Goal: Entertainment & Leisure: Consume media (video, audio)

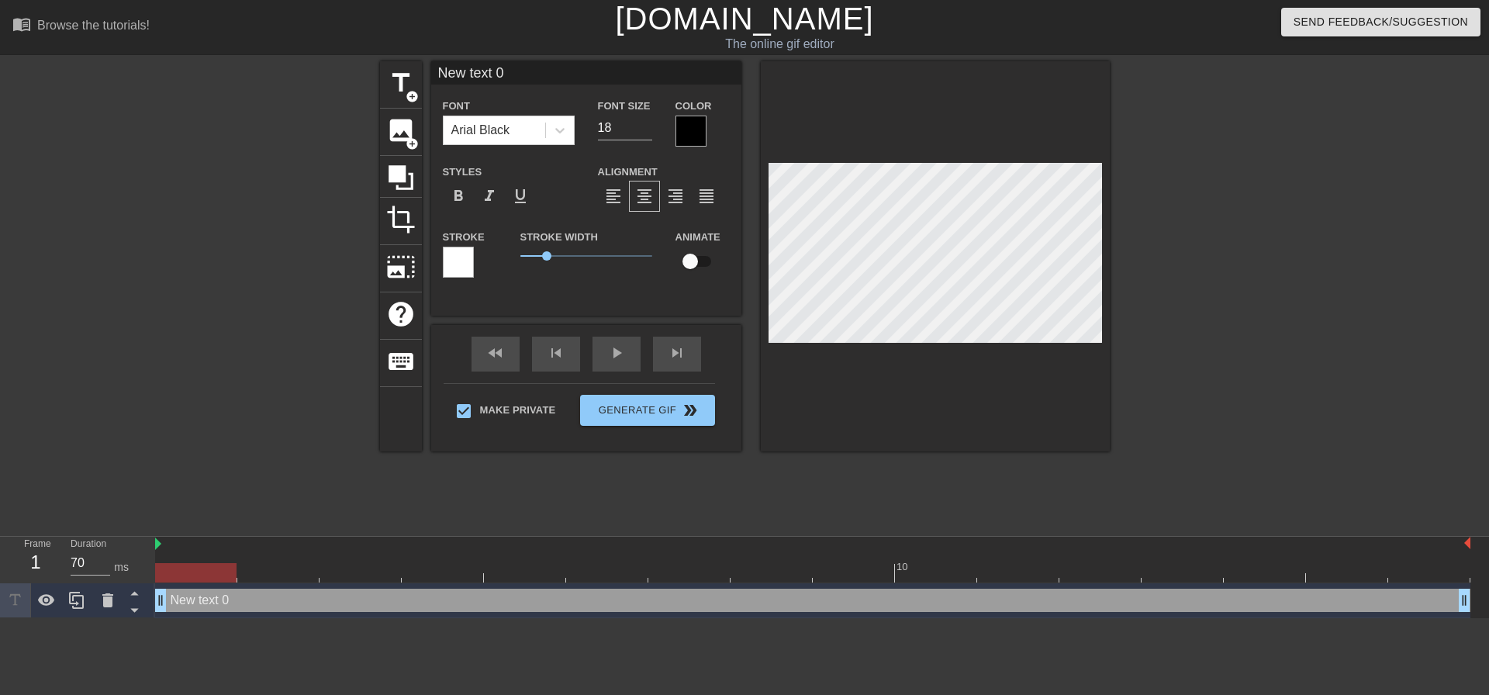
scroll to position [2, 2]
drag, startPoint x: 340, startPoint y: 537, endPoint x: 451, endPoint y: 330, distance: 235.9
click at [0, 406] on div "menu_book Browse the tutorials! Gifntext.com The online gif editor Send Feedbac…" at bounding box center [744, 309] width 1489 height 618
type input "O"
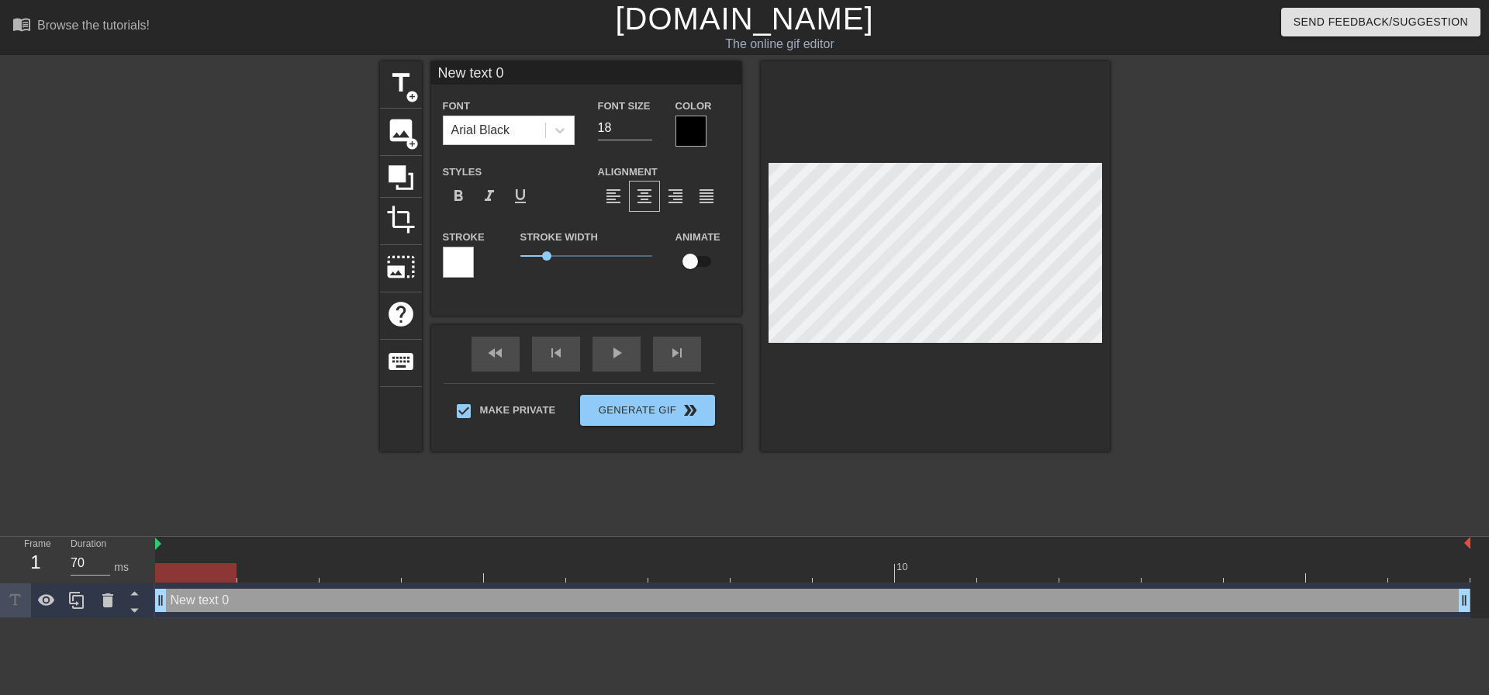
type textarea "O"
type input "OH"
type textarea "OH"
type input "OH"
type textarea "OH"
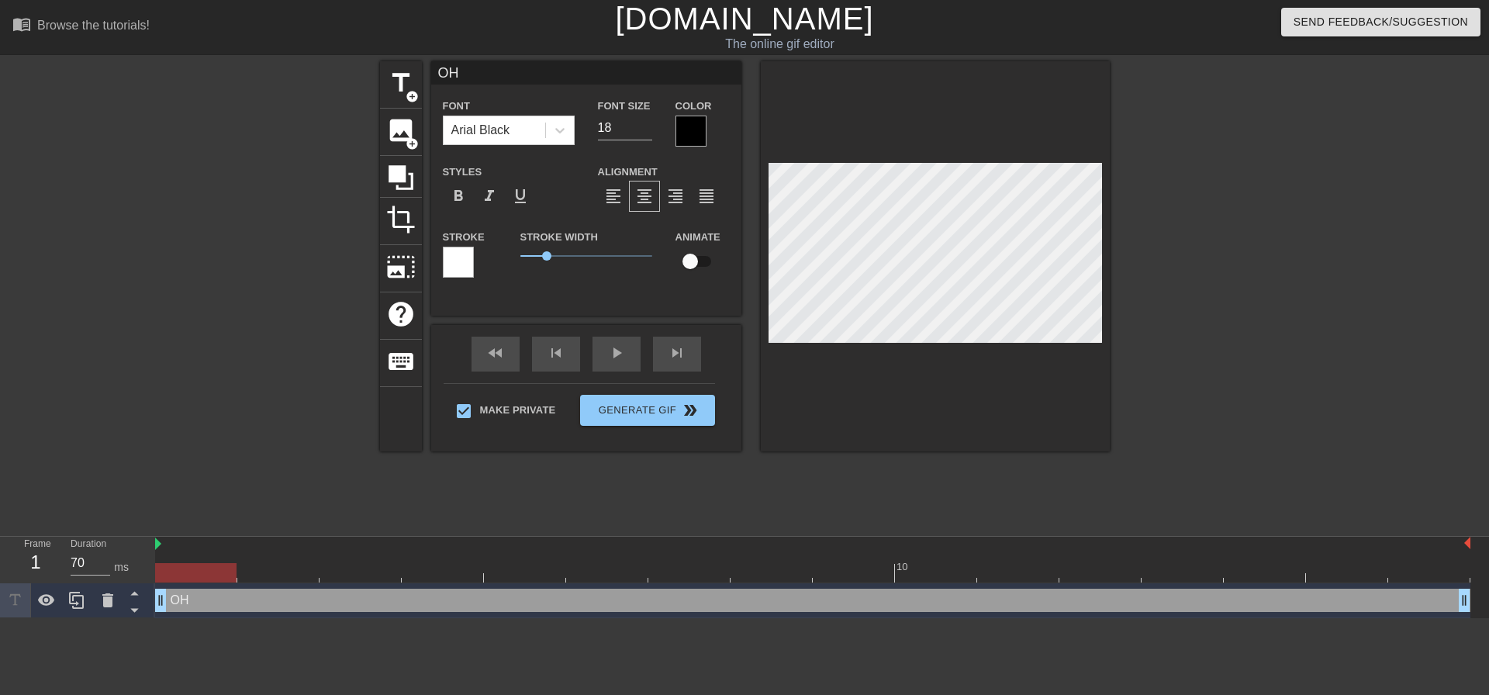
type input "OH F"
type textarea "OH FU"
type input "OH FUC"
type textarea "OH FUCK"
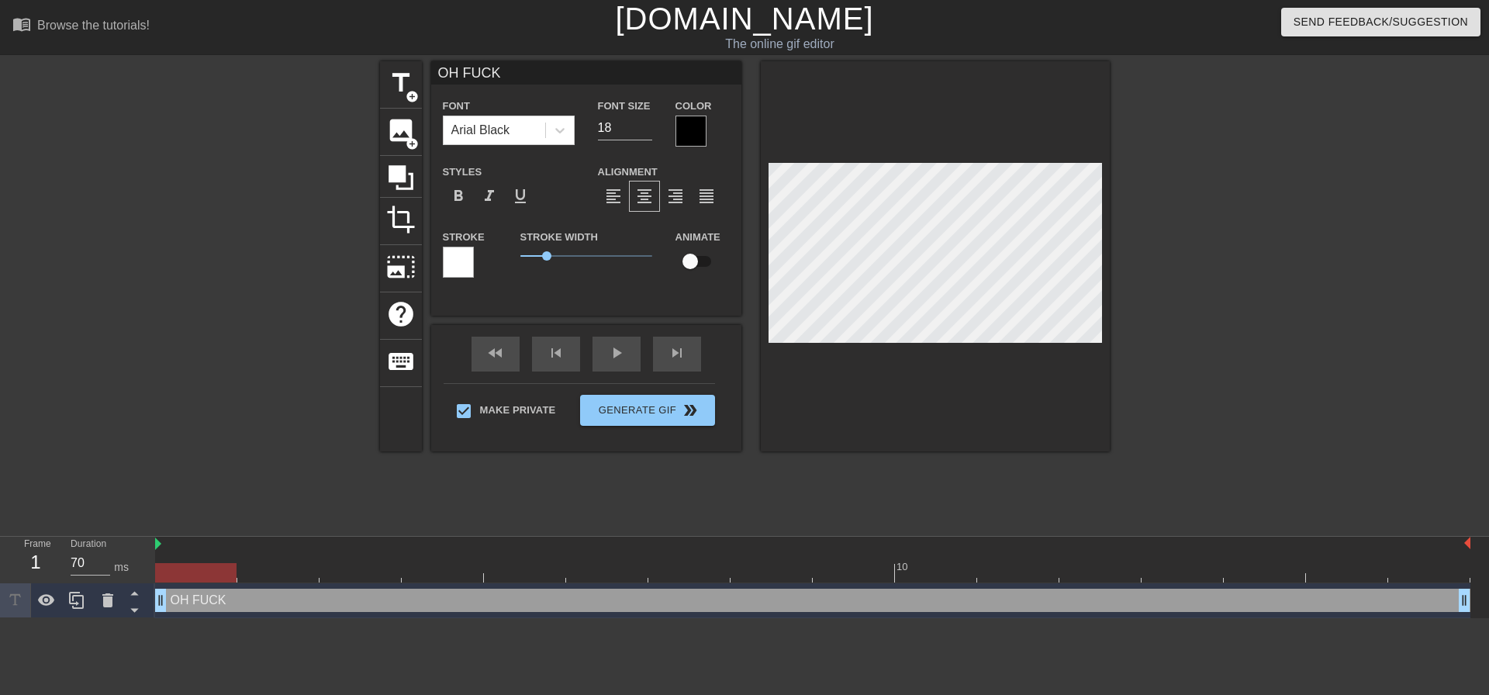
type input "OH FUCK1"
type textarea "OH FUCK1"
type input "OH FUCK"
type textarea "OH FUCK"
type input "OH FUCK!"
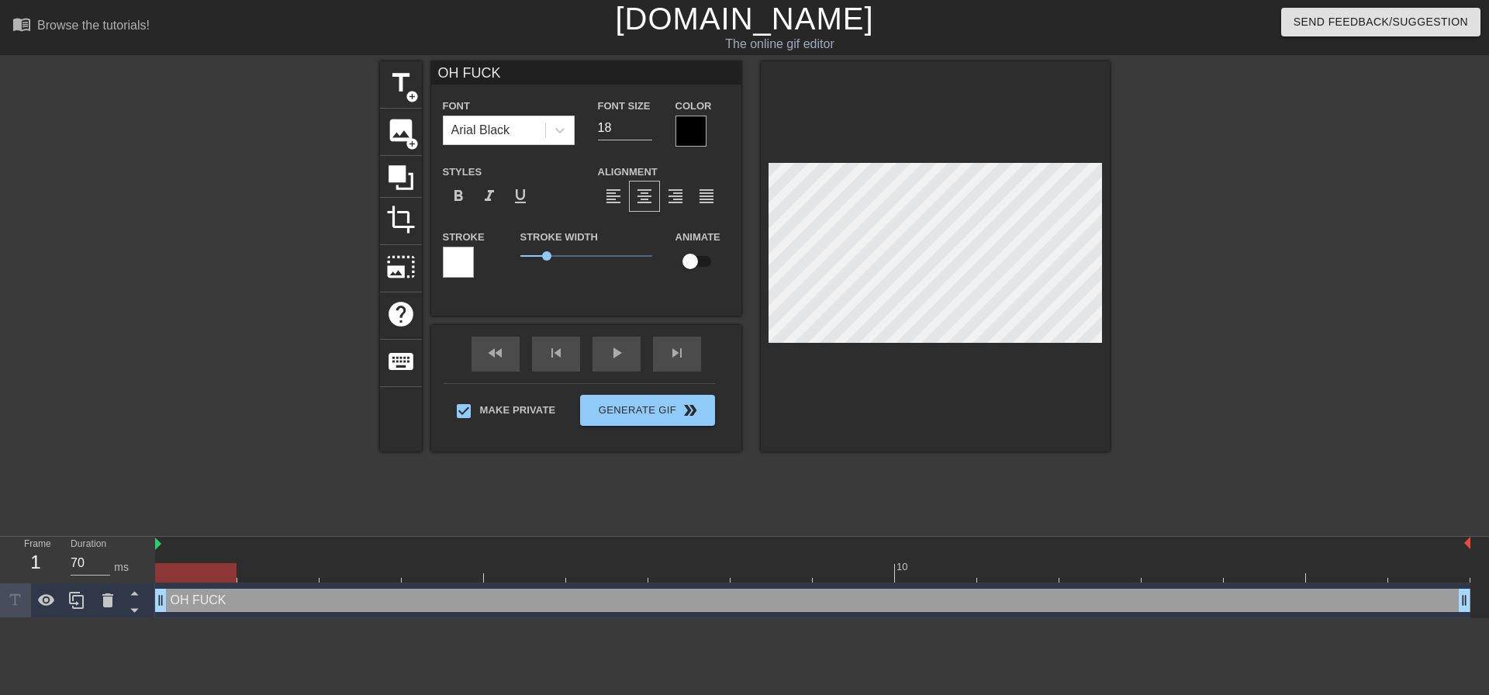
type textarea "OH FUCK!"
type input "OH FUCK!"
type textarea "OH FUCK!"
type input "OH FUCK! S"
type textarea "OH FUCK! S"
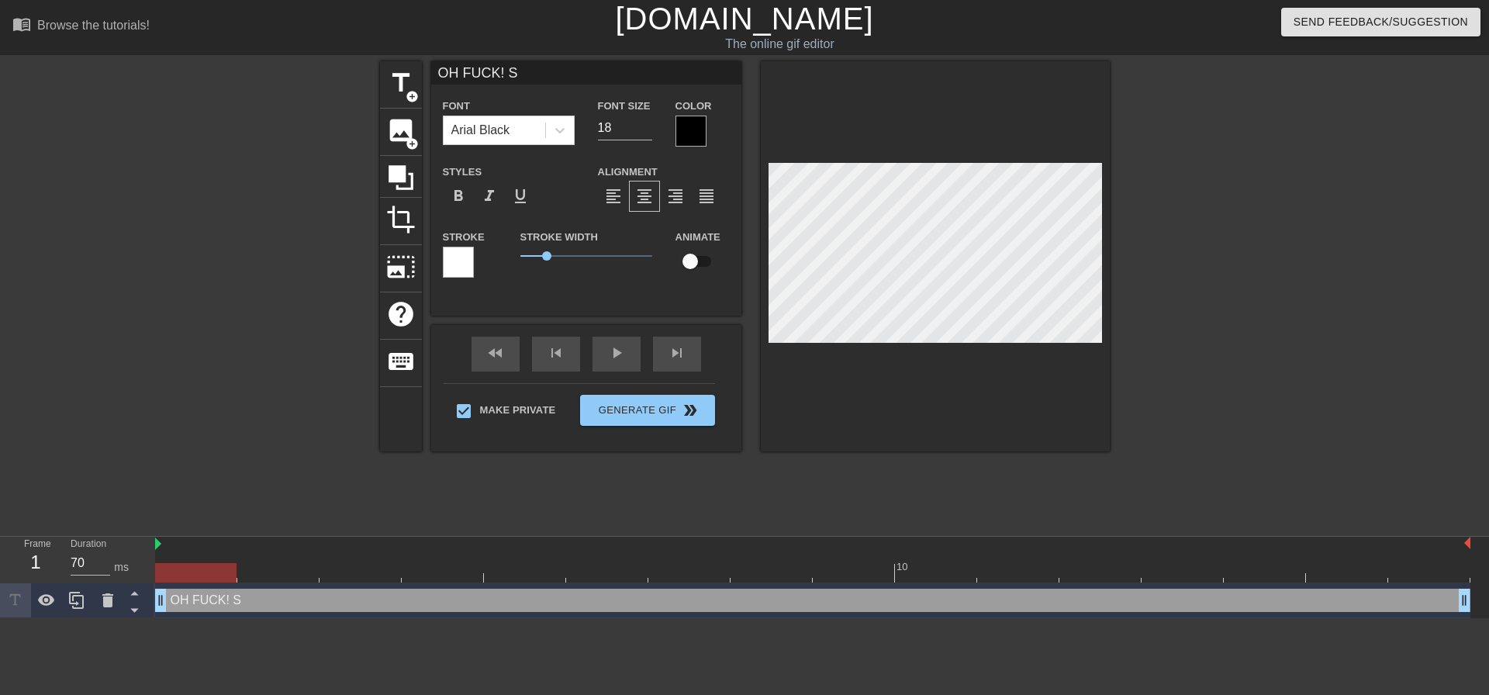
type input "OH FUCK! SO"
type textarea "OH FUCK! SO"
type input "OH FUCK! SON"
type textarea "OH FUCK! SON"
type input "OH FUCK! SON."
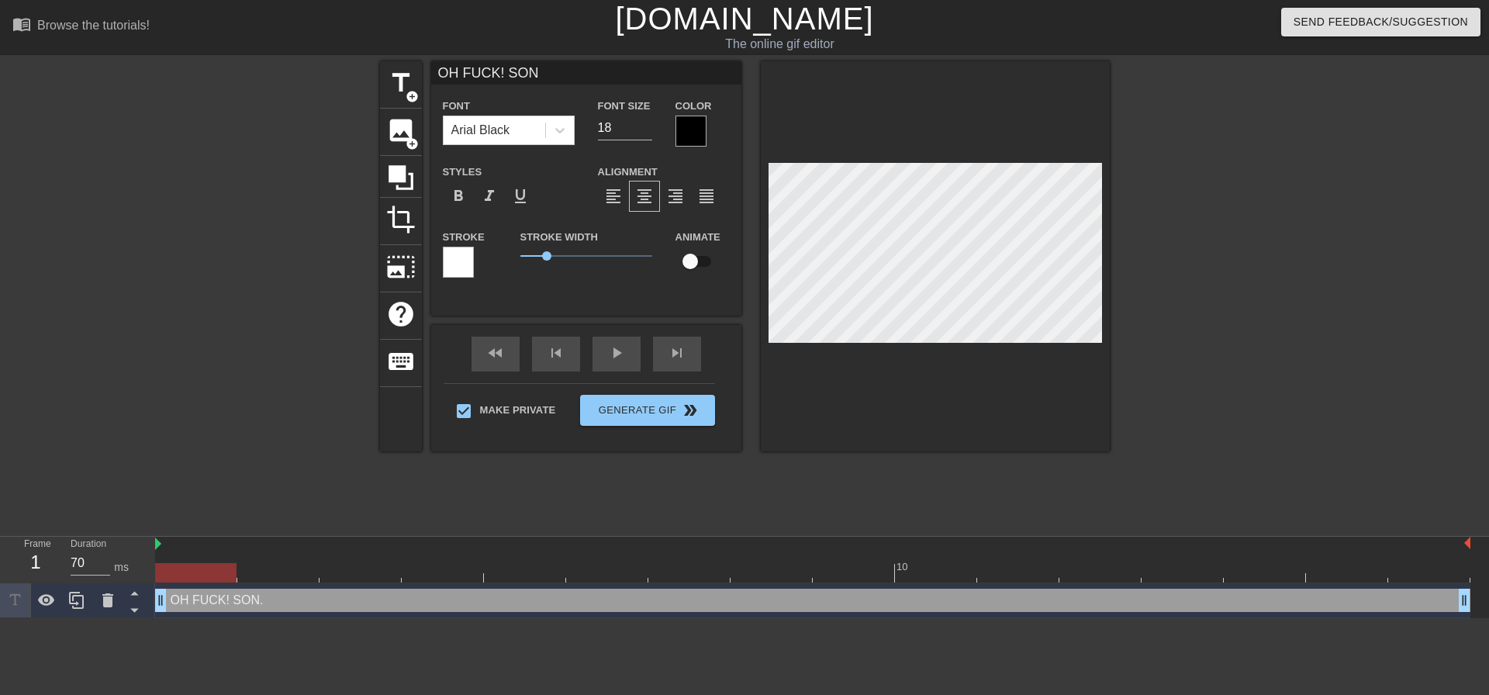
type textarea "OH FUCK! SON."
type input "OH FUCK! SON.."
type textarea "OH FUCK! SON.."
type input "OH FUCK! SON..."
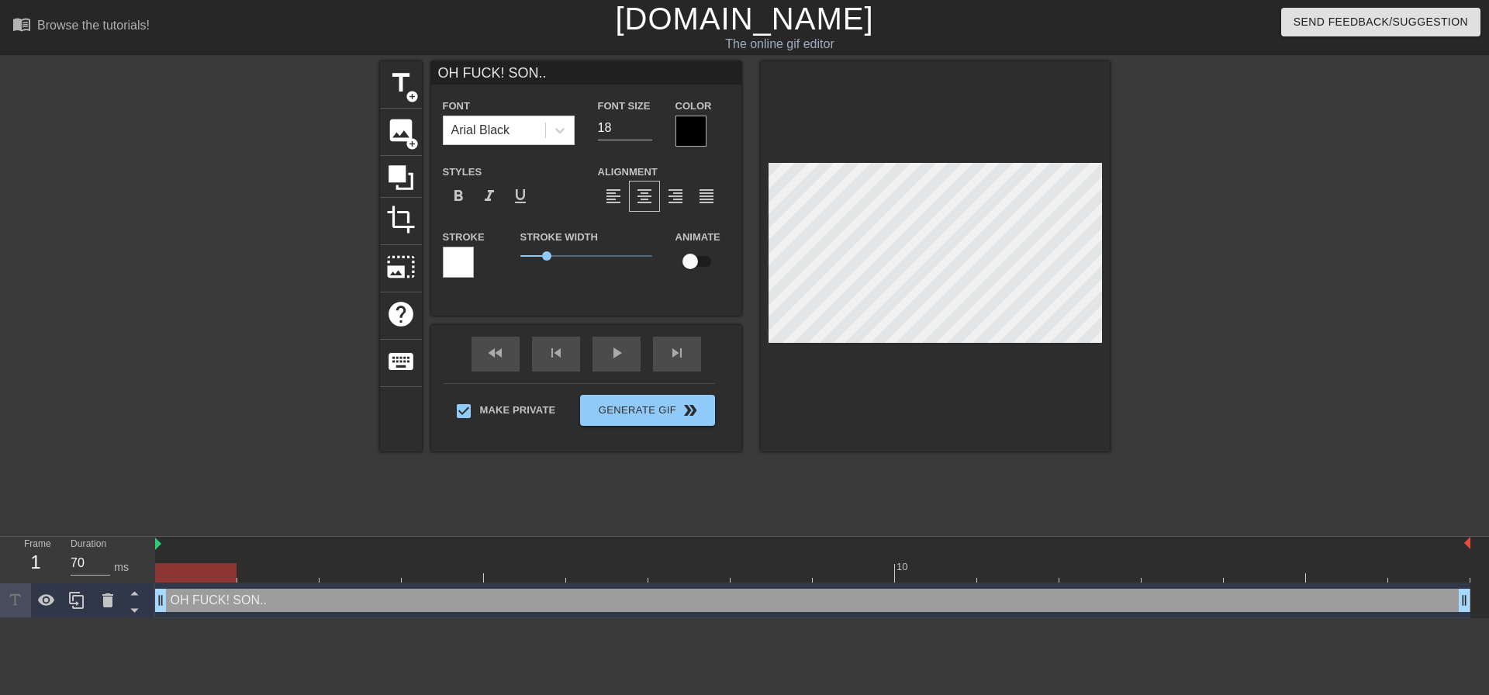
type textarea "OH FUCK! SON..."
type input "OH FUCK! SON.."
type textarea "OH FUCK! SON.."
type input "OH FUCK! SON."
type textarea "OH FUCK! SON."
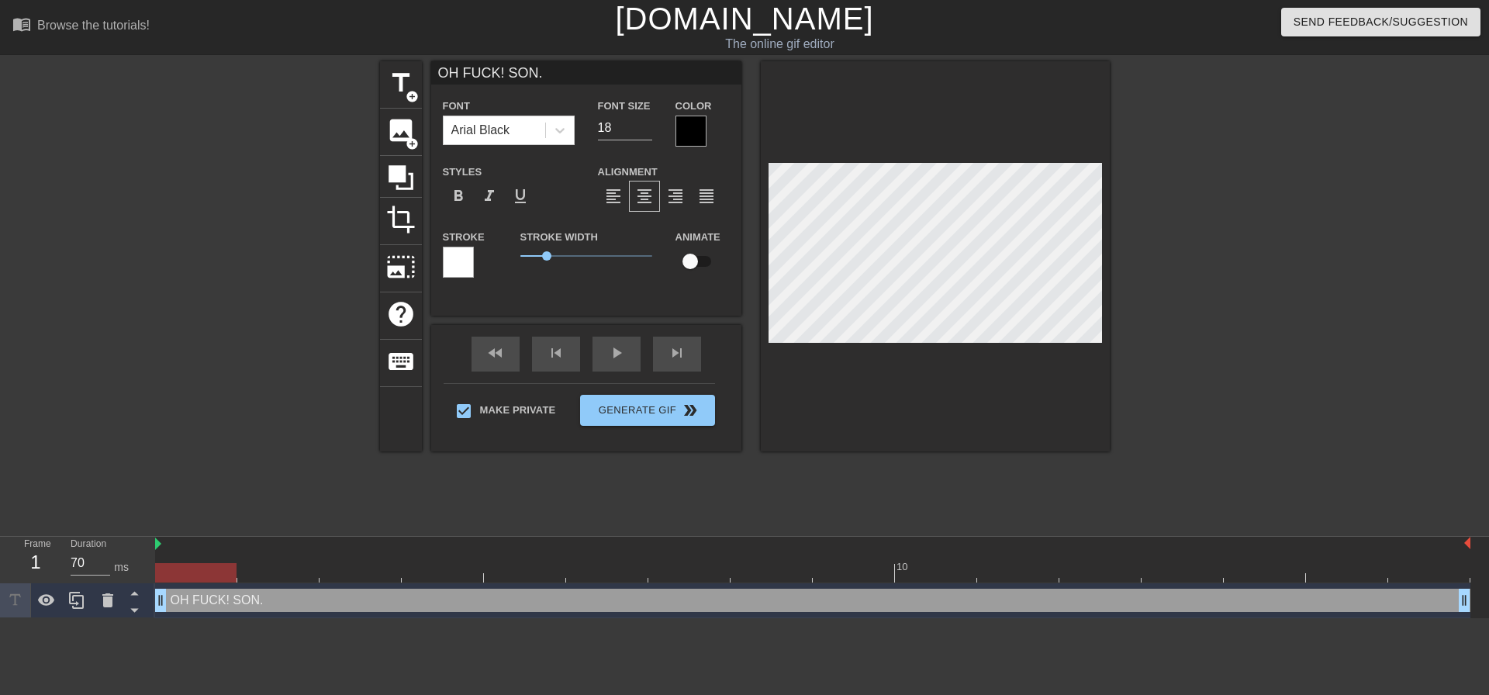
type input "OH FUCK! SON"
type textarea "OH FUCK! SON"
type input "OH FUCK! SO"
type textarea "OH FUCK! SO"
type input "OH FUCK! S"
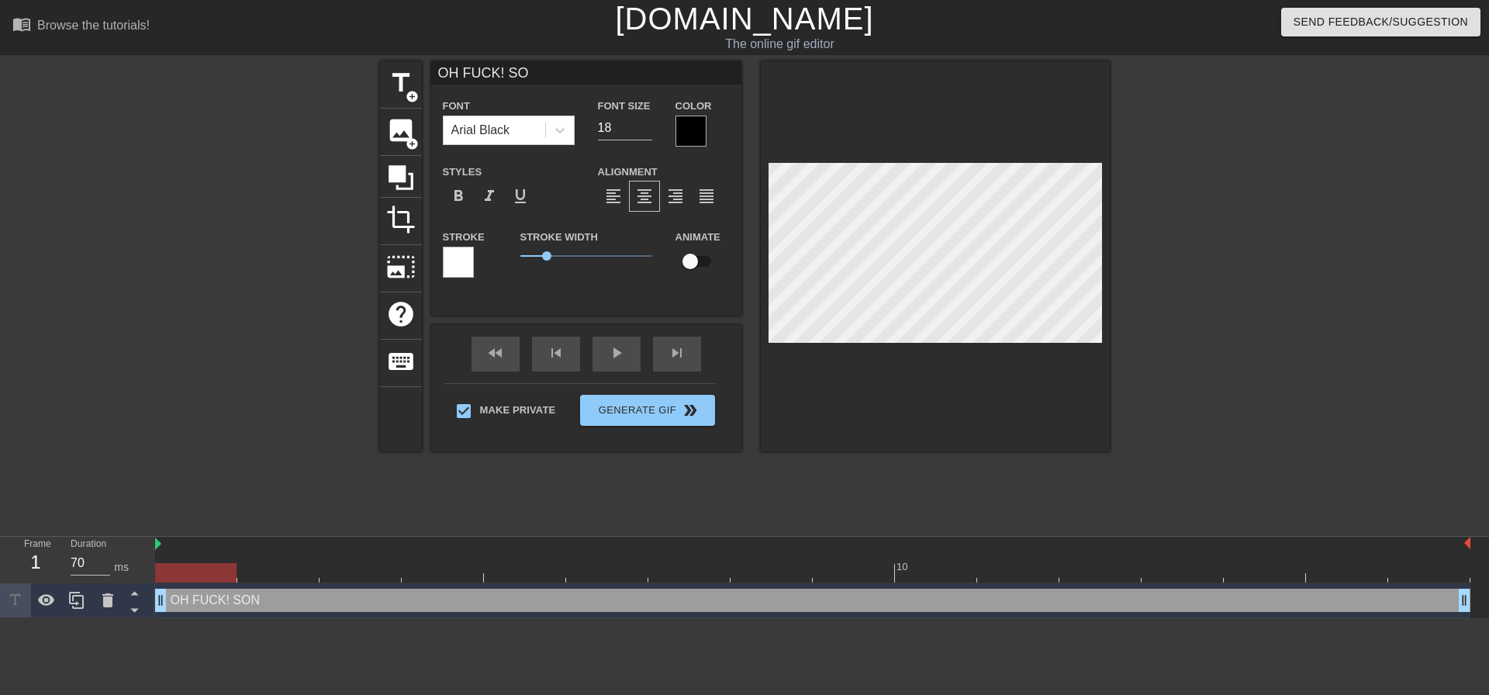
type textarea "OH FUCK! S"
type input "OH FUCK!"
type textarea "OH FUCK!"
type input "OH FUCK! I"
type textarea "OH FUCK! I"
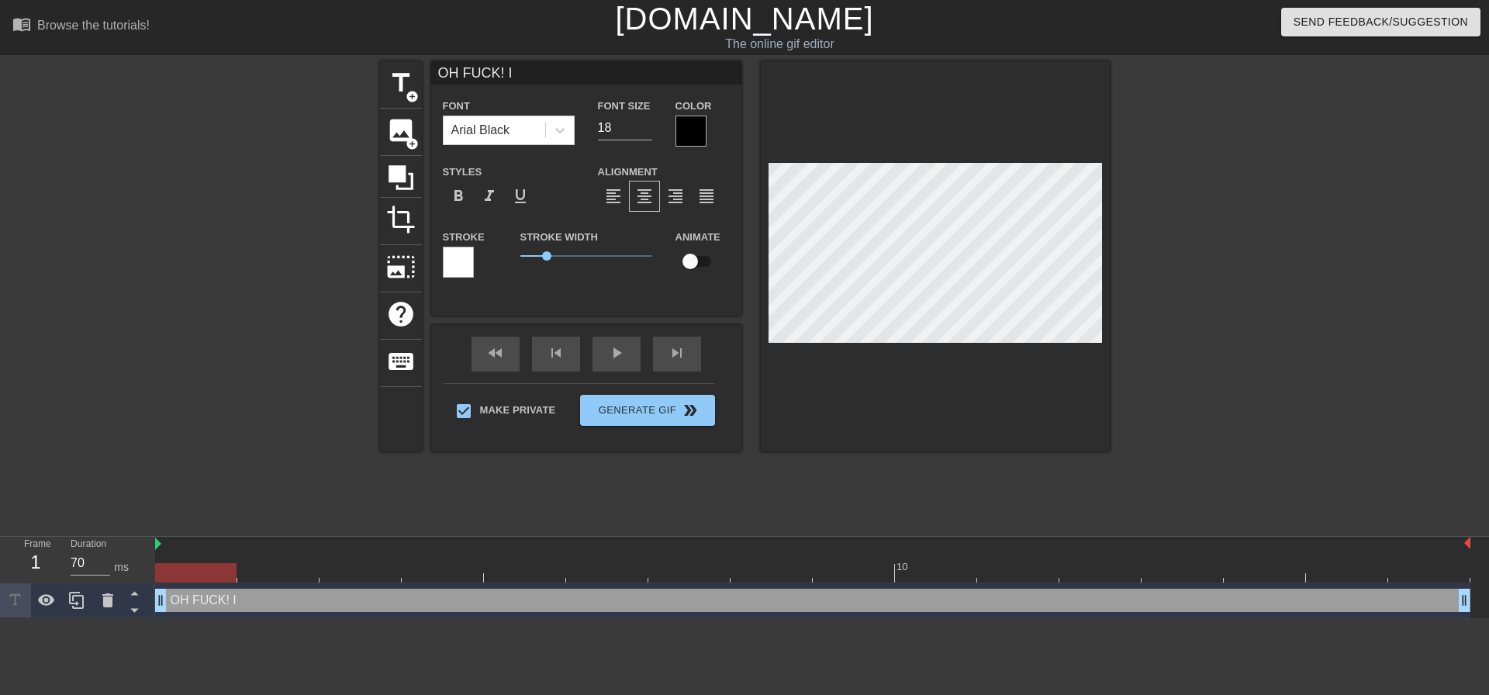
type input "OH FUCK! I"
type textarea "OH FUCK! I"
type input "OH FUCK! I C"
type textarea "OH FUCK! I C"
type input "OH FUCK! I CA"
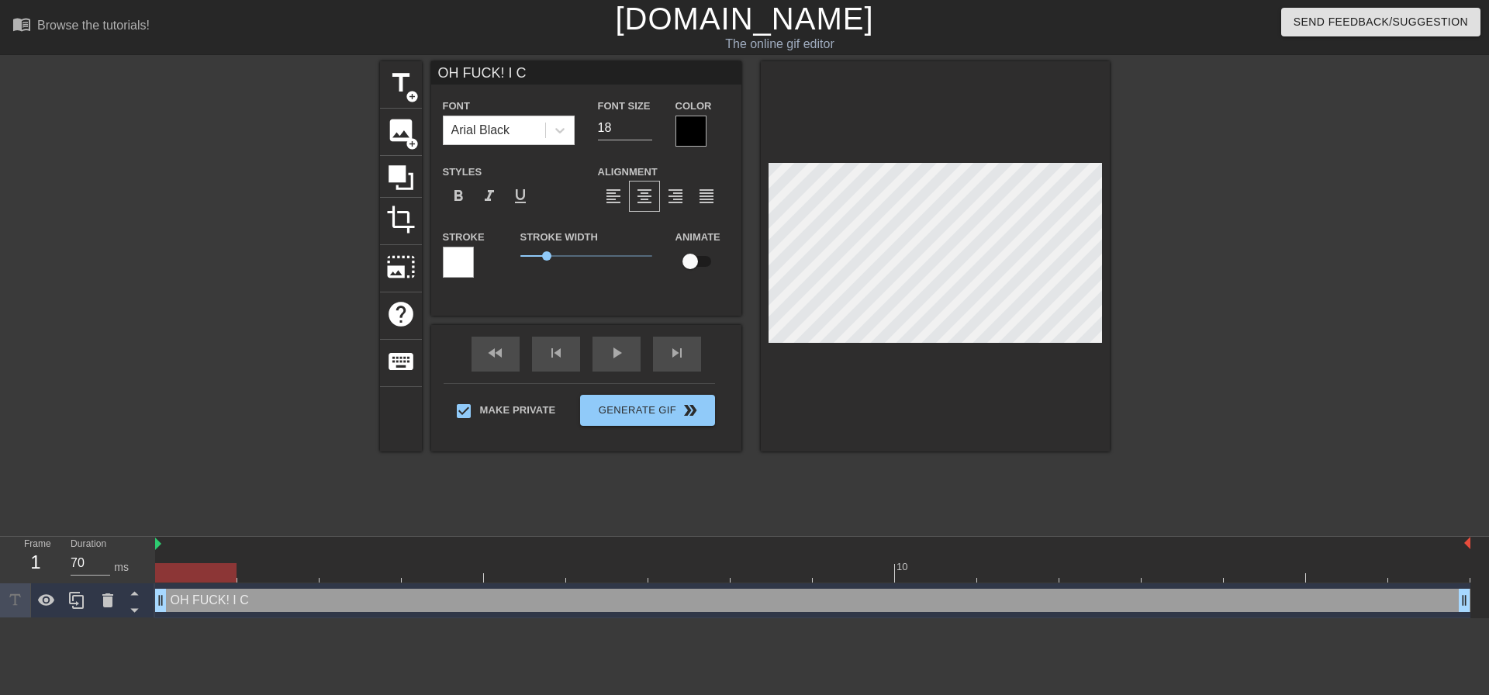
type textarea "OH FUCK! I CA"
type input "OH FUCK! I CAN"
type textarea "OH FUCK! I CANT"
type input "OH FUCK! I CANT"
type textarea "OH FUCK! I CANT"
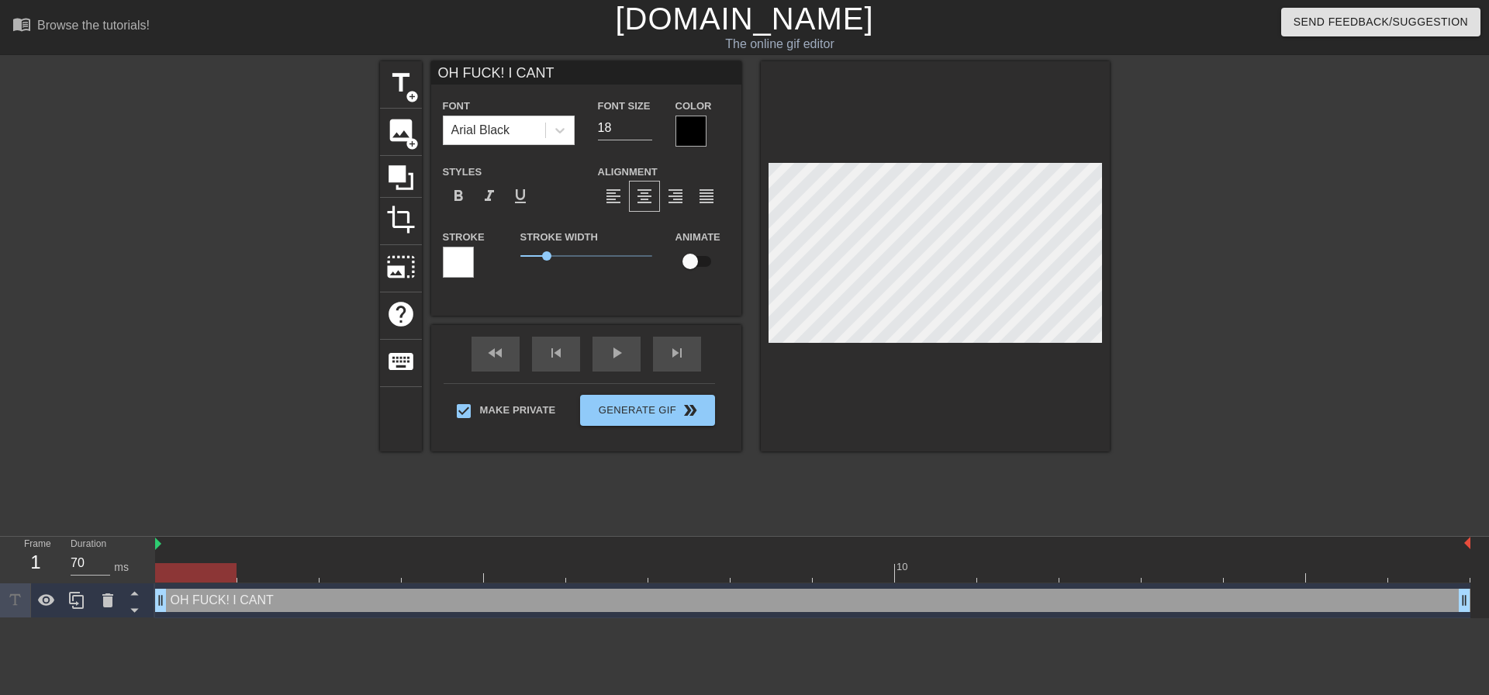
type input "OH FUCK! I CANT B"
type textarea "OH FUCK! I CANT B"
type input "OH FUCK! I CANT BE"
type textarea "OH FUCK! I CANT BEL"
type input "OH FUCK! I CANT BELI"
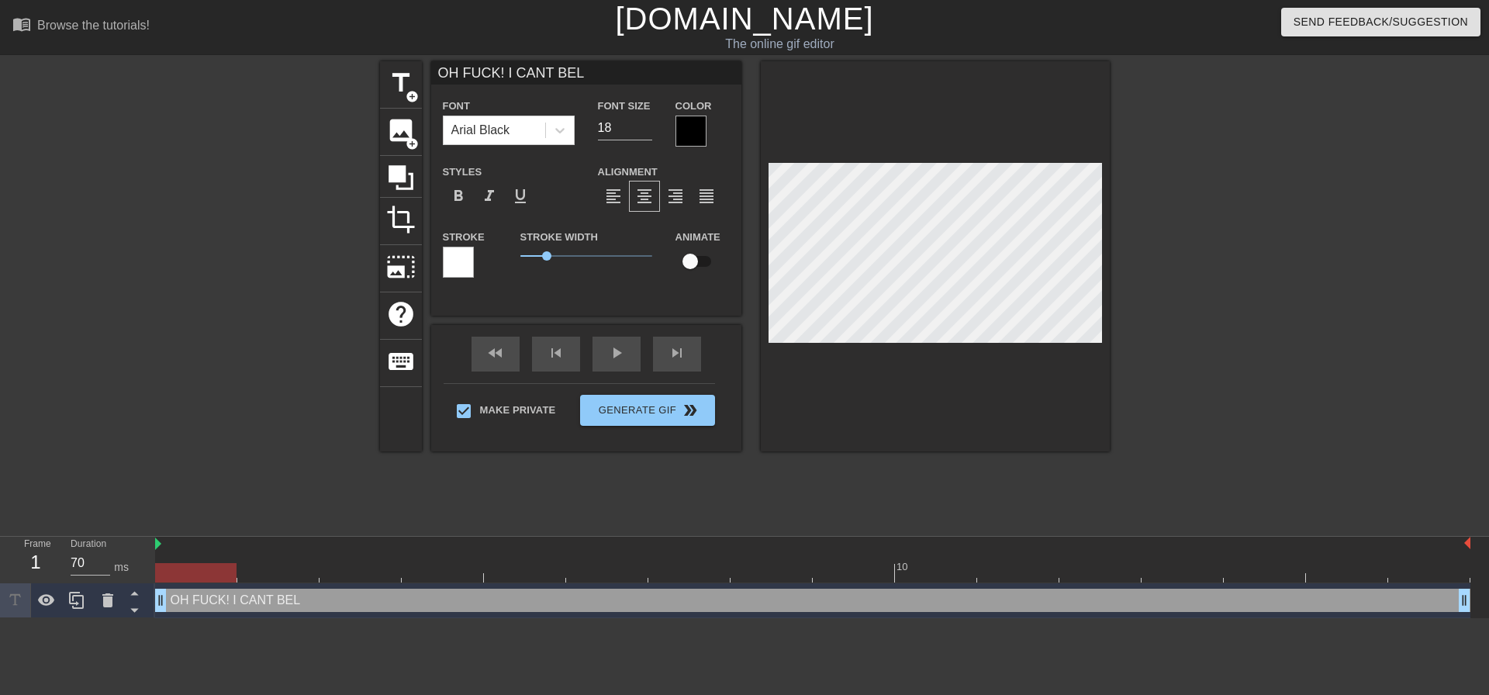
type textarea "OH FUCK! I CANT BELI"
type input "OH FUCK! I CANT BELIE"
type textarea "OH FUCK! I CANT BELIE"
type input "OH FUCK! I CANT BELIEV"
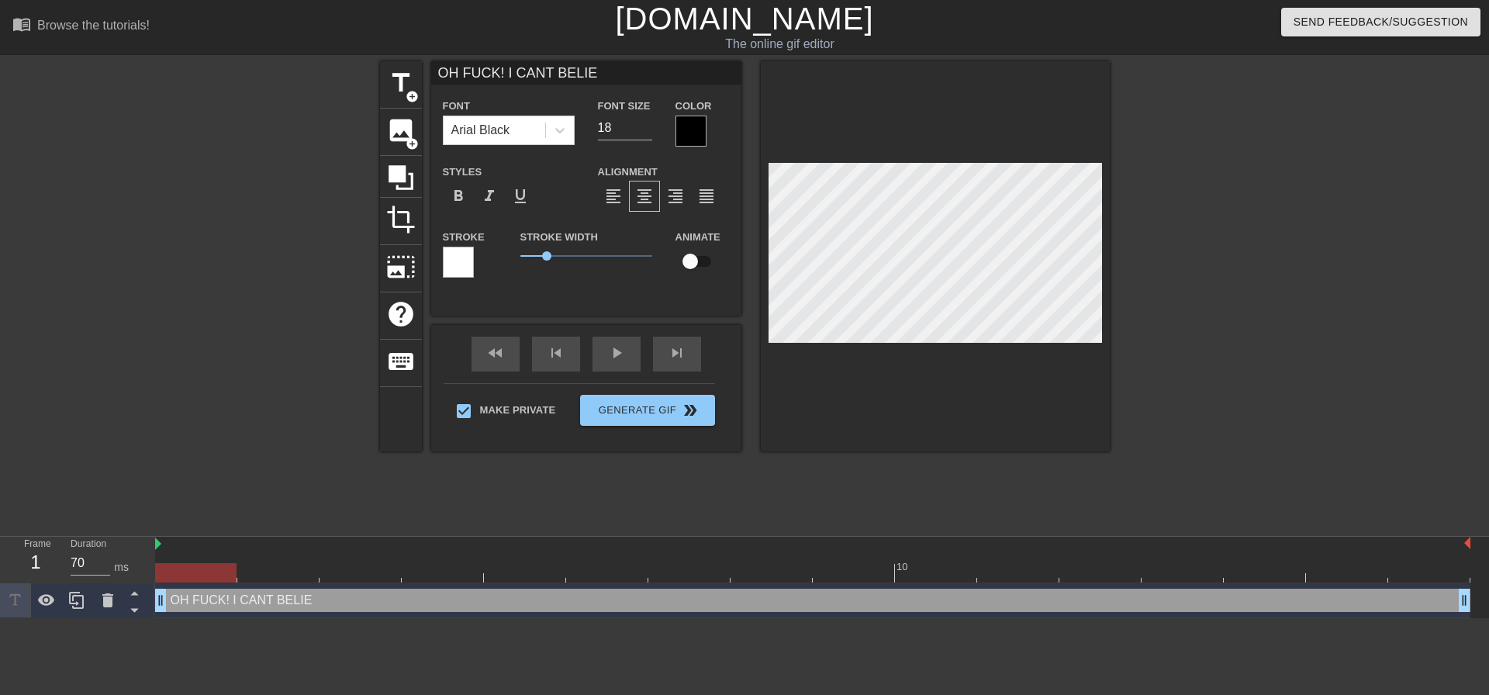
type textarea "OH FUCK! I CANT BELIEV"
type input "OH FUCK! I CANT BELIEVE"
type textarea "OH FUCK! I CANT BELIEVE"
type input "OH FUCK! I CANT BELIEVE"
type textarea "OH FUCK! I CANT BELIEVE"
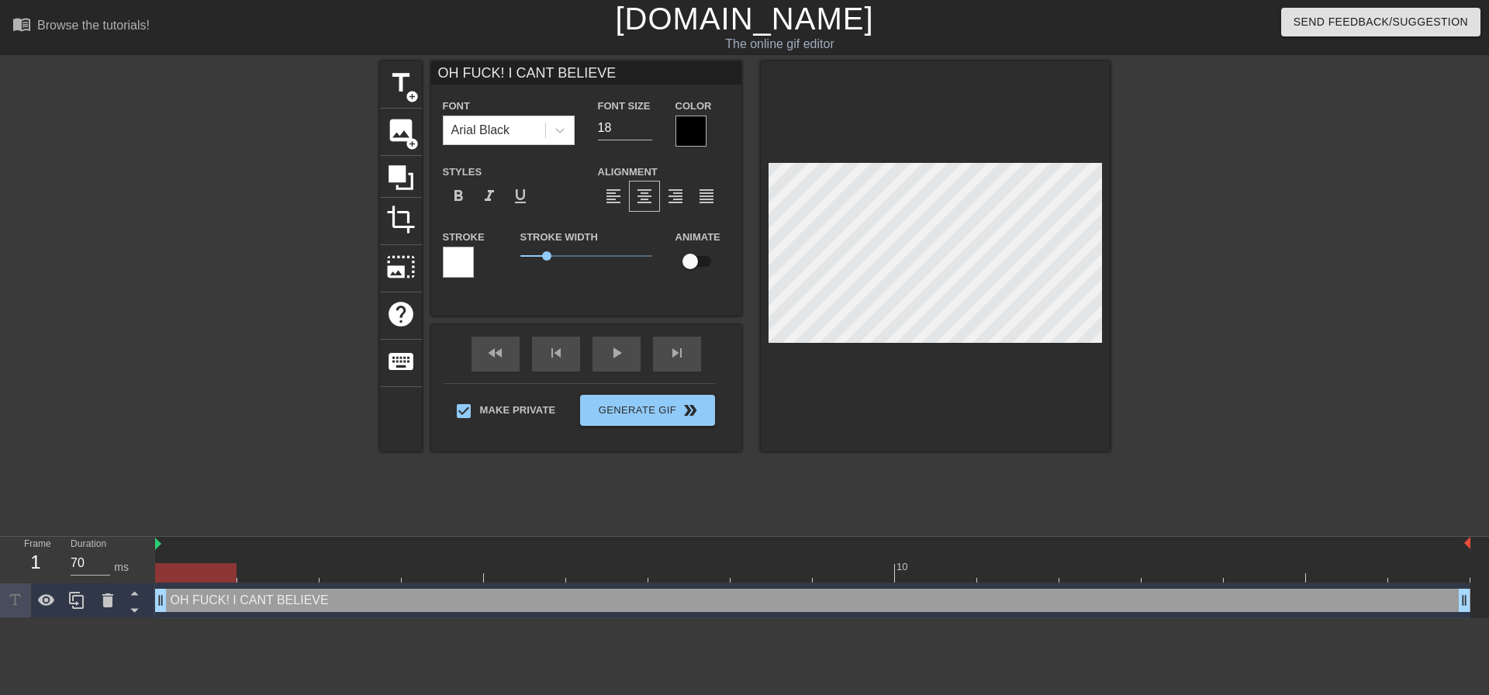
type input "OH FUCK! I CANT BELIEVE M"
type textarea "OH FUCK! I CANT BELIEVE M"
type input "OH FUCK! I CANT BELIEVE MY"
type textarea "OH FUCK! I CANT BELIEVE MY"
type input "OH FUCK! I CANT BELIEVE MY"
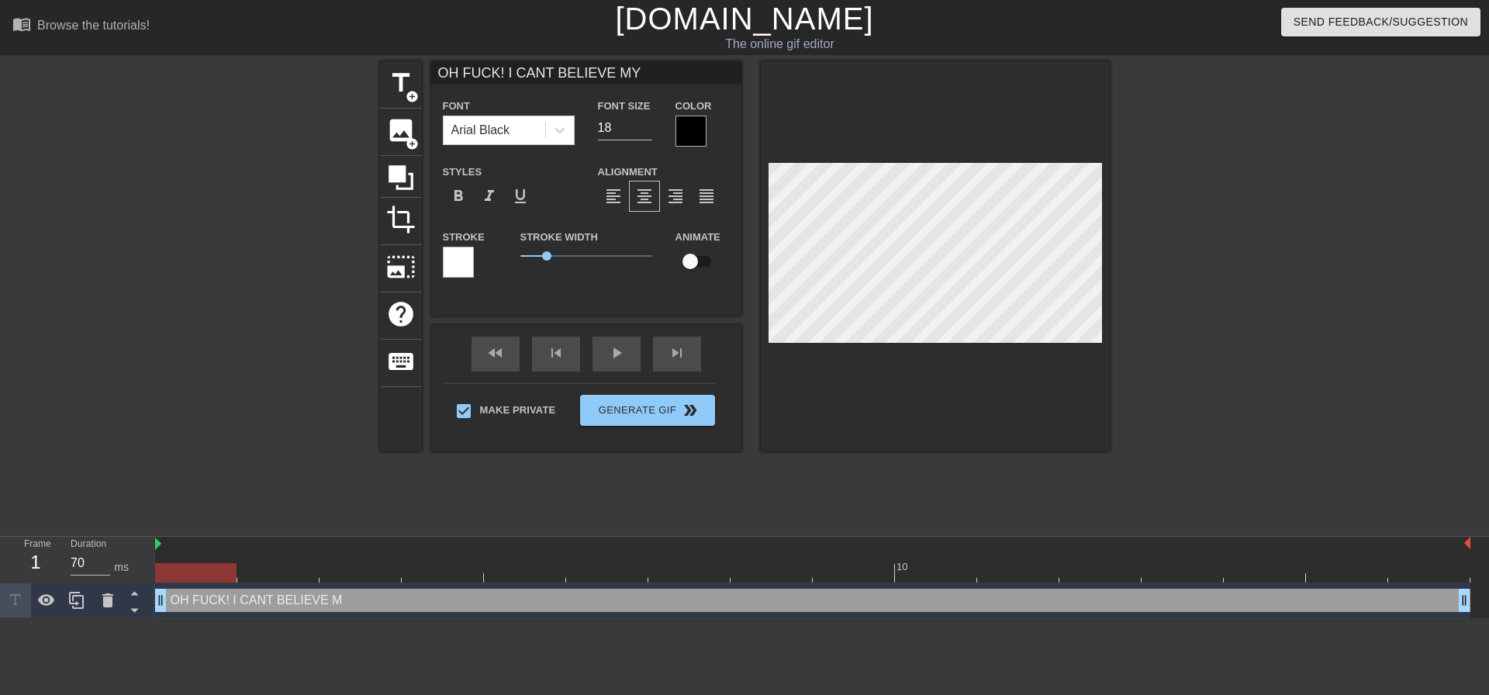
type textarea "OH FUCK! I CANT BELIEVE MY"
type input "OH FUCK! I CANT BELIEVE MY O"
type textarea "OH FUCK! I CANT BELIEVE MY O"
type input "OH FUCK! I CANT BELIEVE MY OW"
type textarea "OH FUCK! I CANT BELIEVE MY OW"
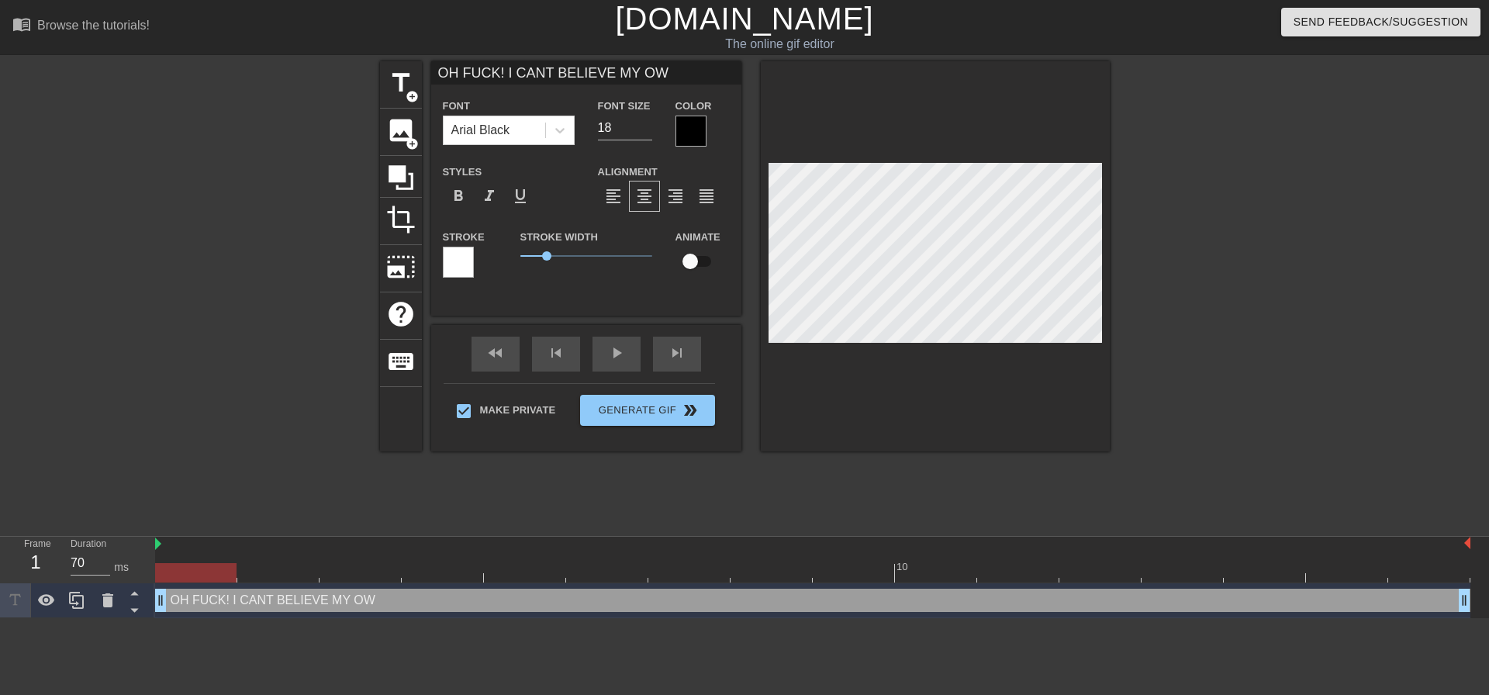
type input "OH FUCK! I CANT BELIEVE MY OWN"
type textarea "OH FUCK! I CANT BELIEVE MY OWN"
type input "OH FUCK! I CANT BELIEVE MY OWN"
type textarea "OH FUCK! I CANT BELIEVE MY OWN"
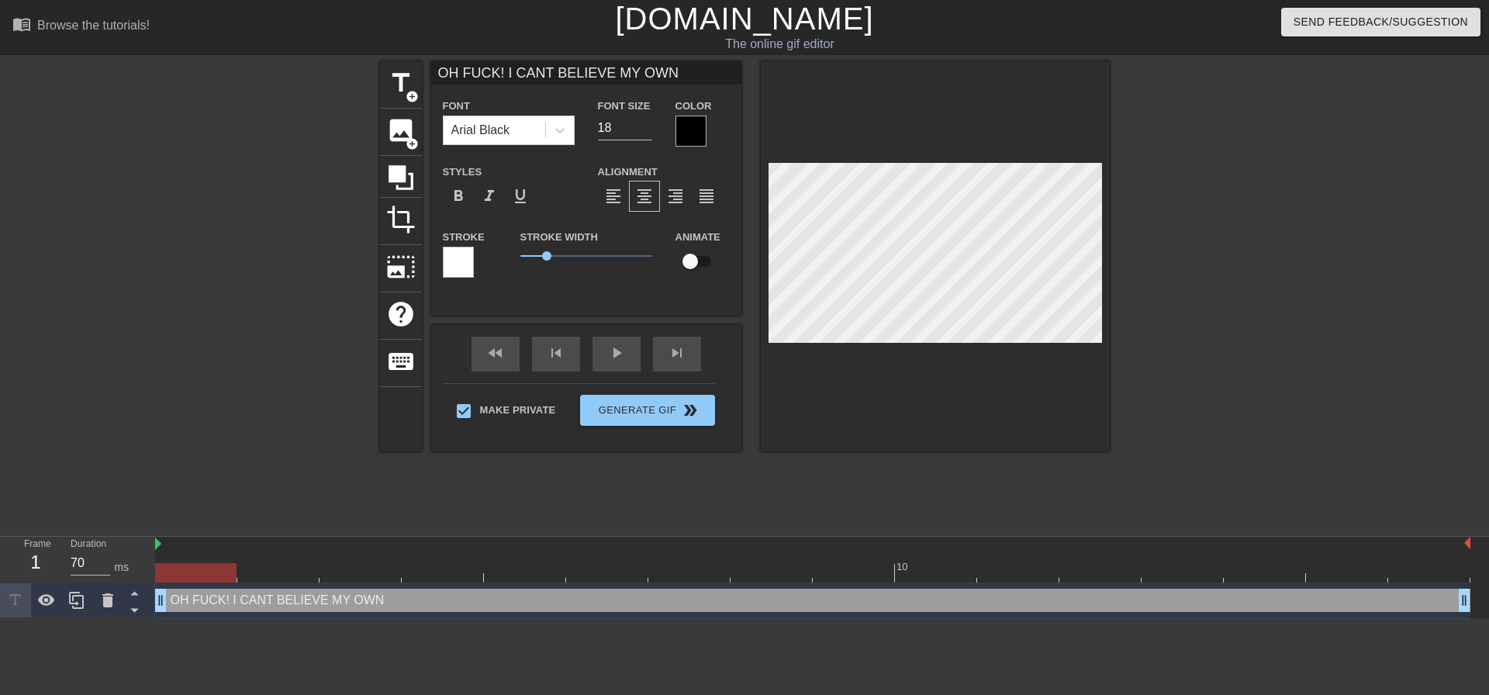
type input "OH FUCK! I CANT BELIEVE MY OWNS"
type textarea "OH FUCK! I CANT BELIEVE MY OWN S"
type input "OH FUCK! I CANT BELIEVE MY OWNSO"
type textarea "OH FUCK! I CANT BELIEVE MY OWN SO"
type input "OH FUCK! I CANT BELIEVE MY OWNSON"
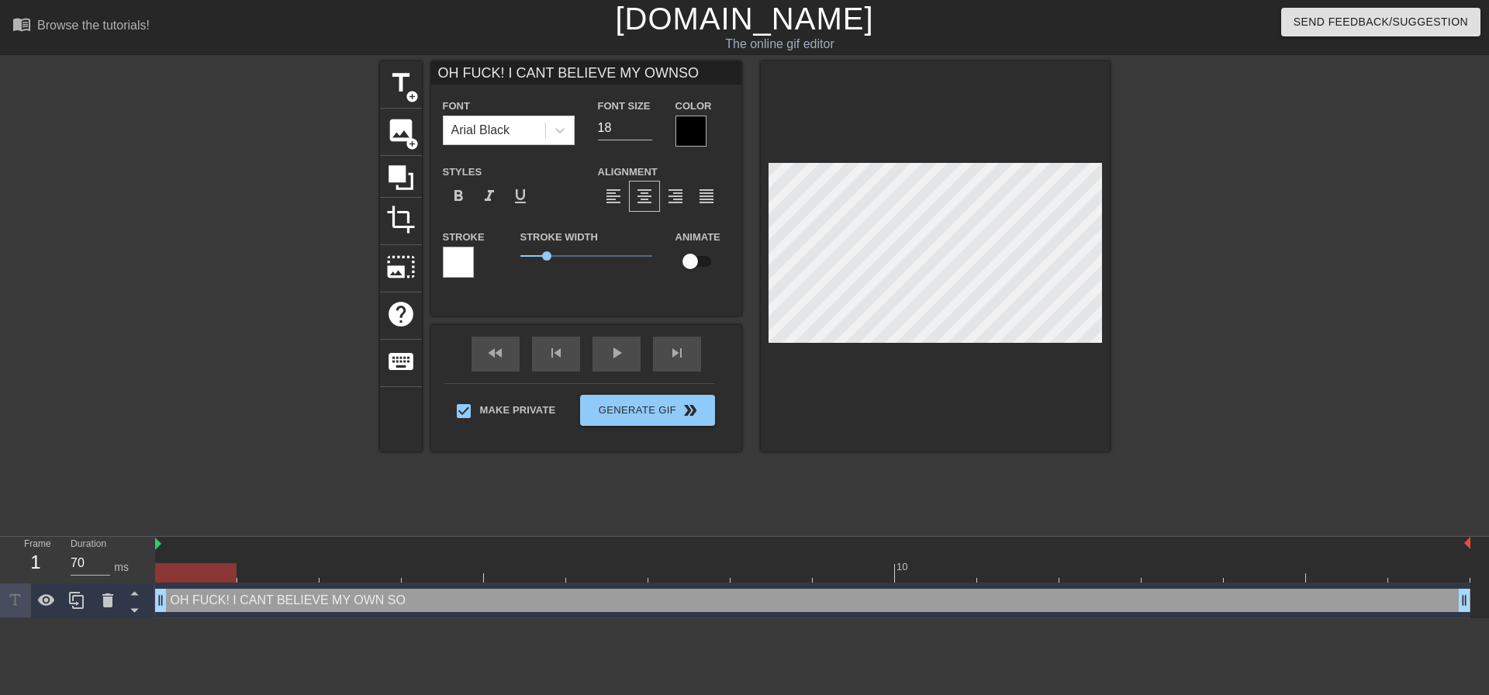
type textarea "OH FUCK! I CANT BELIEVE MY OWN SON"
type input "OH FUCK! I CANT BELIEVE MY OWNSON"
type textarea "OH FUCK! I CANT BELIEVE MY OWN SON"
type input "OH FUCK! I CANT BELIEVE MY OWNSON I"
type textarea "OH FUCK! I CANT BELIEVE MY OWN SON I"
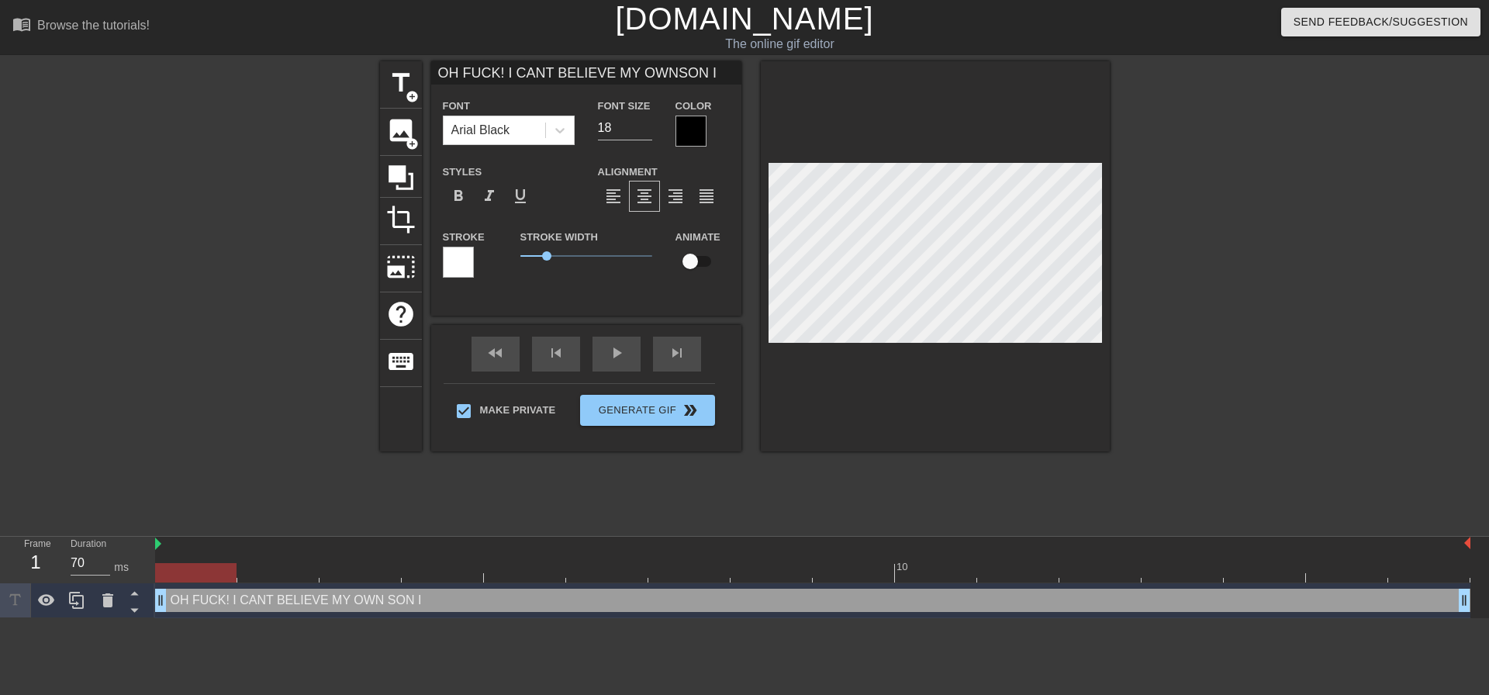
scroll to position [2, 2]
type input "OH FUCK! I CANT BELIEVE MY OWNSON IS"
type textarea "OH FUCK! I CANT BELIEVE MY OWN SON IS"
type input "OH FUCK! I CANT BELIEVE MY OWNSON IS"
type textarea "OH FUCK! I CANT BELIEVE MY OWN SON IS"
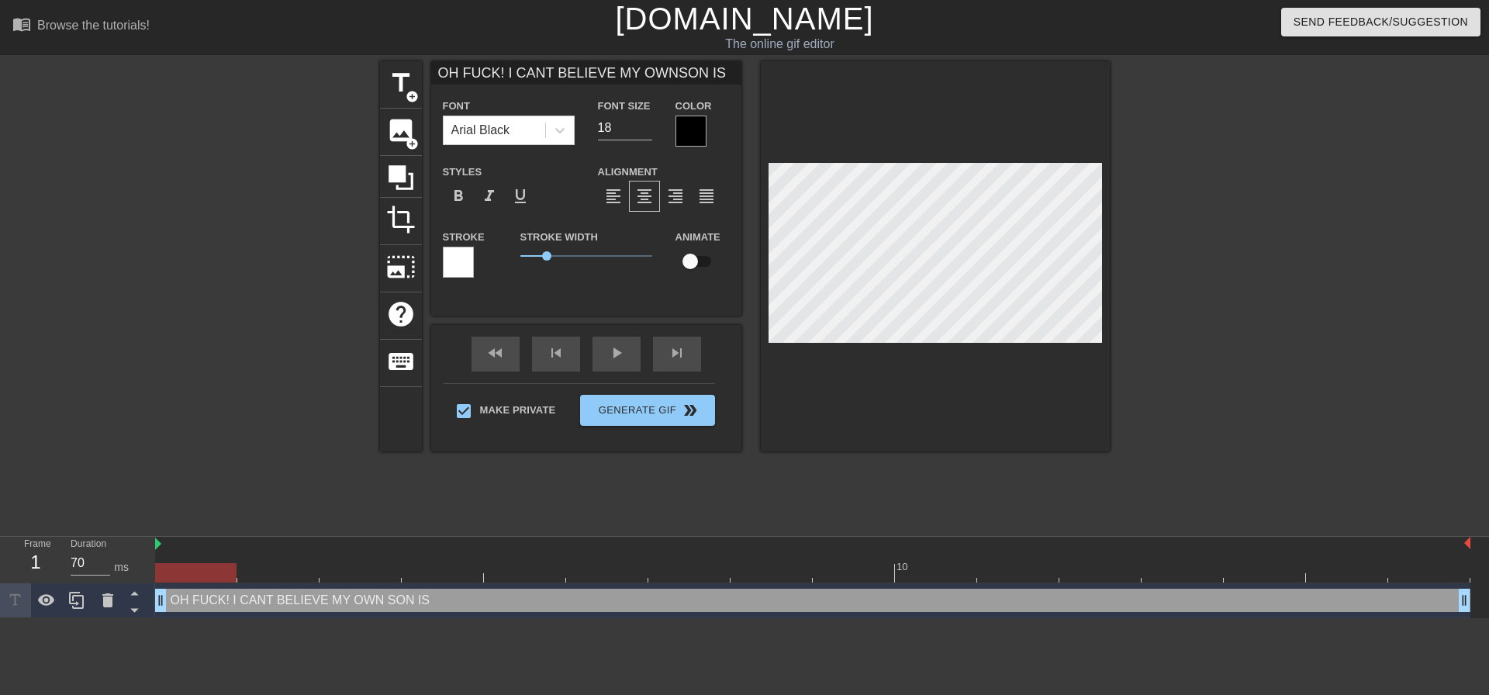
type input "OH FUCK! I CANT BELIEVE MY OWNSON IS D"
type textarea "OH FUCK! I CANT BELIEVE MY OWN SON IS D"
type input "OH FUCK! I CANT BELIEVE MY OWNSON IS"
type textarea "OH FUCK! I CANT BELIEVE MY OWN SON IS"
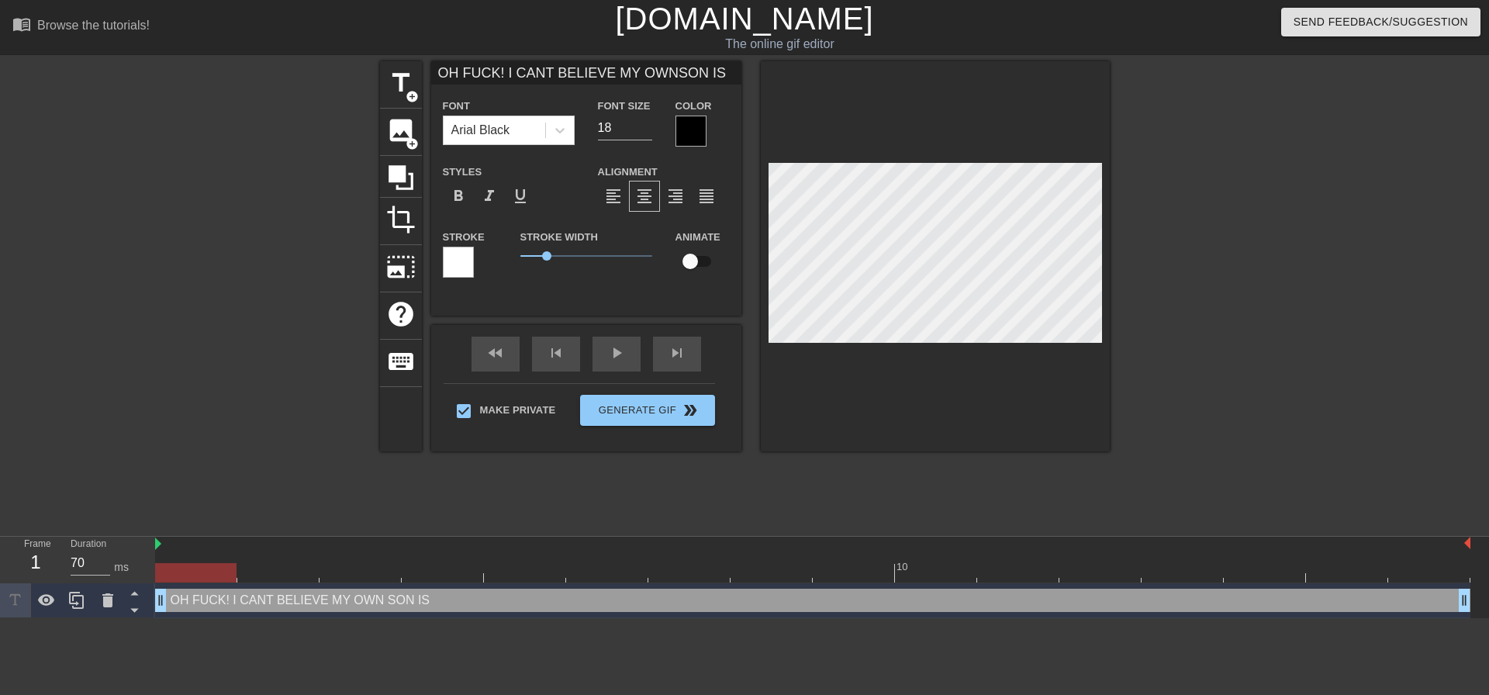
type input "OH FUCK! I CANT BELIEVE MY OWNSON IS R"
type textarea "OH FUCK! I CANT BELIEVE MY OWN SON IS R"
type input "OH FUCK! I CANT BELIEVE MY OWNSON IS RA"
type textarea "OH FUCK! I CANT BELIEVE MY OWN SON IS RA"
type input "OH FUCK! I CANT BELIEVE MY OWNSON IS R"
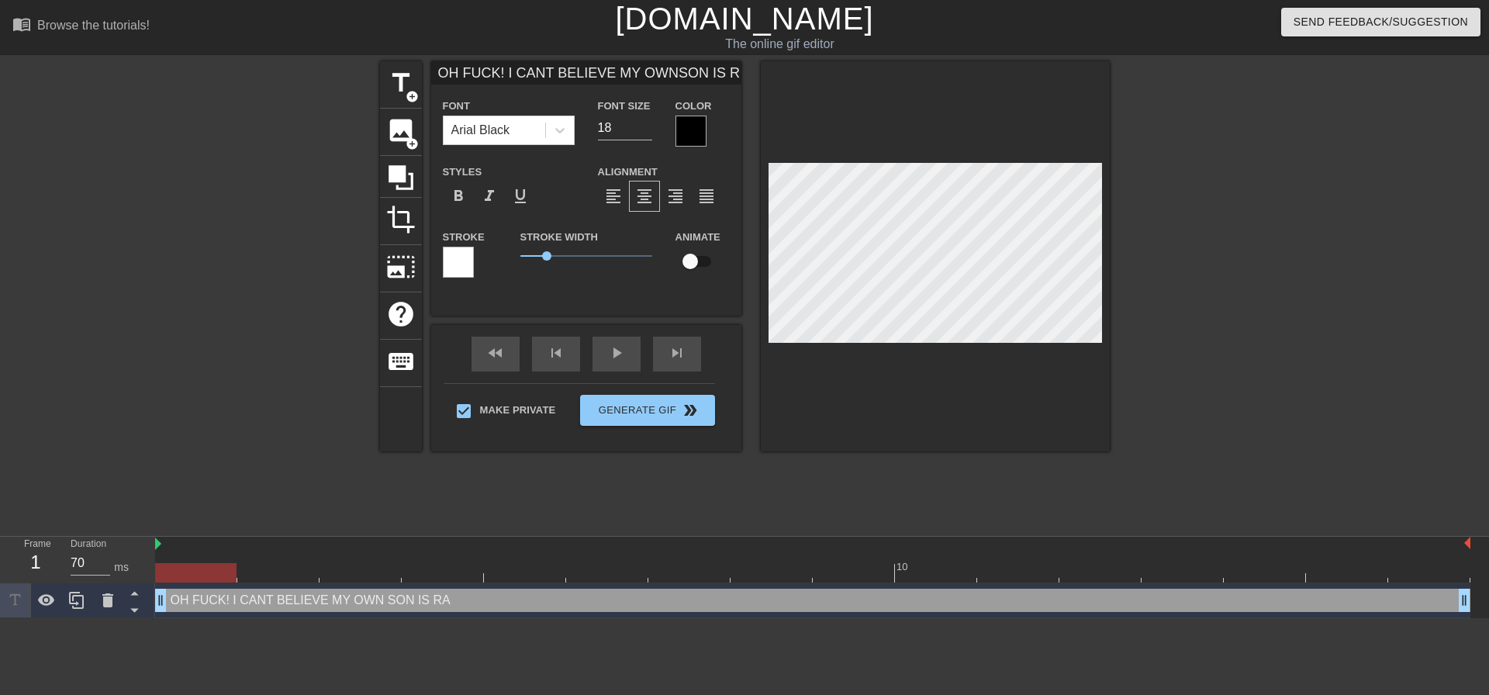
type textarea "OH FUCK! I CANT BELIEVE MY OWN SON IS R"
type input "OH FUCK! I CANT BELIEVE MY OWNSON IS RA"
type textarea "OH FUCK! I CANT BELIEVE MY OWN SON IS RA"
type input "OH FUCK! I CANT BELIEVE MY OWNSON IS RAV"
type textarea "OH FUCK! I CANT BELIEVE MY OWN SON IS RAV"
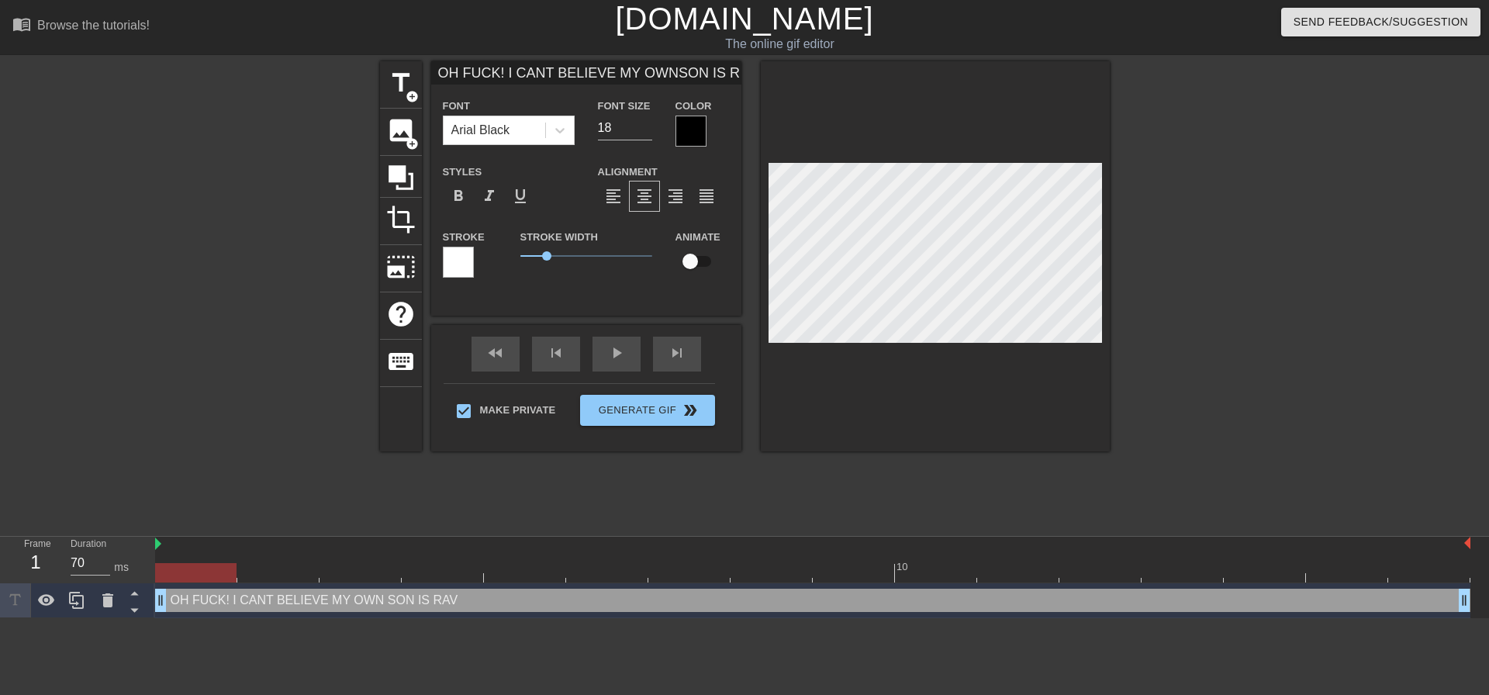
type input "OH FUCK! I CANT BELIEVE MY OWNSON IS RAVA"
type textarea "OH FUCK! I CANT BELIEVE MY OWN SON IS RAVA"
type input "OH FUCK! I CANT BELIEVE MY OWNSON IS RAVAG"
type textarea "OH FUCK! I CANT BELIEVE MY OWN SON IS RAVAG"
type input "OH FUCK! I CANT BELIEVE MY OWNSON IS RAVAGI"
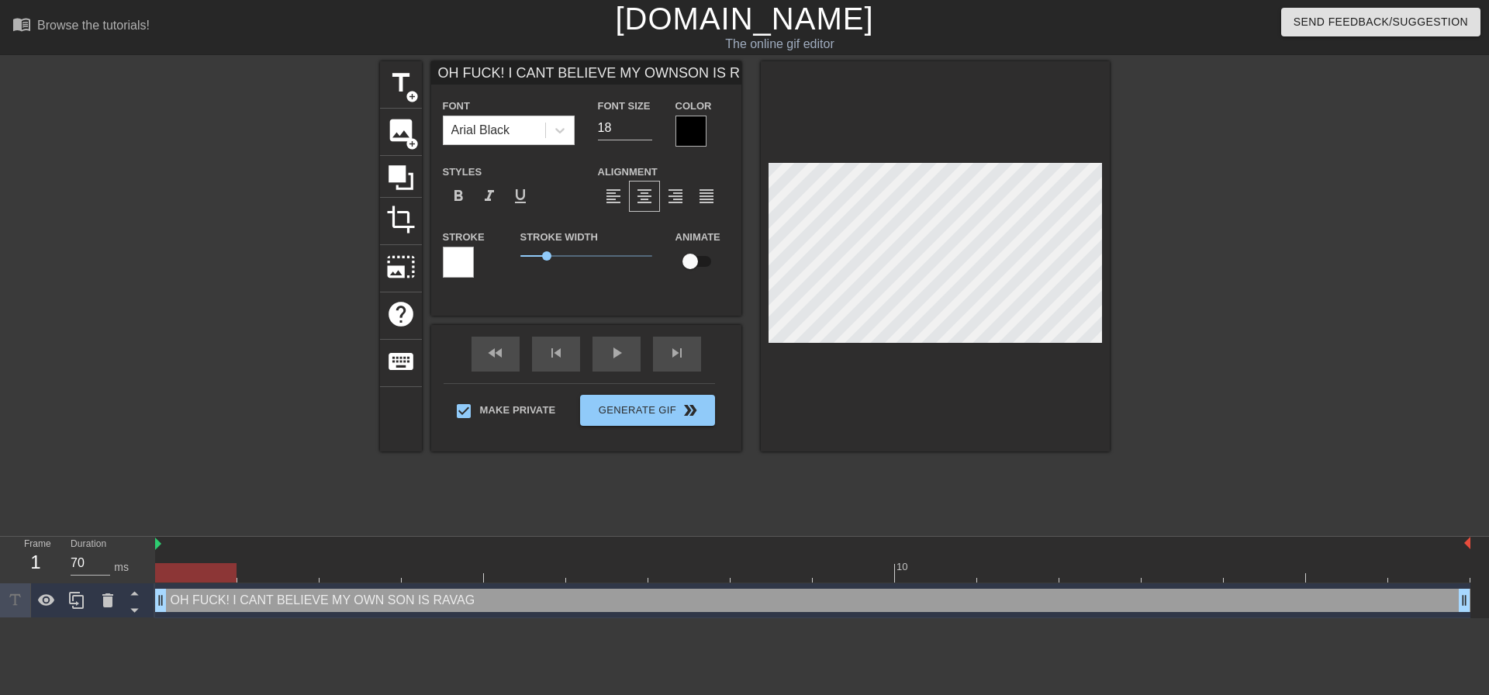
type textarea "OH FUCK! I CANT BELIEVE MY OWN SON IS RAVAGI"
type input "OH FUCK! I CANT BELIEVE MY OWNSON IS RAVAGIN"
type textarea "OH FUCK! I CANT BELIEVE MY OWN SON IS RAVAGIN"
type input "OH FUCK! I CANT BELIEVE MY OWNSON IS RAVAGIN"
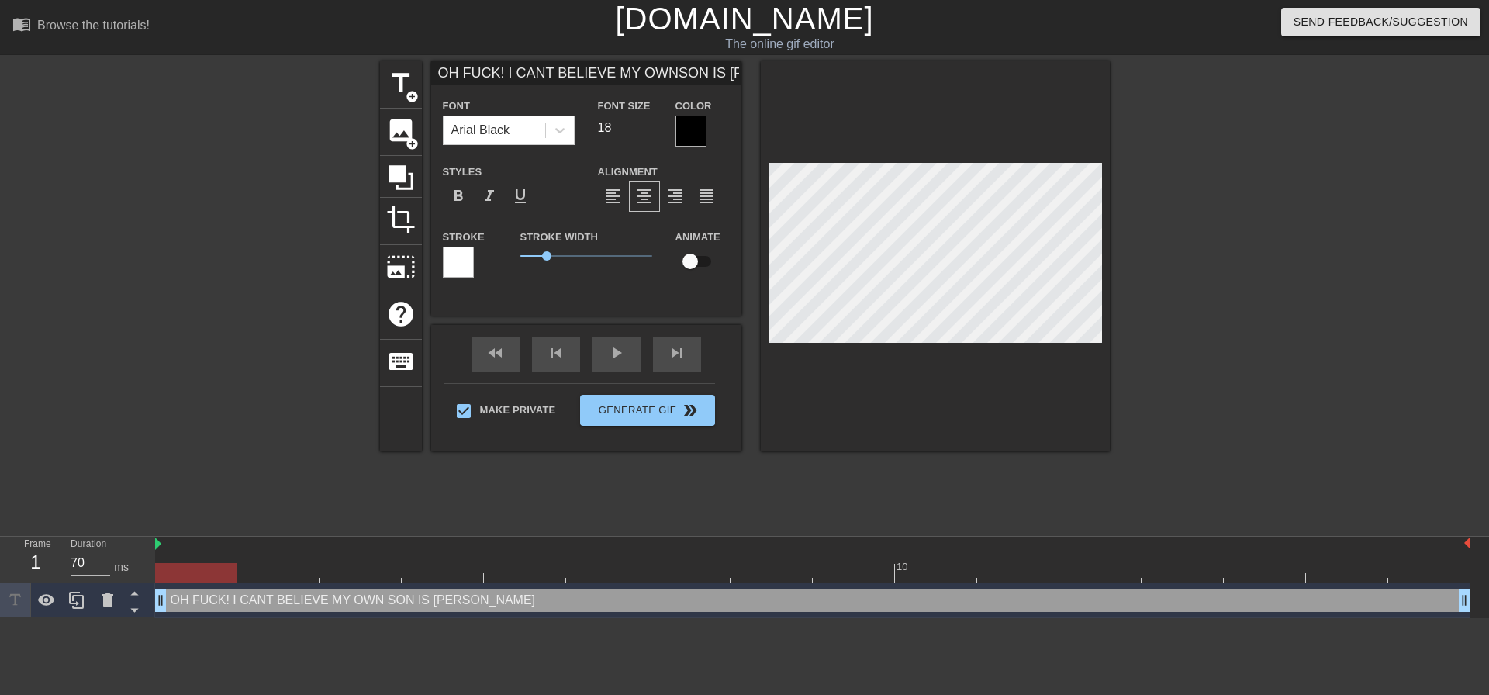
type textarea "OH FUCK! I CANT BELIEVE MY OWN SON IS RAVAGIN"
type input "OH FUCK! I CANT BELIEVE MY OWNSON IS RAVAGIN G"
type textarea "OH FUCK! I CANT BELIEVE MY OWN SON IS RAVAGIN G"
type input "OH FUCK! I CANT BELIEVE MY OWNSON IS RAVAGIN"
type textarea "OH FUCK! I CANT BELIEVE MY OWN SON IS RAVAGIN"
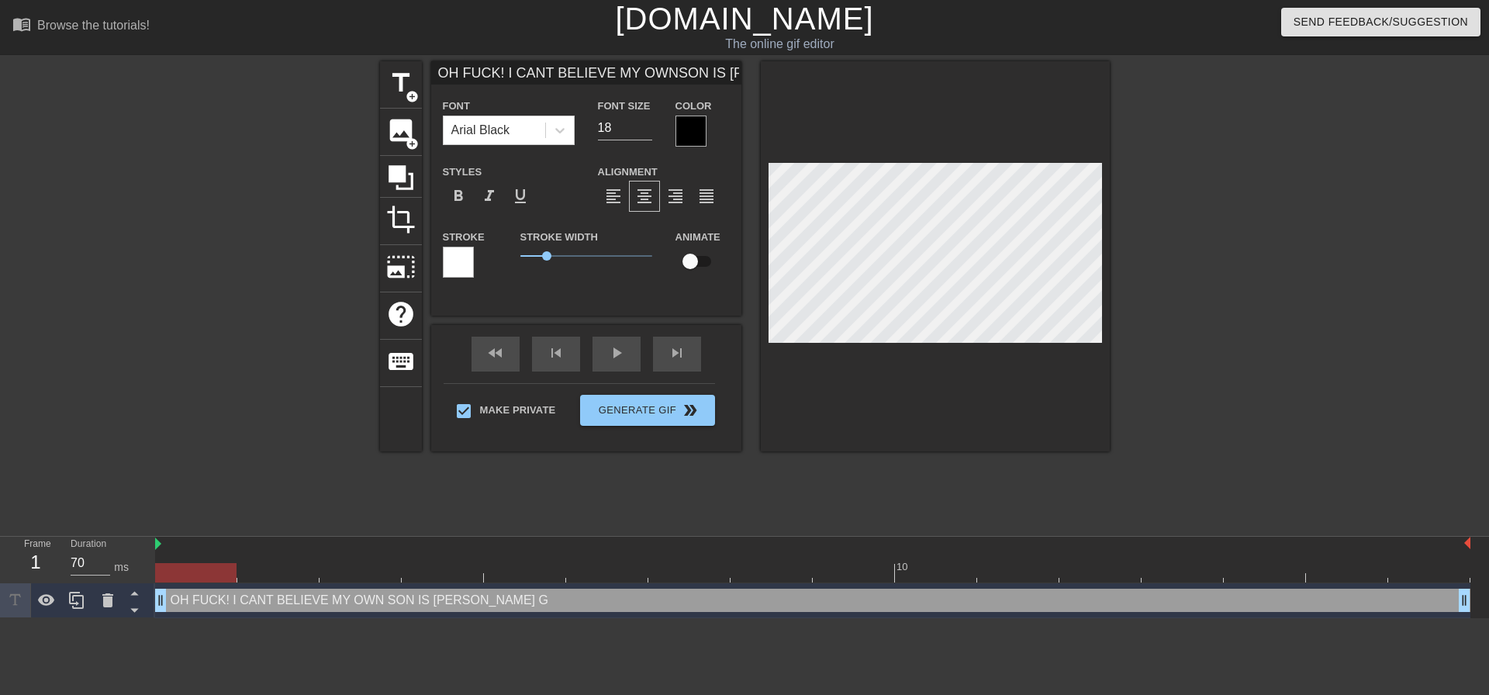
type input "OH FUCK! I CANT BELIEVE MY OWNSON IS RAVAGIN"
type textarea "OH FUCK! I CANT BELIEVE MY OWN SON IS RAVAGIN"
type input "OH FUCK! I CANT BELIEVE MY OWNSON IS RAVAGING"
type textarea "OH FUCK! I CANT BELIEVE MY OWN SON IS RAVAGING"
type input "OH FUCK! I CANT BELIEVE MY OWNSON IS RAVAGING"
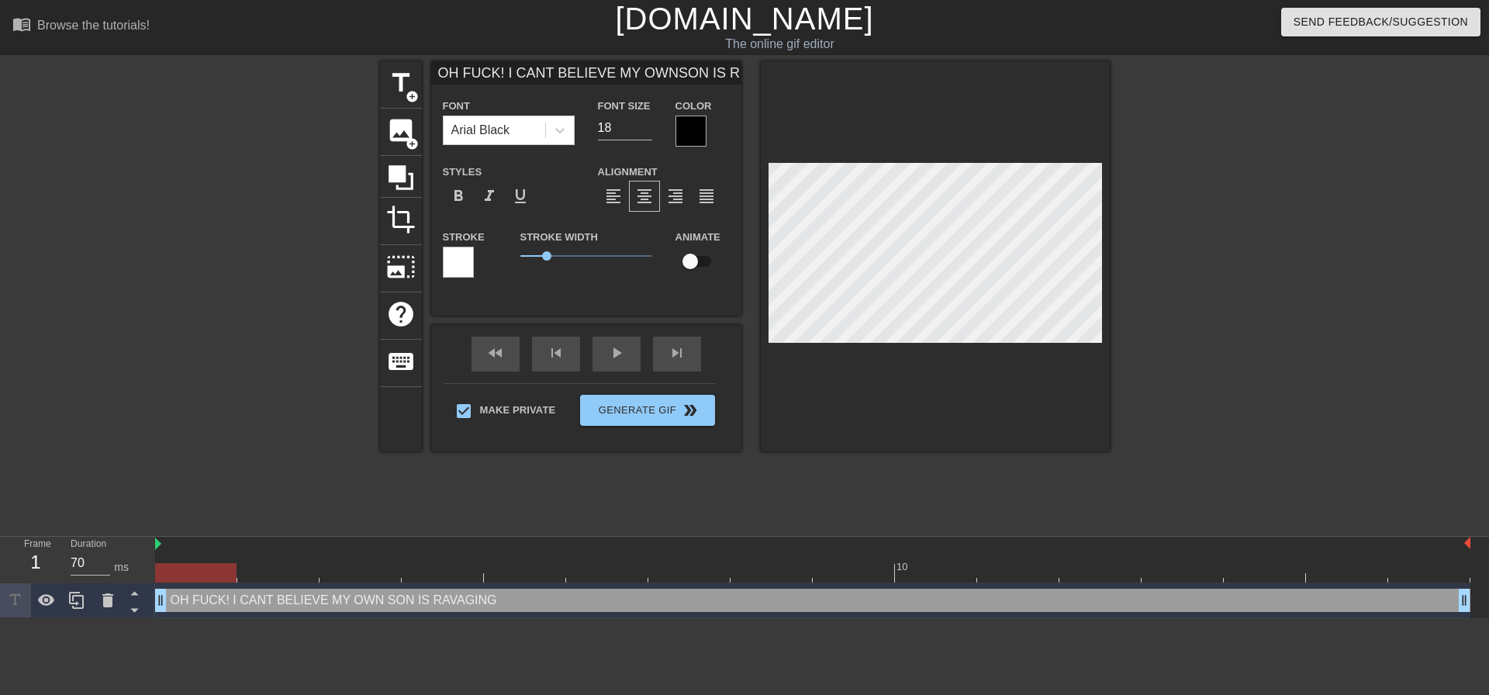
type textarea "OH FUCK! I CANT BELIEVE MY OWN SON IS RAVAGING M"
type input "OH FUCK! I CANT BELIEVE MY OWNSON IS RAVAGING MY"
type textarea "OH FUCK! I CANT BELIEVE MY OWN SON IS RAVAGING MY"
type input "OH FUCK! I CANT BELIEVE MY OWNSON IS RAVAGING MY"
type textarea "OH FUCK! I CANT BELIEVE MY OWN SON IS RAVAGING MY"
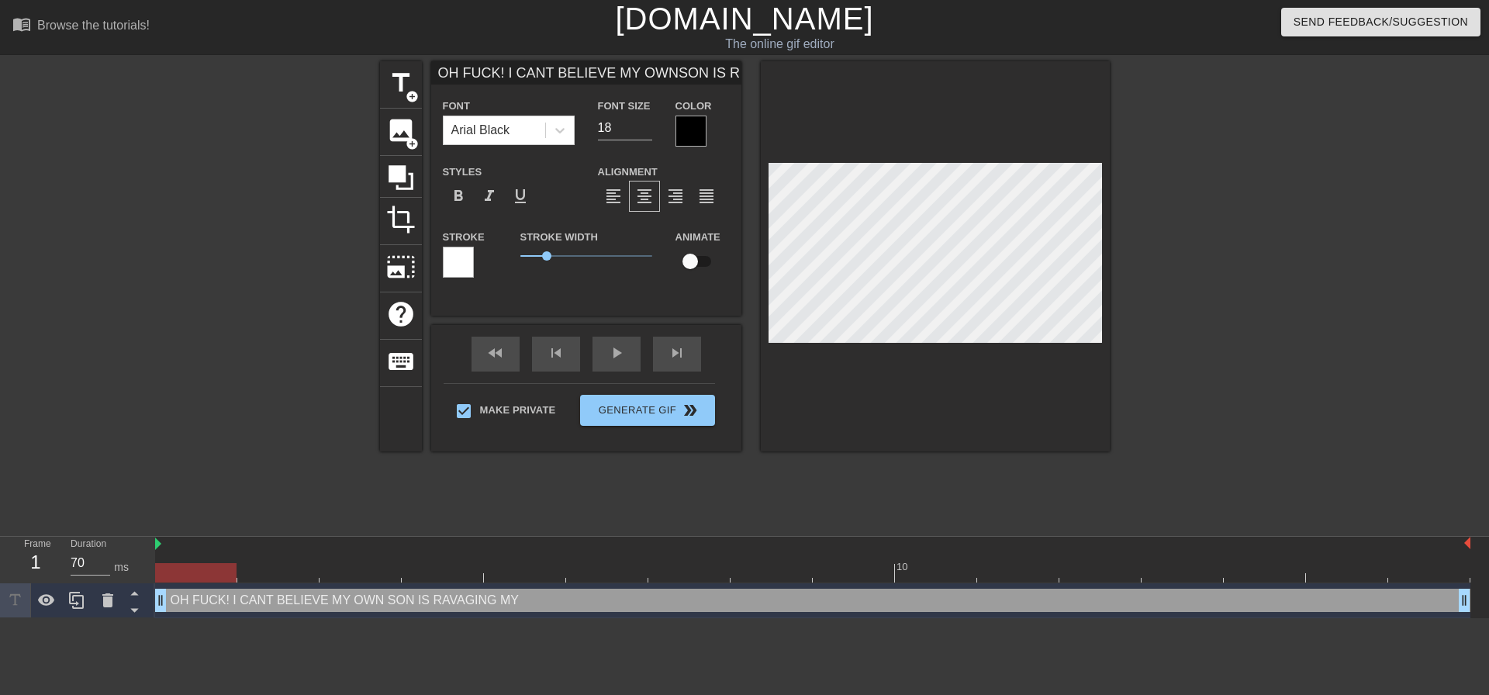
type input "OH FUCK! I CANT BELIEVE MY OWNSON IS RAVAGING MY A"
type textarea "OH FUCK! I CANT BELIEVE MY OWN SON IS RAVAGING MY A"
type input "OH FUCK! I CANT BELIEVE MY OWNSON IS RAVAGING MY AS"
type textarea "OH FUCK! I CANT BELIEVE MY OWN SON IS RAVAGING MY AS"
type input "OH FUCK! I CANT BELIEVE MY OWNSON IS RAVAGING MY ASS"
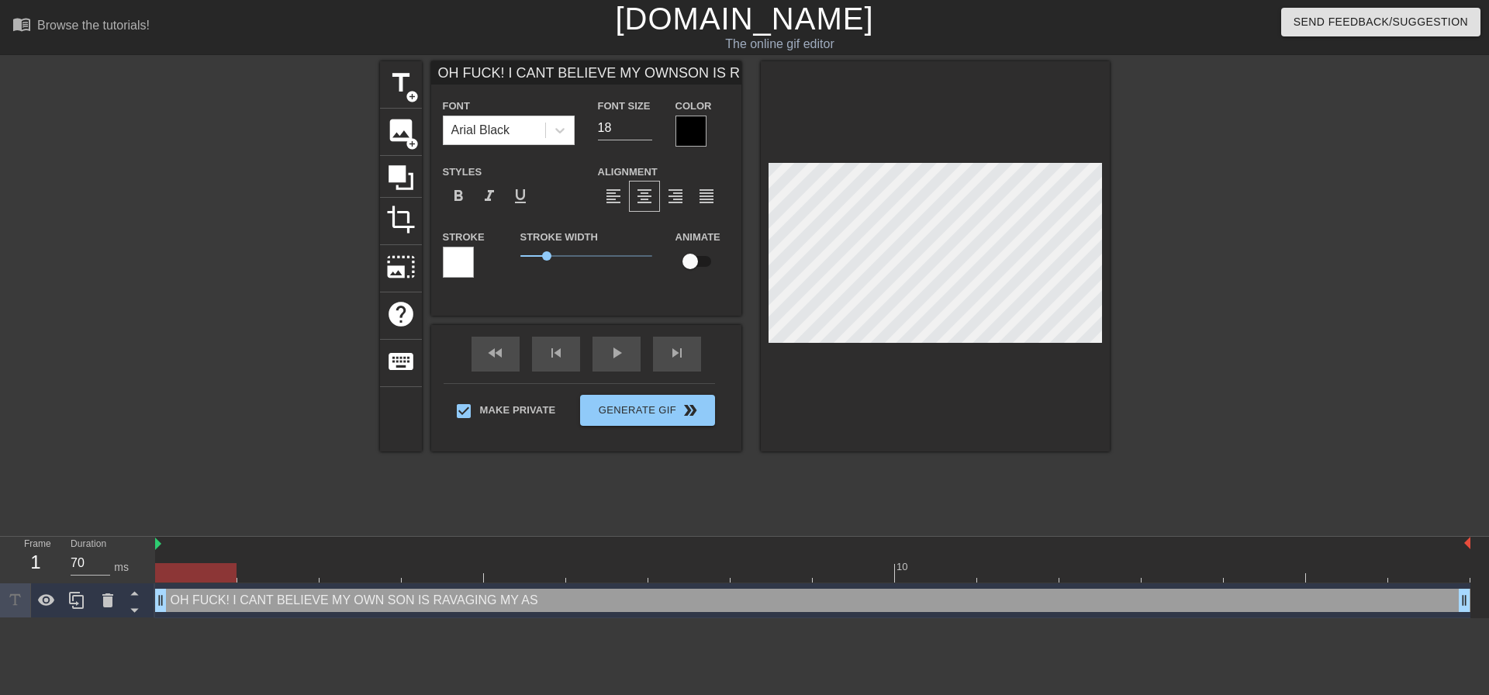
type textarea "OH FUCK! I CANT BELIEVE MY OWN SON IS RAVAGING MY ASS"
type input "OH FUCK! I CANT BELIEVE MY OWNSON IS RAVAGING MY ASSH"
type textarea "OH FUCK! I CANT BELIEVE MY OWN SON IS RAVAGING MY ASSH"
type input "OH FUCK! I CANT BELIEVE MY OWNSON IS RAVAGING MY ASSHO"
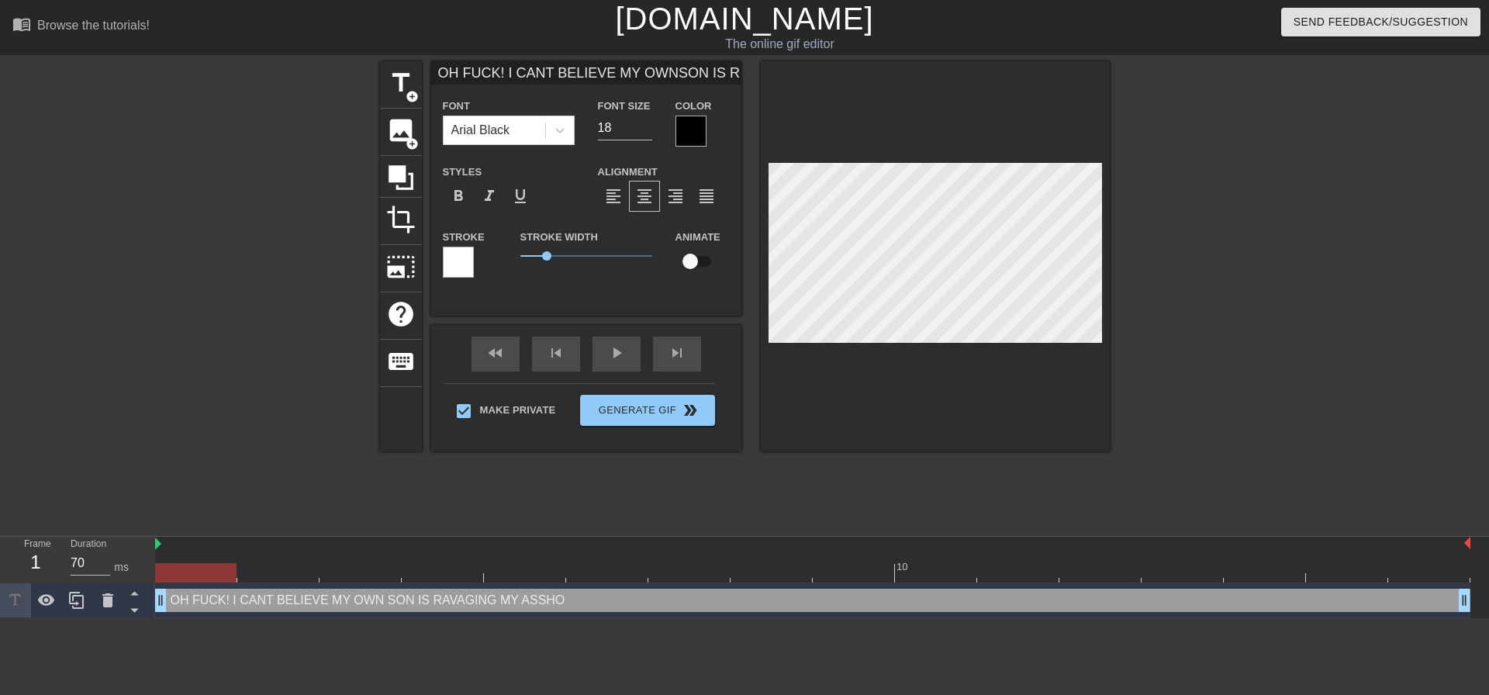
scroll to position [2, 11]
type textarea "OH FUCK! I CANT BELIEVE MY OWN SON IS RAVAGING MY ASSHOK"
type input "OH FUCK! I CANT BELIEVE MY OWNSON IS RAVAGING MY ASSHOKL"
type textarea "OH FUCK! I CANT BELIEVE MY OWN SON IS RAVAGING MY ASSHOKL"
type input "OH FUCK! I CANT BELIEVE MY OWNSON IS RAVAGING MY ASSHOK"
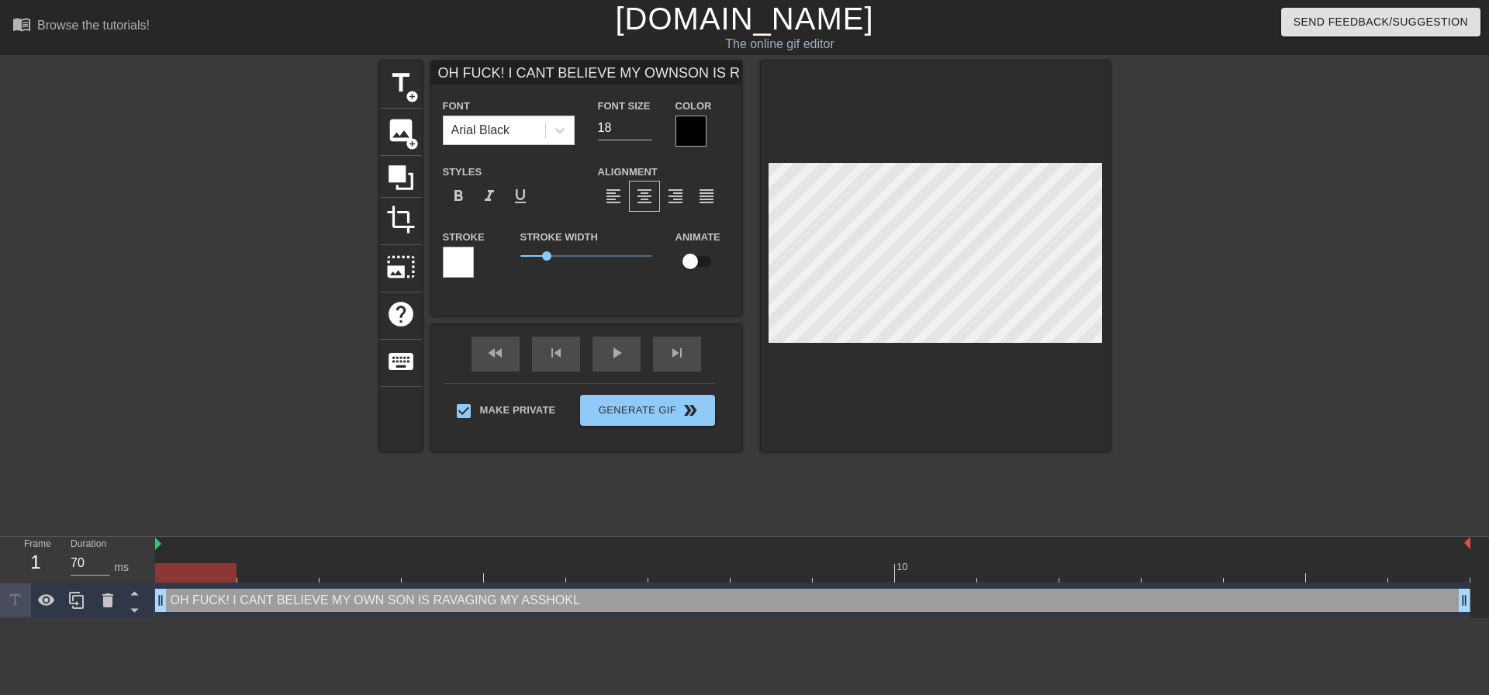
type textarea "OH FUCK! I CANT BELIEVE MY OWN SON IS RAVAGING MY ASSHOK"
type input "OH FUCK! I CANT BELIEVE MY OWNSON IS RAVAGING MY ASSHO"
type textarea "OH FUCK! I CANT BELIEVE MY OWN SON IS RAVAGING MY ASSHO"
type input "OH FUCK! I CANT BELIEVE MY OWNSON IS RAVAGING MY ASSHOL"
type textarea "OH FUCK! I CANT BELIEVE MY OWN SON IS RAVAGING MY ASSHOL"
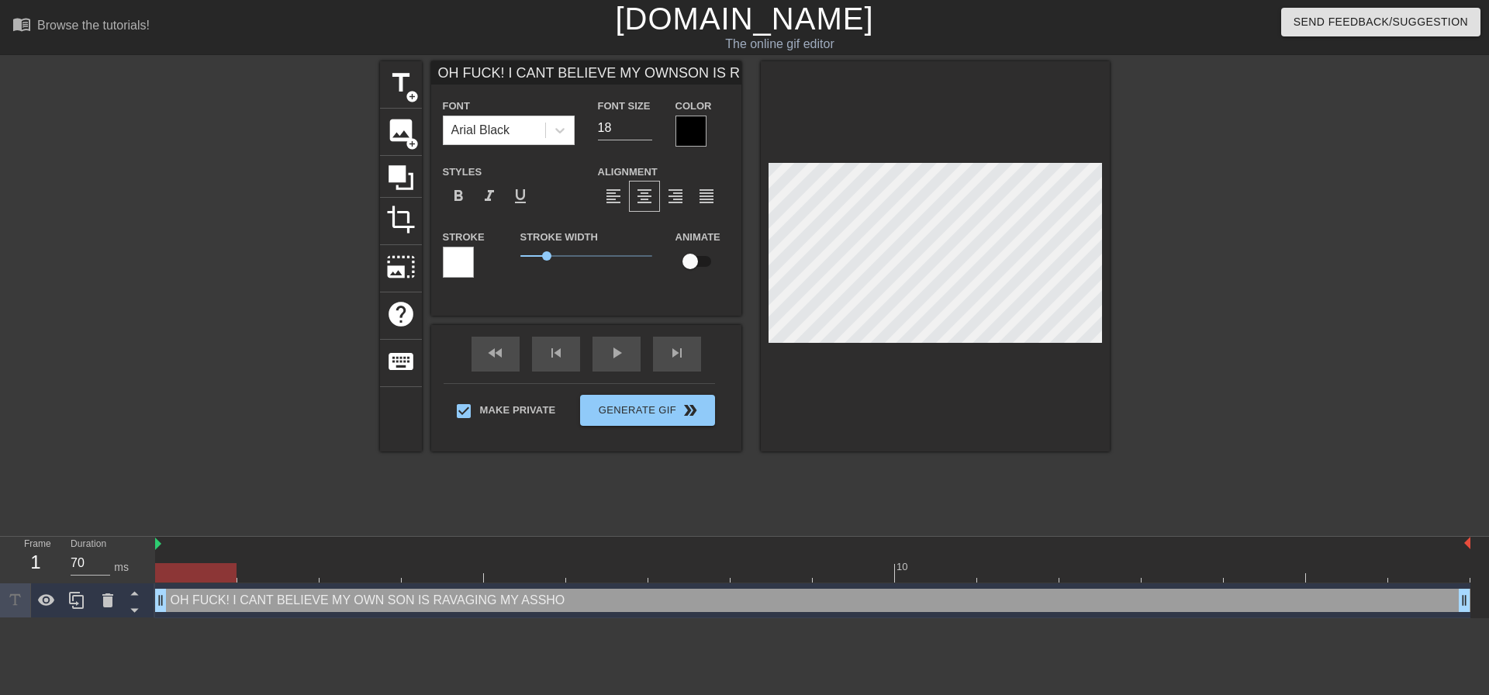
type input "OH FUCK! I CANT BELIEVE MY OWNSON IS RAVAGING MY ASSHOLE"
type textarea "OH FUCK! I CANT BELIEVE MY OWN SON IS RAVAGING MY ASSHOLE"
type input "OH FUCK! I CANT BELIEVE MY OWNSON IS RAVAGING MY ASSHOLE"
type textarea "OH FUCK! I CANT BELIEVE MY OWN SON IS RAVAGING MY ASSHOLE"
type input "OH FUCK! I CANT BELIEVE MY OWNSON IS RAVAGING MY ASSHOLE"
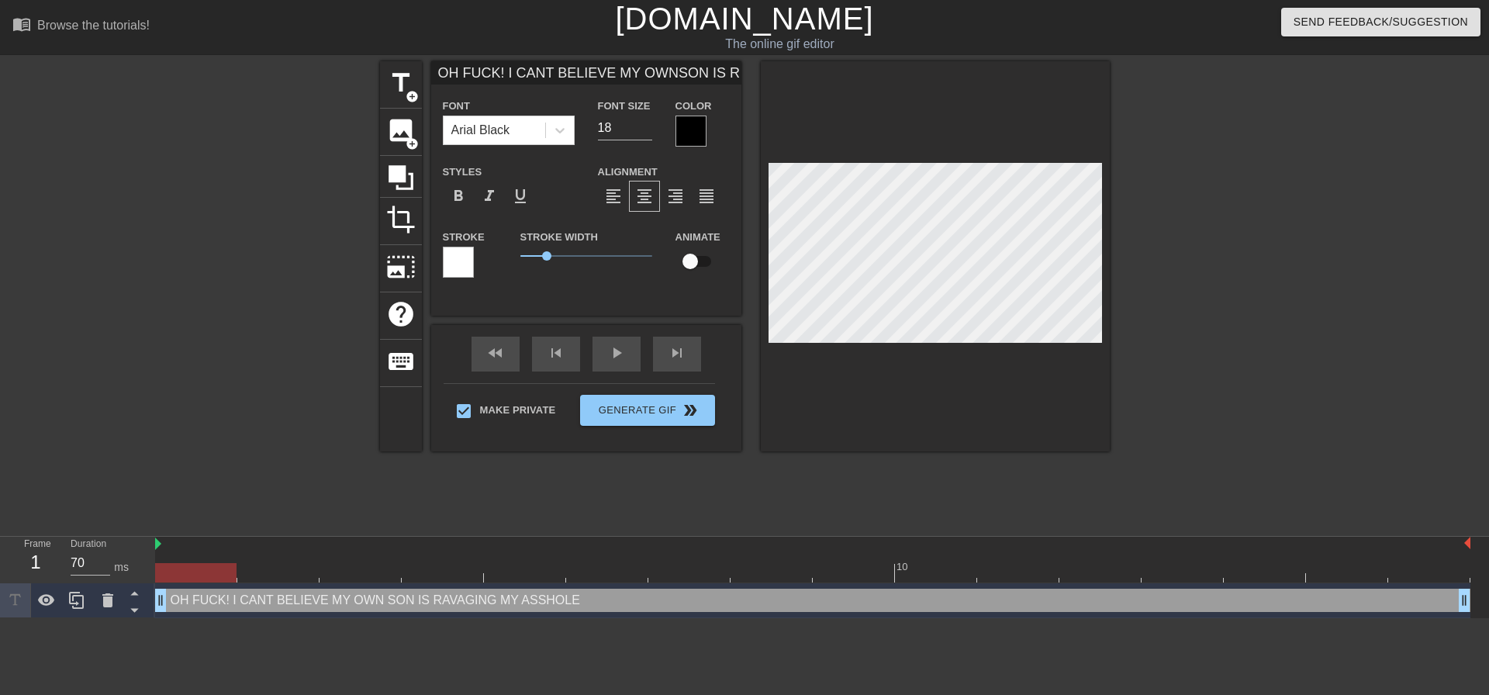
type textarea "OH FUCK! I CANT BELIEVE MY OWN SON IS RAVAGING MY ASSHOLE"
type input "OH FUCK! I CANT BELIEVE MY OWNSON IS RAVAGING MY ASSHOLE!"
type textarea "OH FUCK! I CANT BELIEVE MY OWN SON IS RAVAGING MY ASSHOLE!"
type input "OH FUCK! I CANT BELIEVE MY OWNSON IS RAVAGING MY ASSHOLE!"
type textarea "OH FUCK! I CANT BELIEVE MY OWN SON IS RAVAGING MY ASSHOLE!"
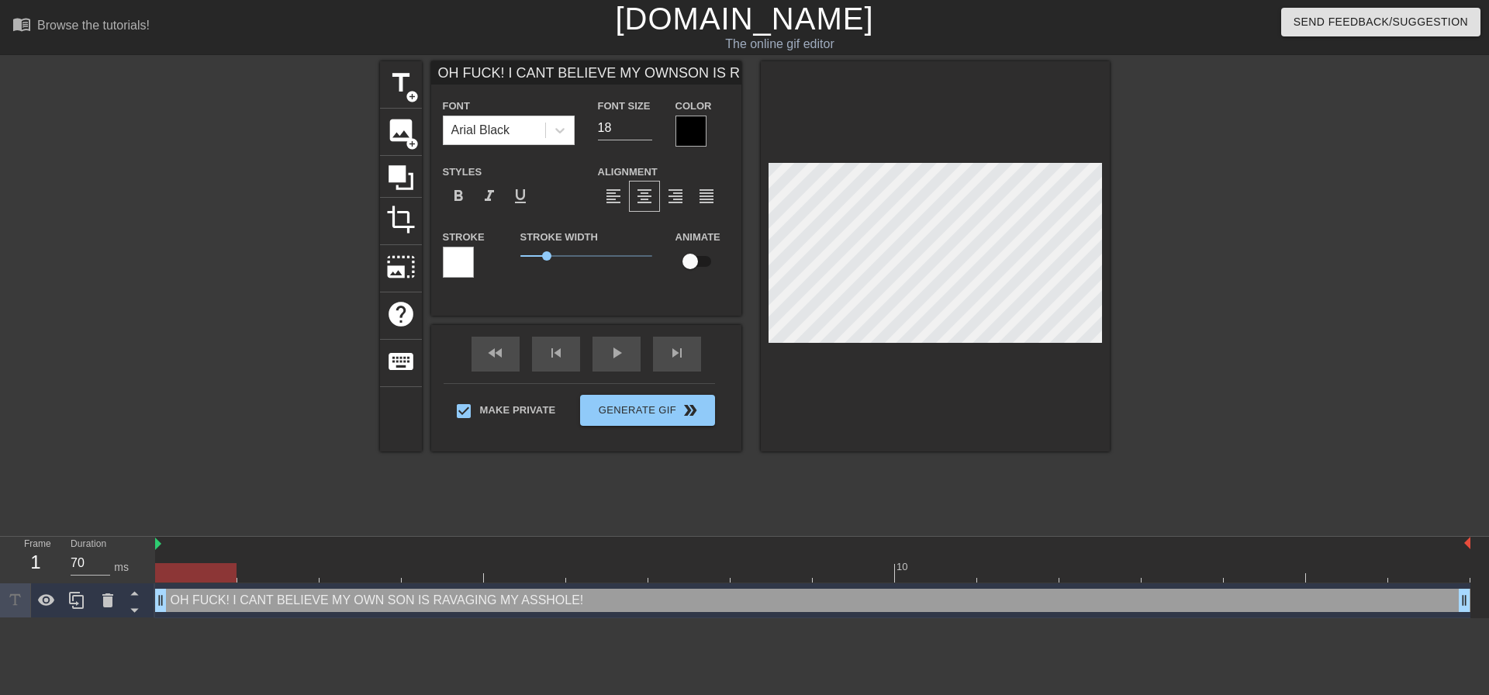
type input "OH FUCK! I CANT BELIEVE MY OWNSON IS RAVAGING MY ASSHOLE!"
type textarea "OH FUCK! I CANT BELIEVE MY OWN SON IS RAVAGING MY ASSHOLE!"
type input "OH FUCK! I CANT BELIEVE MY OWNSON IS RAVAGING MY ASSHOLE!"
type textarea "OH FUCK! I CANT BELIEVE MY OWN SON IS RAVAGING MY ASSHOLE!"
type input "OH FUCK! I CANT BELIEVE MY OWNSON IS RAVAGING MY ASSHOLE!"
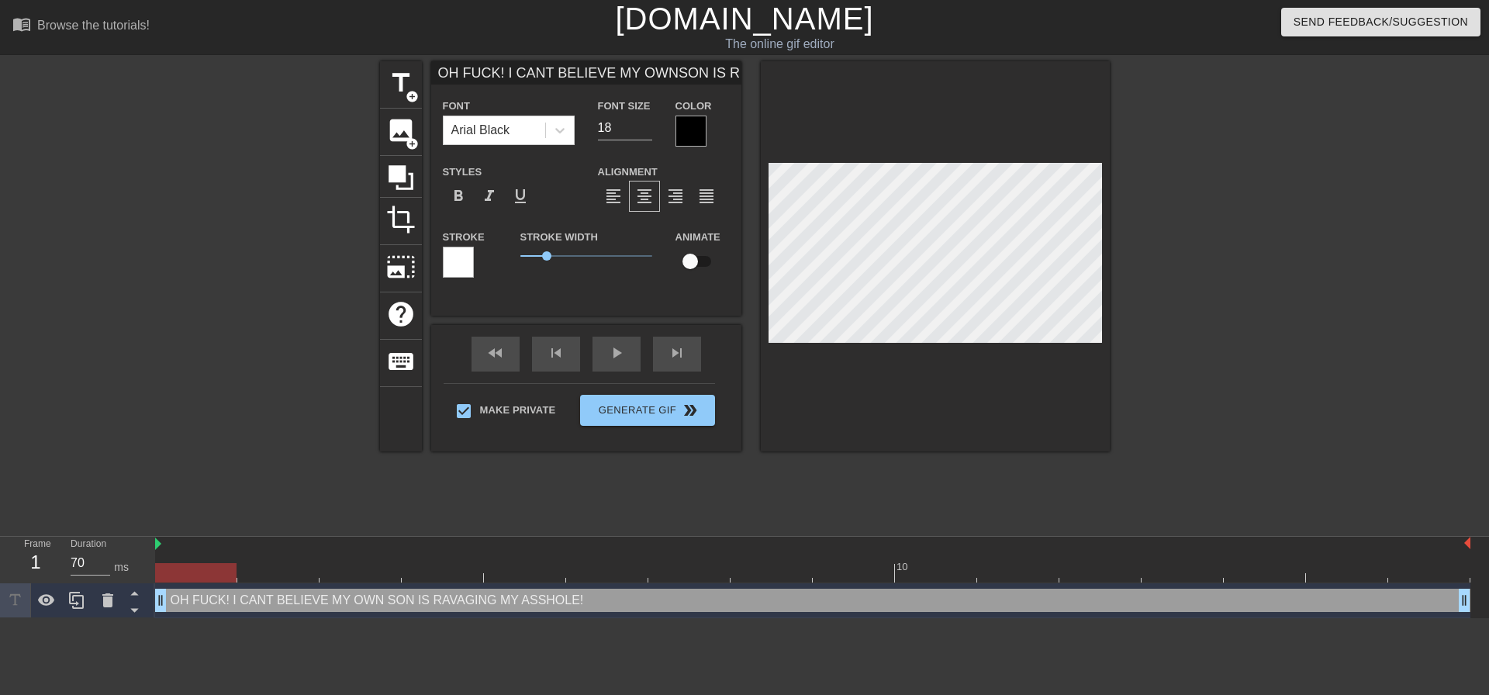
type textarea "OH FUCK! I CANT BELIEVE MY OWN SON IS RAVAGING MY ASSHOLE!"
type input "OH FUCK! I CANT BELIEVE MY OWNSON IS RAVAGING MY ASSHOLE!"
type textarea "OH FUCK! I CANT BELIEVE MY OWN SON IS RAVAGING MY ASSHOLE!"
type input "OH FUCK! I CANT BELIEVE MY OWNSON IS RAVAGING MY ASSHOLE!"
type textarea "OH FUCK! I CANT BELIEVE MY OWN SON IS RAVAGING MY ASSHOLE!"
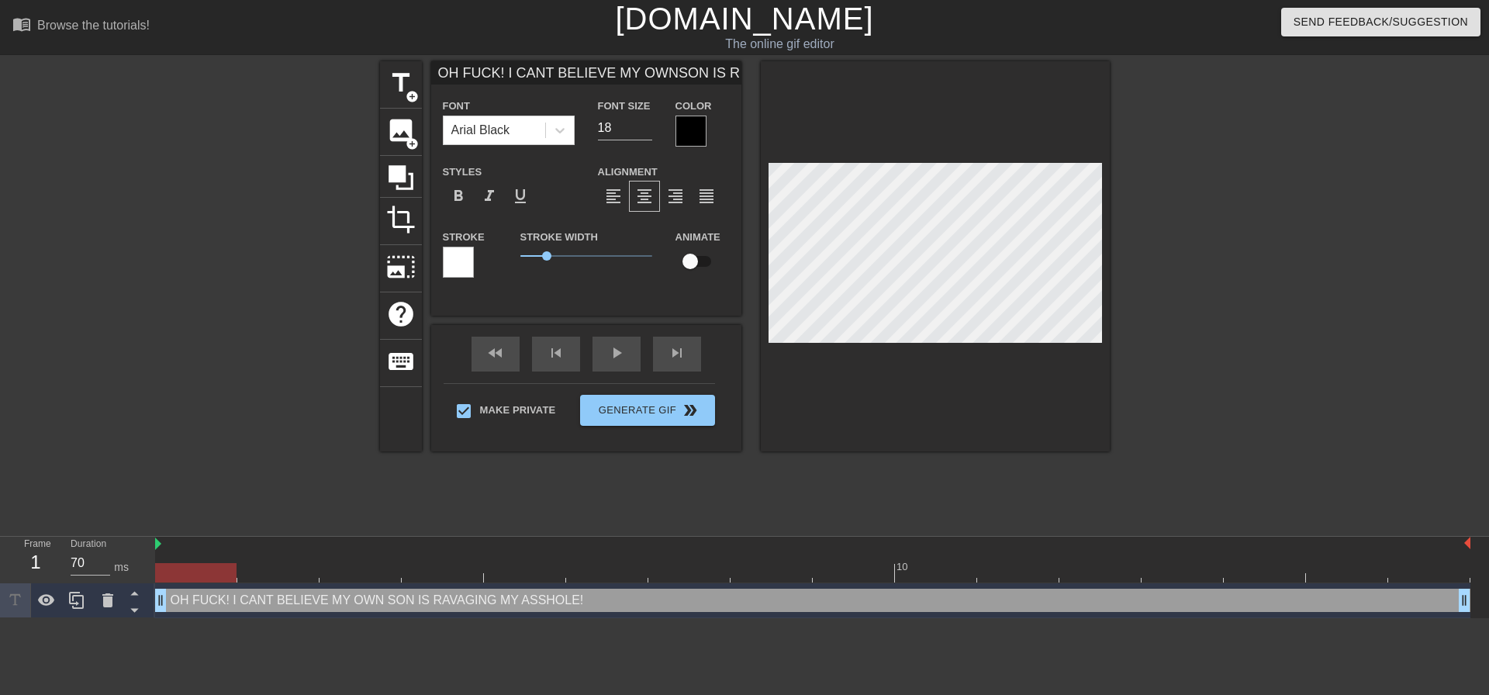
type input "OH FUCK! I CANT BELIEVE MY OWNSON IS RAVAGING MY ASSHOLE!"
type textarea "OH FUCK! I CANT BELIEVE MY OWN SON IS RAVAGING MY ASSHOLE!"
type input "OH FUCK! I CANT BELIEVE MY OWNSON IS RAVAGING MY ASSHOLE!a"
type textarea "OH FUCK! I CANT BELIEVE MY OWN SON IS RAVAGING MY ASSHOLE! a"
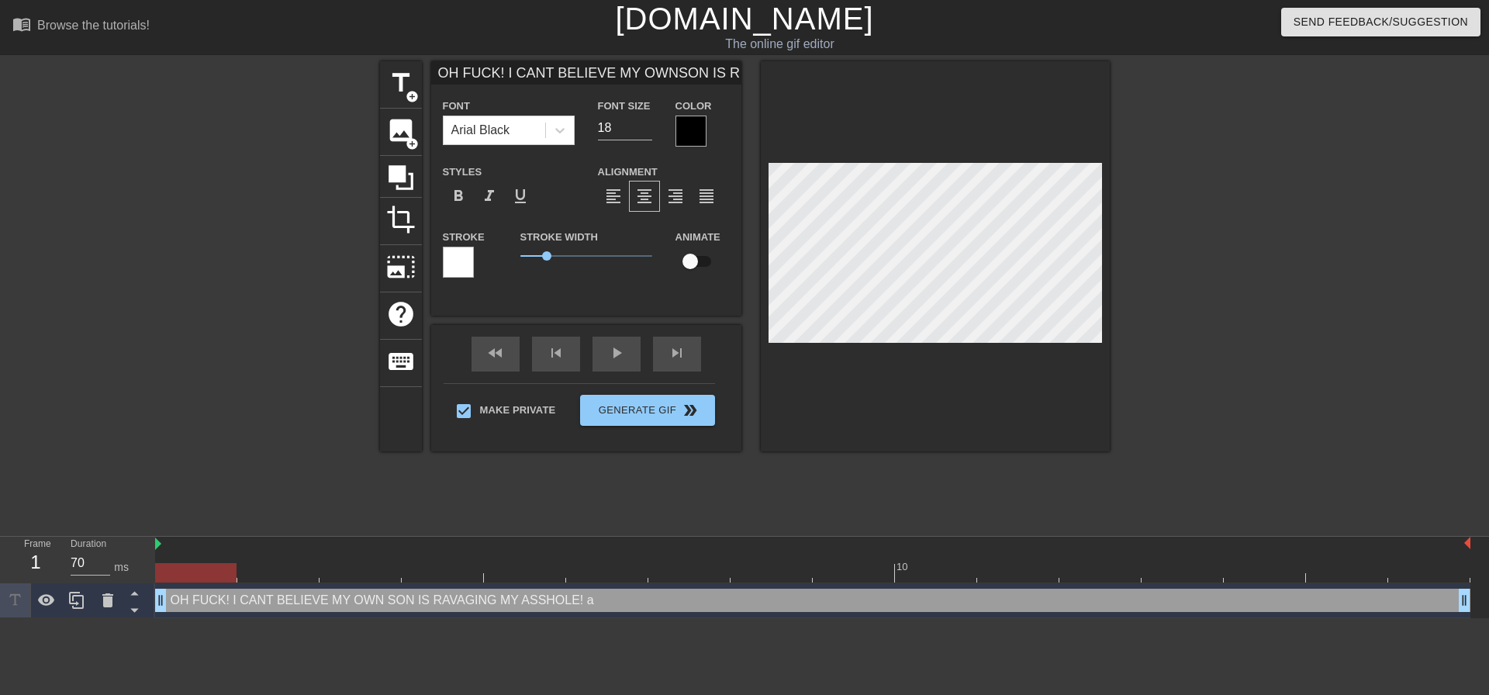
type input "OH FUCK! I CANT BELIEVE MY OWNSON IS RAVAGING MY ASSHOLE!aH"
type textarea "OH FUCK! I CANT BELIEVE MY OWN SON IS RAVAGING MY ASSHOLE! aH"
type input "OH FUCK! I CANT BELIEVE MY OWNSON IS RAVAGING MY ASSHOLE!aHH"
type textarea "OH FUCK! I CANT BELIEVE MY OWN SON IS RAVAGING MY ASSHOLE! aHH"
type input "OH FUCK! I CANT BELIEVE MY OWNSON IS RAVAGING MY ASSHOLE!aHHH"
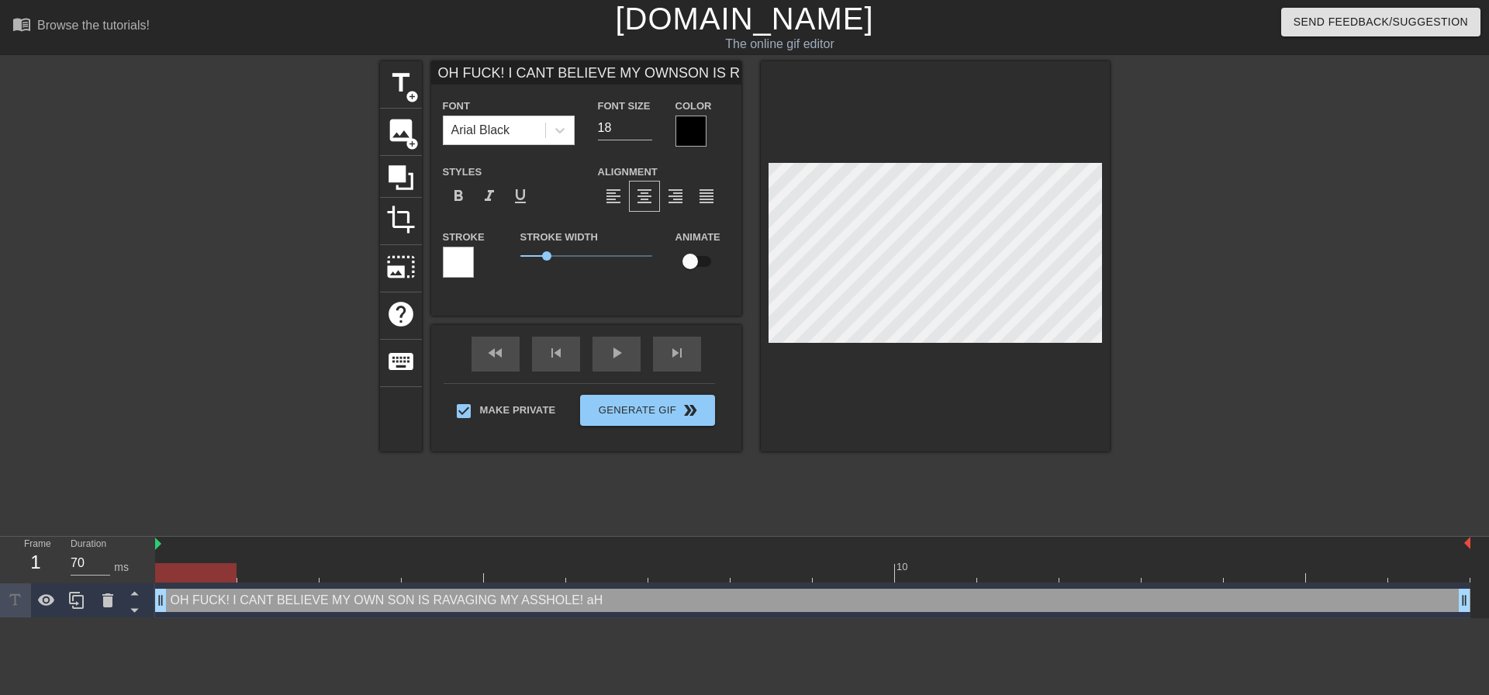
type textarea "OH FUCK! I CANT BELIEVE MY OWN SON IS RAVAGING MY ASSHOLE! aHHH"
type input "OH FUCK! I CANT BELIEVE MY OWNSON IS RAVAGING MY ASSHOLE!aHH"
type textarea "OH FUCK! I CANT BELIEVE MY OWN SON IS RAVAGING MY ASSHOLE! aHH"
type input "OH FUCK! I CANT BELIEVE MY OWNSON IS RAVAGING MY ASSHOLE!aH"
type textarea "OH FUCK! I CANT BELIEVE MY OWN SON IS RAVAGING MY ASSHOLE! aH"
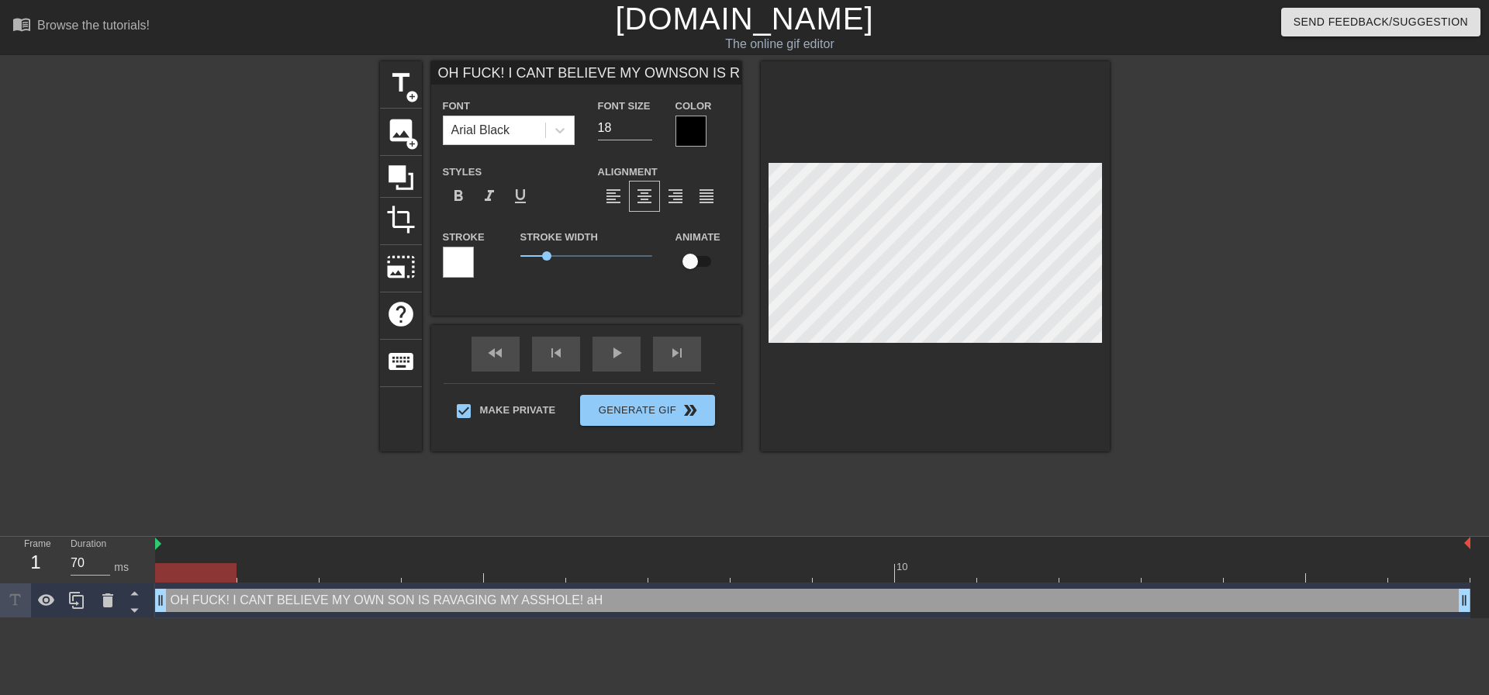
type input "OH FUCK! I CANT BELIEVE MY OWNSON IS RAVAGING MY ASSHOLE!a"
type textarea "OH FUCK! I CANT BELIEVE MY OWN SON IS RAVAGING MY ASSHOLE! a"
type input "OH FUCK! I CANT BELIEVE MY OWNSON IS RAVAGING MY ASSHOLE!"
type textarea "OH FUCK! I CANT BELIEVE MY OWN SON IS RAVAGING MY ASSHOLE!"
type input "OH FUCK! I CANT BELIEVE MY OWNSON IS RAVAGING MY ASSHOLE!M"
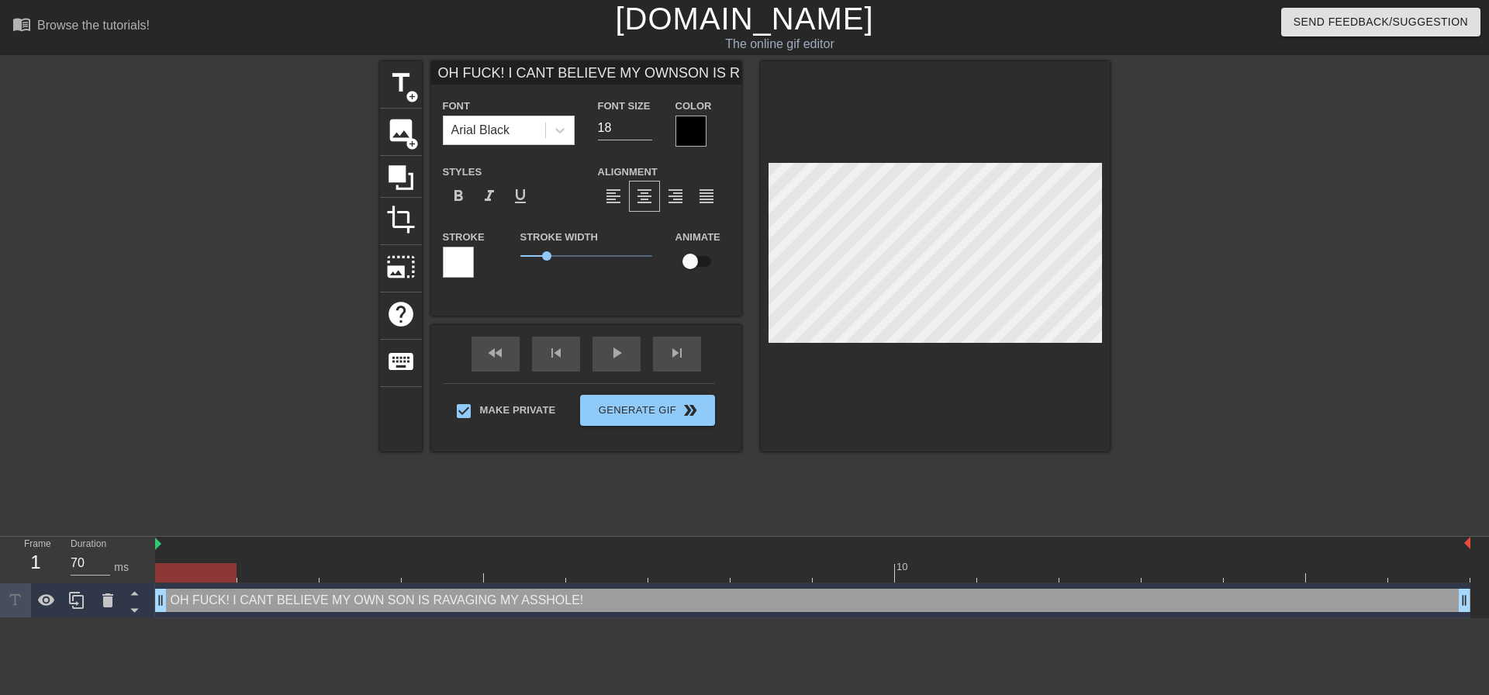
type textarea "OH FUCK! I CANT BELIEVE MY OWN SON IS RAVAGING MY ASSHOLE! M"
type input "OH FUCK! I CANT BELIEVE MY OWNSON IS RAVAGING MY ASSHOLE!MY"
type textarea "OH FUCK! I CANT BELIEVE MY OWN SON IS RAVAGING MY ASSHOLE! MY"
type input "OH FUCK! I CANT BELIEVE MY OWNSON IS RAVAGING MY ASSHOLE!MY"
type textarea "OH FUCK! I CANT BELIEVE MY OWN SON IS RAVAGING MY ASSHOLE! MY"
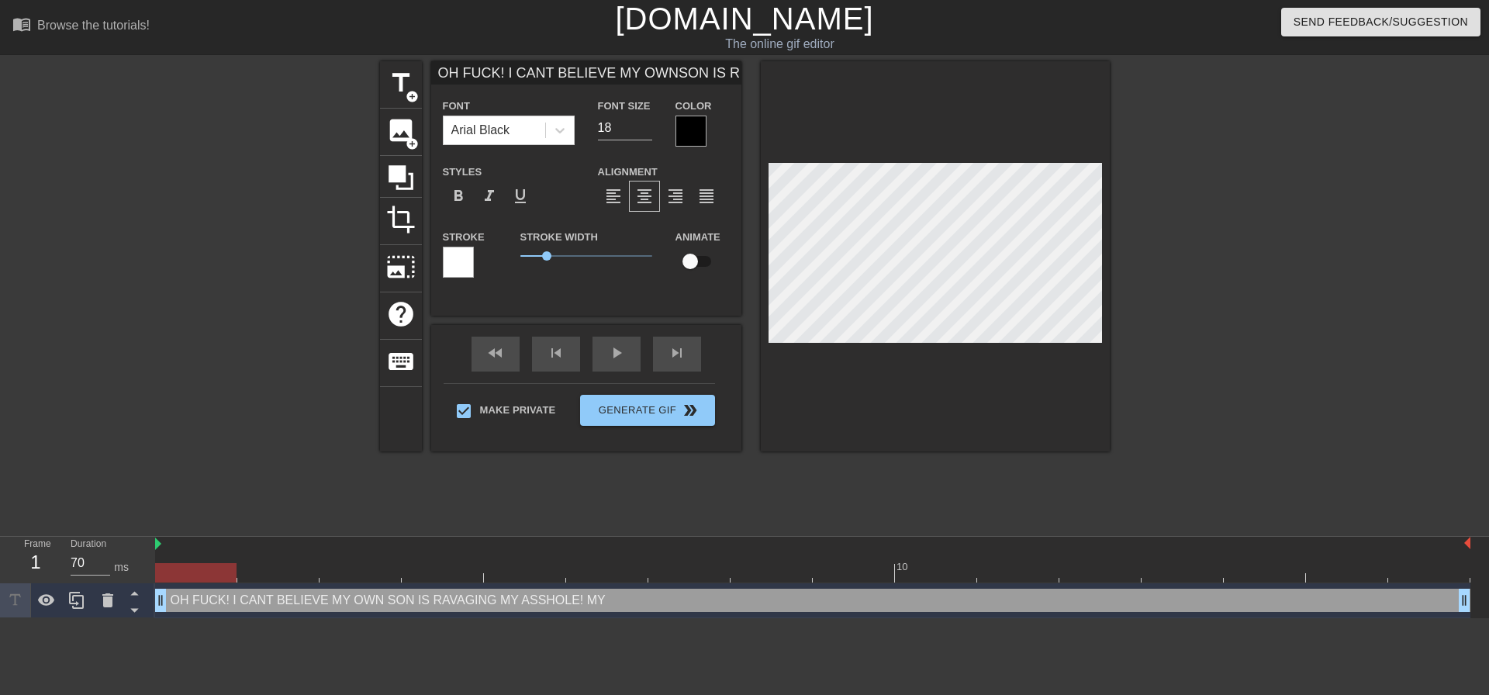
type input "OH FUCK! I CANT BELIEVE MY OWNSON IS RAVAGING MY ASSHOLE!MY J"
type textarea "OH FUCK! I CANT BELIEVE MY OWN SON IS RAVAGING MY ASSHOLE! MY J"
type input "OH FUCK! I CANT BELIEVE MY OWNSON IS RAVAGING MY ASSHOLE!MY JA"
type textarea "OH FUCK! I CANT BELIEVE MY OWN SON IS RAVAGING MY ASSHOLE! MY JA"
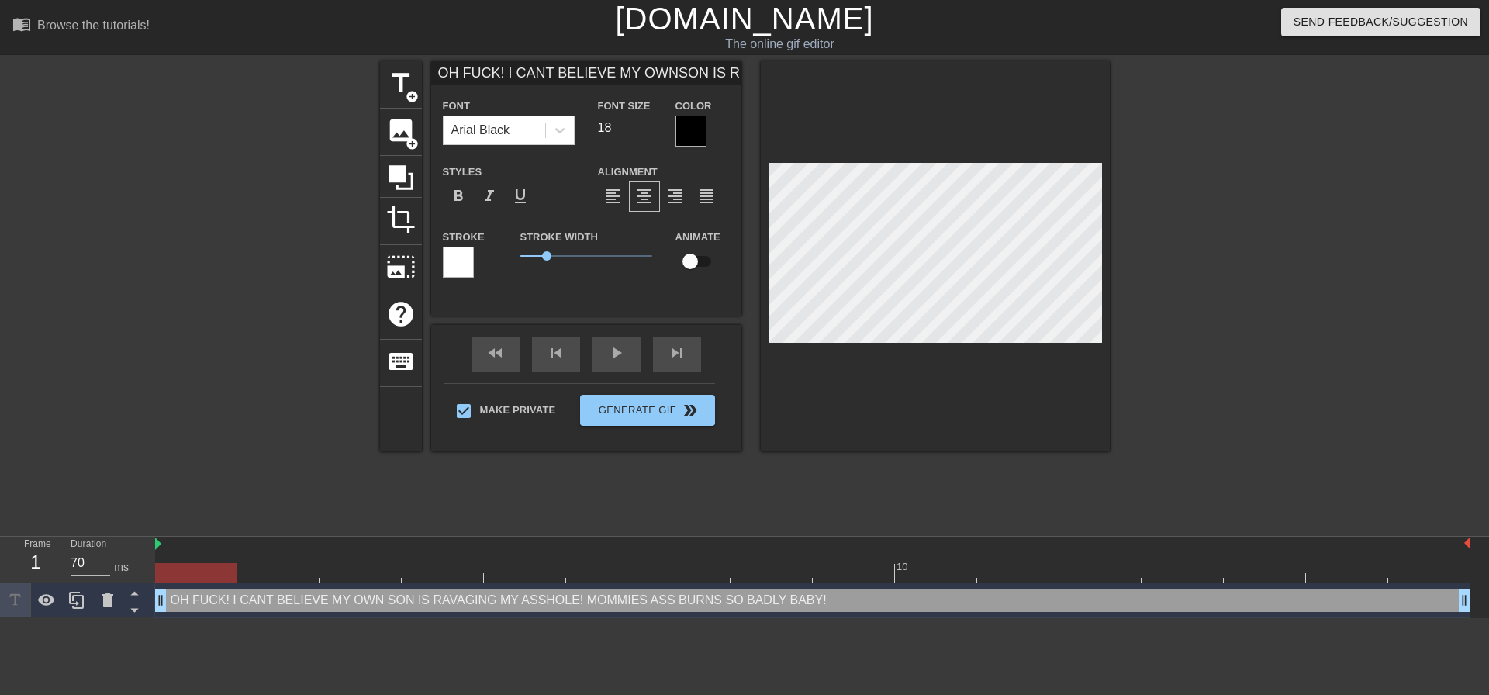
click at [1174, 245] on div at bounding box center [1244, 293] width 233 height 465
click at [1106, 275] on div at bounding box center [935, 256] width 349 height 390
click at [1155, 300] on div at bounding box center [1244, 293] width 233 height 465
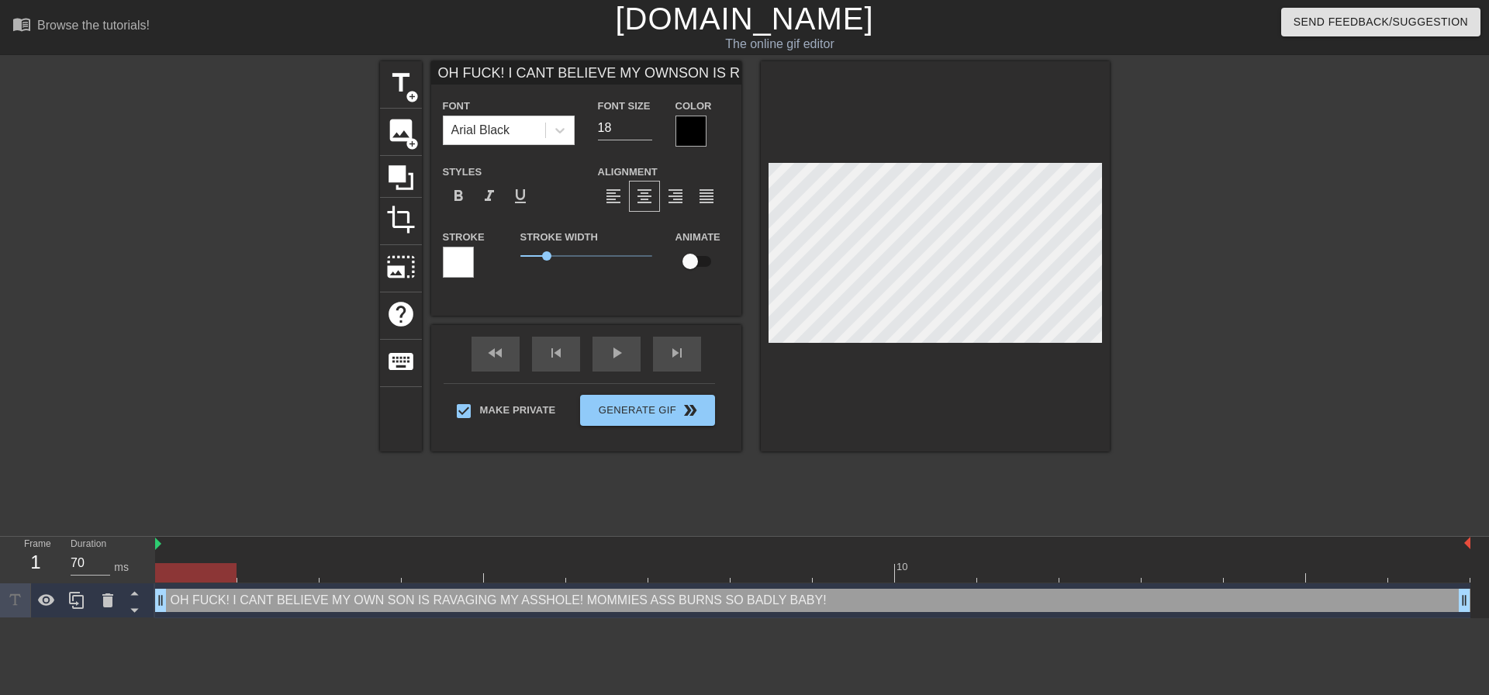
drag, startPoint x: 1182, startPoint y: 268, endPoint x: 1125, endPoint y: 282, distance: 58.5
click at [1181, 268] on div at bounding box center [1244, 293] width 233 height 465
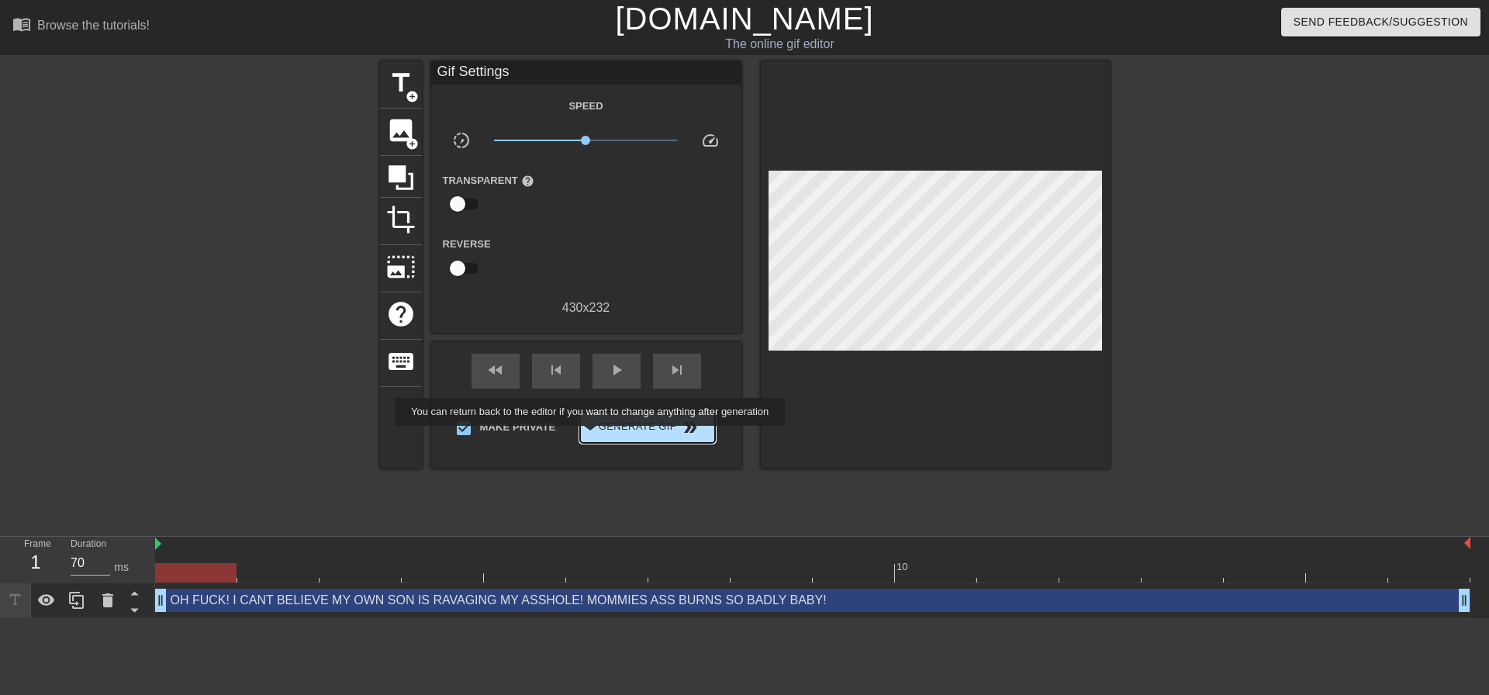
click at [612, 430] on span "Generate Gif double_arrow" at bounding box center [647, 427] width 122 height 19
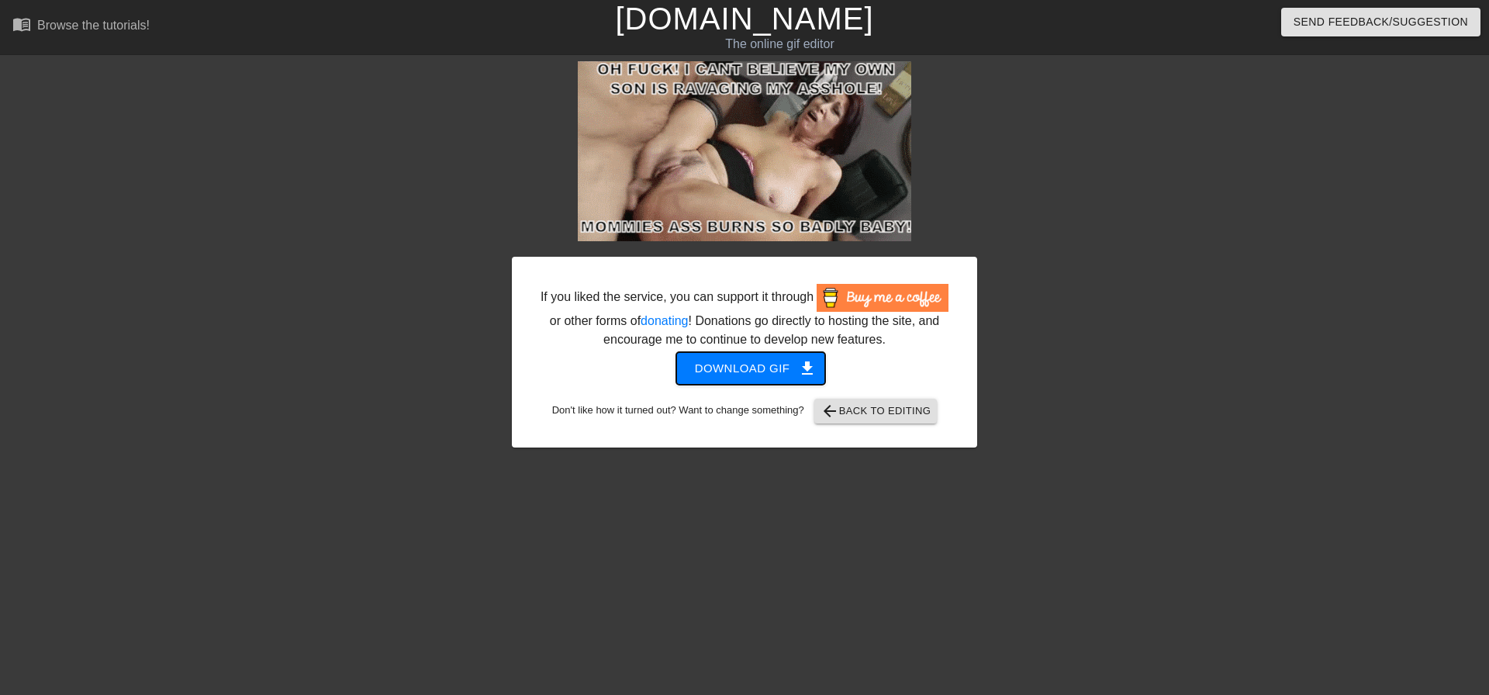
click at [763, 374] on span "Download gif get_app" at bounding box center [751, 368] width 112 height 20
click at [1085, 173] on div at bounding box center [1112, 293] width 233 height 465
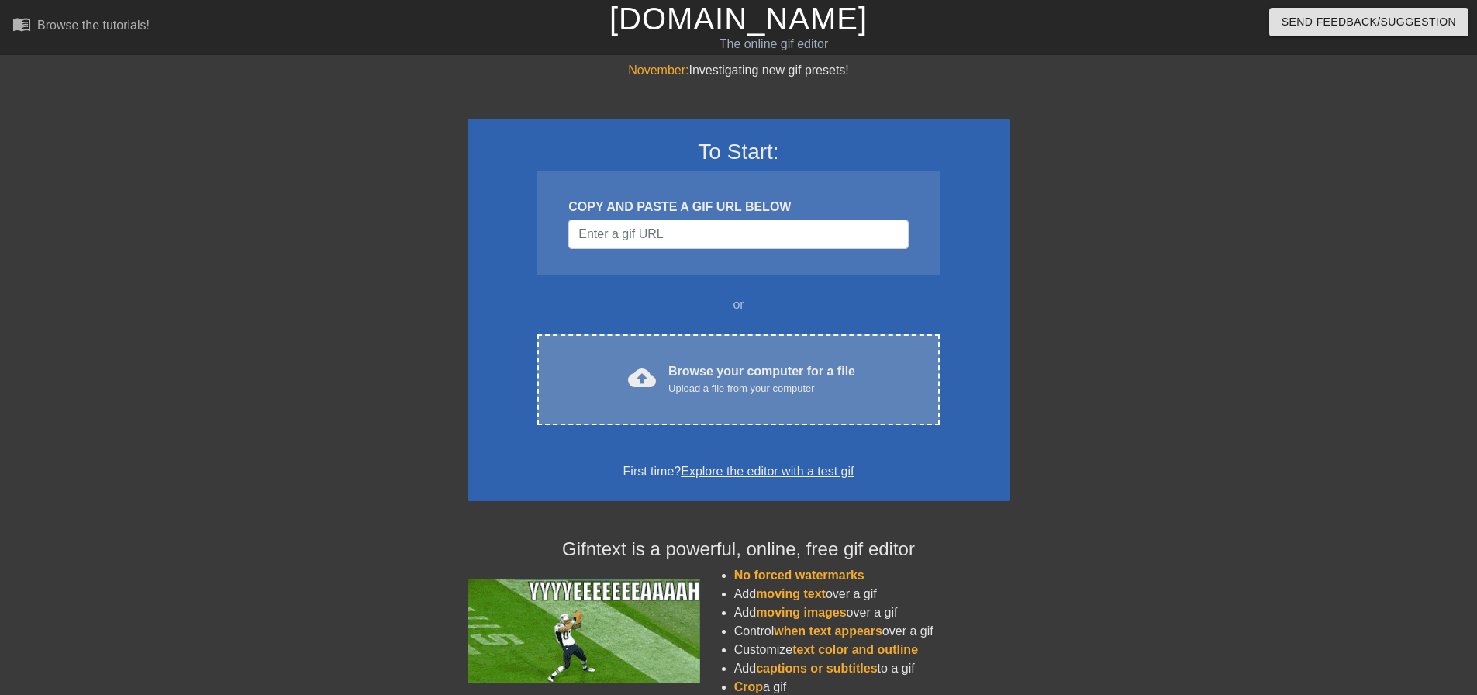
click at [696, 360] on div "cloud_upload Browse your computer for a file Upload a file from your computer C…" at bounding box center [738, 379] width 402 height 91
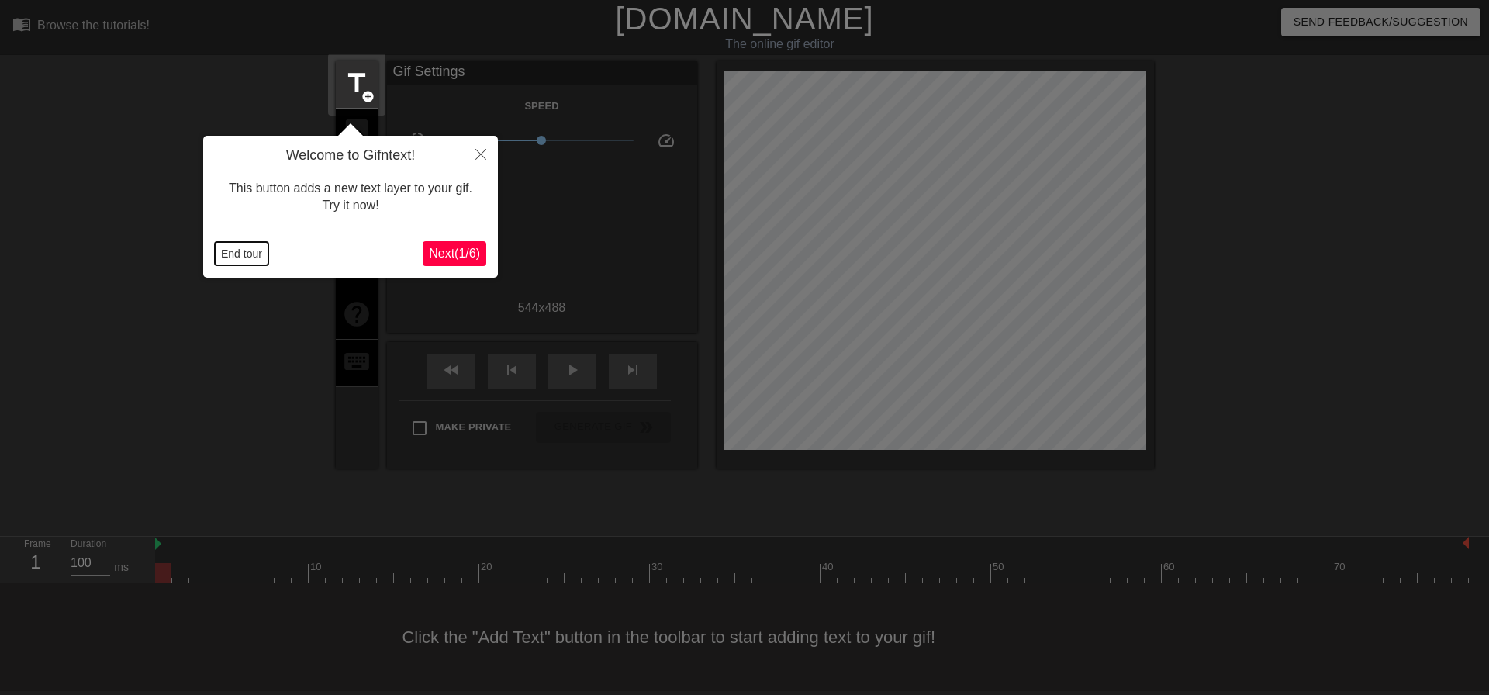
click at [240, 264] on button "End tour" at bounding box center [242, 253] width 54 height 23
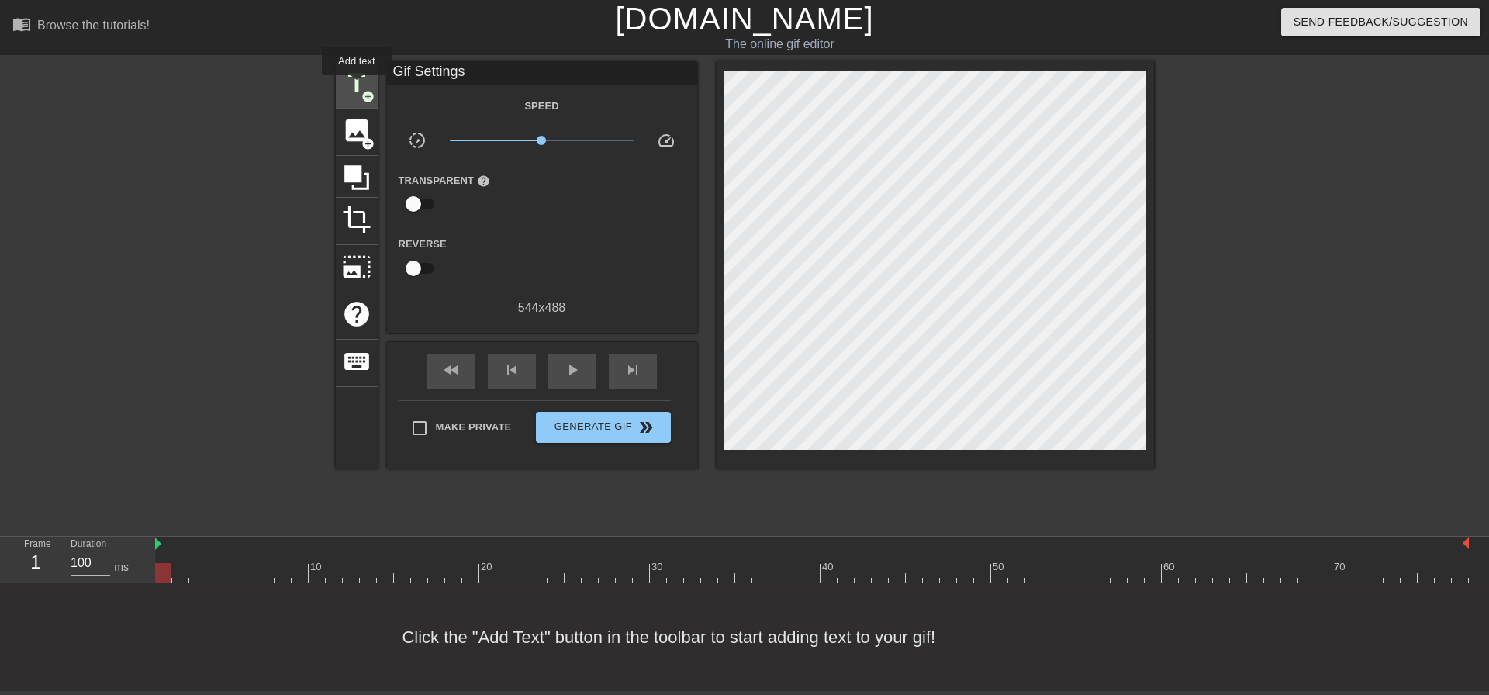
click at [357, 86] on span "title" at bounding box center [356, 82] width 29 height 29
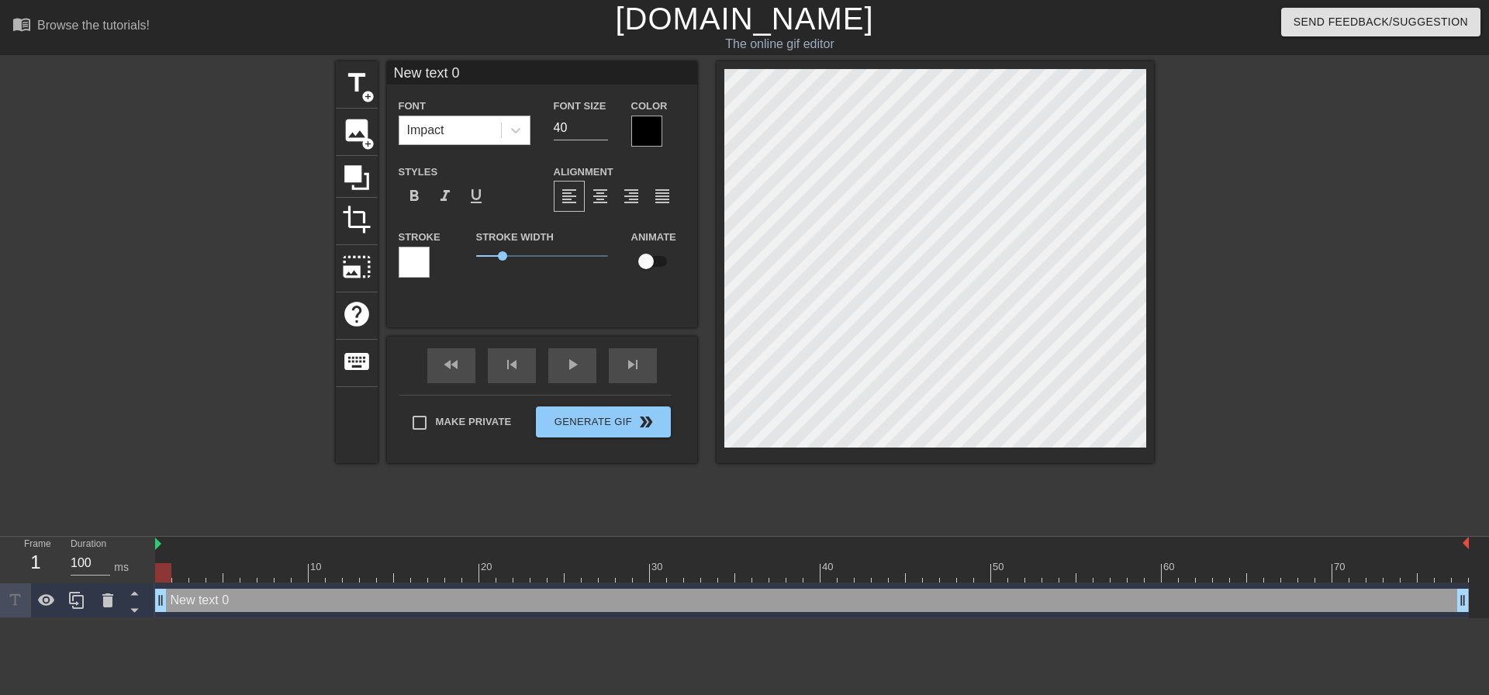
click at [455, 120] on div "Impact" at bounding box center [450, 130] width 102 height 28
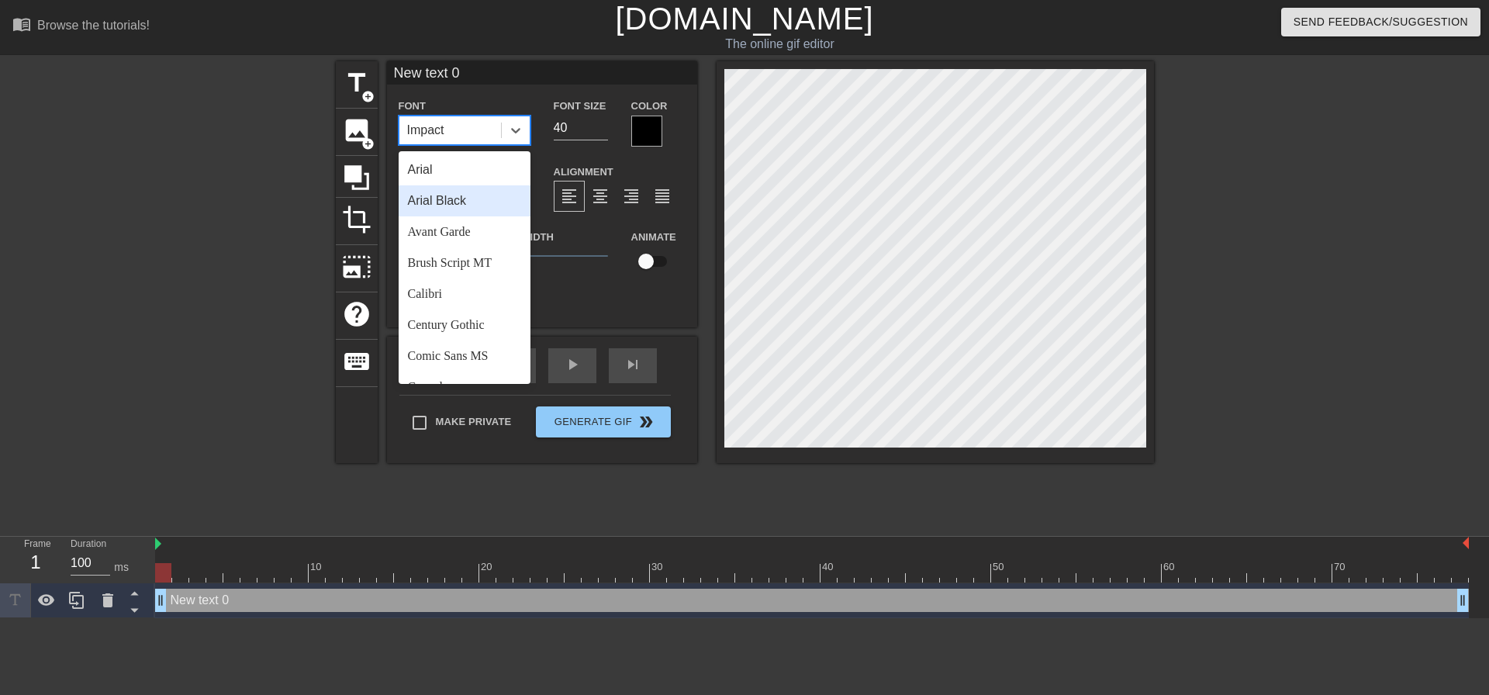
click at [460, 197] on div "Arial Black" at bounding box center [465, 200] width 132 height 31
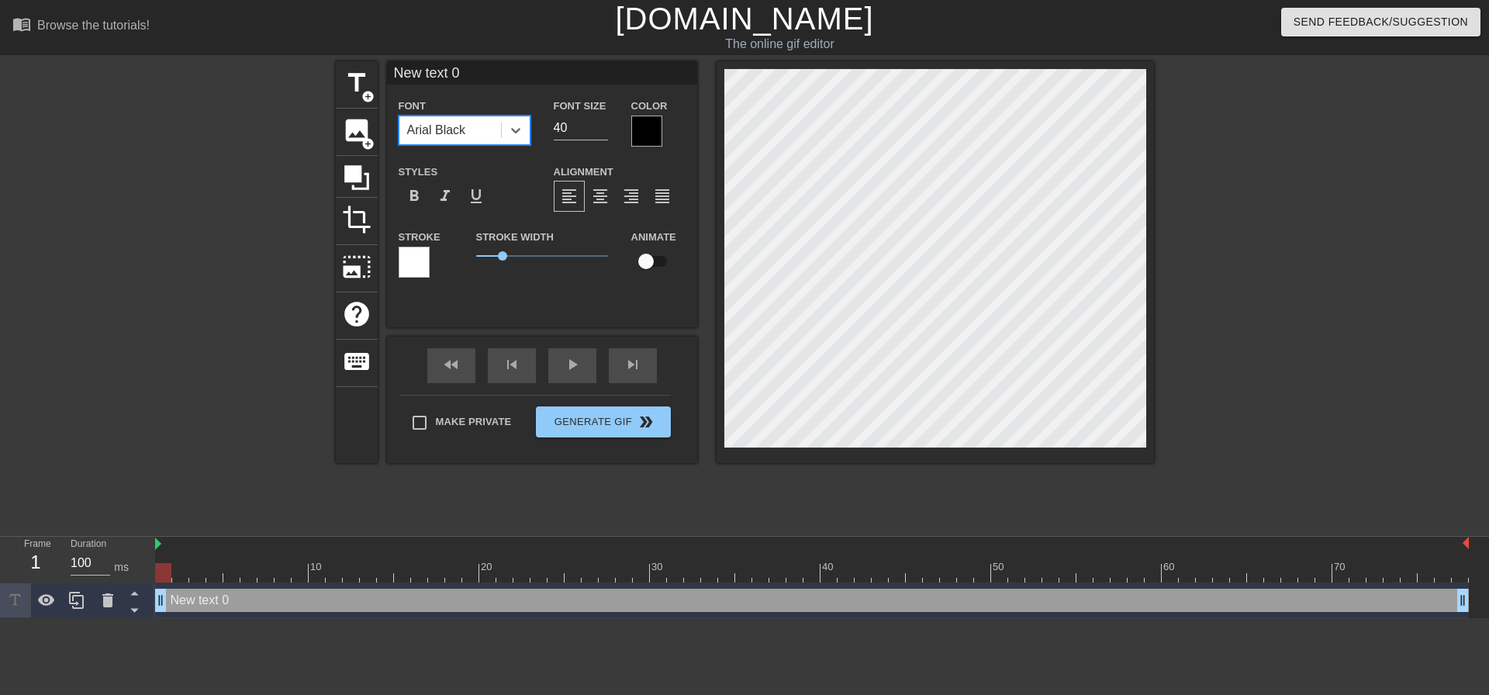
drag, startPoint x: 574, startPoint y: 128, endPoint x: 437, endPoint y: 141, distance: 137.1
click at [461, 143] on div "Font option Arial Black, selected. 0 results available. Select is focused ,type…" at bounding box center [542, 121] width 310 height 50
type input "20"
click at [603, 200] on span "format_align_center" at bounding box center [600, 196] width 19 height 19
click at [471, 425] on span "Make Private" at bounding box center [474, 422] width 76 height 16
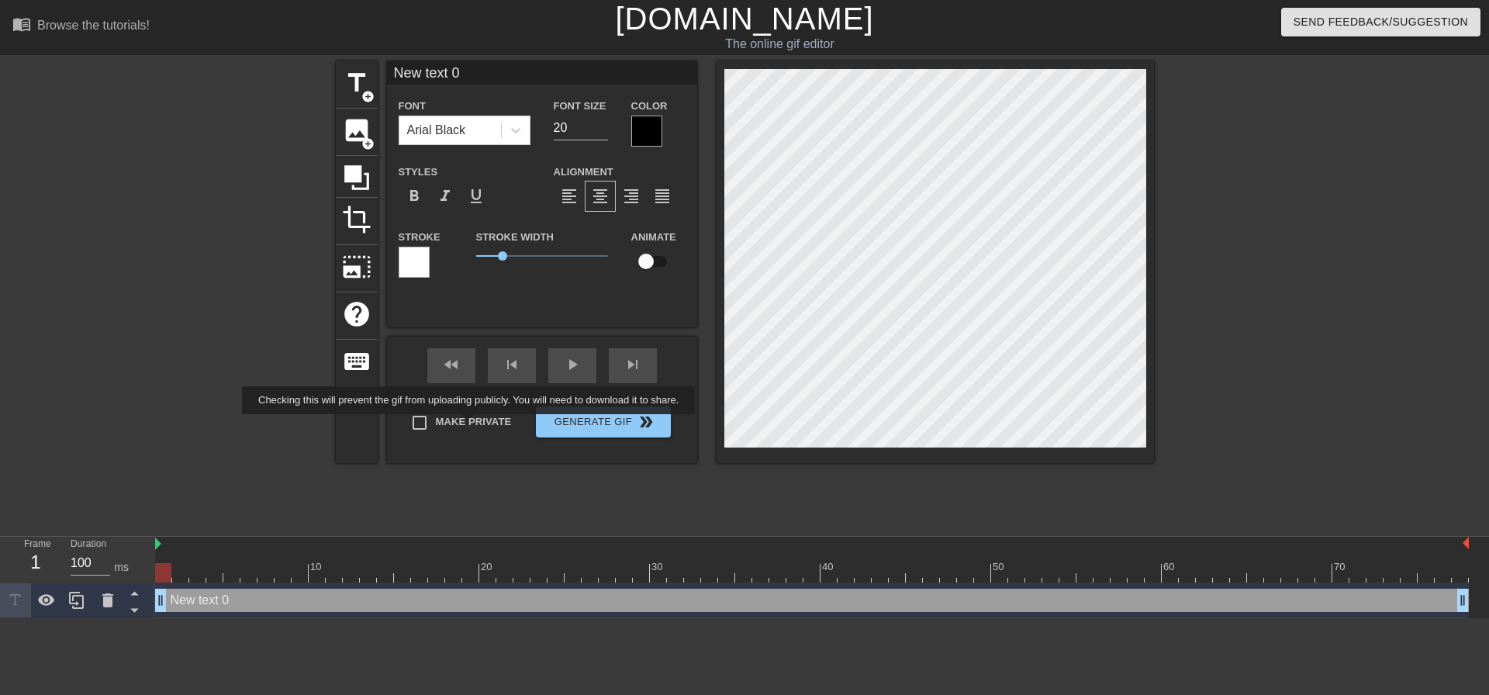
click at [436, 425] on input "Make Private" at bounding box center [419, 422] width 33 height 33
checkbox input "true"
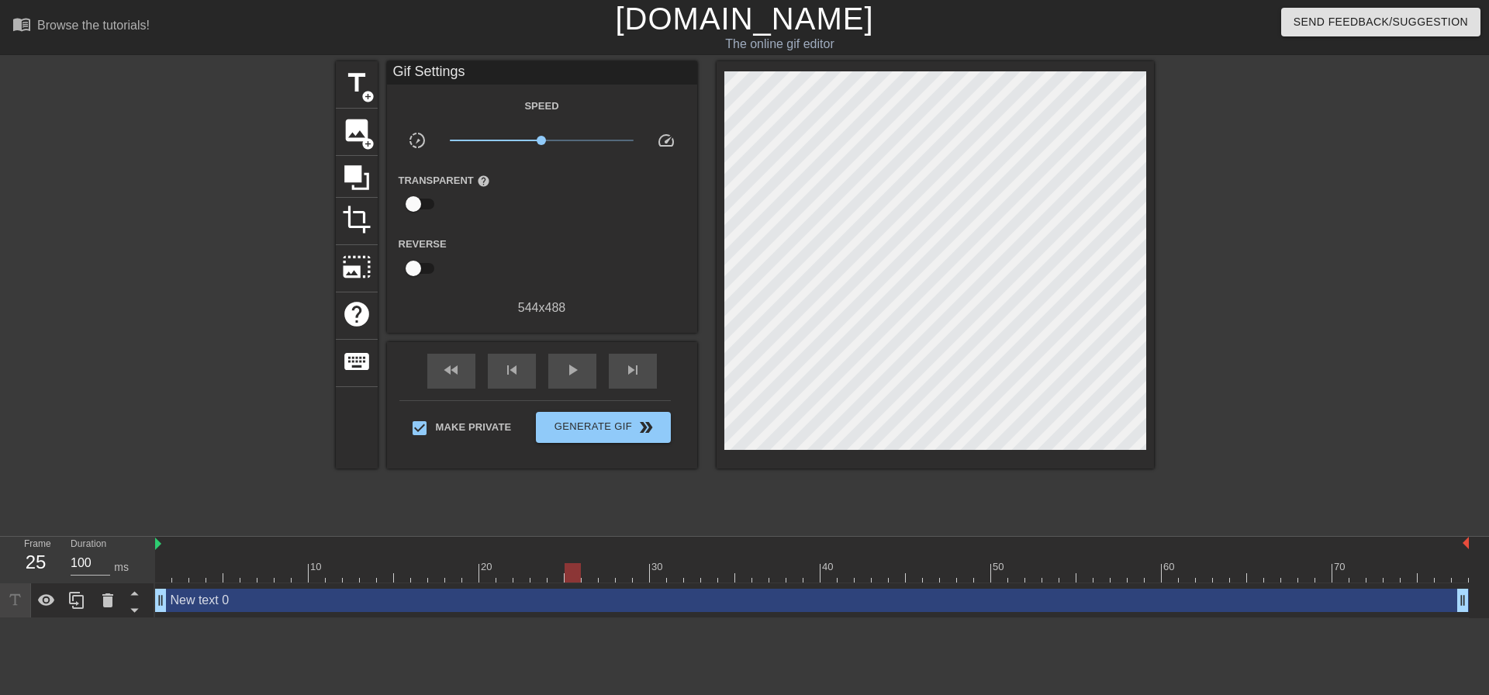
drag, startPoint x: 165, startPoint y: 571, endPoint x: 18, endPoint y: 394, distance: 230.7
click at [49, 409] on div "menu_book Browse the tutorials! Gifntext.com The online gif editor Send Feedbac…" at bounding box center [744, 309] width 1489 height 618
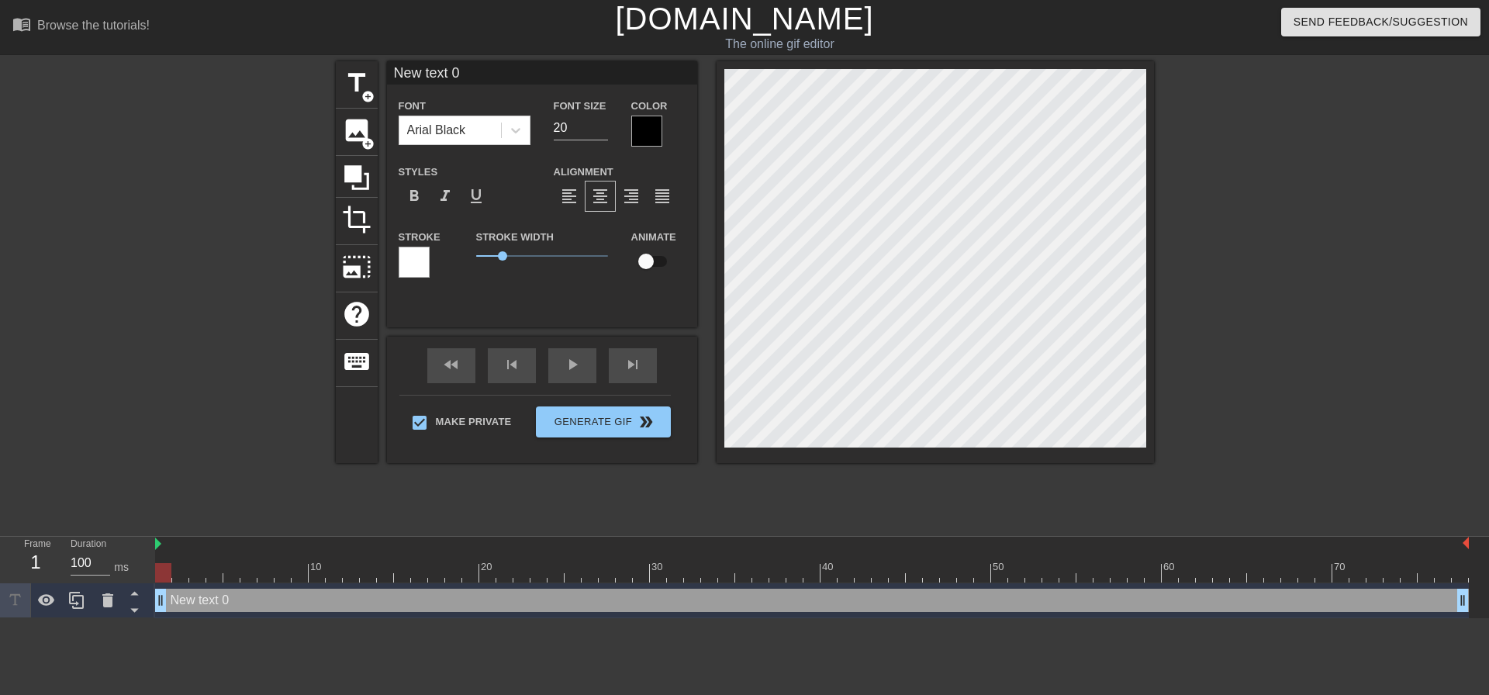
scroll to position [2, 2]
type input "m"
type textarea "m"
type input "mM"
type textarea "mM"
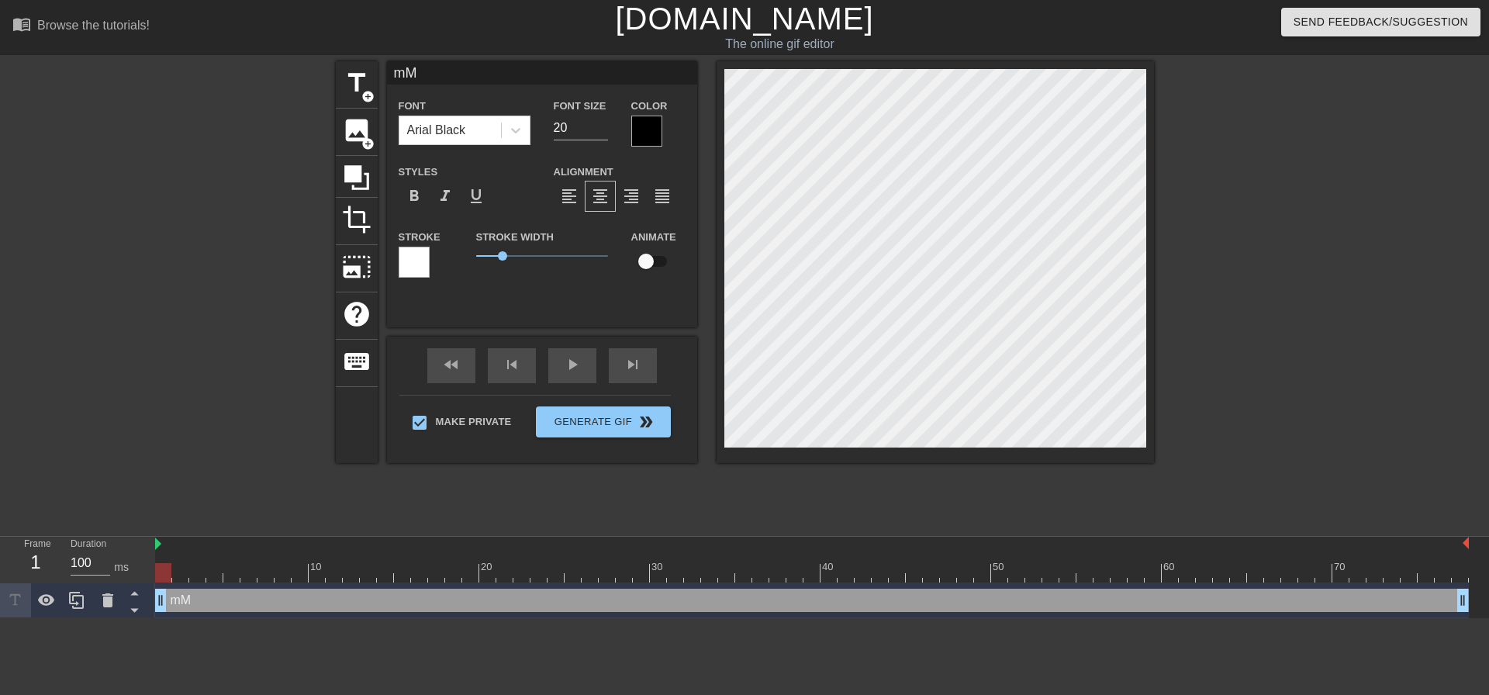
type input "mMM"
type textarea "mMM"
type input "mM"
type textarea "mM"
type input "m"
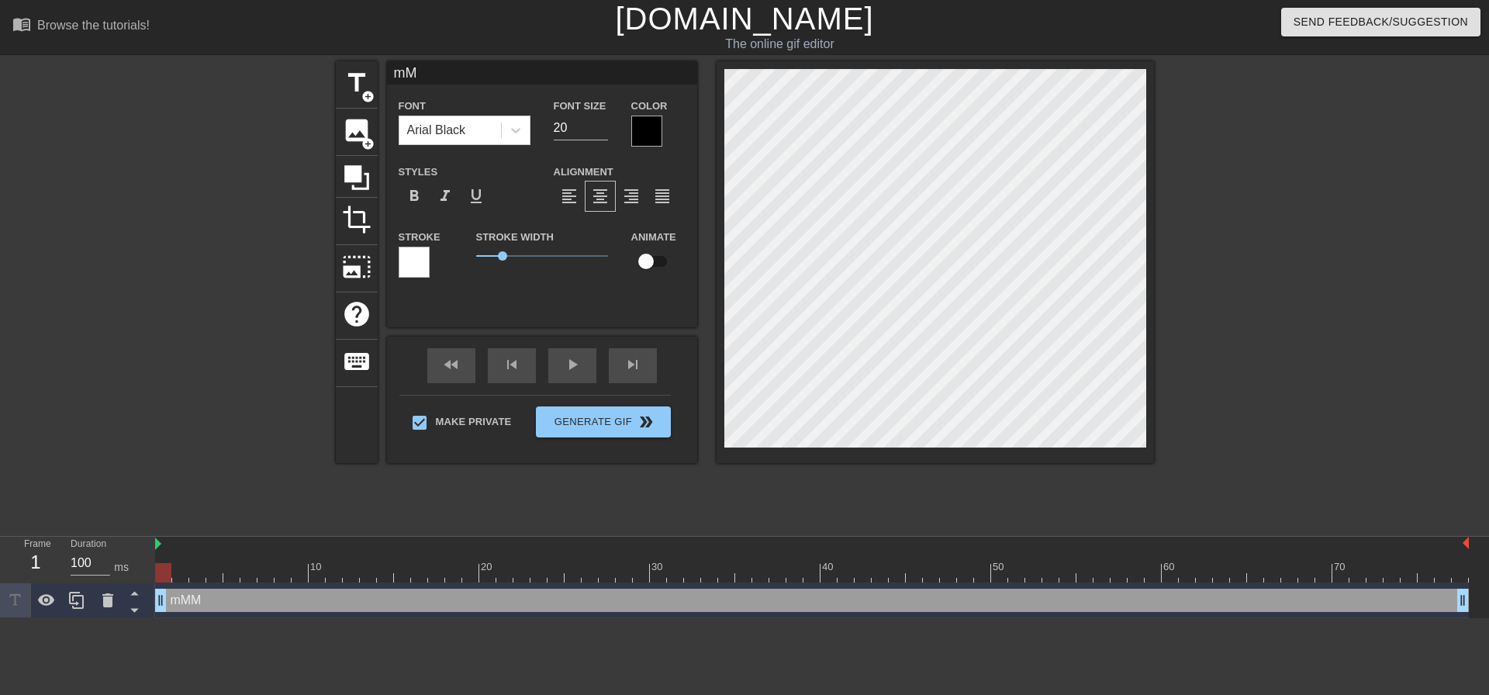
type textarea "m"
type input "M"
type textarea "M"
type input "MM"
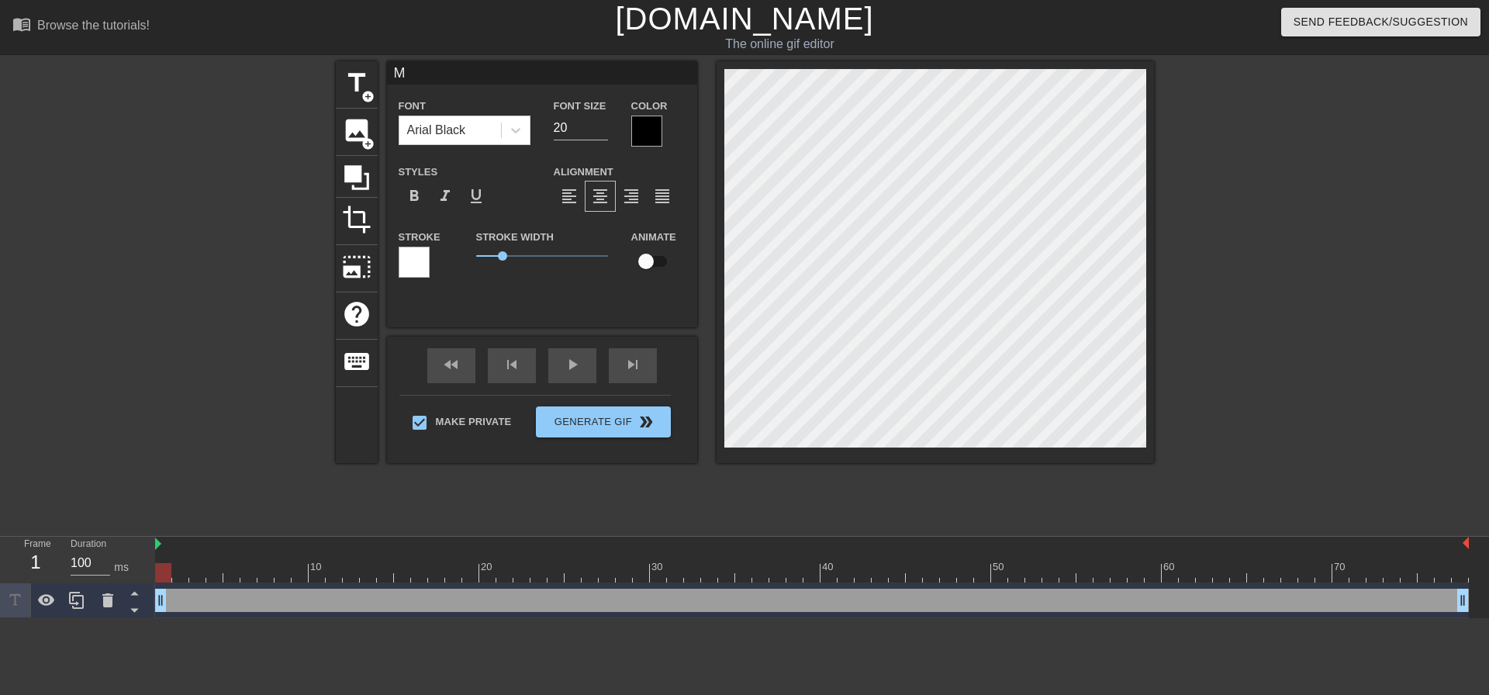
type textarea "MM"
type input "MMP"
type textarea "MMP"
type input "MMPH"
type textarea "MMPH"
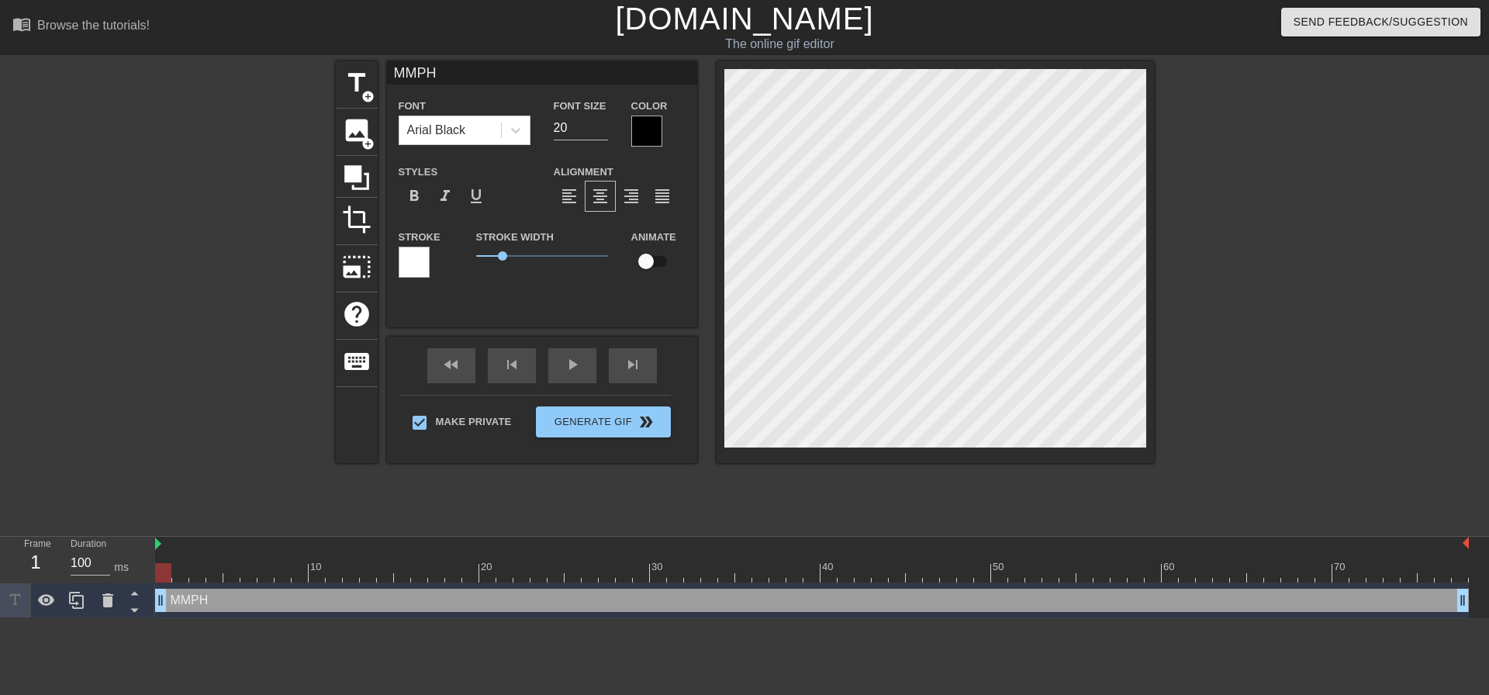
type input "MMPH/"
type textarea "MMPH/"
type input "MMPH"
type textarea "MMPH"
type input "MMPH."
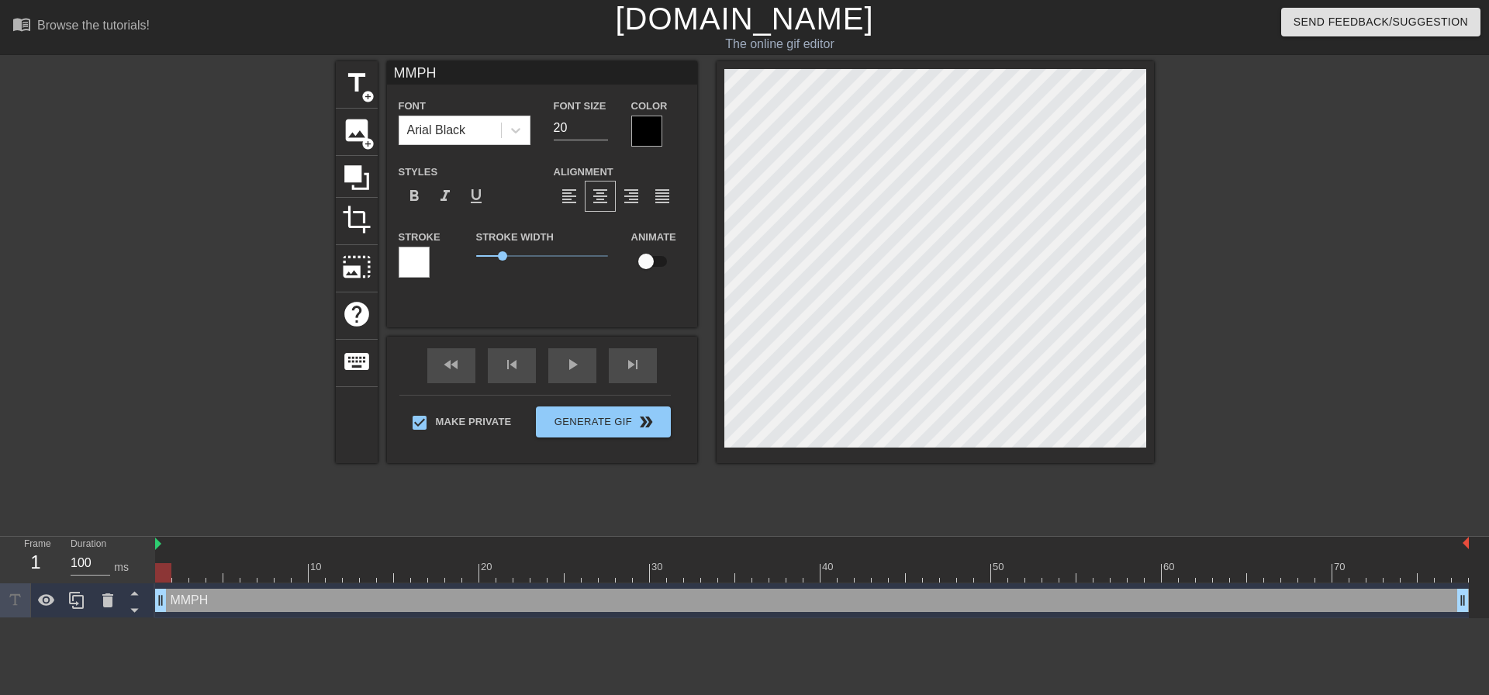
type textarea "MMPH."
type input "MMPH.."
type textarea "MMPH.."
type input "MMPH..."
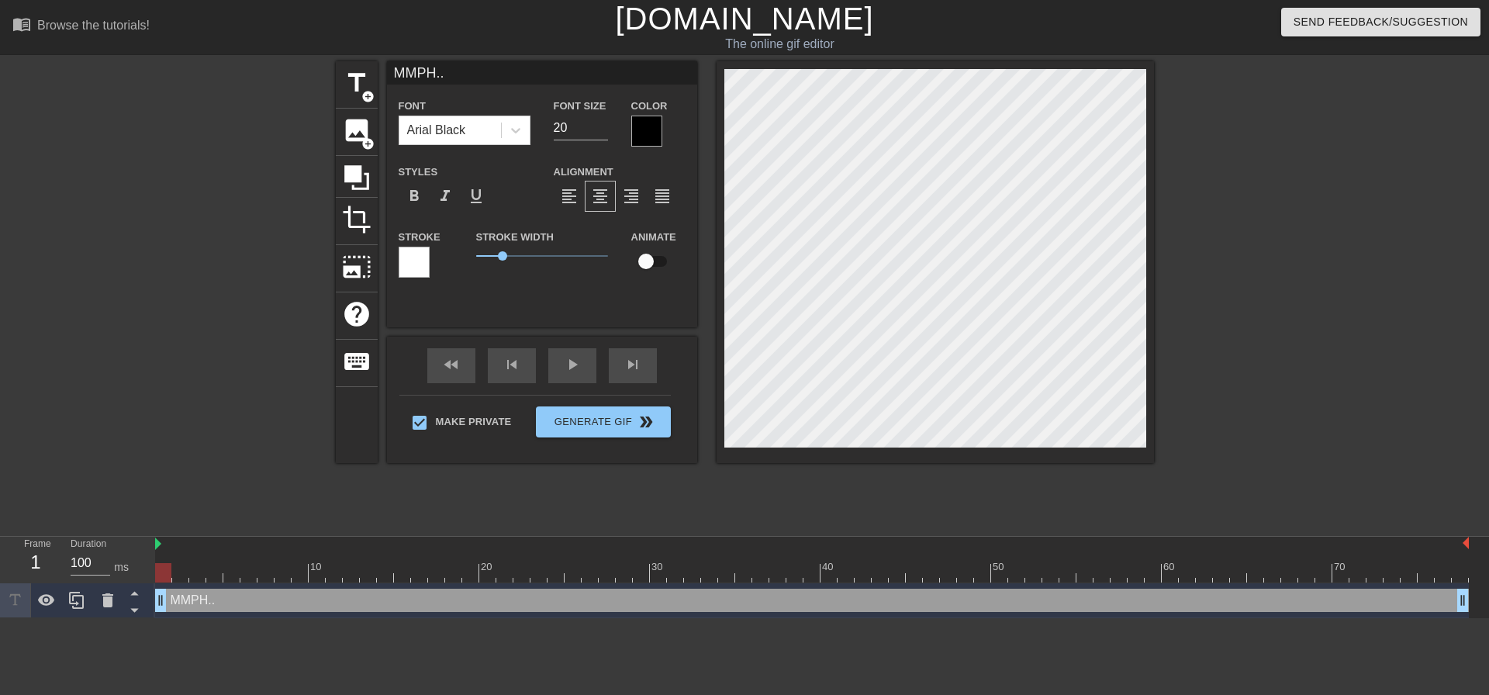
type textarea "MMPH..."
type input "MMPH...S"
type textarea "MMPH...S"
type input "MMPH...SL"
type textarea "MMPH...SL"
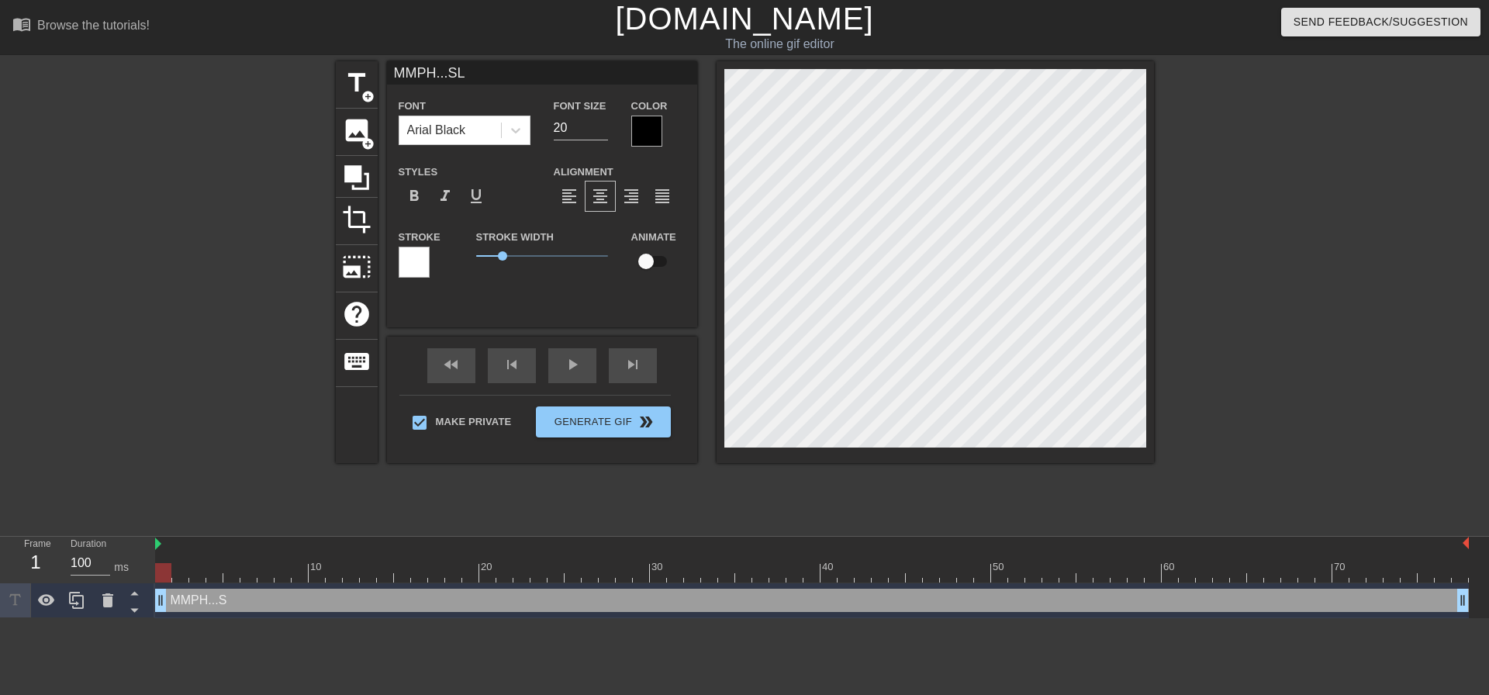
type input "MMPH...SLU"
type textarea "MMPH...SLU"
type input "MMPH...SLUR"
type textarea "MMPH...SLUR"
type input "MMPH...SLURP"
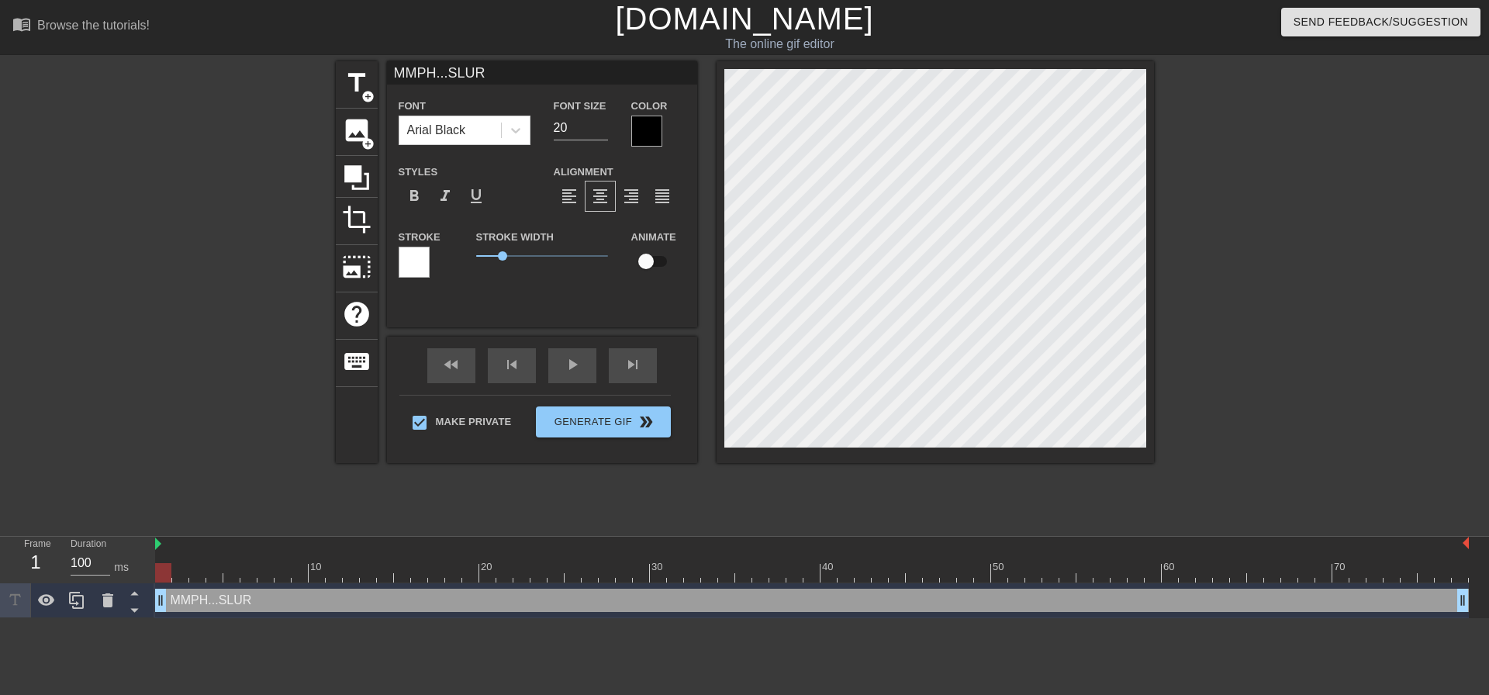
type textarea "MMPH...SLURP"
type input "MMPH...SLURP."
type textarea "MMPH...SLURP."
type input "MMPH...SLURP.."
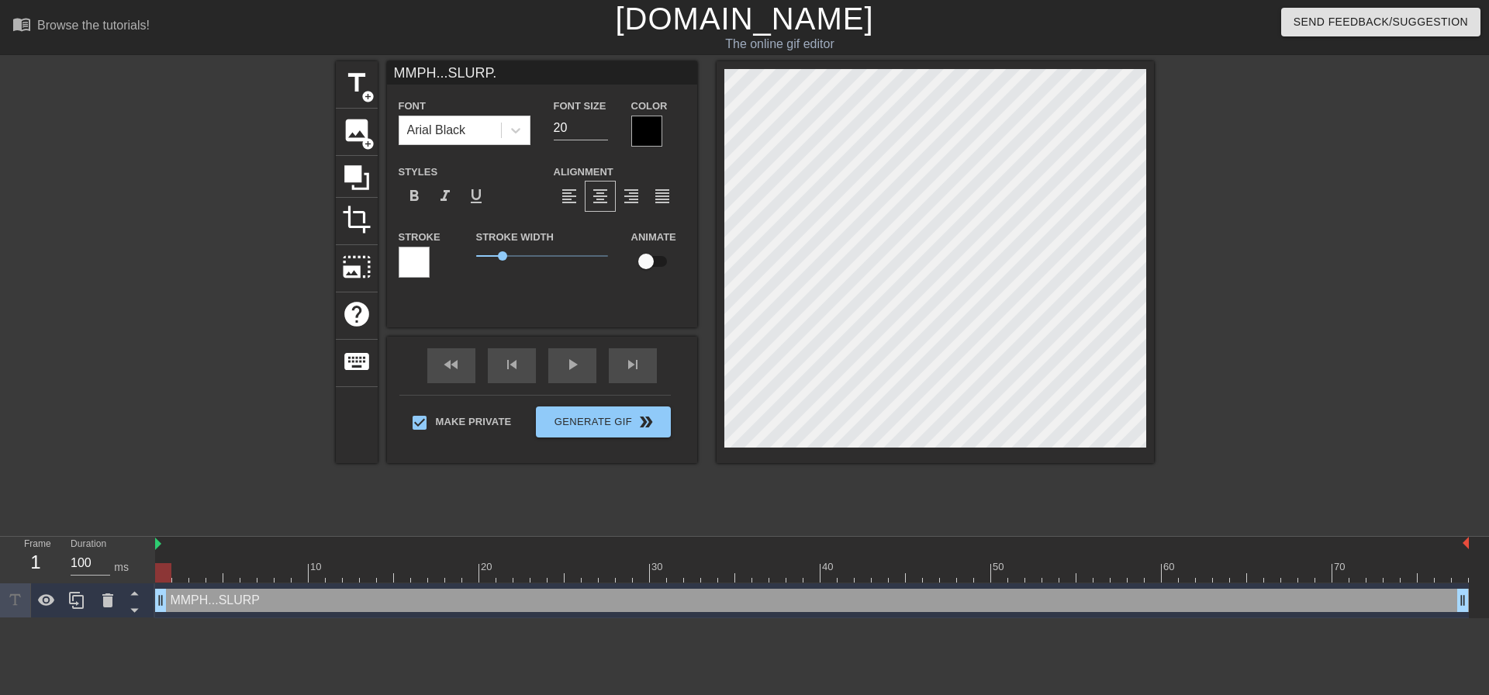
type textarea "MMPH...SLURP.."
type input "MMPH...SLURP..."
type textarea "MMPH...SLURP..."
type input "MMPH...SLURP...G"
type textarea "MMPH...SLURP...G"
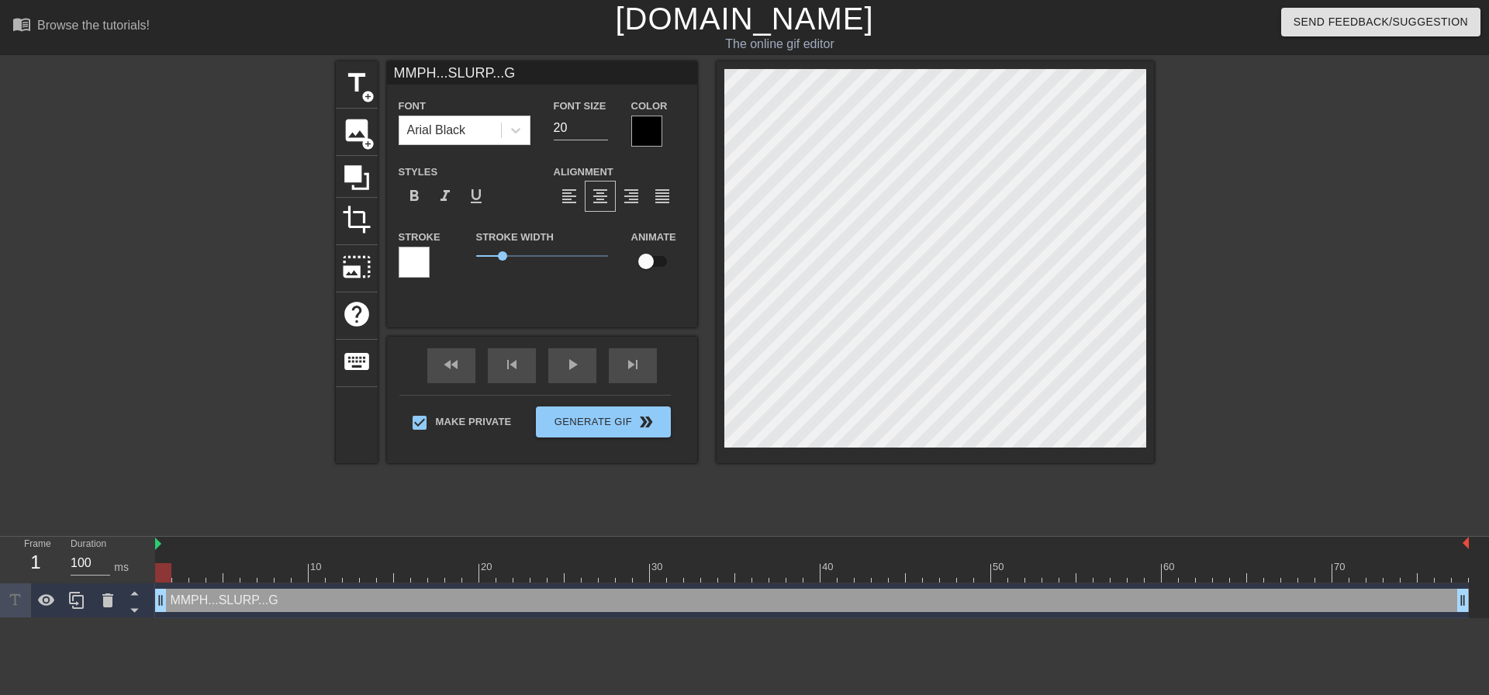
type input "MMPH...SLURP...GL"
type textarea "MMPH...SLURP...GL"
type input "MMPH...SLURP...GLK"
type textarea "MMPH...SLURP...GLK"
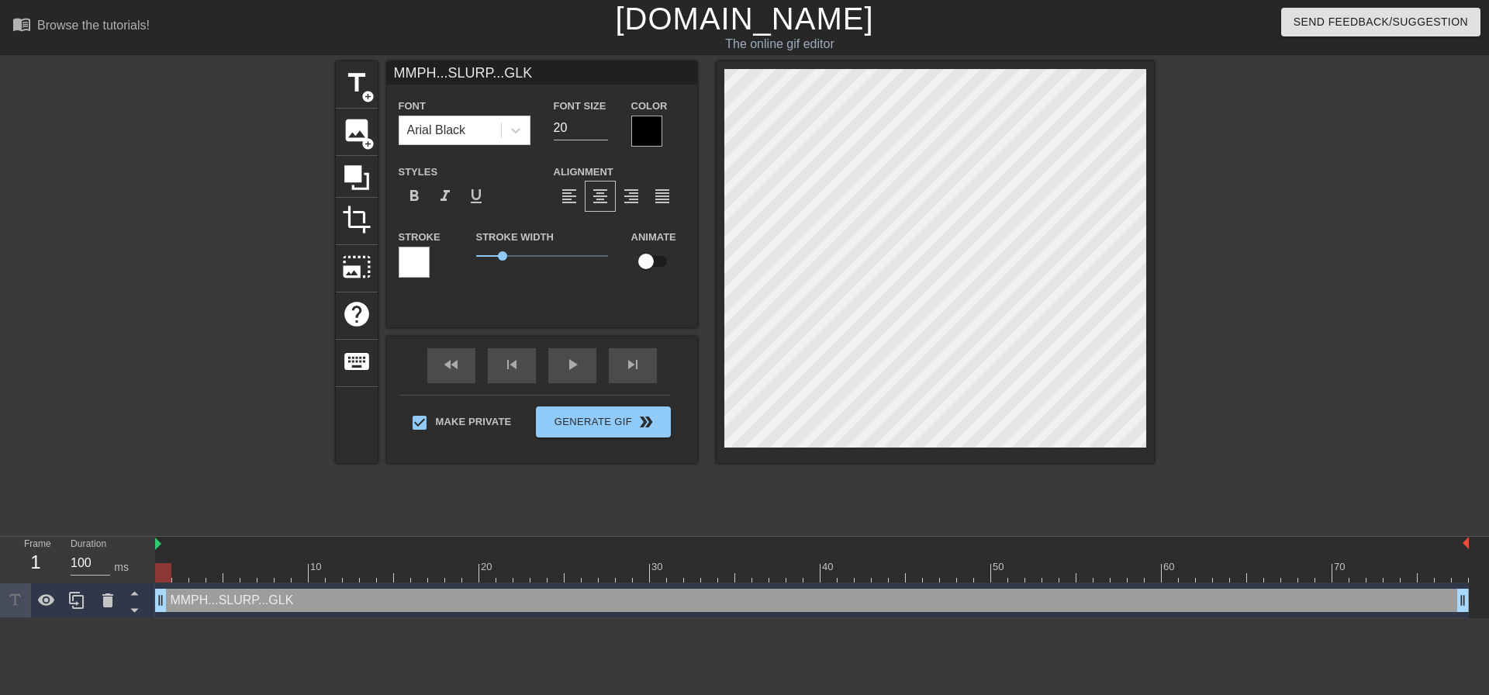
type input "MMPH...SLURP...GLK!"
type textarea "MMPH...SLURP...GLK!"
type input "MMPH...SLURP...GLK!"
type textarea "MMPH...SLURP...GLK!"
type input "MMPH...SLURP...GLK!"
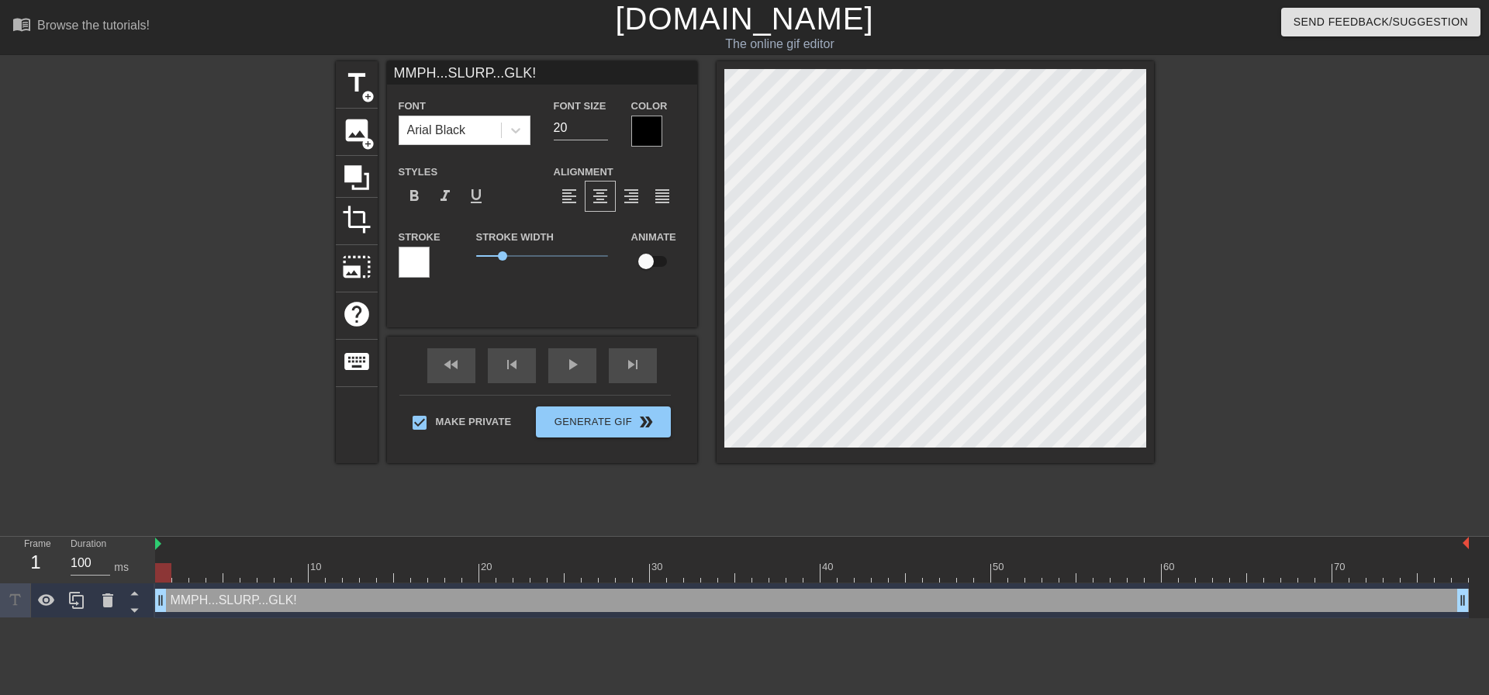
type textarea "MMPH...SLURP...GLK!"
type input "MMPH...SLURP...GLK!"
type textarea "MMPH...SLURP...GLK!"
type input "MMPH...SLURP...GLK!"
type textarea "MMPH...SLURP...GLK!"
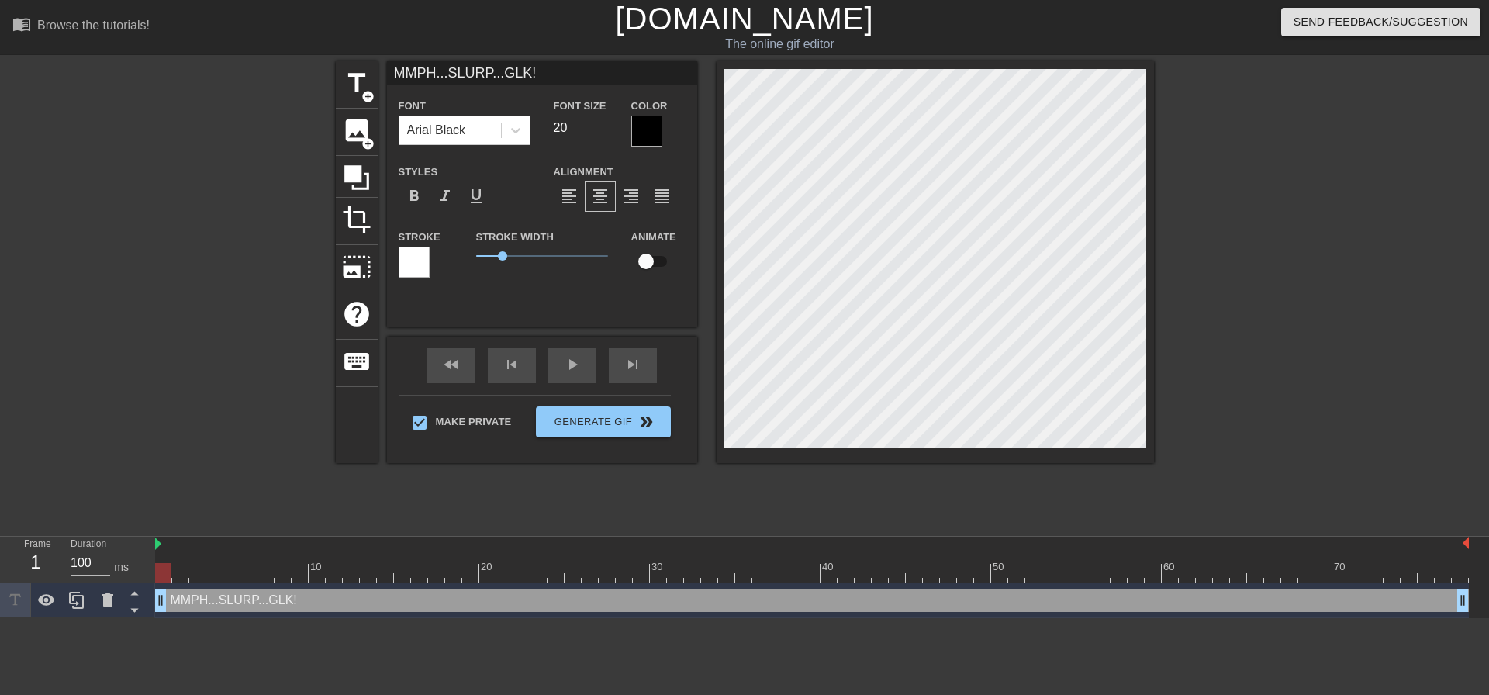
type input "MMPH...SLURP...GLK!"
type textarea "MMPH...SLURP...GLK!"
type input "MMPH...SLURP...GLK!"
type textarea "MMPH...SLURP...GLK!"
type input "MMPH...SLURP...GLK!"
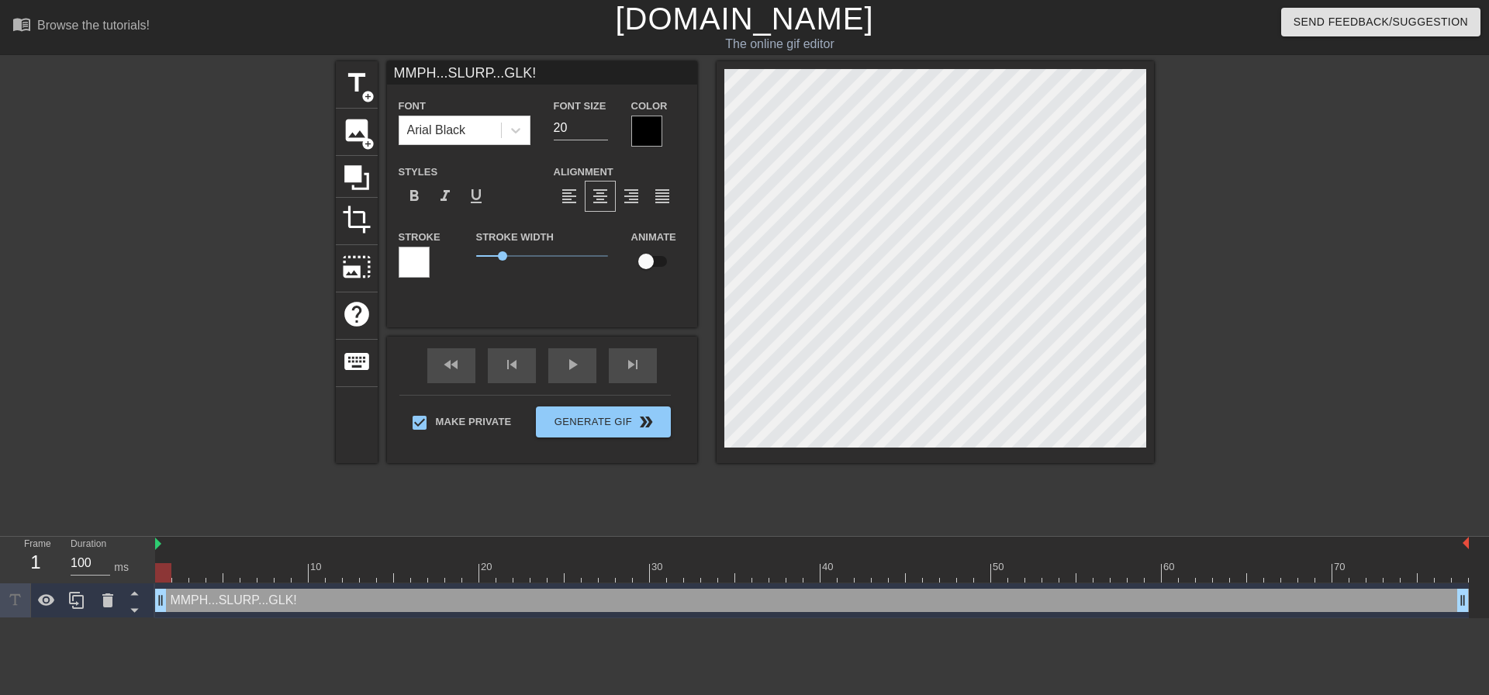
type textarea "MMPH...SLURP...GLK!"
type input "MMPH...SLURP...GLK!E"
type textarea "MMPH...SLURP...GLK! E"
type input "MMPH...SLURP...GLK!EV"
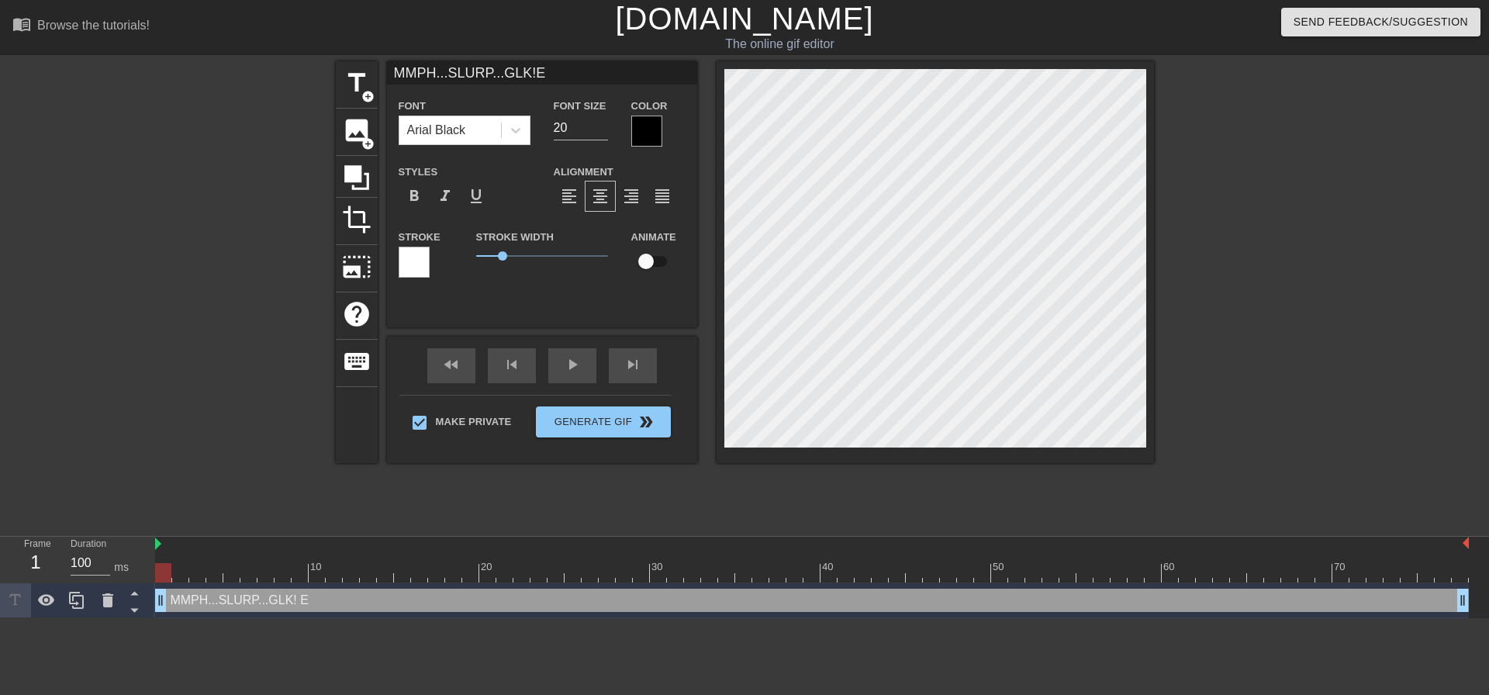
type textarea "MMPH...SLURP...GLK! EV"
type input "MMPH...SLURP...GLK!EVE"
type textarea "MMPH...SLURP...GLK! EVEN"
type input "MMPH...SLURP...GLK!EVEN"
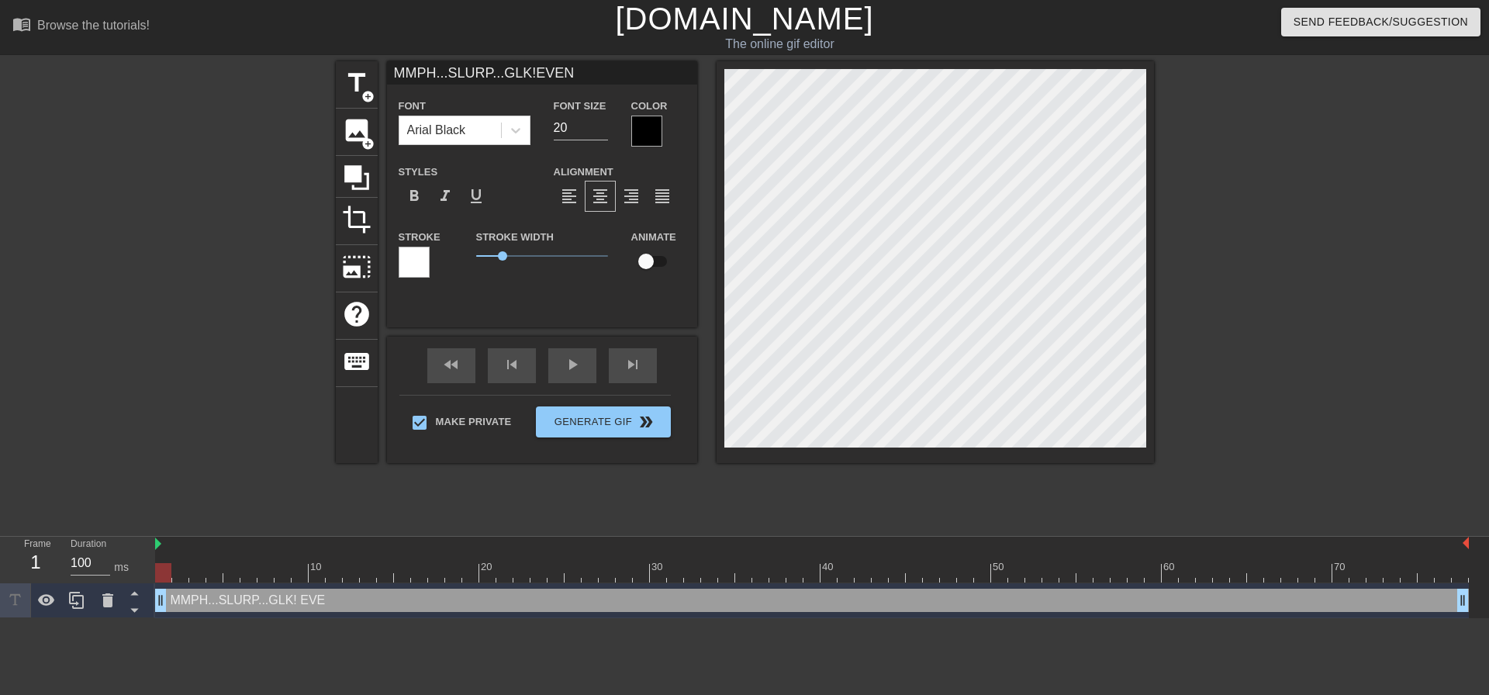
type textarea "MMPH...SLURP...GLK! EVEN"
type input "MMPH...SLURP...GLK!EVEN"
type textarea "MMPH...SLURP...GLK! EVEN"
type input "MMPH...SLURP...GLK!EVE"
type textarea "MMPH...SLURP...GLK! EVE"
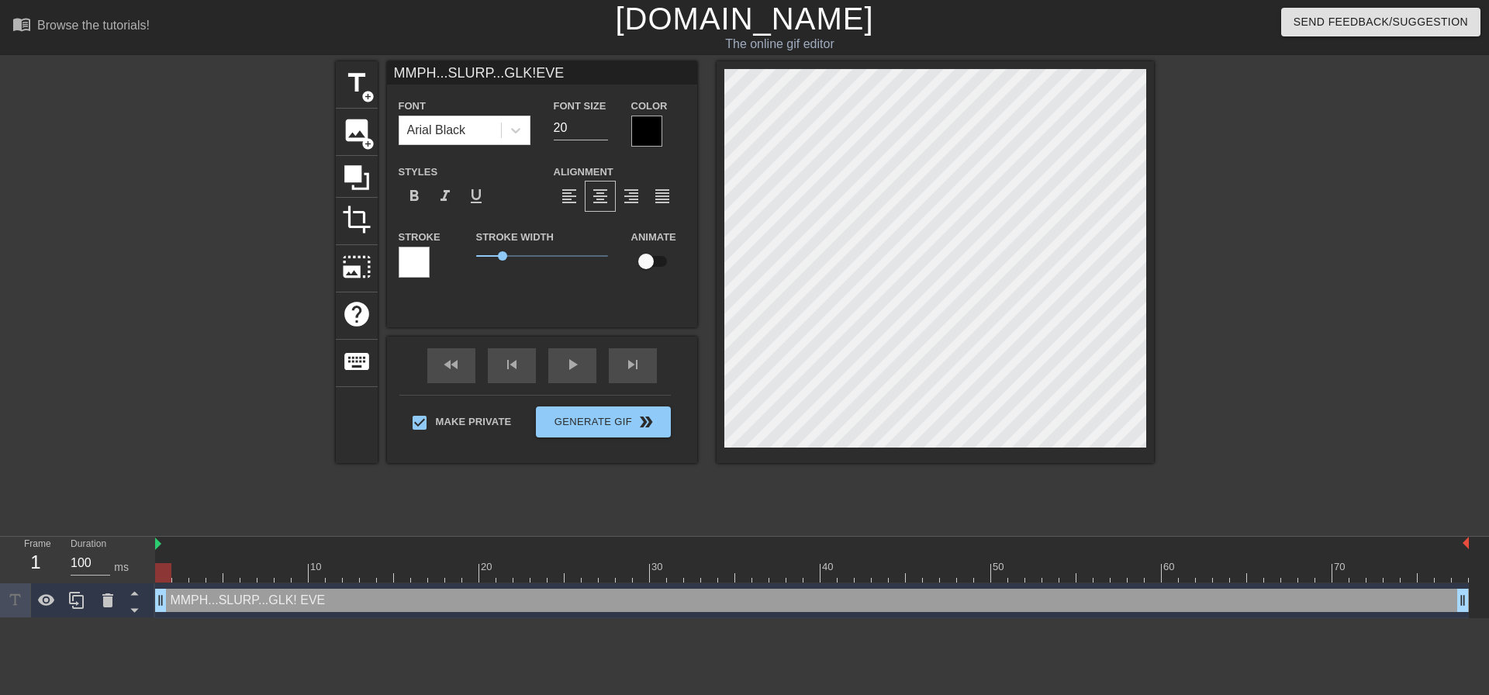
type input "MMPH...SLURP...GLK!EV"
type textarea "MMPH...SLURP...GLK! EV"
type input "MMPH...SLURP...GLK!E"
type textarea "MMPH...SLURP...GLK! E"
type input "MMPH...SLURP...GLK!EV"
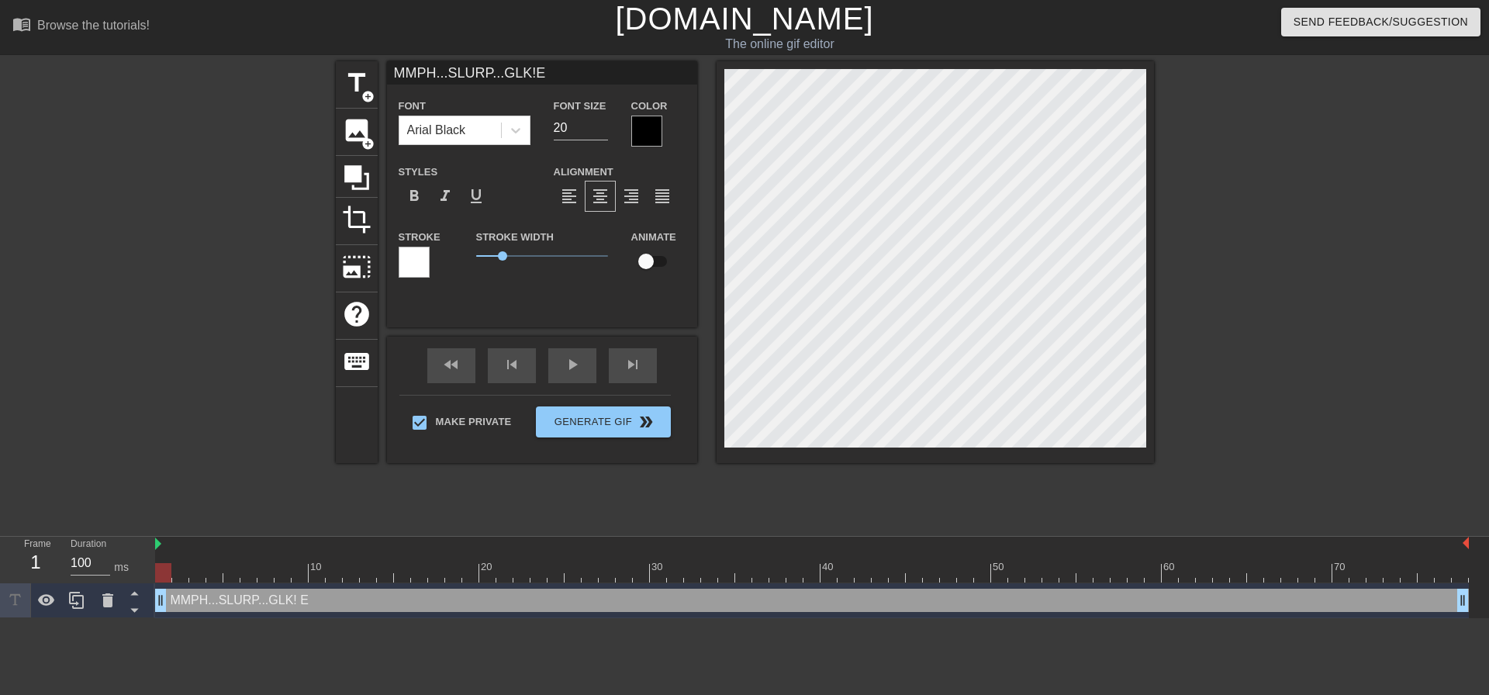
type textarea "MMPH...SLURP...GLK! EV"
type input "MMPH...SLURP...GLK!EVE"
type textarea "MMPH...SLURP...GLK! EVEN"
type input "MMPH...SLURP...GLK!EVEN"
type textarea "MMPH...SLURP...GLK! EVEN"
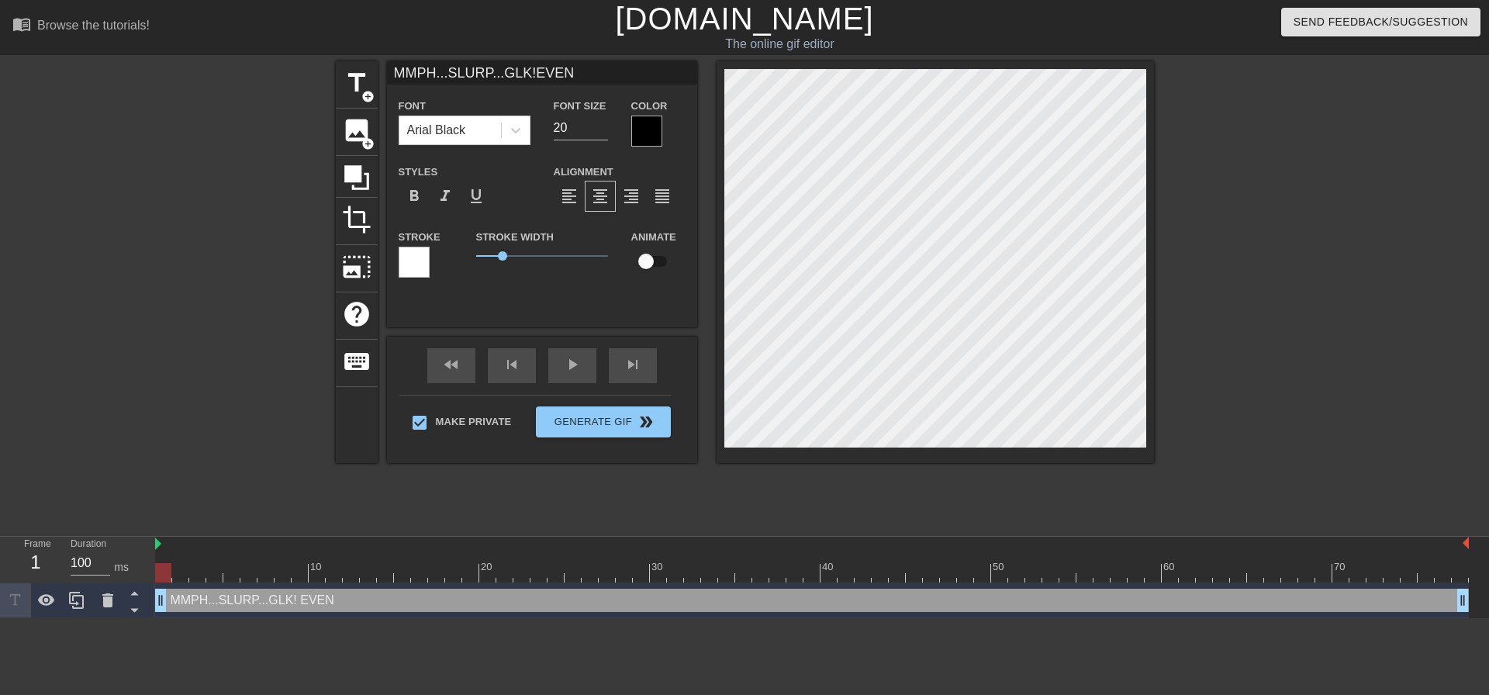
type input "MMPH...SLURP...GLK!EVEN"
type textarea "MMPH...SLURP...GLK! EVEN"
type input "MMPH...SLURP...GLK!EVE"
type textarea "MMPH...SLURP...GLK! EVE"
type input "MMPH...SLURP...GLK!EV"
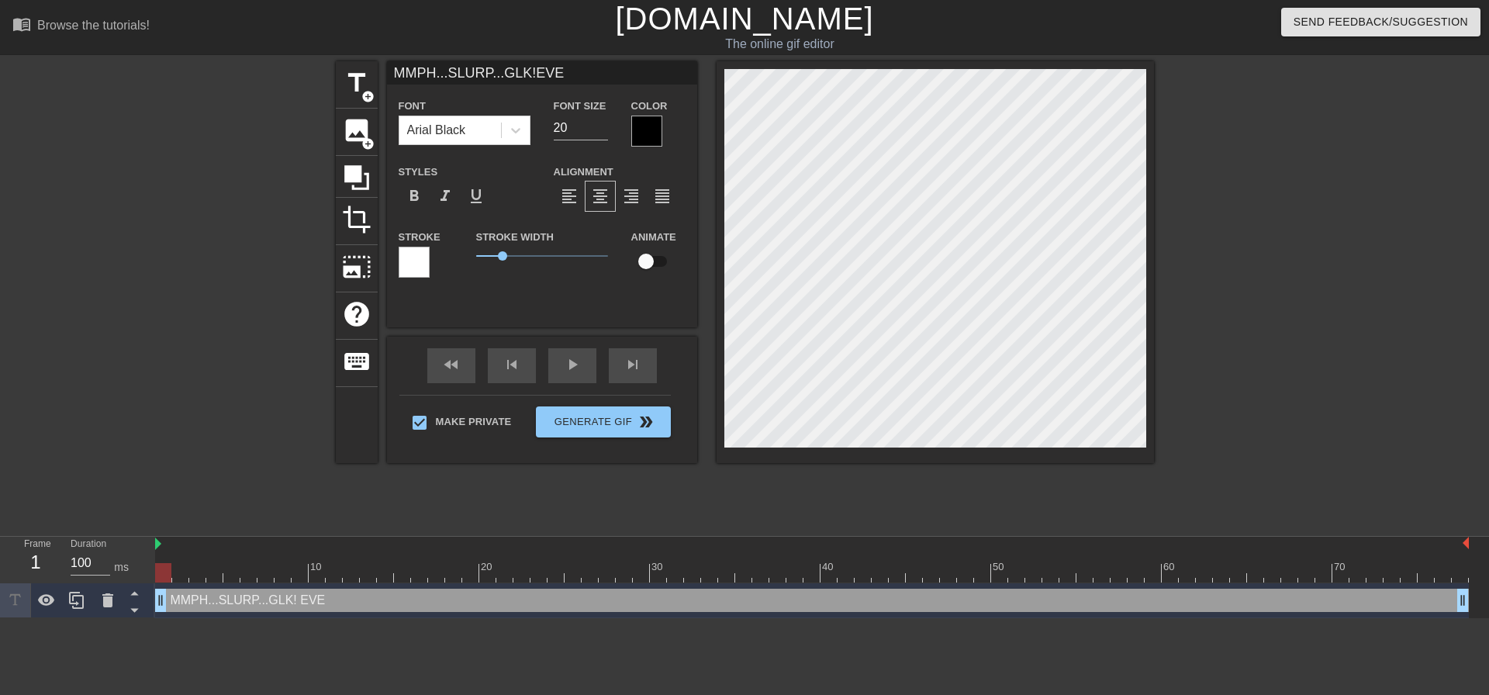
type textarea "MMPH...SLURP...GLK! EV"
type input "MMPH...SLURP...GLK!E"
type textarea "MMPH...SLURP...GLK! E"
type input "MMPH...SLURP...GLK!Ee"
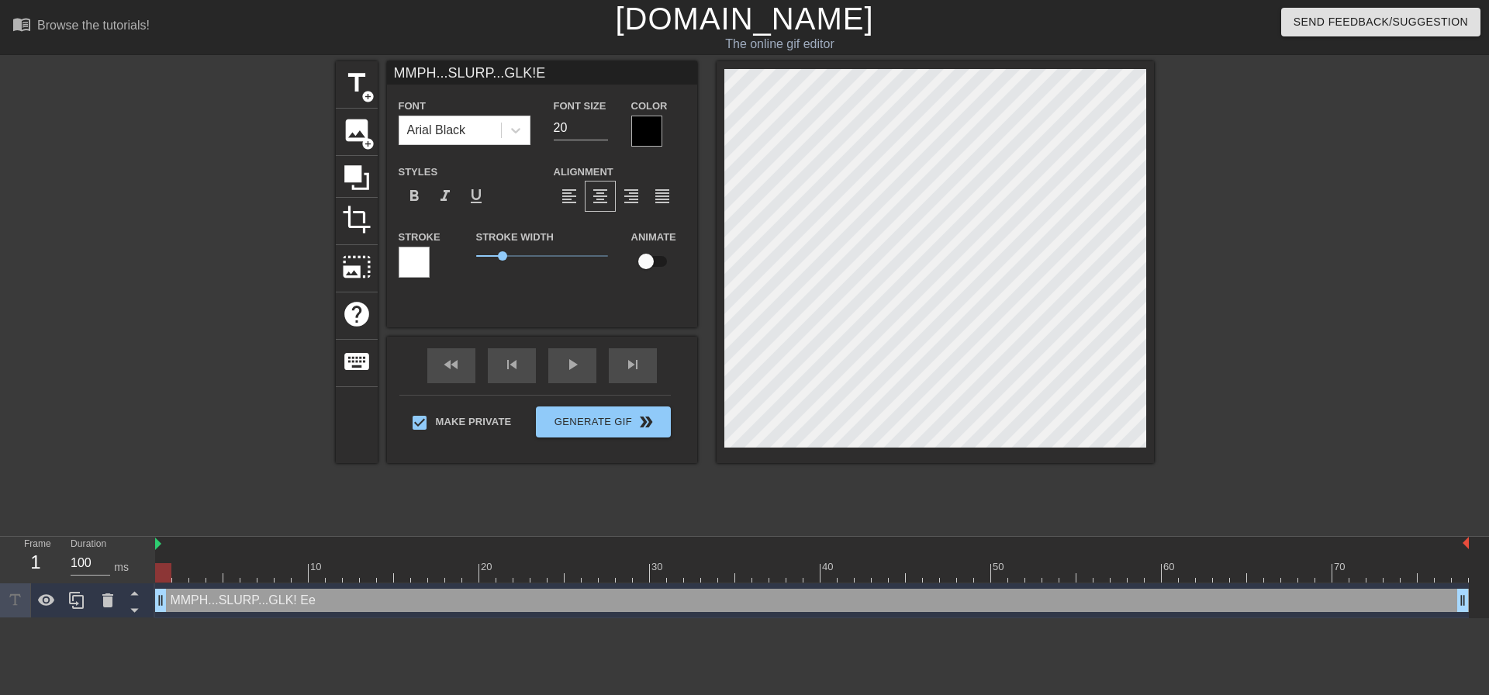
type textarea "MMPH...SLURP...GLK! Ee"
type input "MMPH...SLURP...GLK!Eev"
type textarea "MMPH...SLURP...GLK! Eev"
type input "MMPH...SLURP...GLK!Eeve"
type textarea "MMPH...SLURP...GLK! Eeve"
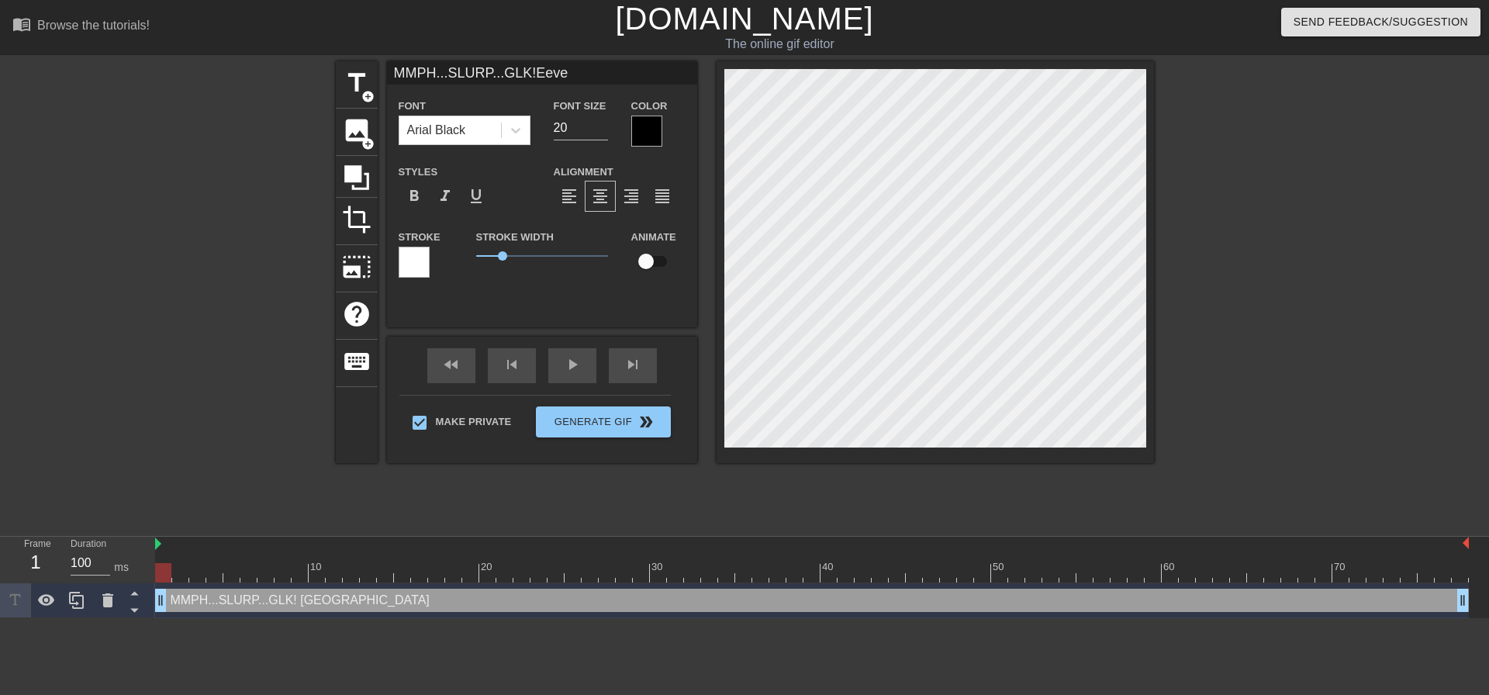
type input "MMPH...SLURP...GLK!Eeven"
type textarea "MMPH...SLURP...GLK! Eeven"
type input "MMPH...SLURP...GLK!Eeven"
type textarea "MMPH...SLURP...GLK! Eeven"
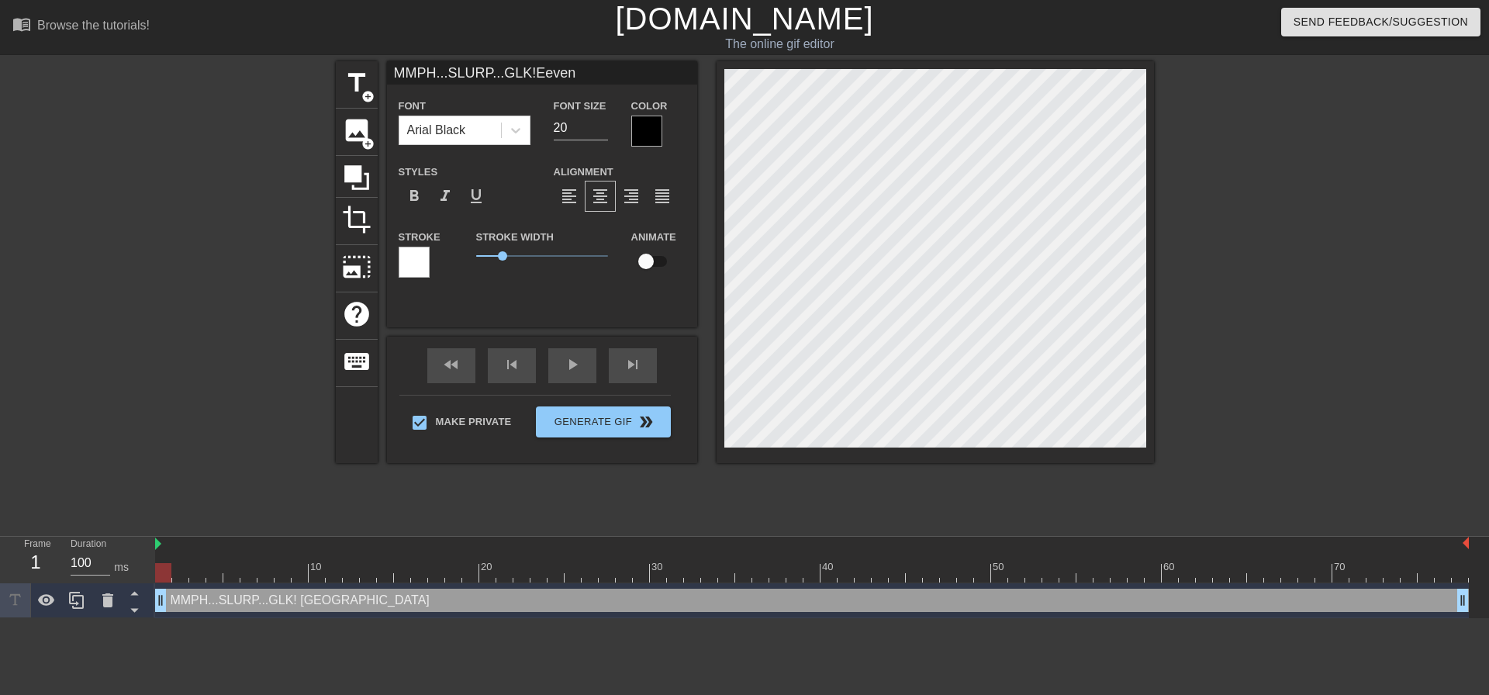
type input "MMPH...SLURP...GLK!Eeven"
type textarea "MMPH...SLURP...GLK! Eeven"
type input "MMPH...SLURP...GLK!Eeve"
type textarea "MMPH...SLURP...GLK! Eeve"
type input "MMPH...SLURP...GLK!Eev"
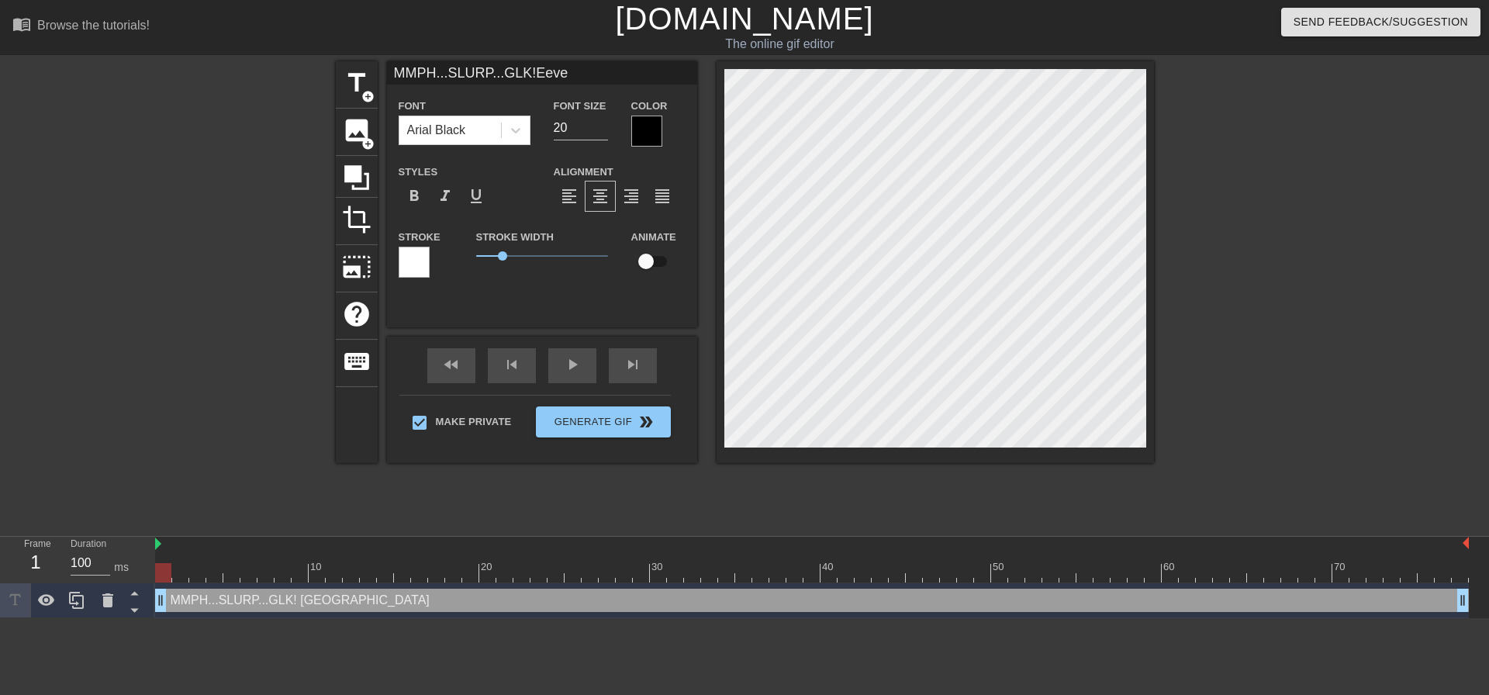
type textarea "MMPH...SLURP...GLK! Eev"
type input "MMPH...SLURP...GLK!Ee"
type textarea "MMPH...SLURP...GLK! Ee"
type input "MMPH...SLURP...GLK!E"
type textarea "MMPH...SLURP...GLK! E"
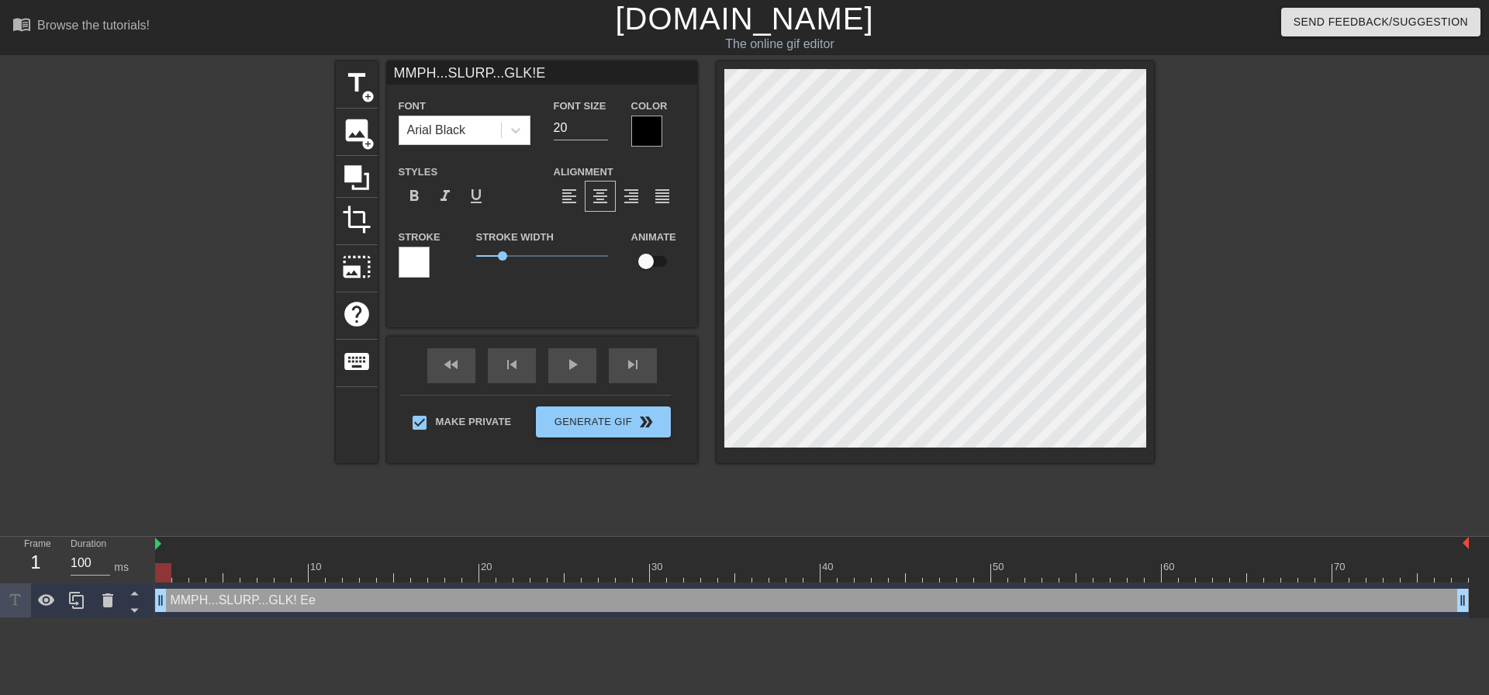
scroll to position [9, 2]
type input "MMPH...SLURP...GLK!Ev"
type textarea "MMPH...SLURP...GLK! Ev"
type input "MMPH...SLURP...GLK!Eve"
type textarea "MMPH...SLURP...GLK! Eve"
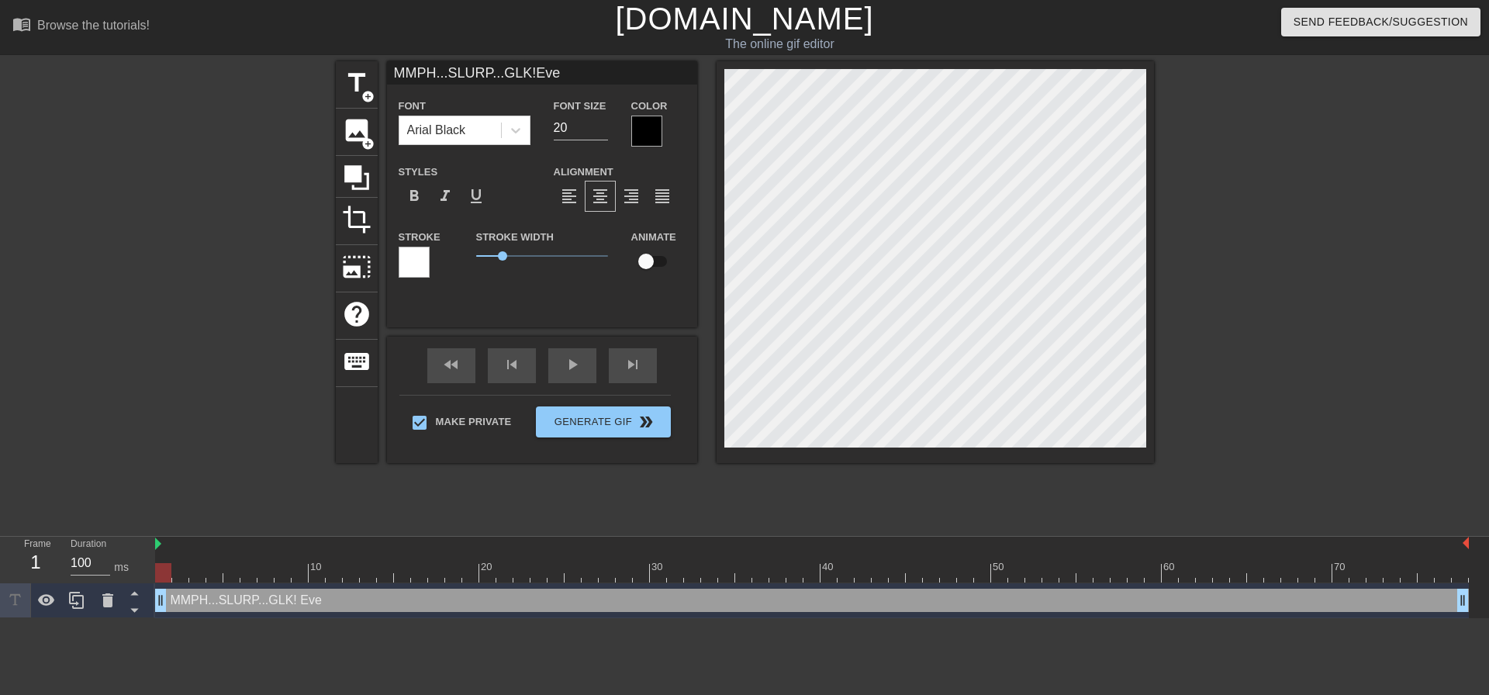
type input "MMPH...SLURP...GLK!Even"
type textarea "MMPH...SLURP...GLK! Even"
type input "MMPH...SLURP...GLK!Even"
type textarea "MMPH...SLURP...GLK! Even"
type input "MMPH...SLURP...GLK!Even t"
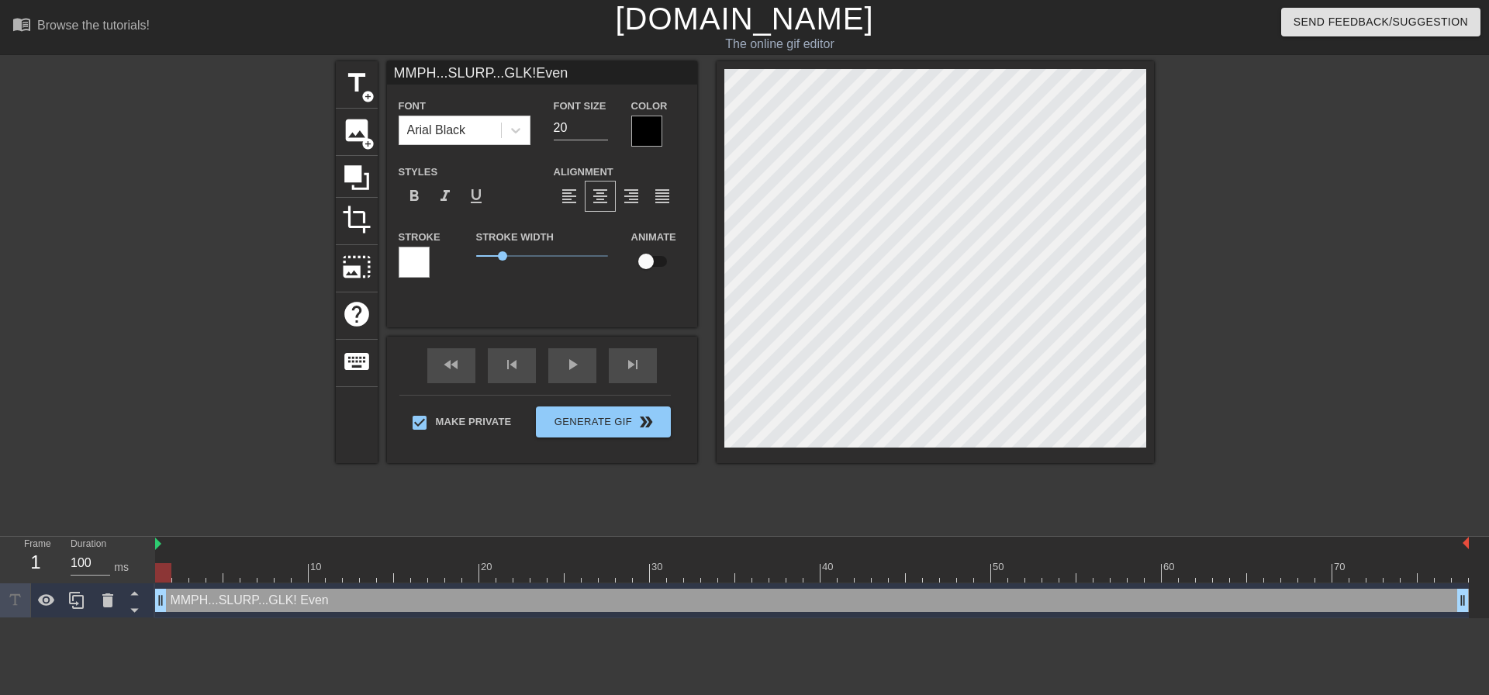
type textarea "MMPH...SLURP...GLK! Even t"
type input "MMPH...SLURP...GLK!Even th"
type textarea "MMPH...SLURP...GLK! Even th"
type input "MMPH...SLURP...GLK!Even tho"
type textarea "MMPH...SLURP...GLK! Even tho"
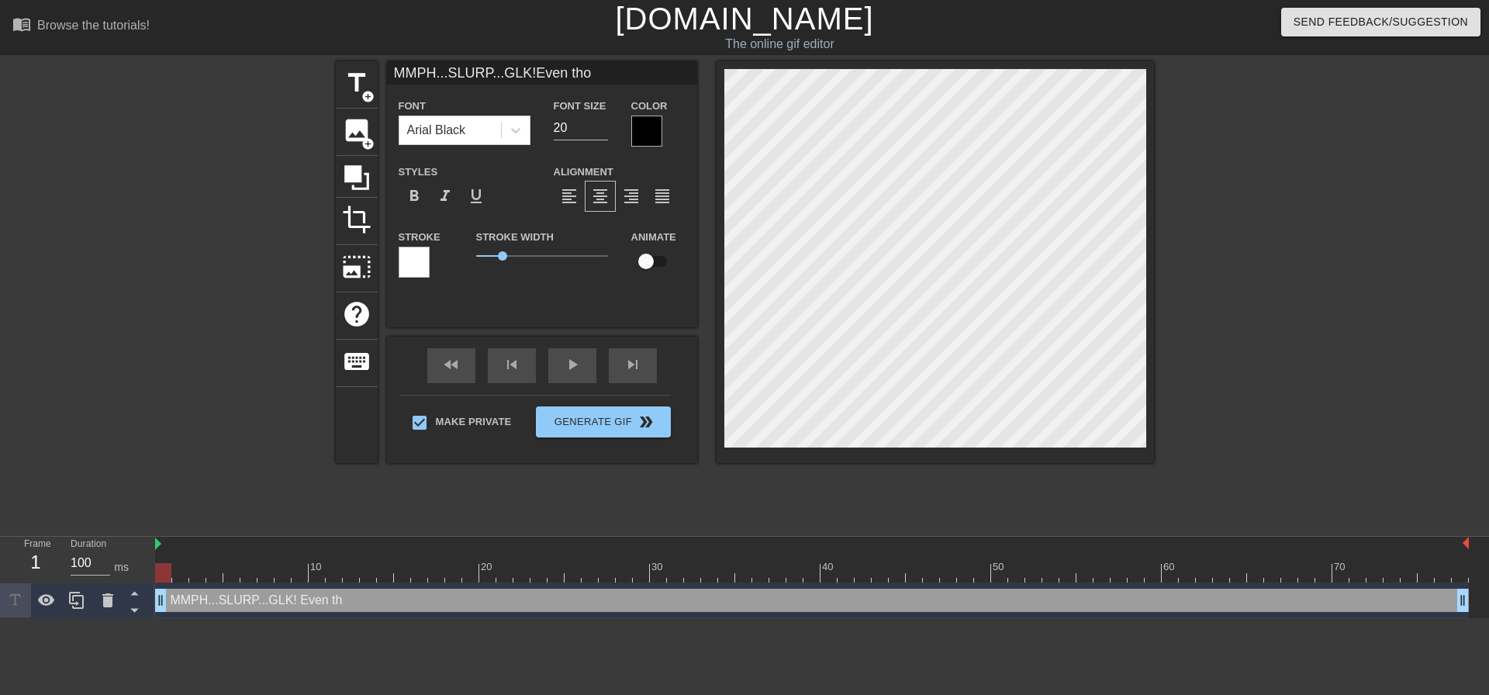
type input "MMPH...SLURP...GLK!Even thou"
type textarea "MMPH...SLURP...GLK! Even thoug"
type input "MMPH...SLURP...GLK!Even though"
type textarea "MMPH...SLURP...GLK! Even though"
type input "MMPH...SLURP...GLK!Even though"
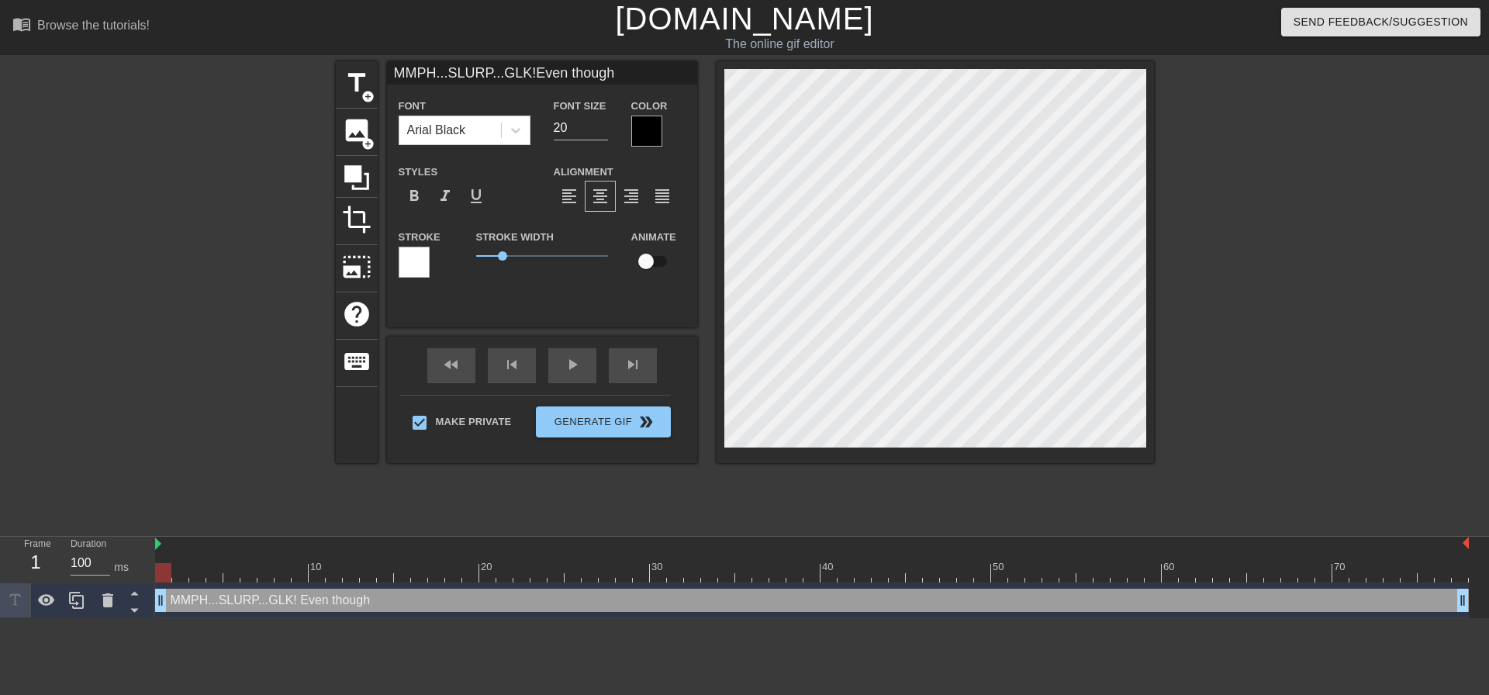
type textarea "MMPH...SLURP...GLK! Even though"
type input "MMPH...SLURP...GLK!Even though h"
type textarea "MMPH...SLURP...GLK! Even though h"
type input "MMPH...SLURP...GLK!Even though he"
type textarea "MMPH...SLURP...GLK! Even though he"
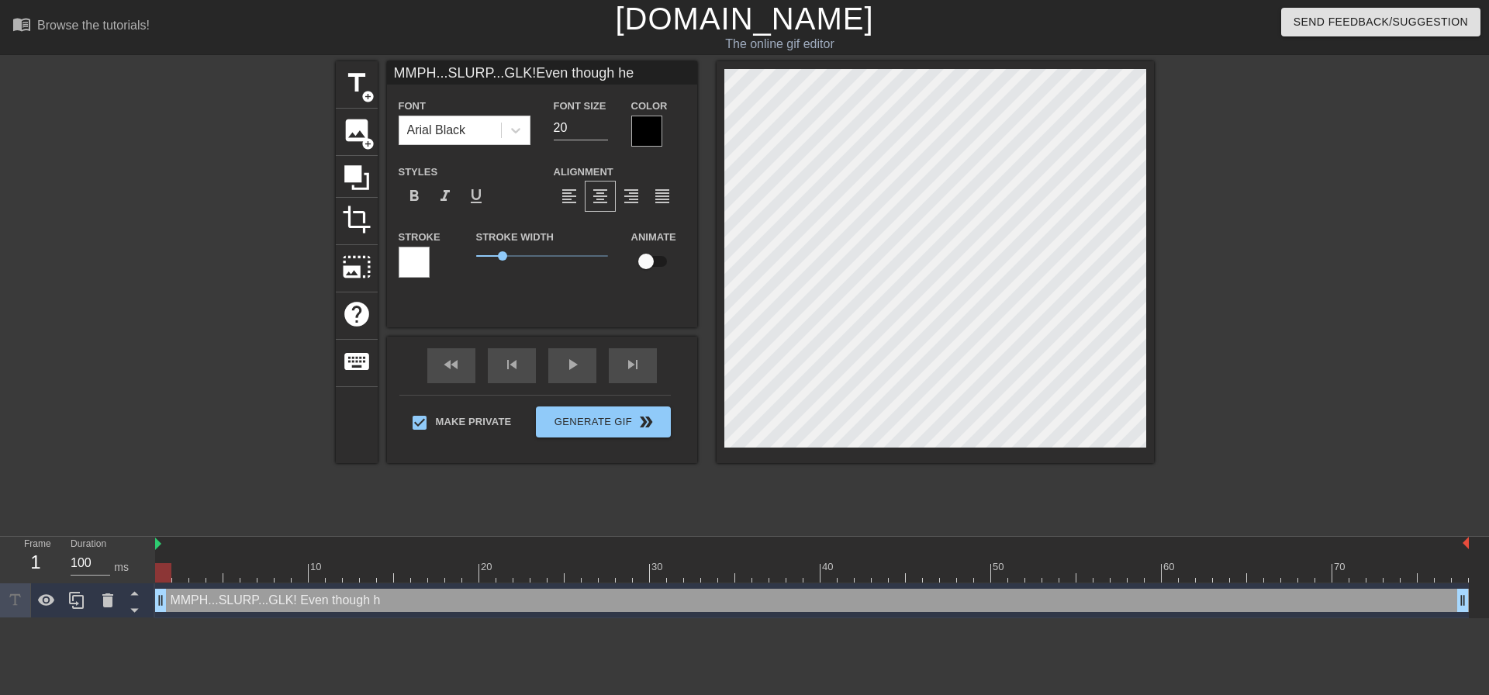
type input "MMPH...SLURP...GLK!Even though hes"
type textarea "MMPH...SLURP...GLK! Even though hes"
type input "MMPH...SLURP...GLK!Even though hes"
type textarea "MMPH...SLURP...GLK! Even though hes"
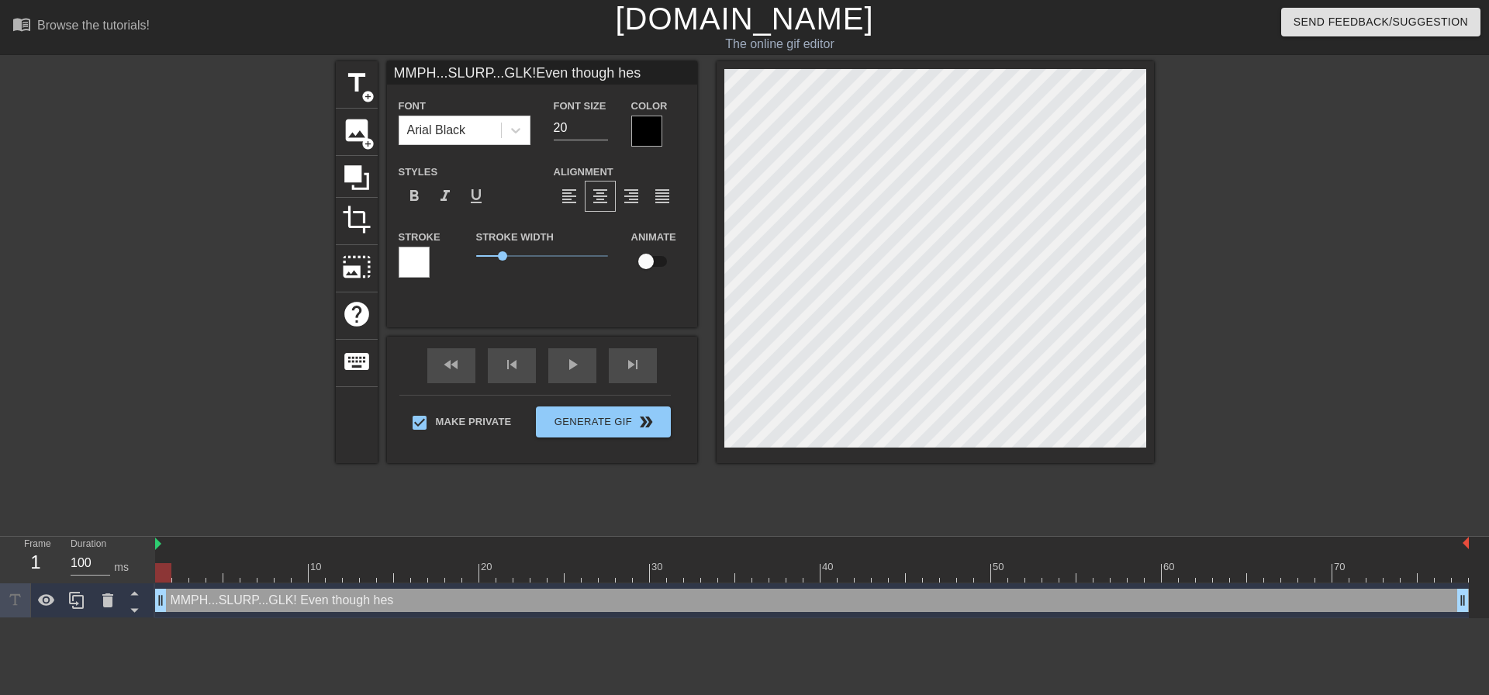
type input "MMPH...SLURP...GLK!Even though hes"
type textarea "MMPH...SLURP...GLK! Even though hes"
type input "MMPH...SLURP...GLK!Even though he"
type textarea "MMPH...SLURP...GLK! Even though he"
type input "MMPH...SLURP...GLK!Even though he;"
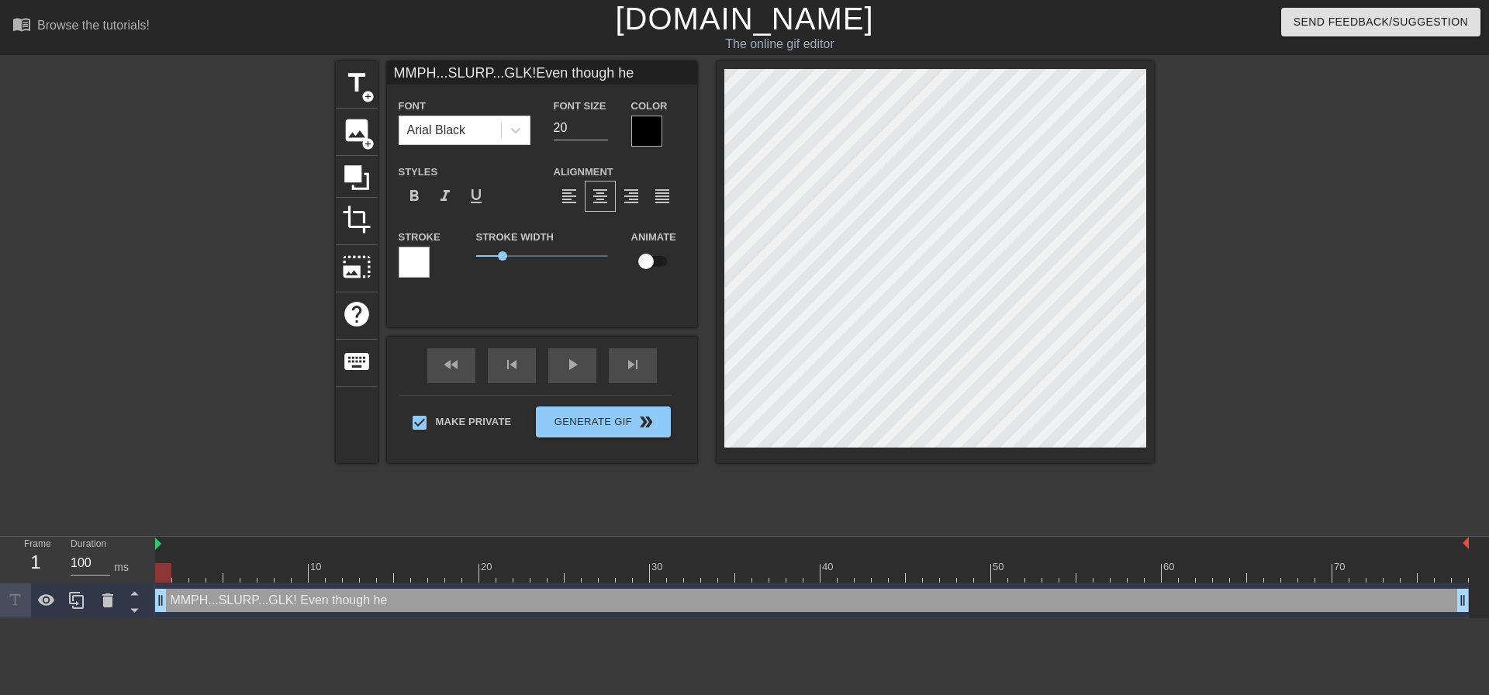
type textarea "MMPH...SLURP...GLK! Even though he;"
type input "MMPH...SLURP...GLK!Even though he"
type textarea "MMPH...SLURP...GLK! Even though he"
type input "MMPH...SLURP...GLK!Even though he'"
type textarea "MMPH...SLURP...GLK! Even though he'"
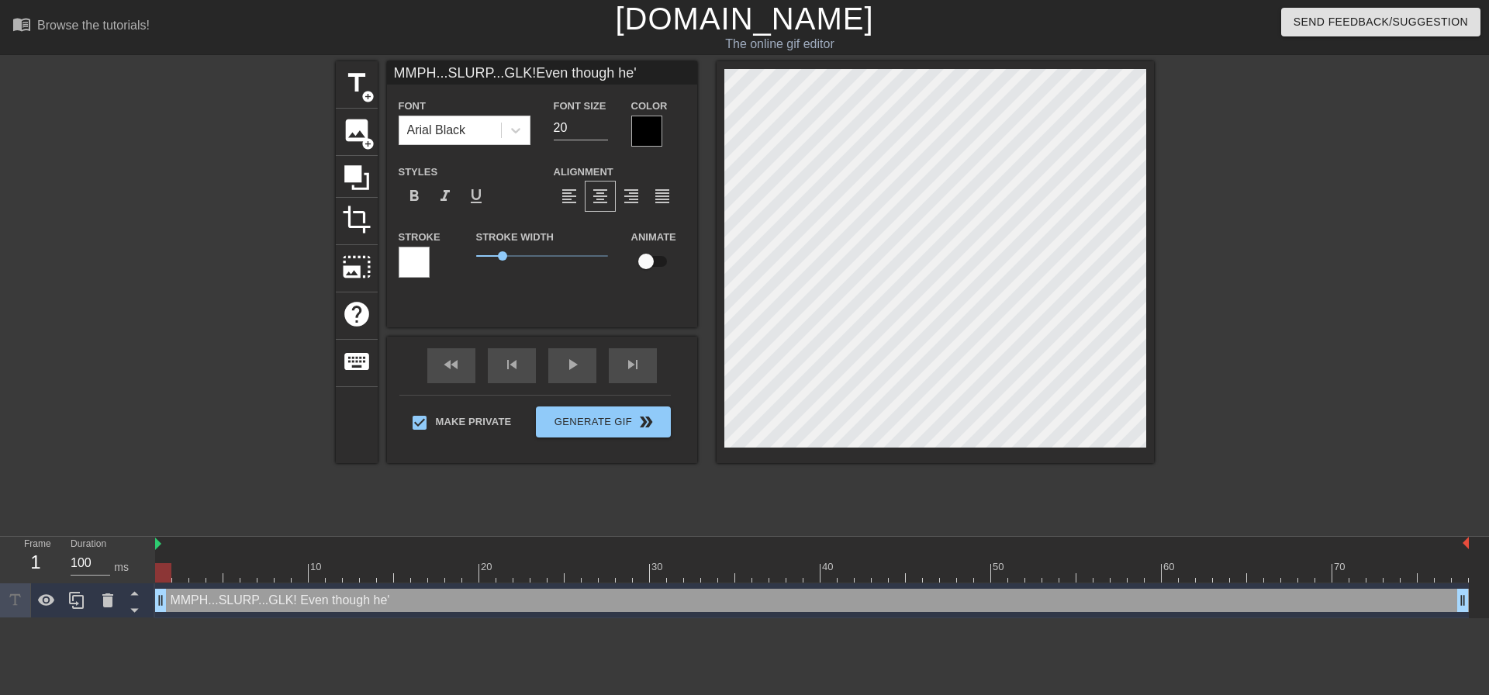
type input "MMPH...SLURP...GLK!Even though he's"
type textarea "MMPH...SLURP...GLK! Even though he's"
type input "MMPH...SLURP...GLK!Even though he's"
type textarea "MMPH...SLURP...GLK! Even though he's"
type input "MMPH...SLURP...GLK!Even though he's n"
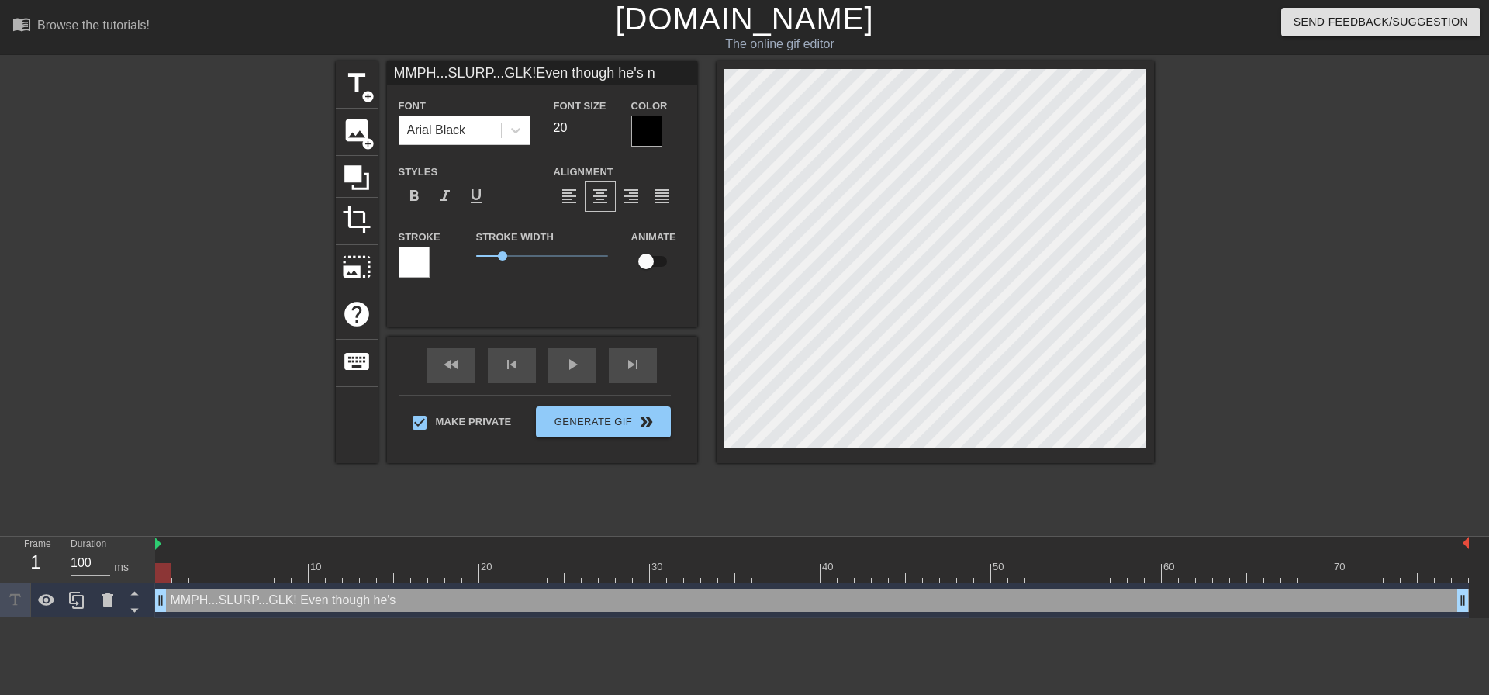
type textarea "MMPH...SLURP...GLK! Even though he's n"
type input "MMPH...SLURP...GLK!Even though he's no"
type textarea "MMPH...SLURP...GLK! Even though he's no"
type input "MMPH...SLURP...GLK!Even though he's not"
type textarea "MMPH...SLURP...GLK! Even though he's not"
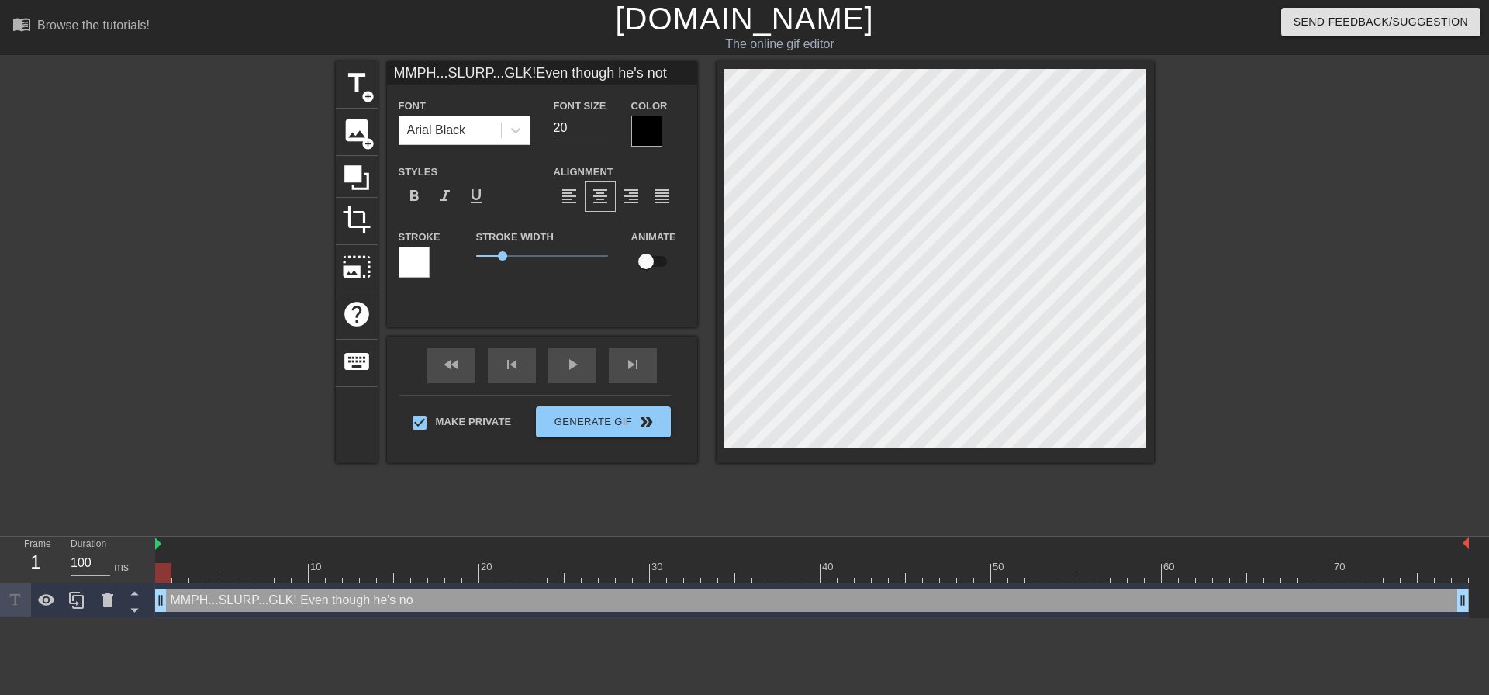
type input "MMPH...SLURP...GLK!Even though he's noth"
type textarea "MMPH...SLURP...GLK! Even though he's noth"
type input "MMPH...SLURP...GLK!Even though he's nothi"
type textarea "MMPH...SLURP...GLK! Even though he's nothi"
type input "MMPH...SLURP...GLK!Even though he's nothin"
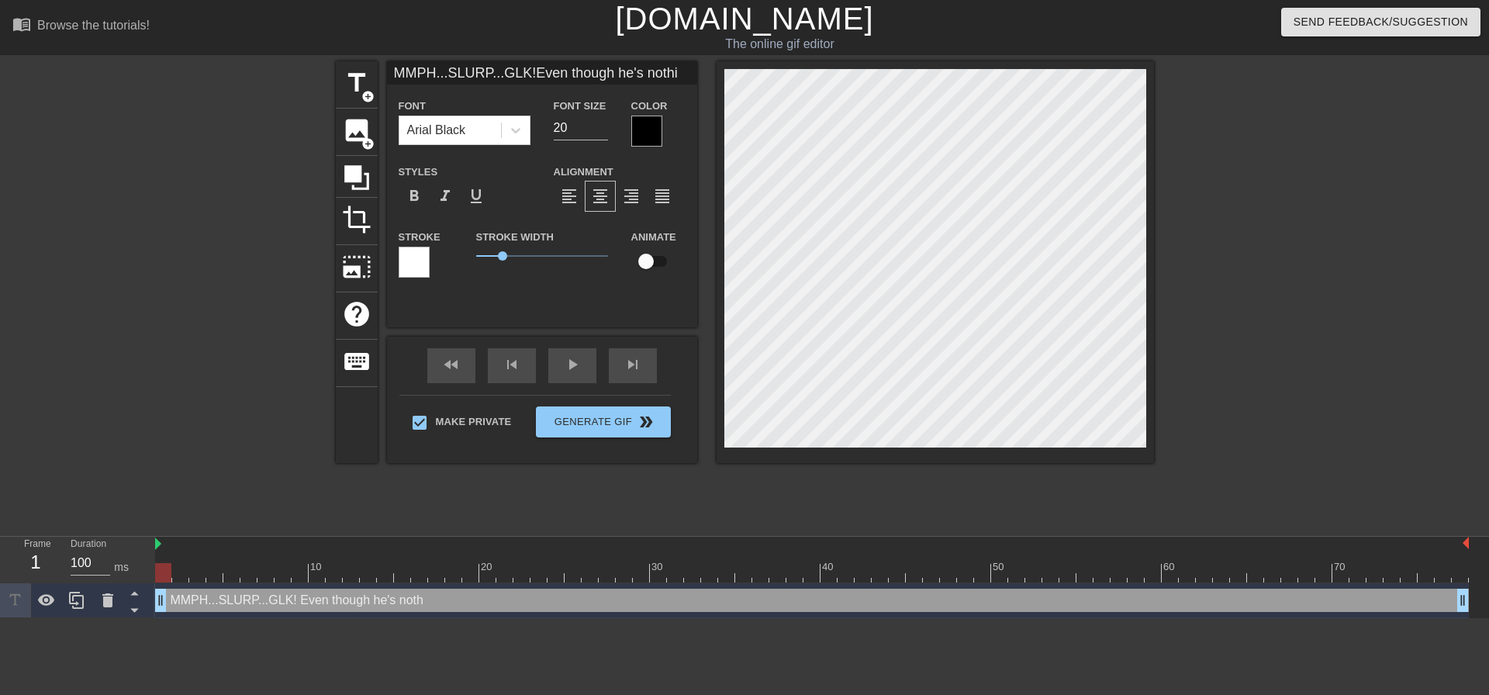
type textarea "MMPH...SLURP...GLK! Even though he's nothin"
type input "MMPH...SLURP...GLK!Even though he's nothing"
type textarea "MMPH...SLURP...GLK! Even though he's nothing"
type input "MMPH...SLURP...GLK!Even though he's nothing"
type textarea "MMPH...SLURP...GLK! Even though he's nothing"
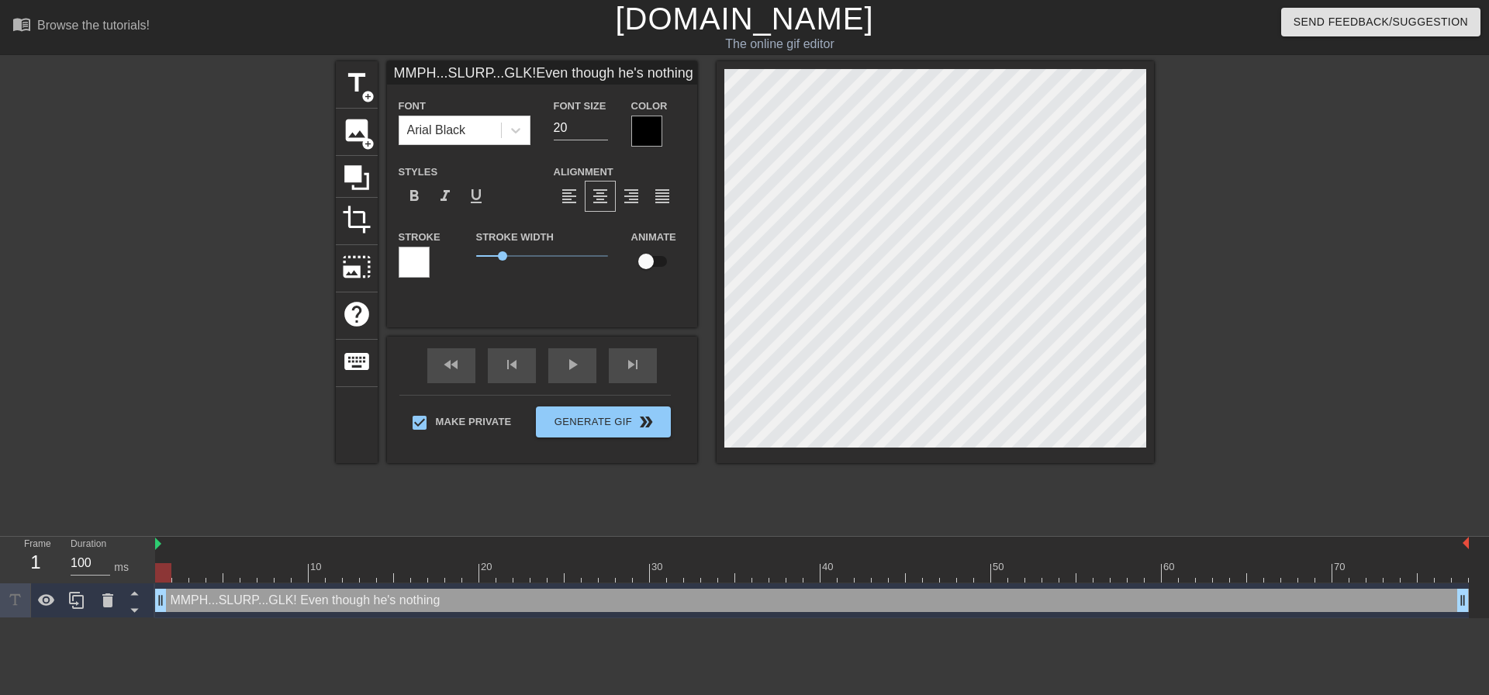
type input "MMPH...SLURP...GLK!Even though he's nothing a"
type textarea "MMPH...SLURP...GLK! Even though he's nothing a"
type input "MMPH...SLURP...GLK!Even though he's nothing a"
type textarea "MMPH...SLURP...GLK! Even though he's nothing a"
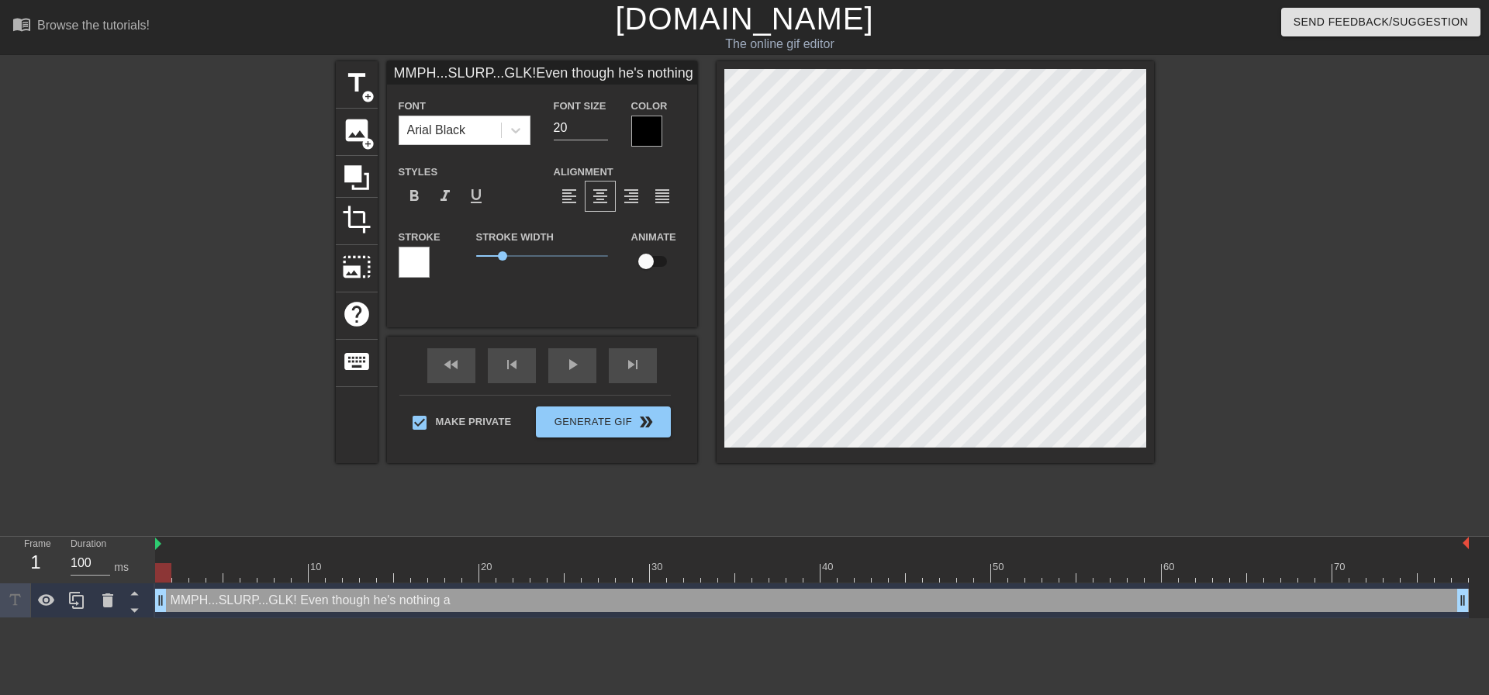
type input "MMPH...SLURP...GLK!Even though he's nothing a b"
type textarea "MMPH...SLURP...GLK! Even though he's nothing a b"
type input "MMPH...SLURP...GLK!Even though he's nothing a"
type textarea "MMPH...SLURP...GLK! Even though he's nothing a"
type input "MMPH...SLURP...GLK!Even though he's nothing a"
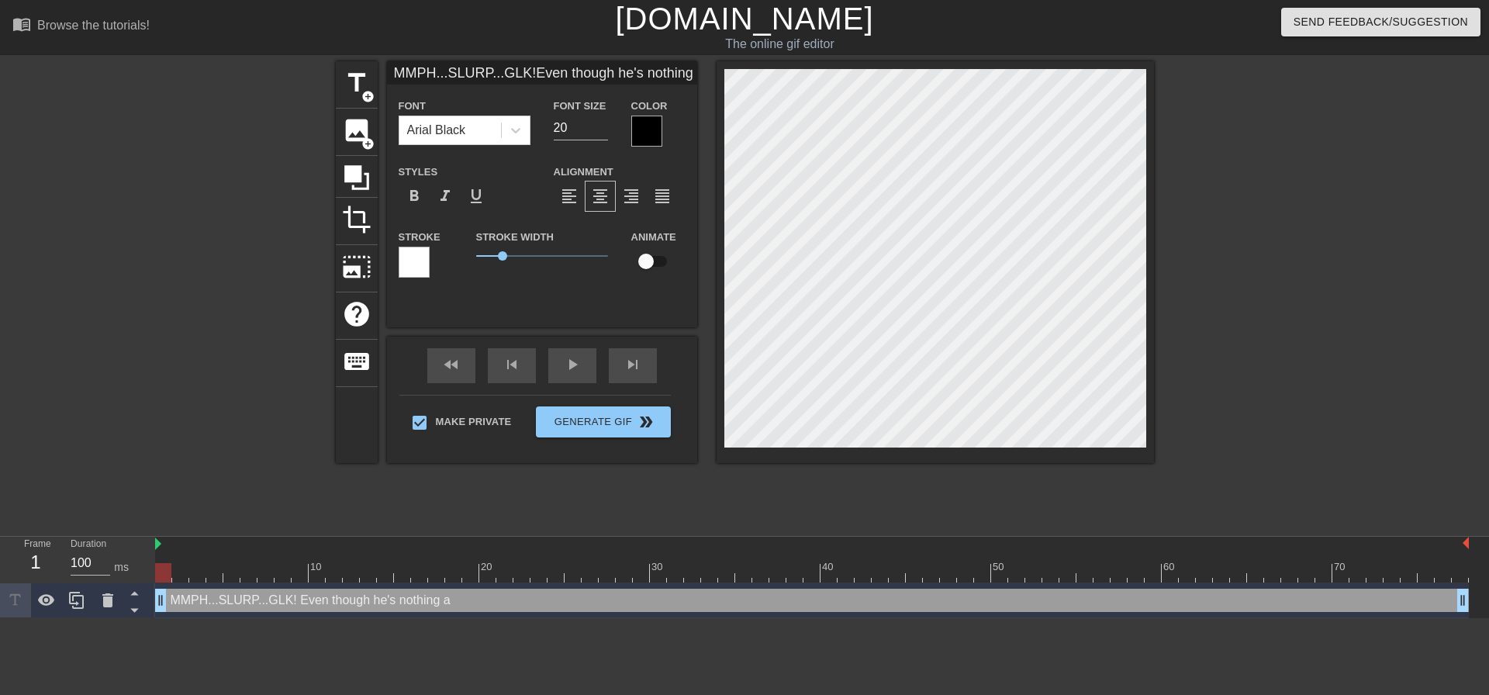
type textarea "MMPH...SLURP...GLK! Even though he's nothing a"
type input "MMPH...SLURP...GLK!Even though he's nothing"
type textarea "MMPH...SLURP...GLK! Even though he's nothing"
type input "MMPH...SLURP...GLK!Even though he's nothing b"
type textarea "MMPH...SLURP...GLK! Even though he's nothing b"
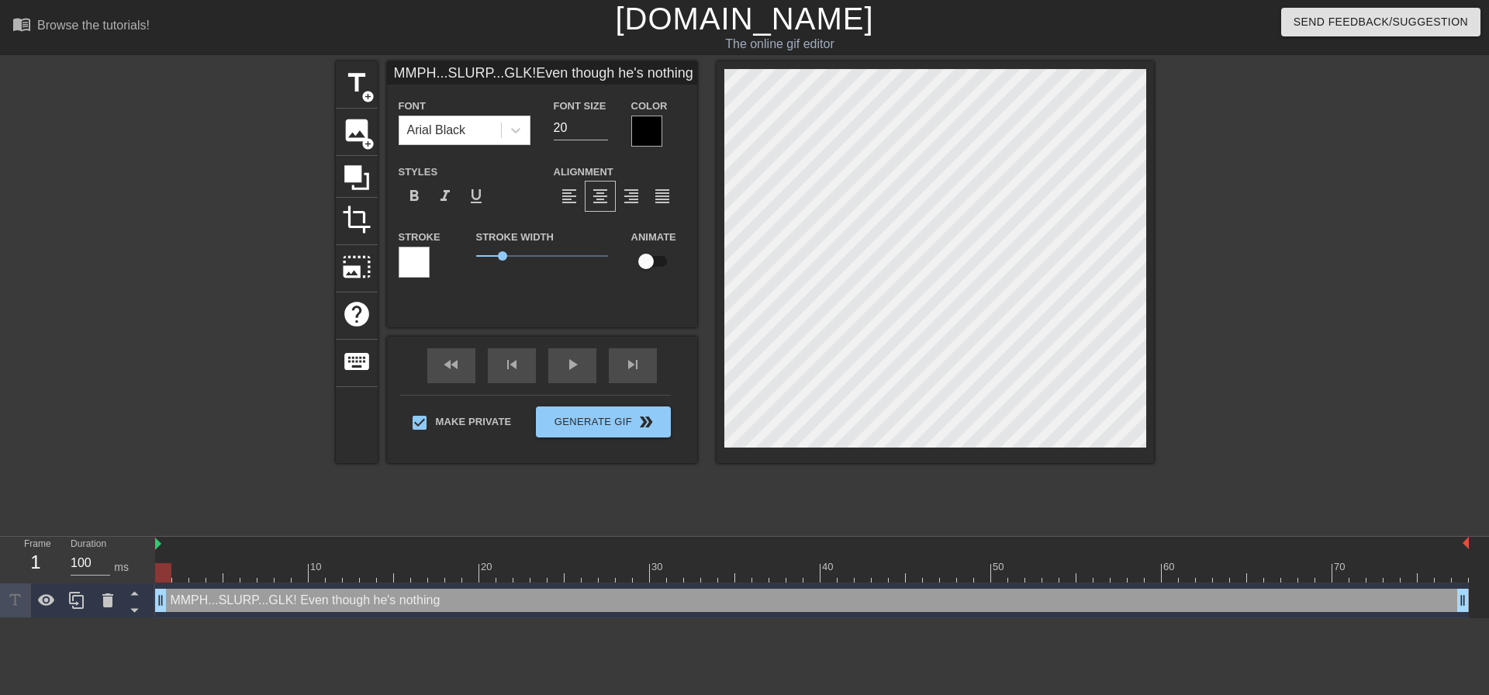
type input "MMPH...SLURP...GLK!Even though he's nothing bu"
type textarea "MMPH...SLURP...GLK! Even though he's nothing bu"
type input "MMPH...SLURP...GLK!Even though he's nothing but"
type textarea "MMPH...SLURP...GLK! Even though he's nothing but"
type input "MMPH...SLURP...GLK!Even though he's nothing but"
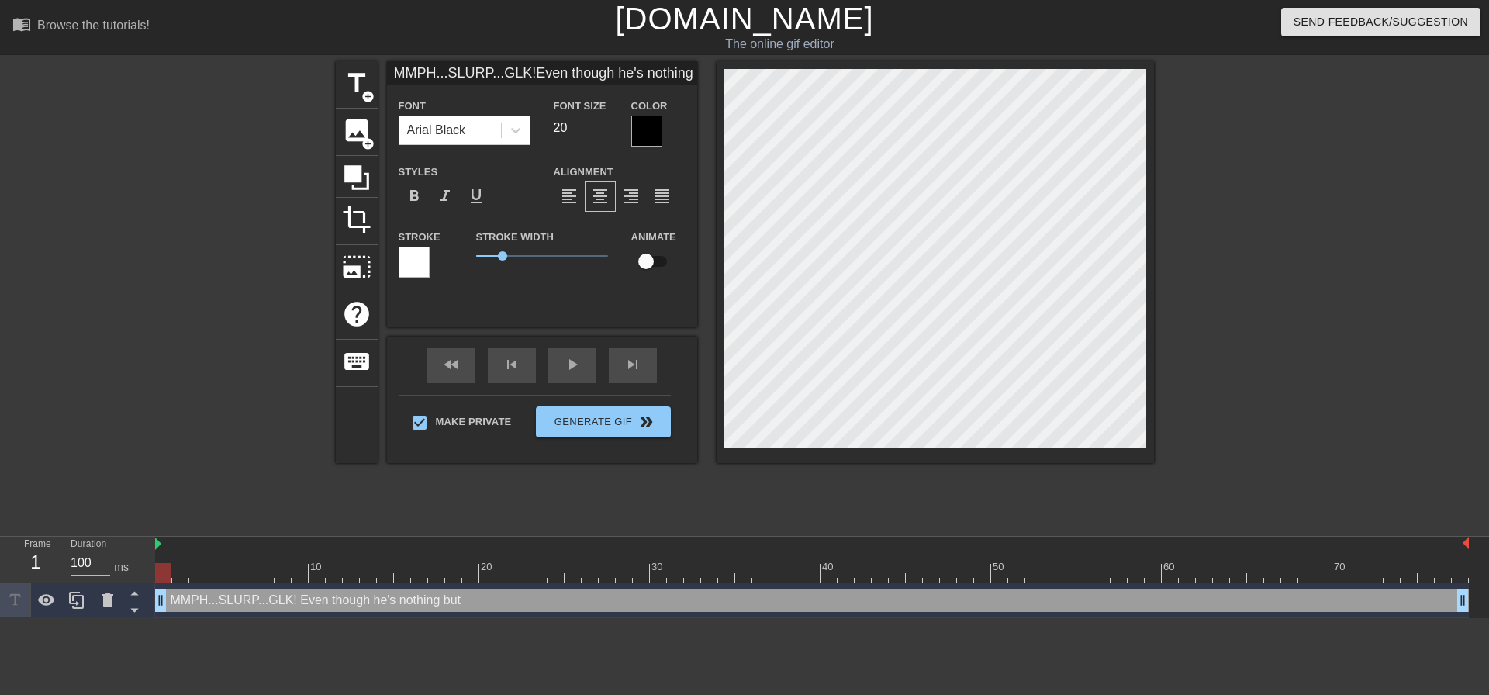
type textarea "MMPH...SLURP...GLK! Even though he's nothing but"
type input "MMPH...SLURP...GLK!Even though he's nothing but a"
type textarea "MMPH...SLURP...GLK! Even though he's nothing but a"
paste textarea "MMPH...SLURP...GLK!"
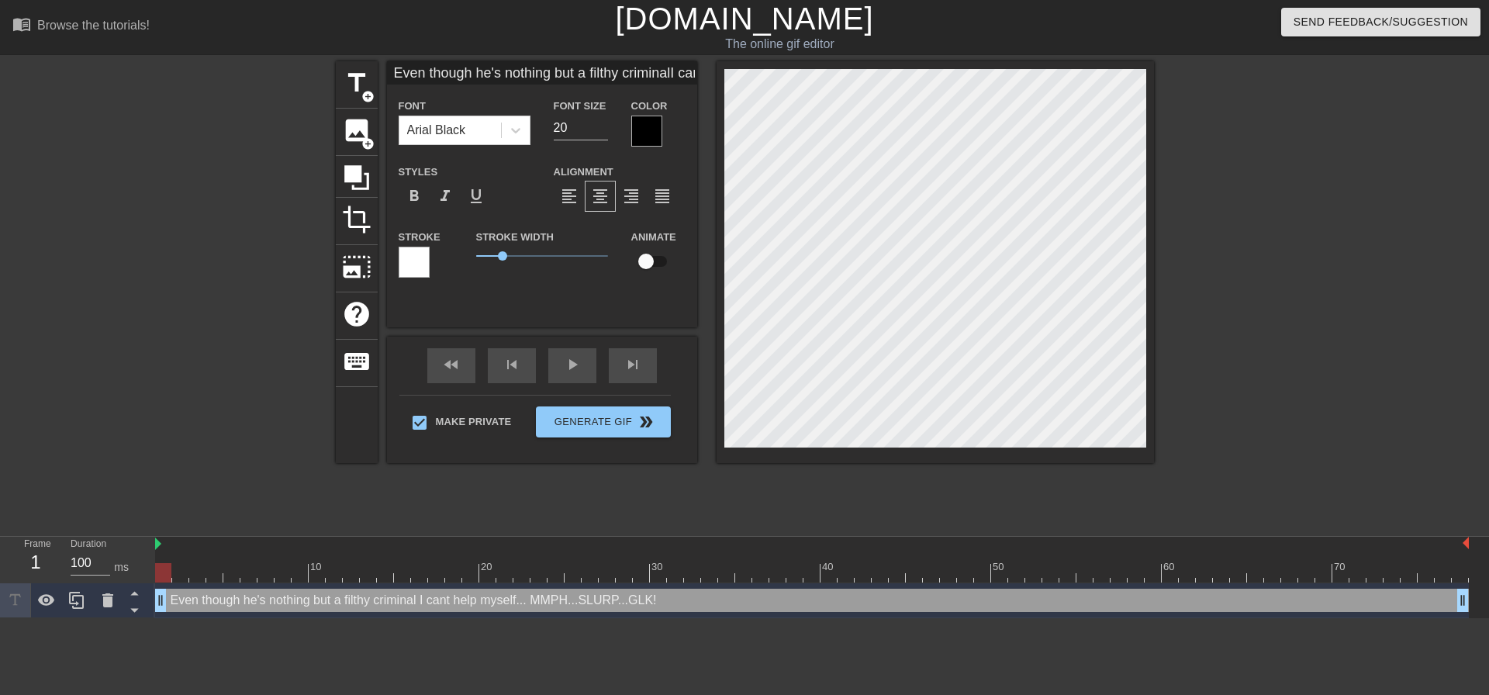
scroll to position [14, 3]
paste textarea "Even though he's nothing but a filthy criminal I cant help myself..."
click at [1270, 263] on div at bounding box center [1288, 293] width 233 height 465
click at [1140, 450] on div at bounding box center [934, 262] width 437 height 402
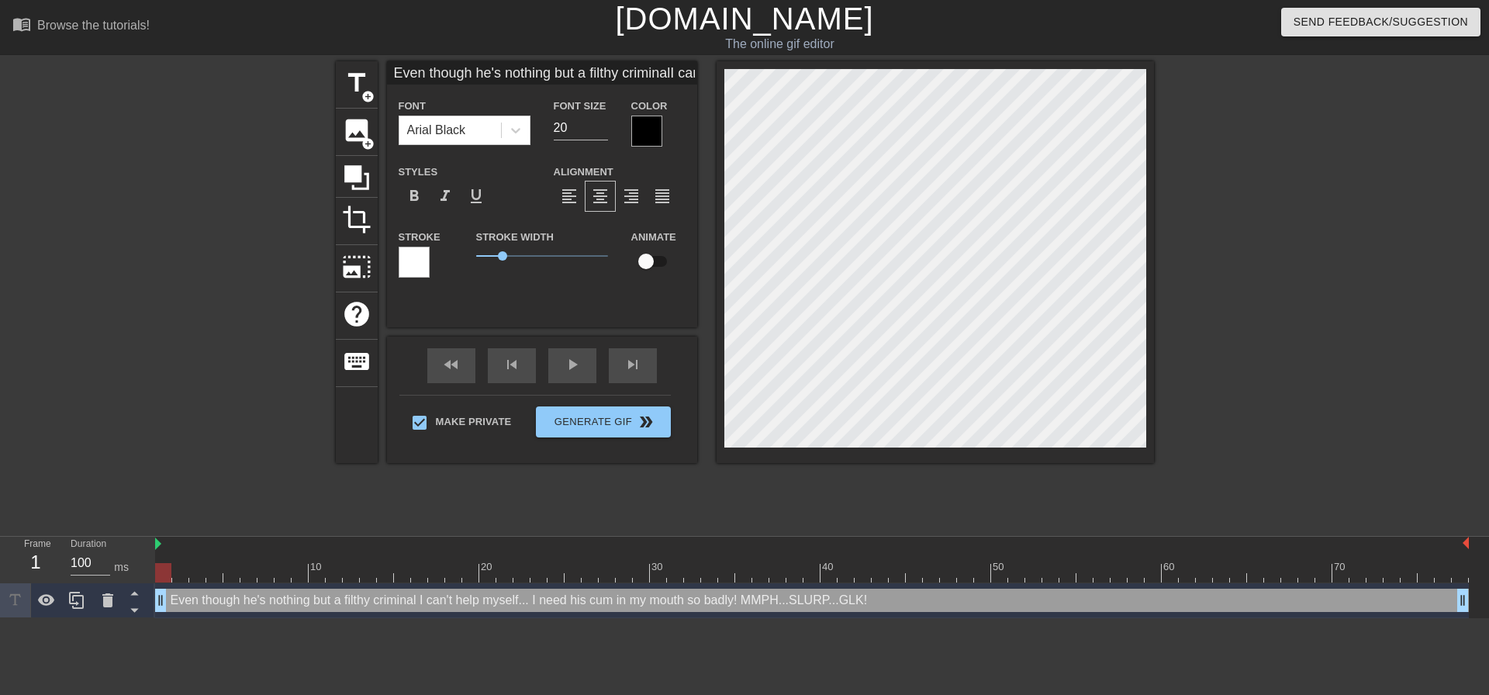
click at [1377, 377] on div at bounding box center [1288, 293] width 233 height 465
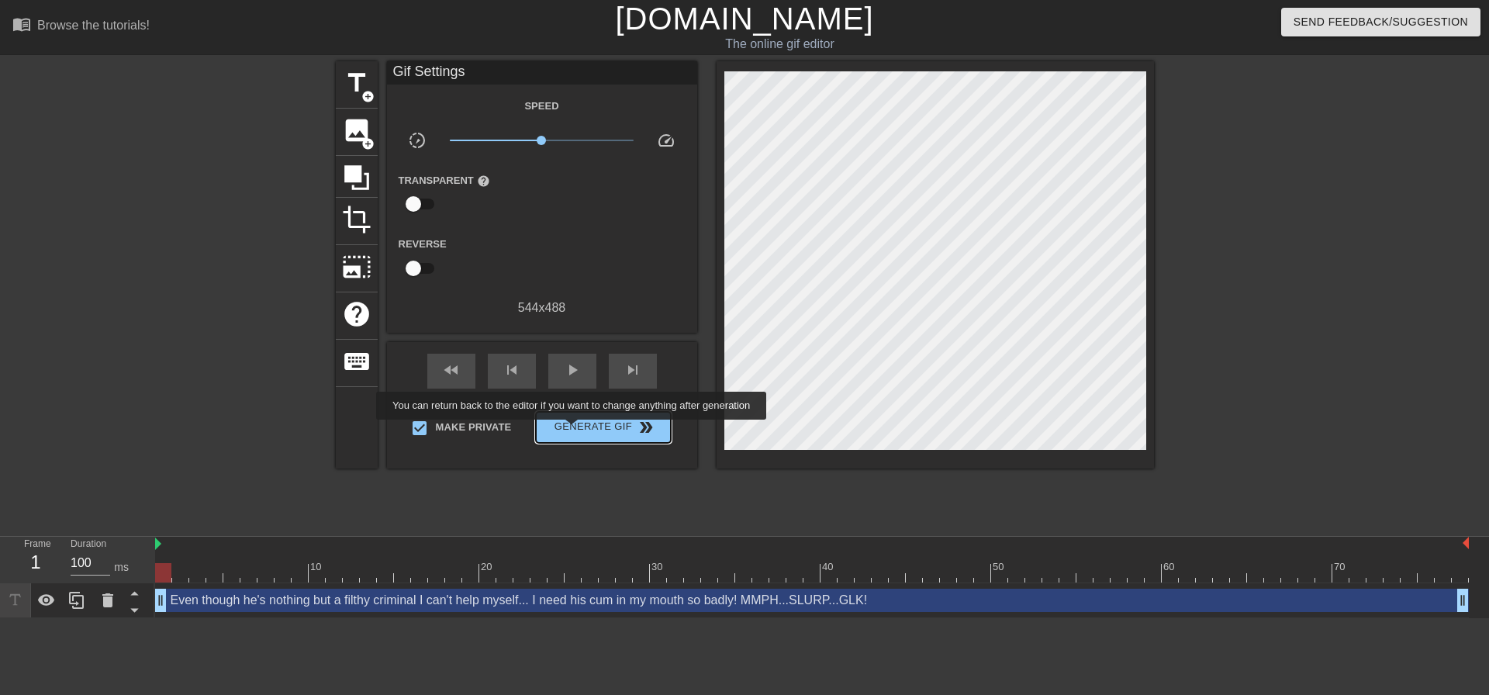
click at [574, 431] on span "Generate Gif double_arrow" at bounding box center [603, 427] width 122 height 19
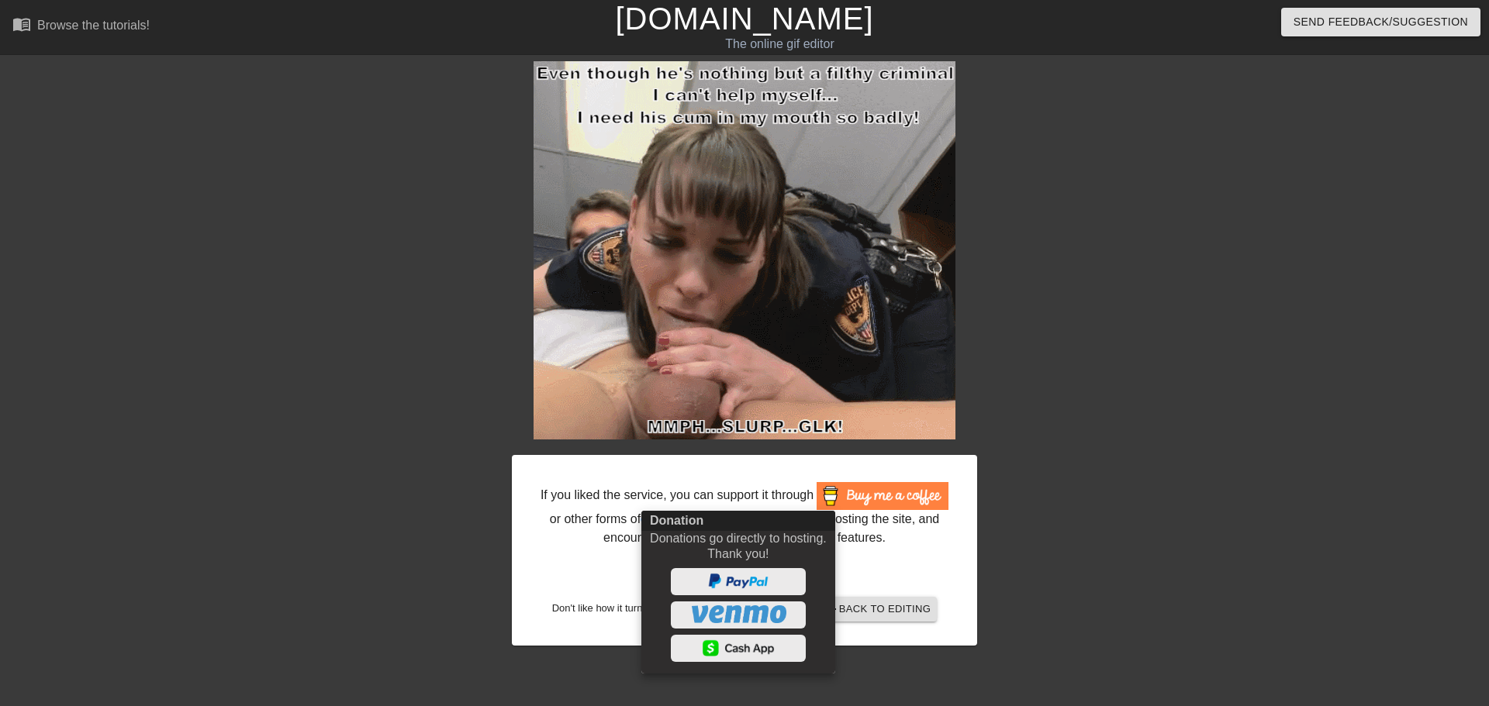
drag, startPoint x: 1455, startPoint y: 578, endPoint x: 1066, endPoint y: 549, distance: 389.5
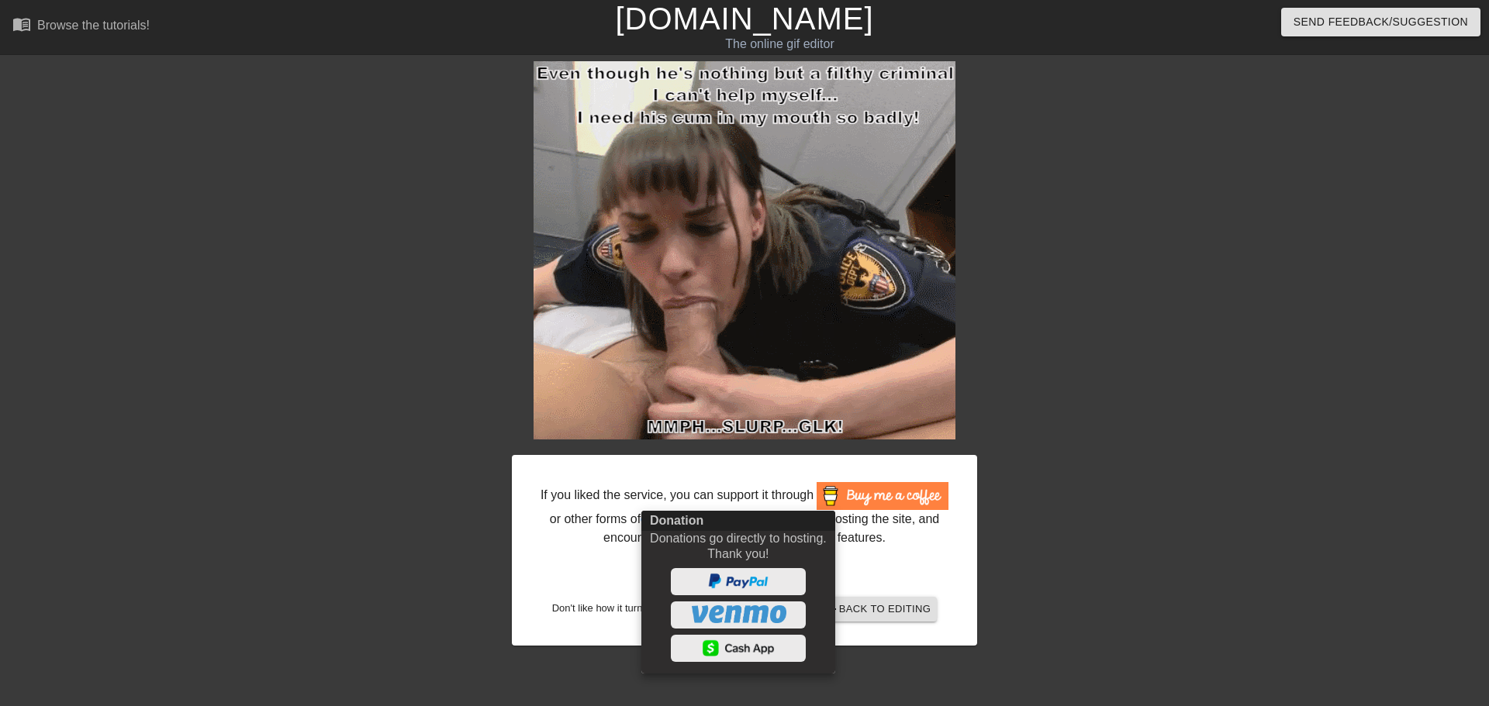
click at [1445, 582] on div at bounding box center [744, 353] width 1489 height 706
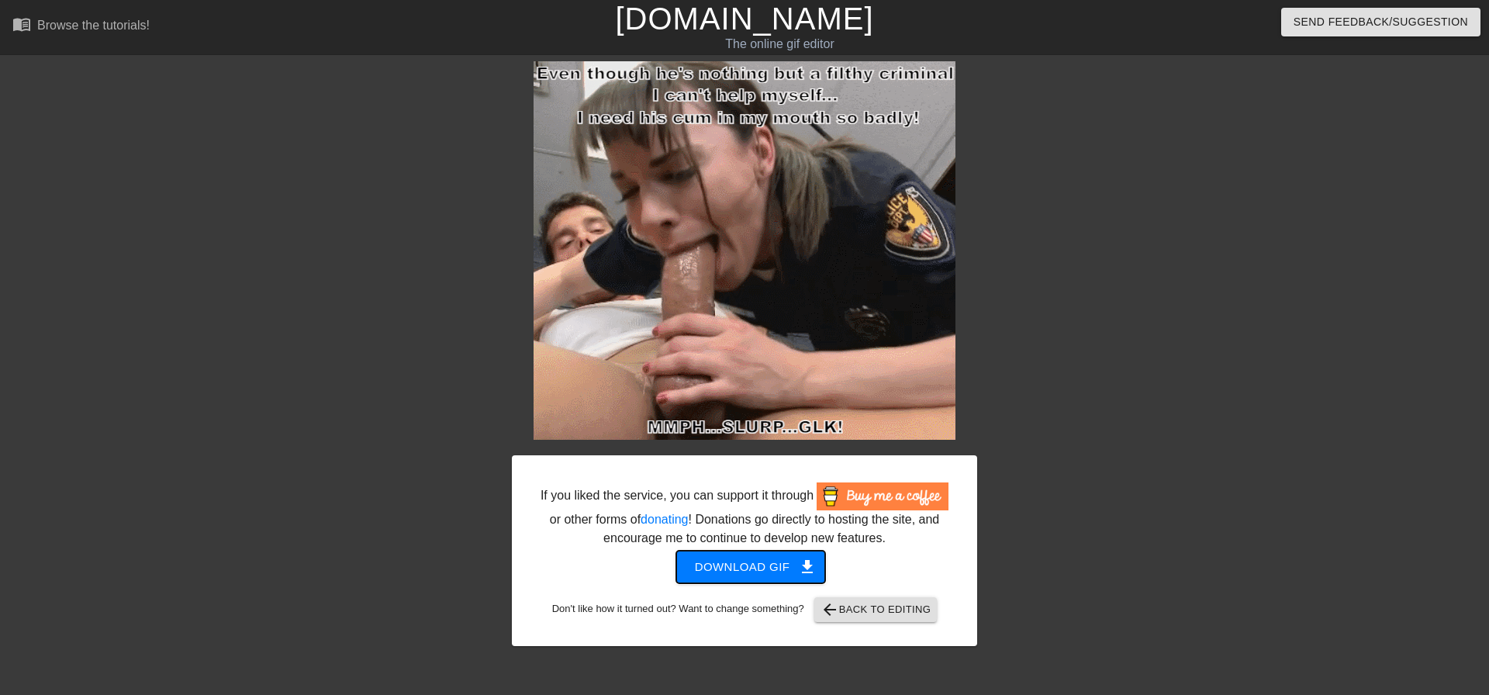
click at [795, 575] on span "Download gif get_app" at bounding box center [751, 567] width 112 height 20
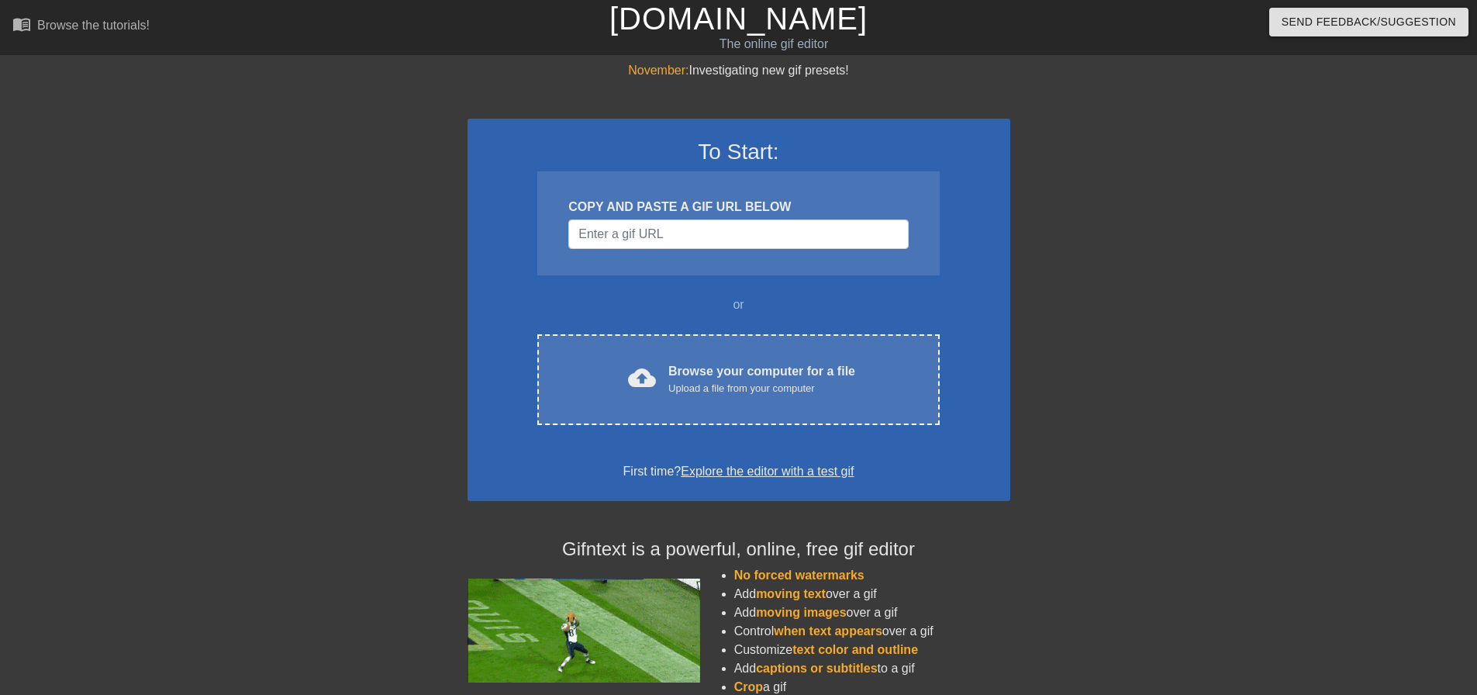
click at [656, 435] on div "To Start: COPY AND PASTE A GIF URL BELOW or cloud_upload Browse your computer f…" at bounding box center [739, 310] width 543 height 382
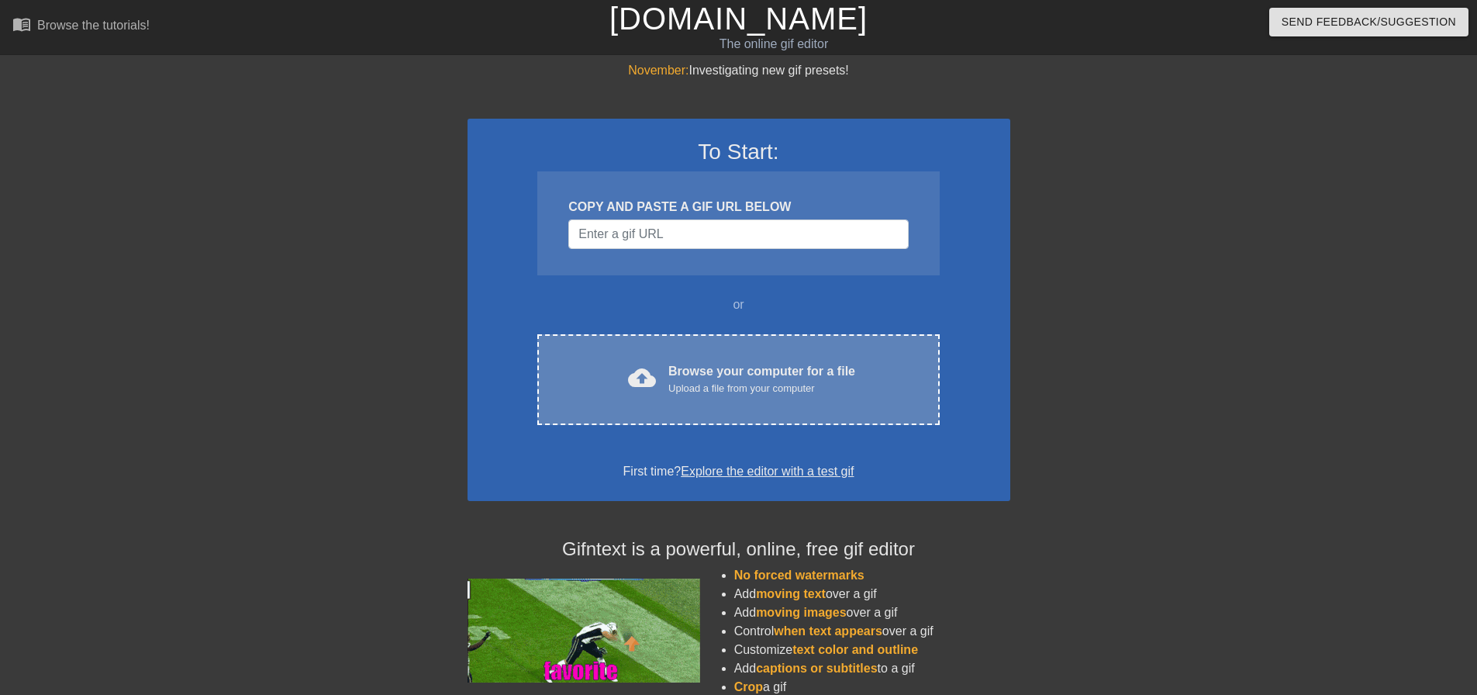
click at [675, 390] on div "Upload a file from your computer" at bounding box center [761, 389] width 187 height 16
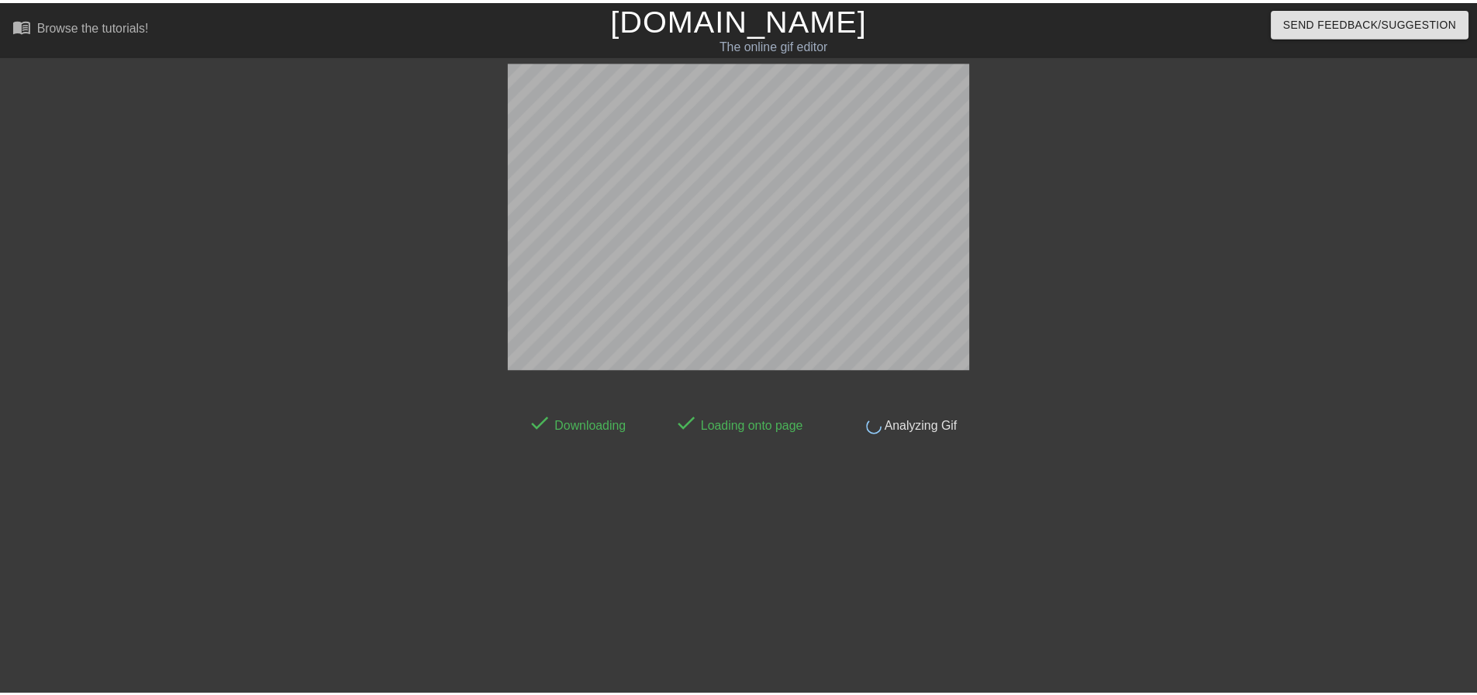
scroll to position [8, 0]
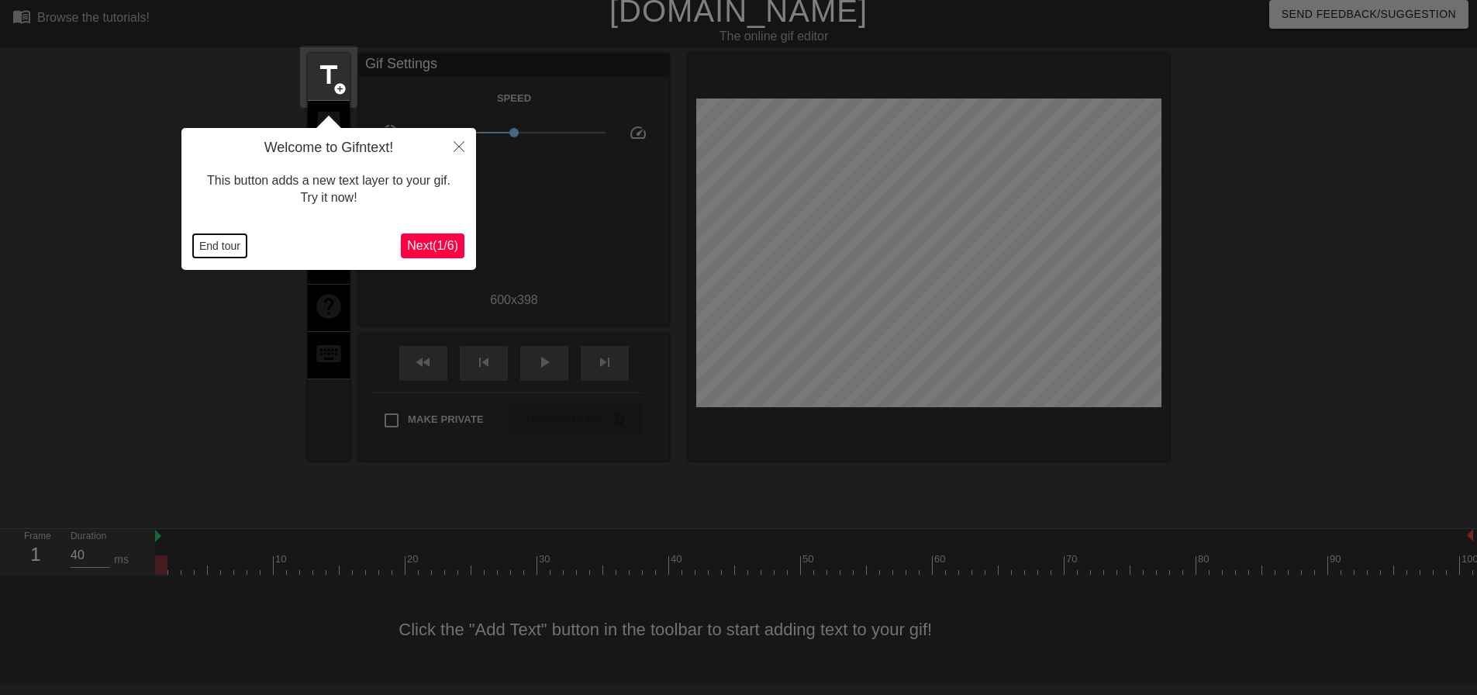
click at [233, 250] on button "End tour" at bounding box center [220, 245] width 54 height 23
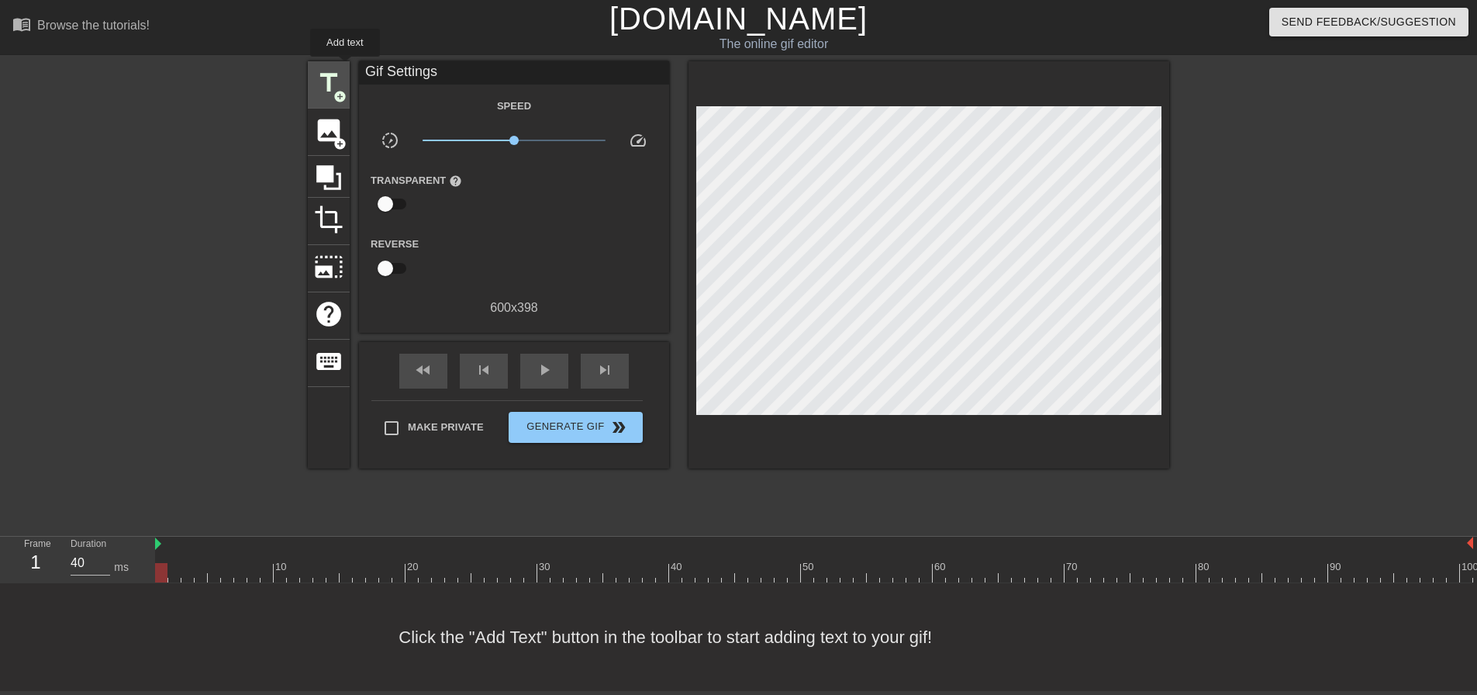
click at [345, 67] on div "title add_circle" at bounding box center [329, 84] width 42 height 47
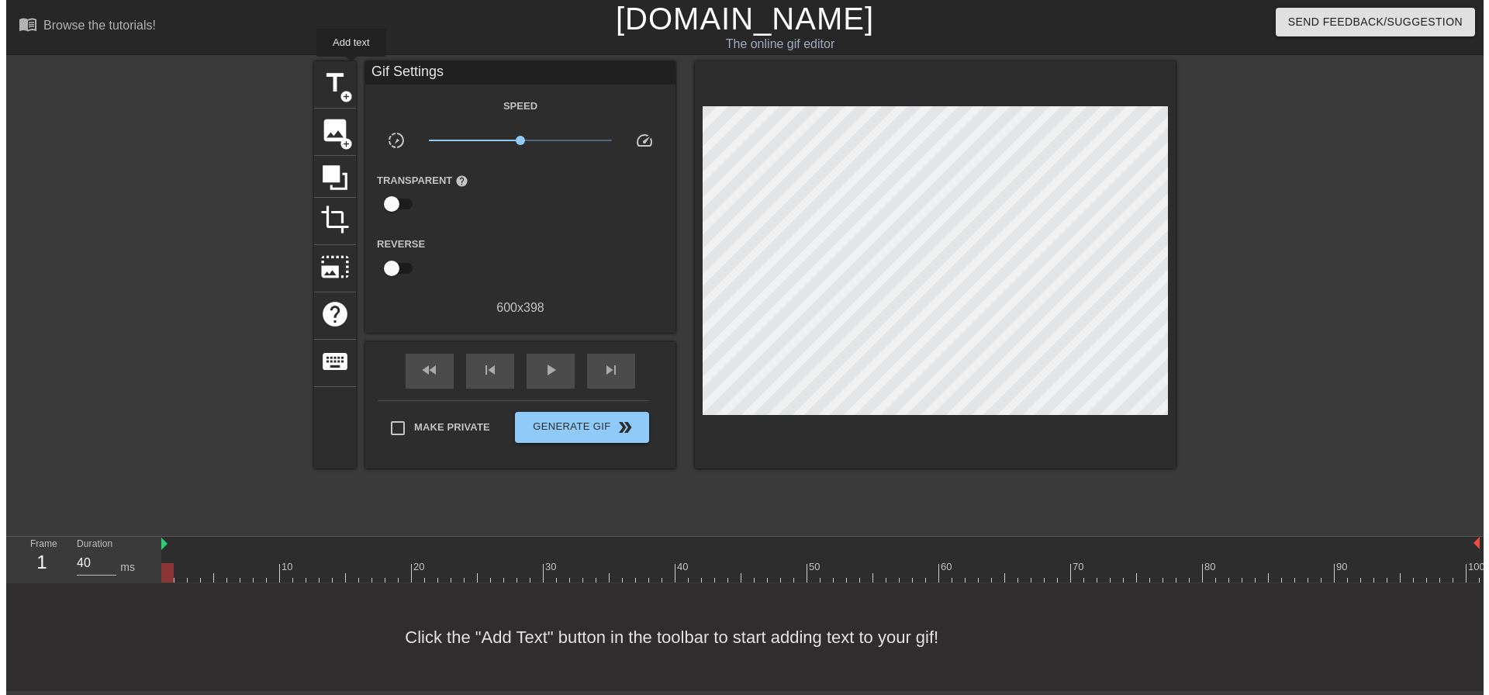
scroll to position [0, 0]
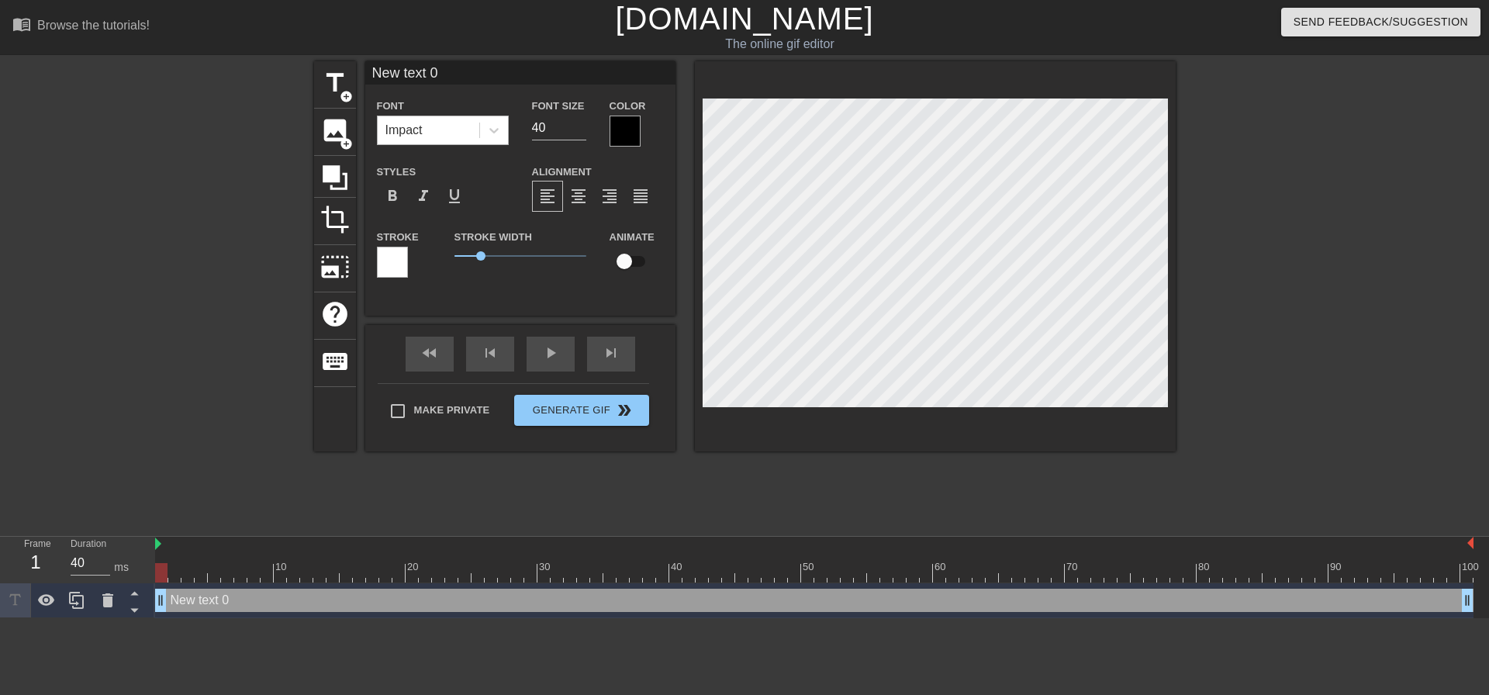
click at [440, 135] on div "Impact" at bounding box center [429, 130] width 102 height 28
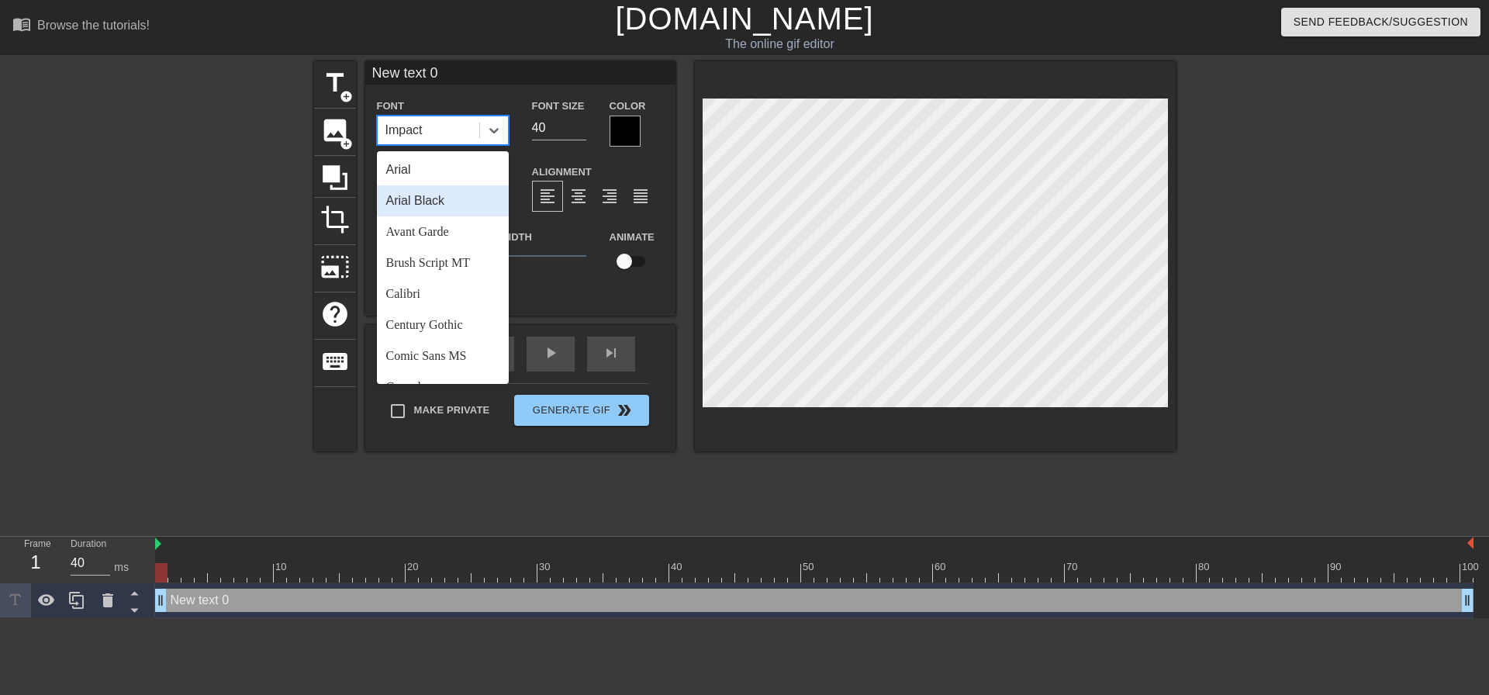
click at [451, 207] on div "Arial Black" at bounding box center [443, 200] width 132 height 31
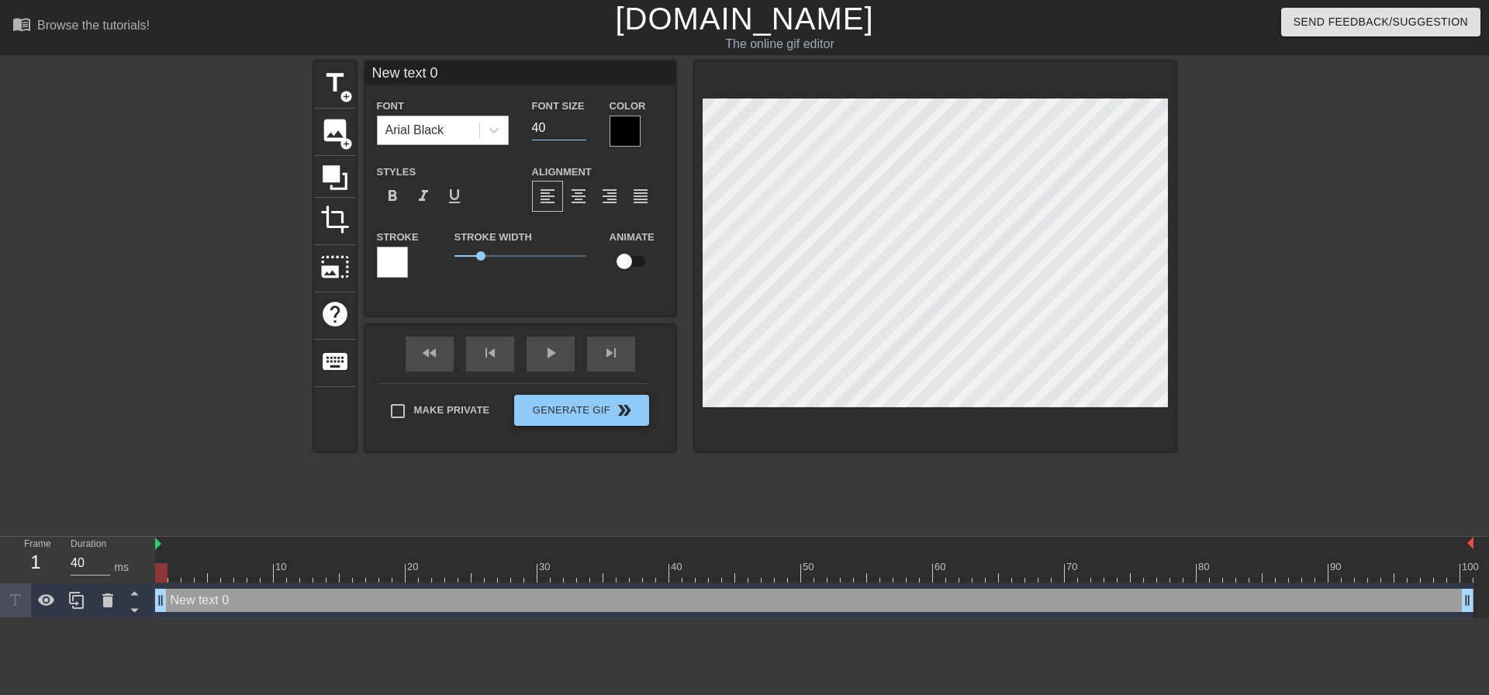
drag, startPoint x: 566, startPoint y: 118, endPoint x: 408, endPoint y: 120, distance: 158.2
click at [425, 120] on div "Font Arial Black Font Size 40 Color" at bounding box center [520, 121] width 310 height 50
type input "20"
click at [591, 192] on div "format_align_center" at bounding box center [578, 196] width 31 height 31
click at [467, 399] on div "Make Private Generate Gif double_arrow" at bounding box center [513, 413] width 271 height 61
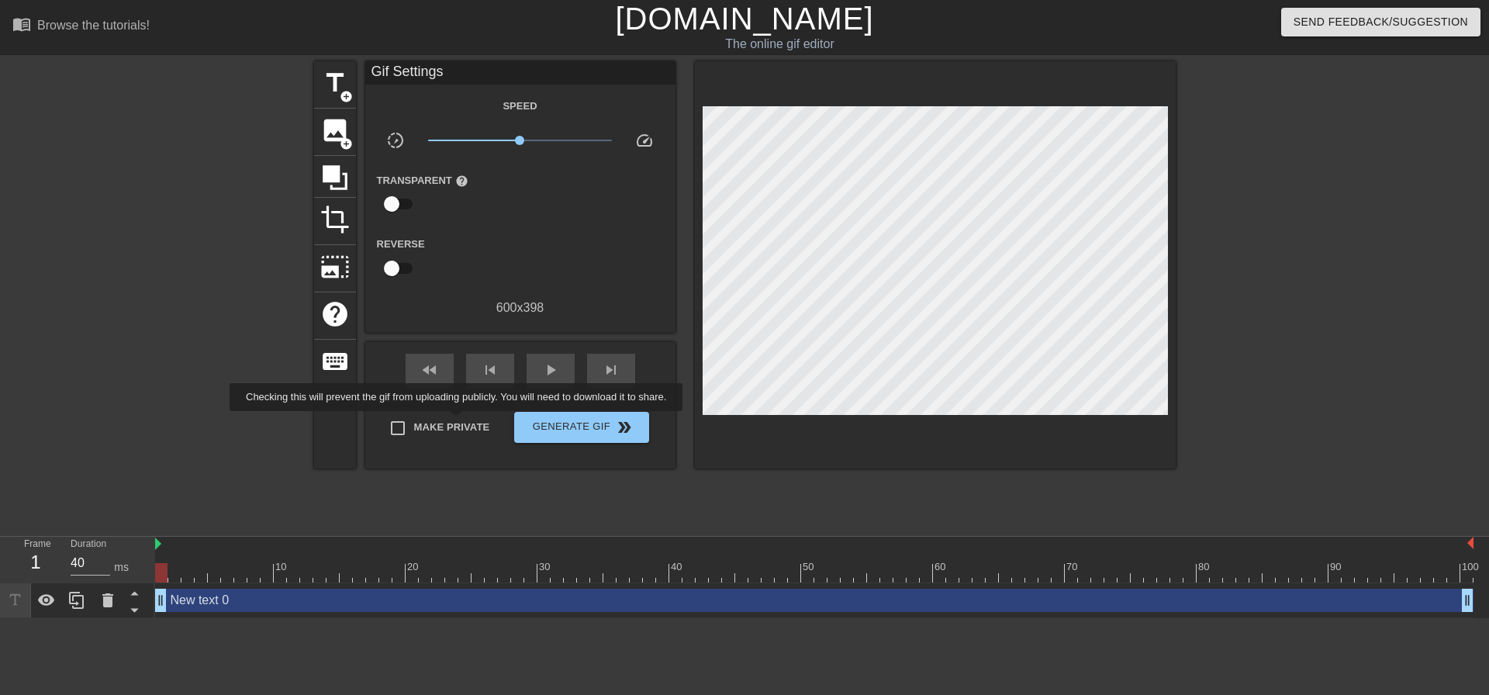
click at [459, 422] on span "Make Private" at bounding box center [452, 427] width 76 height 16
click at [414, 422] on input "Make Private" at bounding box center [397, 428] width 33 height 33
checkbox input "true"
click at [402, 501] on div "title add_circle image add_circle crop photo_size_select_large help keyboard Gi…" at bounding box center [744, 293] width 861 height 465
drag, startPoint x: 164, startPoint y: 574, endPoint x: 98, endPoint y: 461, distance: 130.6
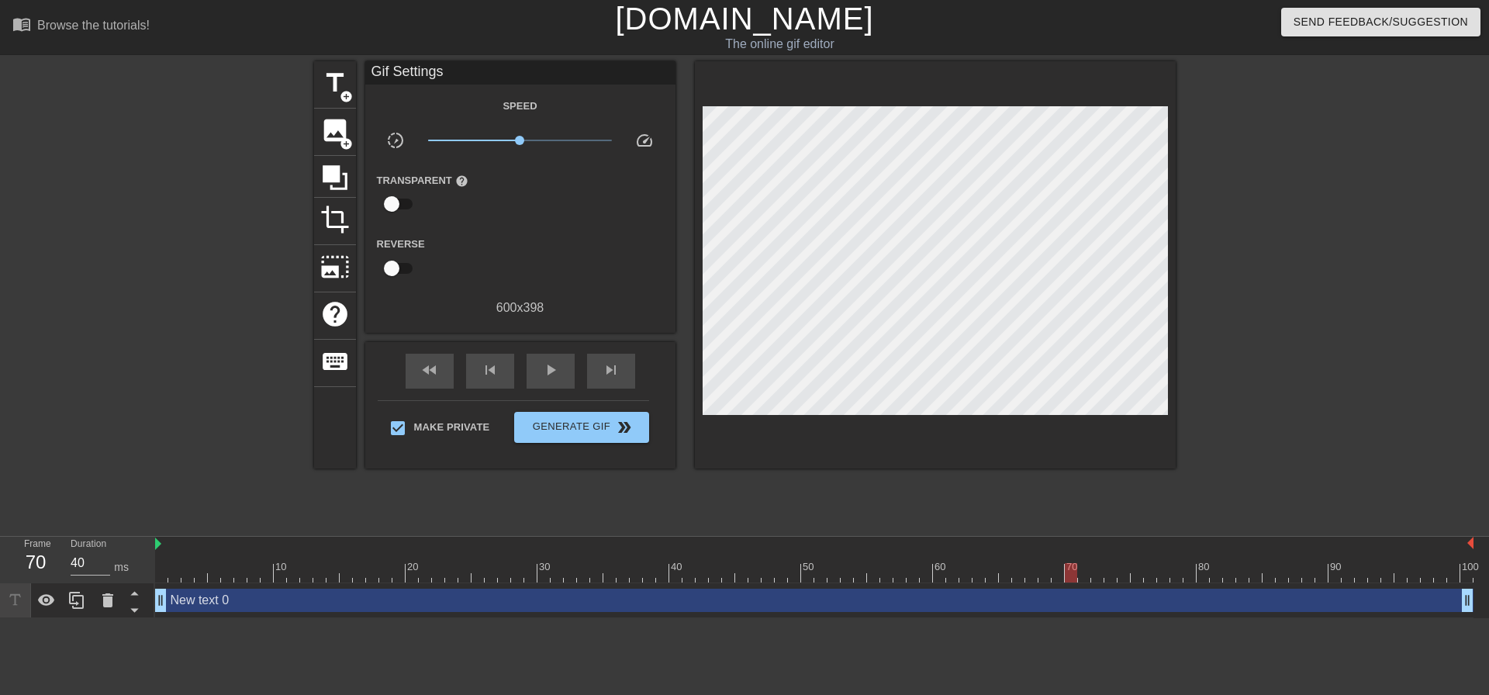
click at [0, 522] on div "menu_book Browse the tutorials! Gifntext.com The online gif editor Send Feedbac…" at bounding box center [744, 309] width 1489 height 618
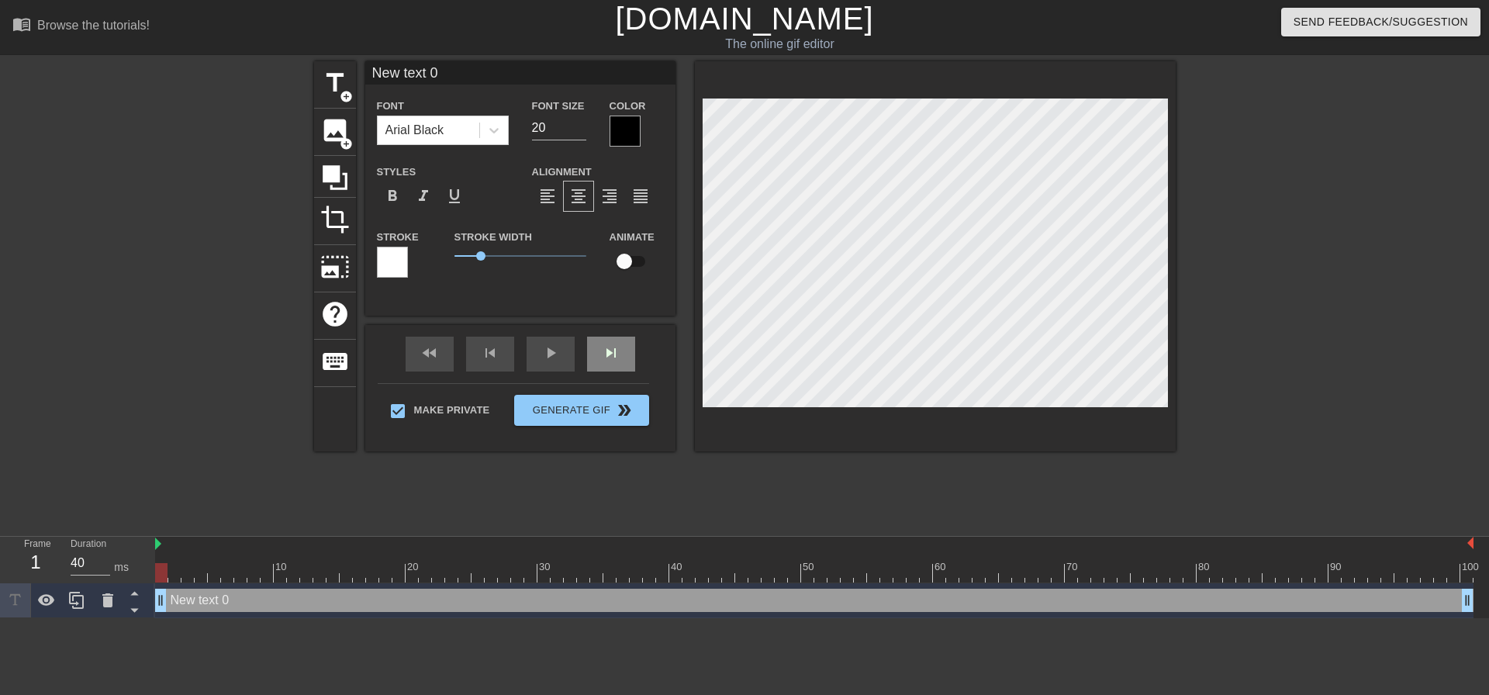
scroll to position [2, 5]
type textarea "O"
type input "O"
type textarea "OH"
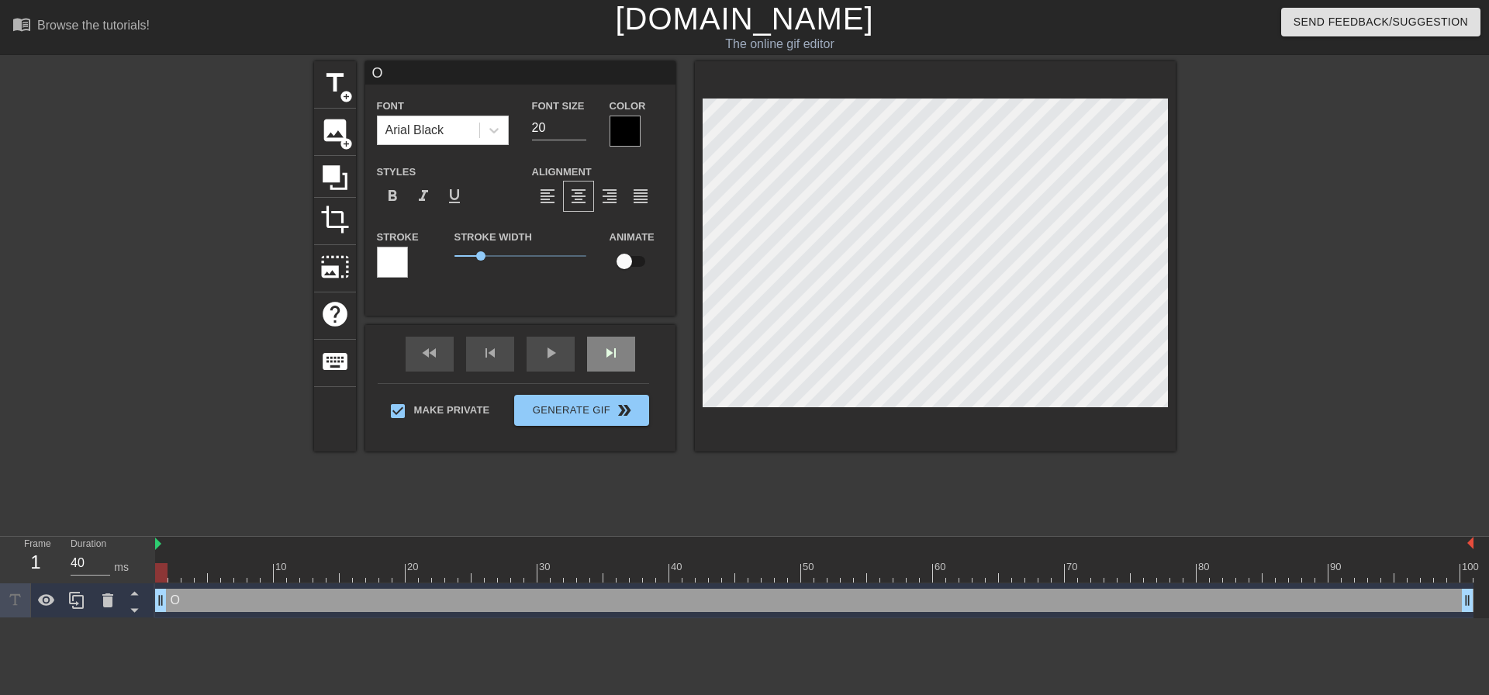
type input "OH"
type textarea "OH"
type input "OH"
type textarea "OH S"
type input "OH S"
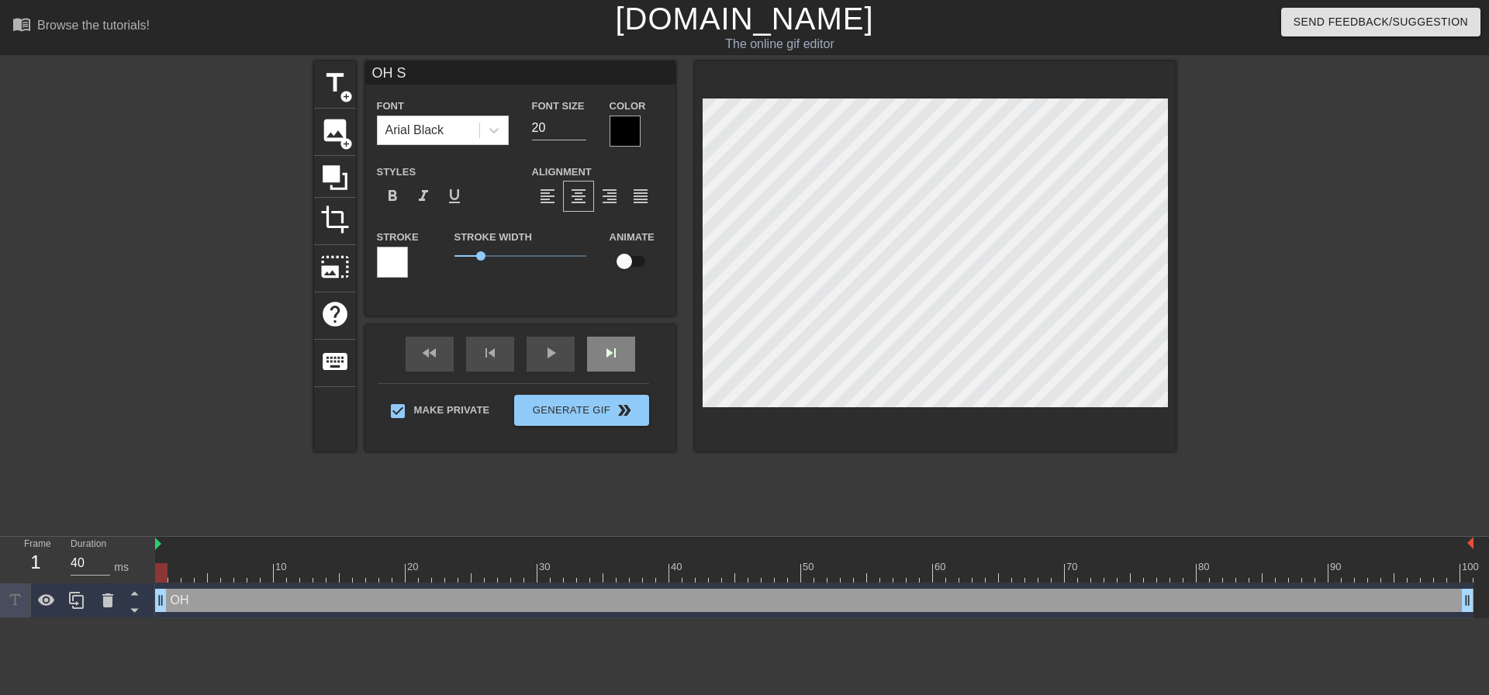
type textarea "OH SH"
type input "OH SH"
type textarea "OH SHI"
type input "OH SHI"
type textarea "OH SHIT"
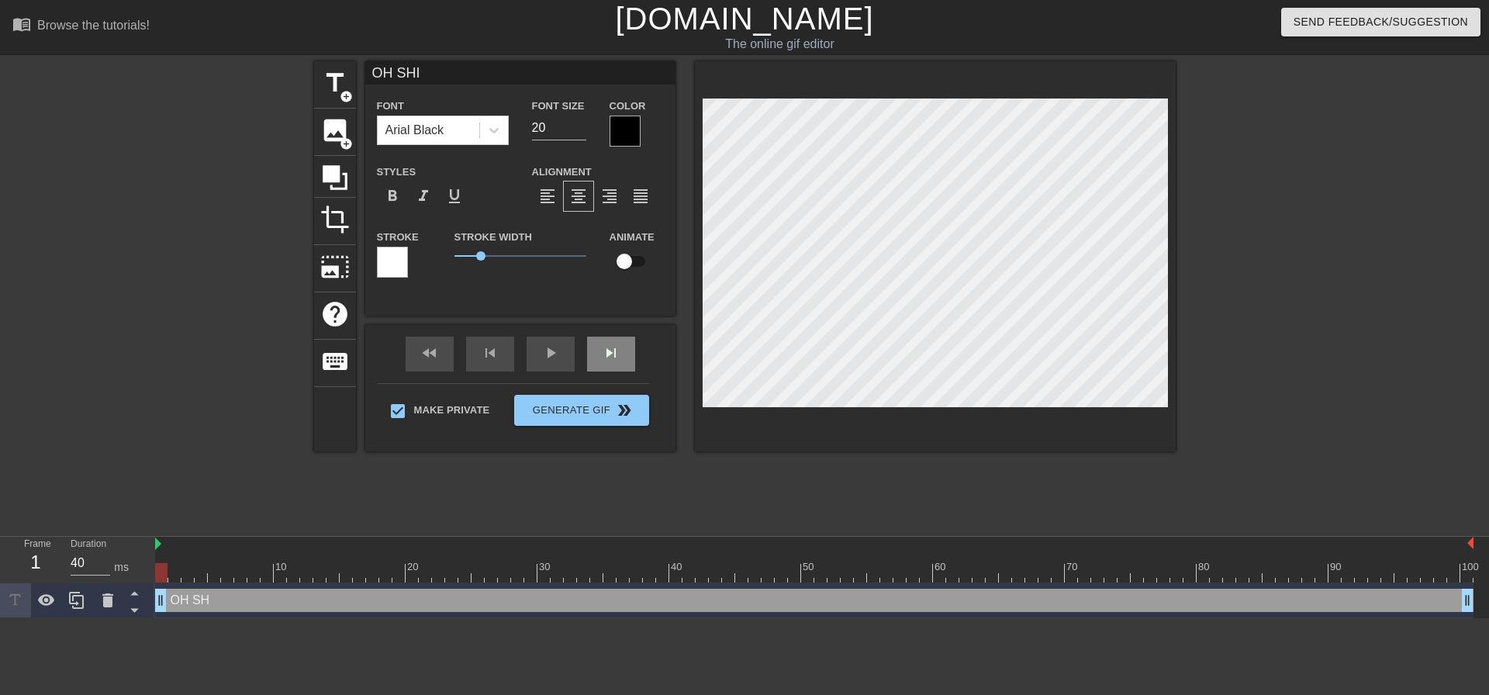
type input "OH SHIT"
type textarea "OH SHIT"
type input "OH SHIT"
type textarea "OH SHIT s"
type input "OH SHIT s"
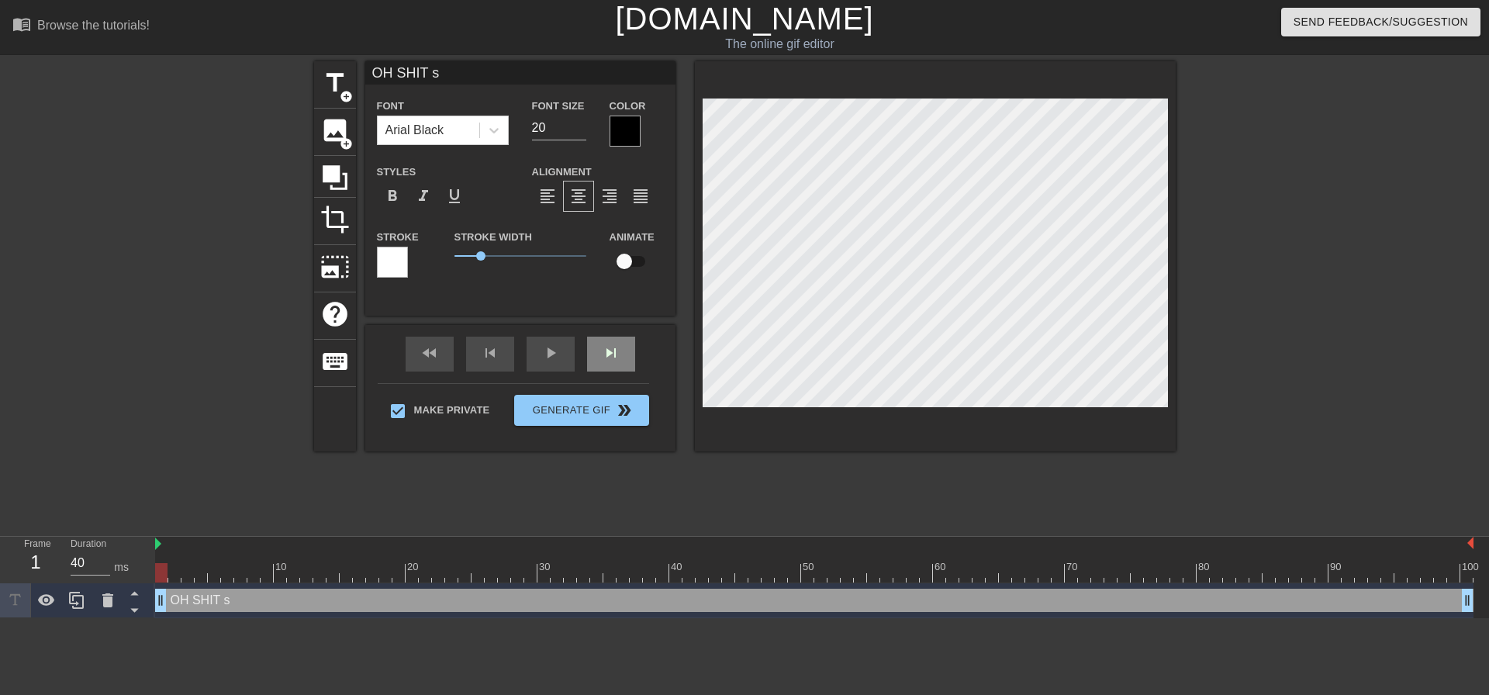
type textarea "OH SHIT sh"
type input "OH SHIT sh"
type textarea "OH SHIT s"
type input "OH SHIT s"
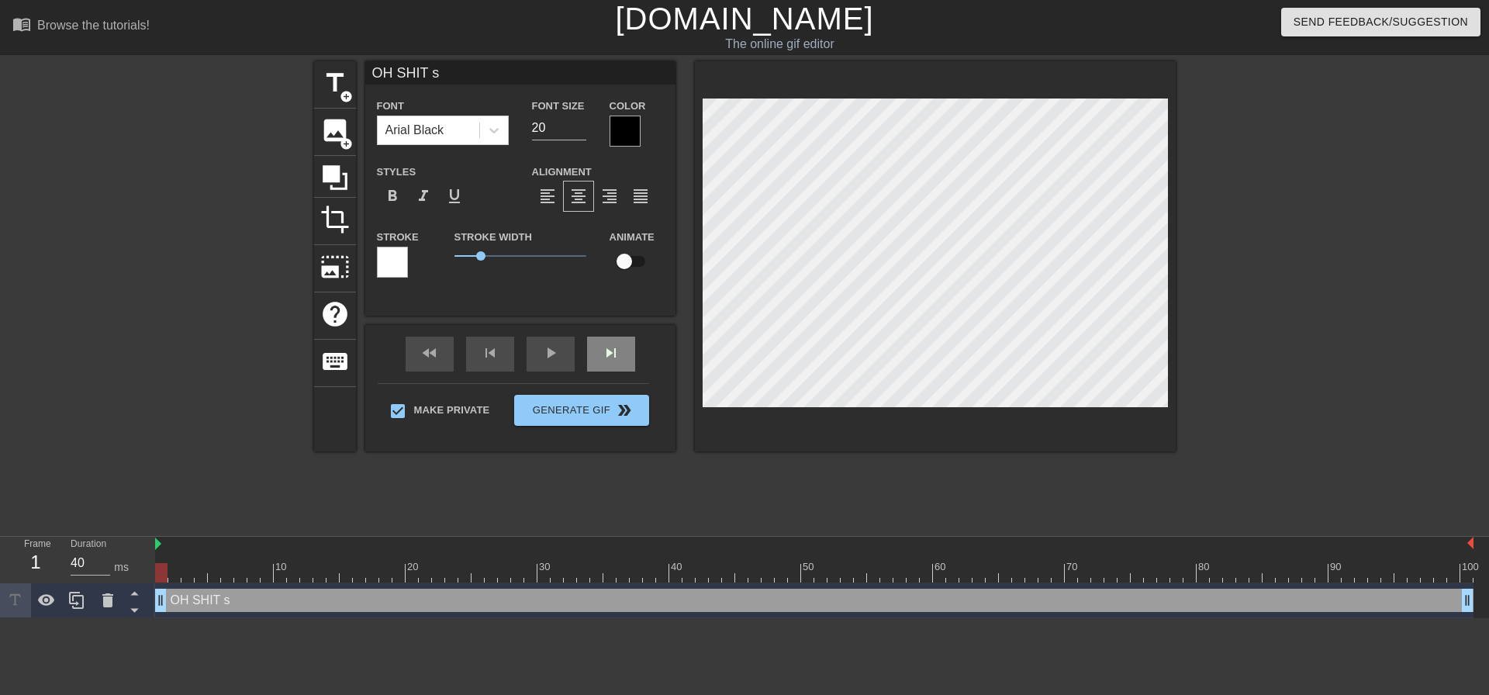
type textarea "OH SHIT"
type input "OH SHIT"
type textarea "OH SHIT A"
type input "OH SHIT A"
type textarea "OH SHIT AH"
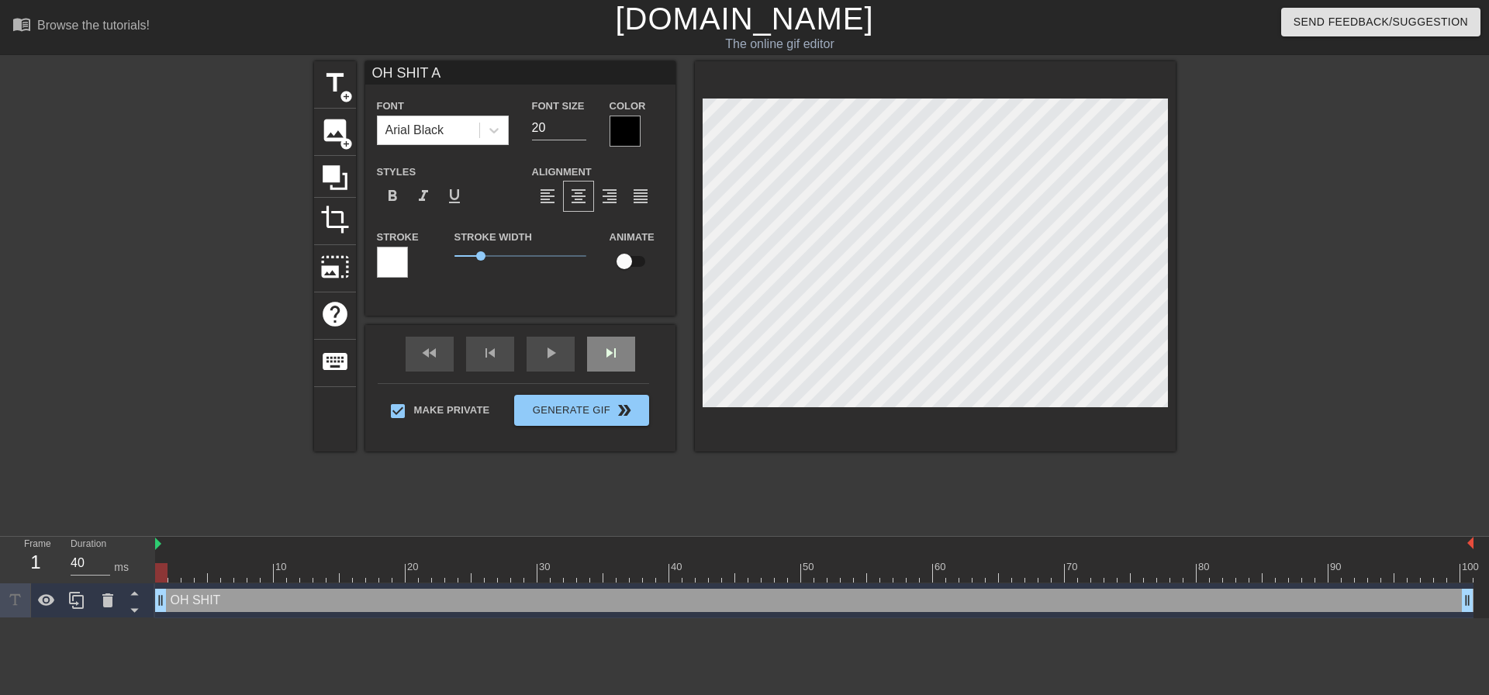
type input "OH SHIT AH"
type textarea "OH SHIT AHA"
type input "OH SHIT AHA"
type textarea "OH SHIT AHAH"
type input "OH SHIT AHAH"
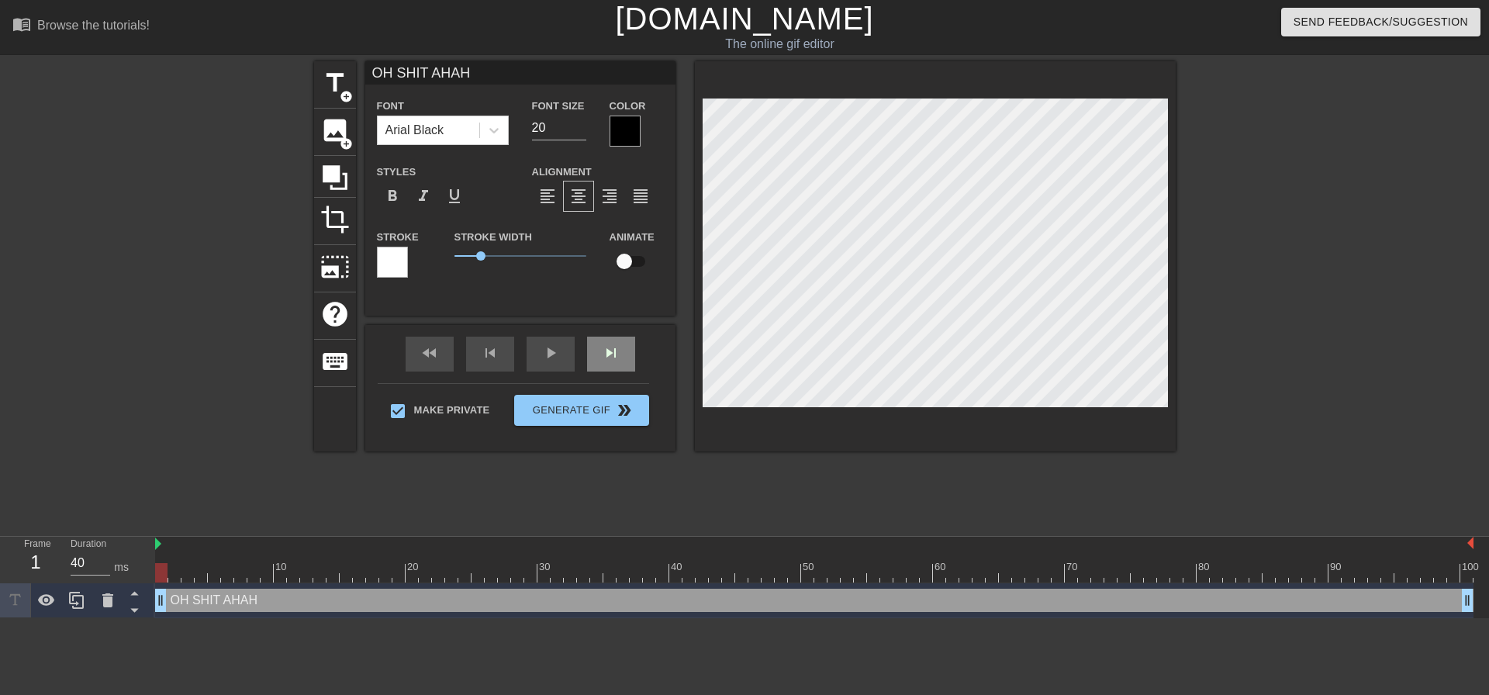
type textarea "OH SHIT AHAHA"
type input "OH SHIT AHAHA"
type textarea "OH SHIT AHAHA!"
type input "OH SHIT AHAHA!"
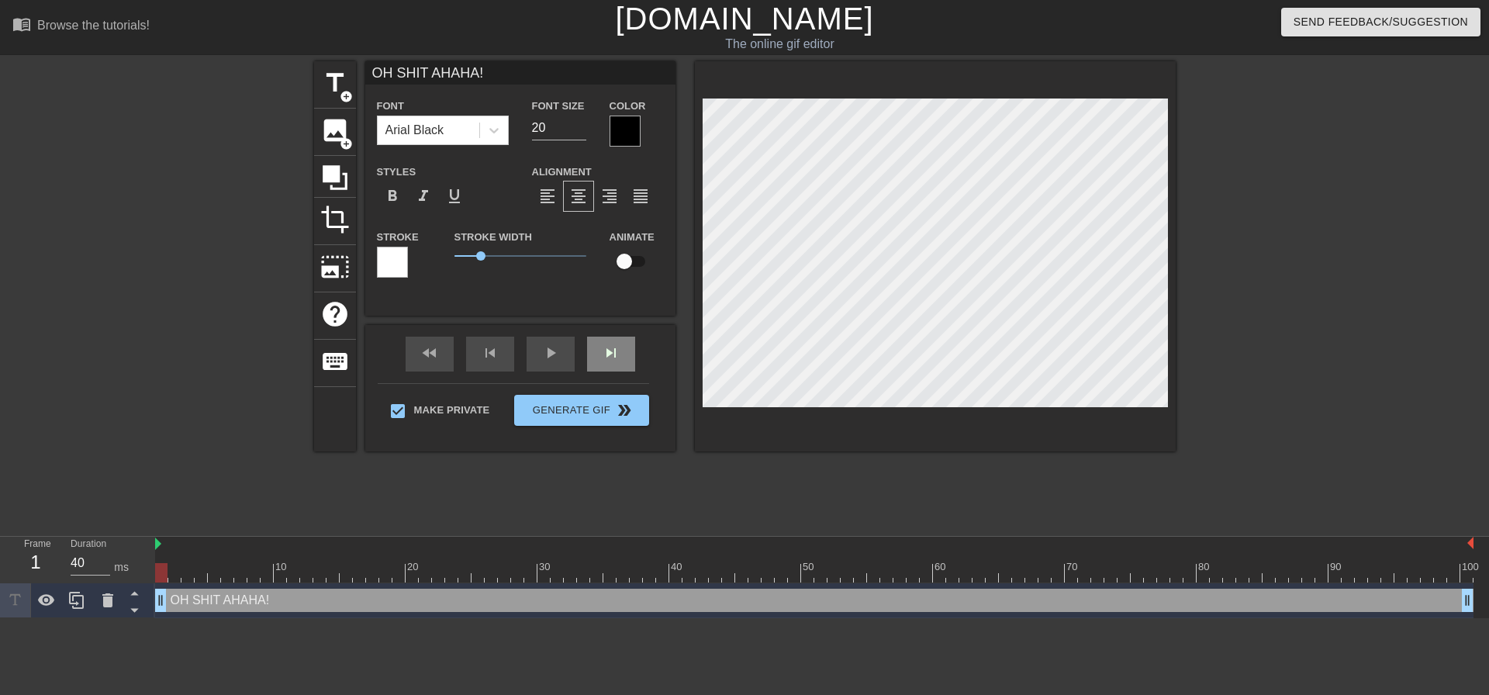
type textarea "OH SHIT AHAHA!"
type input "OH SHIT AHAHA!"
type textarea "OH SHIT AHAHA! G"
type input "OH SHIT AHAHA! G"
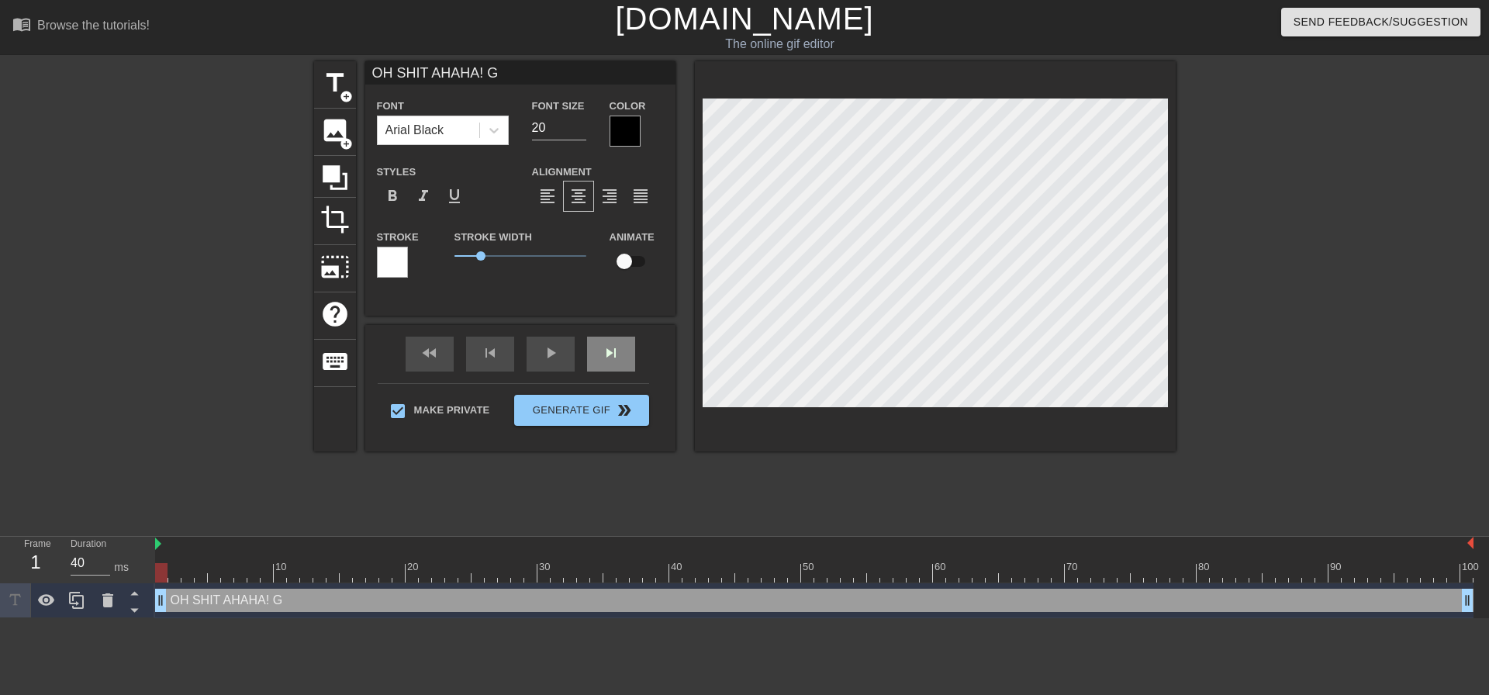
type textarea "OH SHIT AHAHA!"
type input "OH SHIT AHAHA!"
type textarea "OH SHIT AHAHA! Y"
type input "OH SHIT AHAHA! Y"
type textarea "OH SHIT AHAHA! Yo"
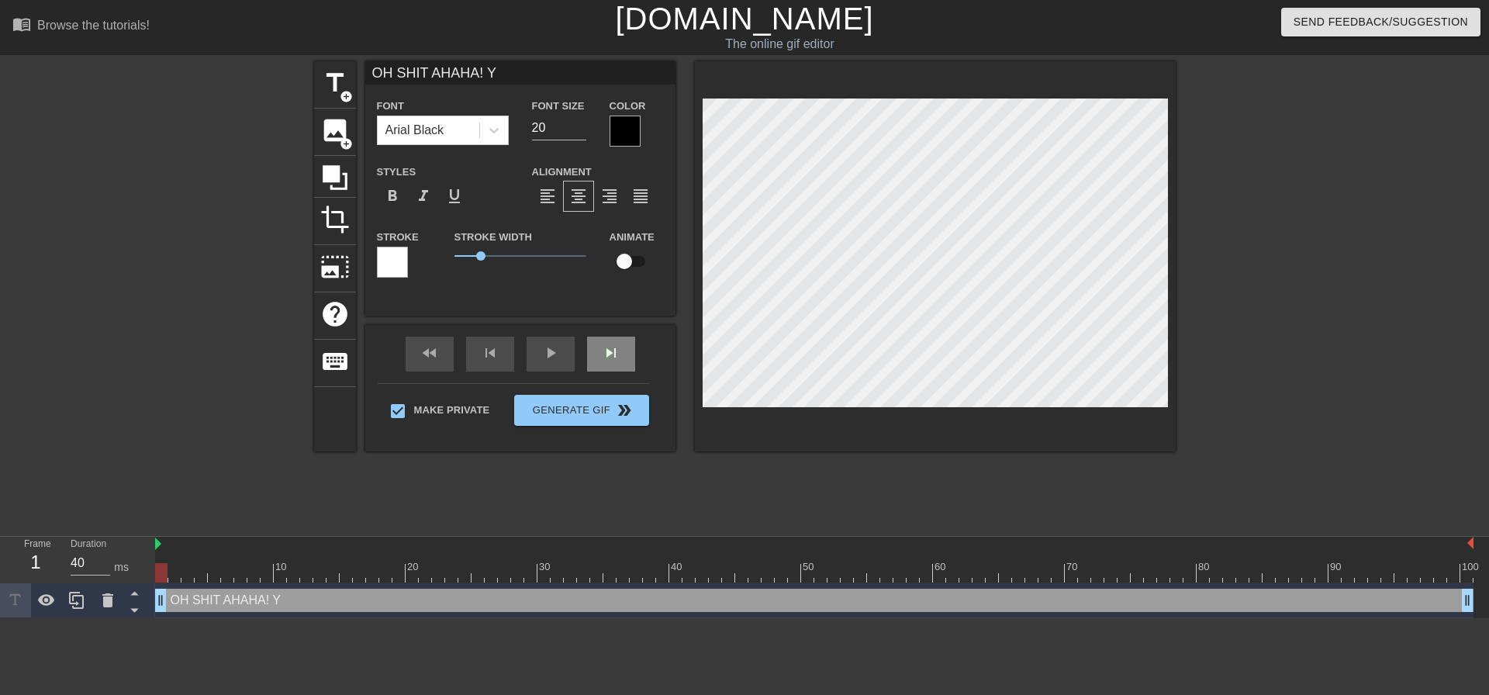
type input "OH SHIT AHAHA! Yo"
type textarea "OH SHIT AHAHA! You"
type input "OH SHIT AHAHA! You"
type textarea "OH SHIT AHAHA! Your"
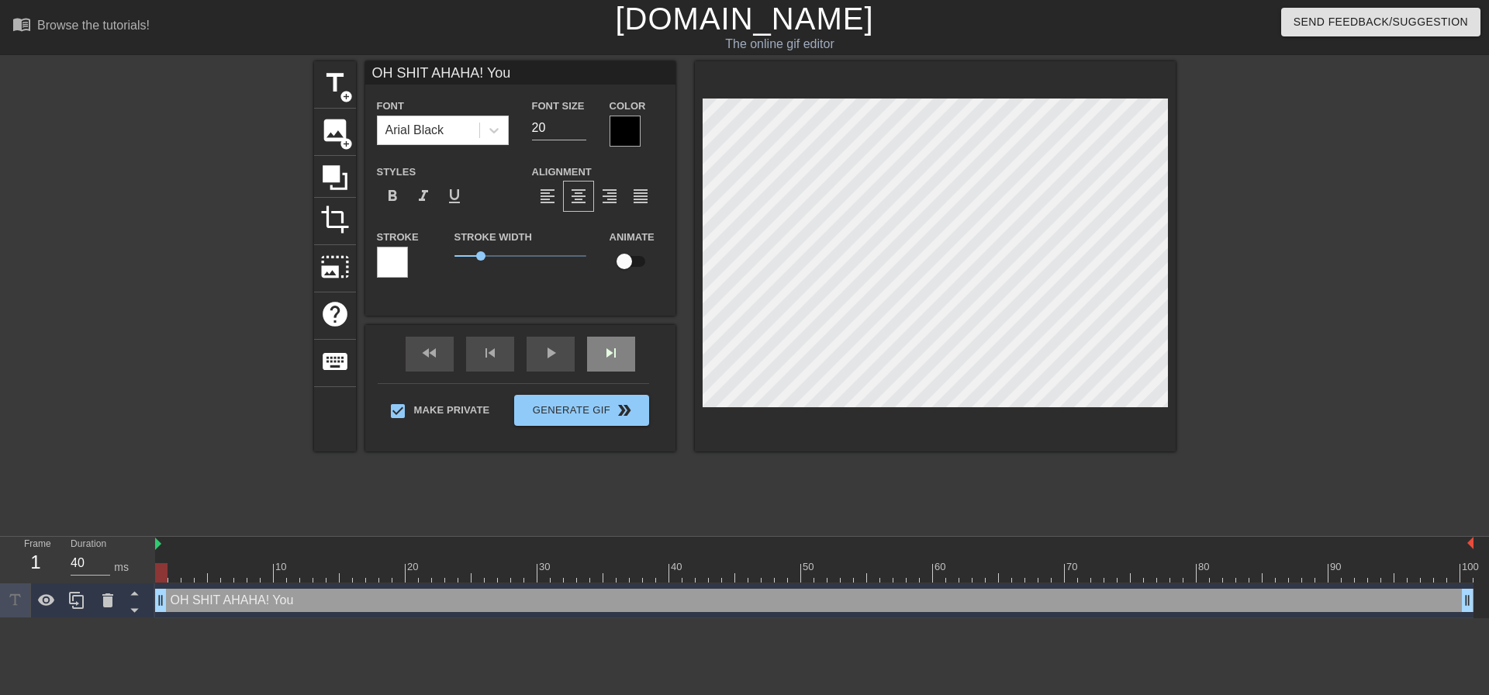
type input "OH SHIT AHAHA! Your"
type textarea "OH SHIT AHAHA! You"
type input "OH SHIT AHAHA! You"
type textarea "OH SHIT AHAHA! You'"
type input "OH SHIT AHAHA! You'"
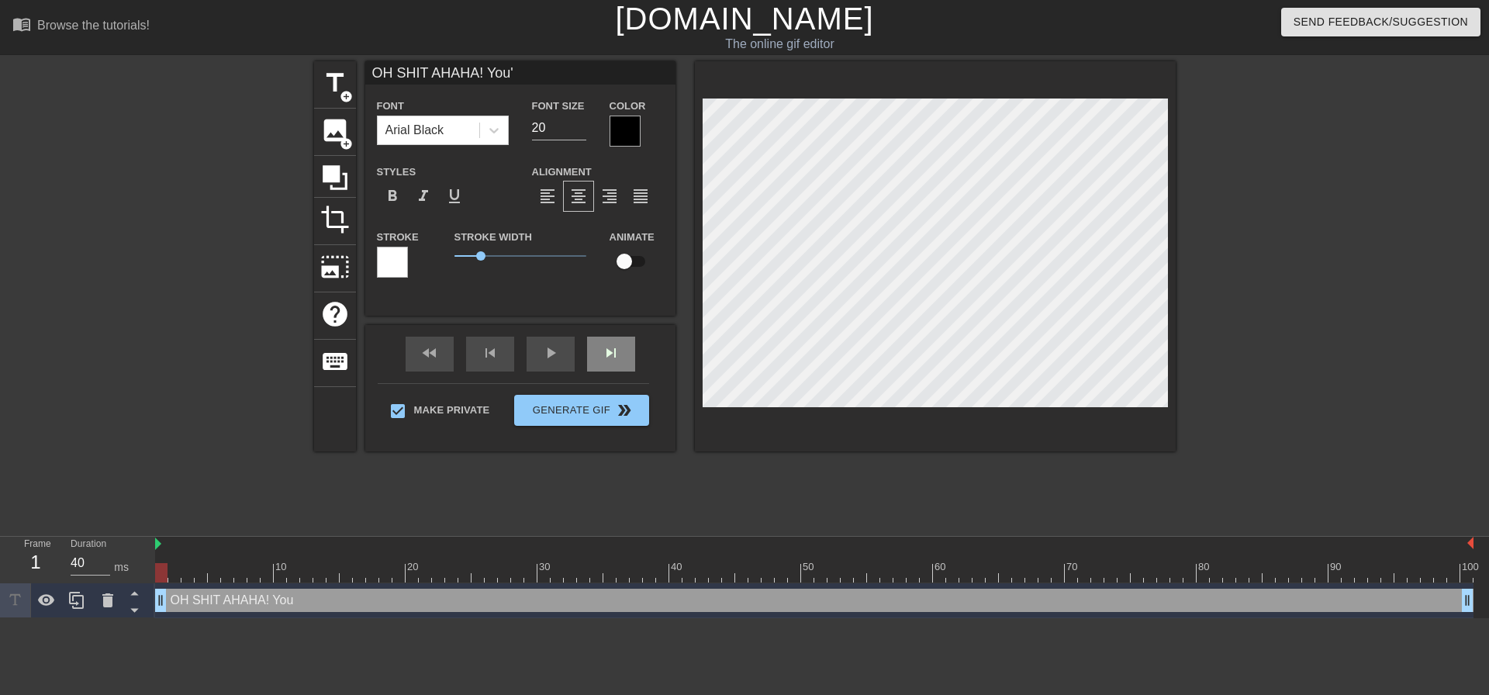
type textarea "OH SHIT AHAHA! You'r"
type input "OH SHIT AHAHA! You'r"
type textarea "OH SHIT AHAHA! You're"
type input "OH SHIT AHAHA! You're"
type textarea "OH SHIT AHAHA! You're"
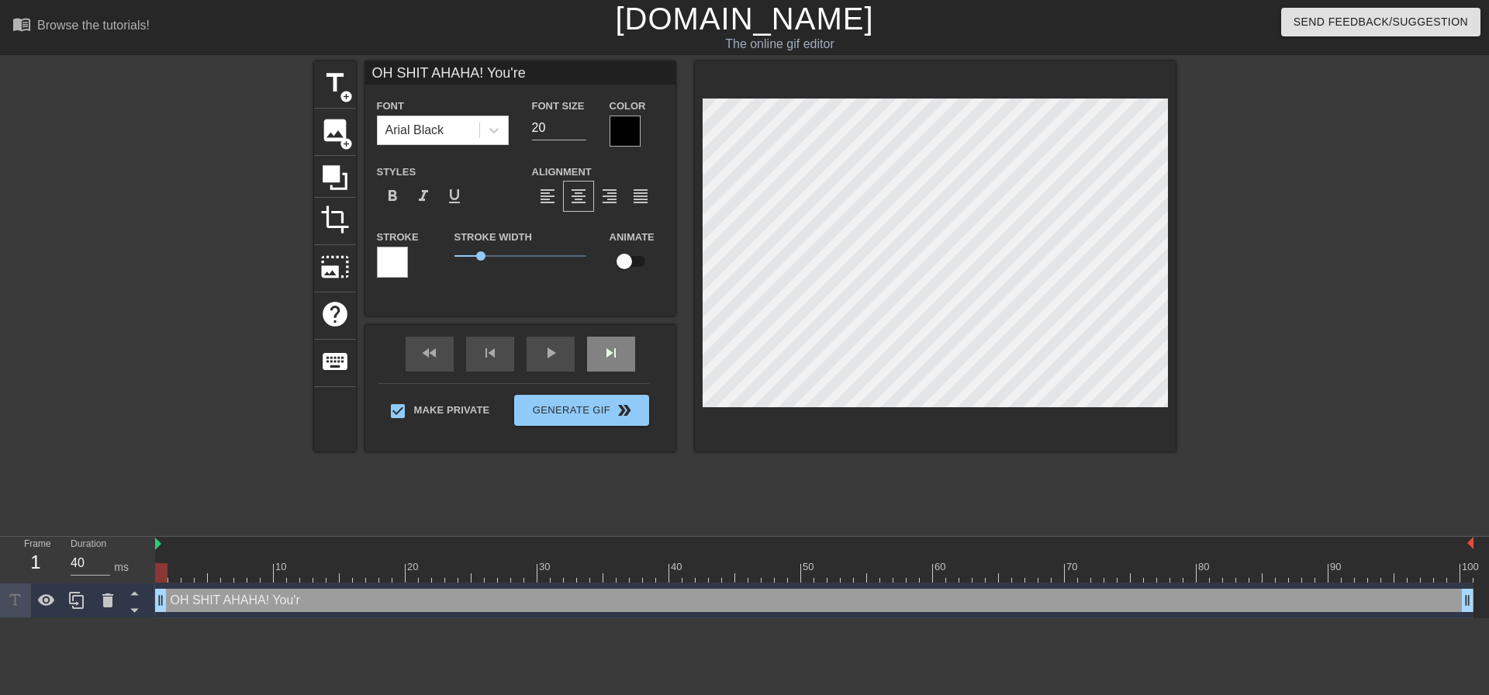
type input "OH SHIT AHAHA! You're"
type textarea "OH SHIT AHAHA! You're a"
type input "OH SHIT AHAHA! You're a"
type textarea "OH SHIT AHAHA! You're ac"
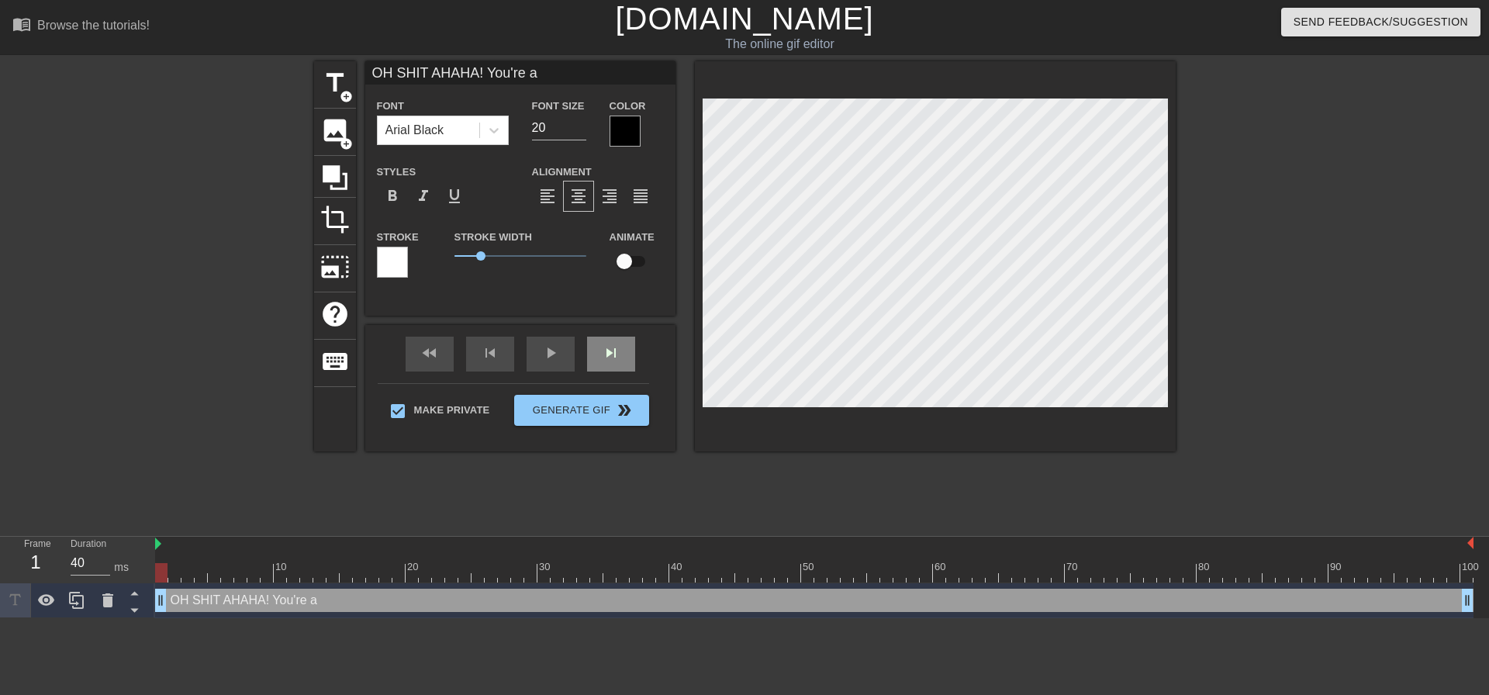
type input "OH SHIT AHAHA! You're ac"
type textarea "OH SHIT AHAHA! You're act"
type input "OH SHIT AHAHA! You're act"
type textarea "OH SHIT AHAHA! You're actu"
type input "OH SHIT AHAHA! You're actu"
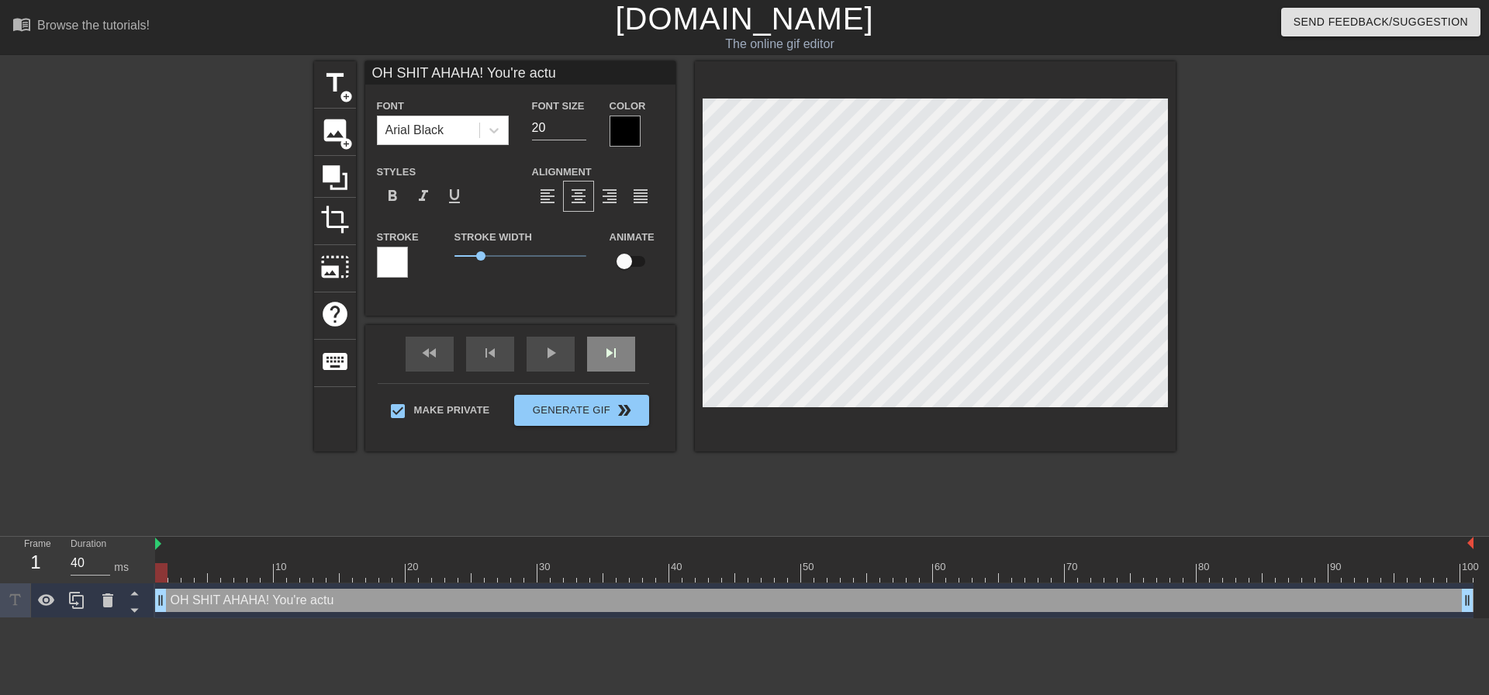
type textarea "OH SHIT AHAHA! You're actua"
type input "OH SHIT AHAHA! You're actua"
type textarea "OH SHIT AHAHA! You're actual"
type input "OH SHIT AHAHA! You're actual"
type textarea "OH SHIT AHAHA! You're actuall"
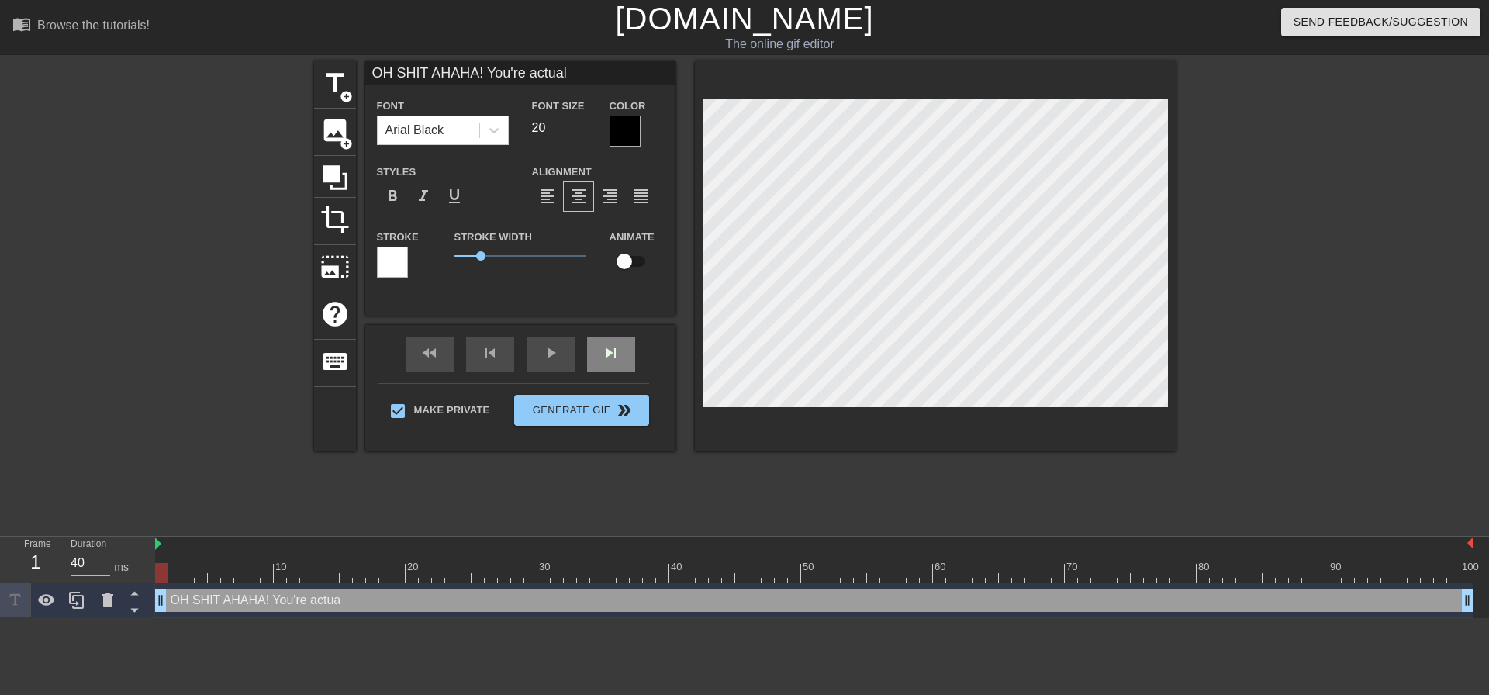
type input "OH SHIT AHAHA! You're actuall"
type textarea "OH SHIT AHAHA! You're actually"
type input "OH SHIT AHAHA! You're actually"
type textarea "OH SHIT AHAHA! You're actually"
type input "OH SHIT AHAHA! You're actually"
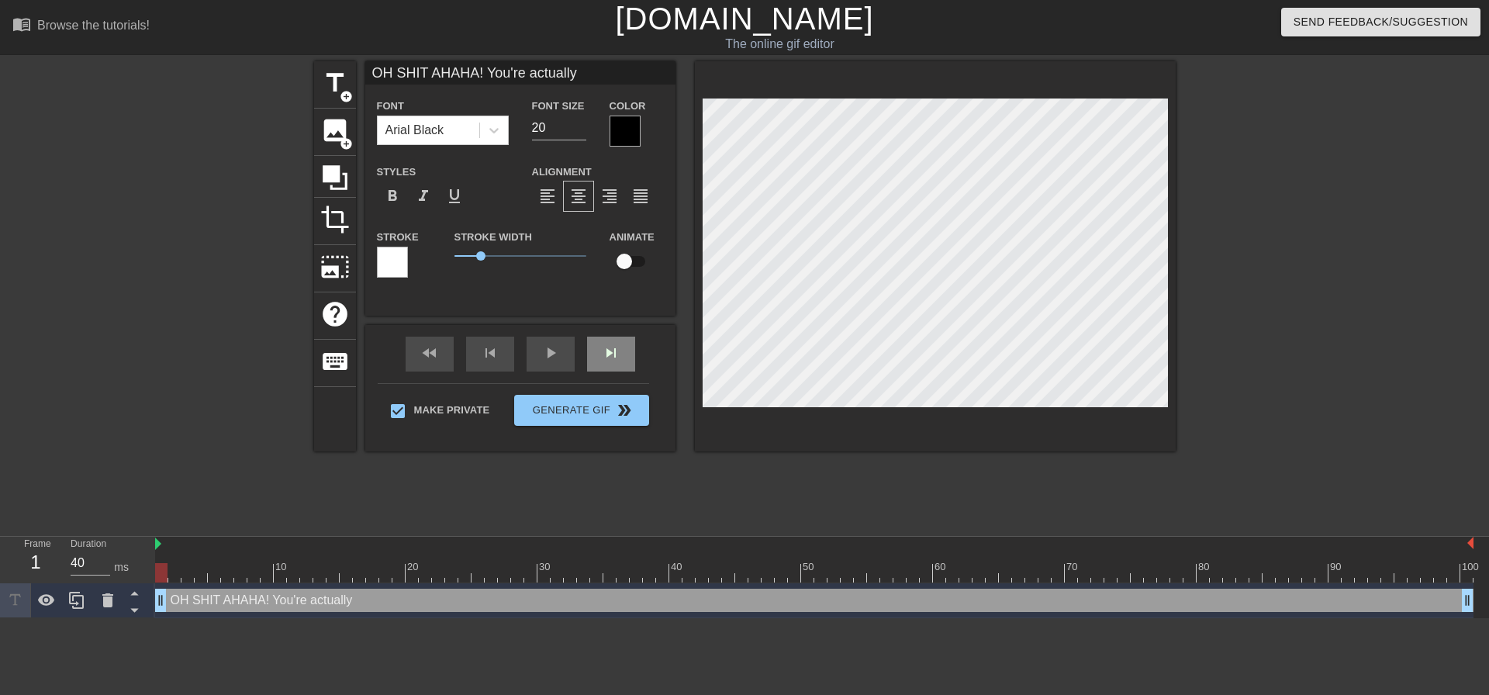
scroll to position [2, 12]
type textarea "OH SHIT AHAHA! You're actually c"
type input "OH SHIT AHAHA! You're actually c"
type textarea "OH SHIT AHAHA! You're actually cu"
type input "OH SHIT AHAHA! You're actually cu"
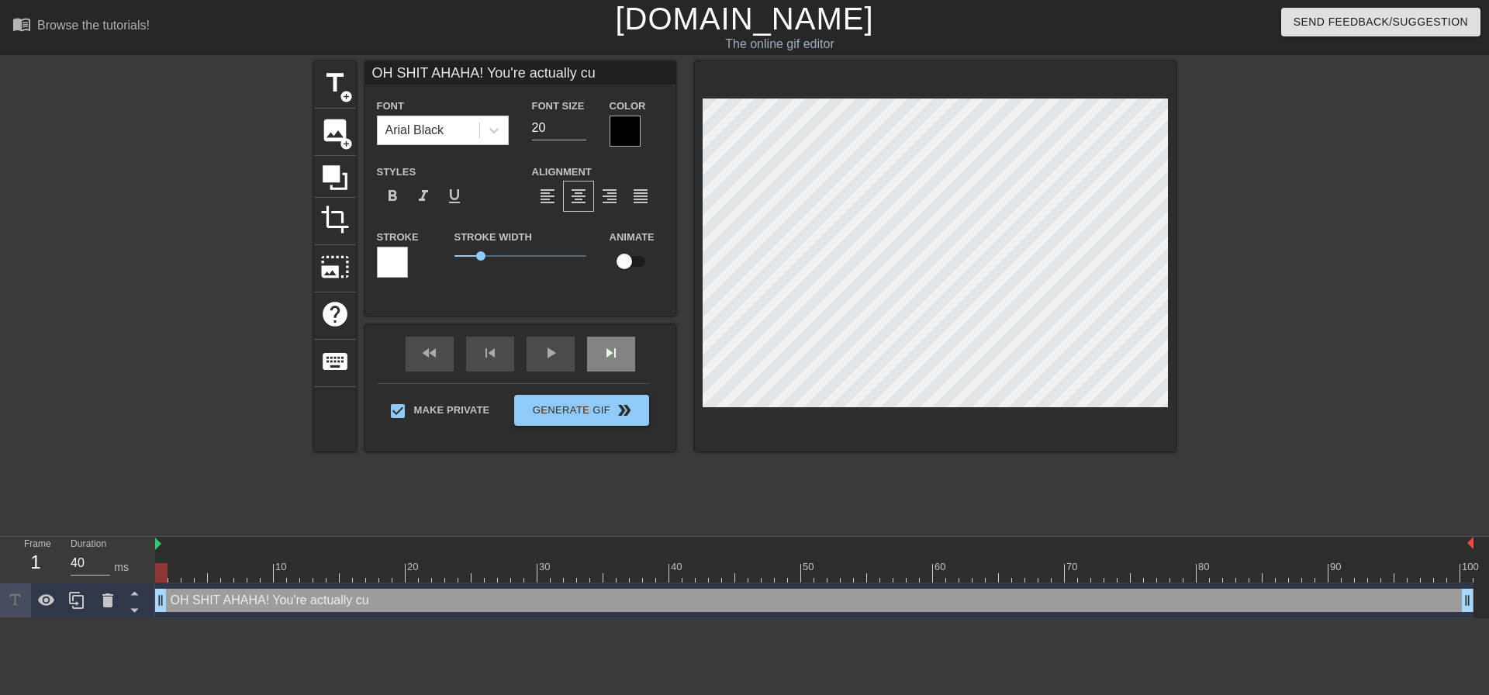
type textarea "OH SHIT AHAHA! You're actually cu,"
type input "OH SHIT AHAHA! You're actually cu,"
type textarea "OH SHIT AHAHA! You're actually cu,m"
type input "OH SHIT AHAHA! You're actually cu,m"
type textarea "OH SHIT AHAHA! You're actually cu,m,"
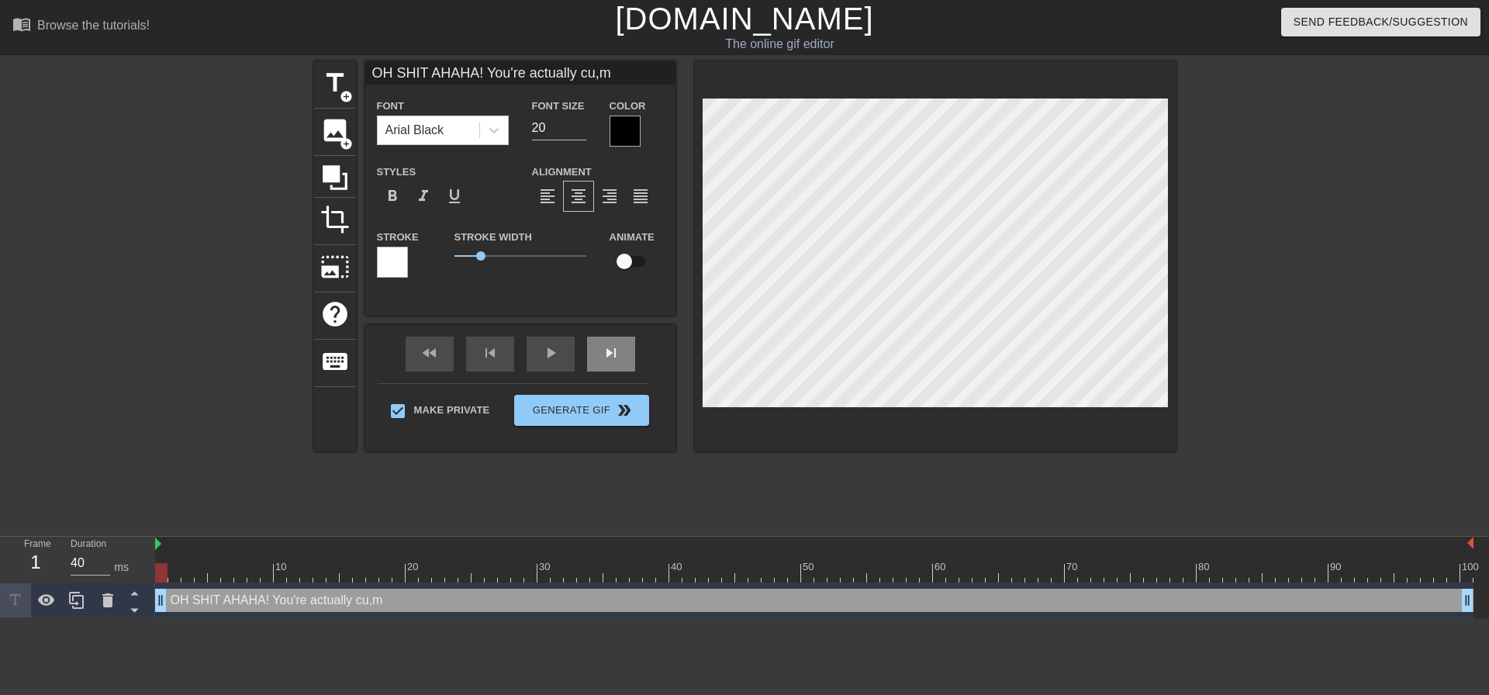
type input "OH SHIT AHAHA! You're actually cu,m,"
type textarea "OH SHIT AHAHA! You're actually cu,m,m"
type input "OH SHIT AHAHA! You're actually cu,m,m"
type textarea "OH SHIT AHAHA! You're actually cu,m,"
type input "OH SHIT AHAHA! You're actually cu,m,"
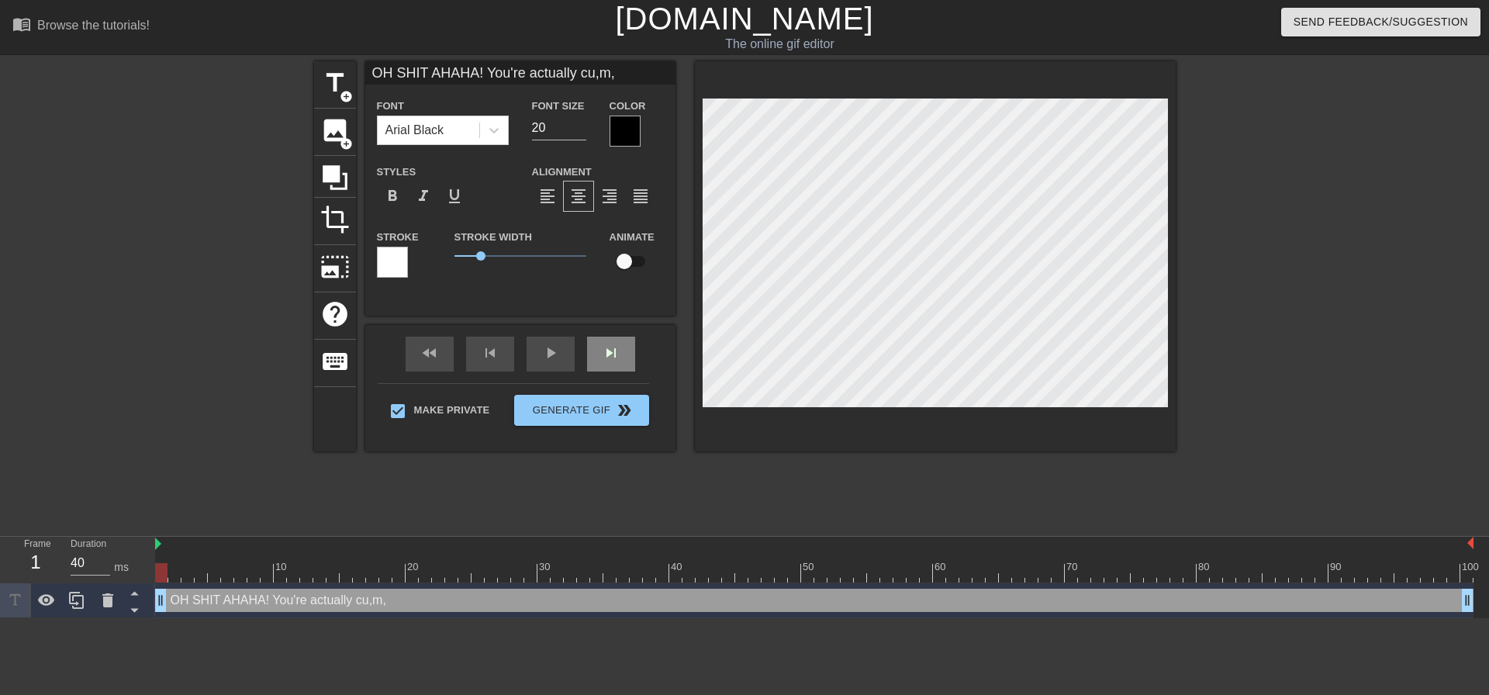
type textarea "OH SHIT AHAHA! You're actually cu,m"
type input "OH SHIT AHAHA! You're actually cu,m"
type textarea "OH SHIT AHAHA! You're actually cu,"
type input "OH SHIT AHAHA! You're actually cu,"
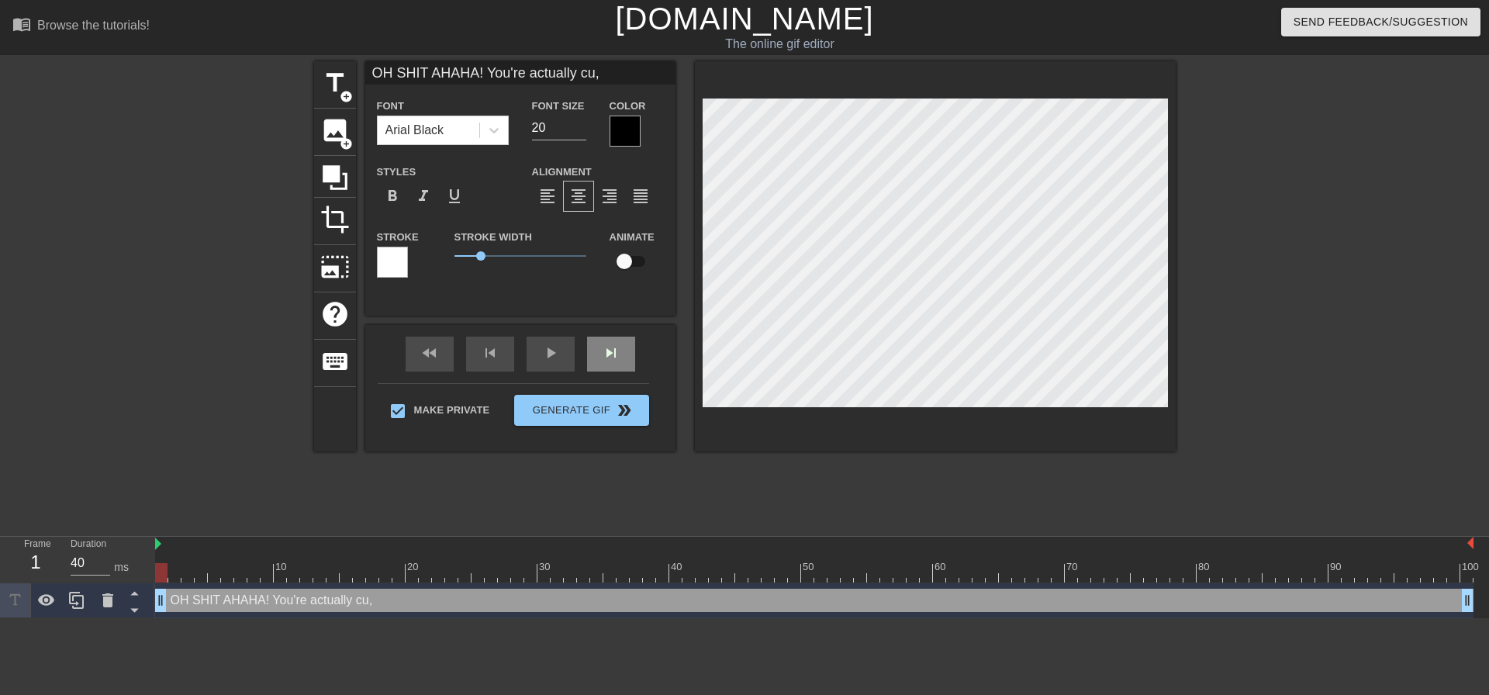
type textarea "OH SHIT AHAHA! You're actually cu"
type input "OH SHIT AHAHA! You're actually cu"
type textarea "OH SHIT AHAHA! You're actually cum"
type input "OH SHIT AHAHA! You're actually cum"
type textarea "OH SHIT AHAHA! You're actually cumm"
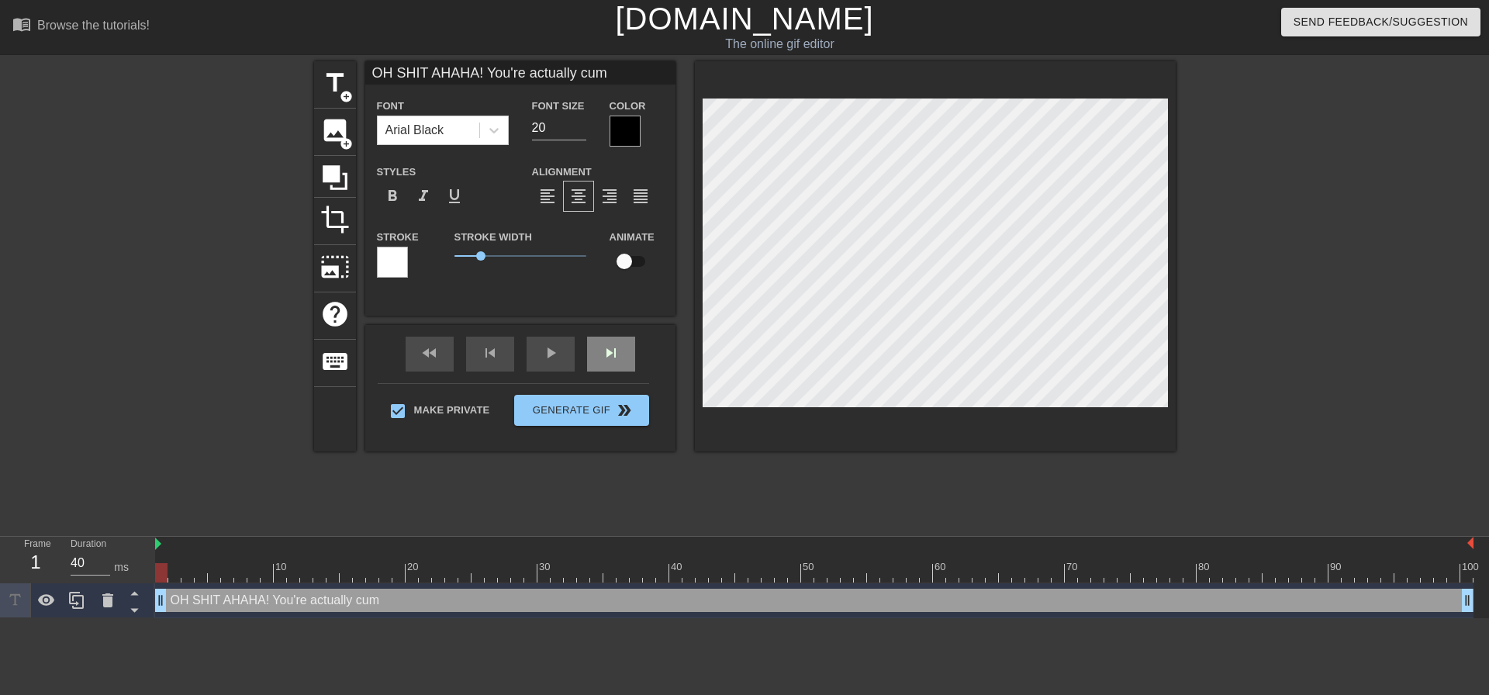
type input "OH SHIT AHAHA! You're actually cumm"
type textarea "OH SHIT AHAHA! You're actually cummi"
type input "OH SHIT AHAHA! You're actually cummi"
type textarea "OH SHIT AHAHA! You're actually cummin"
type input "OH SHIT AHAHA! You're actually cummin"
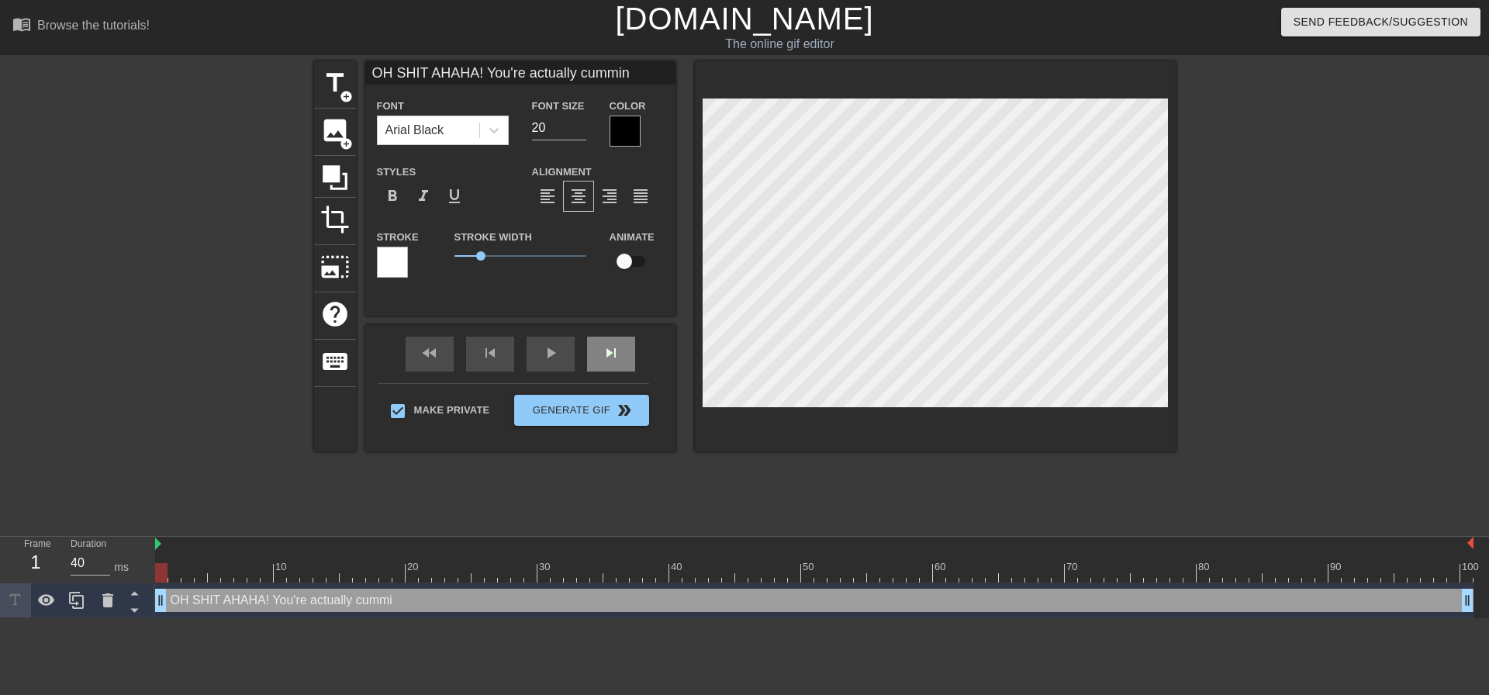
type textarea "OH SHIT AHAHA! You're actually cumming"
type input "OH SHIT AHAHA! You're actually cumming"
type textarea "OH SHIT AHAHA! You're actually cumming"
type input "OH SHIT AHAHA! You're actually cumming"
type textarea "OH SHIT AHAHA! You're actually cumming f"
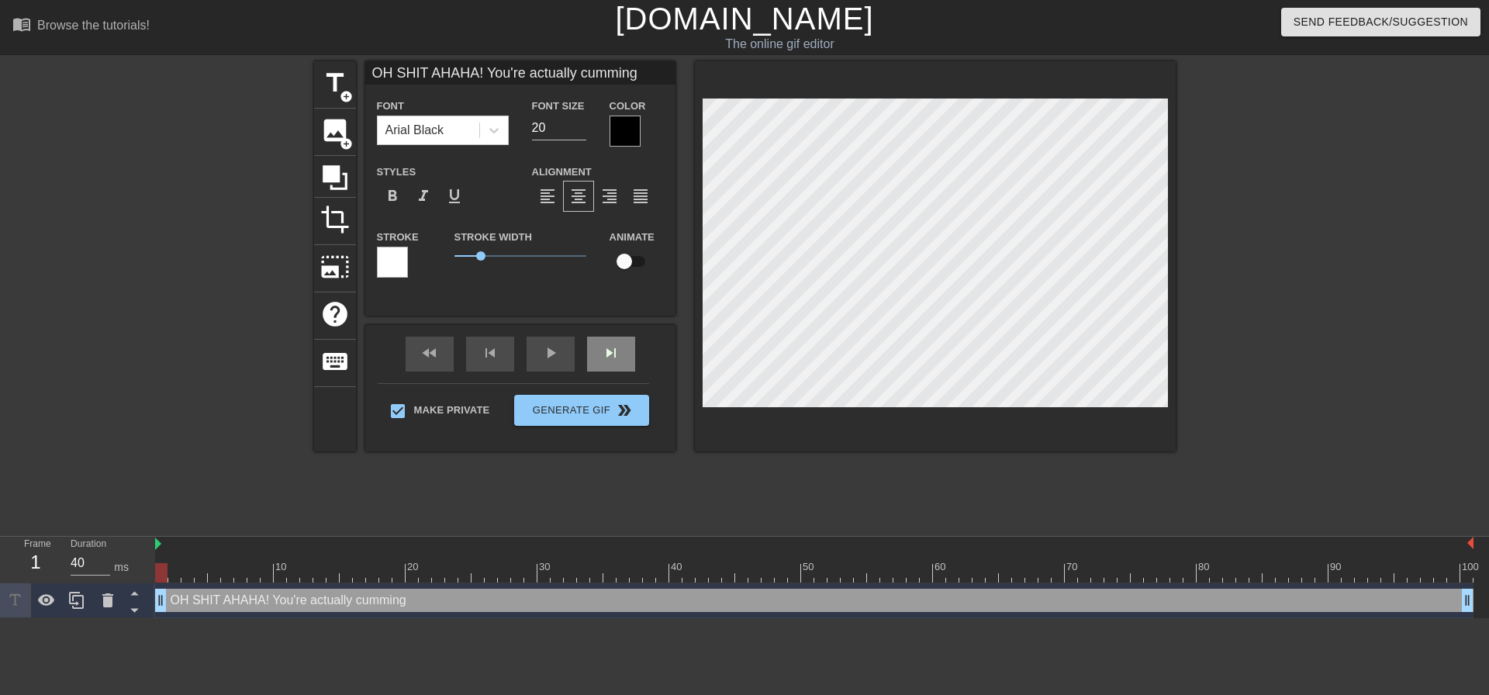
type input "OH SHIT AHAHA! You're actually cumming f"
type textarea "OH SHIT AHAHA! You're actually cumming fr"
type input "OH SHIT AHAHA! You're actually cumming fr"
type textarea "OH SHIT AHAHA! You're actually cumming fro"
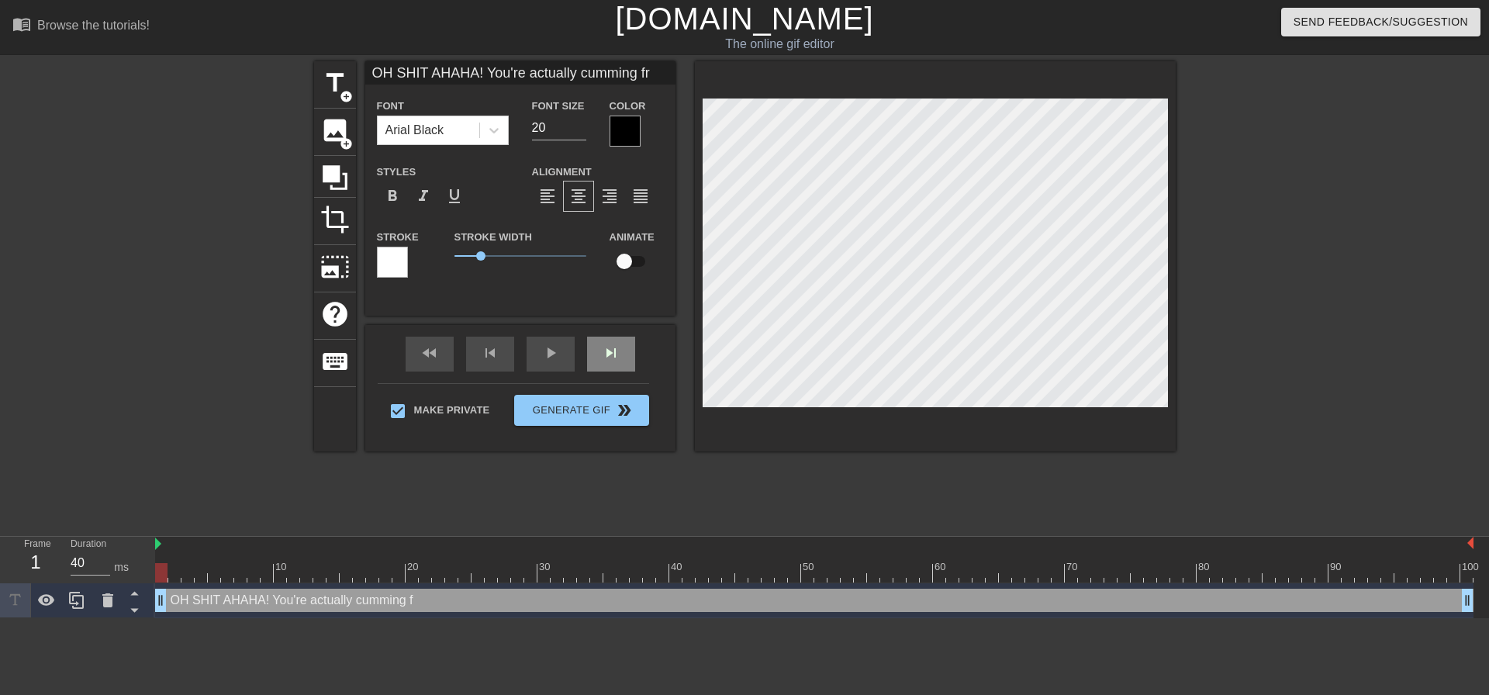
type input "OH SHIT AHAHA! You're actually cumming fro"
type textarea "OH SHIT AHAHA! You're actually cumming fr"
type input "OH SHIT AHAHA! You're actually cumming fr"
type textarea "OH SHIT AHAHA! You're actually cumming f"
type input "OH SHIT AHAHA! You're actually cumming f"
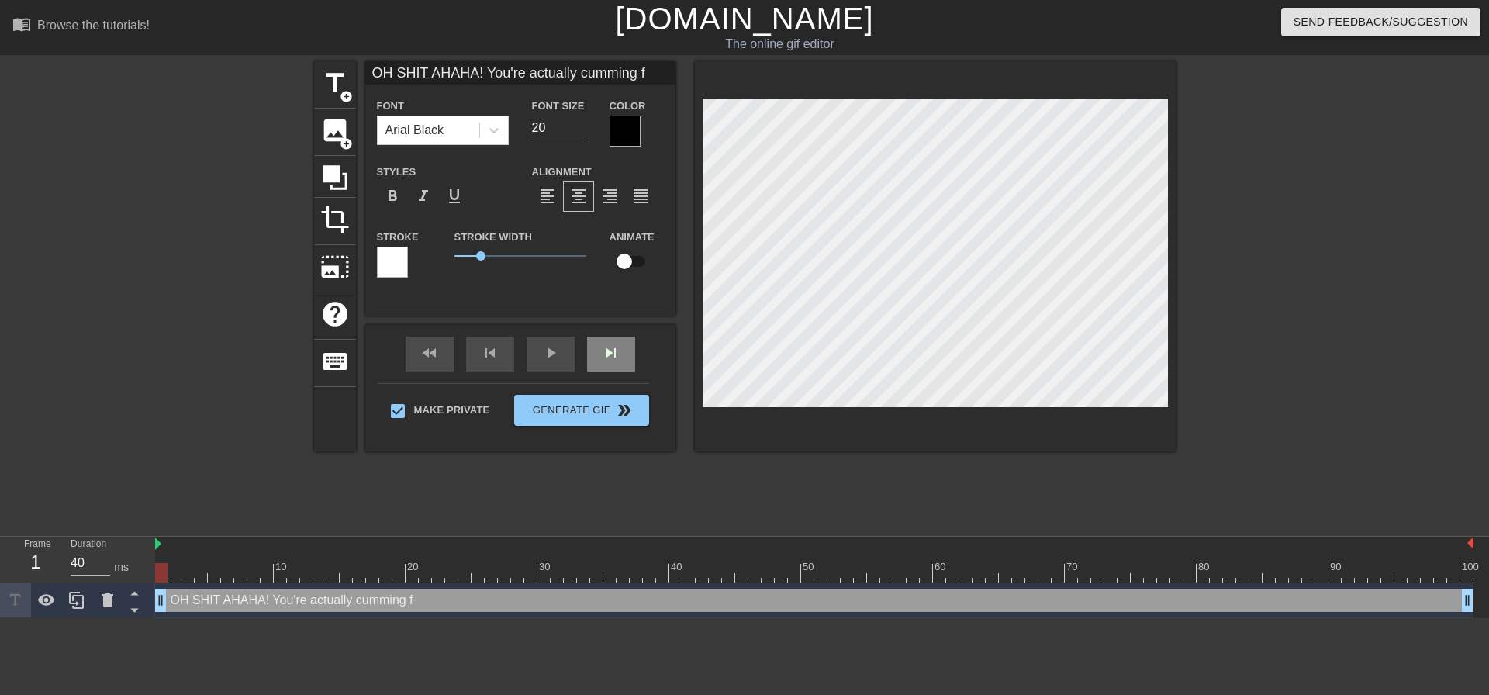
type textarea "OH SHIT AHAHA! You're actually cumming"
type input "OH SHIT AHAHA! You're actually cumming"
type textarea "OH SHIT AHAHA! You're actually cumming"
type input "OH SHIT AHAHA! You're actually cumming"
type textarea "OH SHIT AHAHA! You're actually cumming f"
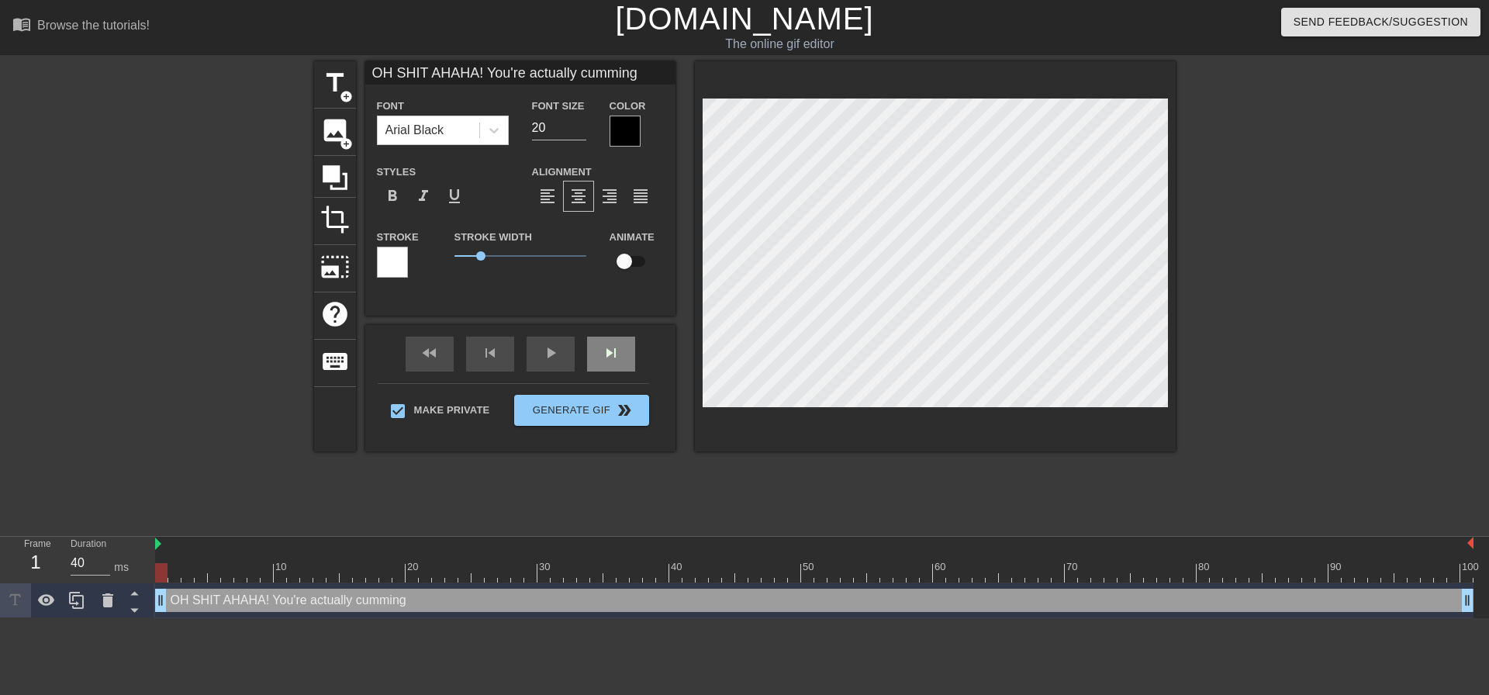
type input "OH SHIT AHAHA! You're actually cumming f"
type textarea "OH SHIT AHAHA! You're actually cumming fr"
type input "OH SHIT AHAHA! You're actually cumming fr"
type textarea "OH SHIT AHAHA! You're actually cumming fro"
type input "OH SHIT AHAHA! You're actually cumming fro"
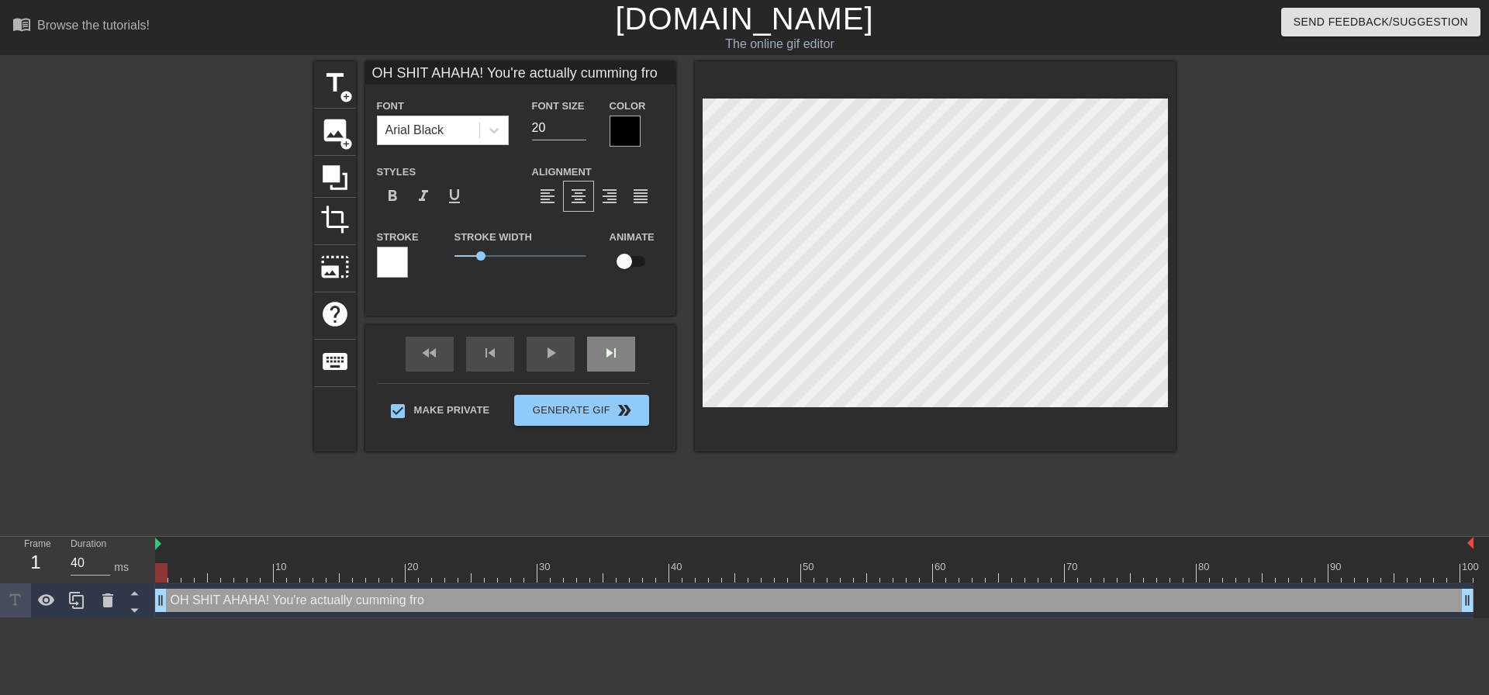
type textarea "OH SHIT AHAHA! You're actually cumming from"
type input "OH SHIT AHAHA! You're actually cumming from"
type textarea "OH SHIT AHAHA! You're actually cumming from"
type input "OH SHIT AHAHA! You're actually cumming from"
type textarea "OH SHIT AHAHA! You're actually cumming from y"
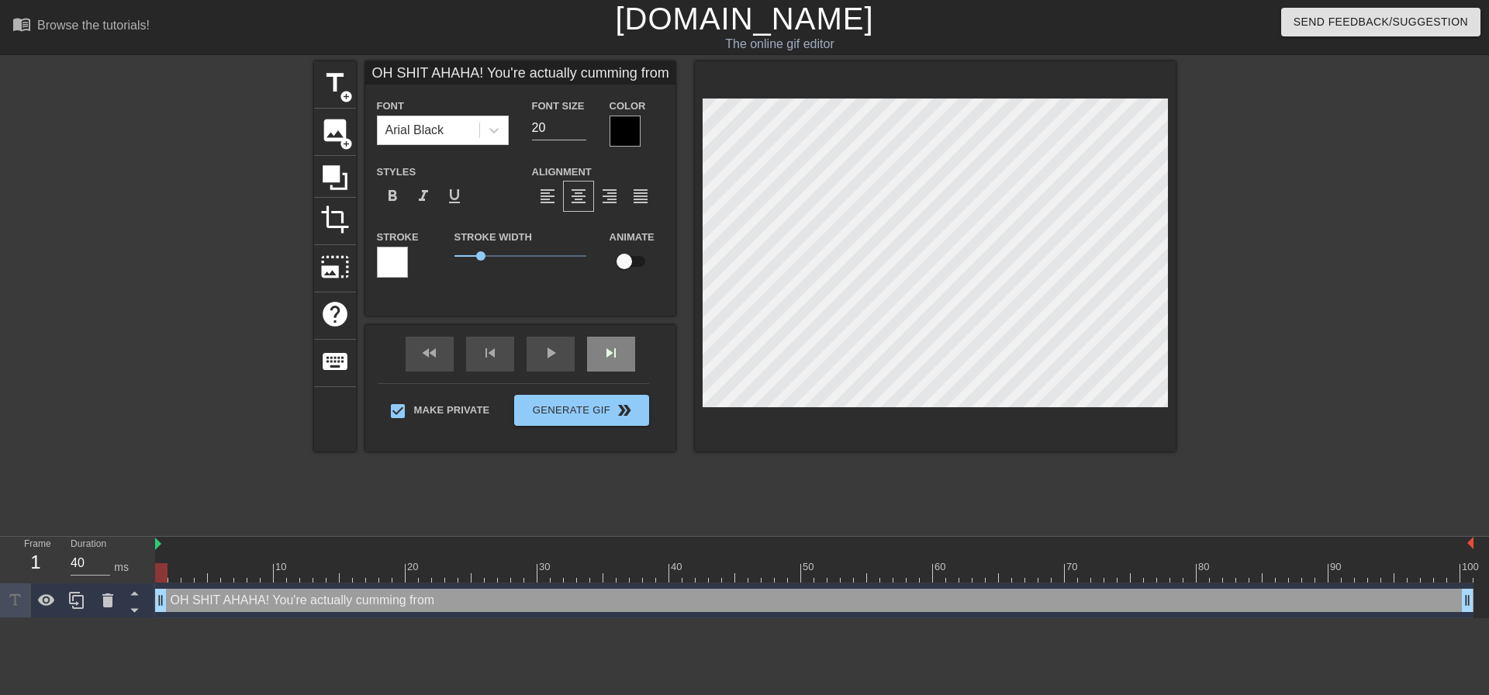
type input "OH SHIT AHAHA! You're actually cumming from y"
type textarea "OH SHIT AHAHA! You're actually cumming from yo"
type input "OH SHIT AHAHA! You're actually cumming from yo"
type textarea "OH SHIT AHAHA! You're actually cumming from you"
type input "OH SHIT AHAHA! You're actually cumming from you"
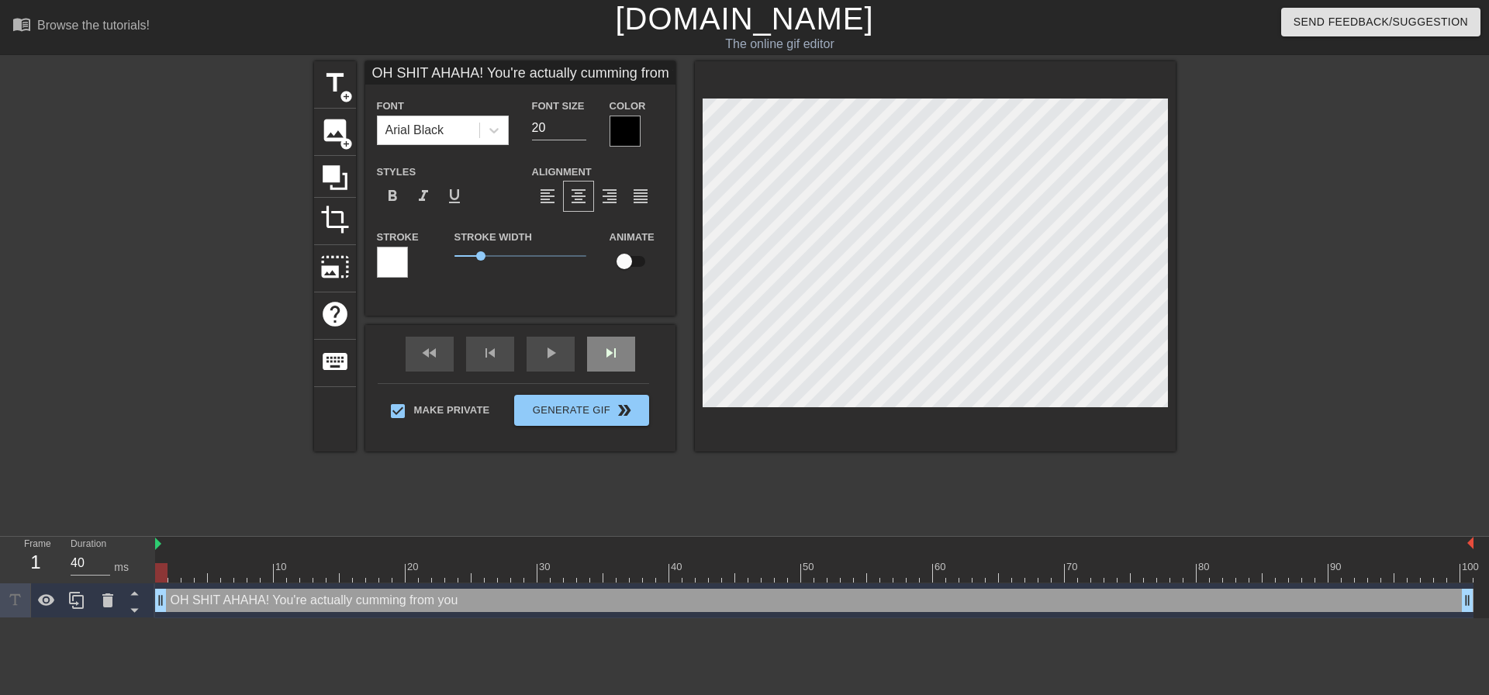
scroll to position [3, 4]
type textarea "OH SHIT AHAHA! You're actually cumming from your"
type input "OH SHIT AHAHA! You're actually cumming from your"
type textarea "OH SHIT AHAHA! You're actually cumming from you"
type input "OH SHIT AHAHA! You're actually cumming from you"
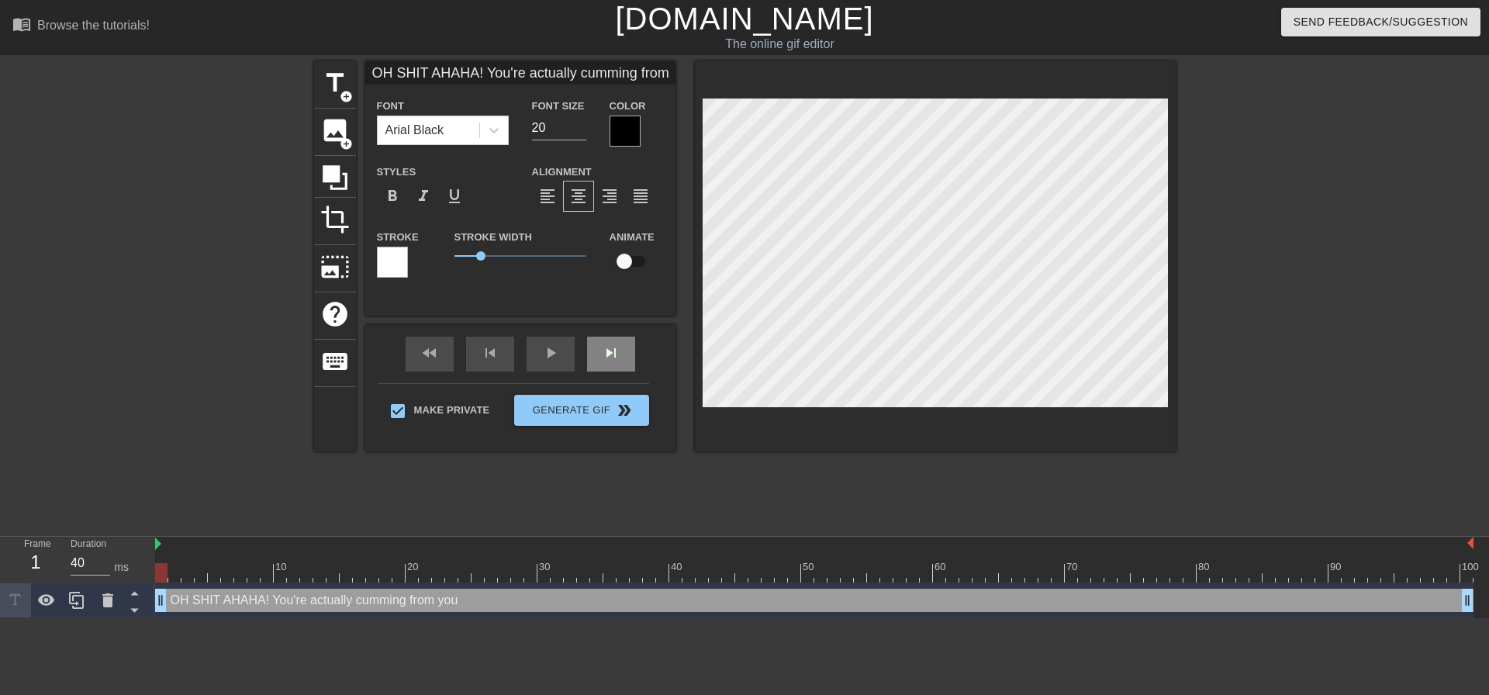
type textarea "OH SHIT AHAHA! You're actually cumming from yo"
type input "OH SHIT AHAHA! You're actually cumming from yo"
type textarea "OH SHIT AHAHA! You're actually cumming from y"
type input "OH SHIT AHAHA! You're actually cumming from y"
type textarea "OH SHIT AHAHA! You're actually cumming from yo"
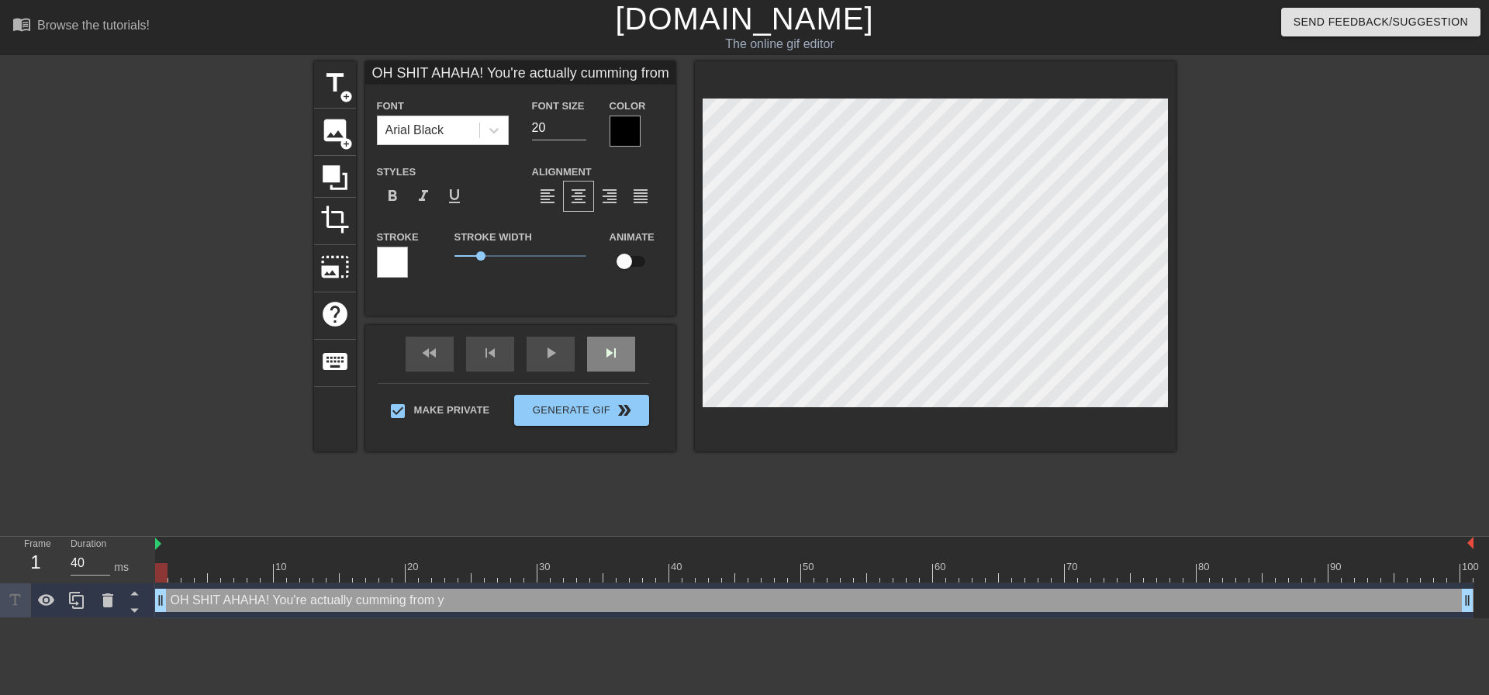
type input "OH SHIT AHAHA! You're actually cumming from yo"
type textarea "OH SHIT AHAHA! You're actually cumming from you"
type input "OH SHIT AHAHA! You're actually cumming from you"
type textarea "OH SHIT AHAHA! You're actually cumming from your"
type input "OH SHIT AHAHA! You're actually cumming from your"
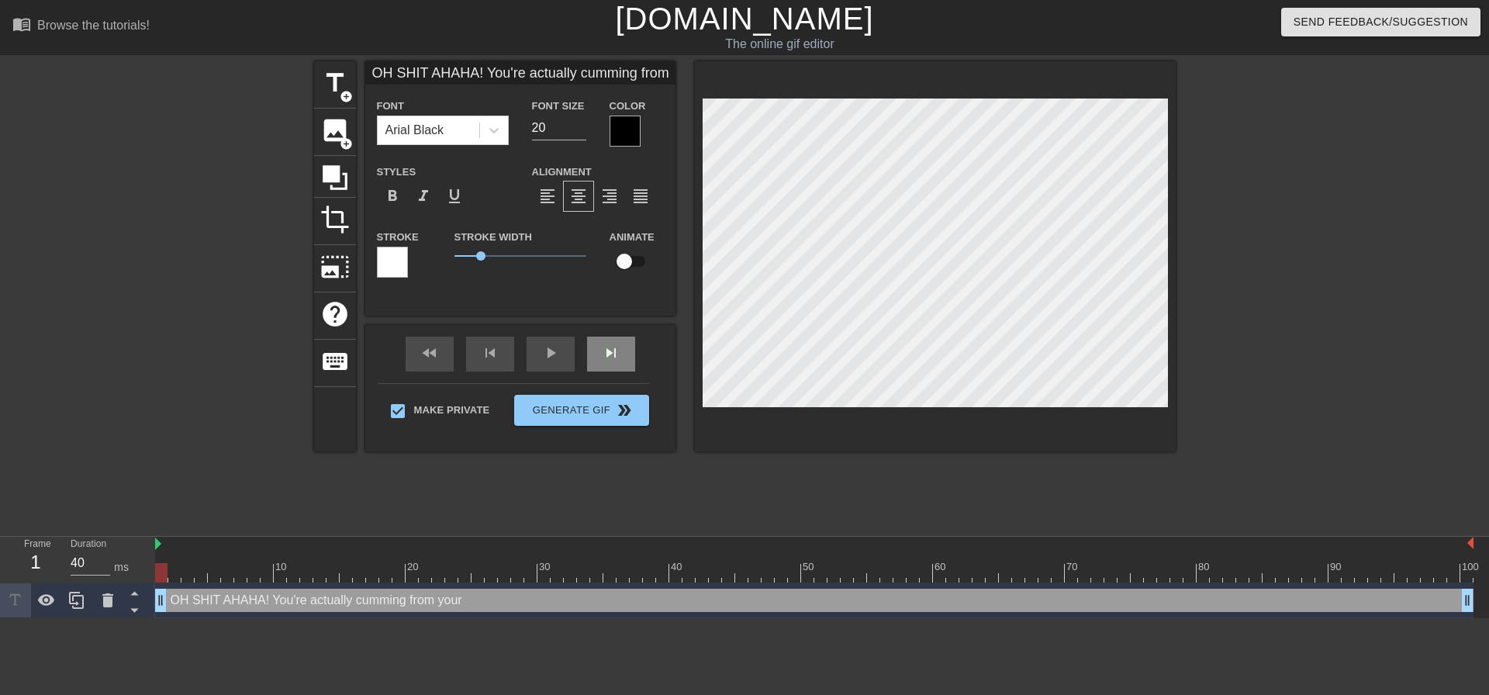
type textarea "OH SHIT AHAHA! You're actually cumming from your"
type input "OH SHIT AHAHA! You're actually cumming from your"
type textarea "OH SHIT AHAHA! You're actually cumming from your o"
type input "OH SHIT AHAHA! You're actually cumming from your o"
type textarea "OH SHIT AHAHA! You're actually cumming from your ow"
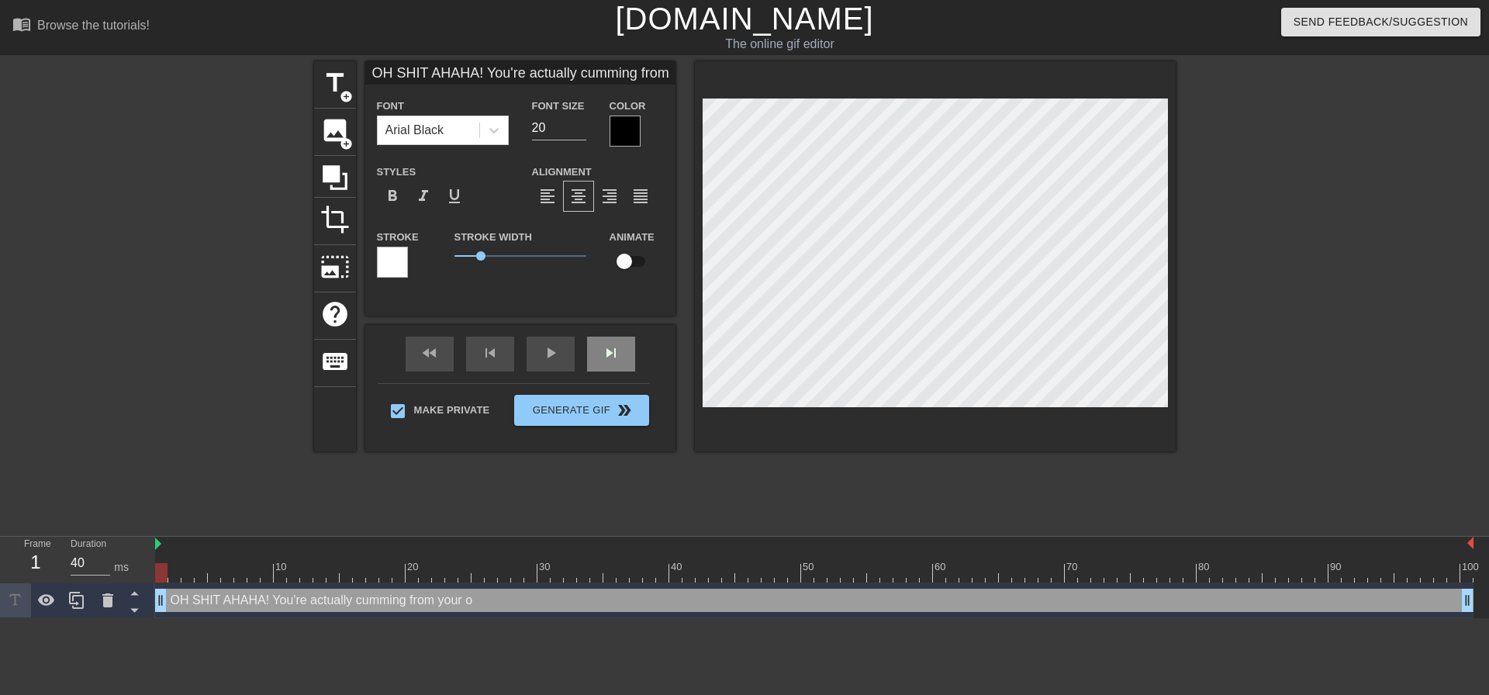
type input "OH SHIT AHAHA! You're actually cumming from your ow"
type textarea "OH SHIT AHAHA! You're actually cumming from your own"
type input "OH SHIT AHAHA! You're actually cumming from your own"
type textarea "OH SHIT AHAHA! You're actually cumming from your own"
type input "OH SHIT AHAHA! You're actually cumming from your own"
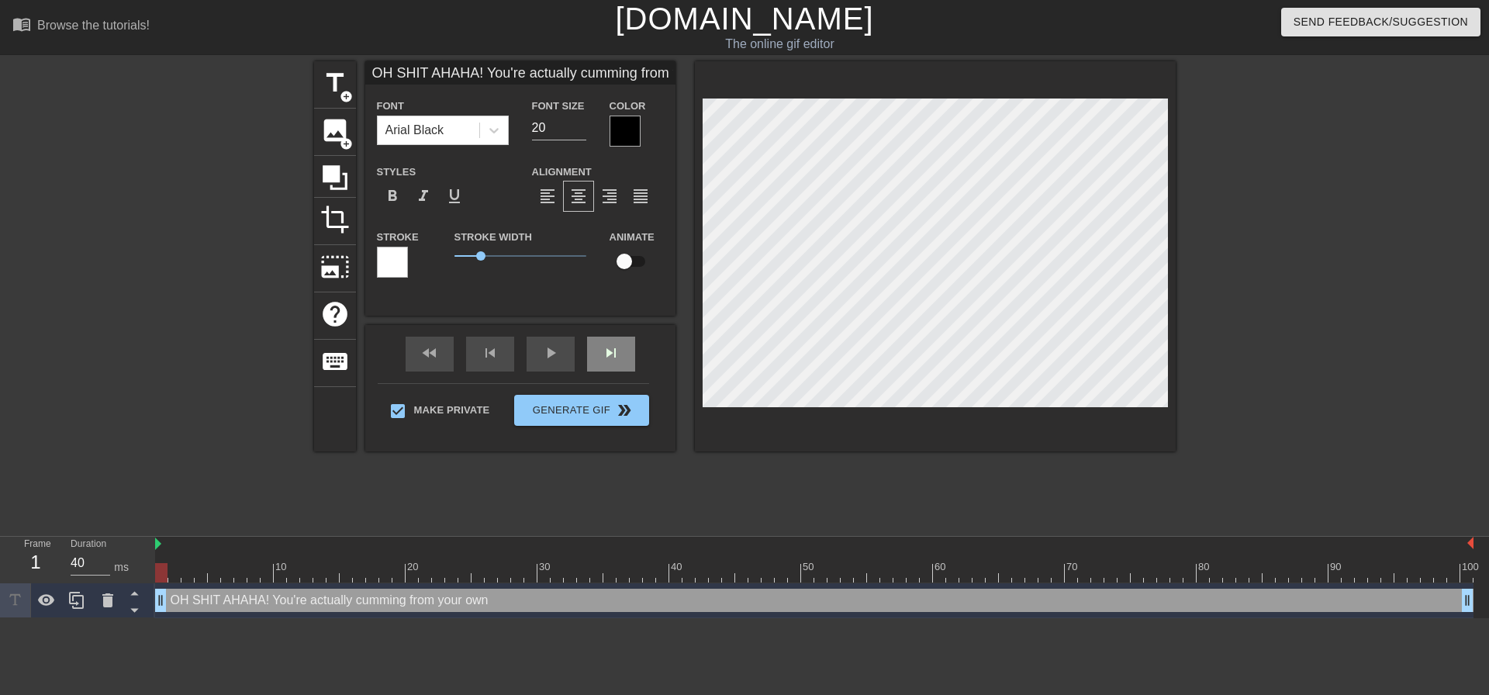
type textarea "OH SHIT AHAHA! You're actually cumming from your own m"
type input "OH SHIT AHAHA! You're actually cumming from your own m"
type textarea "OH SHIT AHAHA! You're actually cumming from your own mo"
type input "OH SHIT AHAHA! You're actually cumming from your own mo"
type textarea "OH SHIT AHAHA! You're actually cumming from your own mot"
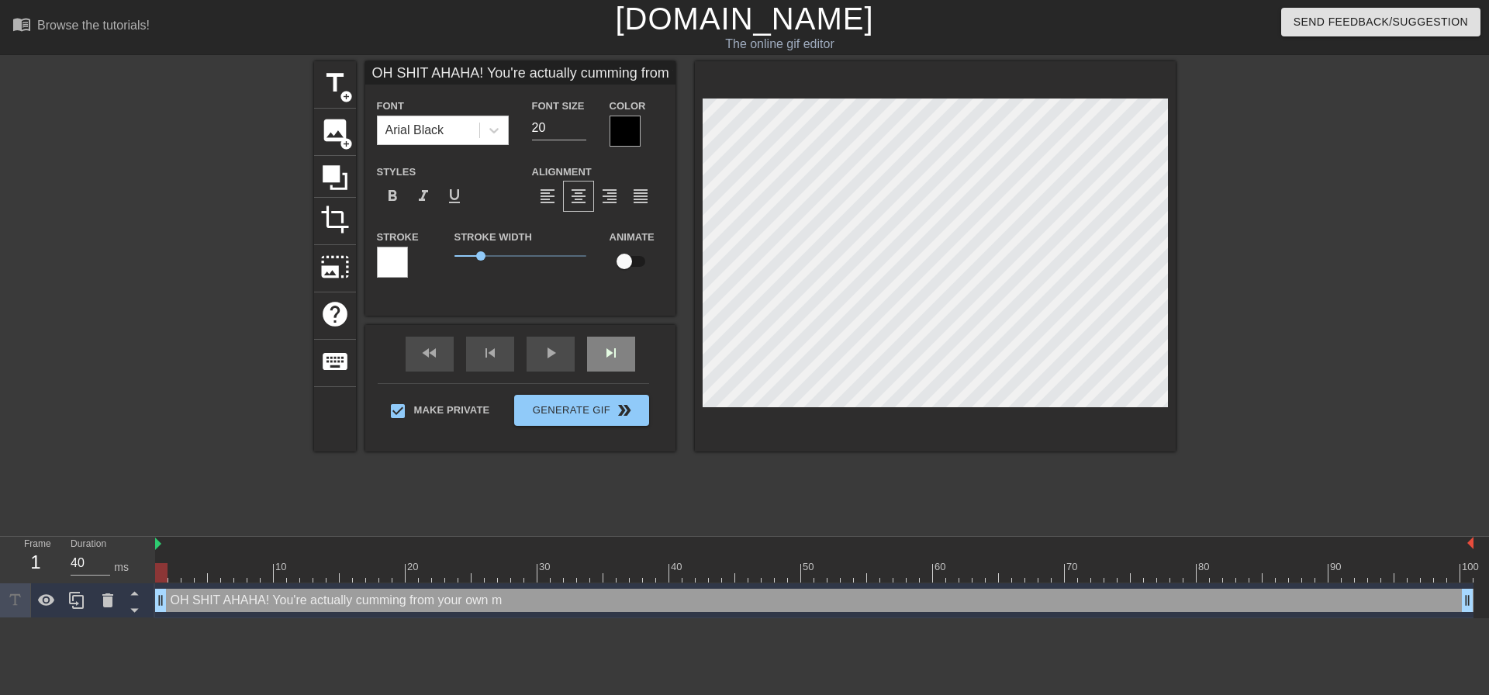
type input "OH SHIT AHAHA! You're actually cumming from your own mot"
type textarea "OH SHIT AHAHA! You're actually cumming from your own moth"
type input "OH SHIT AHAHA! You're actually cumming from your own moth"
type textarea "OH SHIT AHAHA! You're actually cumming from your own mothe"
type input "OH SHIT AHAHA! You're actually cumming from your own mothe"
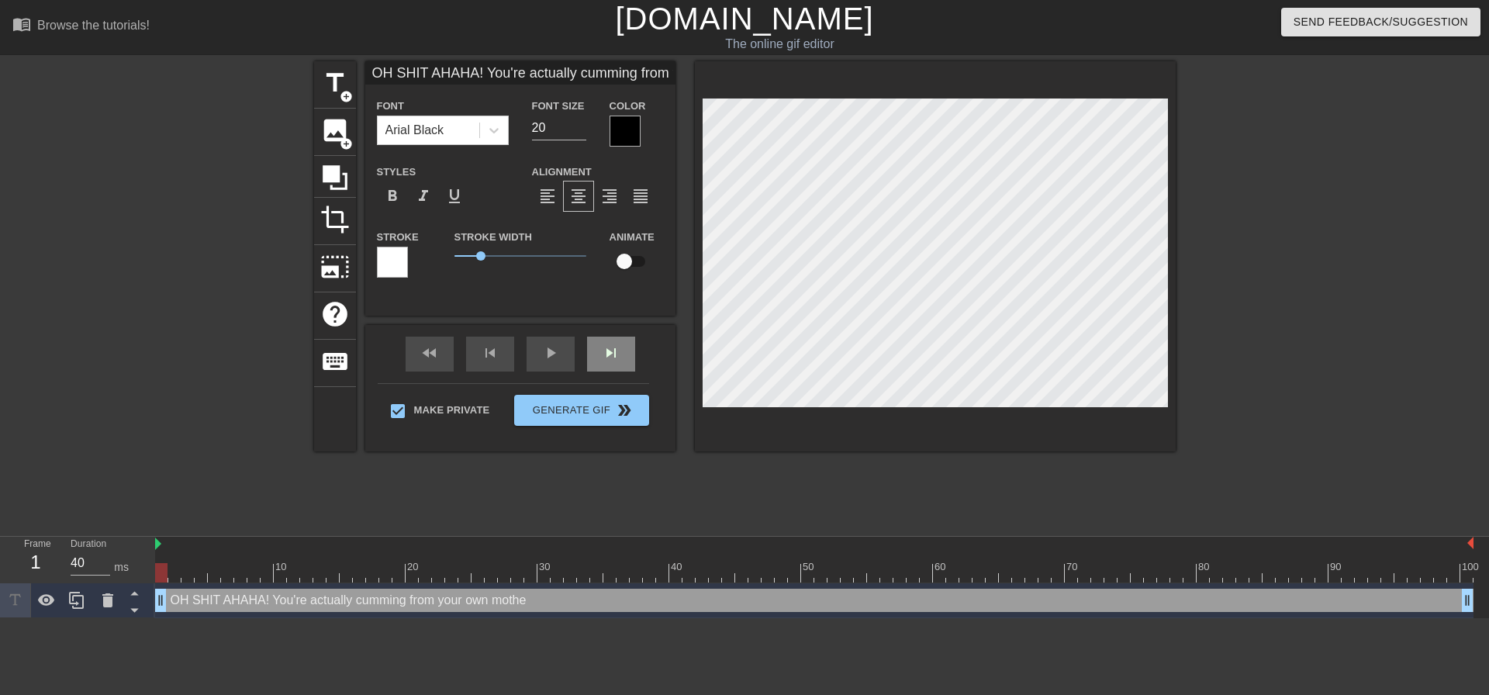
type textarea "OH SHIT AHAHA! You're actually cumming from your own mother"
type input "OH SHIT AHAHA! You're actually cumming from your own mother"
type textarea "OH SHIT AHAHA! You're actually cumming from your own mother"
type input "OH SHIT AHAHA! You're actually cumming from your own mother"
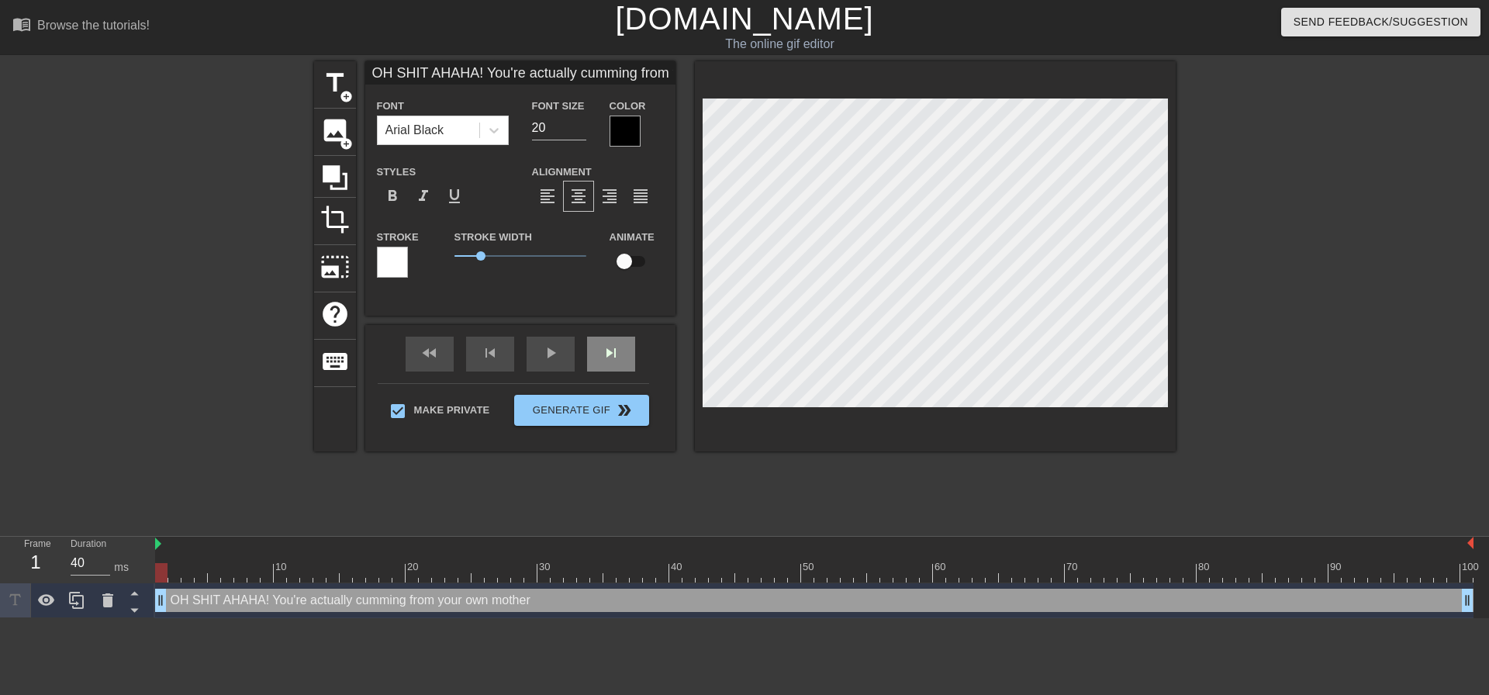
type textarea "OH SHIT AHAHA! You're actually cumming from your own mother t"
type input "OH SHIT AHAHA! You're actually cumming from your own mother t"
type textarea "OH SHIT AHAHA! You're actually cumming from your own mother to"
type input "OH SHIT AHAHA! You're actually cumming from your own mother to"
type textarea "OH SHIT AHAHA! You're actually cumming from your own mother tou"
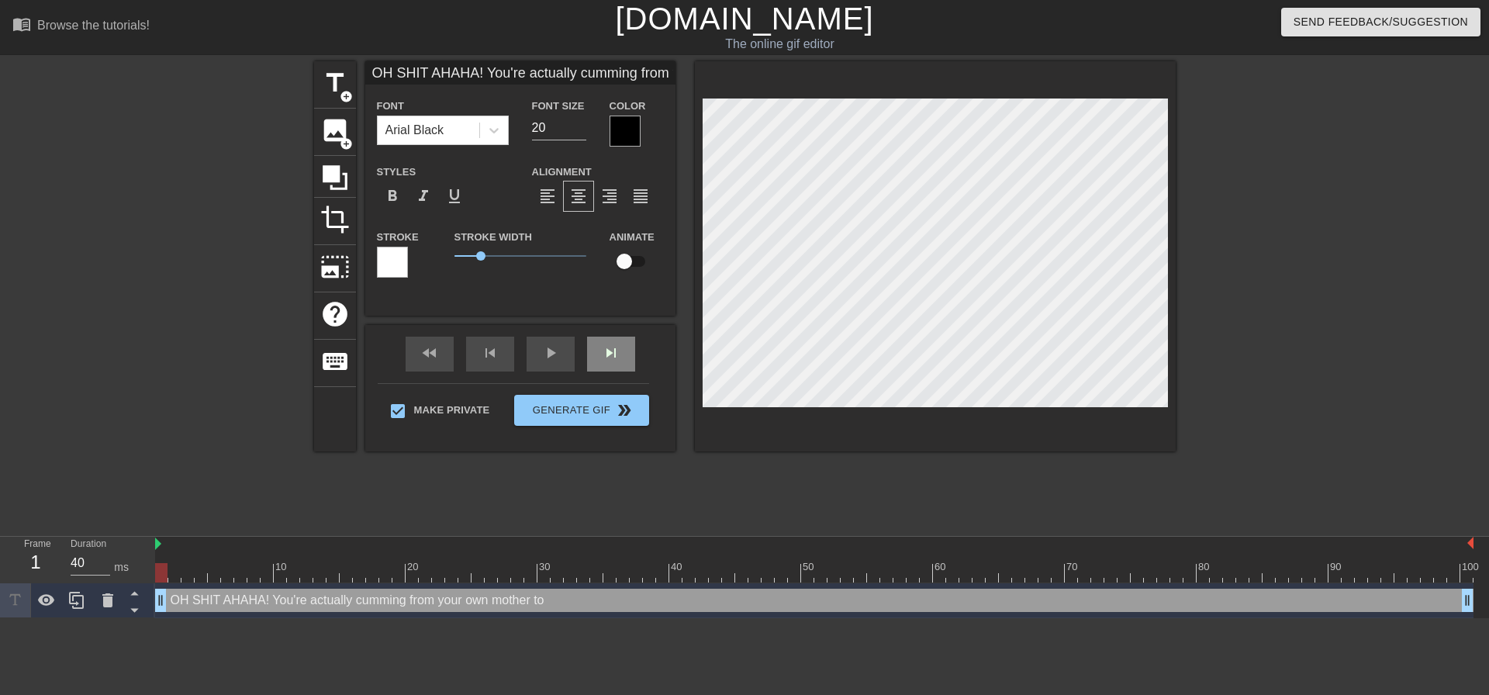
type input "OH SHIT AHAHA! You're actually cumming from your own mother tou"
type textarea "OH SHIT AHAHA! You're actually cumming from your own mother touc"
type input "OH SHIT AHAHA! You're actually cumming from your own mother touc"
type textarea "OH SHIT AHAHA! You're actually cumming from your own mother touch"
type input "OH SHIT AHAHA! You're actually cumming from your own mother touch"
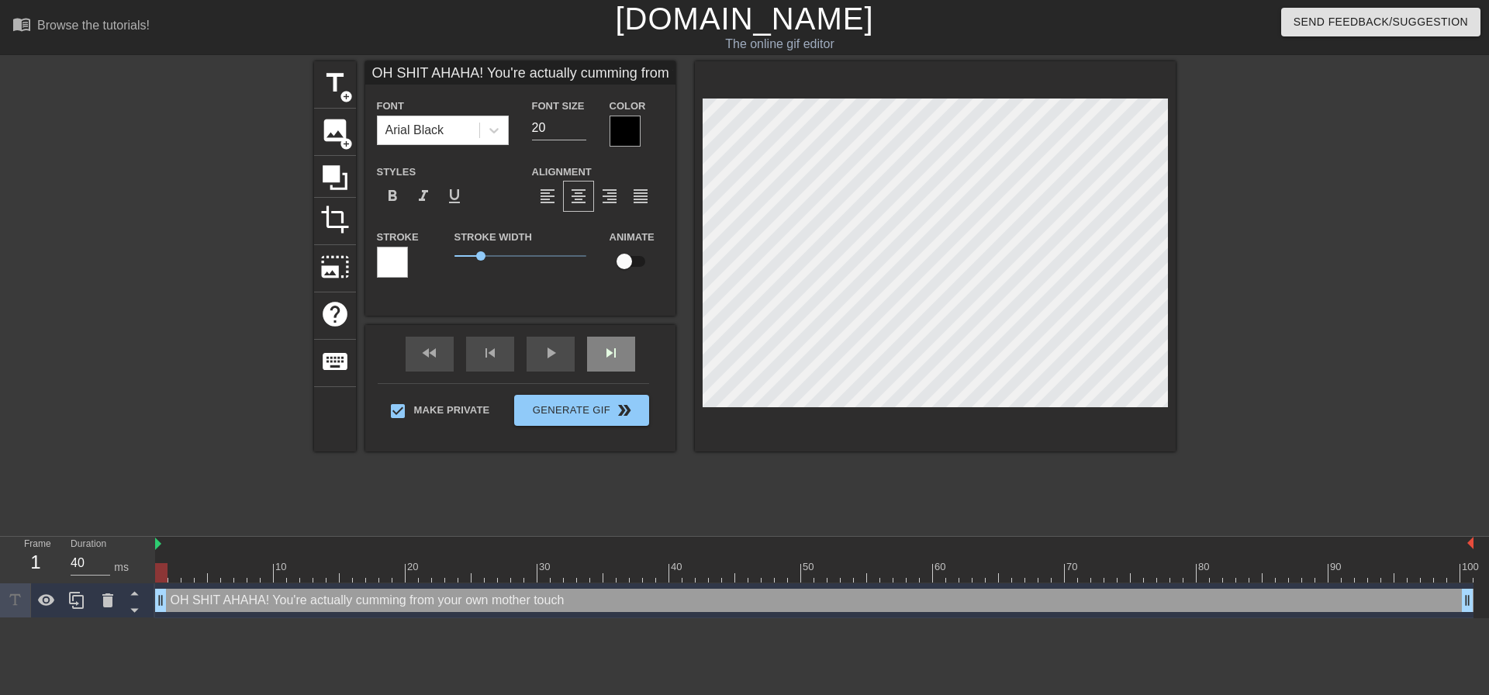
type textarea "OH SHIT AHAHA! You're actually cumming from your own mother touchi"
type input "OH SHIT AHAHA! You're actually cumming from your own mother touchi"
type textarea "OH SHIT AHAHA! You're actually cumming from your own mother touchin"
type input "OH SHIT AHAHA! You're actually cumming from your own mother touchin"
type textarea "OH SHIT AHAHA! You're actually cumming from your own mother touching"
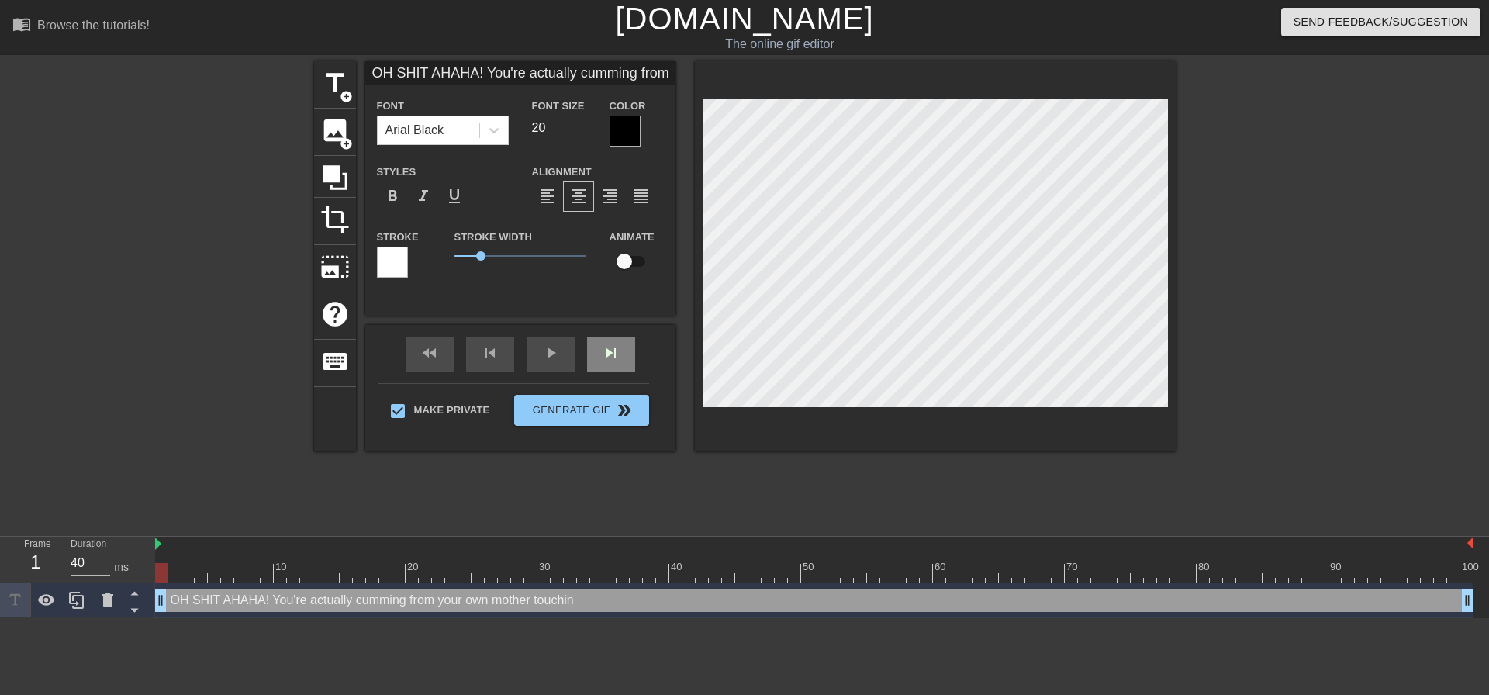
type input "OH SHIT AHAHA! You're actually cumming from your own mother touching"
type textarea "OH SHIT AHAHA! You're actually cumming from your own mother touching"
type input "OH SHIT AHAHA! You're actually cumming from your own mother touching"
type textarea "OH SHIT AHAHA! You're actually cumming from your own mother touching y"
type input "OH SHIT AHAHA! You're actually cumming from your own mother touching y"
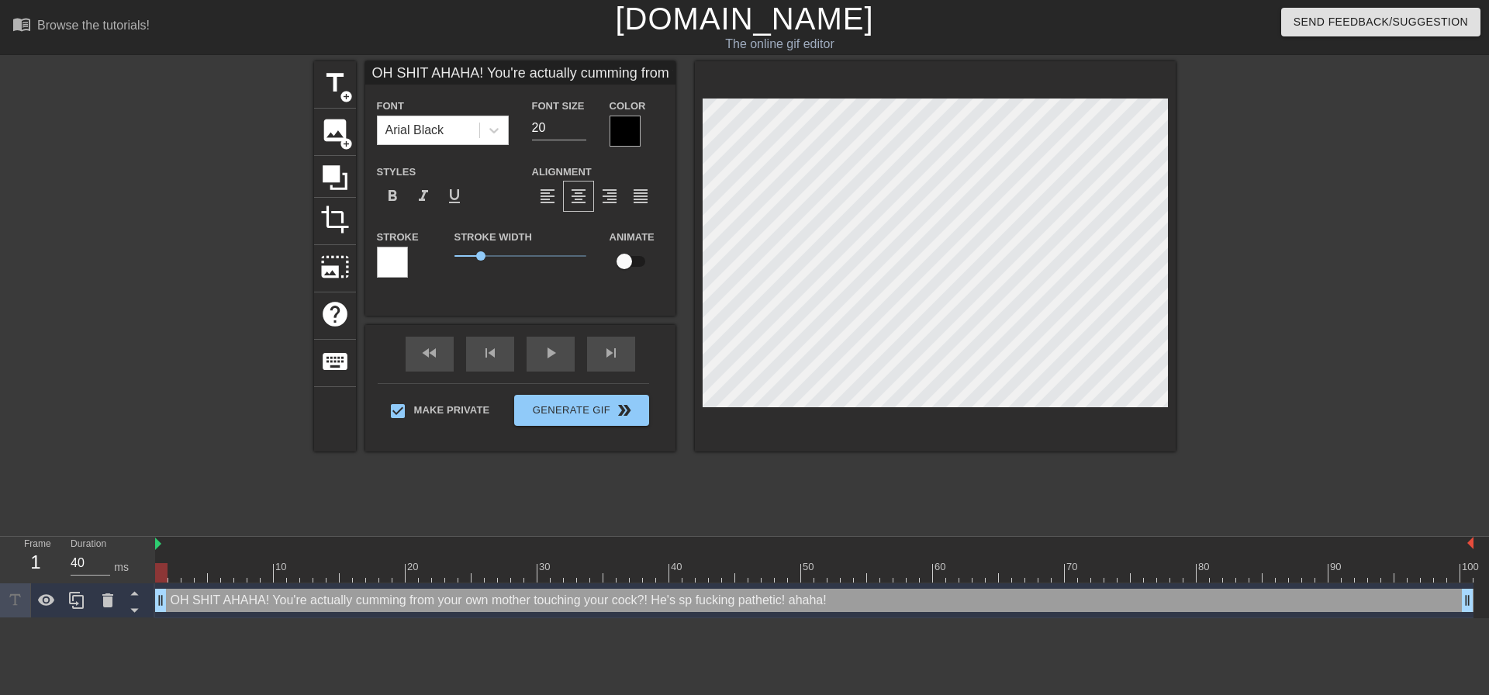
scroll to position [16, 2]
click at [1241, 295] on div at bounding box center [1310, 293] width 233 height 465
click at [1136, 415] on div at bounding box center [935, 256] width 481 height 390
click at [1293, 357] on div at bounding box center [1310, 293] width 233 height 465
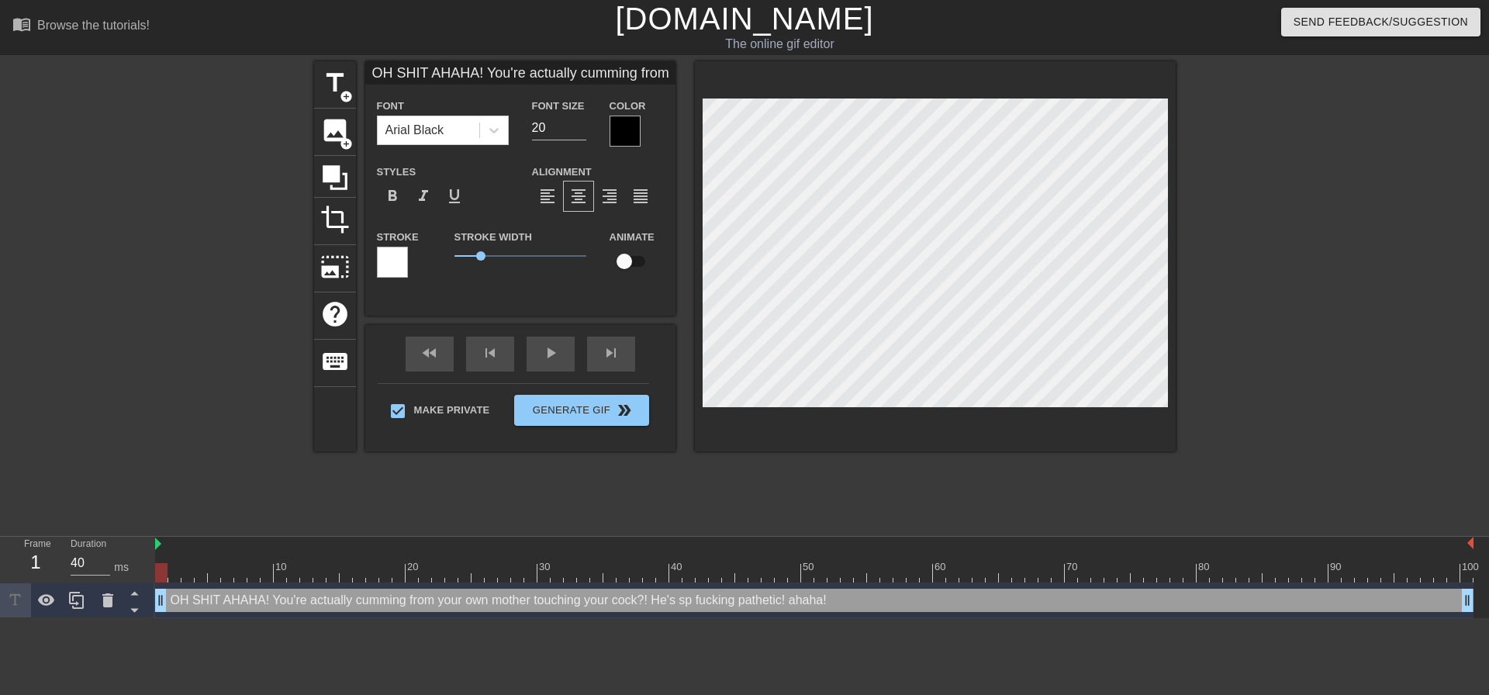
click at [1169, 407] on div at bounding box center [935, 256] width 481 height 390
click at [1228, 299] on div at bounding box center [1310, 293] width 233 height 465
click at [1160, 409] on div at bounding box center [935, 256] width 481 height 390
click at [1209, 327] on div at bounding box center [1310, 293] width 233 height 465
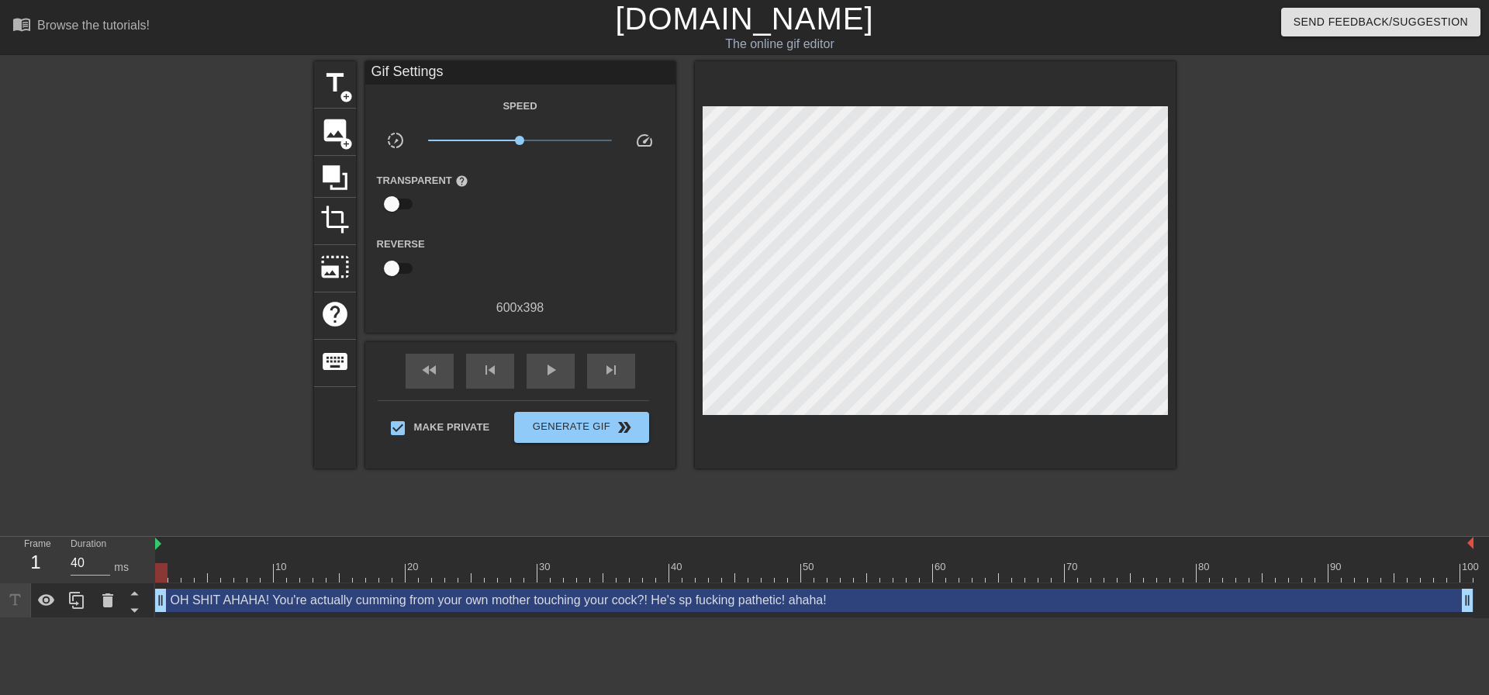
click at [859, 409] on div at bounding box center [935, 264] width 481 height 407
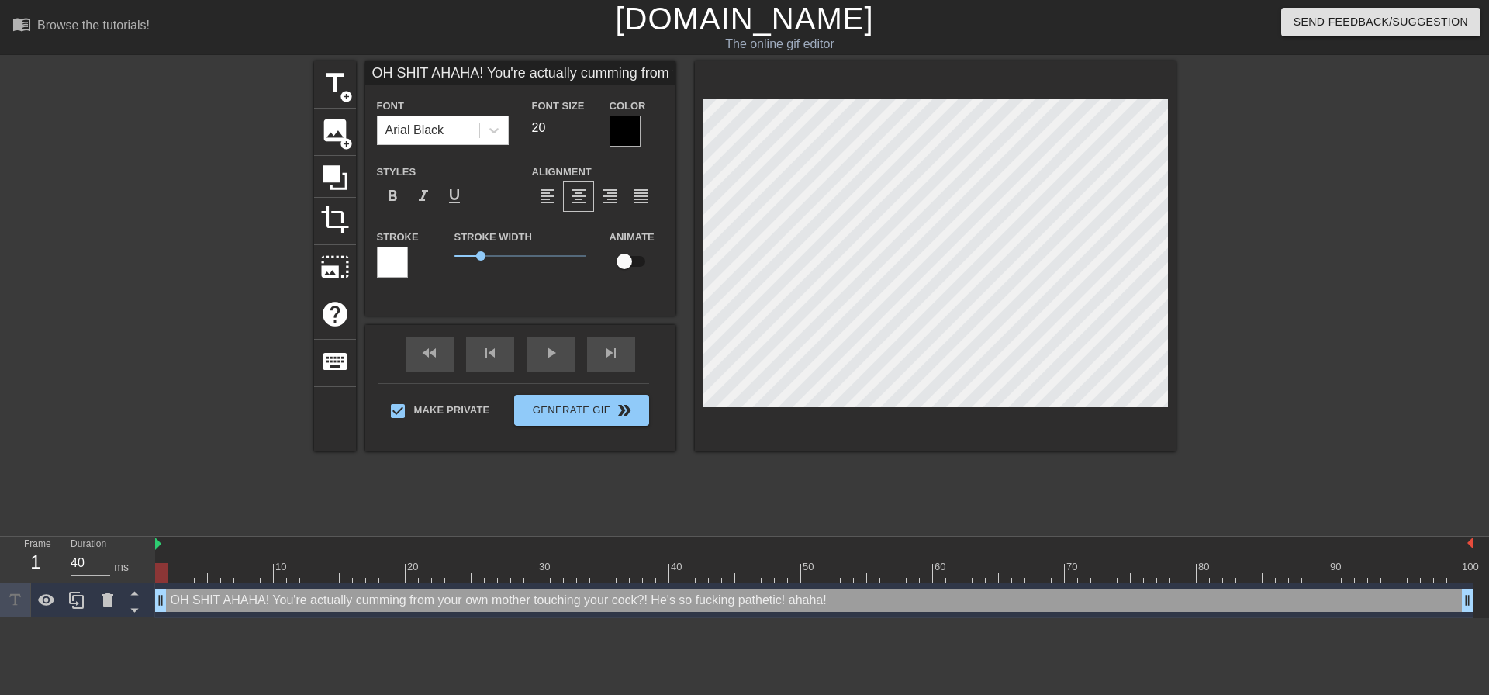
scroll to position [14, 4]
click at [1350, 347] on div at bounding box center [1310, 293] width 233 height 465
click at [578, 423] on button "Generate Gif double_arrow" at bounding box center [581, 410] width 134 height 31
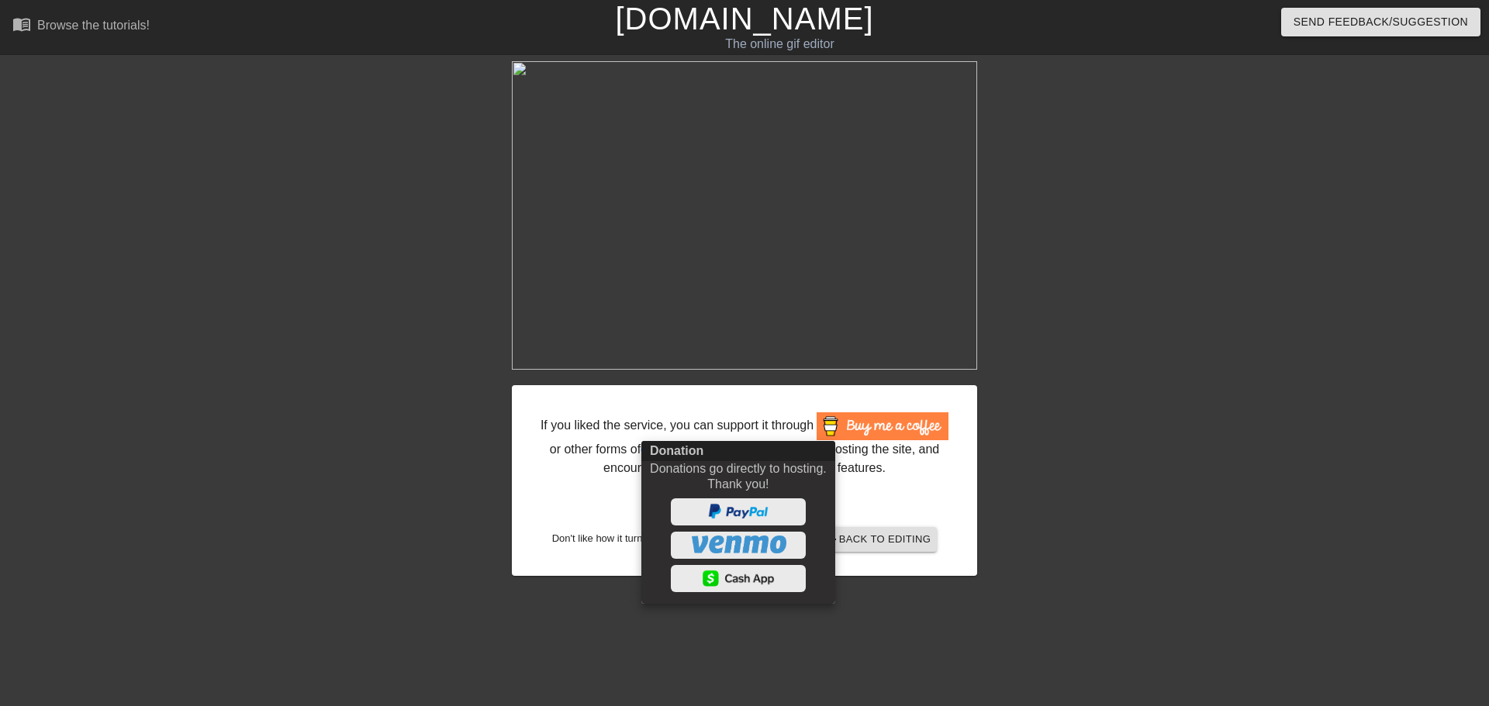
click at [1246, 402] on div at bounding box center [744, 353] width 1489 height 706
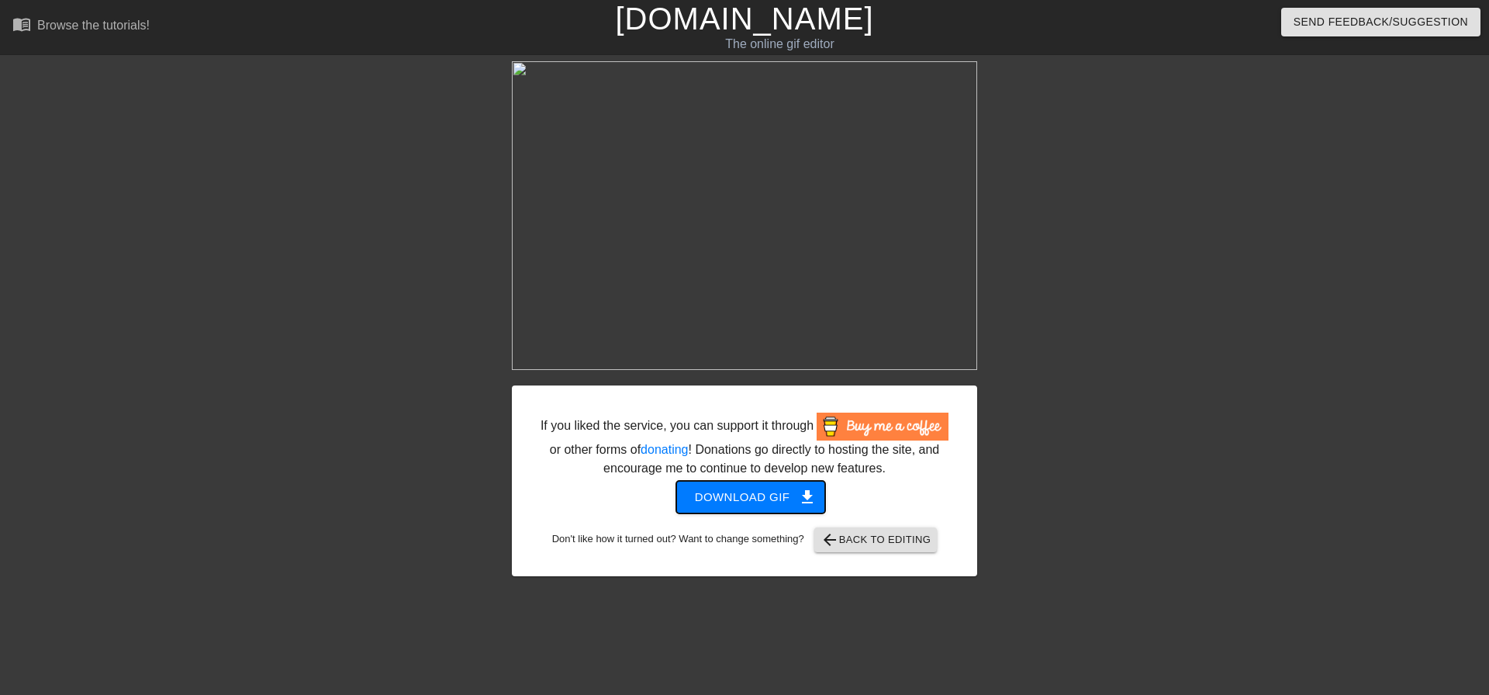
click at [804, 499] on span "get_app" at bounding box center [807, 497] width 19 height 19
click at [1069, 454] on div at bounding box center [1112, 293] width 233 height 465
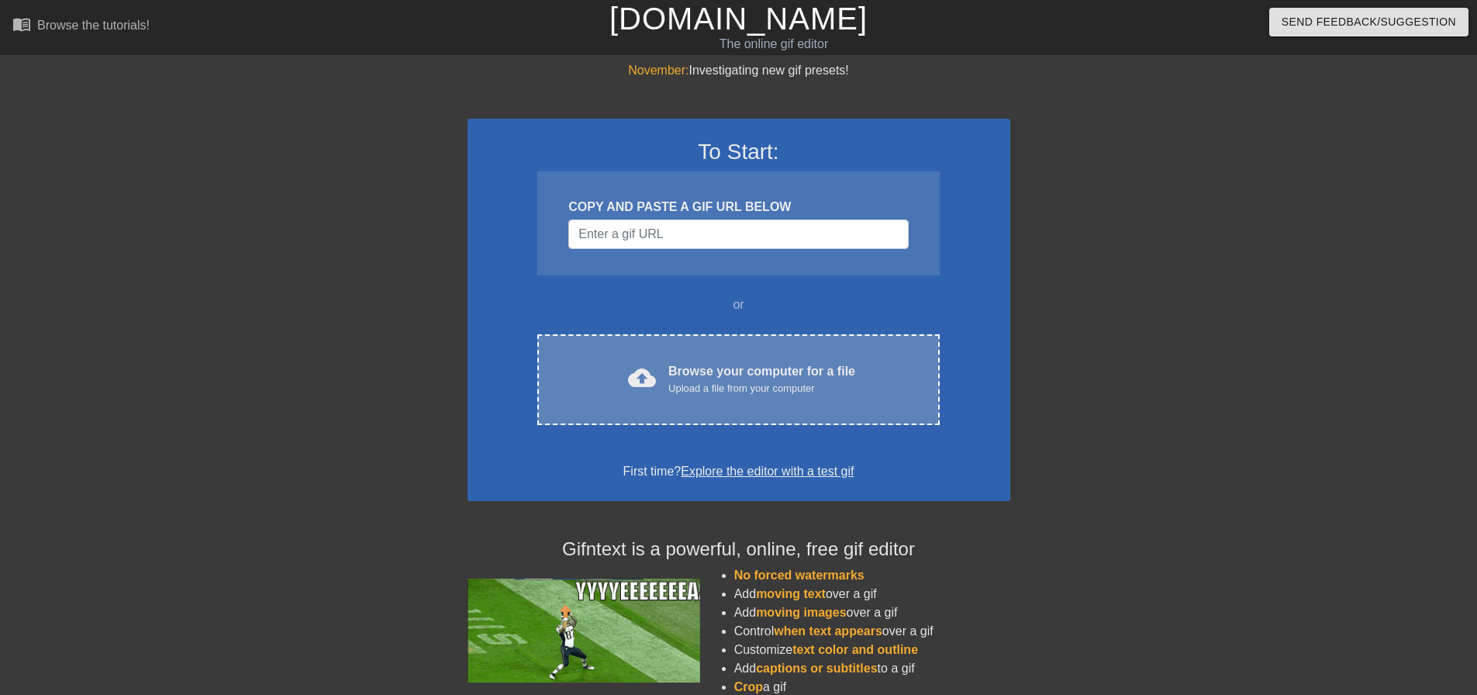
click at [732, 379] on div "Browse your computer for a file Upload a file from your computer" at bounding box center [761, 379] width 187 height 34
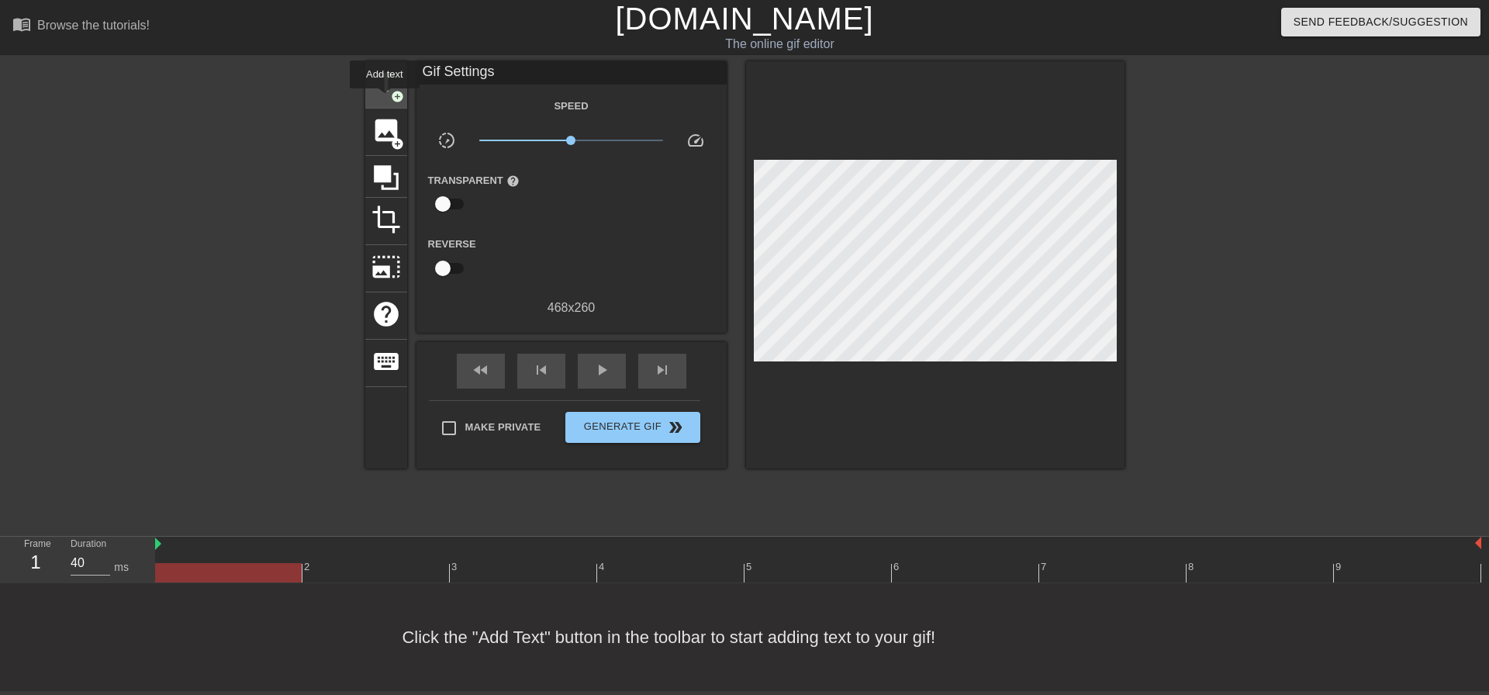
click at [381, 83] on span "title" at bounding box center [385, 82] width 29 height 29
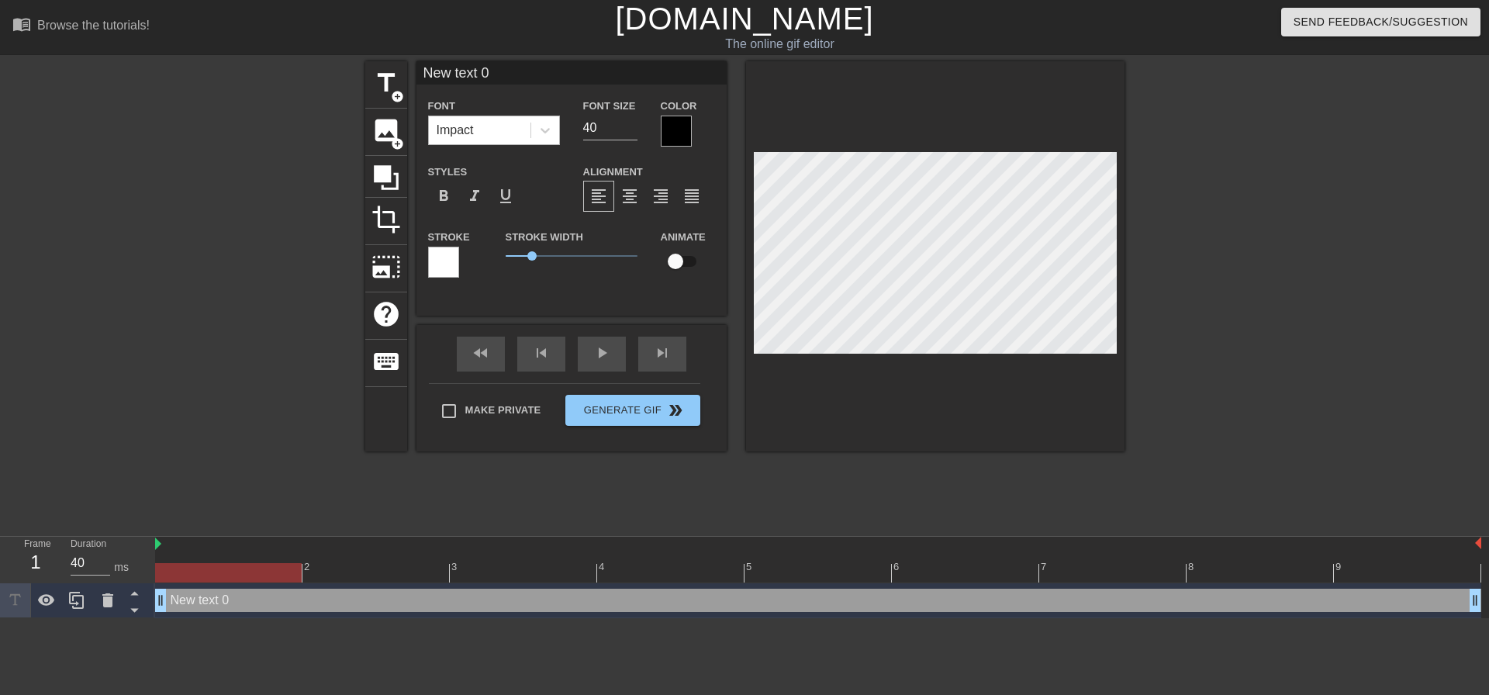
click at [522, 126] on div "Impact" at bounding box center [480, 130] width 102 height 28
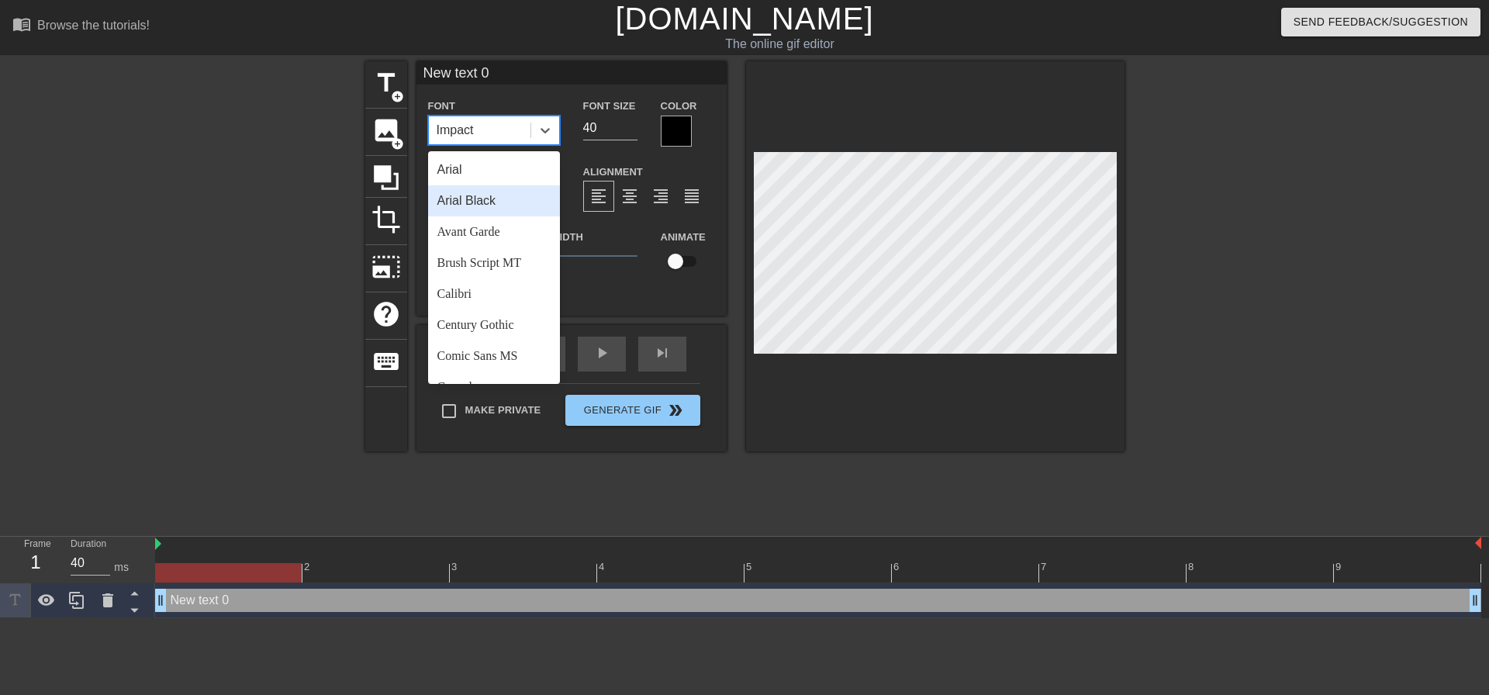
click at [506, 194] on div "Arial Black" at bounding box center [494, 200] width 132 height 31
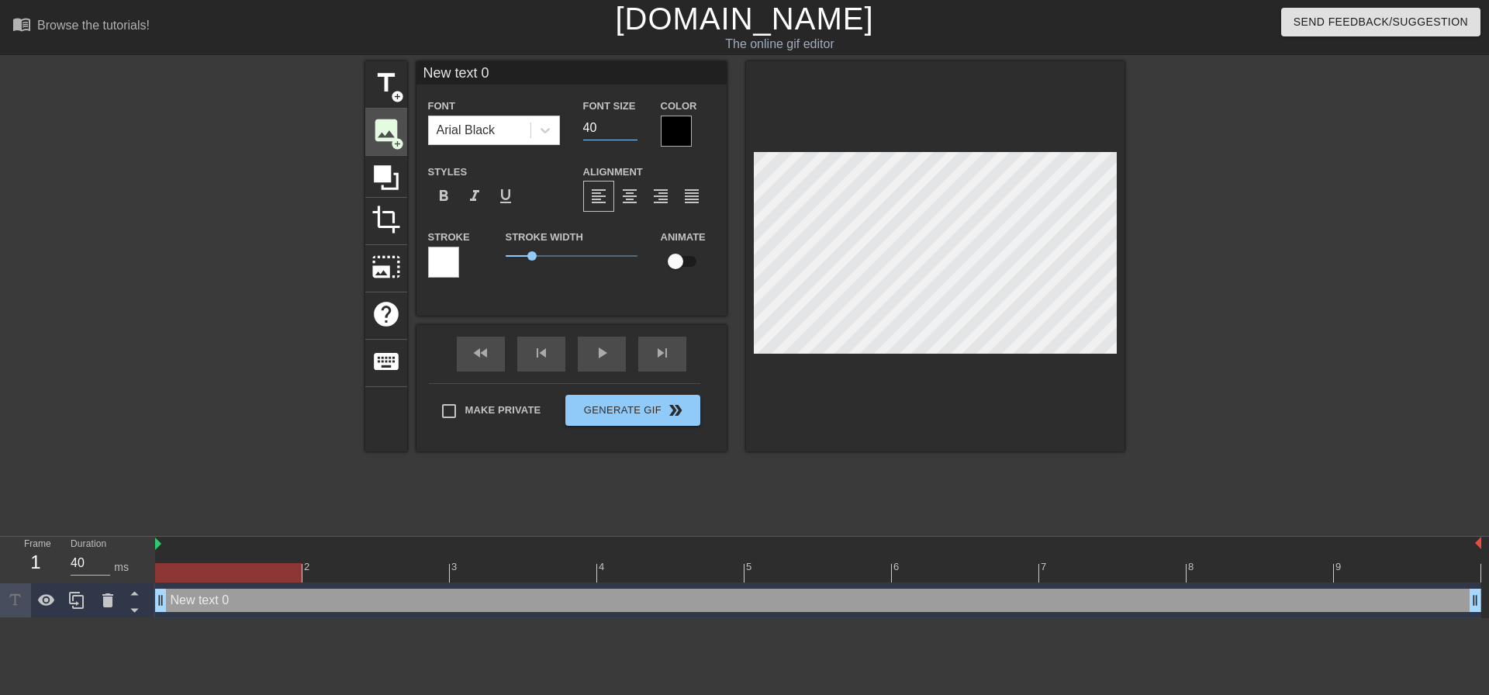
drag, startPoint x: 615, startPoint y: 126, endPoint x: 395, endPoint y: 133, distance: 220.3
click at [430, 136] on div "Font Arial Black Font Size 40 Color" at bounding box center [571, 121] width 310 height 50
type input "20"
click at [633, 196] on span "format_align_center" at bounding box center [629, 196] width 19 height 19
click at [477, 409] on label "Make Private" at bounding box center [487, 411] width 109 height 33
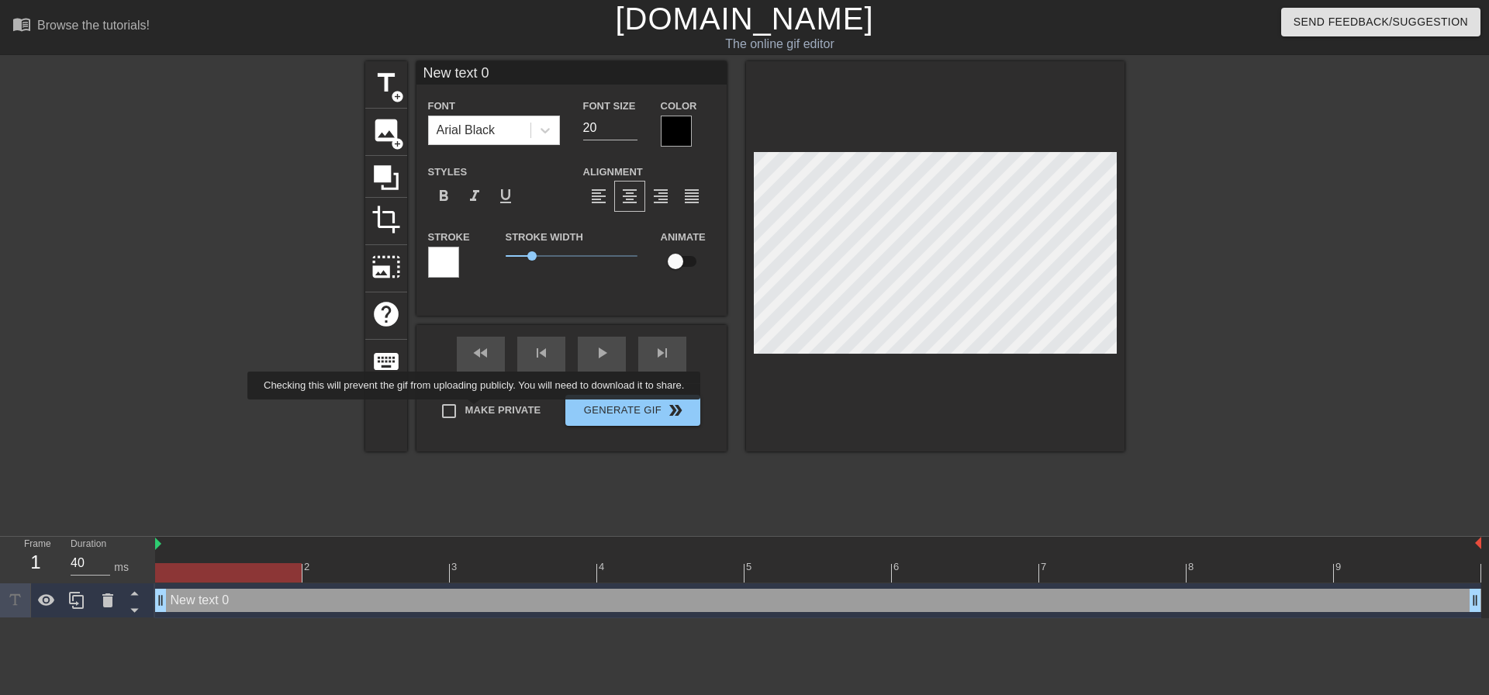
click at [465, 409] on input "Make Private" at bounding box center [449, 411] width 33 height 33
checkbox input "true"
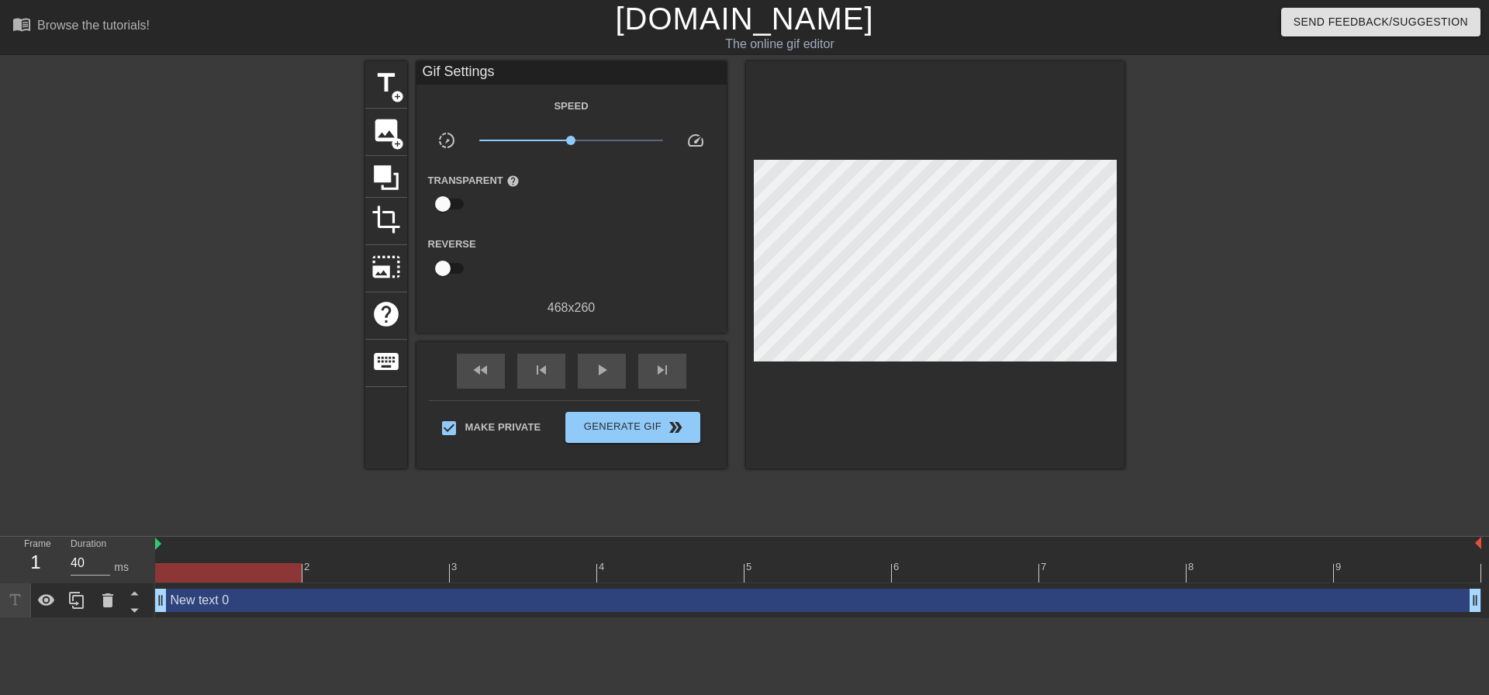
drag, startPoint x: 204, startPoint y: 570, endPoint x: 361, endPoint y: 423, distance: 215.0
click at [78, 569] on div "Frame 1 Duration 40 ms 2 3 4 5 6 7 8 9 New text 0 drag_handle drag_handle" at bounding box center [744, 577] width 1489 height 81
click at [590, 370] on div "play_arrow" at bounding box center [602, 371] width 48 height 35
click at [592, 368] on span "pause" at bounding box center [601, 370] width 19 height 19
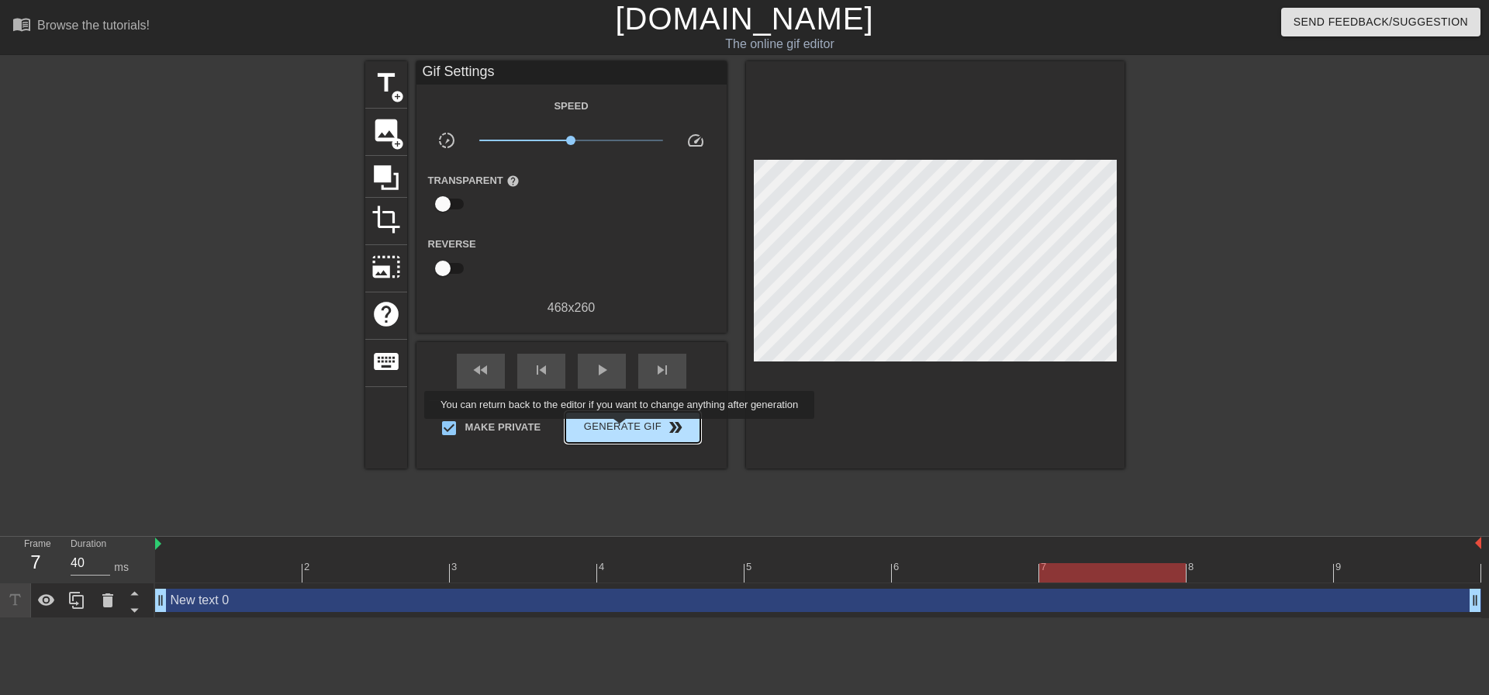
click at [621, 429] on span "Generate Gif double_arrow" at bounding box center [632, 427] width 122 height 19
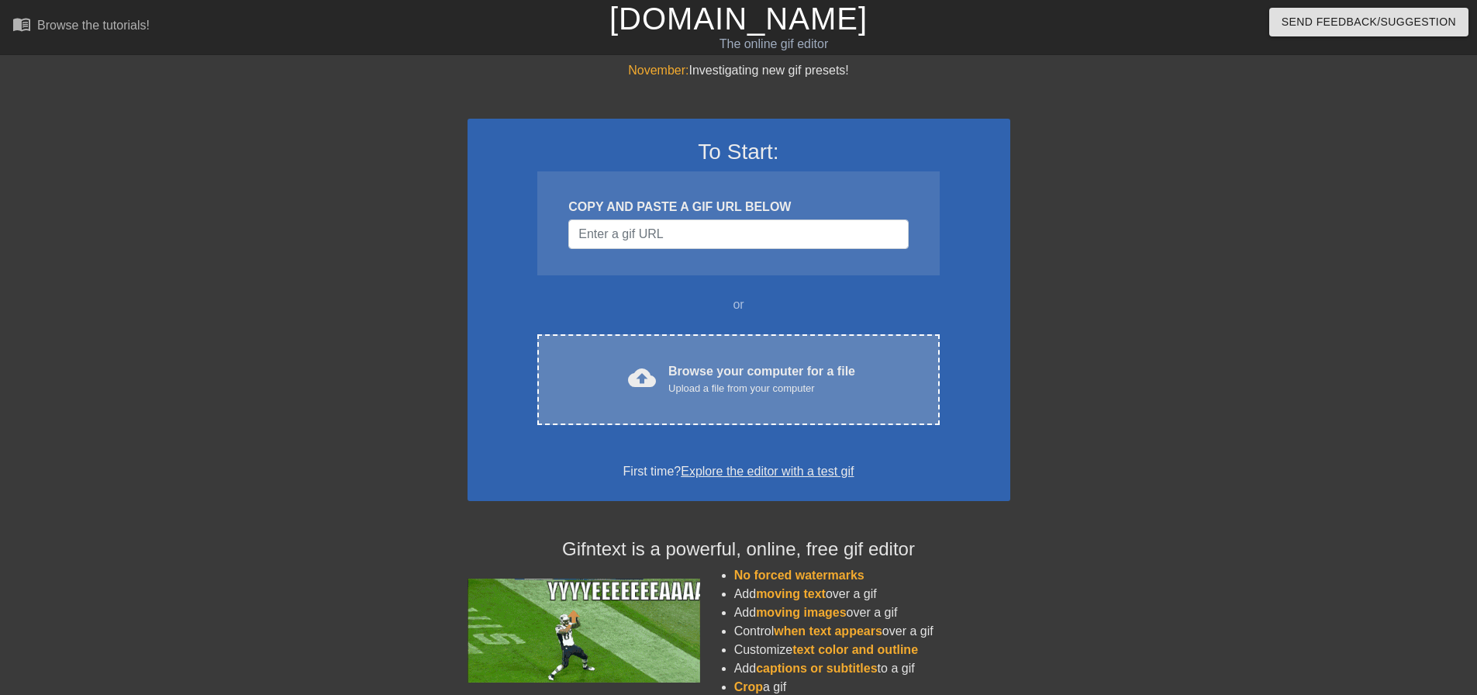
click at [832, 371] on div "Browse your computer for a file Upload a file from your computer" at bounding box center [761, 379] width 187 height 34
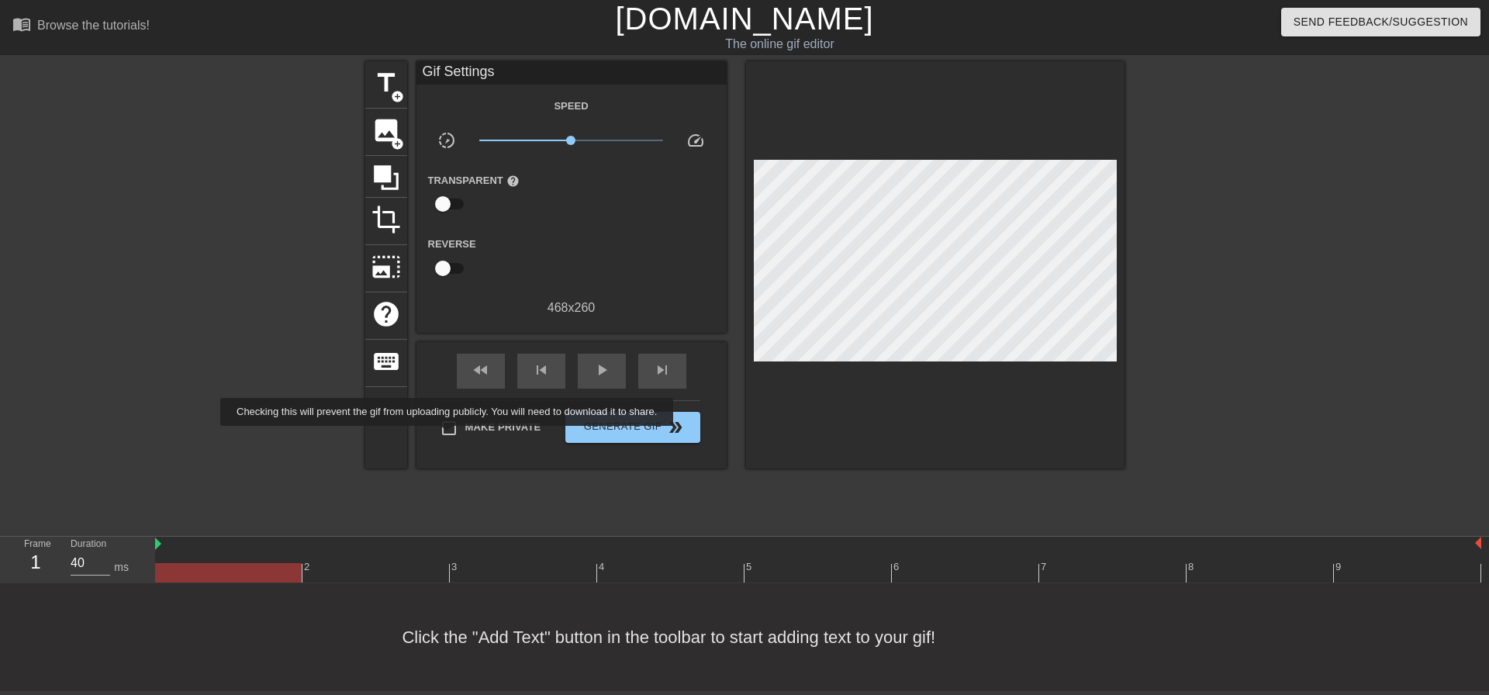
click at [450, 437] on input "Make Private" at bounding box center [449, 428] width 33 height 33
checkbox input "true"
click at [398, 74] on span "title" at bounding box center [385, 82] width 29 height 29
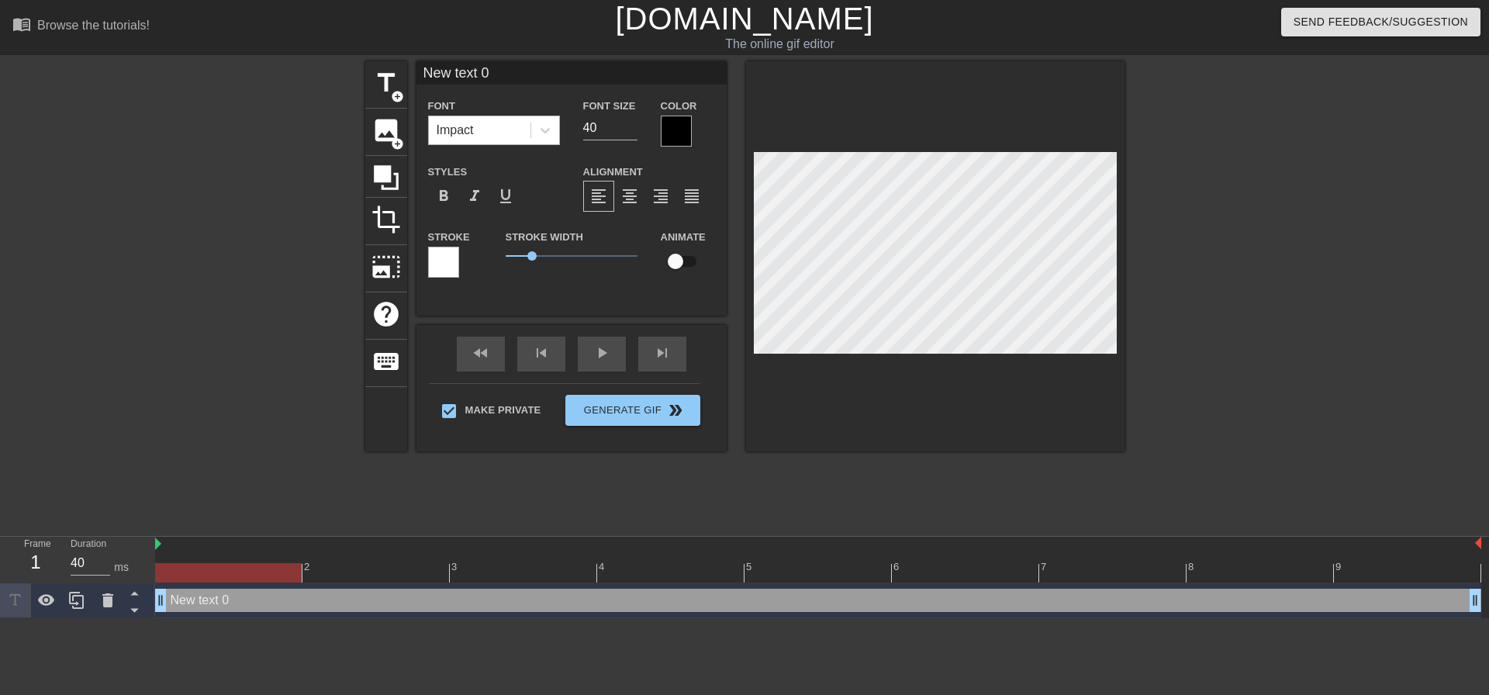
click at [520, 130] on div "Impact" at bounding box center [480, 130] width 102 height 28
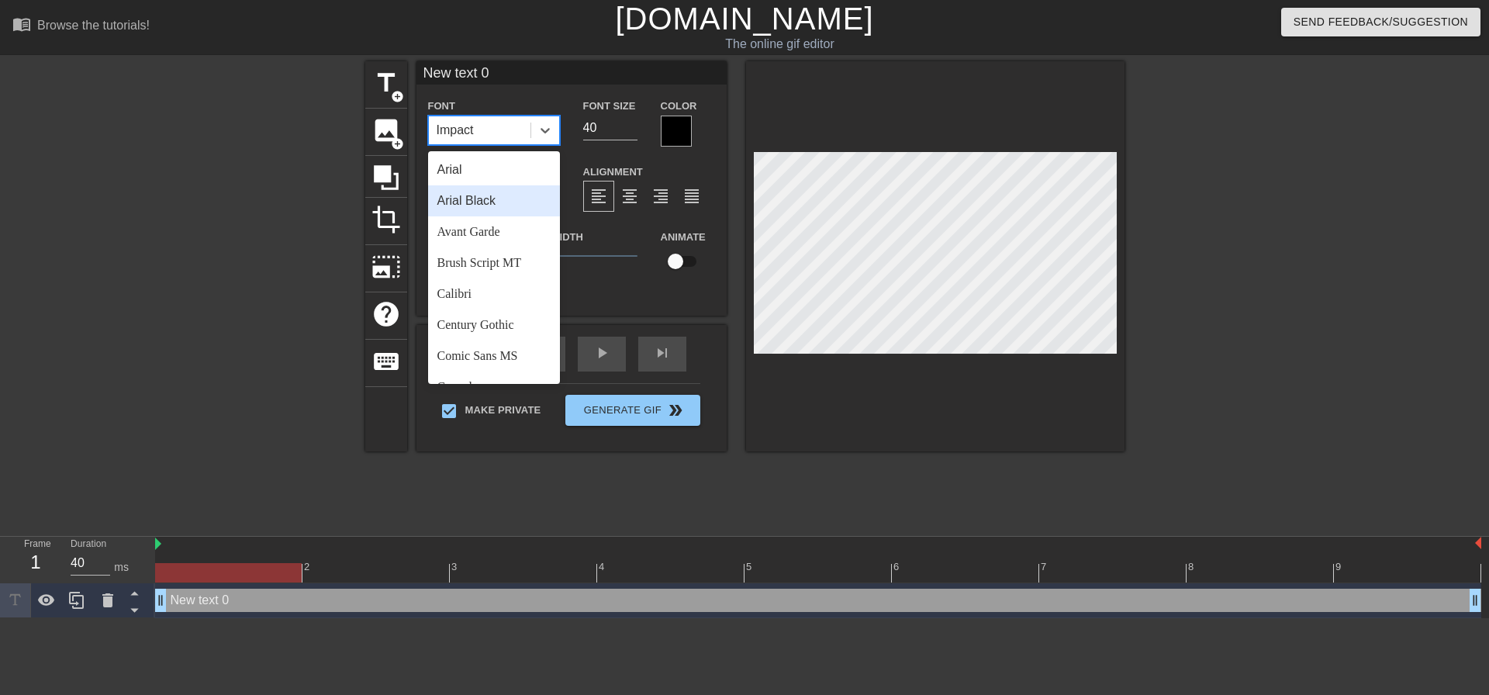
click at [516, 192] on div "Arial Black" at bounding box center [494, 200] width 132 height 31
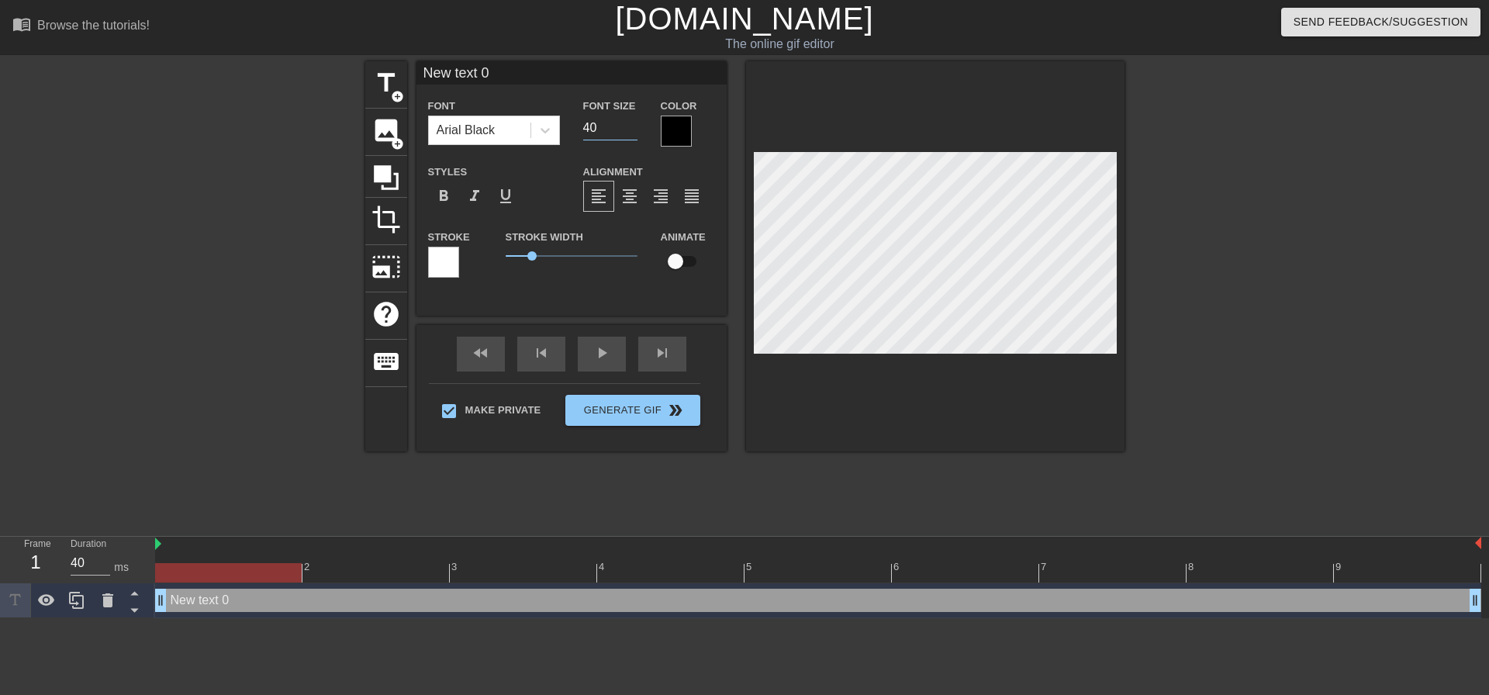
drag, startPoint x: 616, startPoint y: 126, endPoint x: 352, endPoint y: 112, distance: 264.0
click at [378, 127] on div "title add_circle image add_circle crop photo_size_select_large help keyboard Ne…" at bounding box center [744, 256] width 759 height 390
type input "20"
click at [621, 190] on span "format_align_center" at bounding box center [629, 196] width 19 height 19
drag, startPoint x: 223, startPoint y: 577, endPoint x: 0, endPoint y: 544, distance: 225.0
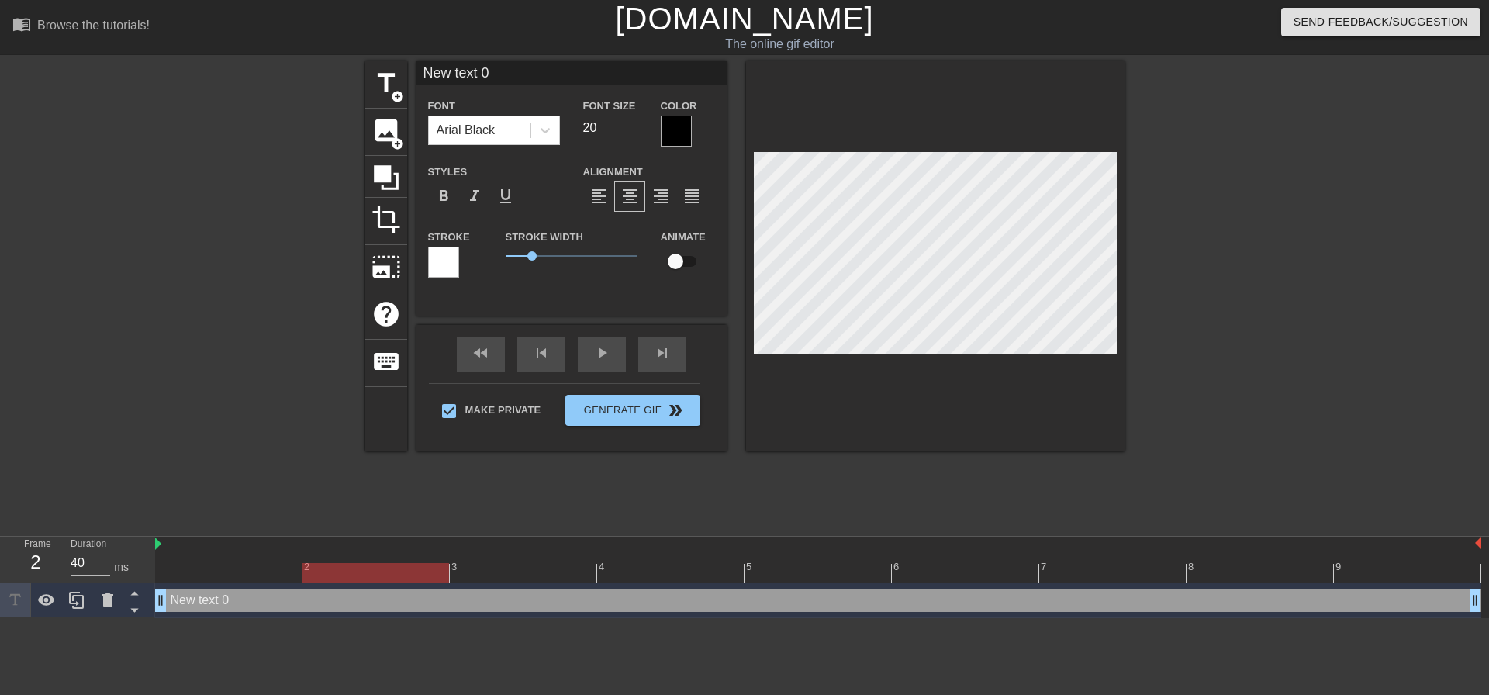
click at [0, 547] on div "Frame 2 Duration 40 ms 2 3 4 5 6 7 8 9 New text 0 drag_handle drag_handle" at bounding box center [744, 577] width 1489 height 81
type input "M"
type textarea "M"
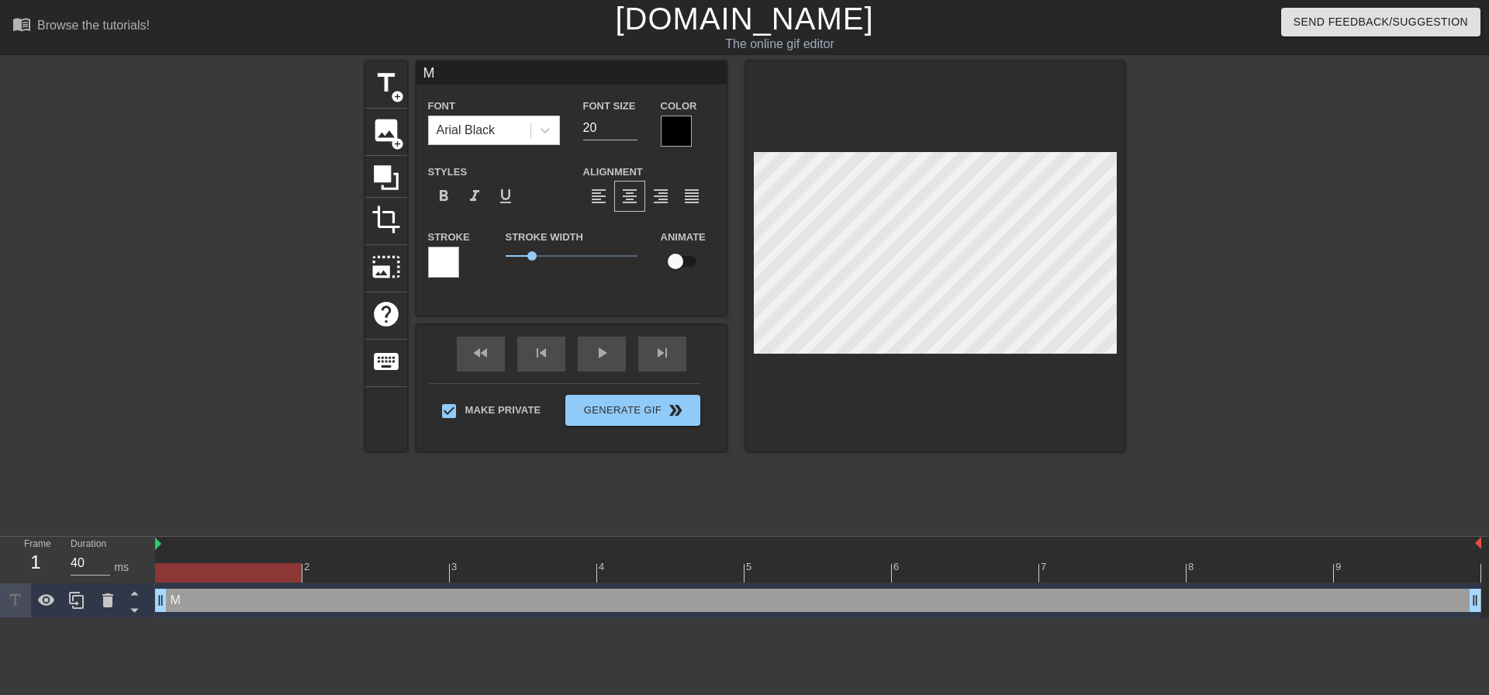
type input "Ma"
type textarea "Ma"
type input "M"
type textarea "M"
type input "F"
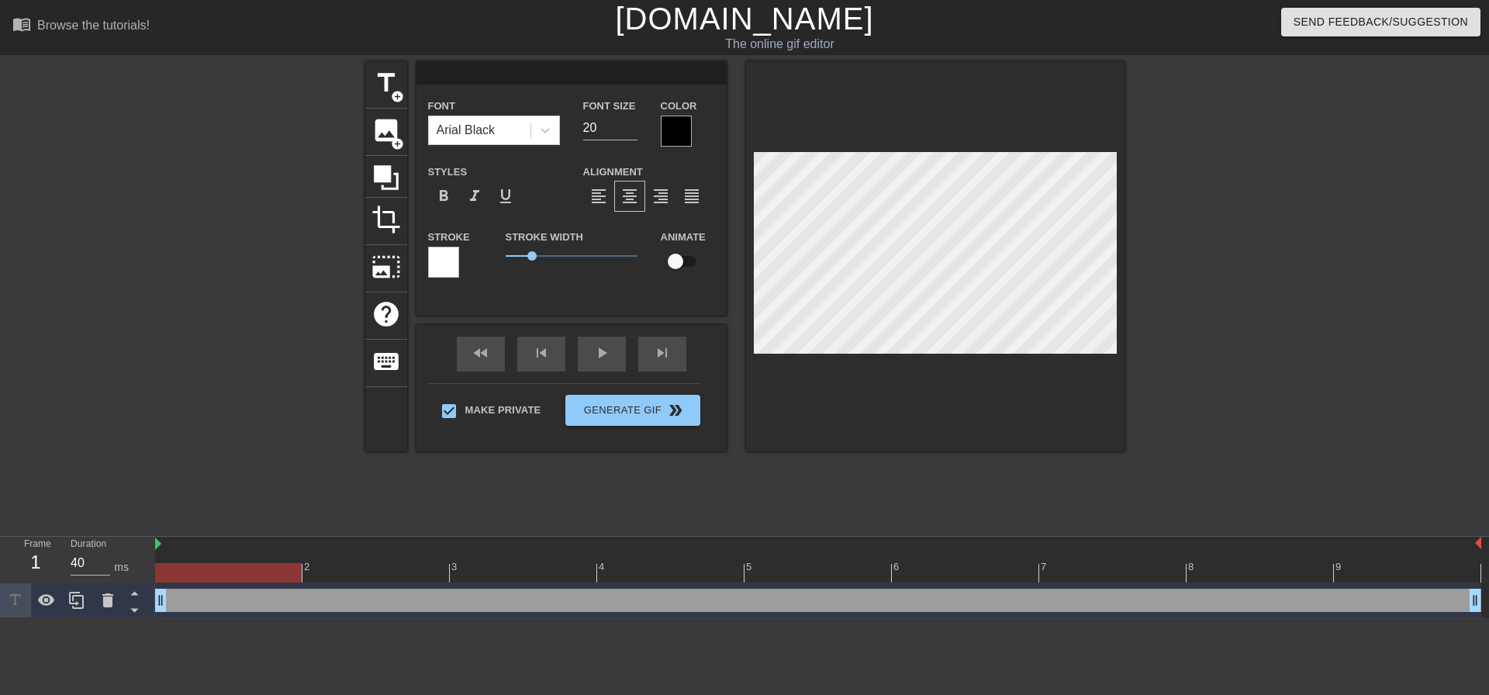
type textarea "F"
type input "Fu"
type textarea "Fu"
type input "Fuc"
type textarea "Fuc"
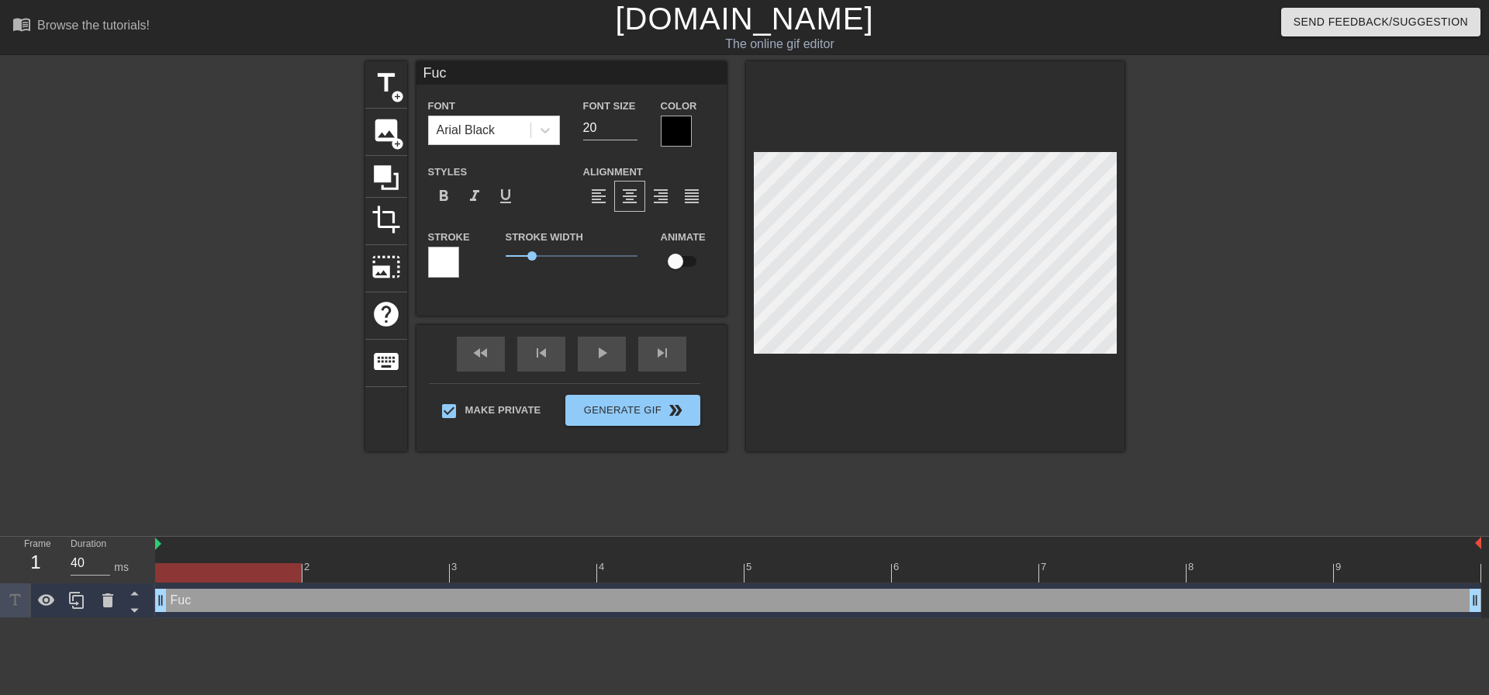
type input "Fuck"
type textarea "Fuck"
type input "Fuck"
type textarea "Fuck"
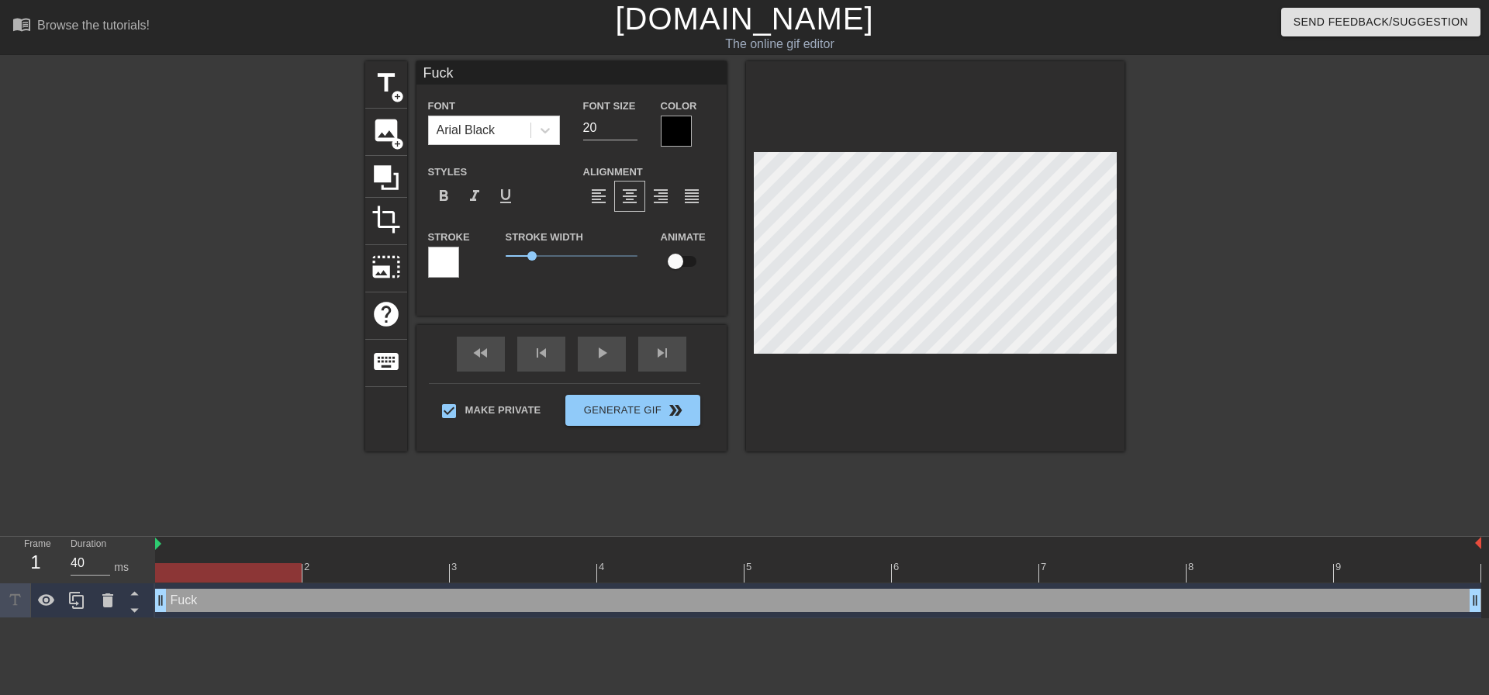
type input "Fuck ="
type textarea "Fuck ="
type input "Fuck"
type textarea "Fuck"
type input "Fuck"
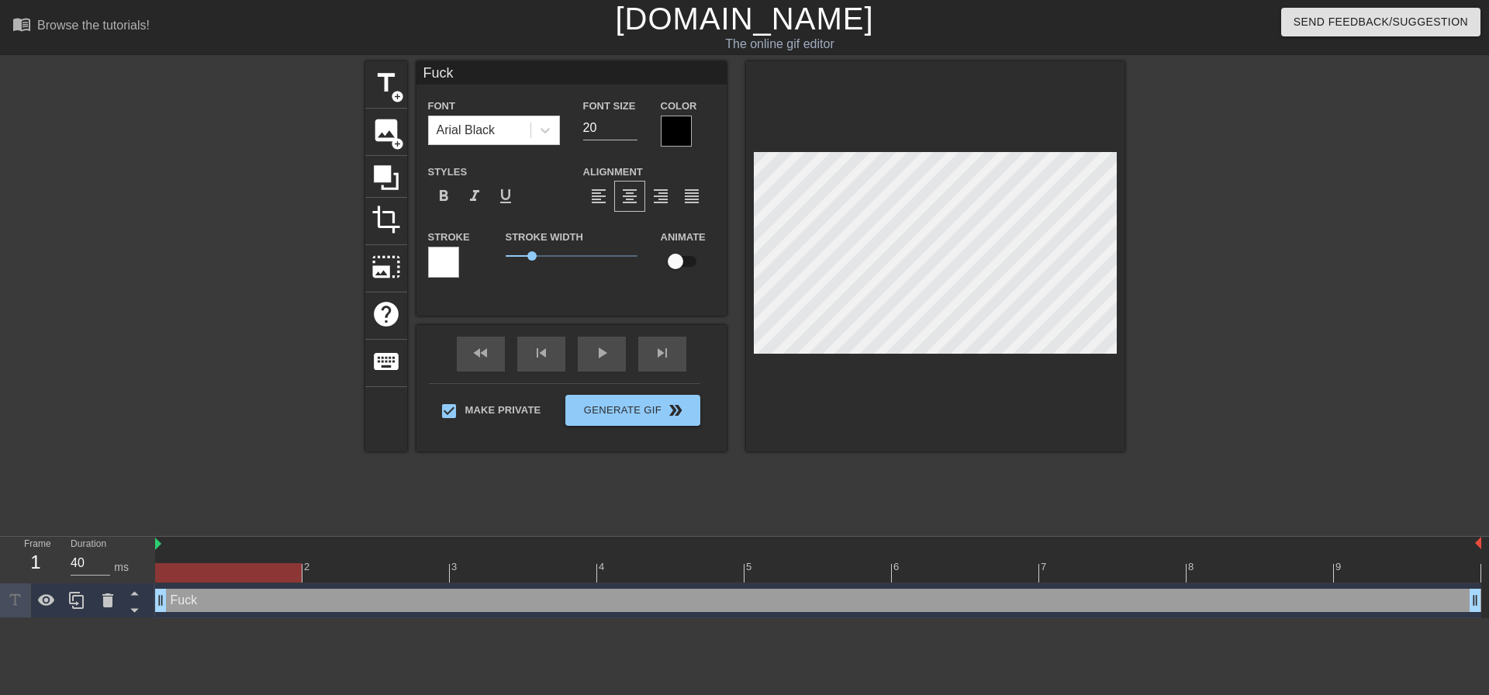
type textarea "Fuck"
type input "Fuck"
type textarea "Fuck"
type input "Fuck b"
type textarea "Fuck b"
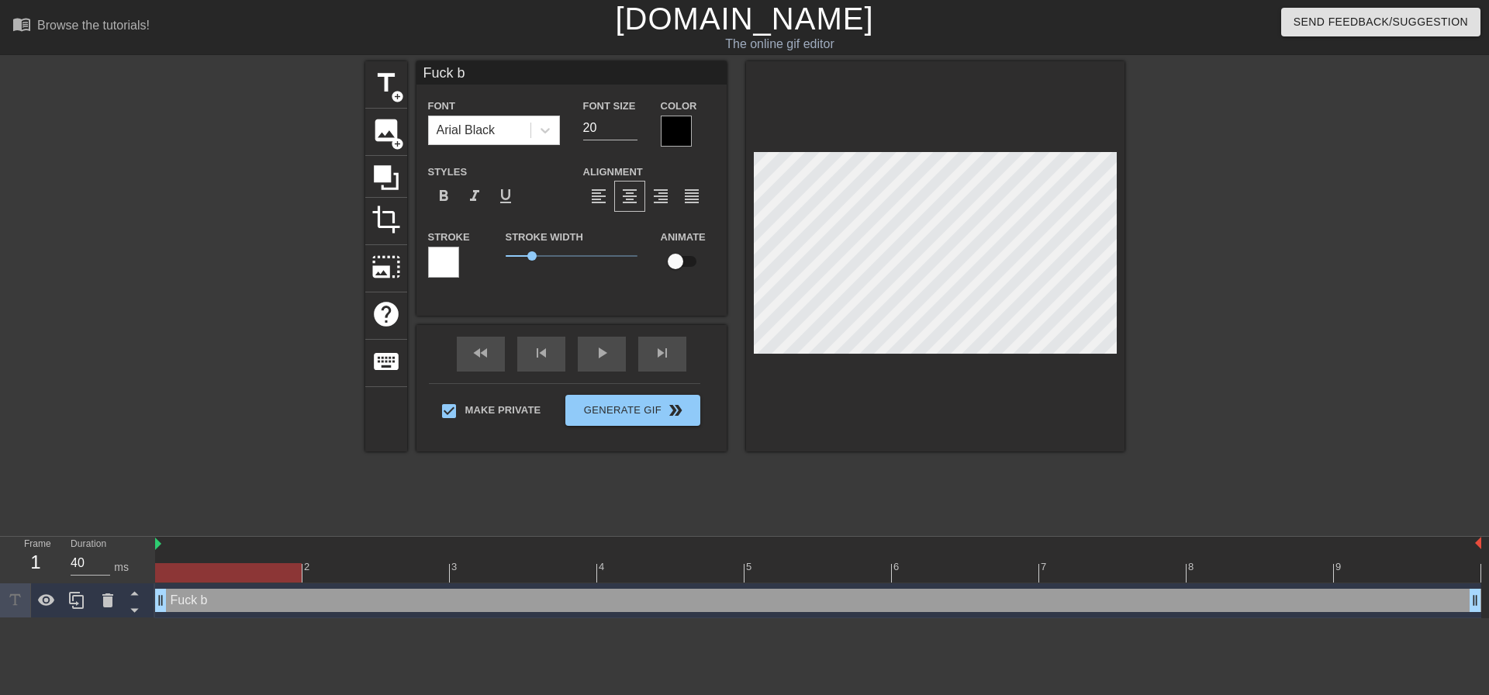
type input "Fuck ba"
type textarea "Fuck ba"
type input "Fuck bab"
type textarea "Fuck bab"
type input "Fuck baby"
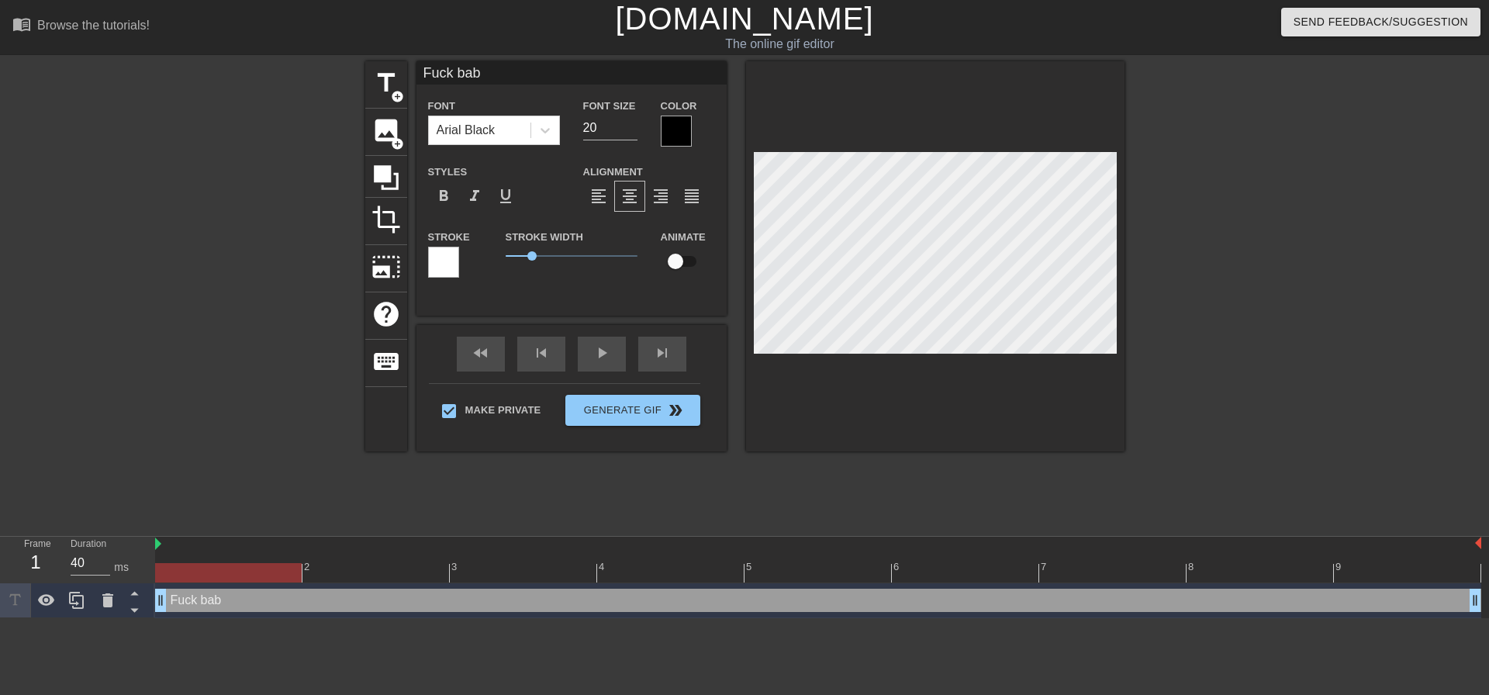
type textarea "Fuck baby"
type input "Fuck baby!"
type textarea "Fuck baby!"
type input "Fuck baby!"
type textarea "Fuck baby!"
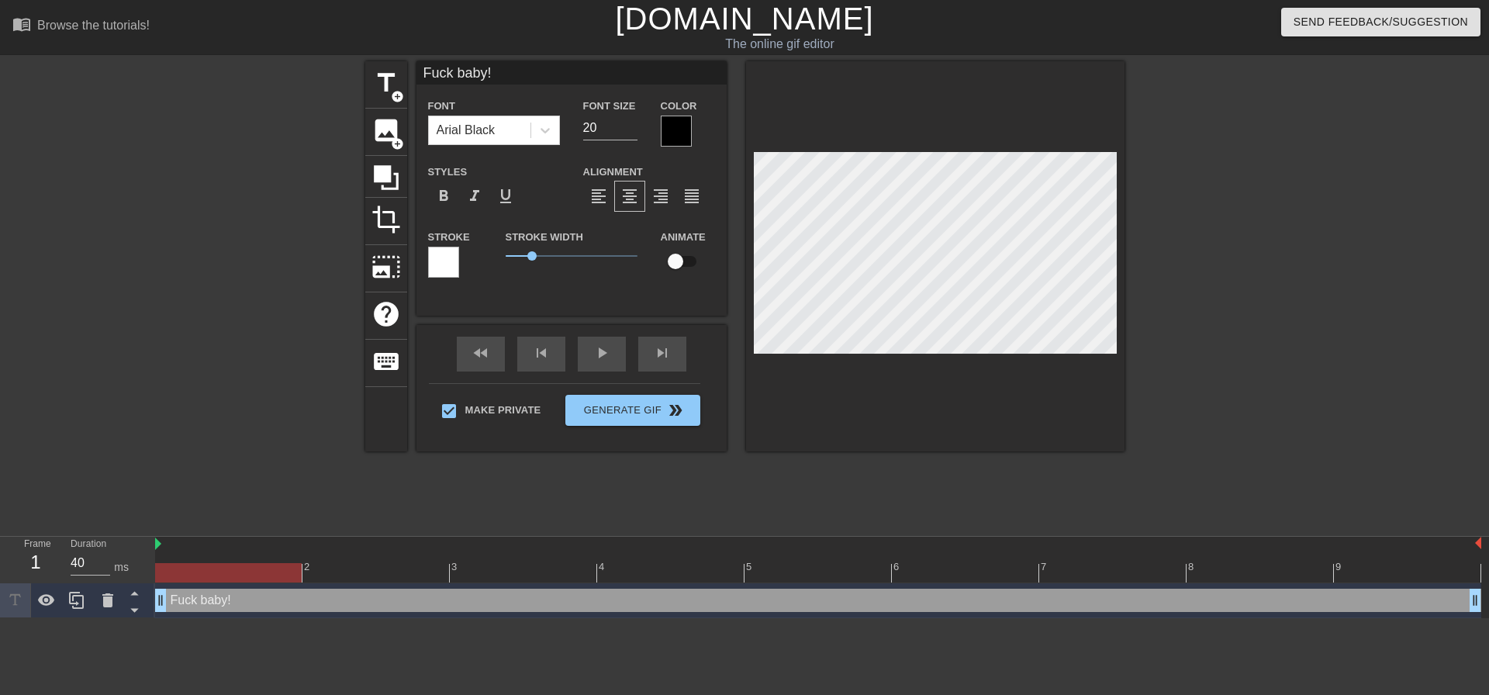
scroll to position [2, 5]
type input "Fuck baby! D"
type textarea "Fuck baby! D"
type input "Fuck baby! Da"
type textarea "Fuck baby! Da"
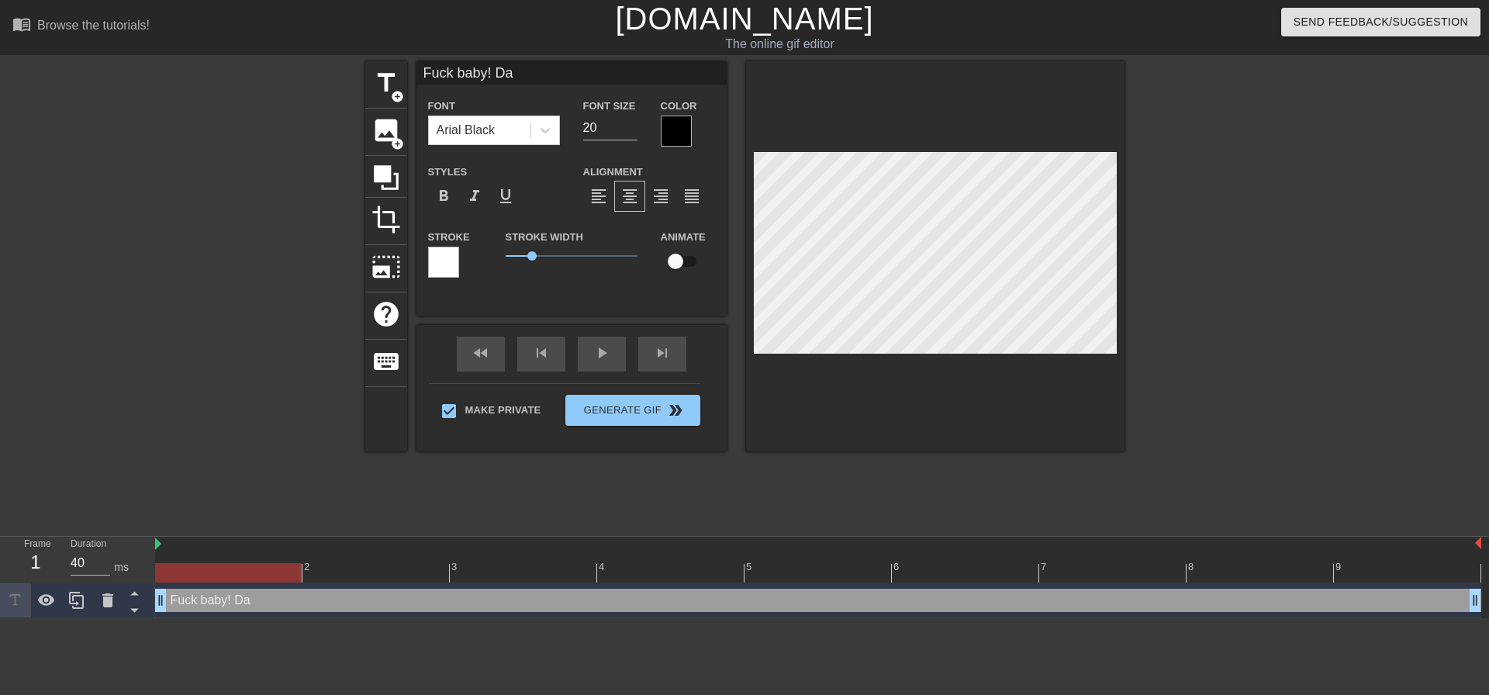
type input "Fuck baby! Dad"
type textarea "Fuck baby! Dad"
type input "Fuck baby! Dadd"
type textarea "Fuck baby! Dadd"
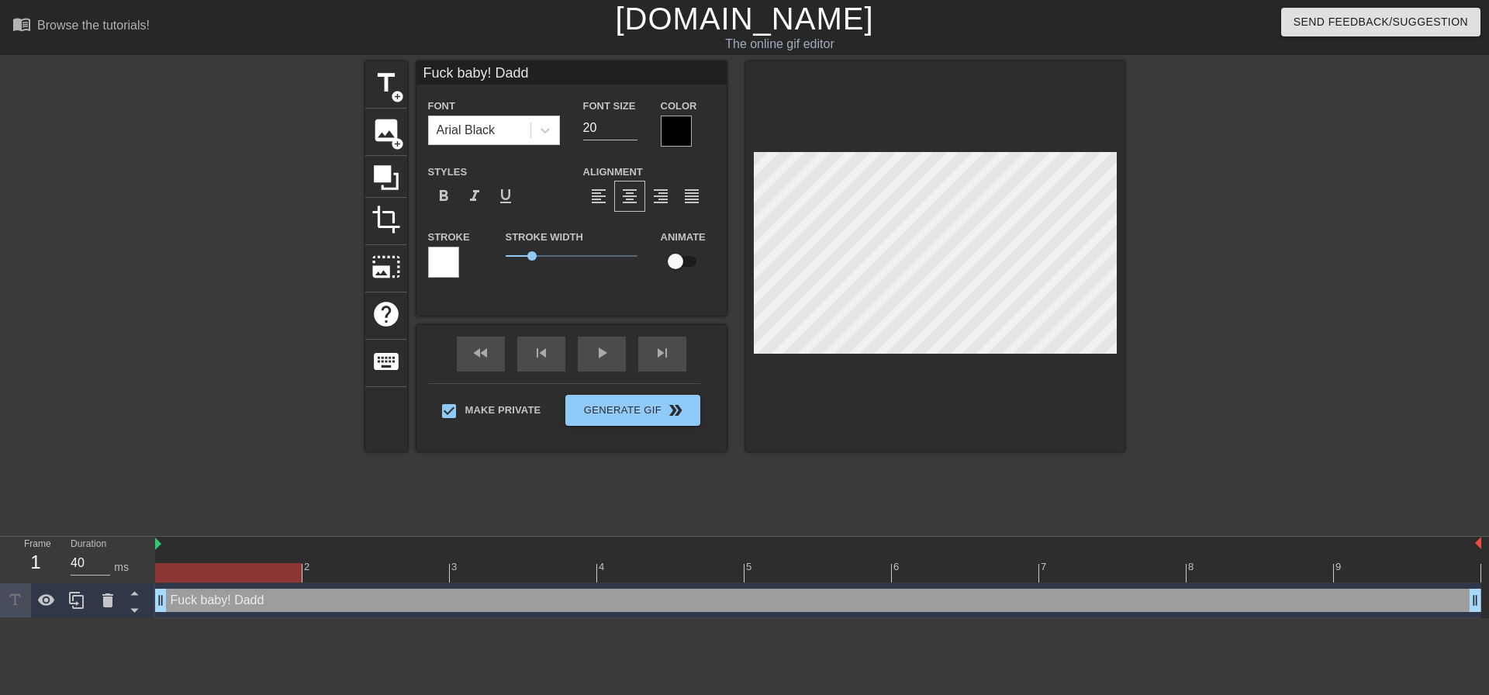
type input "Fuck baby! Daddy"
type textarea "Fuck baby! Daddy"
type input "Fuck baby! Daddy"
type textarea "Fuck baby! Daddy"
type input "Fuck baby! Daddy i"
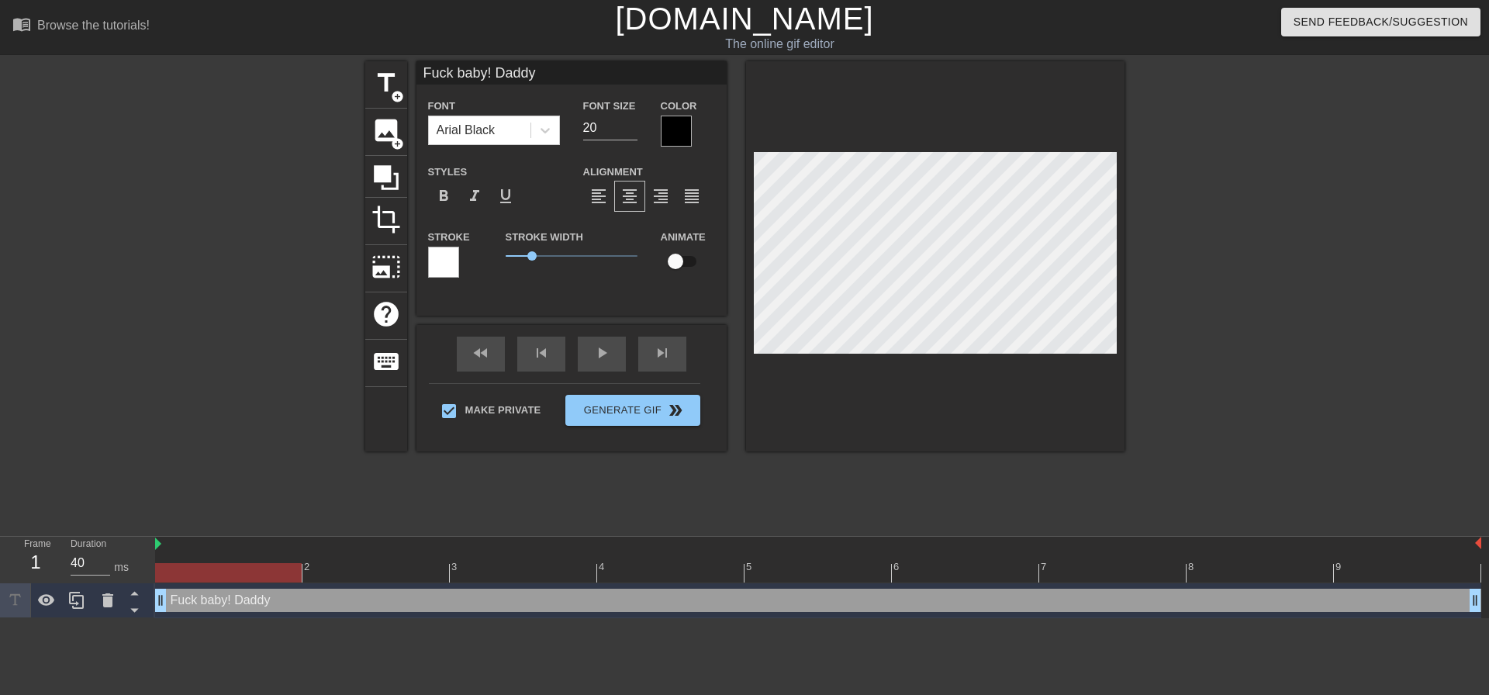
type textarea "Fuck baby! Daddy i"
type input "Fuck baby! Daddy is"
type textarea "Fuck baby! Daddy is"
type input "Fuck baby! Daddy i"
type textarea "Fuck baby! Daddy i"
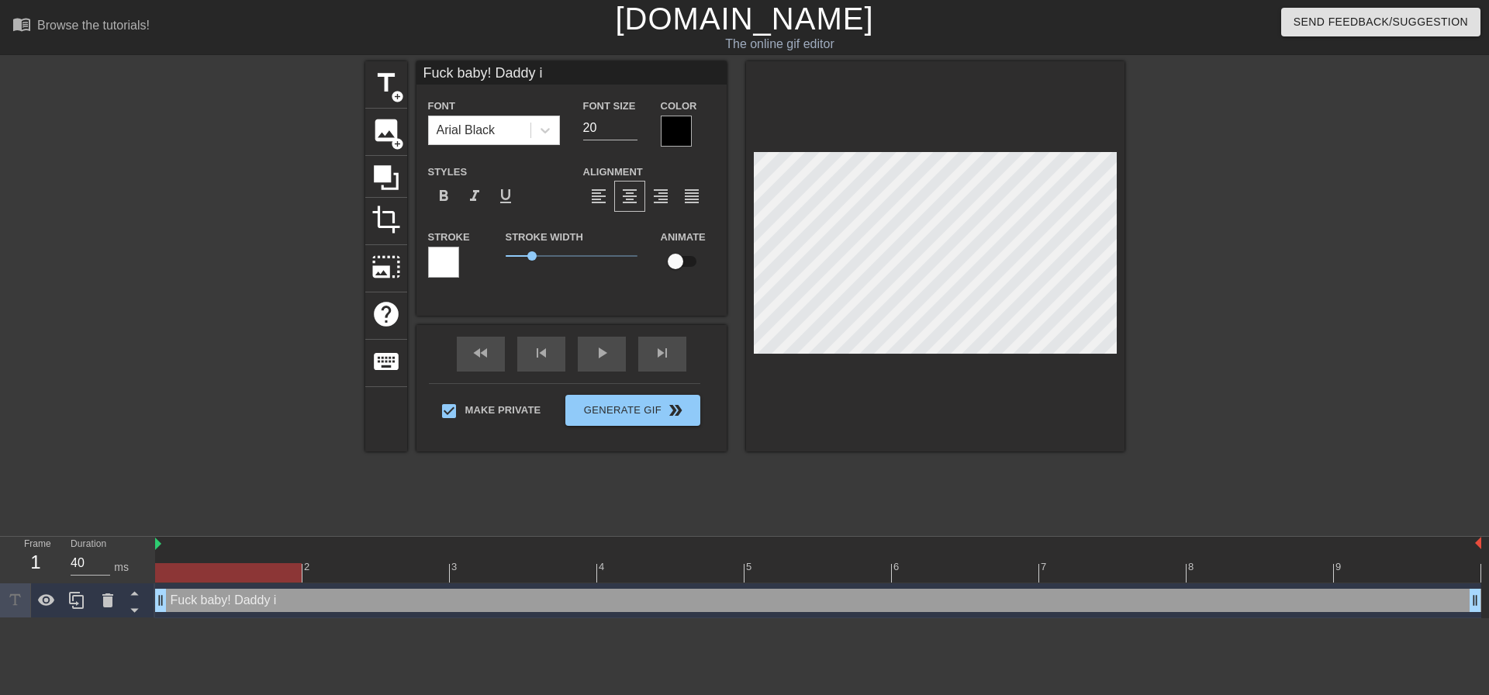
type input "Fuck baby! Daddy"
type textarea "Fuck baby! Daddy"
type input "Fuck baby! Daddy"
type textarea "Fuck baby! Daddy"
type input "Fuck baby! Dadd"
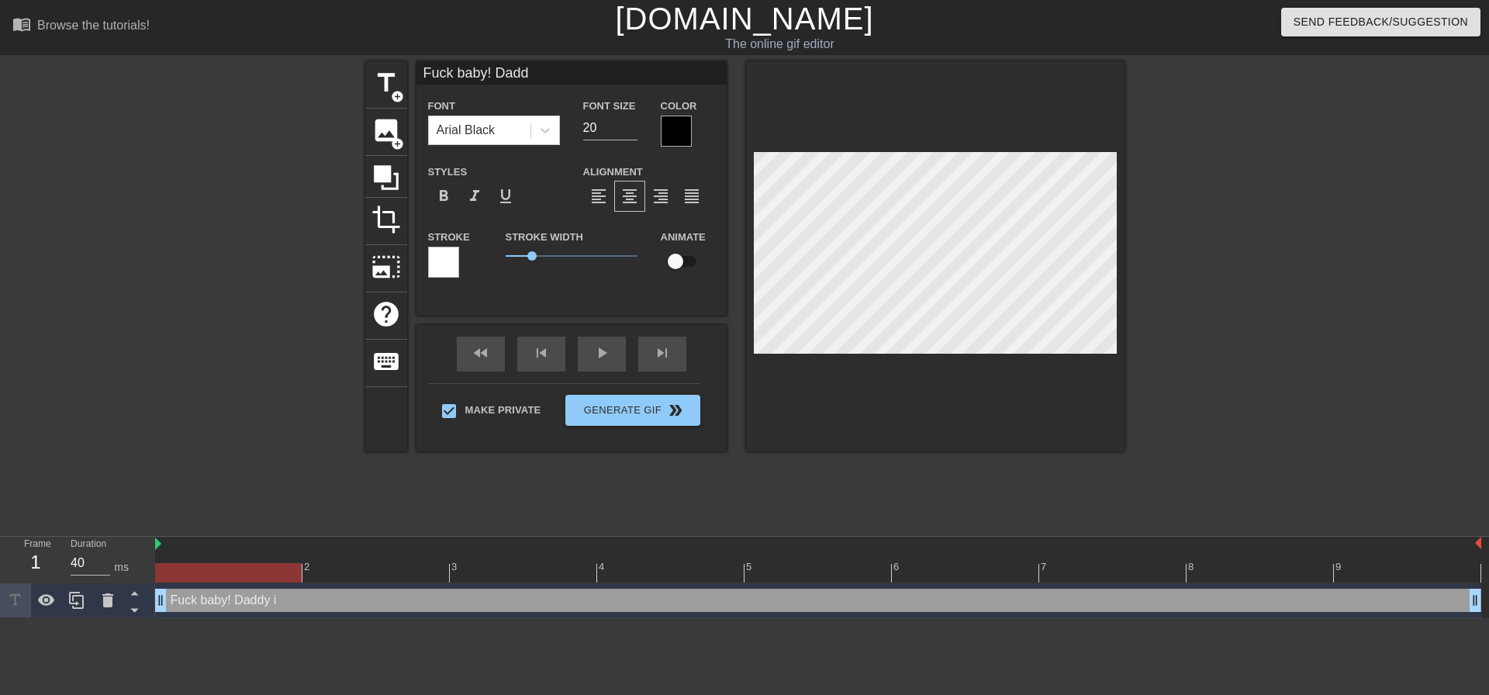
type textarea "Fuck baby! Dad"
type input "Fuck baby! Da"
type textarea "Fuck baby! Da"
type input "Fuck baby! D"
type textarea "Fuck baby! D"
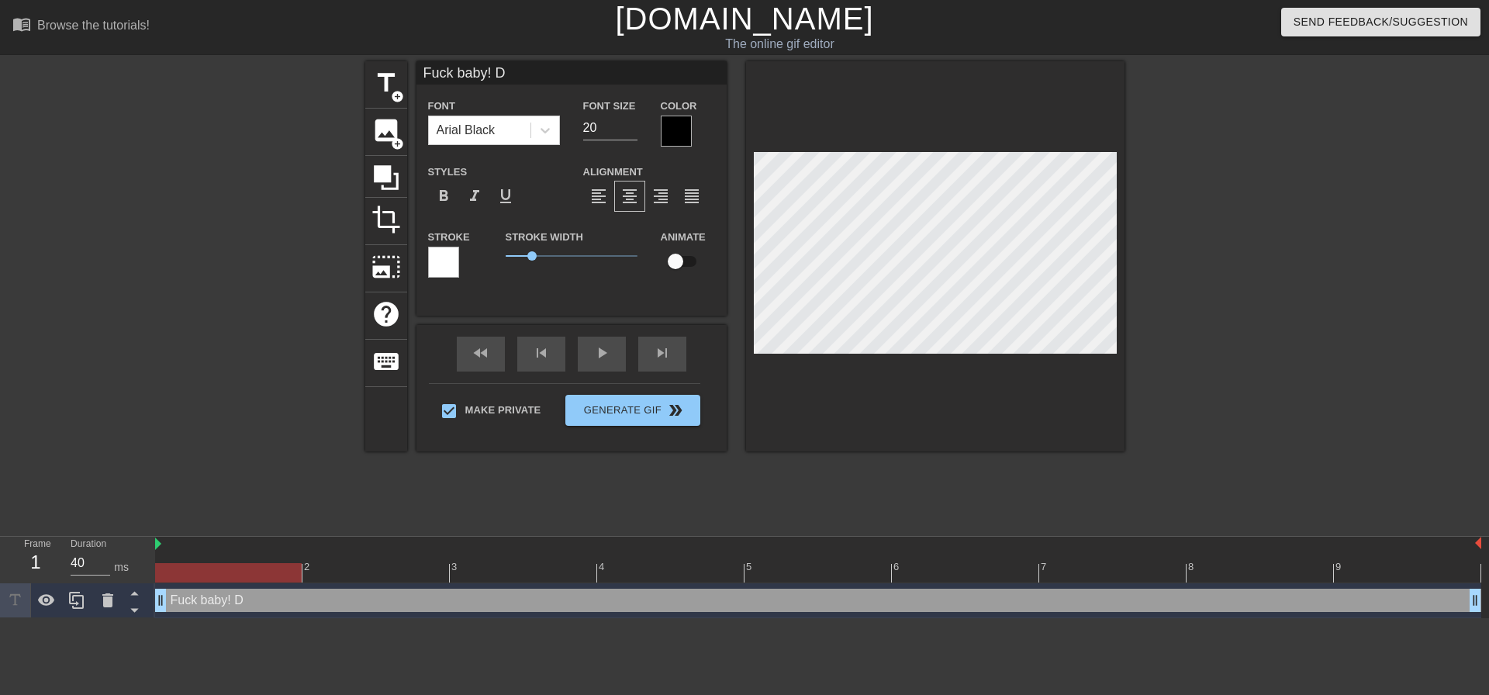
type input "Fuck baby!"
type textarea "Fuck baby!"
type input "Fuck baby!"
type textarea "Fuck baby!"
type input "Fuck baby"
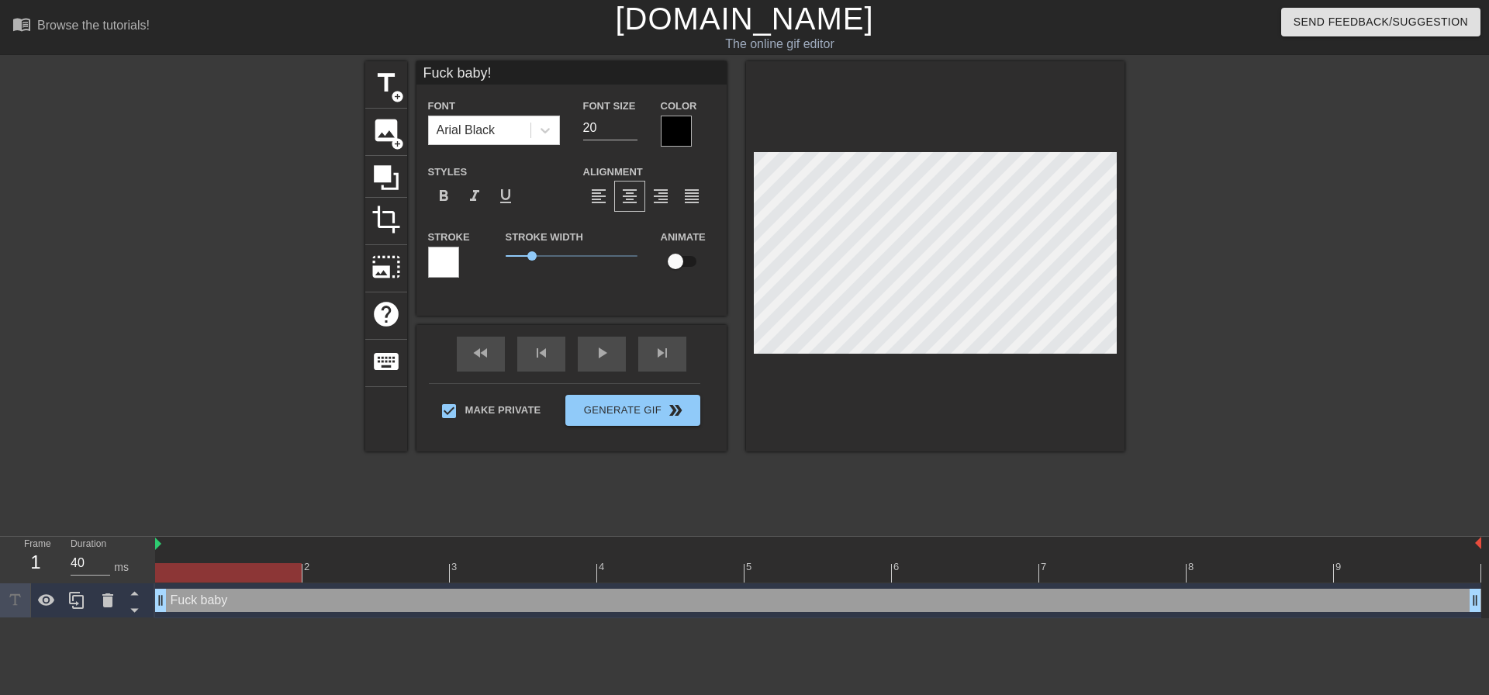
type textarea "Fuck baby"
type input "Fuck bab"
type textarea "Fuck bab"
type input "Fuck ba"
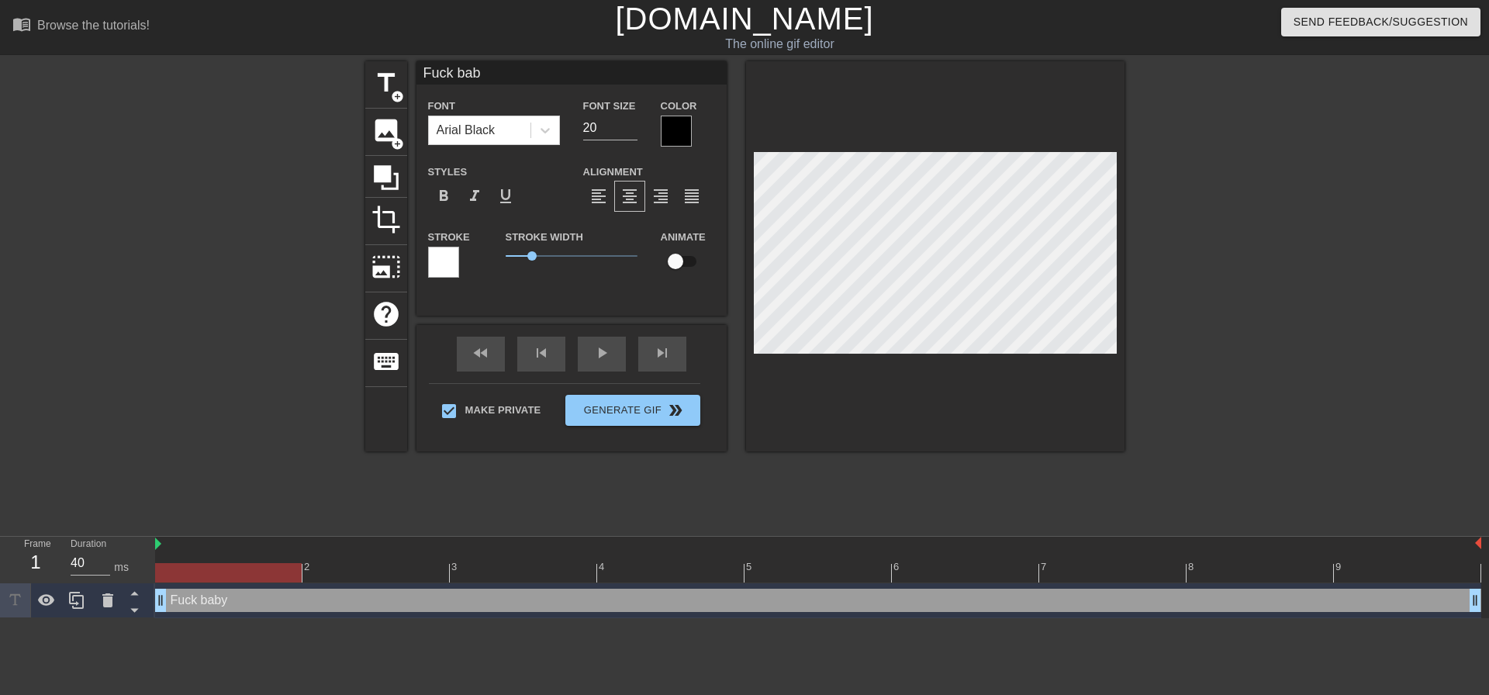
type textarea "Fuck ba"
type input "Fuck b"
type textarea "Fuck b"
type input "Fuck"
type textarea "Fuck"
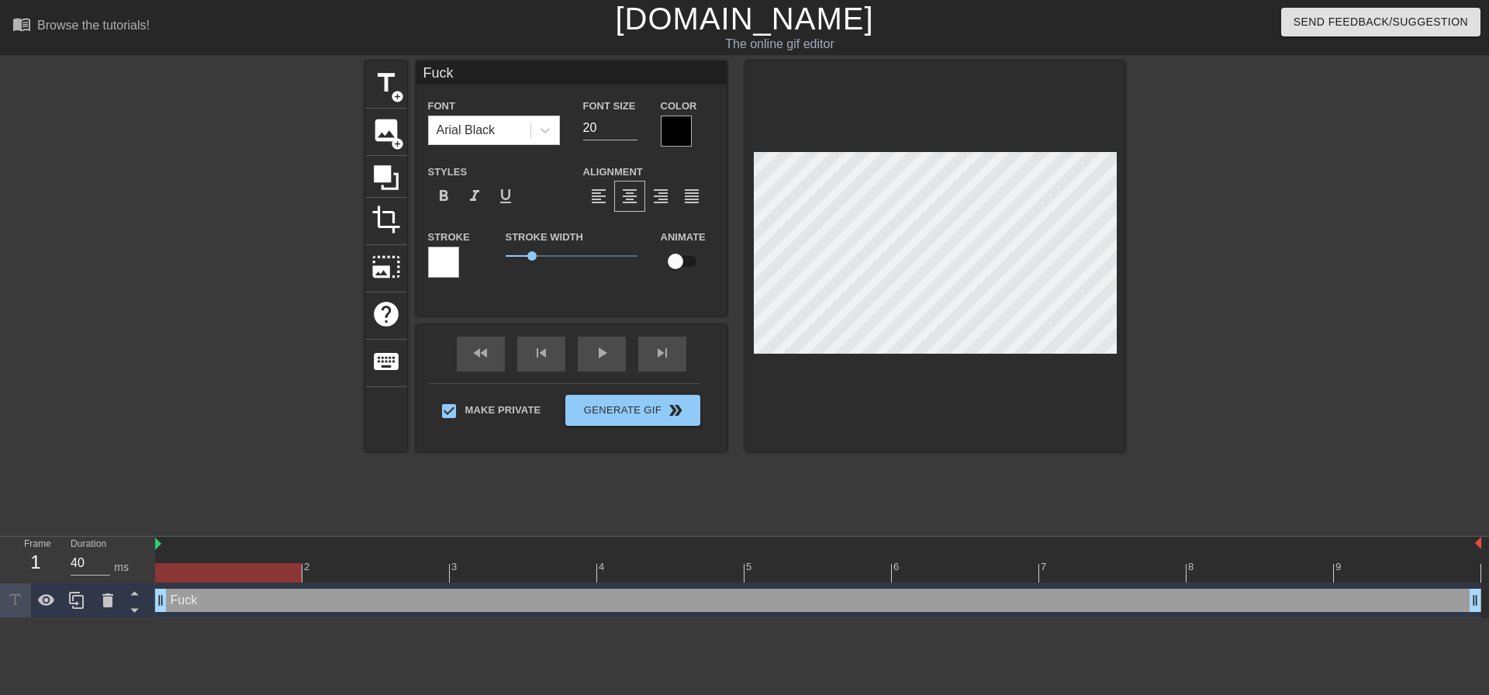
type input "Fuck s"
type textarea "Fuck s"
type input "Fuck si"
type textarea "Fuck si"
type input "Fuck sis"
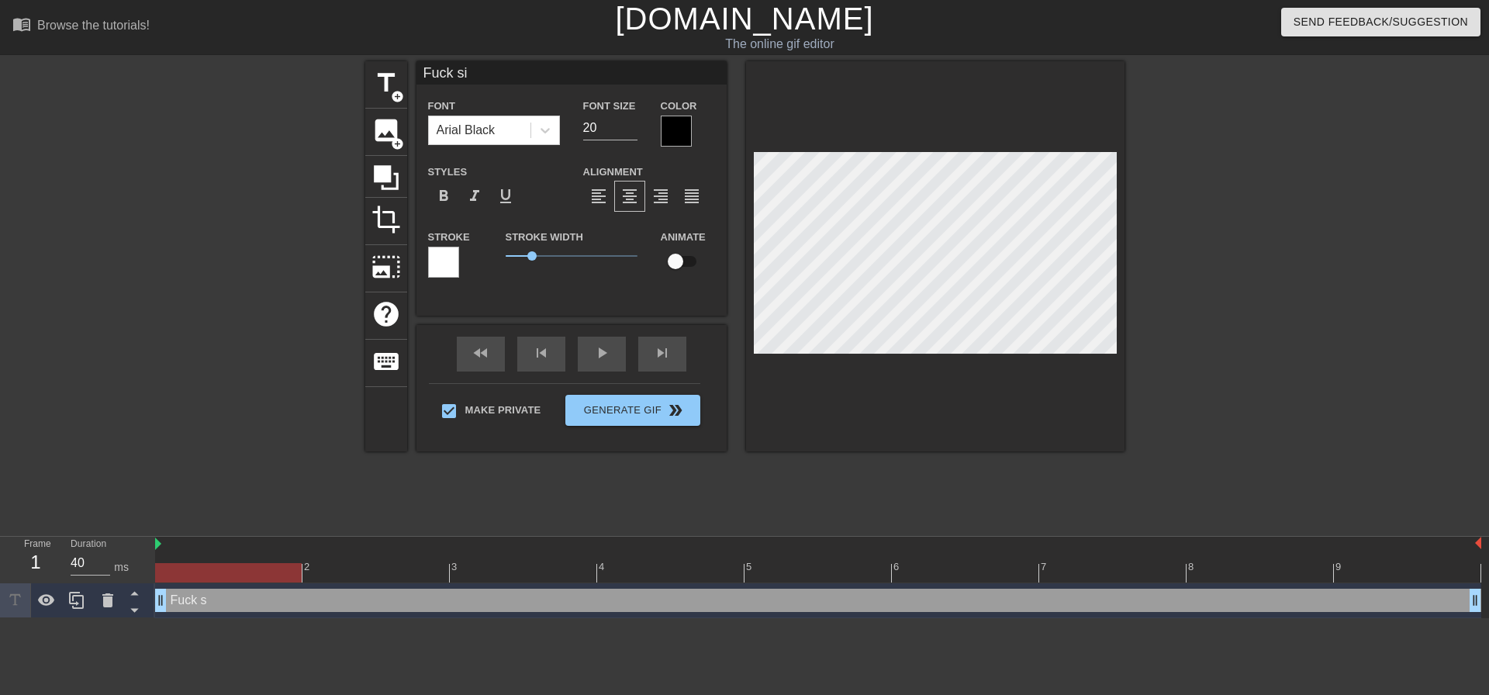
type textarea "Fuck sis"
type input "Fuck sis!"
type textarea "Fuck sis!"
type input "Fuck sis!"
type textarea "Fuck sis!"
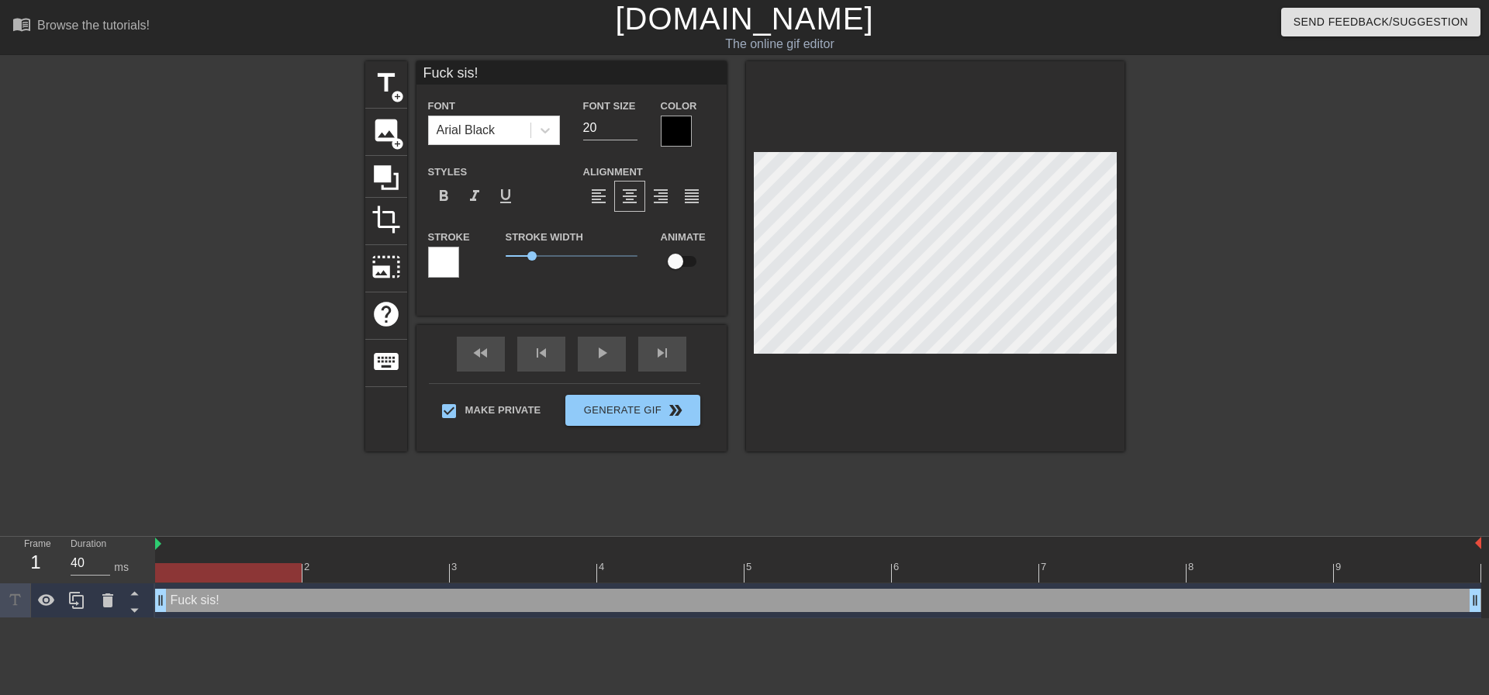
type input "Fuck sis! I"
type textarea "Fuck sis! I"
type input "Fuck sis! I"
type textarea "Fuck sis! I"
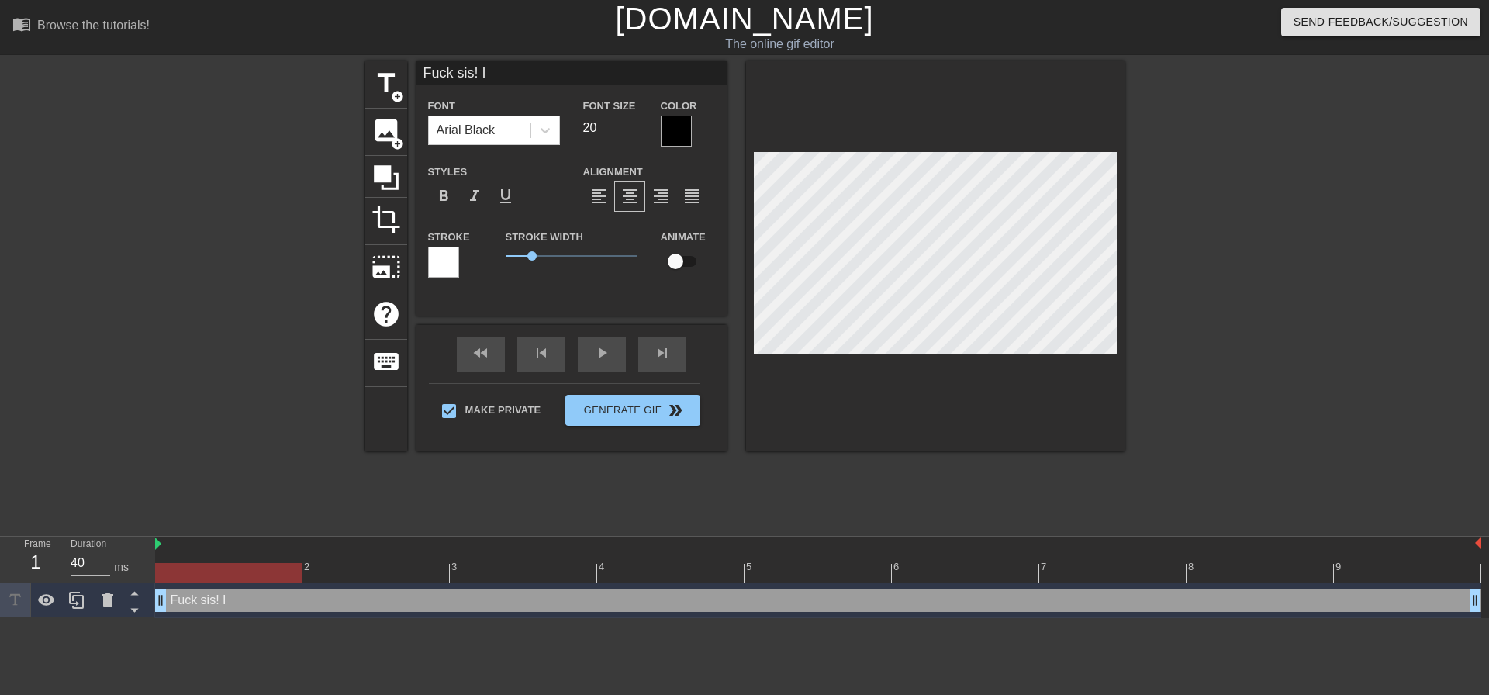
type input "Fuck sis! I"
type textarea "Fuck sis! I"
type input "Fuck sis!"
type textarea "Fuck sis!"
type input "Fuck sis! I"
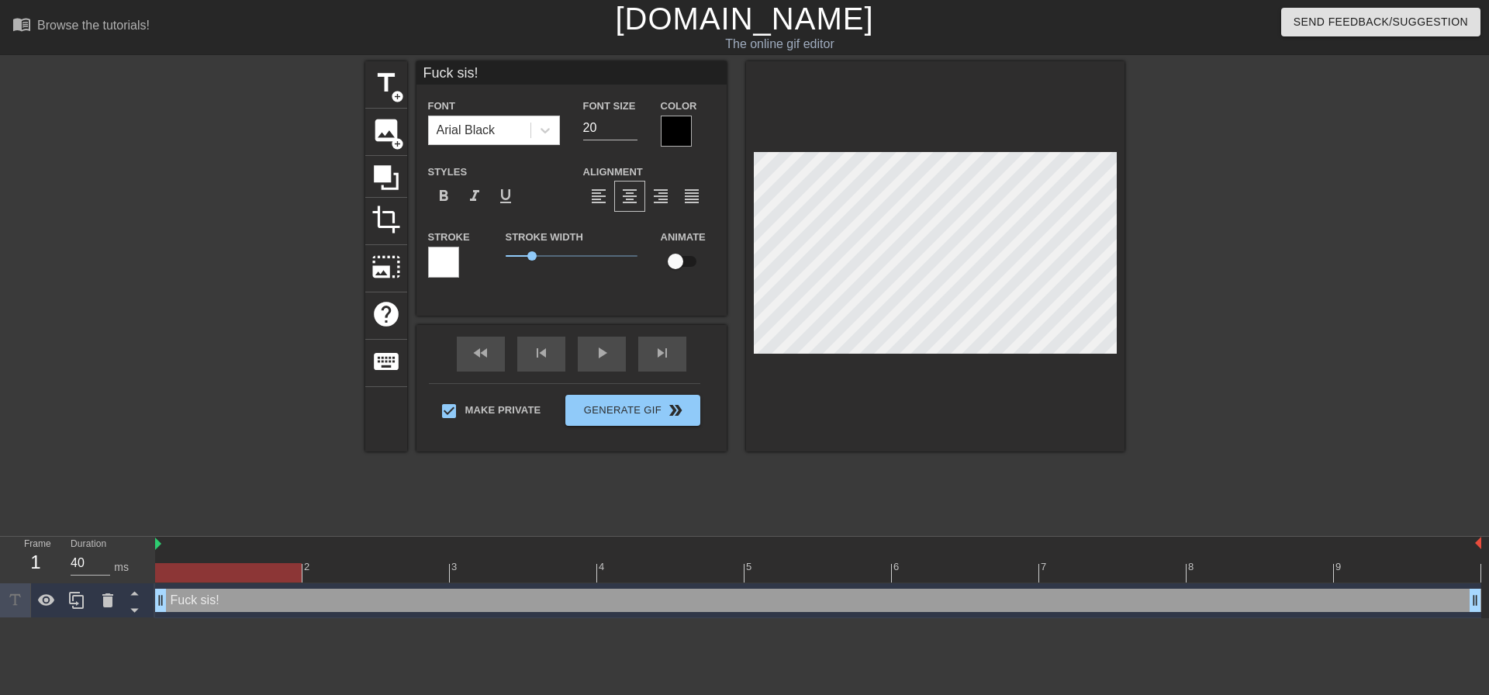
type textarea "Fuck sis! I"
type input "Fuck sis! IS"
type textarea "Fuck sis! IS"
type input "Fuck sis! I"
type textarea "Fuck sis! I"
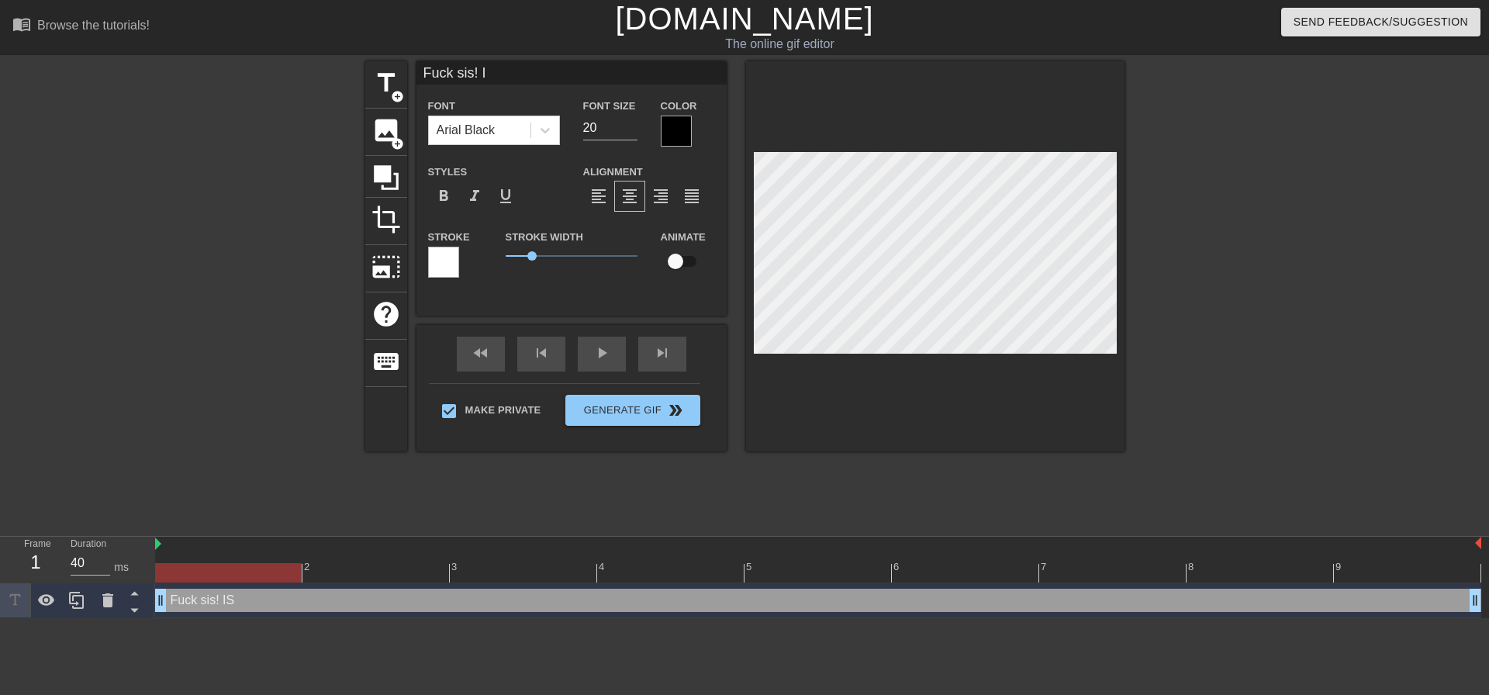
type input "Fuck sis! Is"
type textarea "Fuck sis! Is"
type input "Fuck sis! Isn"
type textarea "Fuck sis! Isn"
type input "Fuck sis! Isn;"
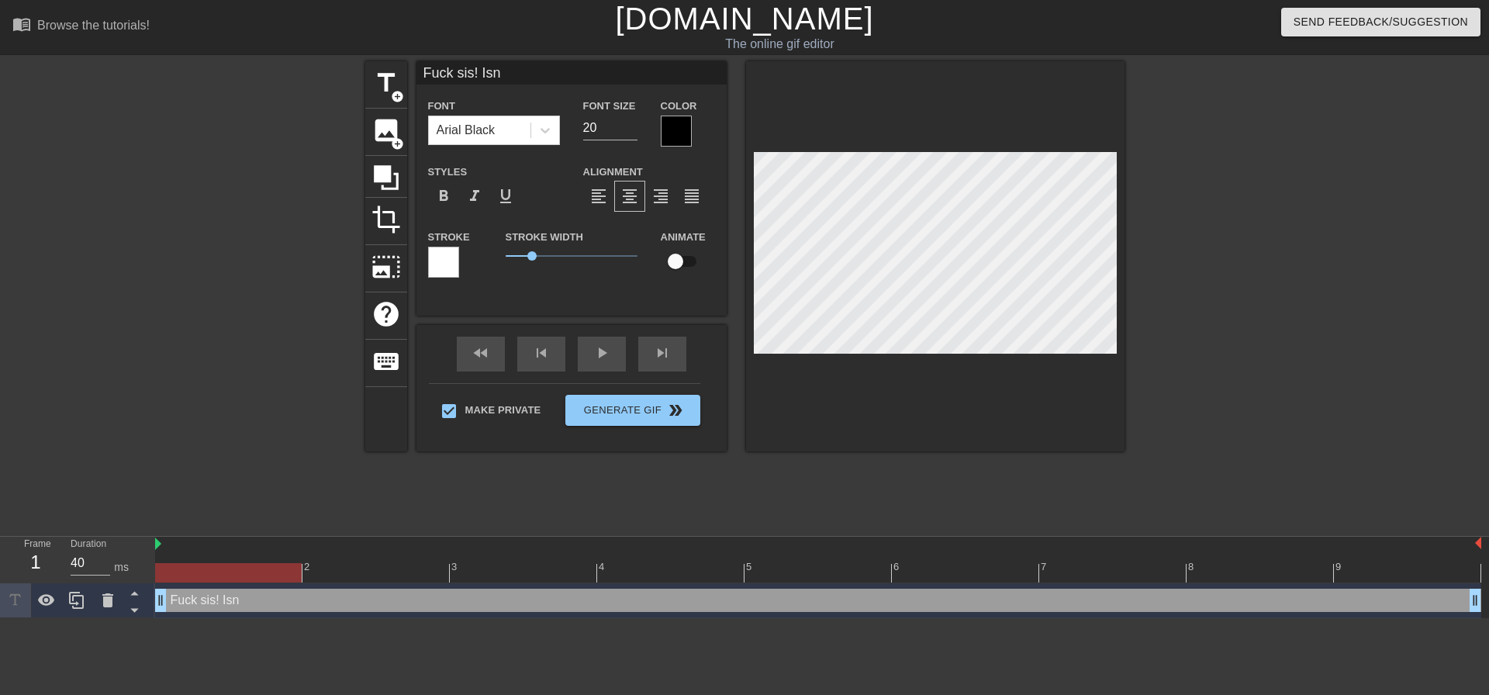
type textarea "Fuck sis! Isn;"
type input "Fuck sis! Isn;t"
type textarea "Fuck sis! Isn;t"
type input "Fuck sis! Isn;t"
type textarea "Fuck sis! Isn;t"
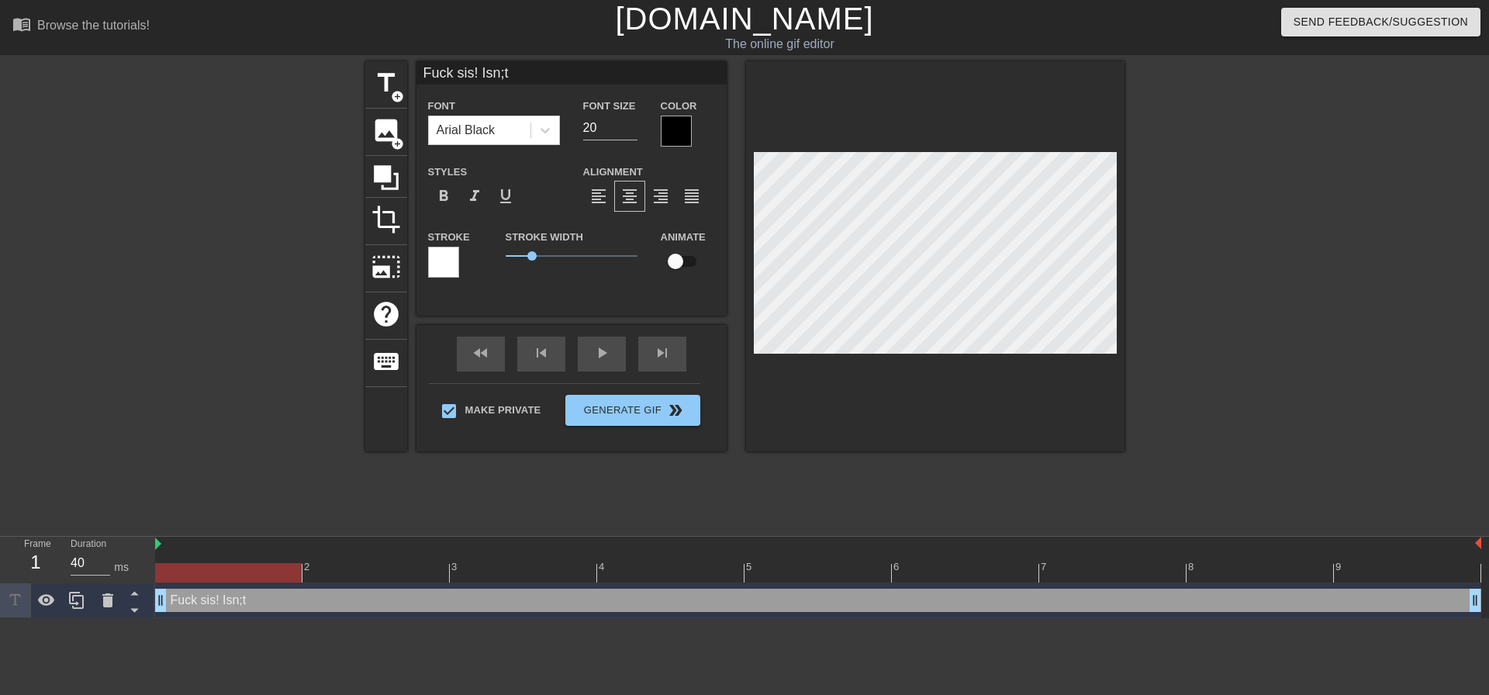
scroll to position [2, 5]
type input "Fuck sis! Isn;t"
type textarea "Fuck sis! Isn;t"
type input "Fuck sis! Isn;"
type textarea "Fuck sis! Isn;"
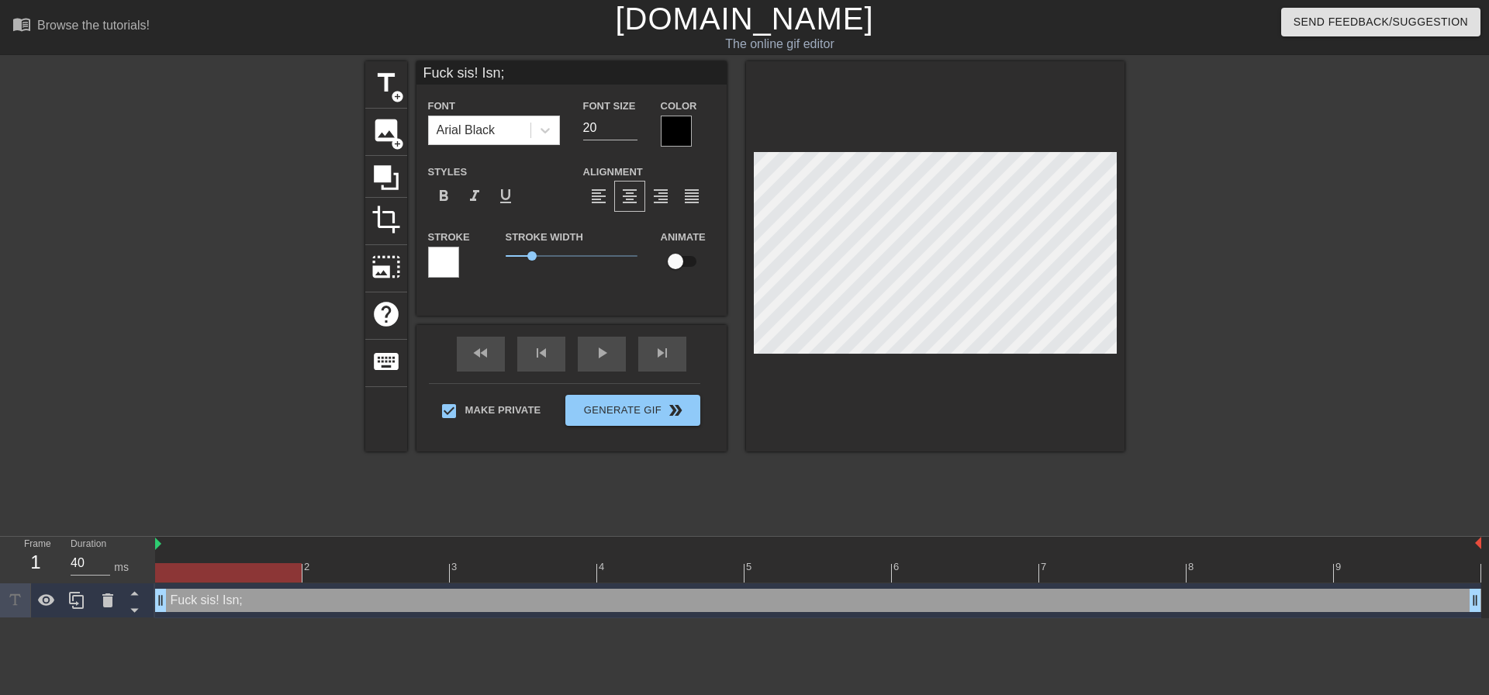
type input "Fuck sis! Isn"
type textarea "Fuck sis! Isn"
type input "Fuck sis! Isn'"
type textarea "Fuck sis! Isn'"
type input "Fuck sis! Isn't"
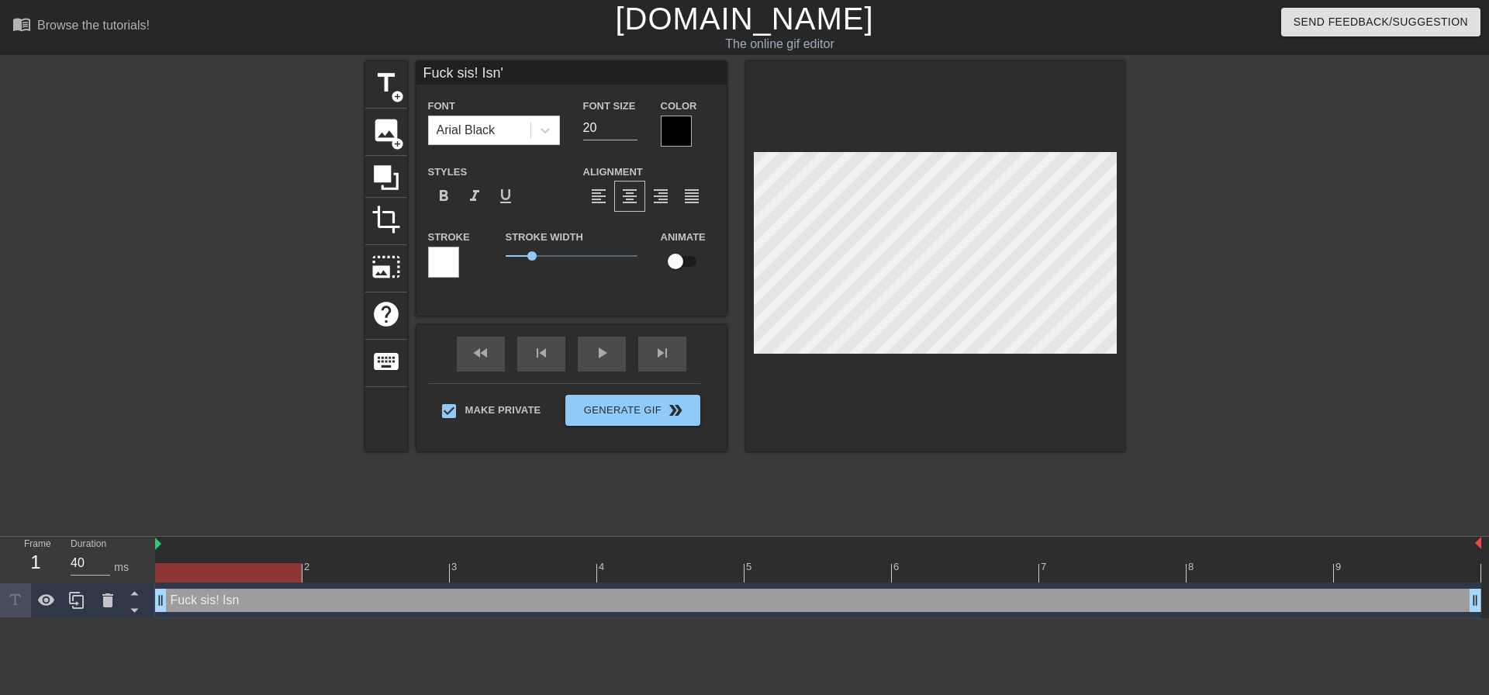
type textarea "Fuck sis! Isn't"
type input "Fuck sis! Isn't"
type textarea "Fuck sis! Isn't"
type input "Fuck sis! Isn't t"
type textarea "Fuck sis! Isn't t"
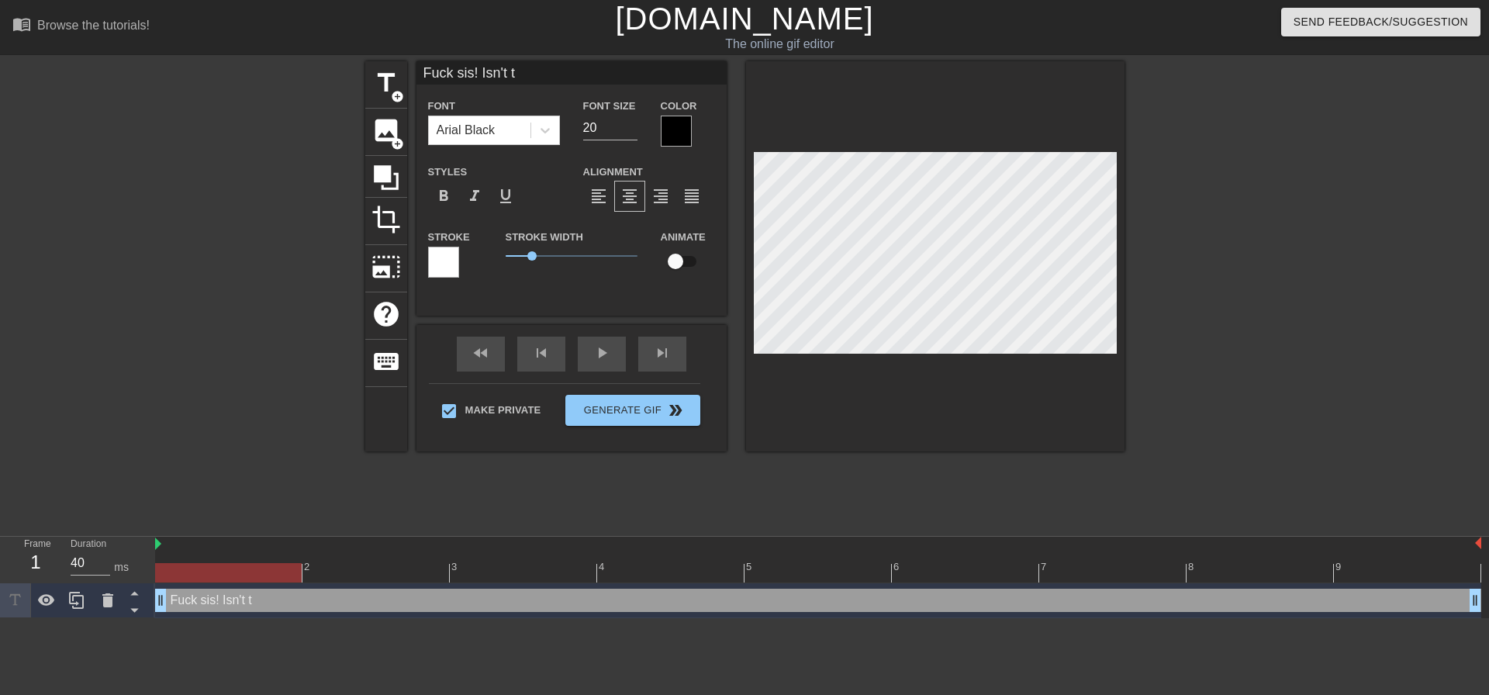
type input "Fuck sis! Isn't tj"
type textarea "Fuck sis! Isn't tj"
type input "Fuck sis! Isn't t"
type textarea "Fuck sis! Isn't t"
type input "Fuck sis! Isn't th"
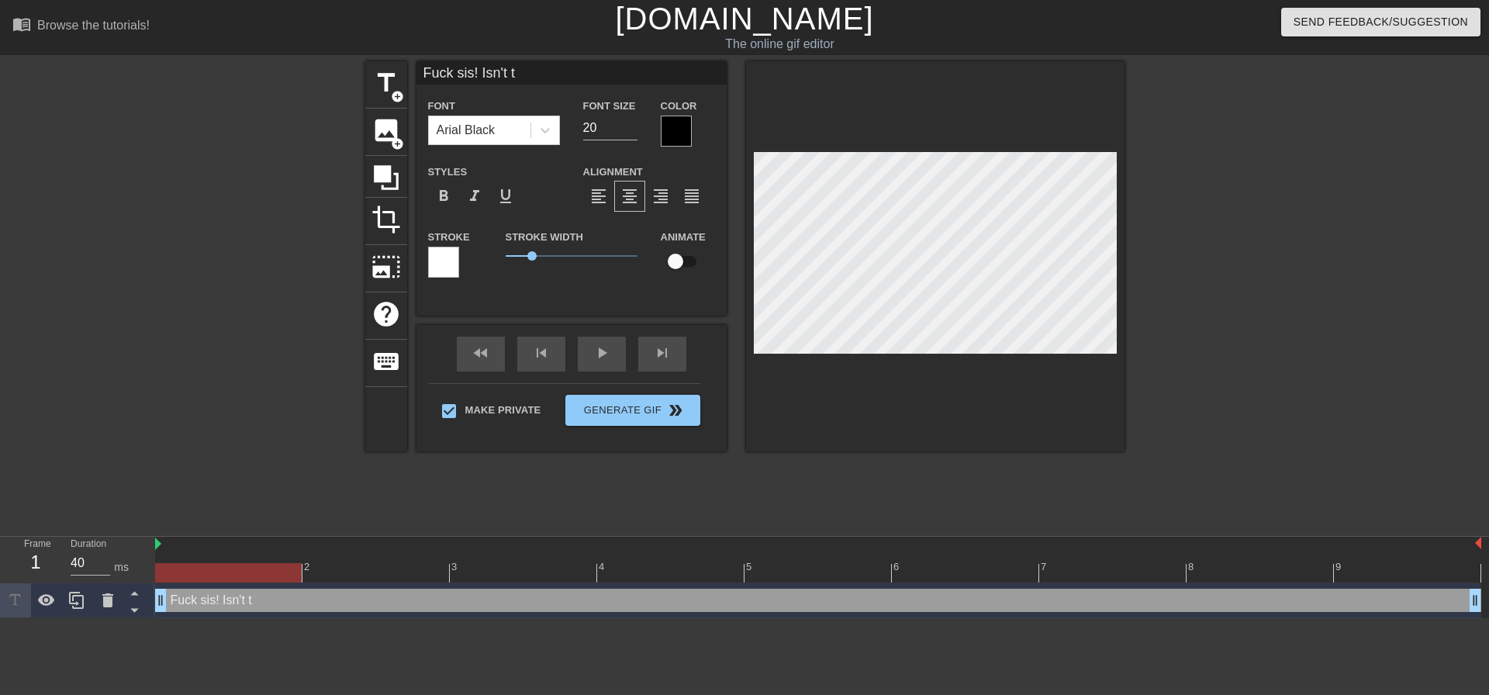
type textarea "Fuck sis! Isn't th"
type input "Fuck sis! Isn't thi"
type textarea "Fuck sis! Isn't thi"
type input "Fuck sis! Isn't this"
type textarea "Fuck sis! Isn't this"
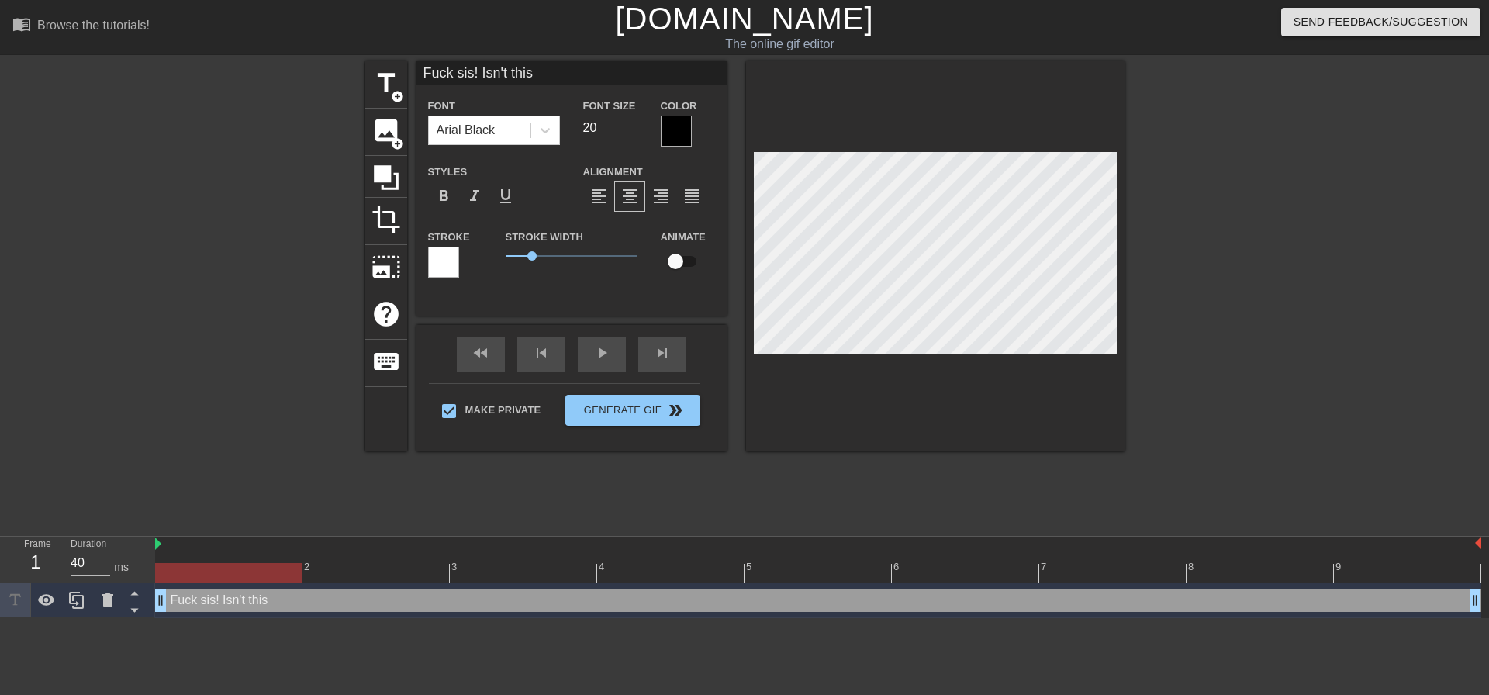
type input "Fuck sis! Isn't this"
type textarea "Fuck sis! Isn't this"
type input "Fuck sis! Isn't this s"
type textarea "Fuck sis! Isn't this s"
type input "Fuck sis! Isn't this so"
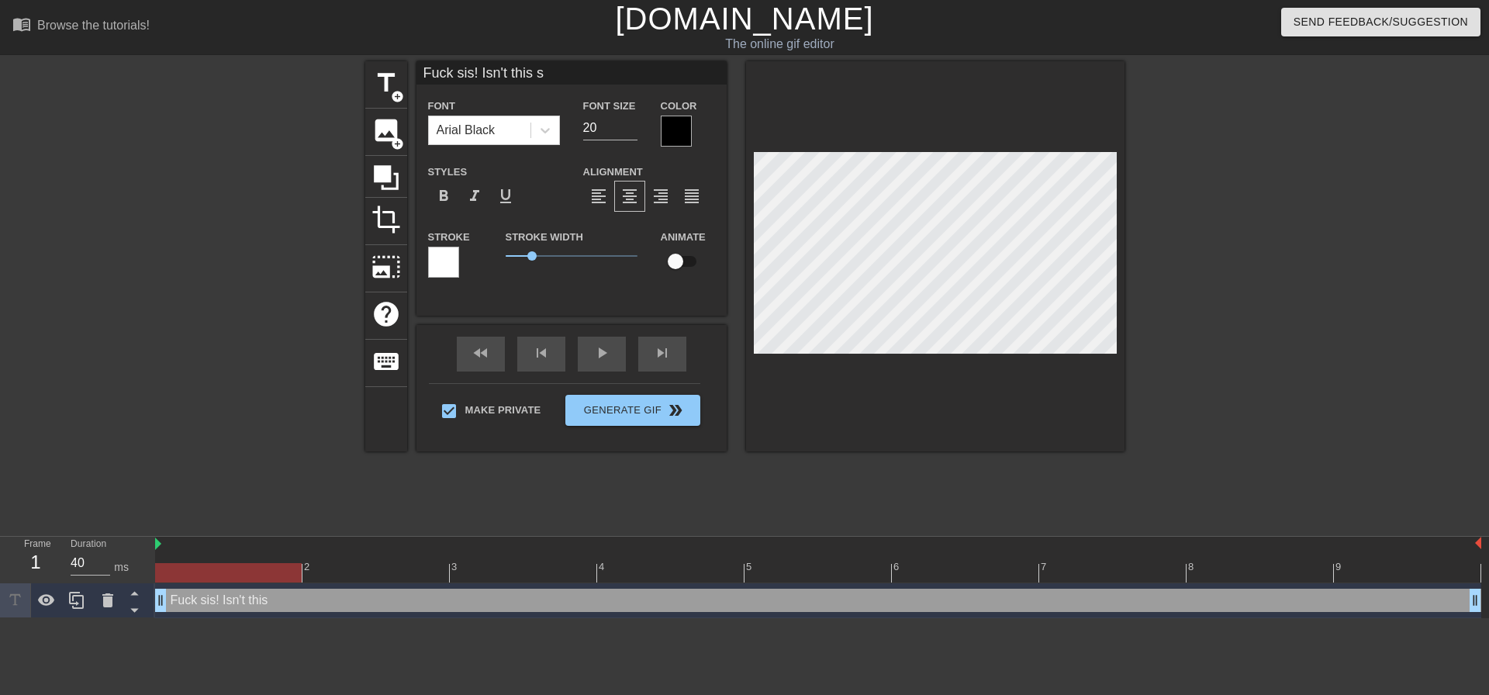
type textarea "Fuck sis! Isn't this so"
type input "Fuck sis! Isn't this so"
type textarea "Fuck sis! Isn't this so"
type input "Fuck sis! Isn't this so m"
type textarea "Fuck sis! Isn't this so m"
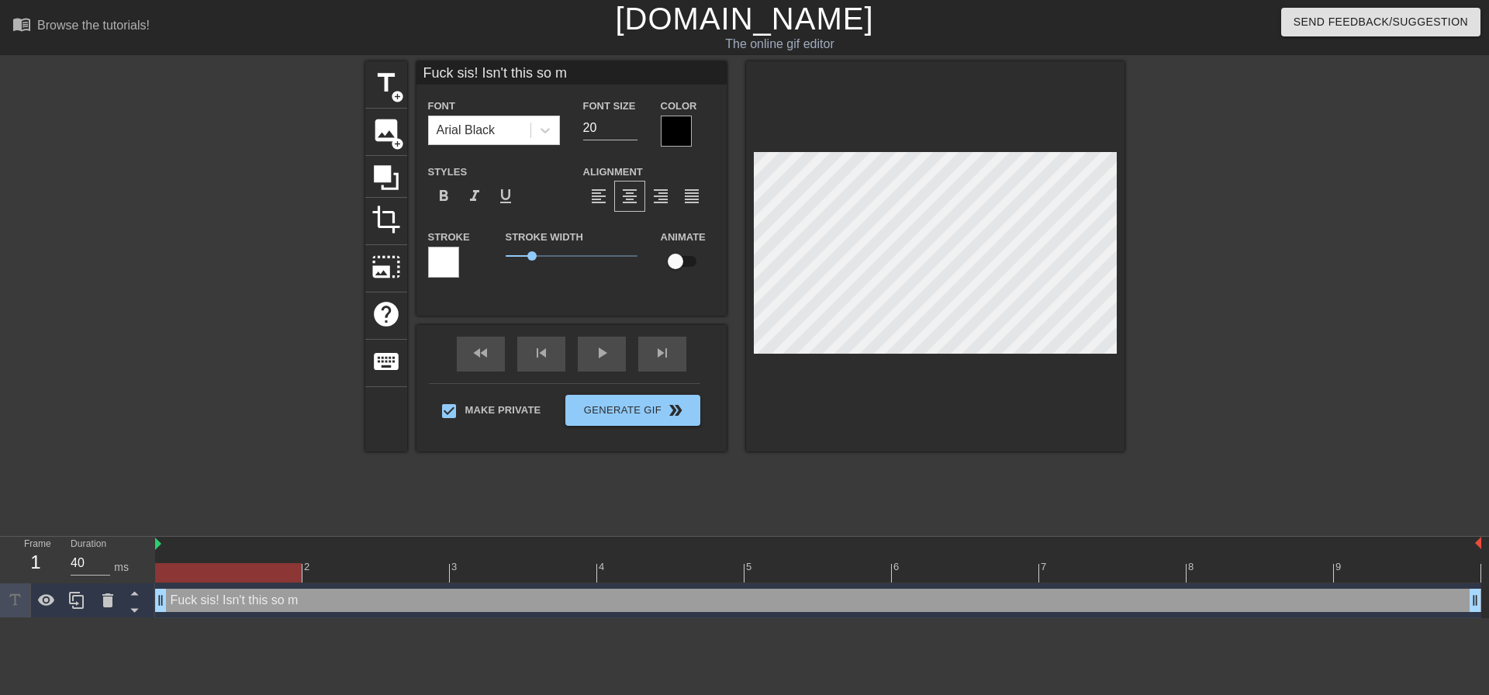
type input "Fuck sis! Isn't this so mc"
type textarea "Fuck sis! Isn't this so mc"
type input "Fuck sis! Isn't this so mcu"
type textarea "Fuck sis! Isn't this so mcu"
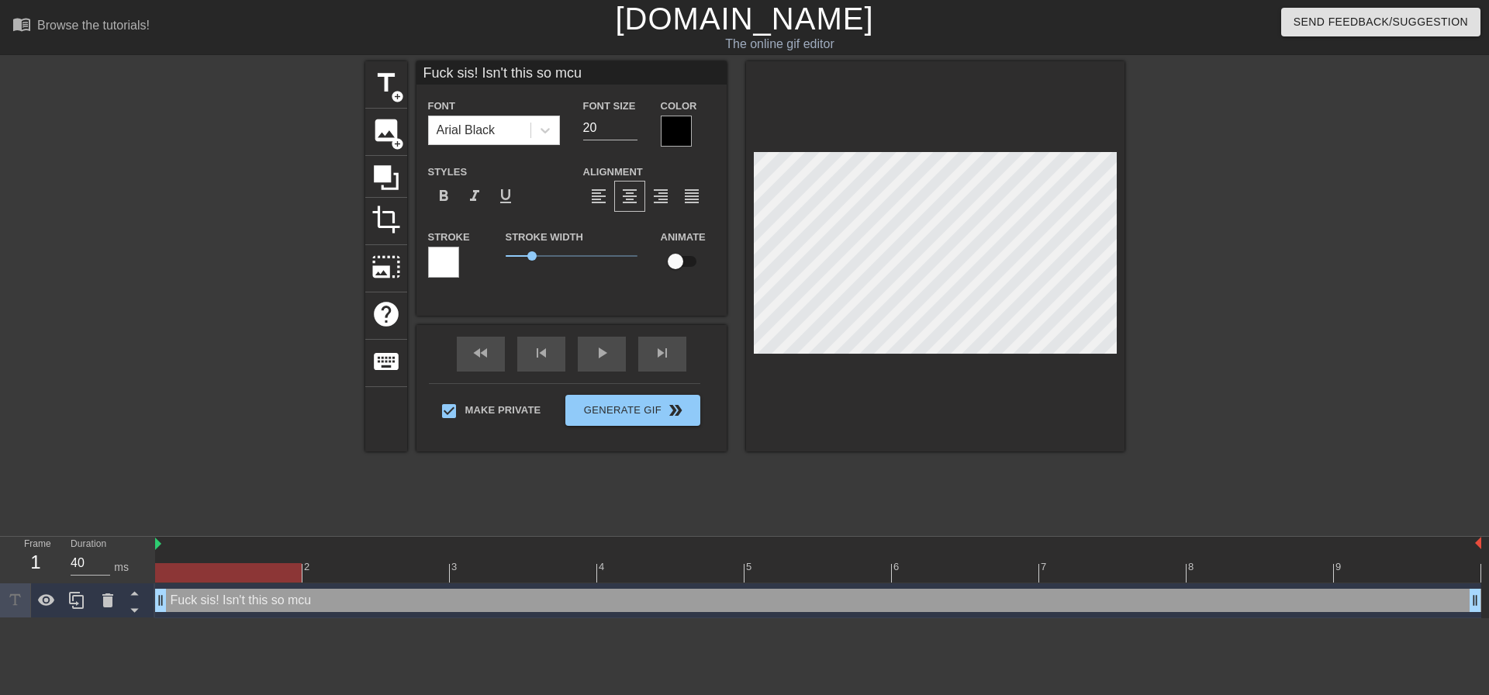
type input "Fuck sis! Isn't this so mcuh"
type textarea "Fuck sis! Isn't this so mcuh"
type input "Fuck sis! Isn't this so mcuh"
type textarea "Fuck sis! Isn't this so mcuh"
type input "Fuck sis! Isn't this so mcuh e"
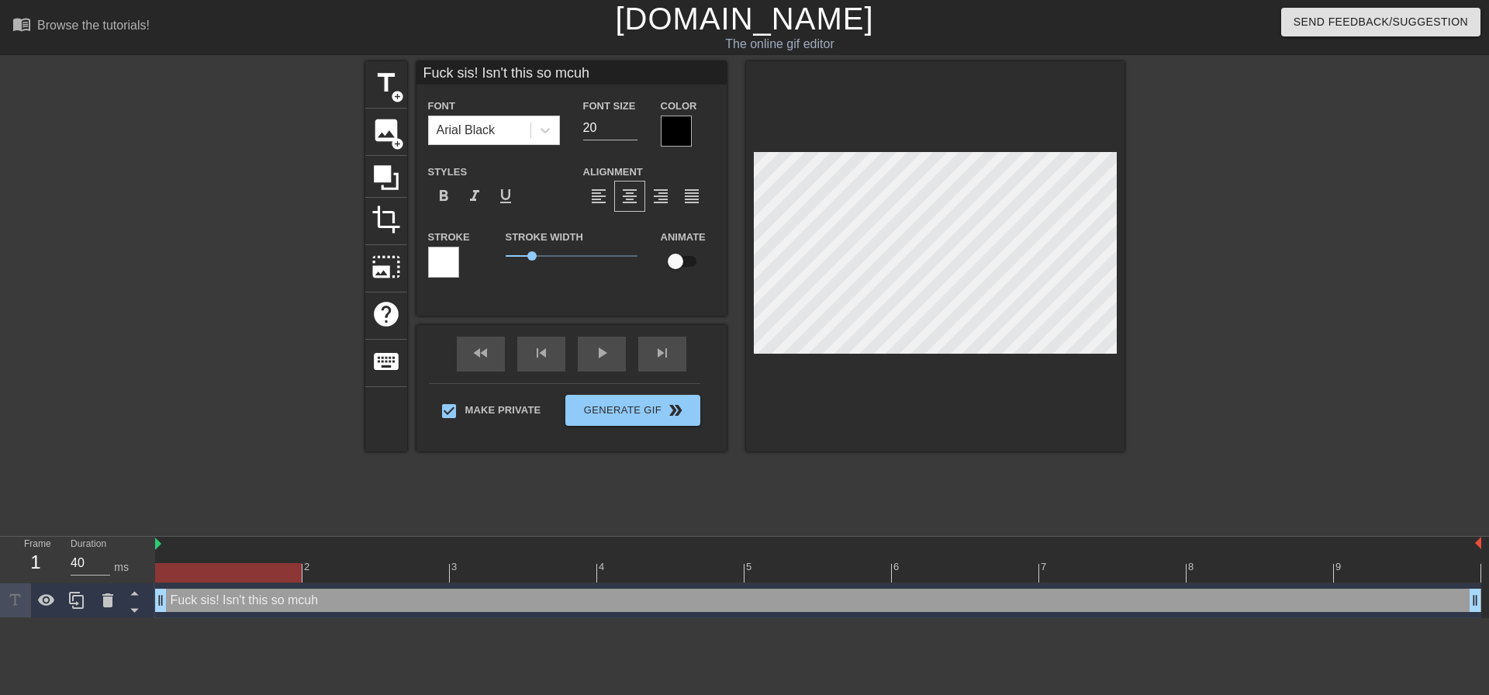
type textarea "Fuck sis! Isn't this so mcuh e"
type input "Fuck sis! Isn't this so mcuh"
type textarea "Fuck sis! Isn't this so mcuh"
type input "Fuck sis! Isn't this so mcuh"
type textarea "Fuck sis! Isn't this so mcuh"
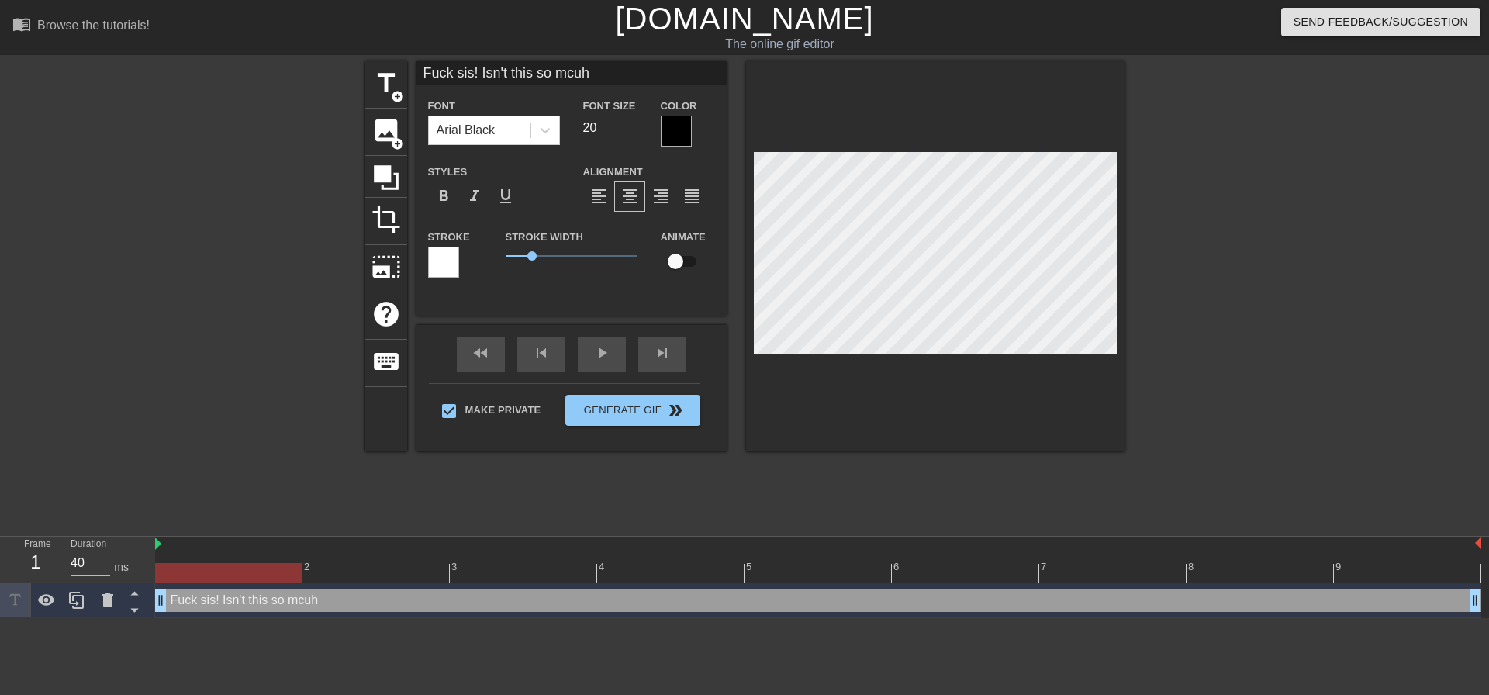
type input "Fuck sis! Isn't this so mcu"
type textarea "Fuck sis! Isn't this so mcu"
type input "Fuck sis! Isn't this so mc"
type textarea "Fuck sis! Isn't this so mc"
type input "Fuck sis! Isn't this so m"
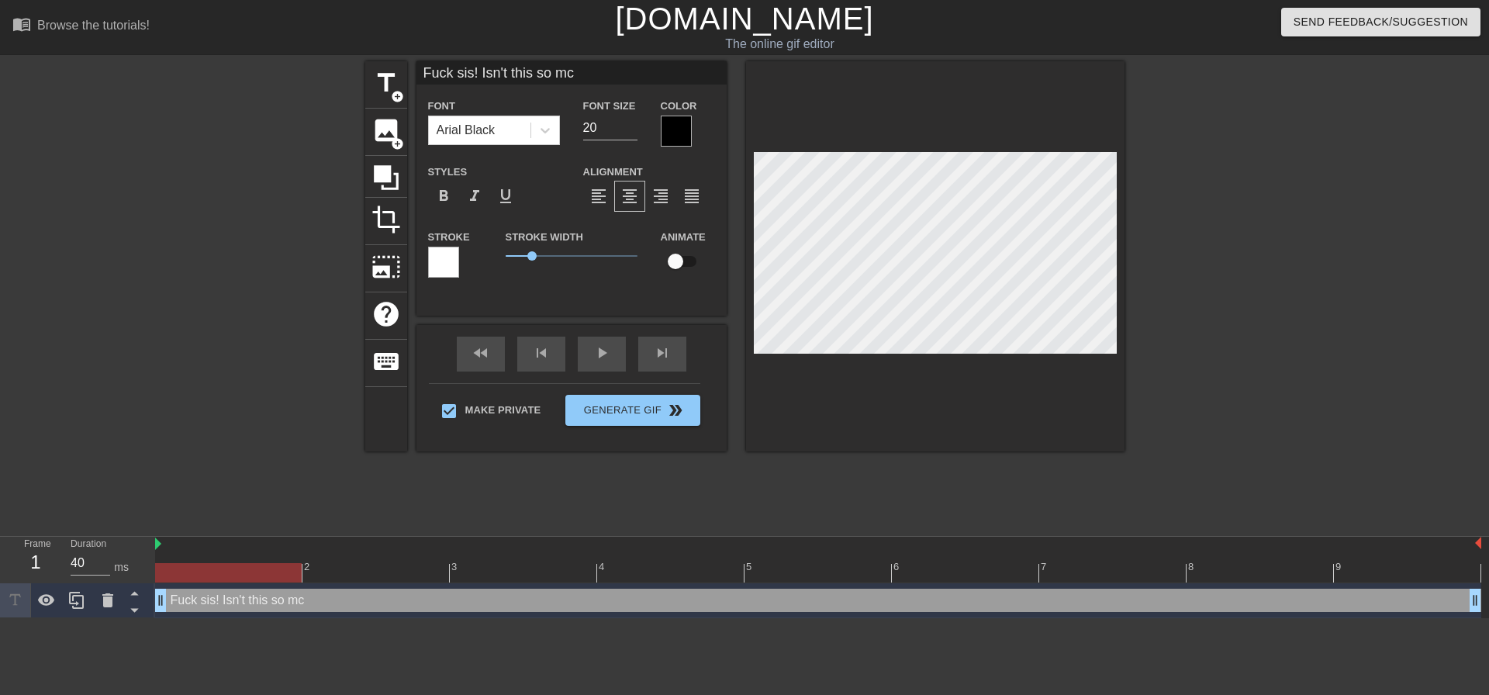
type textarea "Fuck sis! Isn't this so m"
type input "Fuck sis! Isn't this so mu"
type textarea "Fuck sis! Isn't this so mu"
type input "Fuck sis! Isn't this so muc"
type textarea "Fuck sis! Isn't this so muc"
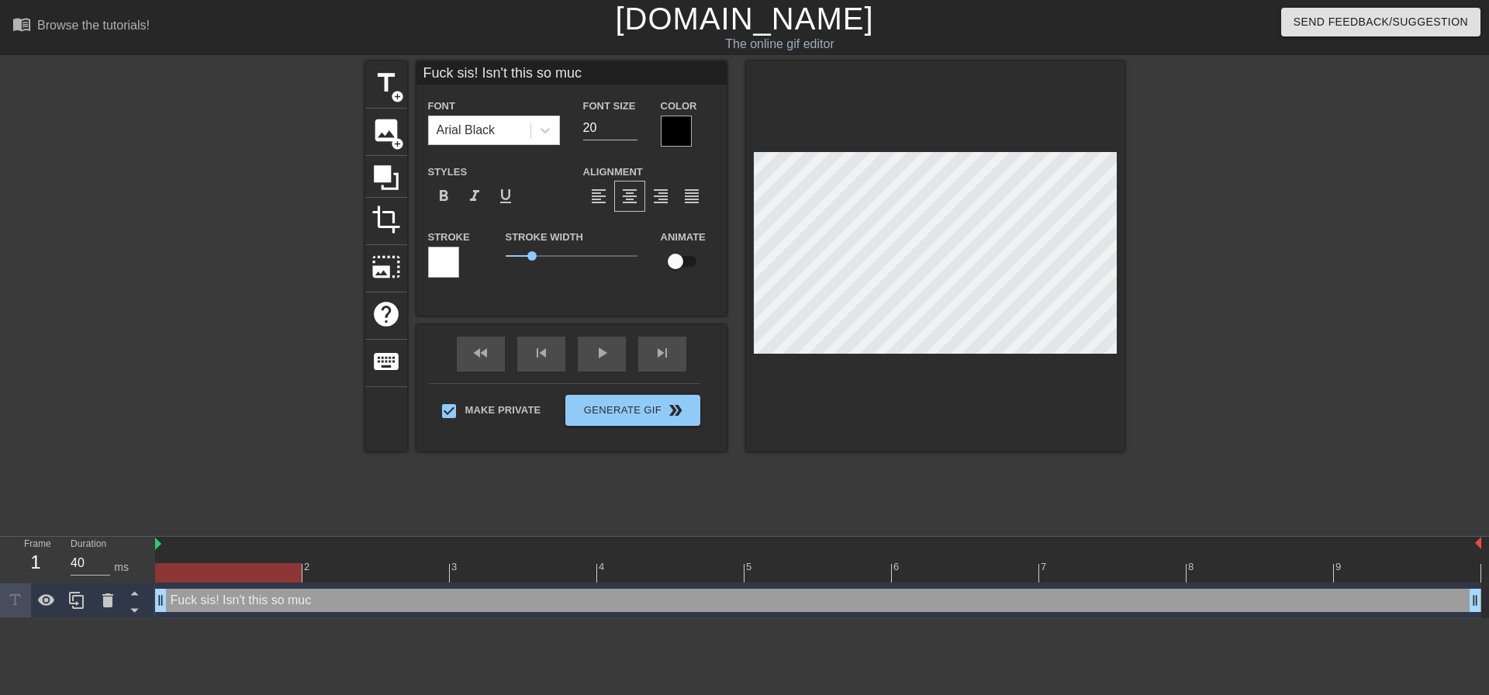
type input "Fuck sis! Isn't this so much"
type textarea "Fuck sis! Isn't this so much"
type input "Fuck sis! Isn't this so much"
type textarea "Fuck sis! Isn't this so much"
type input "Fuck sis! Isn't this so much b"
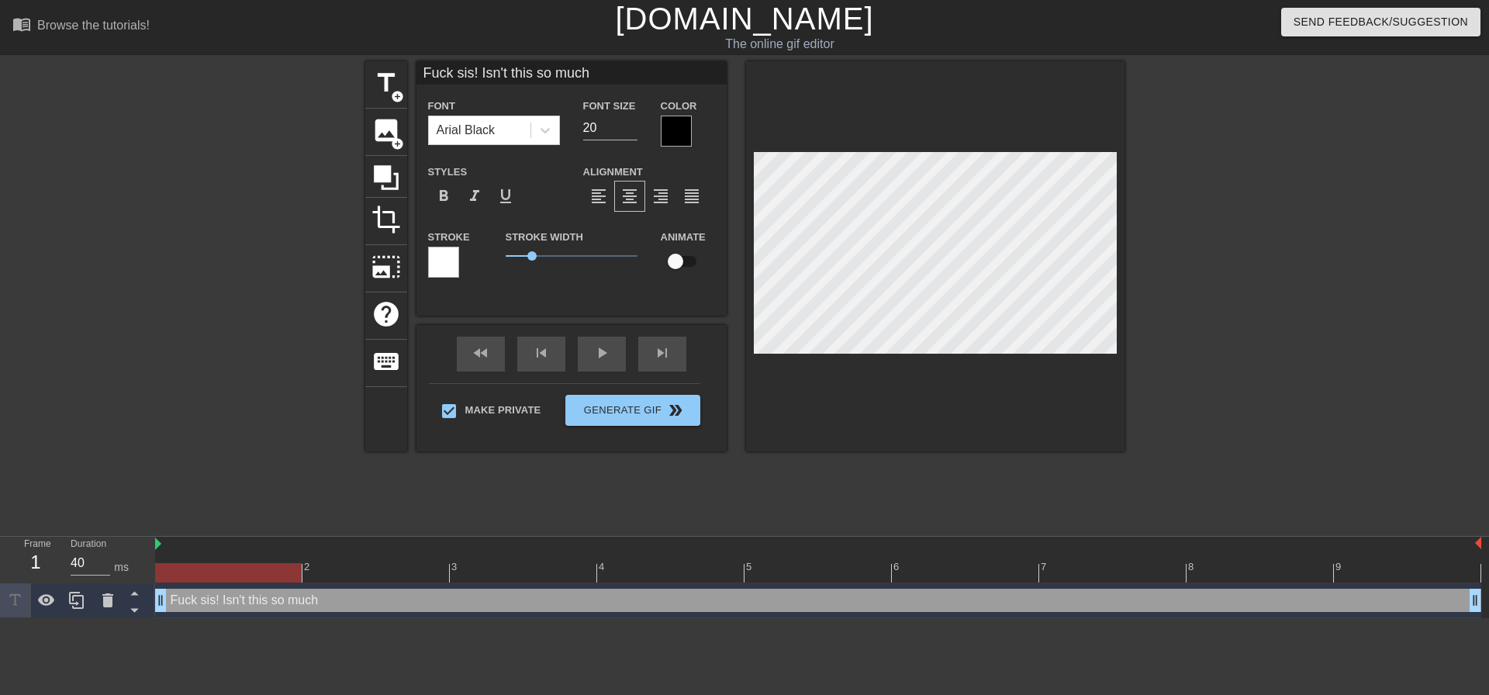
type textarea "Fuck sis! Isn't this so much b"
type input "Fuck sis! Isn't this so much be"
type textarea "Fuck sis! Isn't this so much be"
type input "Fuck sis! Isn't this so much bet"
type textarea "Fuck sis! Isn't this so much bet"
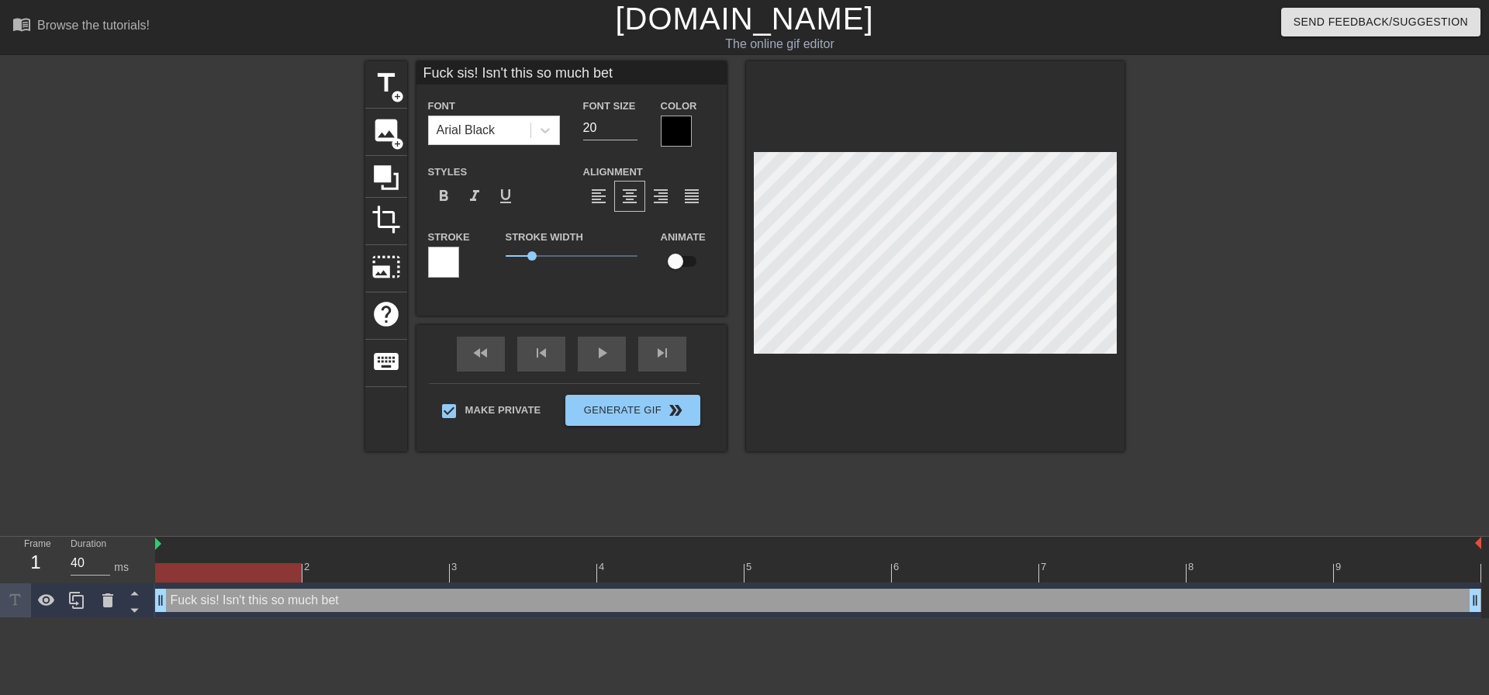
type input "Fuck sis! Isn't this so much bett"
type textarea "Fuck sis! Isn't this so much bett"
type input "Fuck sis! Isn't this so much bette"
type textarea "Fuck sis! Isn't this so much bette"
type input "Fuck sis! Isn't this so much better"
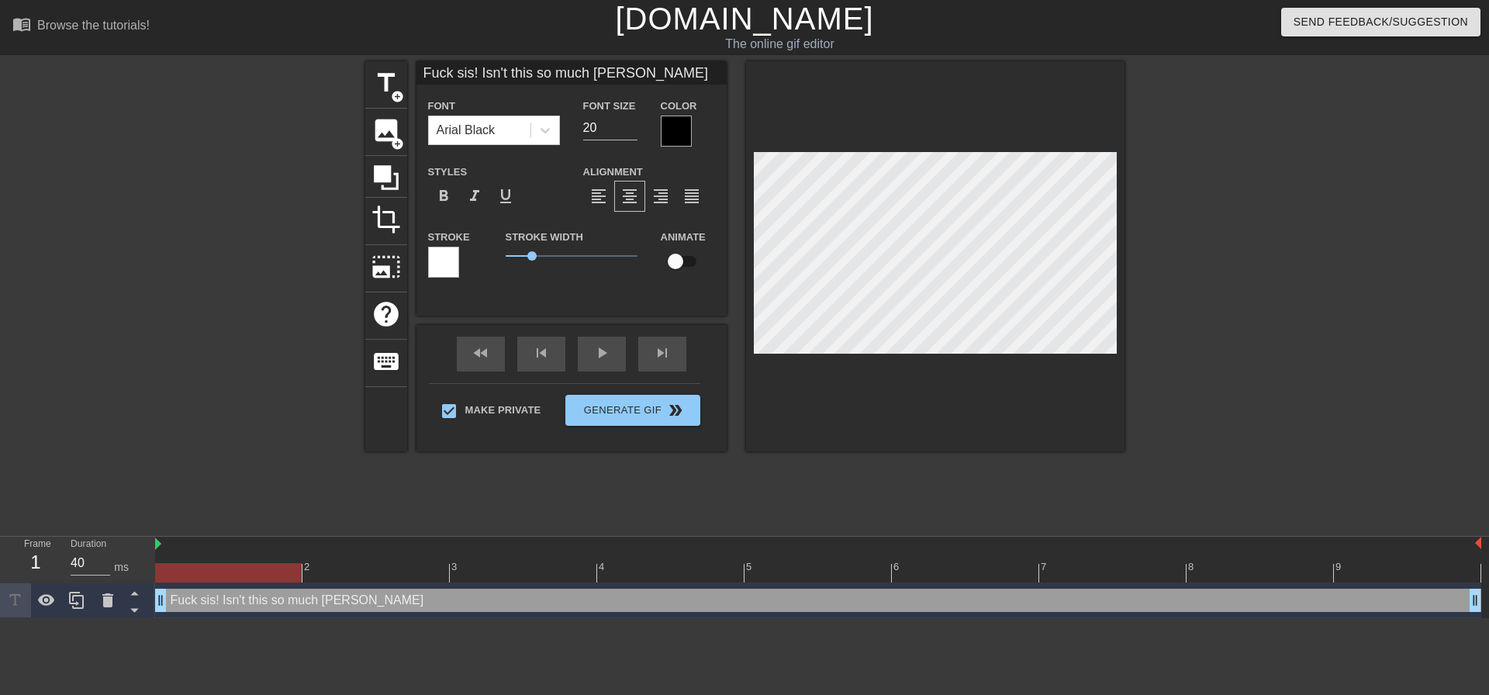
type textarea "Fuck sis! Isn't this so much better"
type input "Fuck sis! Isn't this so much better"
type textarea "Fuck sis! Isn't this so much better"
type input "Fuck sis! Isn't this so much bettert"
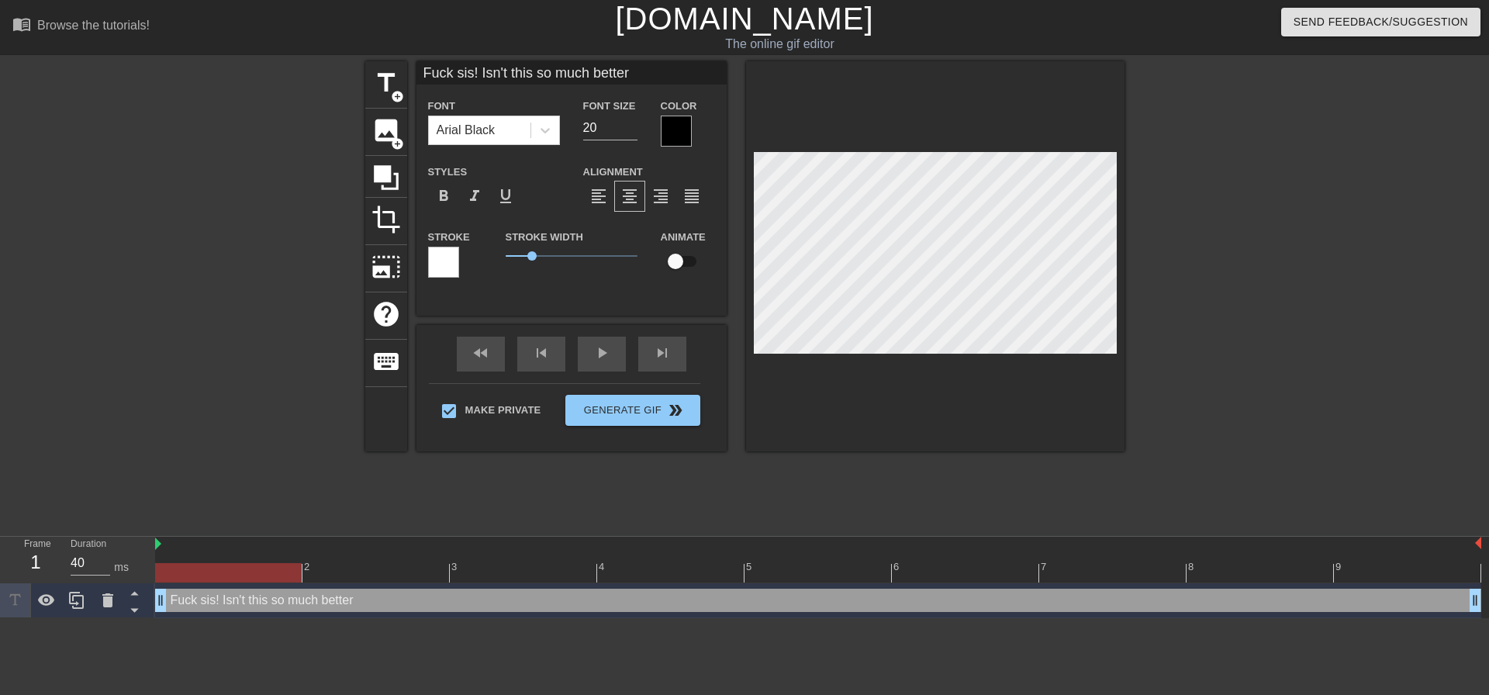
type textarea "Fuck sis! Isn't this so much better t"
type input "Fuck sis! Isn't this so much betterth"
type textarea "Fuck sis! Isn't this so much better th"
type input "Fuck sis! Isn't this so much bettertha"
type textarea "Fuck sis! Isn't this so much better tha"
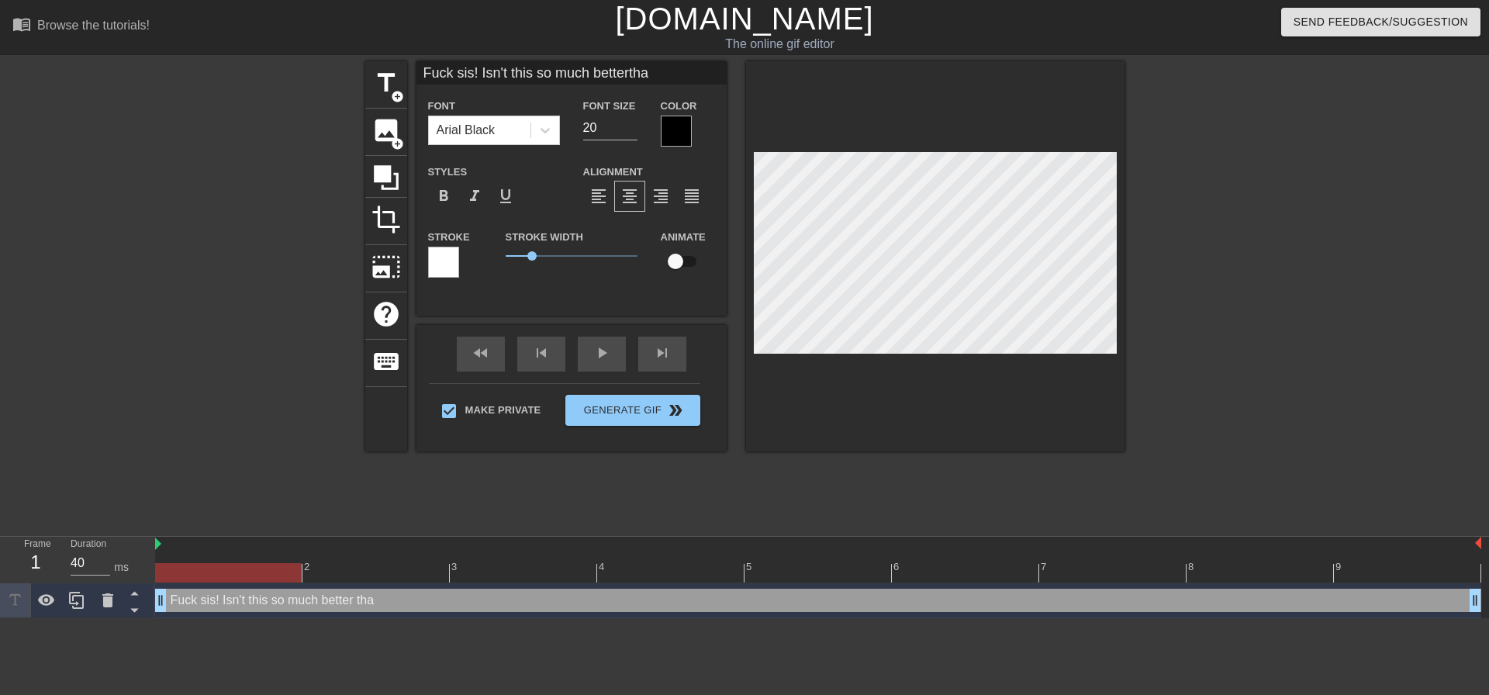
type input "Fuck sis! Isn't this so much betterthaa"
type textarea "Fuck sis! Isn't this so much better thaa"
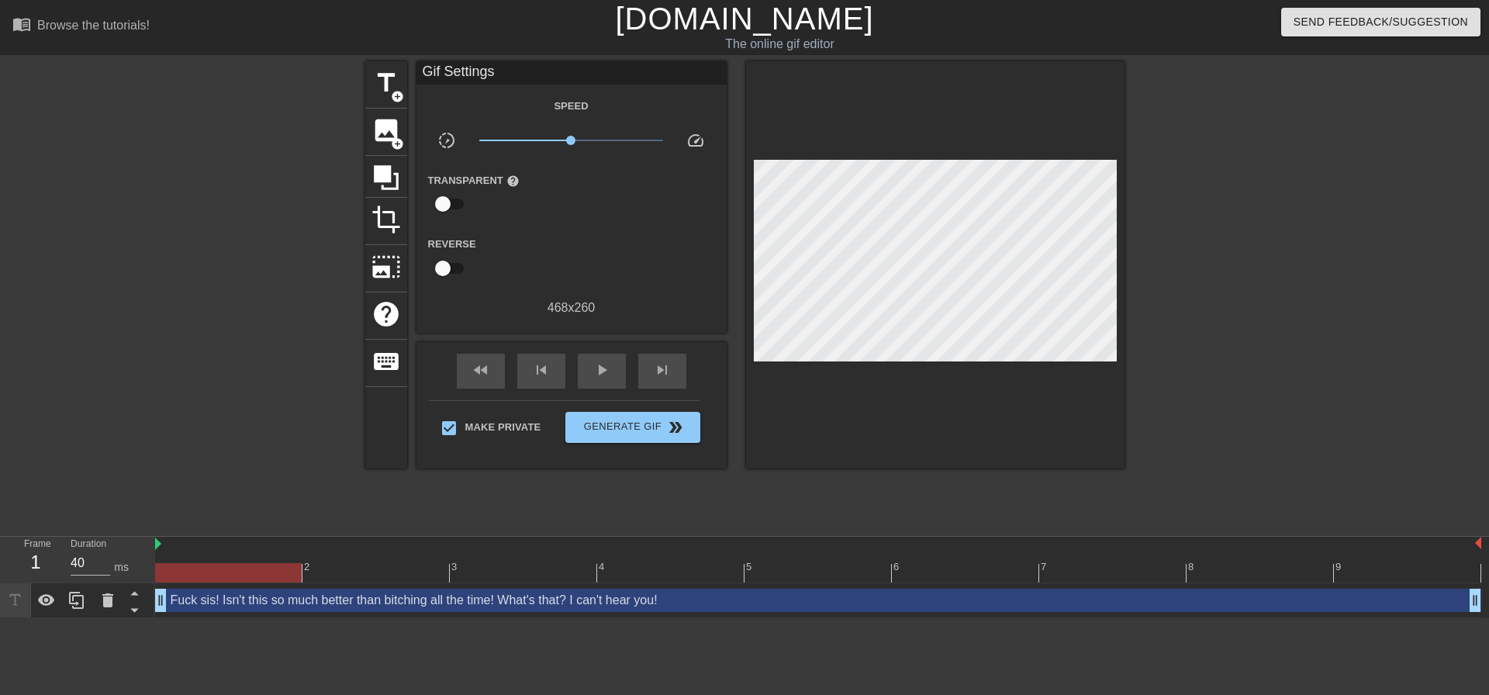
click at [1163, 268] on div at bounding box center [1259, 293] width 233 height 465
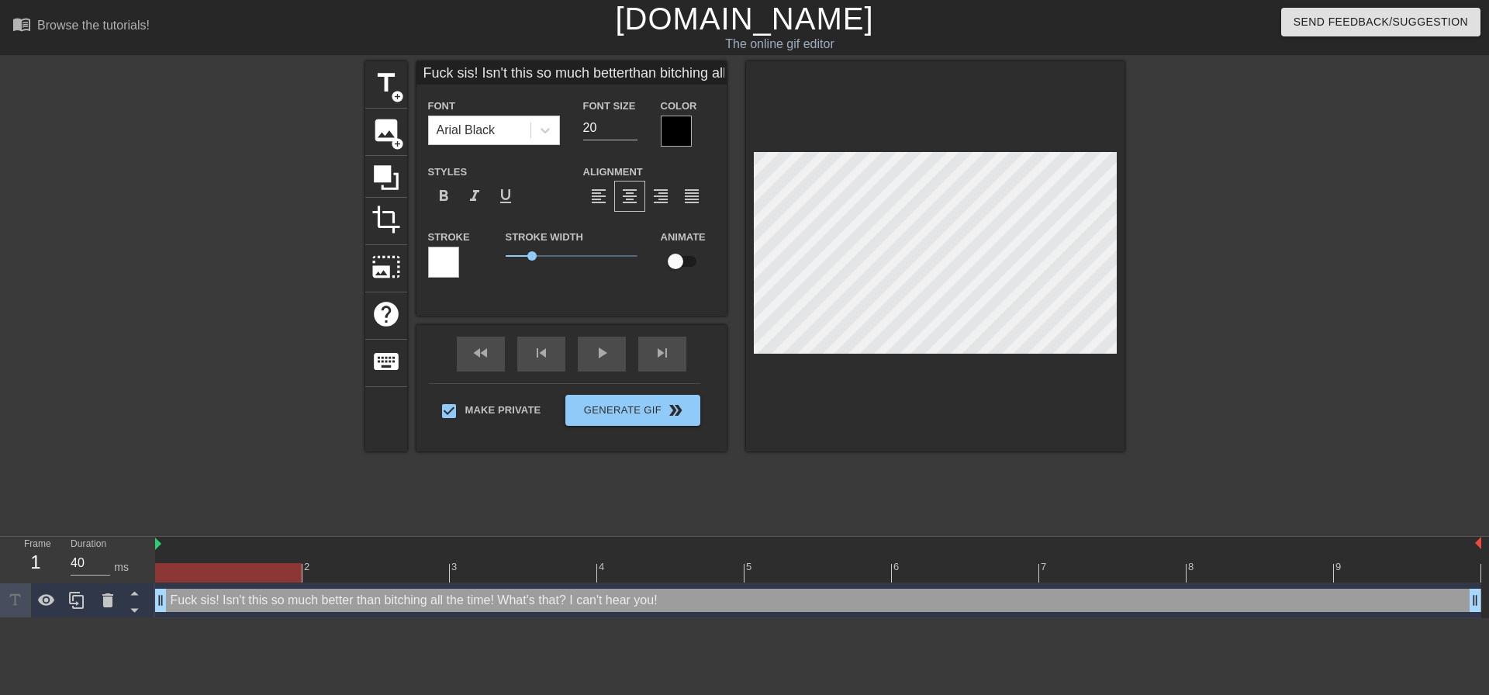
click at [1102, 360] on div at bounding box center [935, 256] width 378 height 390
click at [1336, 303] on div at bounding box center [1259, 293] width 233 height 465
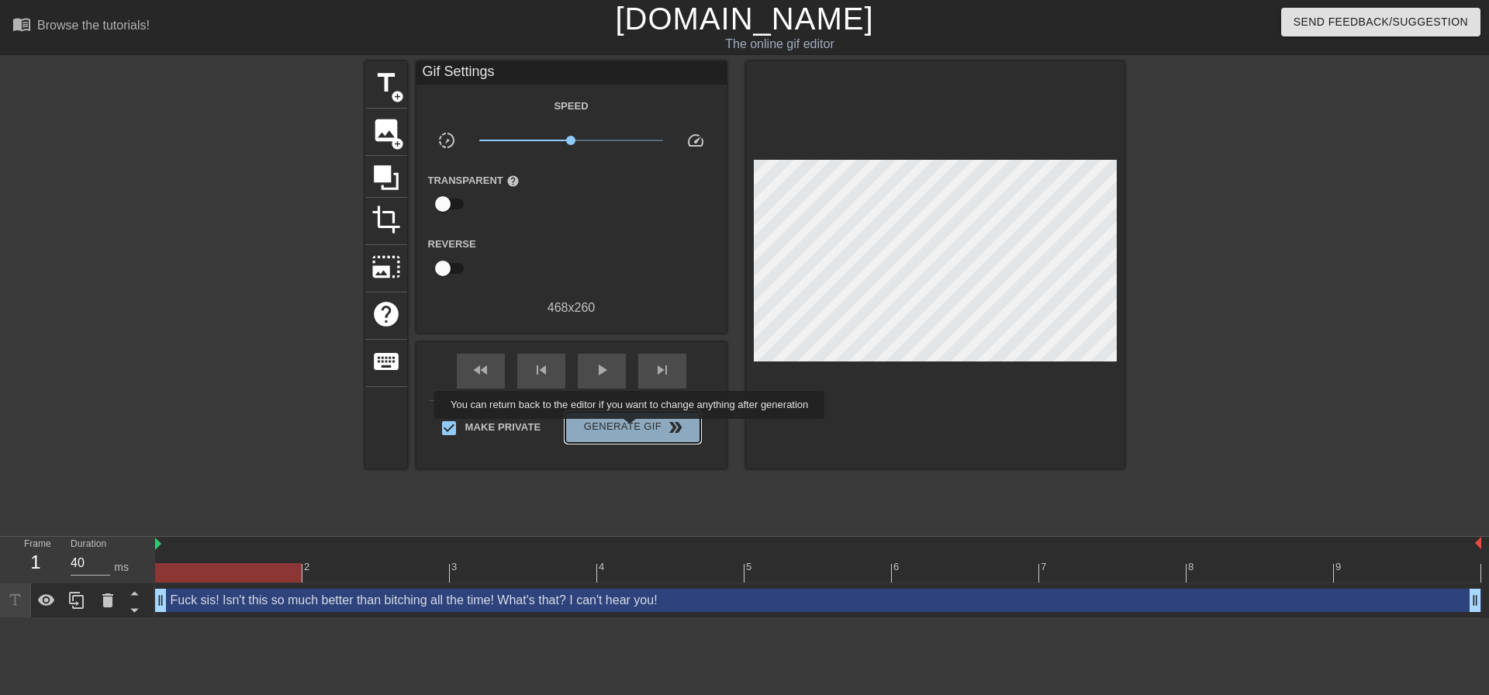
click at [631, 430] on span "Generate Gif double_arrow" at bounding box center [632, 427] width 122 height 19
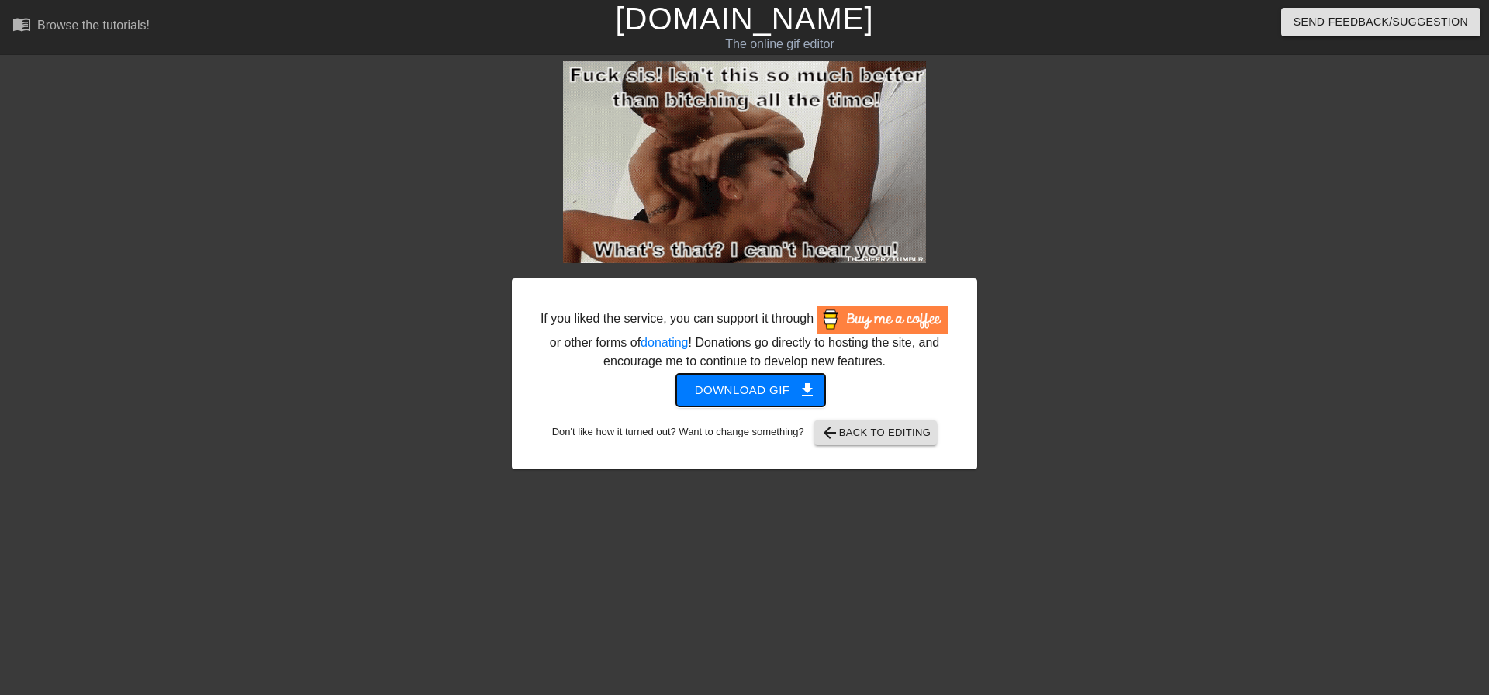
click at [743, 385] on span "Download gif get_app" at bounding box center [751, 390] width 112 height 20
click at [421, 321] on div at bounding box center [377, 293] width 233 height 465
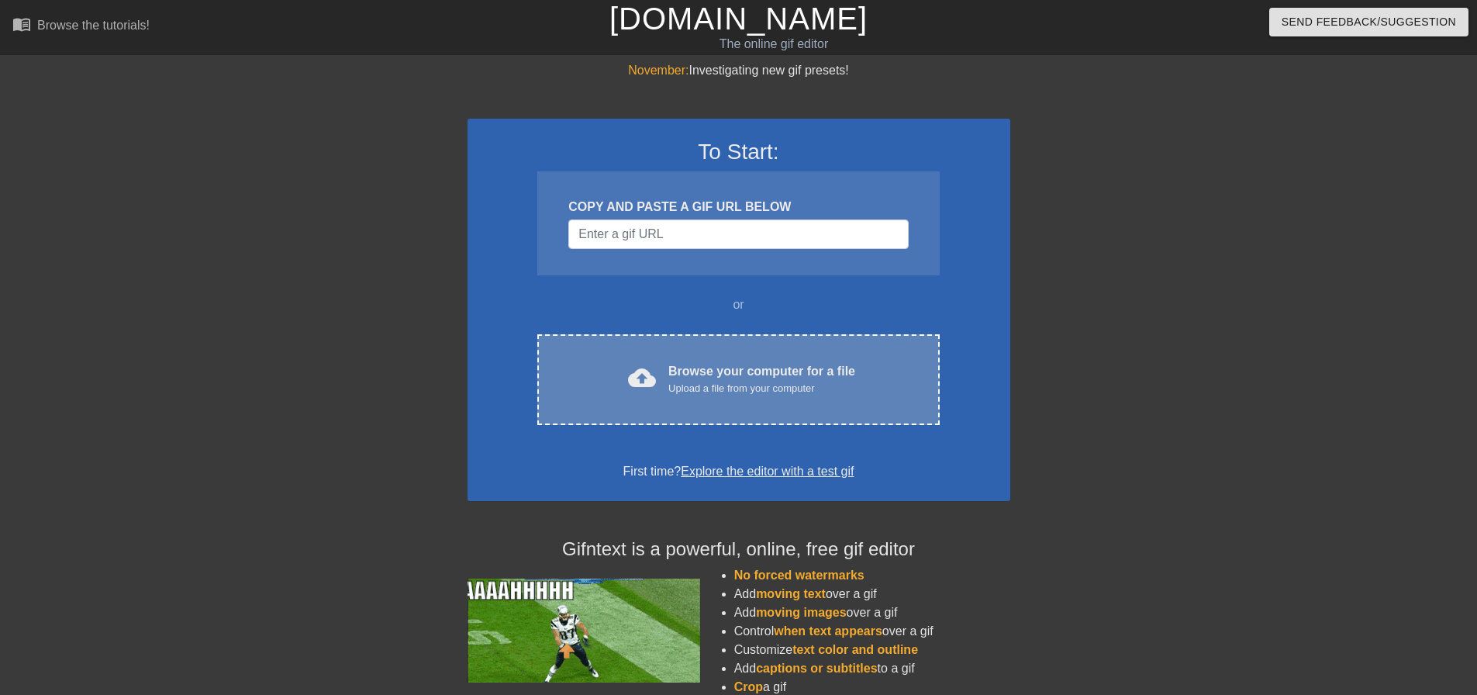
click at [637, 371] on span "cloud_upload" at bounding box center [642, 378] width 28 height 28
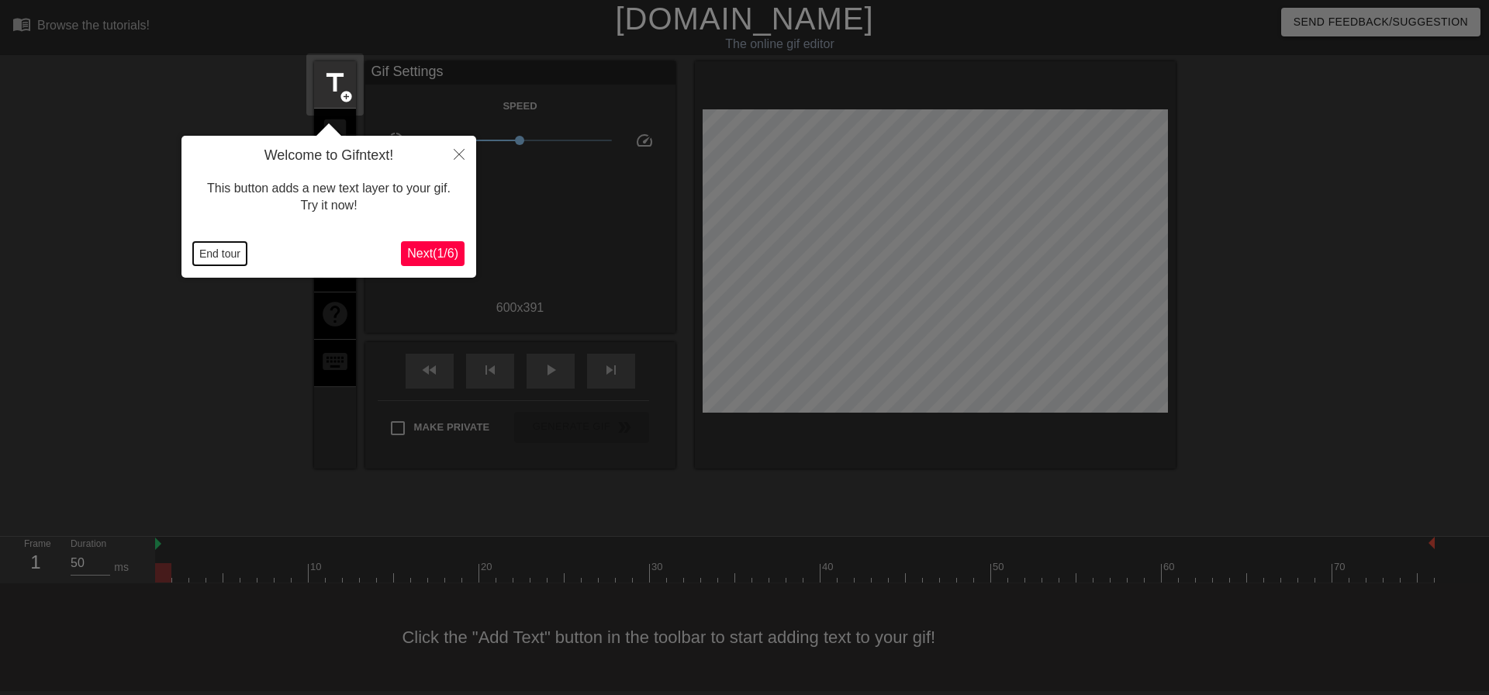
click at [219, 257] on button "End tour" at bounding box center [220, 253] width 54 height 23
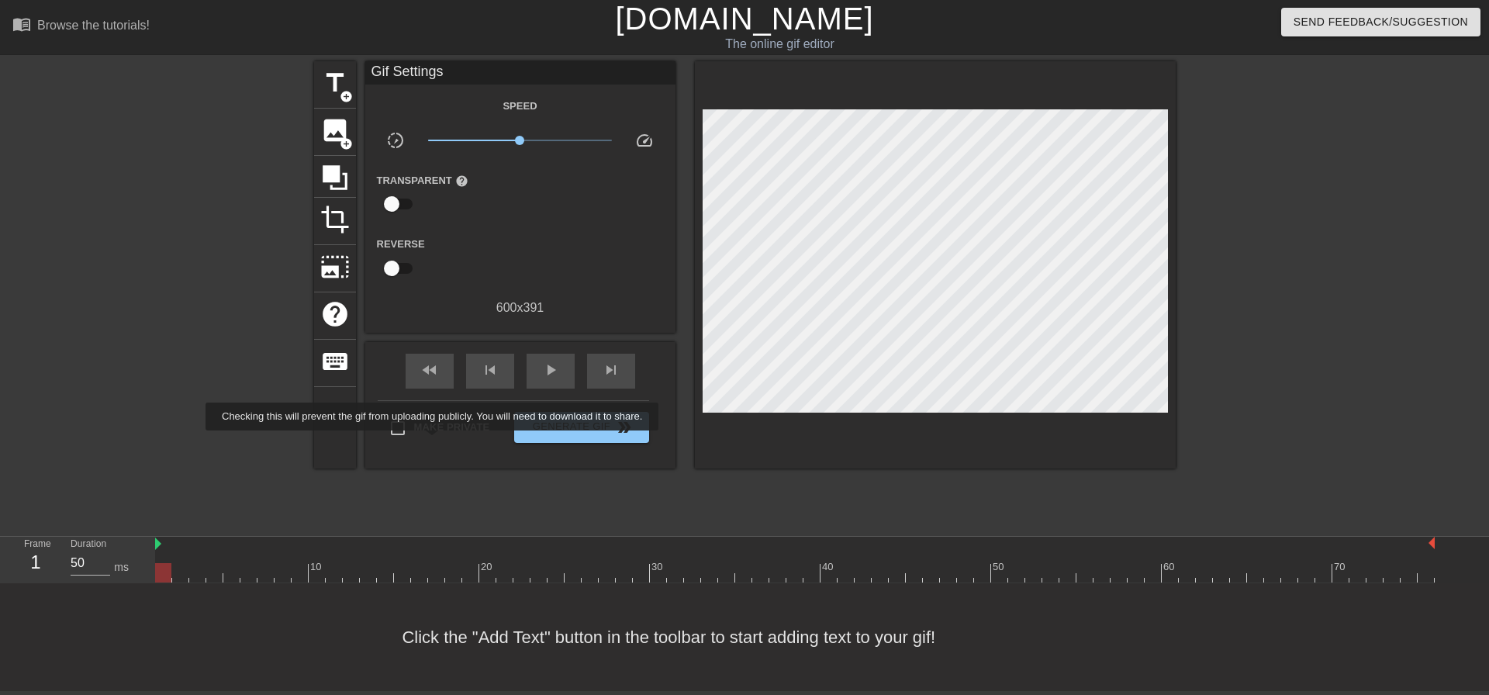
click at [435, 441] on label "Make Private" at bounding box center [435, 428] width 109 height 33
click at [414, 441] on input "Make Private" at bounding box center [397, 428] width 33 height 33
checkbox input "true"
click at [330, 91] on span "title" at bounding box center [334, 82] width 29 height 29
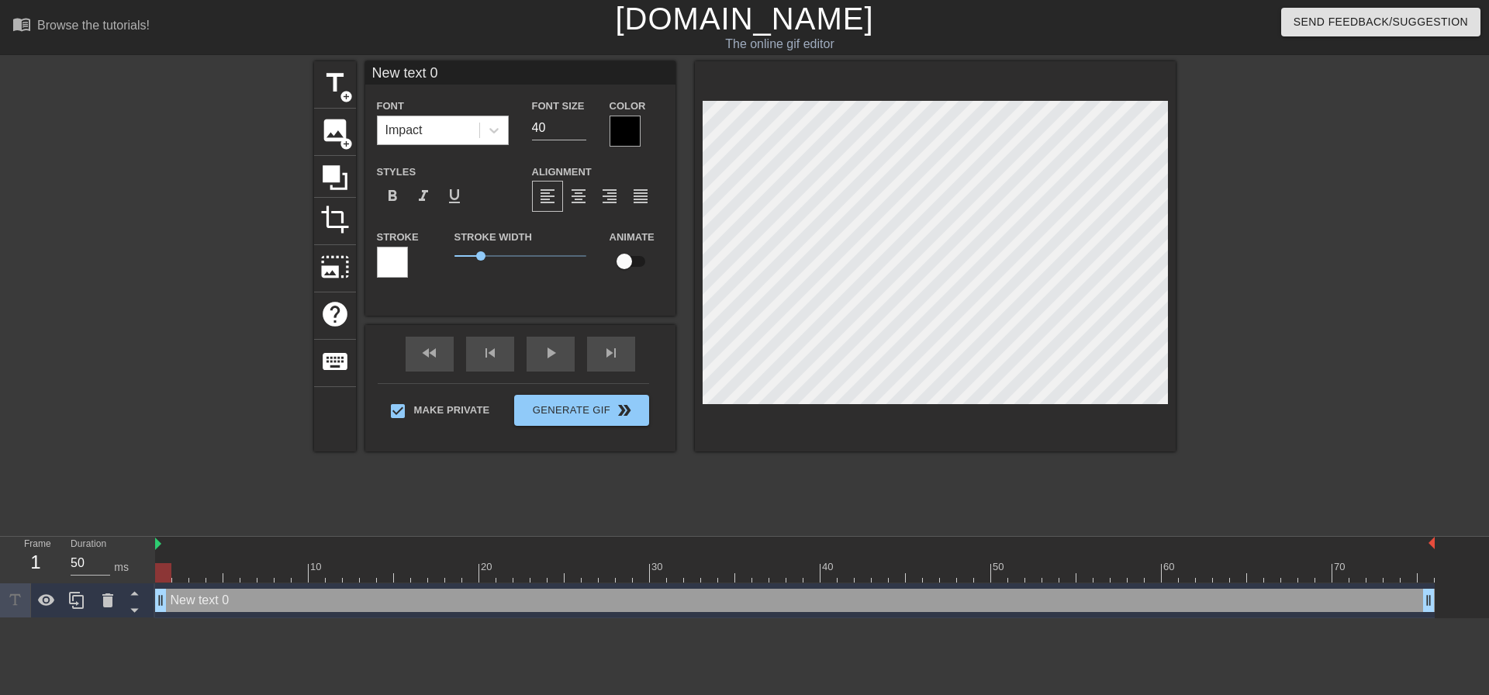
click at [461, 139] on div "Impact" at bounding box center [429, 130] width 102 height 28
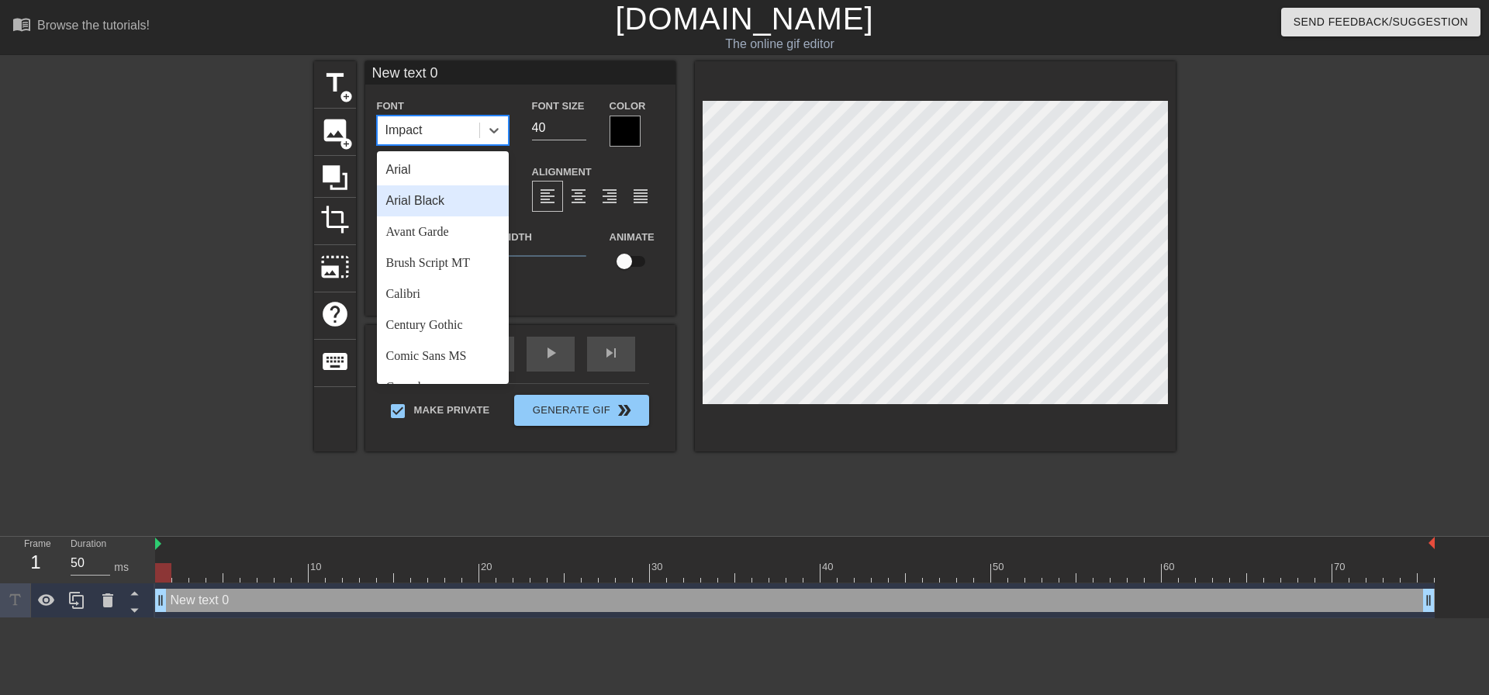
click at [473, 192] on div "Arial Black" at bounding box center [443, 200] width 132 height 31
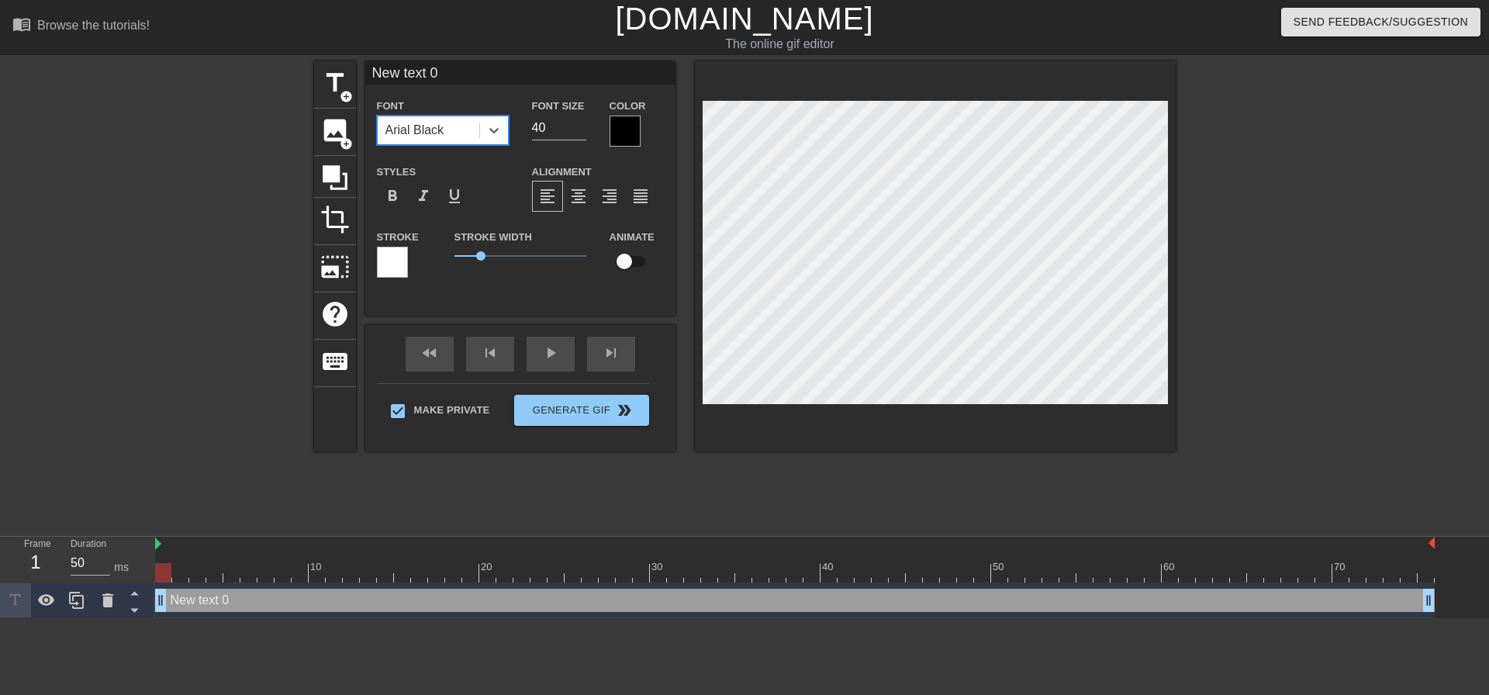
drag, startPoint x: 559, startPoint y: 124, endPoint x: 438, endPoint y: 125, distance: 121.0
click at [479, 128] on div "Font option [PERSON_NAME], selected. 0 results available. Select is focused ,ty…" at bounding box center [520, 121] width 310 height 50
type input "20"
click at [564, 203] on div "format_align_center" at bounding box center [578, 196] width 31 height 31
drag, startPoint x: 165, startPoint y: 575, endPoint x: 118, endPoint y: 517, distance: 74.4
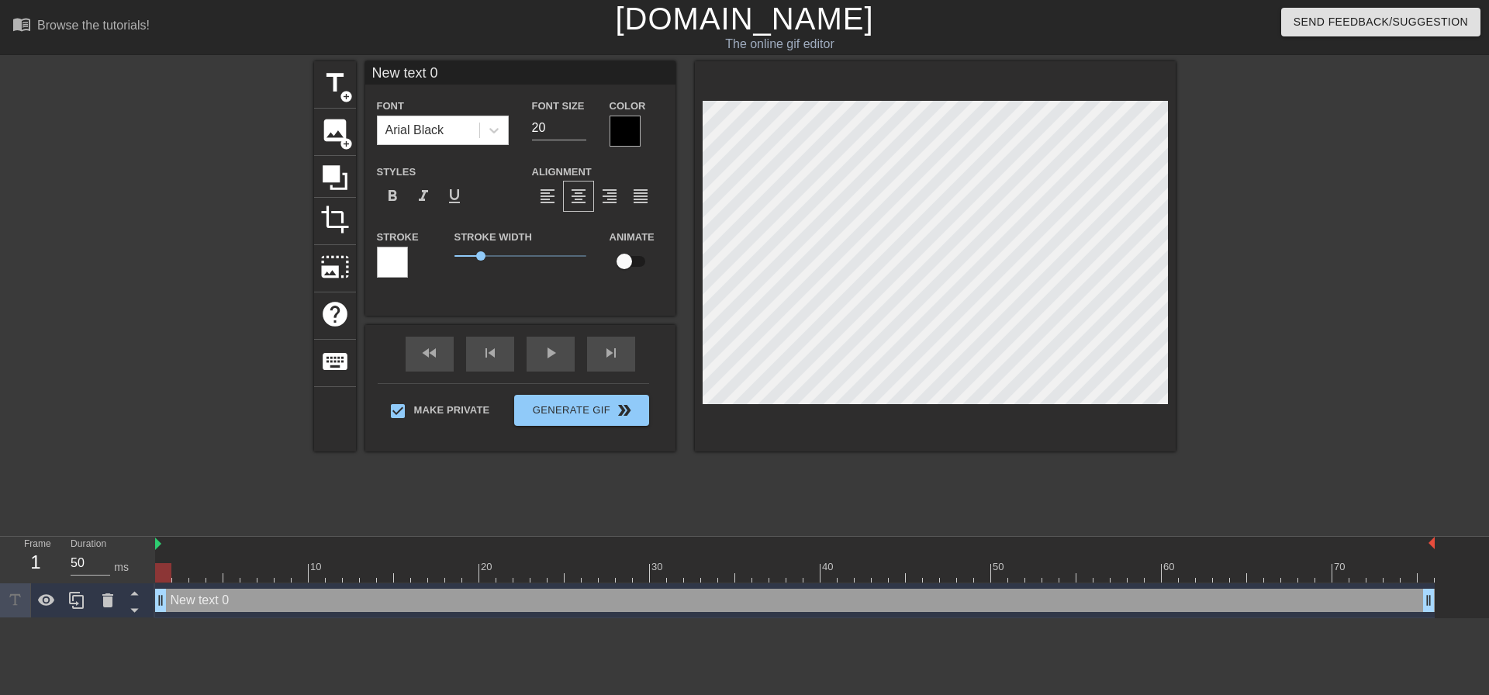
click at [5, 563] on div "Frame 1 Duration 50 ms 10 20 30 40 50 60 70 New text 0 drag_handle drag_handle" at bounding box center [744, 577] width 1489 height 81
type input "A"
type textarea "A"
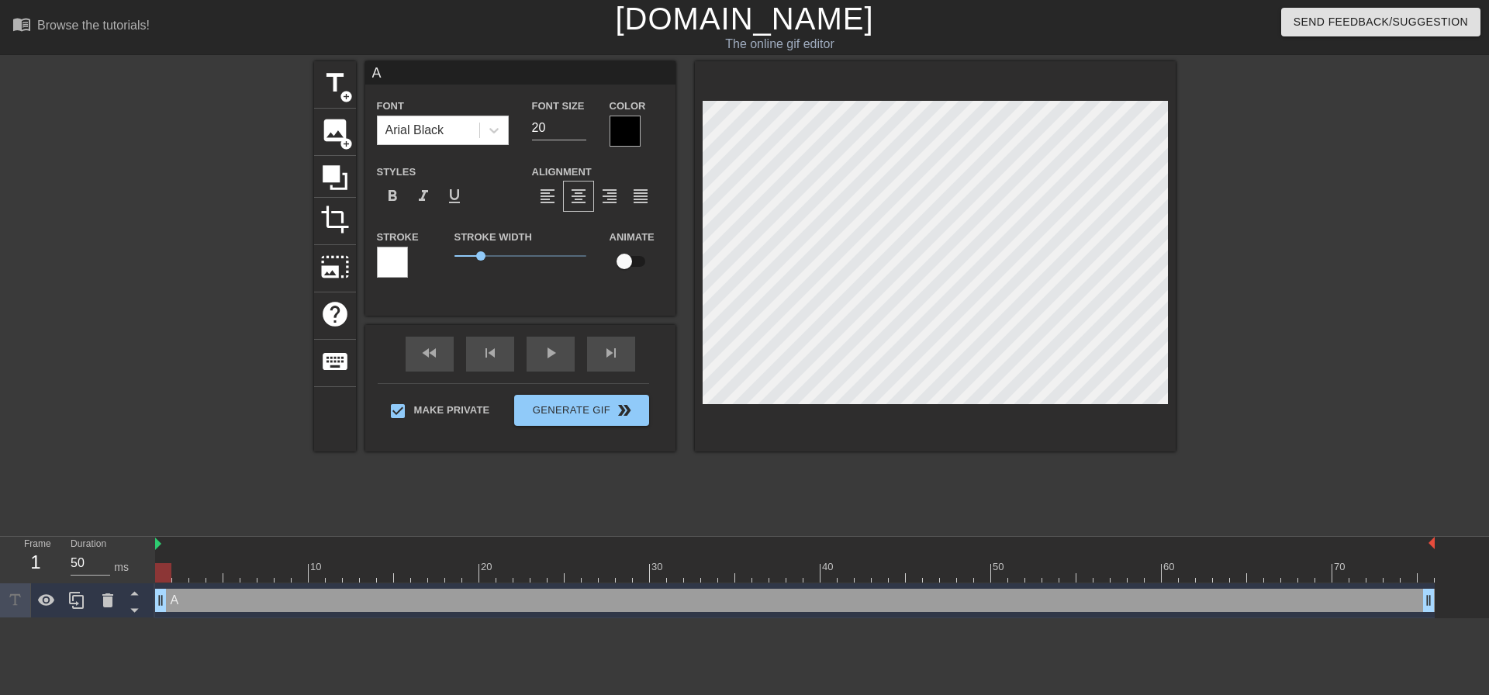
type input "Af"
type textarea "Af"
type input "Aft"
type textarea "Aft"
type input "Afte"
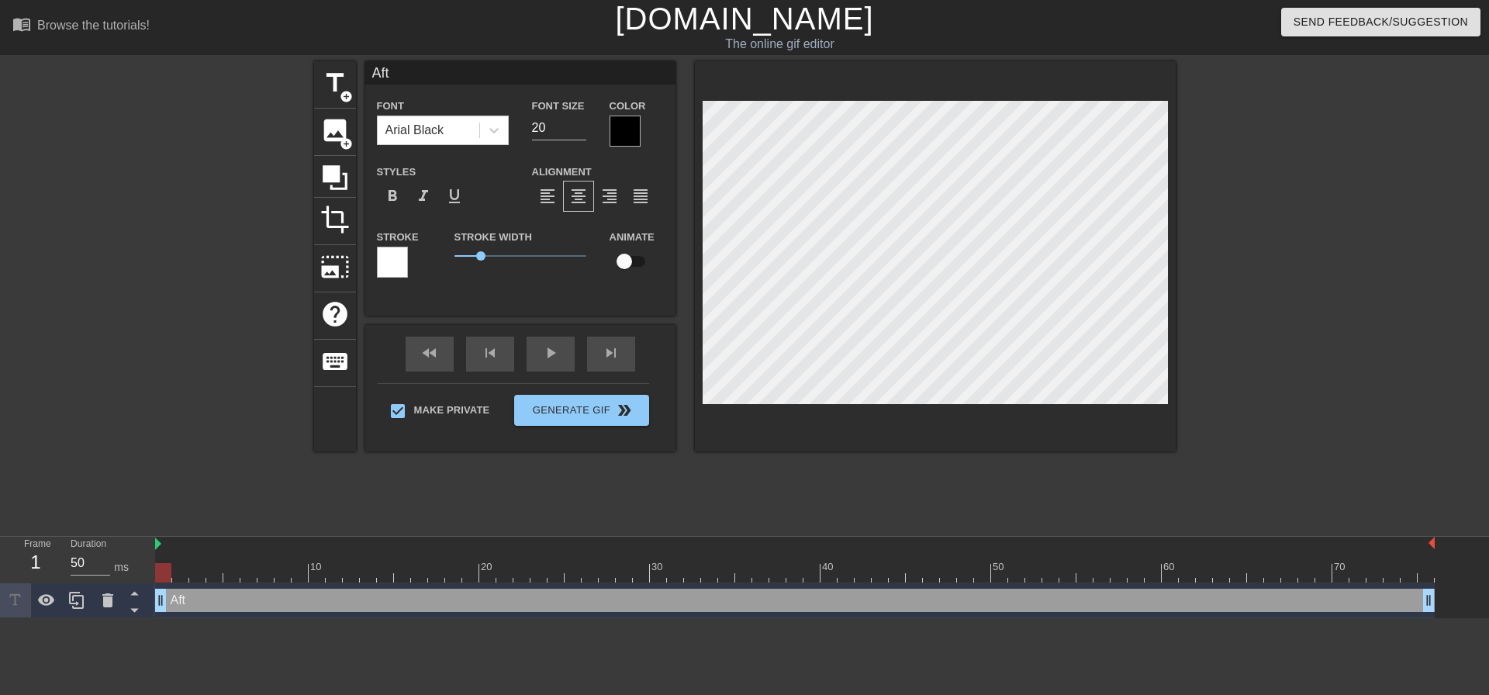
type textarea "Afte"
type input "After"
type textarea "After"
type input "After"
type textarea "After"
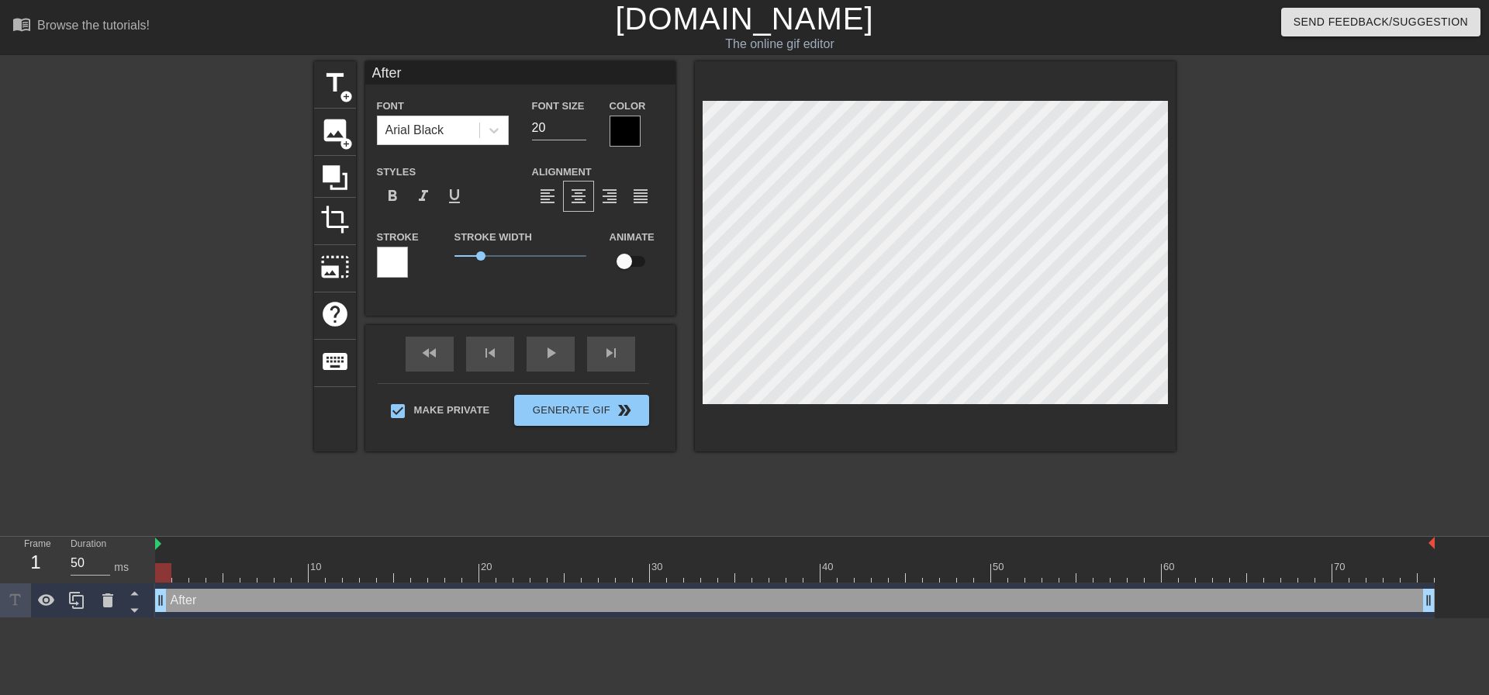
type input "After a"
type textarea "After a"
type input "After a"
type textarea "After a"
type input "After a f"
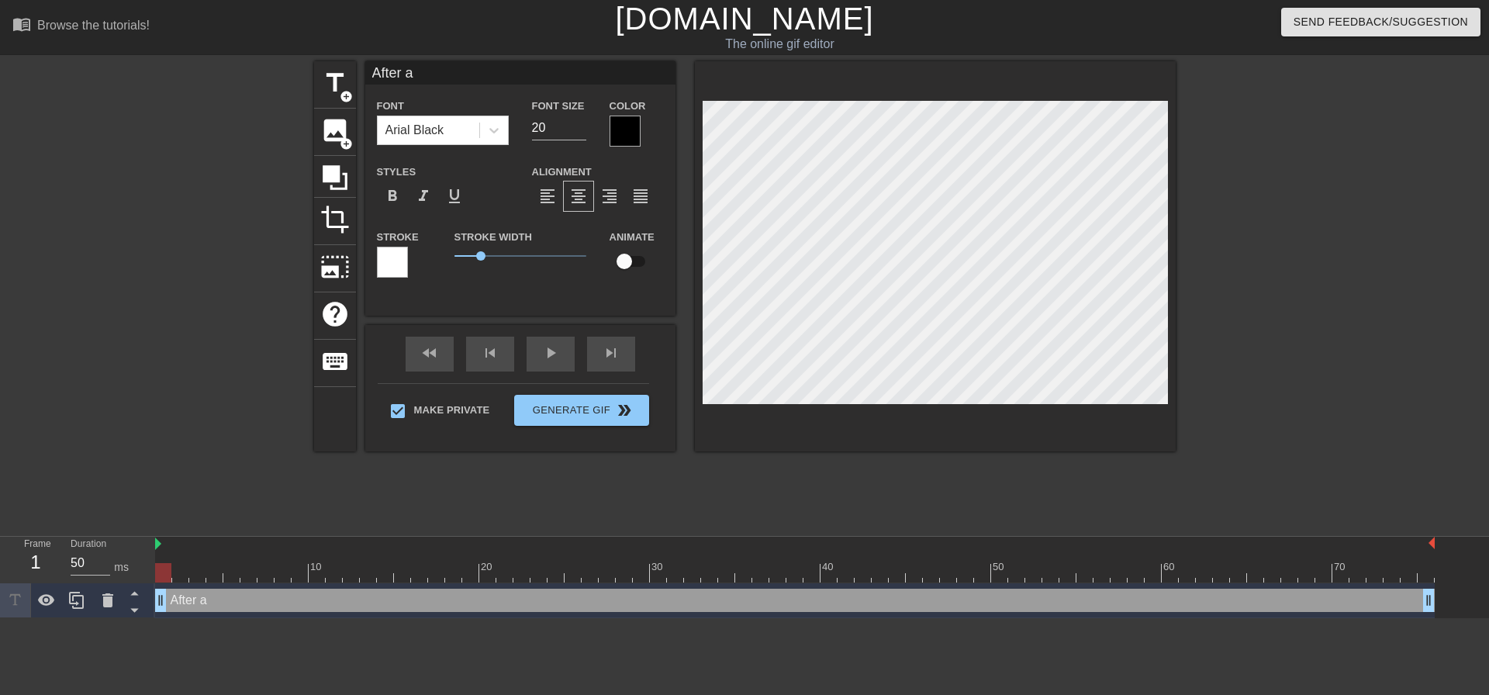
type textarea "After a f"
type input "After a [DEMOGRAPHIC_DATA]"
type textarea "After a fe"
type input "After a few"
type textarea "After a few"
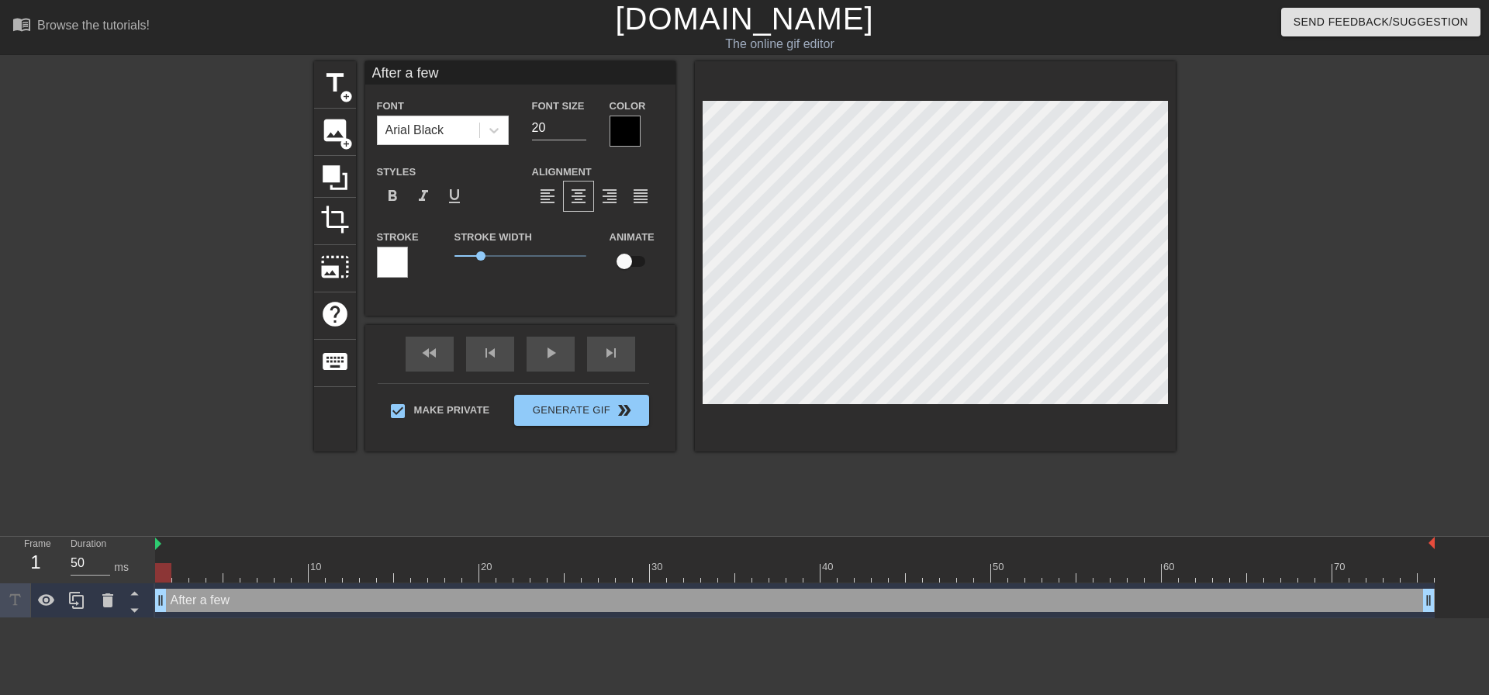
type input "After a fe"
type textarea "After a fe"
type input "After a few"
type textarea "After a few"
type input "After a few"
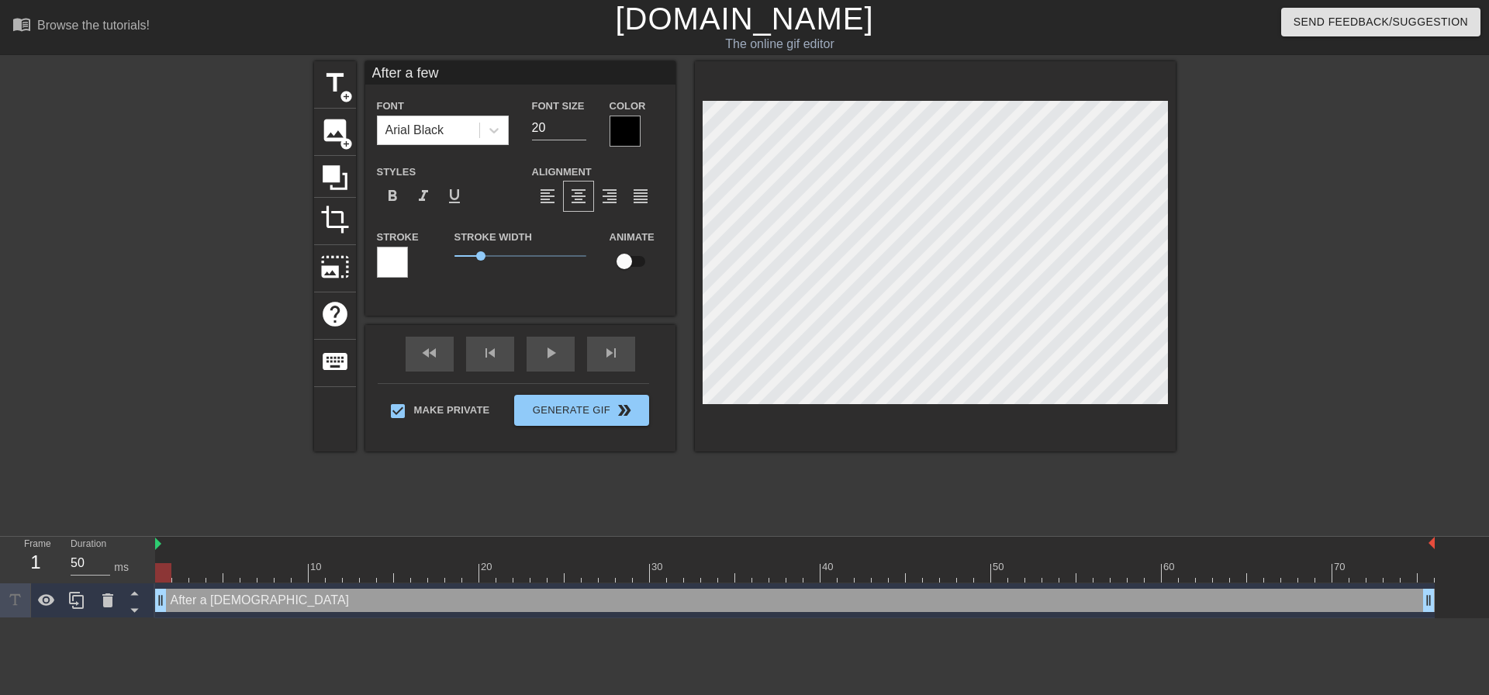
type textarea "After a few"
type input "After a few m"
type textarea "After a few m"
type input "After a few mo"
type textarea "After a few mo"
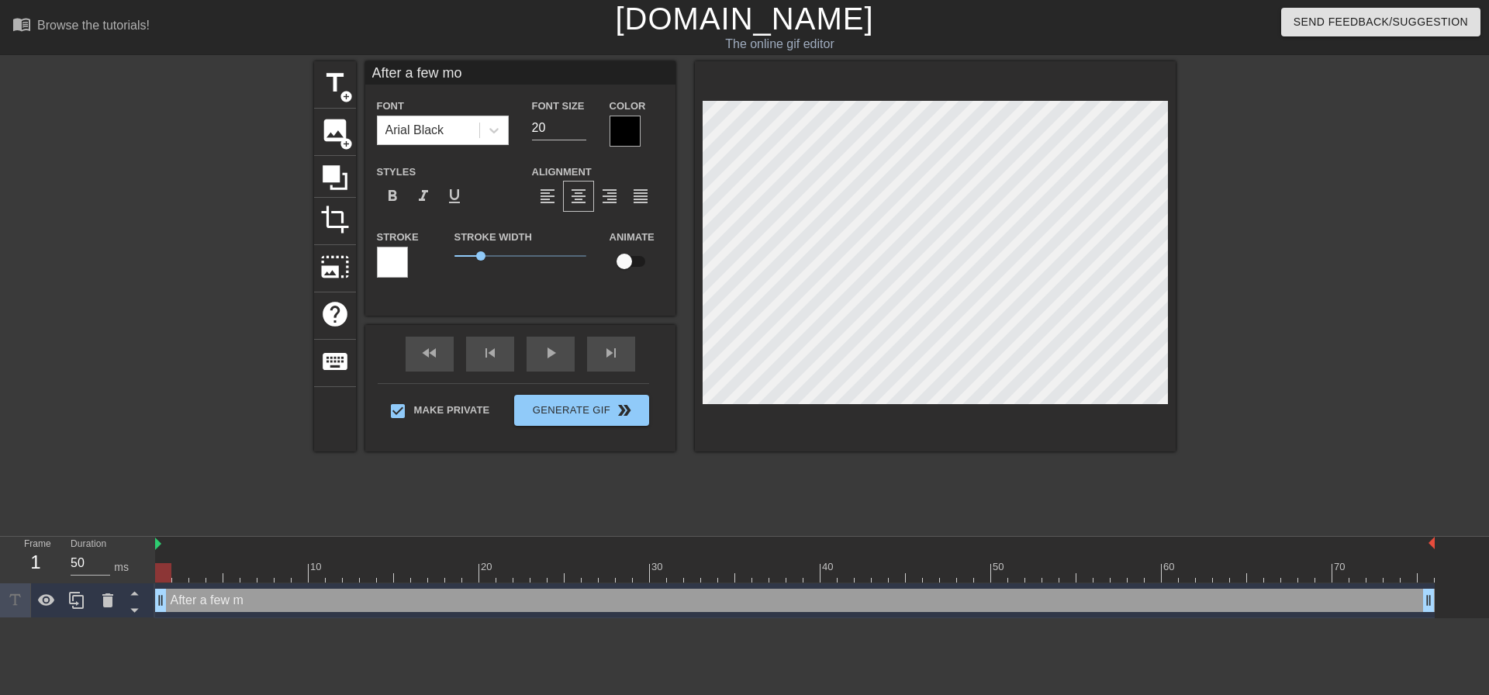
type input "After a few mon"
type textarea "After a few mon"
type input "After a few mont"
type textarea "After a few mont"
type input "After a few month"
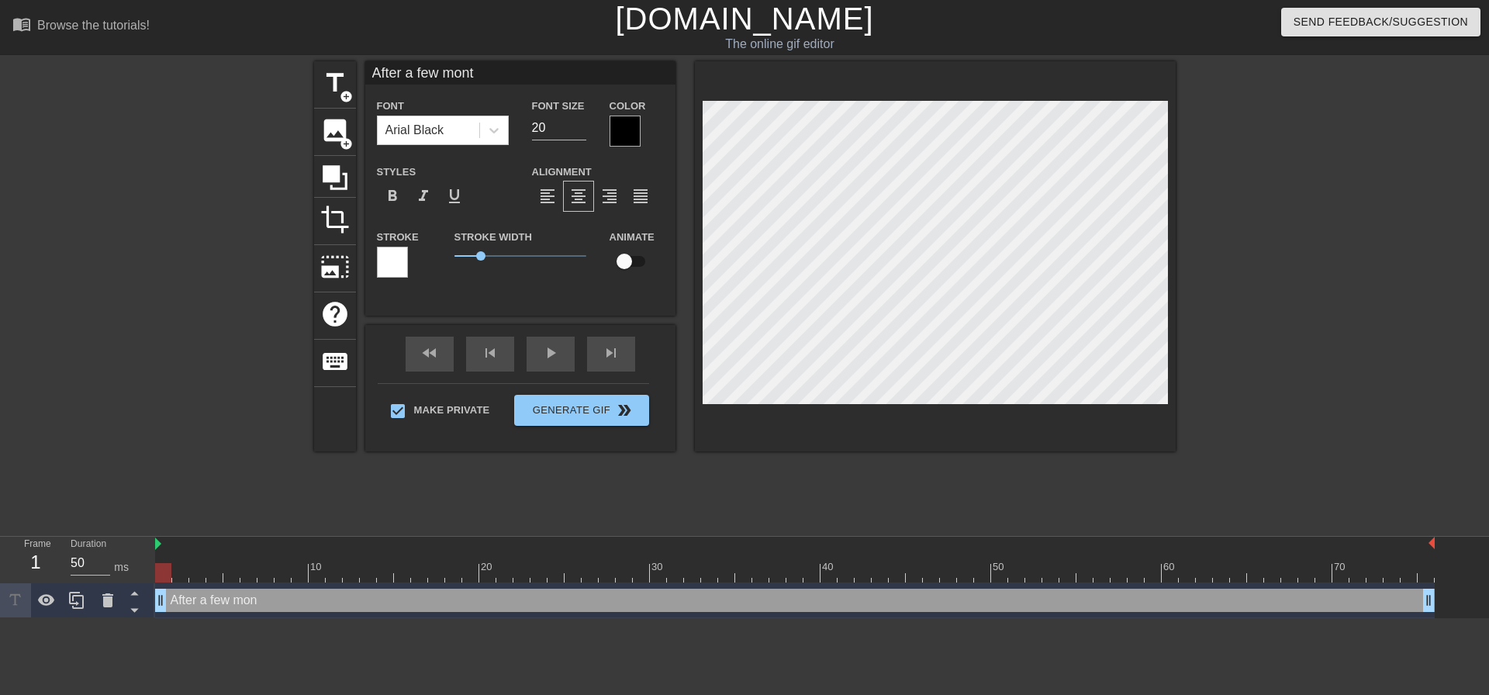
type textarea "After a few month"
type input "After a few months"
type textarea "After a few months"
type input "After a few months"
type textarea "After a few months"
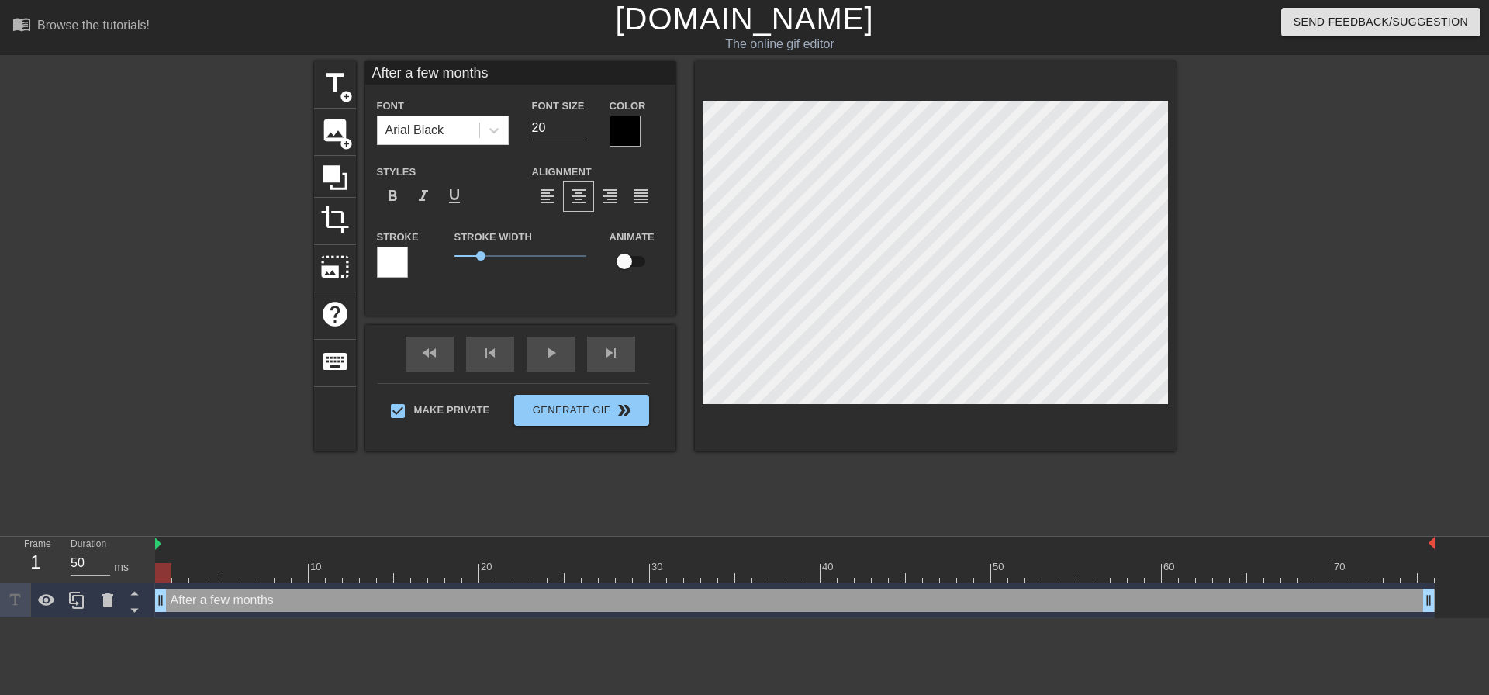
scroll to position [2, 7]
type input "After a few months o"
type textarea "After a few months o"
type input "After a few months of"
type textarea "After a few months of"
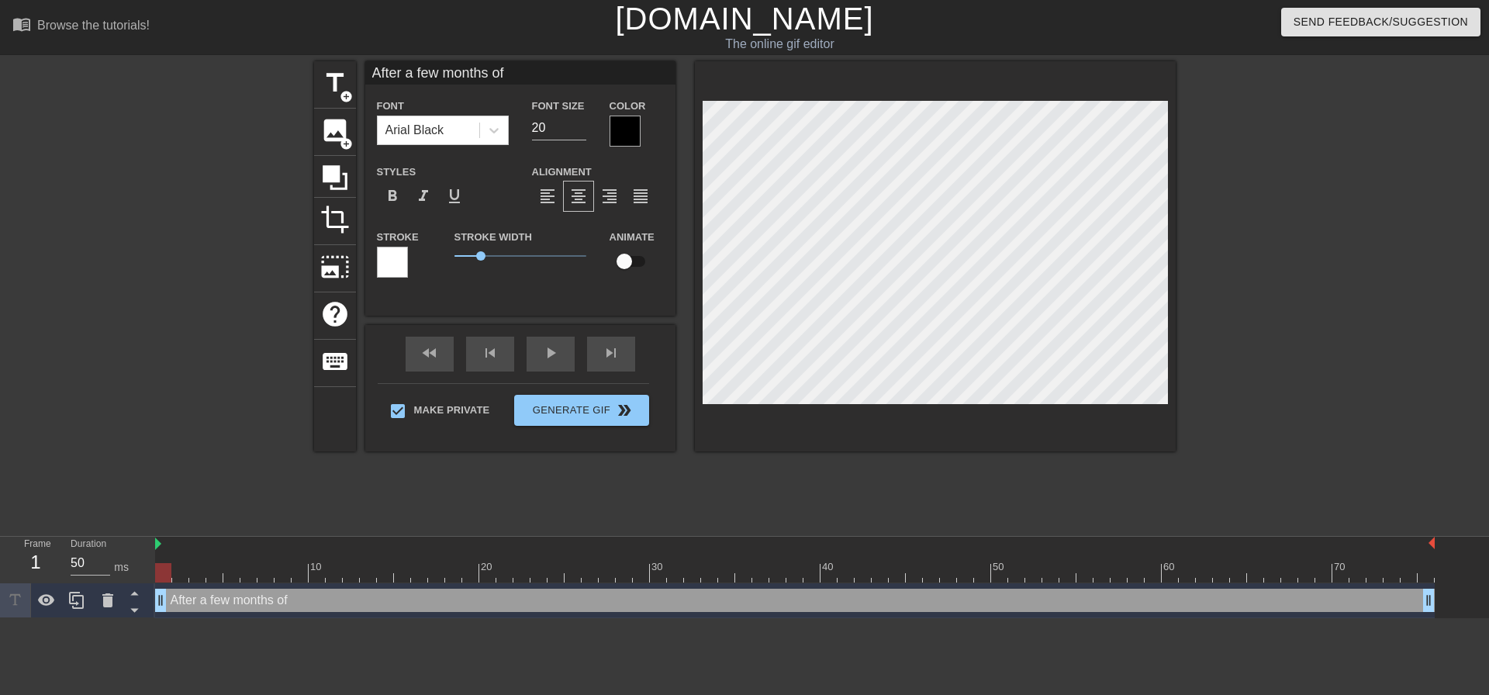
type input "After a few months of"
type textarea "After a few months of"
type input "After a few months of t"
type textarea "After a few months of t"
type input "After a few months of tr"
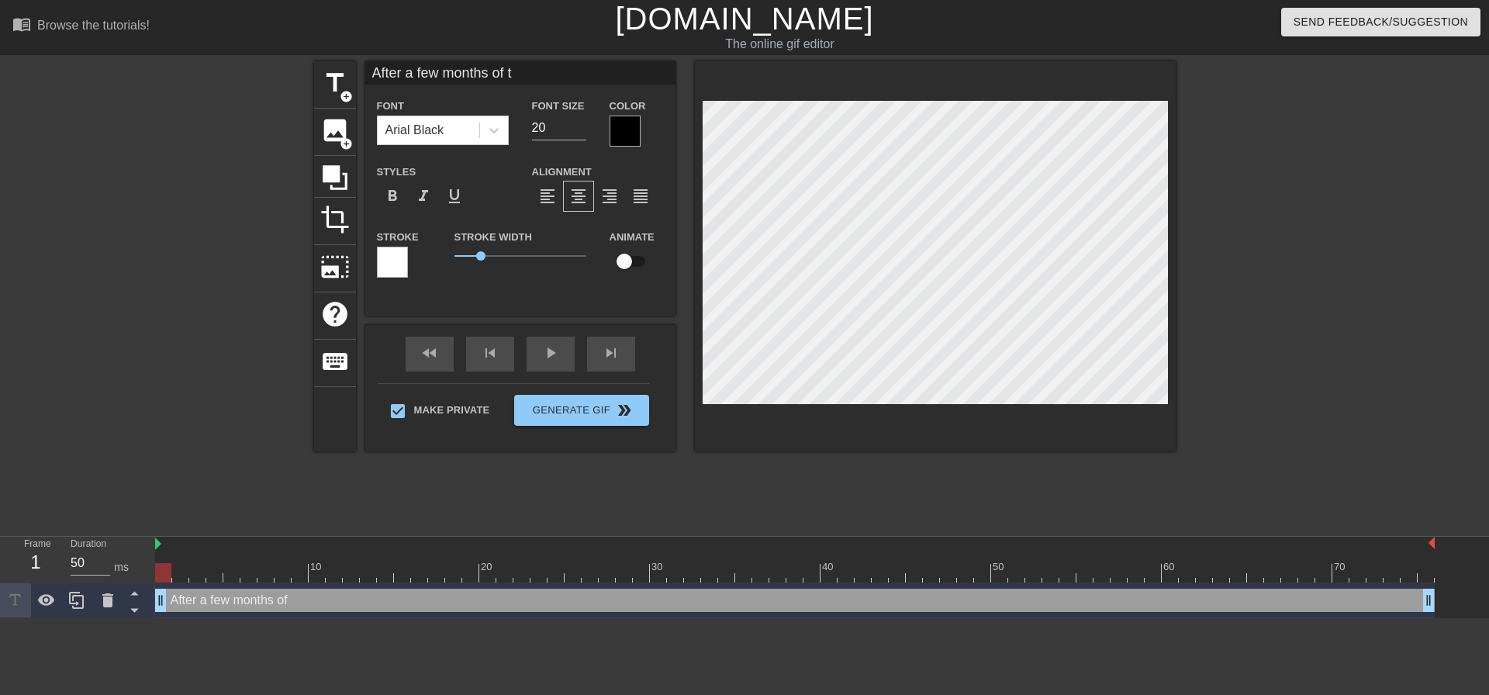
type textarea "After a few months of tr"
type input "After a few months of tra"
type textarea "After a few months of tra"
type input "After a few months of trai"
type textarea "After a few months of trai"
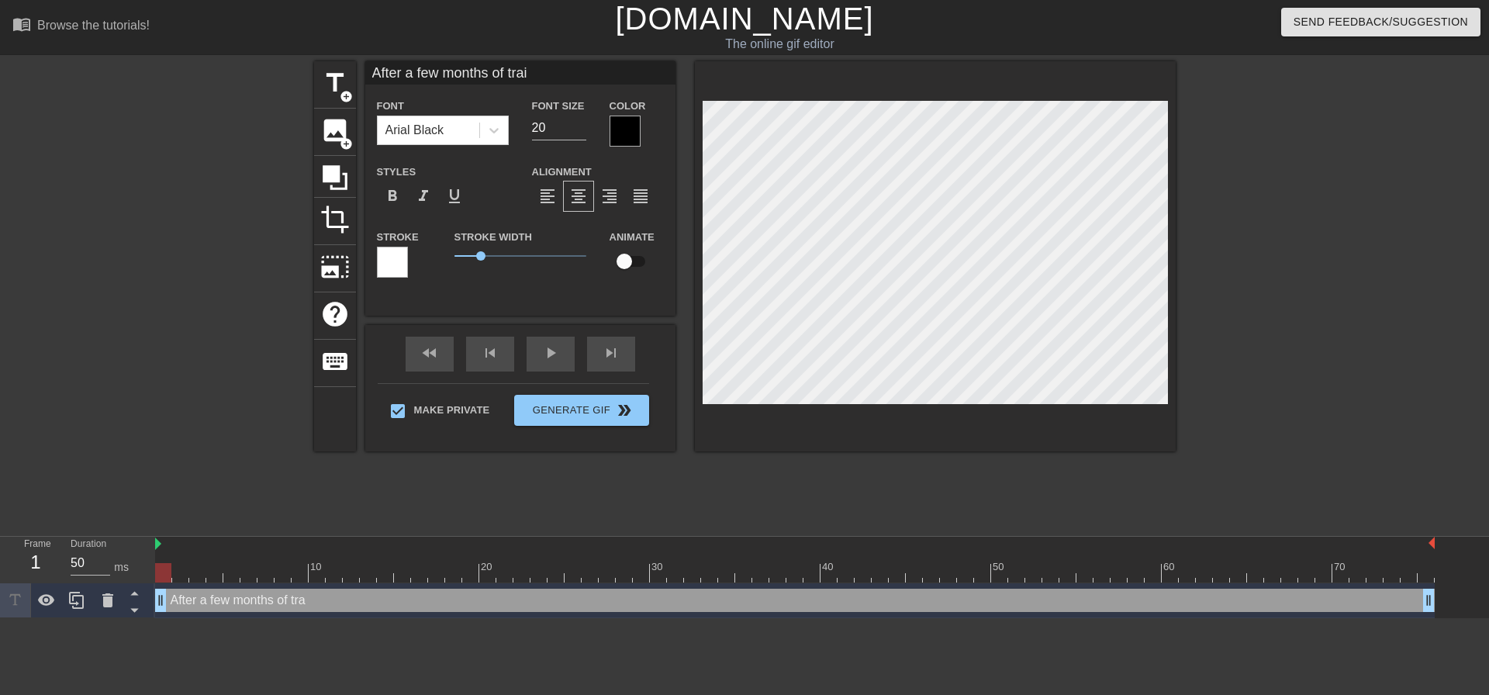
type input "After a few months of train"
type textarea "After a few months of train"
type input "After a few months of traini"
type textarea "After a few months of traini"
type input "After a few months of trainin"
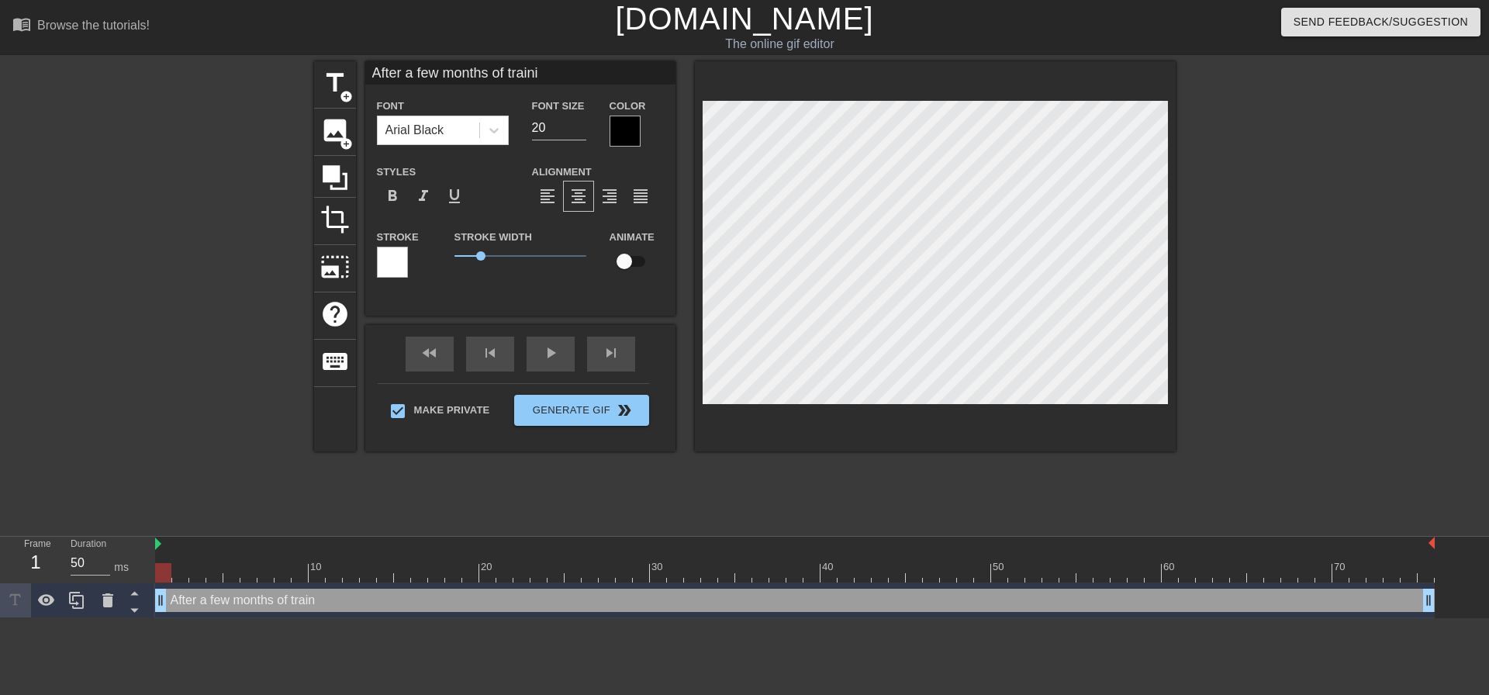
type textarea "After a few months of trainin"
type input "After a few months of training"
type textarea "After a few months of training"
type input "After a few months of training"
type textarea "After a few months of training"
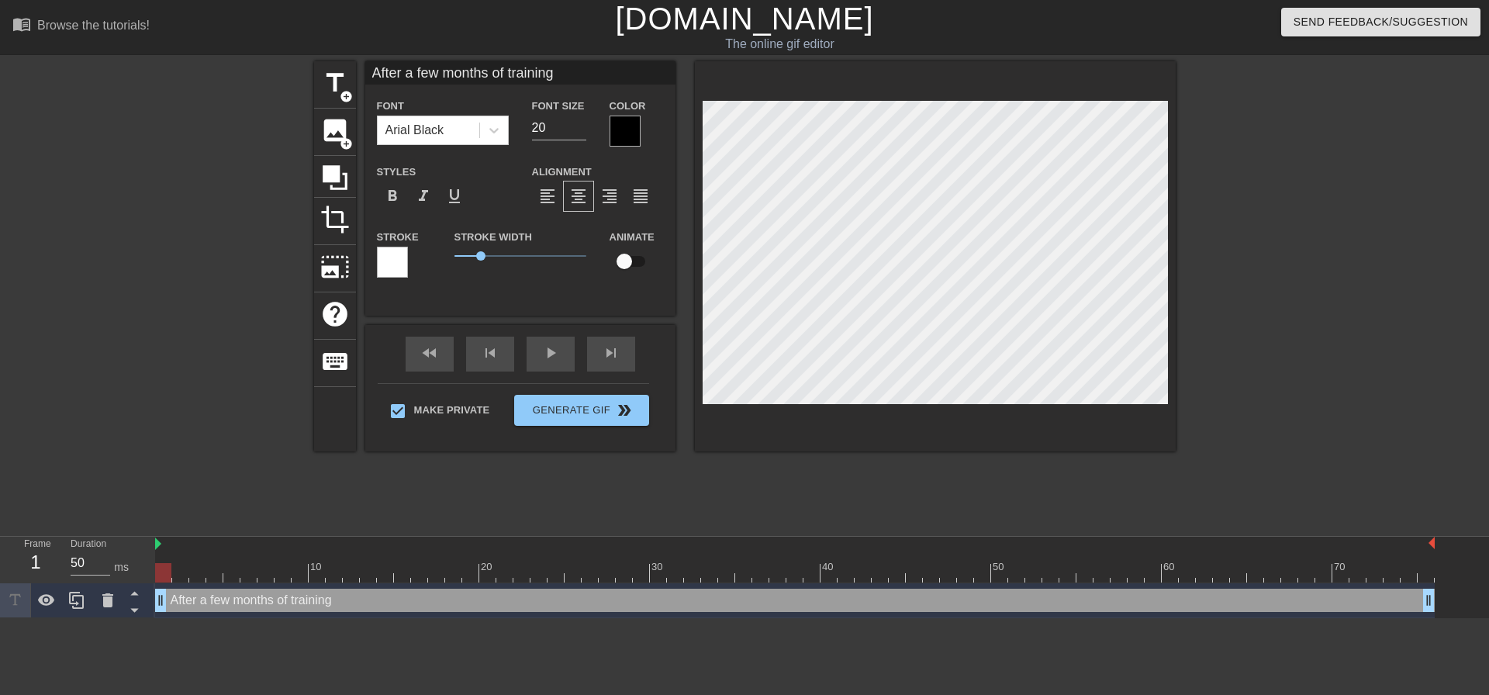
type input "After a few months of training m"
type textarea "After a few months of training m"
type input "After a few months of training my"
type textarea "After a few months of training my"
type input "After a few months of training my"
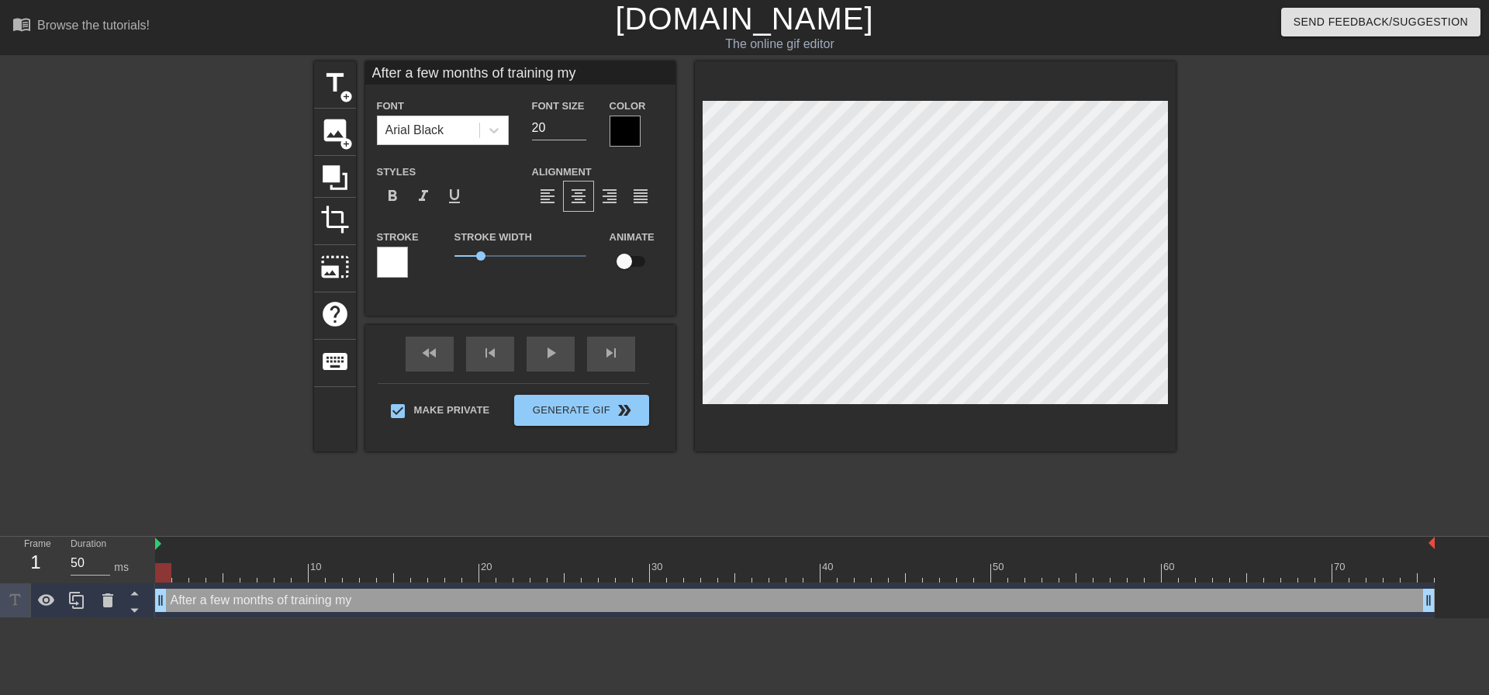
type textarea "After a few months of training my"
type input "After a few months of training my l"
type textarea "After a few months of training my l"
type input "After a few months of training my li"
type textarea "After a few months of training my li"
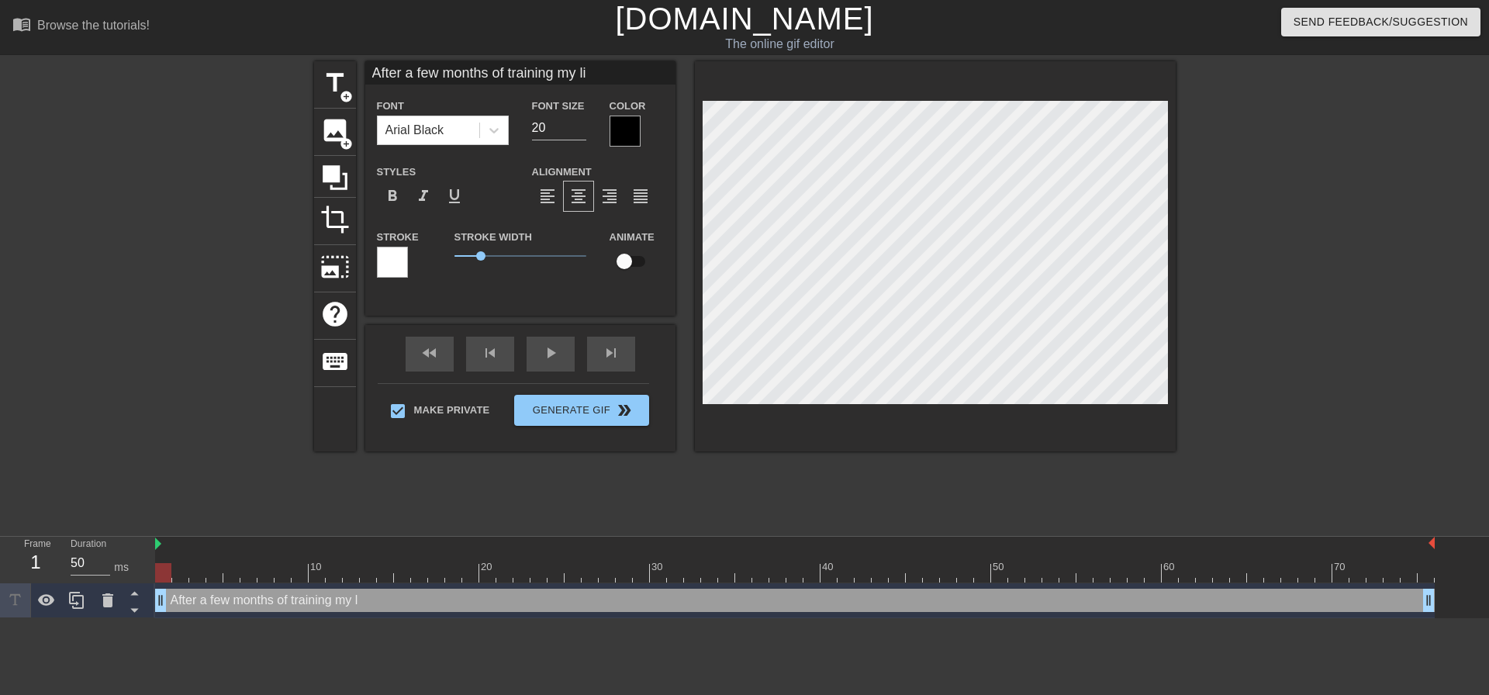
type input "After a few months of training my lit"
type textarea "After a few months of training my lit"
type input "After a few months of training my litt"
type textarea "After a few months of training my litt"
type input "After a few months of training my littl"
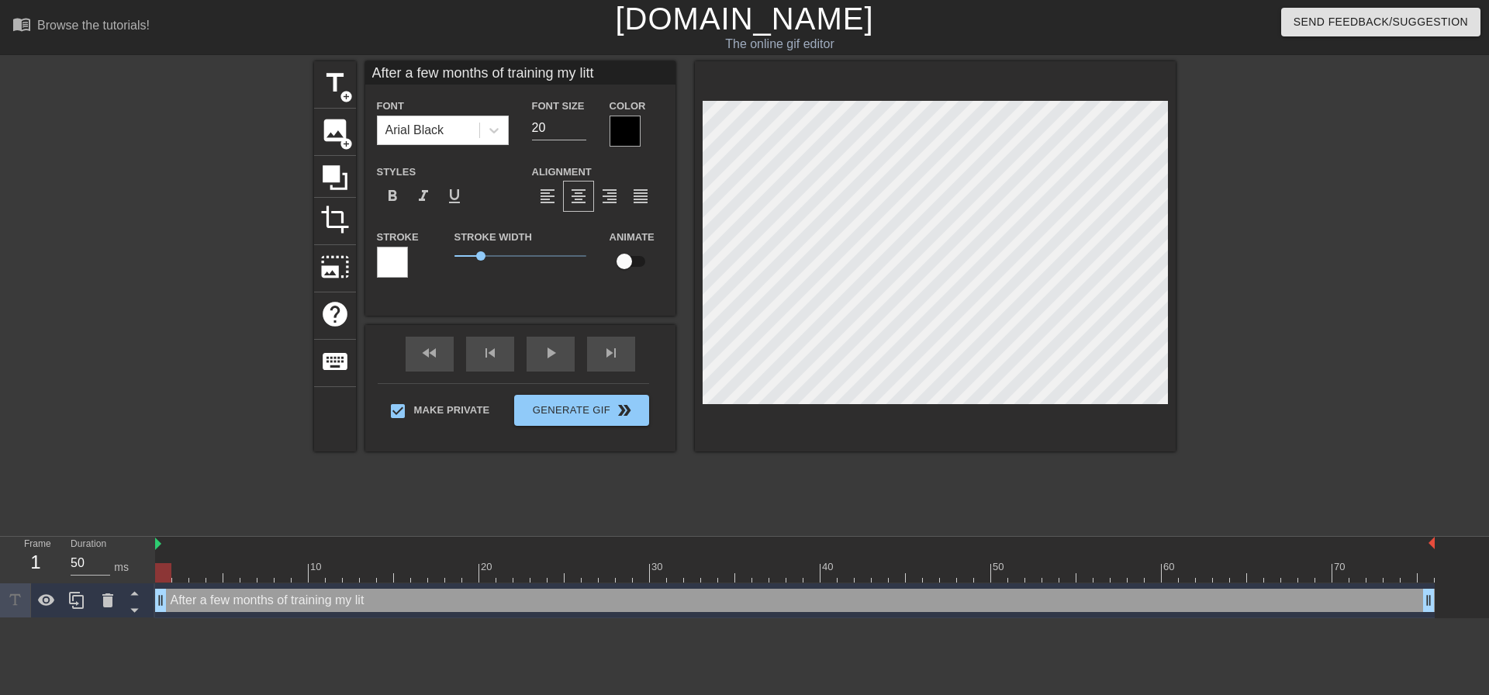
type textarea "After a few months of training my littl"
type input "After a few months of training my little"
type textarea "After a few months of training my little"
type input "After a few months of training my little"
type textarea "After a few months of training my little"
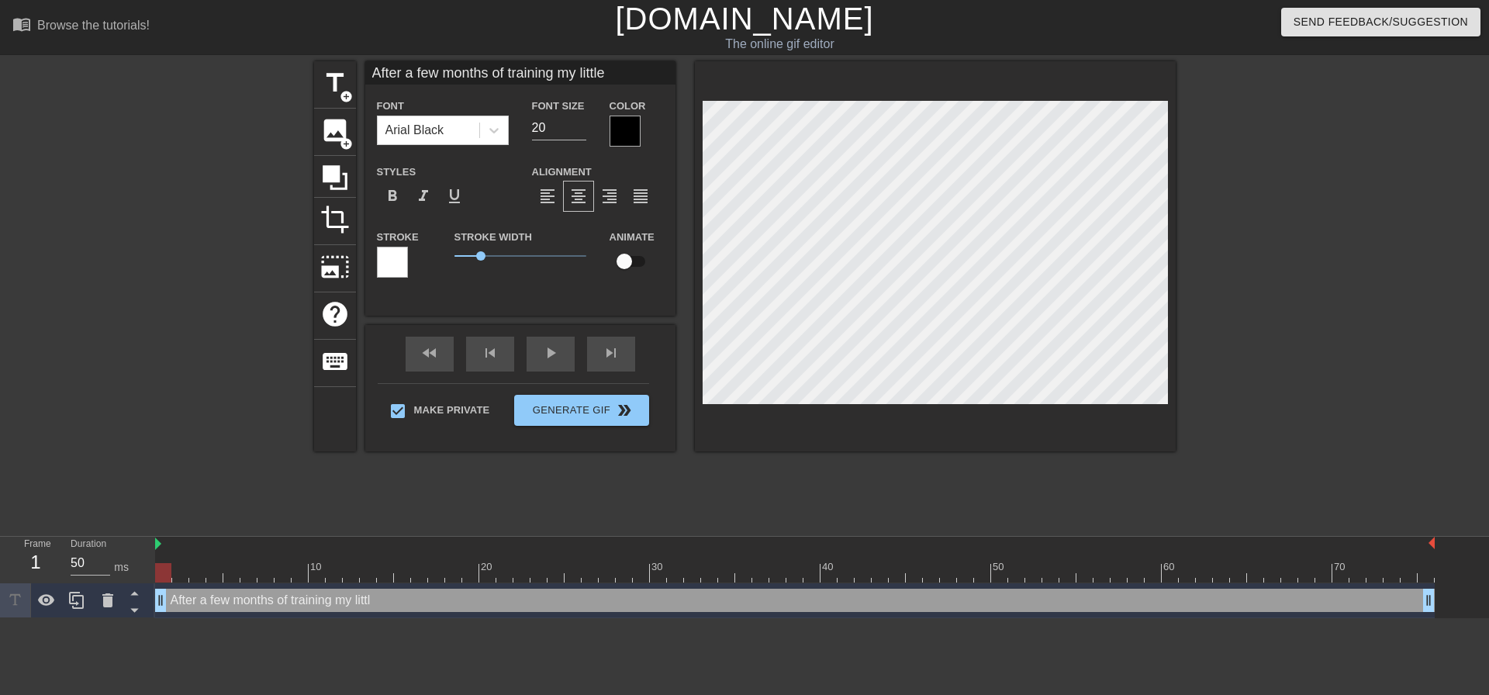
type input "After a few months of training my little s"
type textarea "After a few months of training my little s"
type input "After a few months of training my little si"
type textarea "After a few months of training my little si"
type input "After a few months of training my little sis"
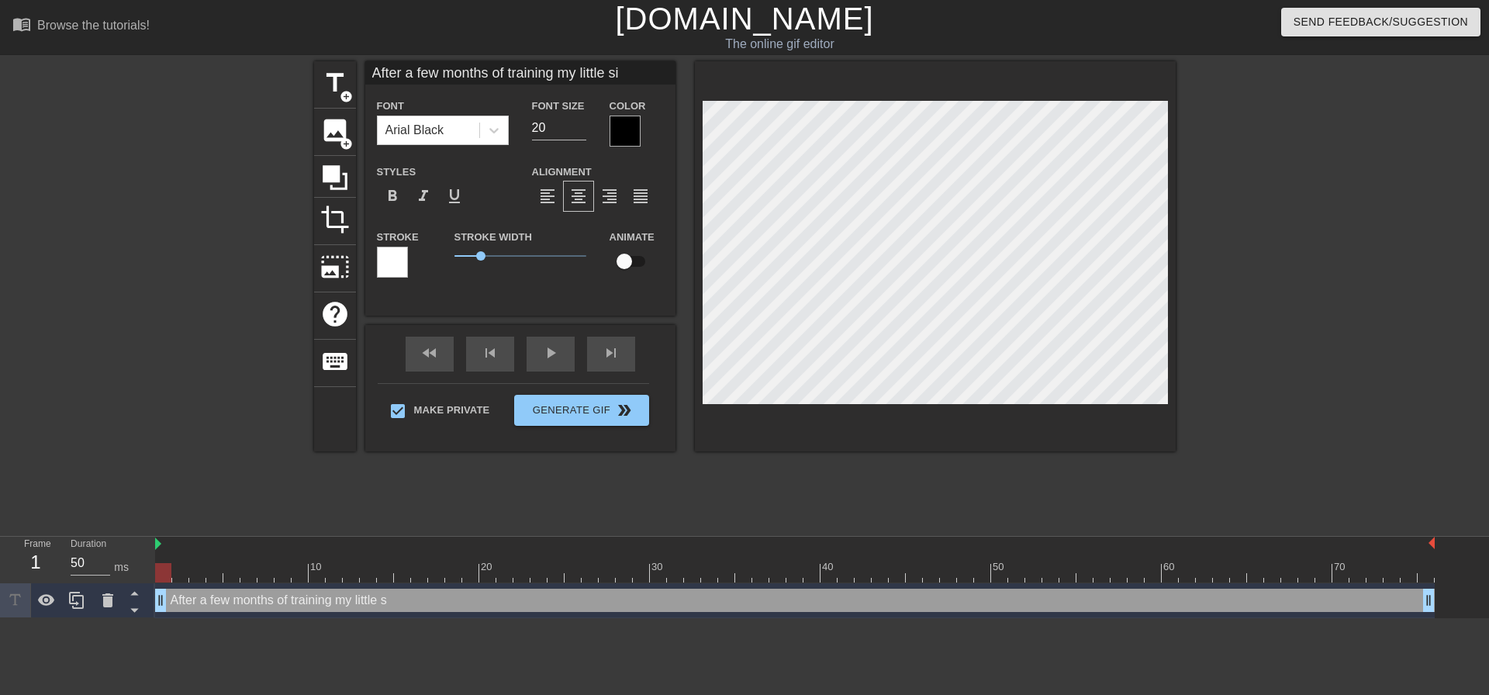
type textarea "After a few months of training my little sis"
type input "After a few months of training my little sis"
type textarea "After a few months of training my little sis"
type input "After a few months of training my little sisf"
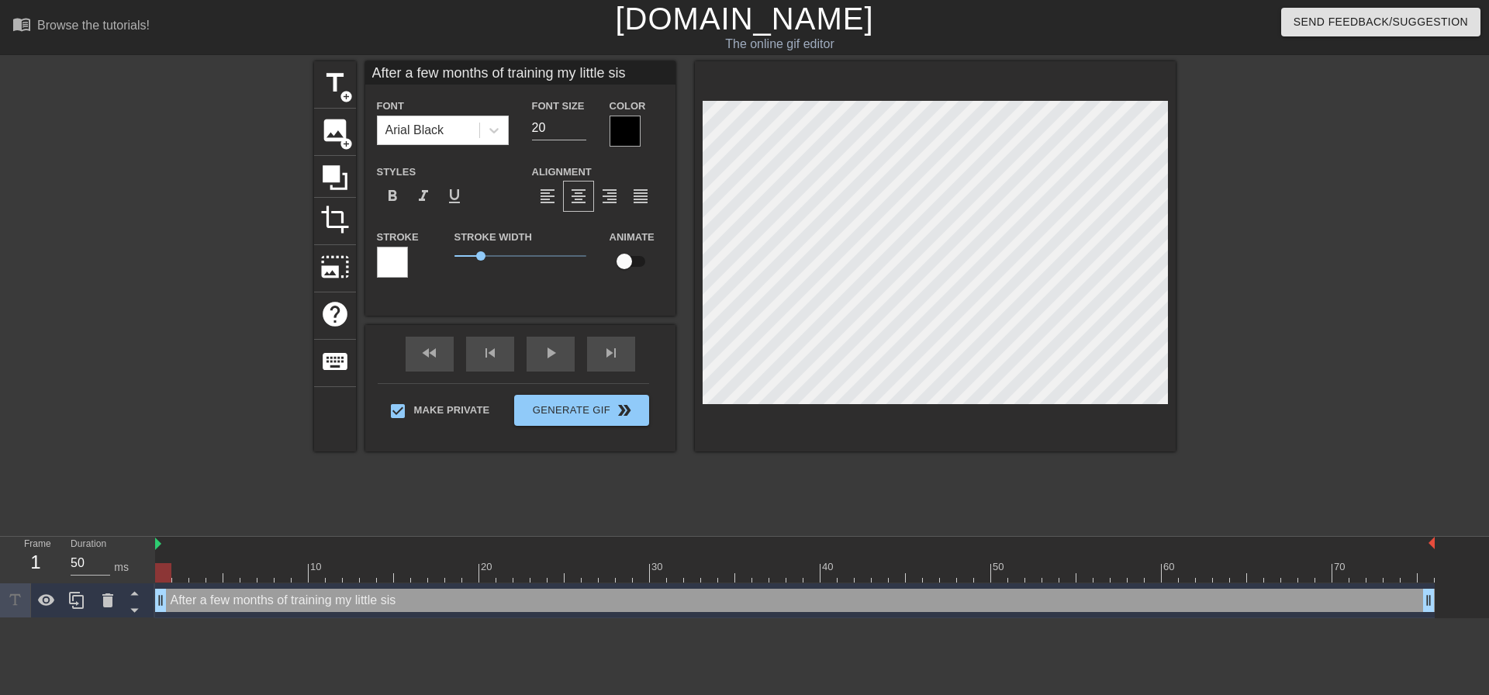
type textarea "After a few months of training my little sis f"
type input "After a few months of training my little sisfi"
type textarea "After a few months of training my little sis fi"
type input "After a few months of training my little sisfin"
type textarea "After a few months of training my little sis fina"
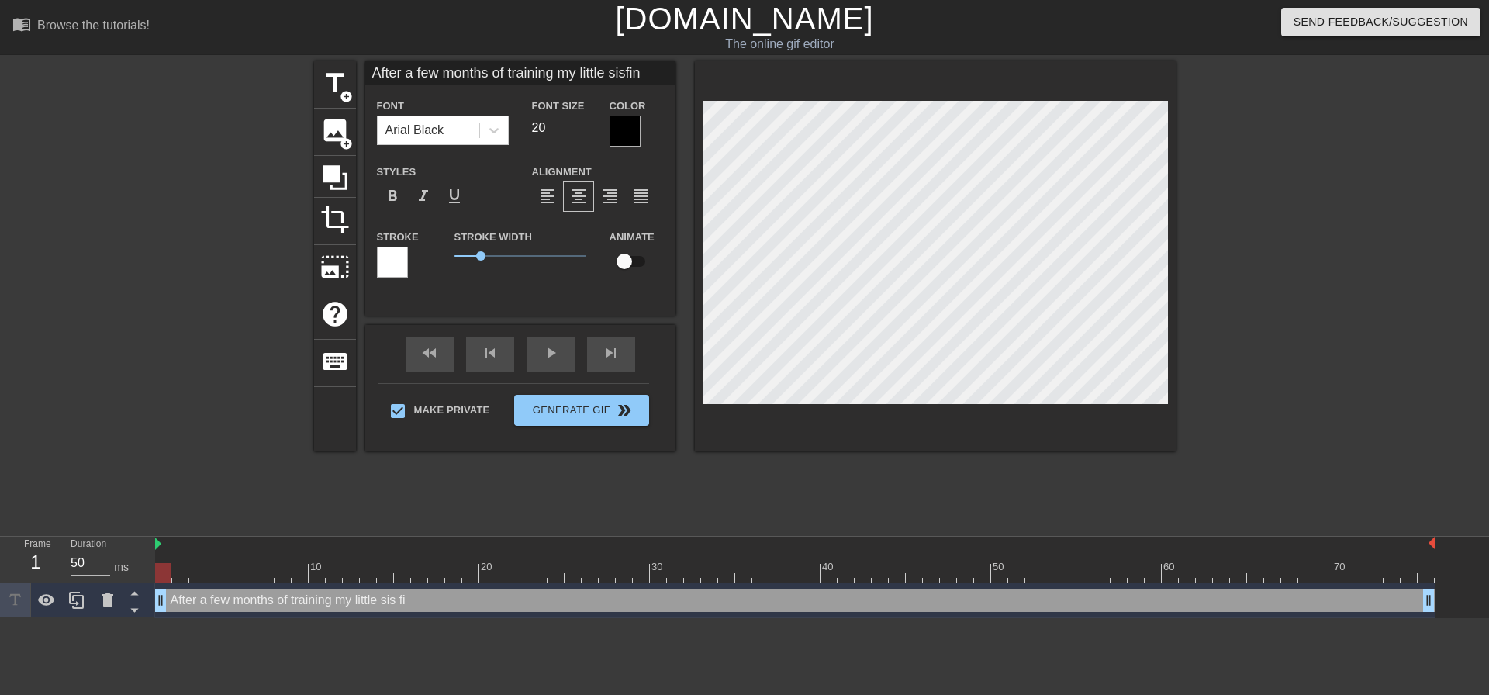
type input "After a few months of training my little sisfina"
type textarea "After a few months of training my little sis final"
type input "After a few months of training my little sisfinall"
type textarea "After a few months of training my little sis finall"
type input "After a few months of training my little sisfinally"
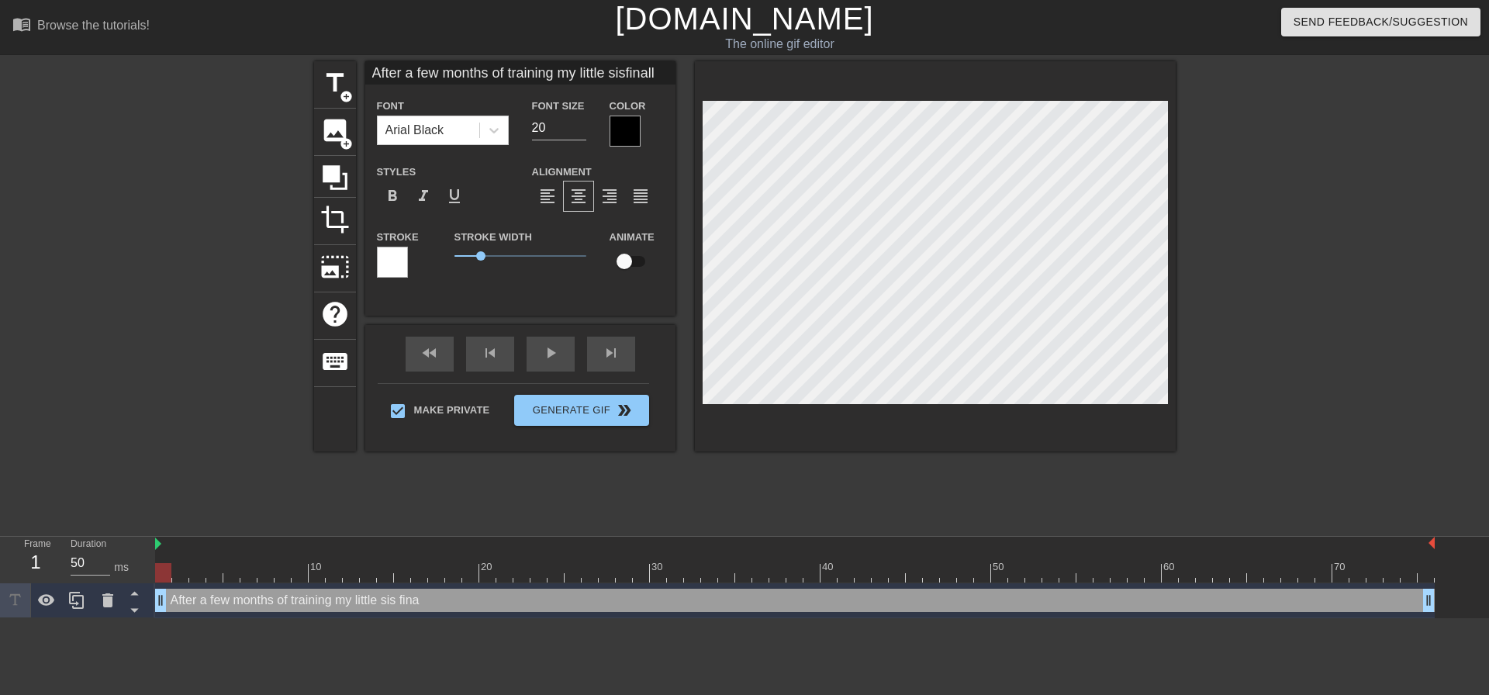
type textarea "After a few months of training my little sis finally"
type input "After a few months of training my little sisfinally"
type textarea "After a few months of training my little sis finally"
type input "After a few months of training my little sisfinally d"
type textarea "After a few months of training my little sis finally d"
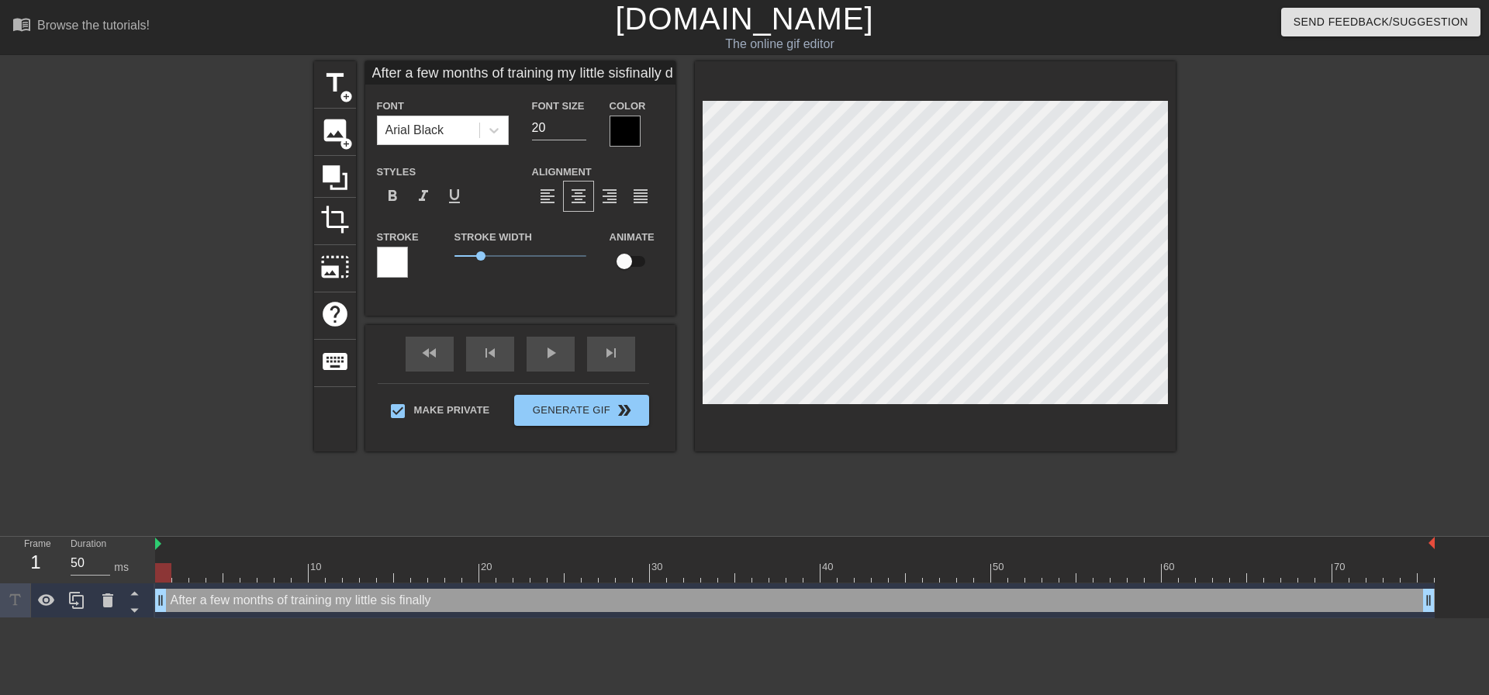
scroll to position [3, 3]
type input "After a few months of training my little sisfinally"
type textarea "After a few months of training my little sis finally"
type input "After a few months of training my little sisfinally"
type textarea "After a few months of training my little sis finally"
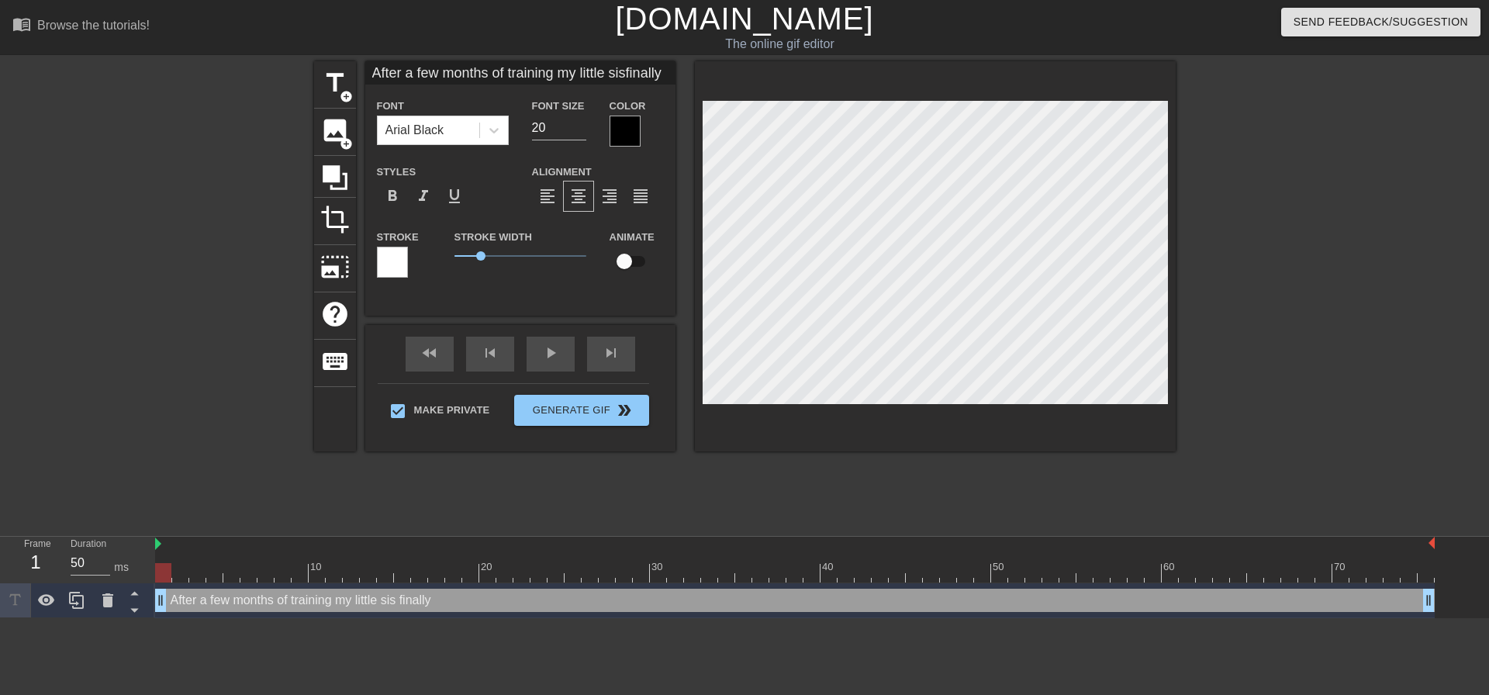
type input "After a few months of training my little sisfinall"
type textarea "After a few months of training my little sis finall"
type input "After a few months of training my little sisfinal"
type textarea "After a few months of training my little sis final"
type input "After a few months of training my little sisfina"
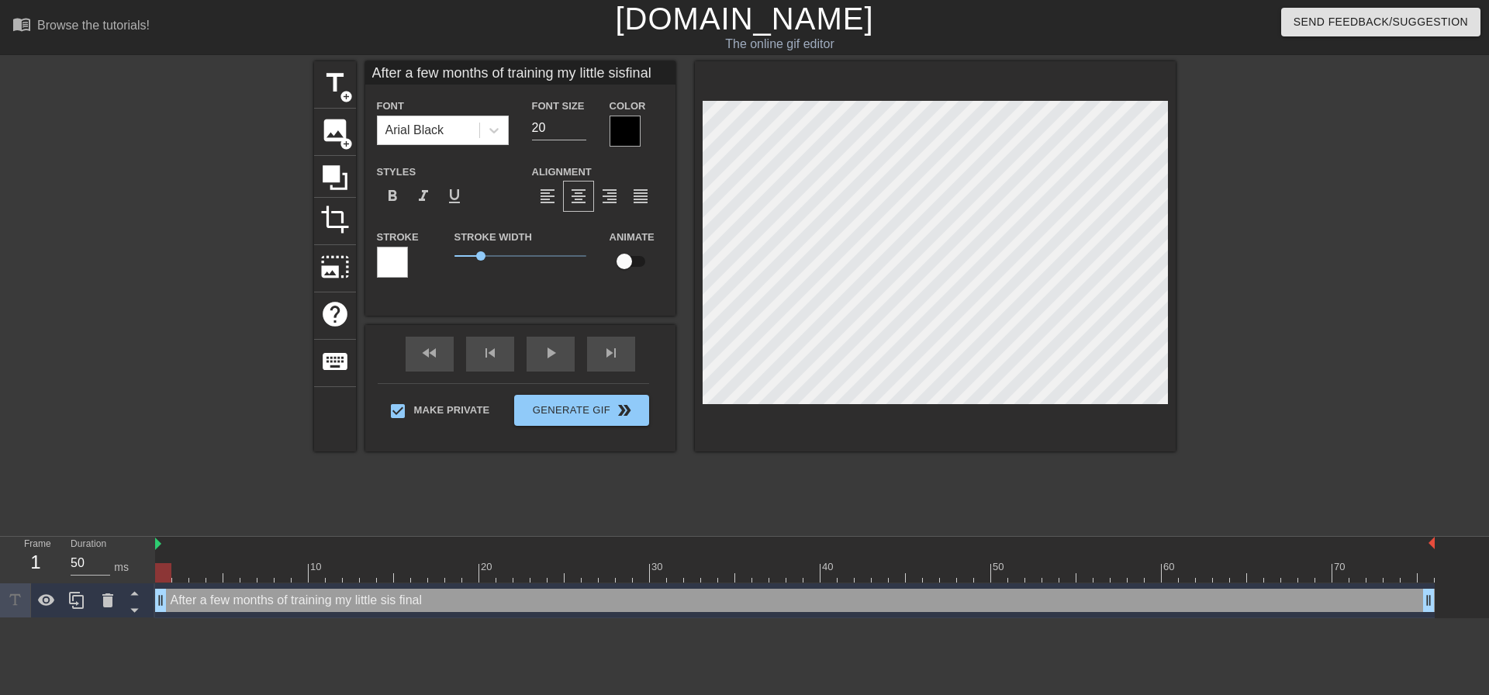
type textarea "After a few months of training my little sis fina"
type input "After a few months of training my little sisfin"
type textarea "After a few months of training my little sis fin"
type input "After a few months of training my little sisfi"
type textarea "After a few months of training my little sis fi"
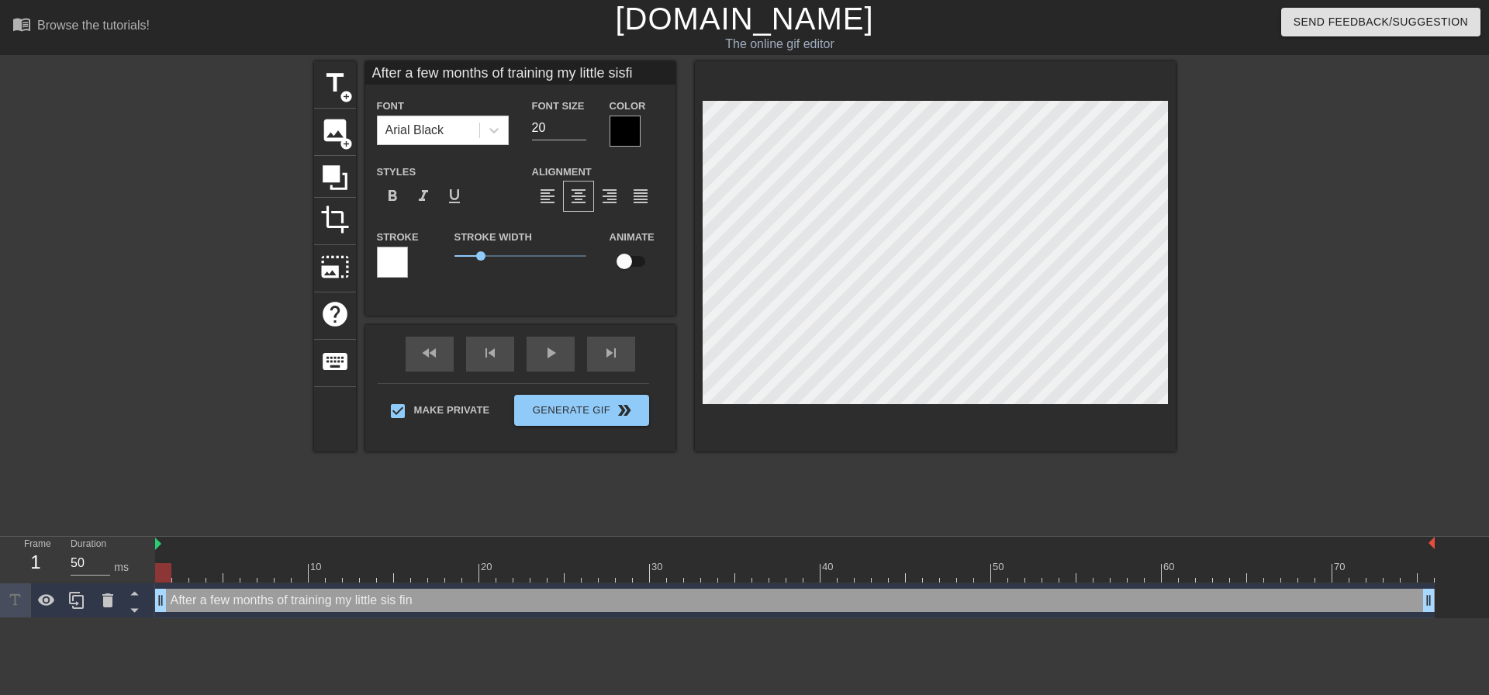
scroll to position [3, 2]
type input "After a few months of training my little sisf"
type textarea "After a few months of training my little sis f"
type input "After a few months of training my little sis"
type textarea "After a few months of training my little sis"
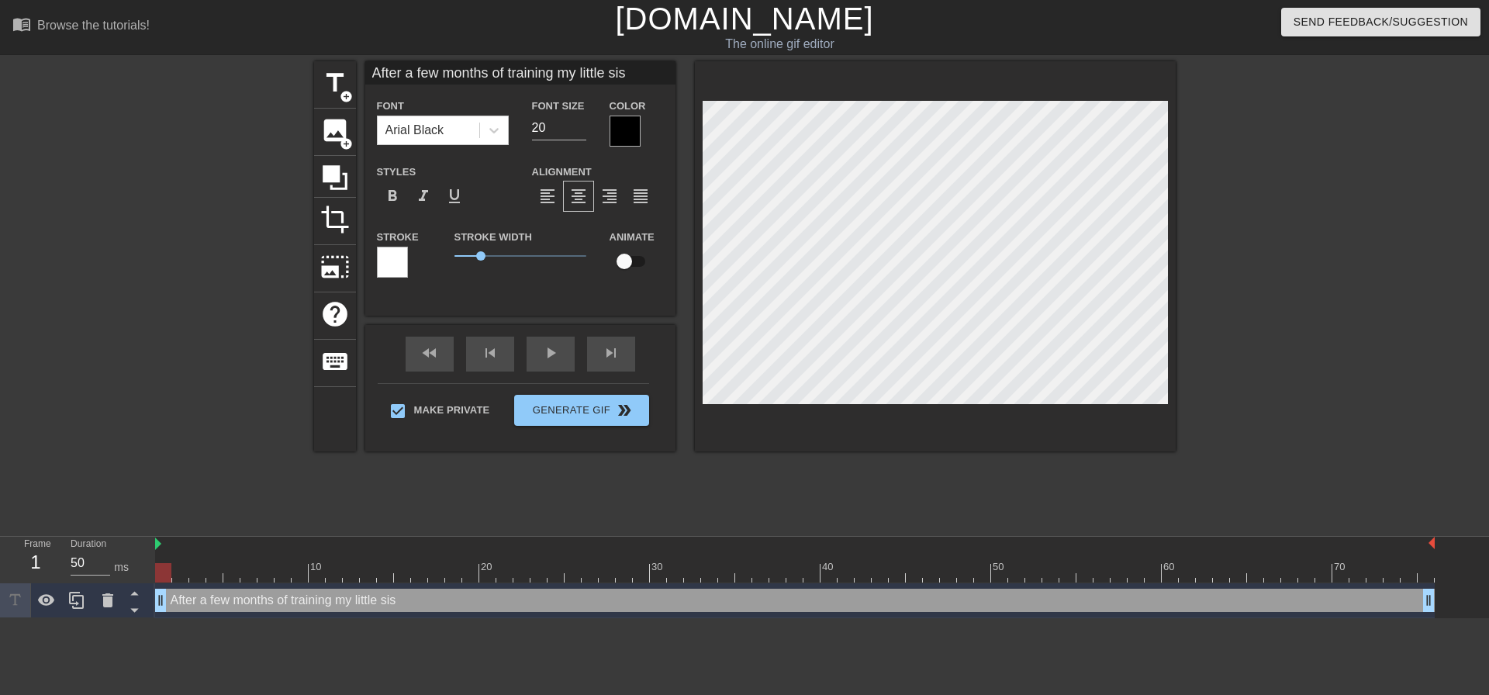
type input "After a few months of training my little sish"
type textarea "After a few months of training my little sis h"
type input "After a few months of training my little sisha"
type textarea "After a few months of training my little sis ha"
type input "After a few months of training my little sisha"
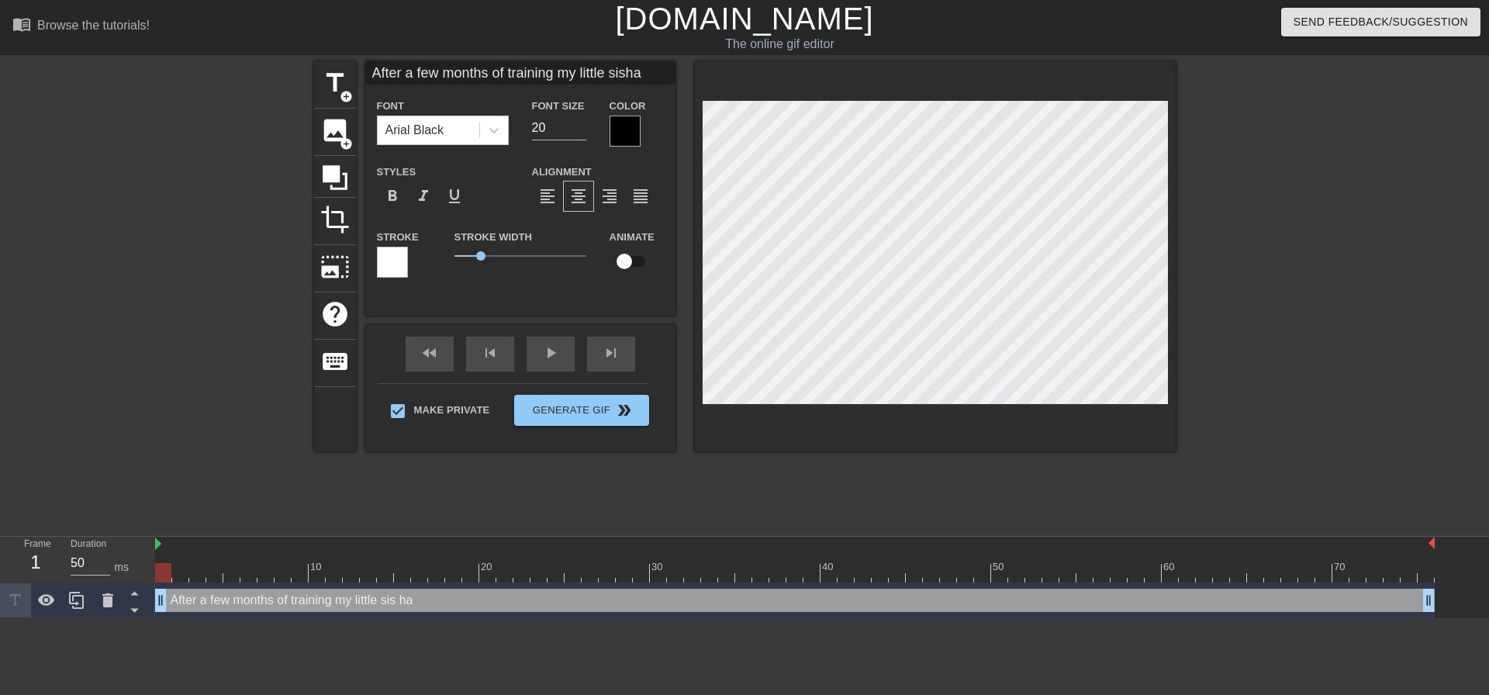
type textarea "After a few months of training my little sis ha"
type input "After a few months of training my little sisha"
type textarea "After a few months of training my little sis ha"
type input "After a few months of training my little sishas"
type textarea "After a few months of training my little sis has"
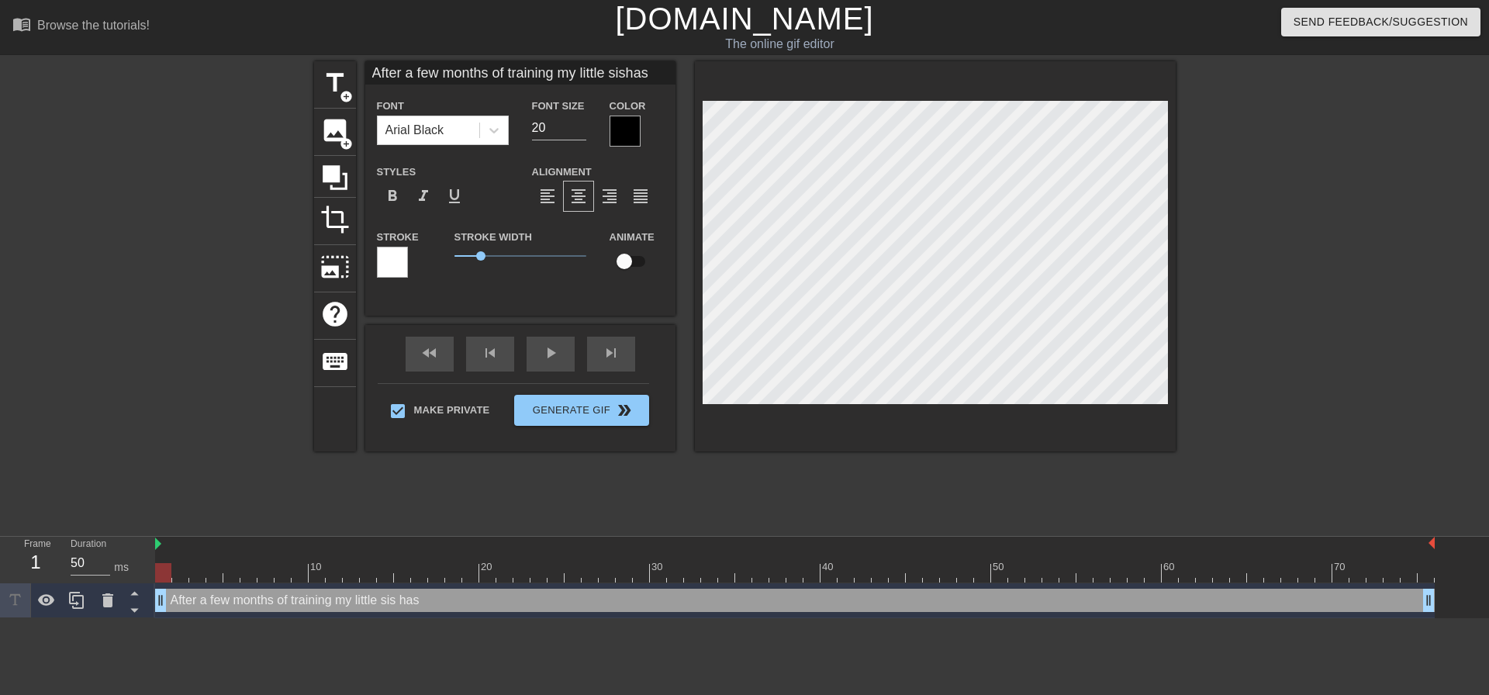
type input "After a few months of training my little sishas"
type textarea "After a few months of training my little sis has"
type input "After a few months of training my little sishas f"
type textarea "After a few months of training my little sis has f"
type input "After a few months of training my little sishas fi"
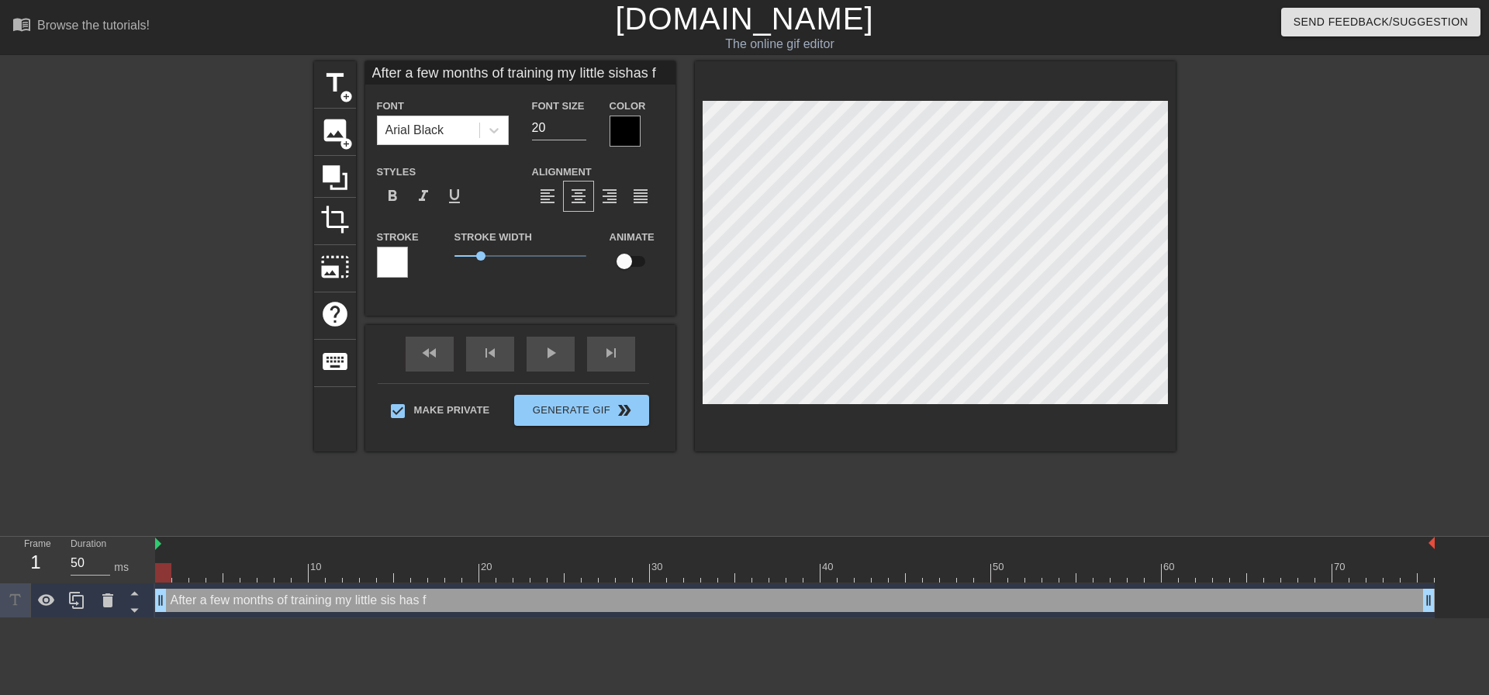
type textarea "After a few months of training my little sis has fi"
type input "After a few months of training my little sishas fin"
type textarea "After a few months of training my little sis has fin"
type input "After a few months of training my little sishas fina"
type textarea "After a few months of training my little sis has fina"
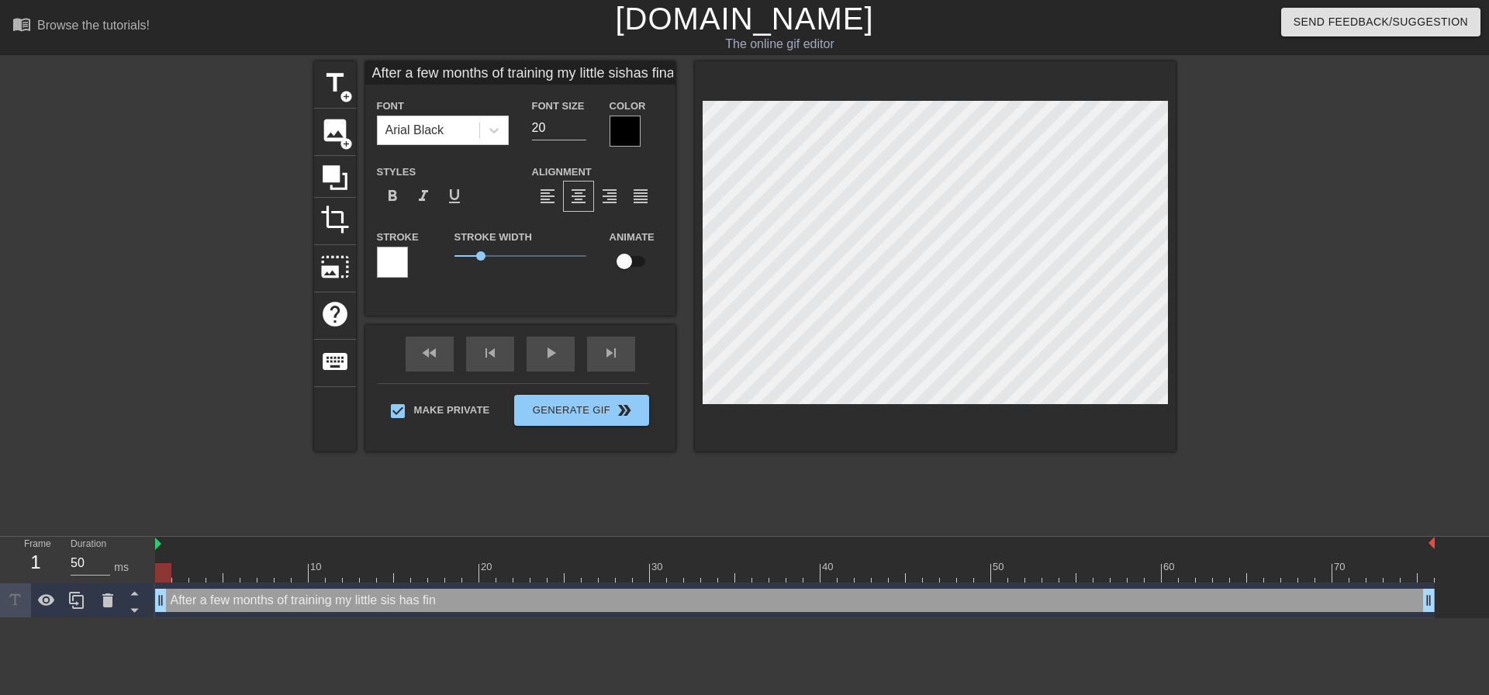
type input "After a few months of training my little sishas final"
type textarea "After a few months of training my little sis has final"
type input "After a few months of training my little sishas finall"
type textarea "After a few months of training my little sis has finall"
type input "After a few months of training my little sishas finally"
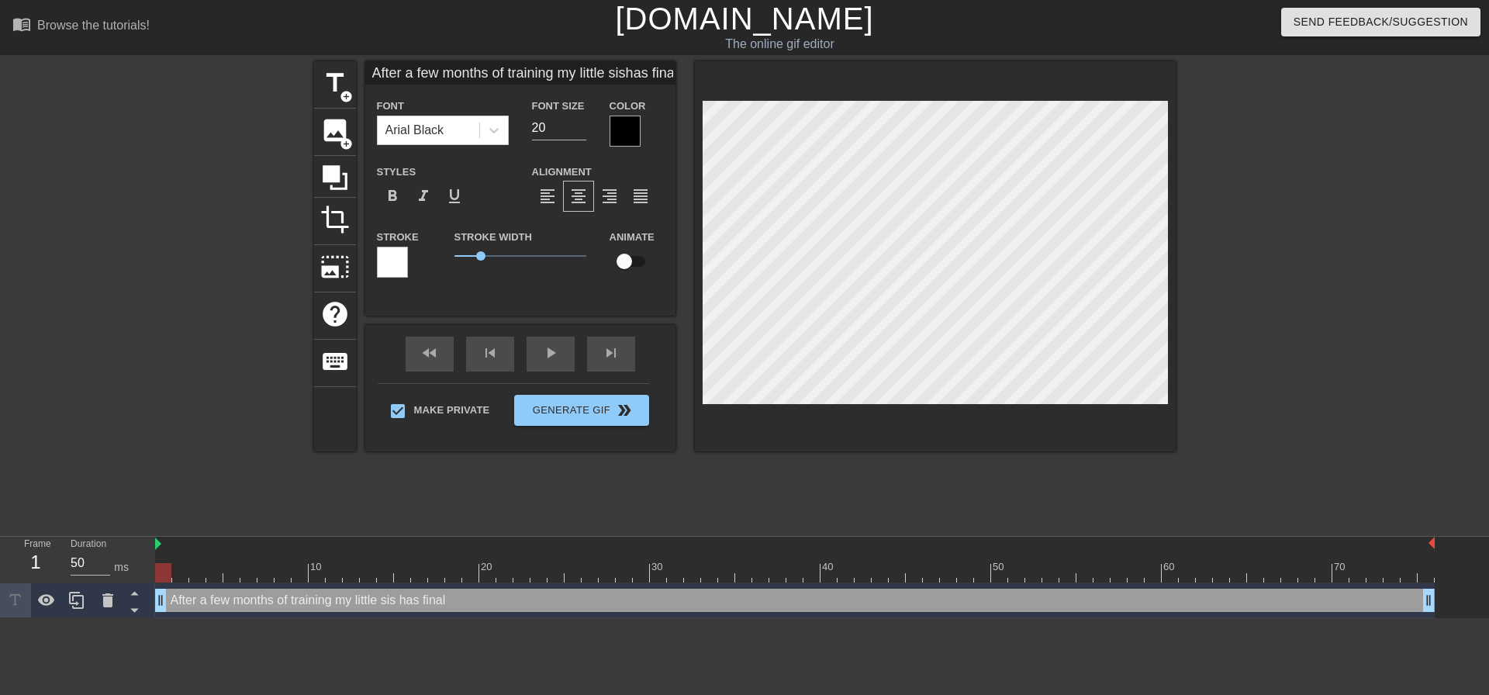
type textarea "After a few months of training my little sis has finally"
type input "After a few months of training my little sishas finally"
type textarea "After a few months of training my little sis has finally"
type input "After a few months of training my little sishas finally s"
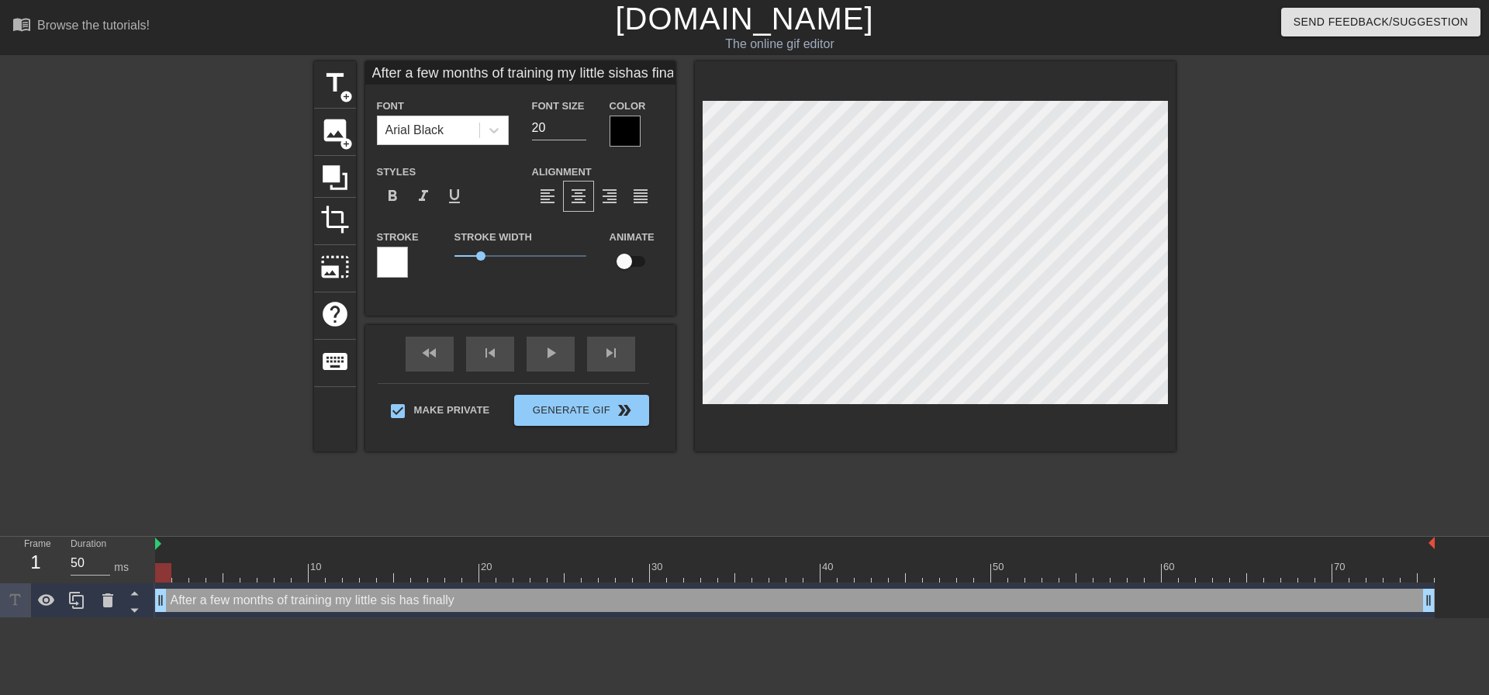
type textarea "After a few months of training my little sis has finally s"
type input "After a few months of training my little sishas finally st"
type textarea "After a few months of training my little sis has finally st"
type input "After a few months of training my little sishas finally sto"
type textarea "After a few months of training my little sis has finally sto"
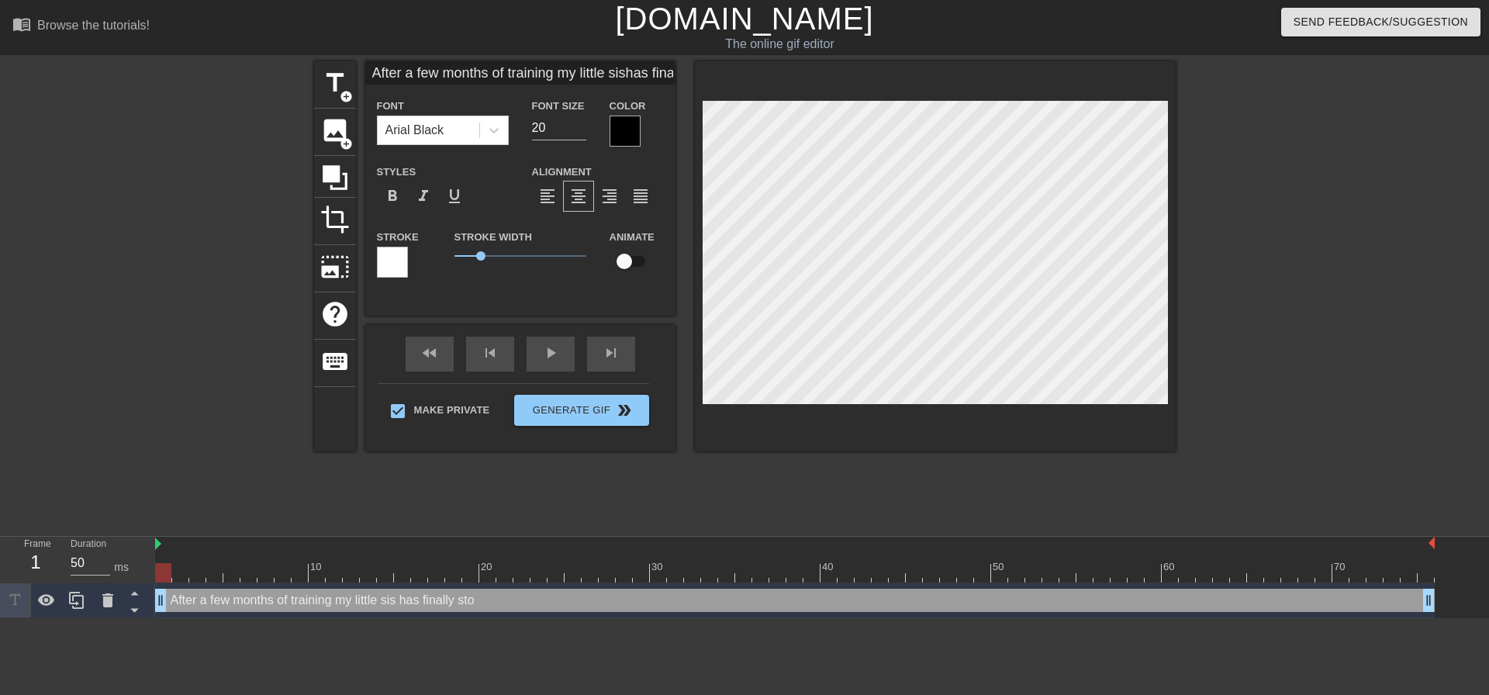
type input "After a few months of training my little sishas finally stop"
type textarea "After a few months of training my little sis has finally stop"
type input "After a few months of training my little sishas finally stopp"
type textarea "After a few months of training my little sis has finally stopp"
type input "After a few months of training my little sishas finally stoppe"
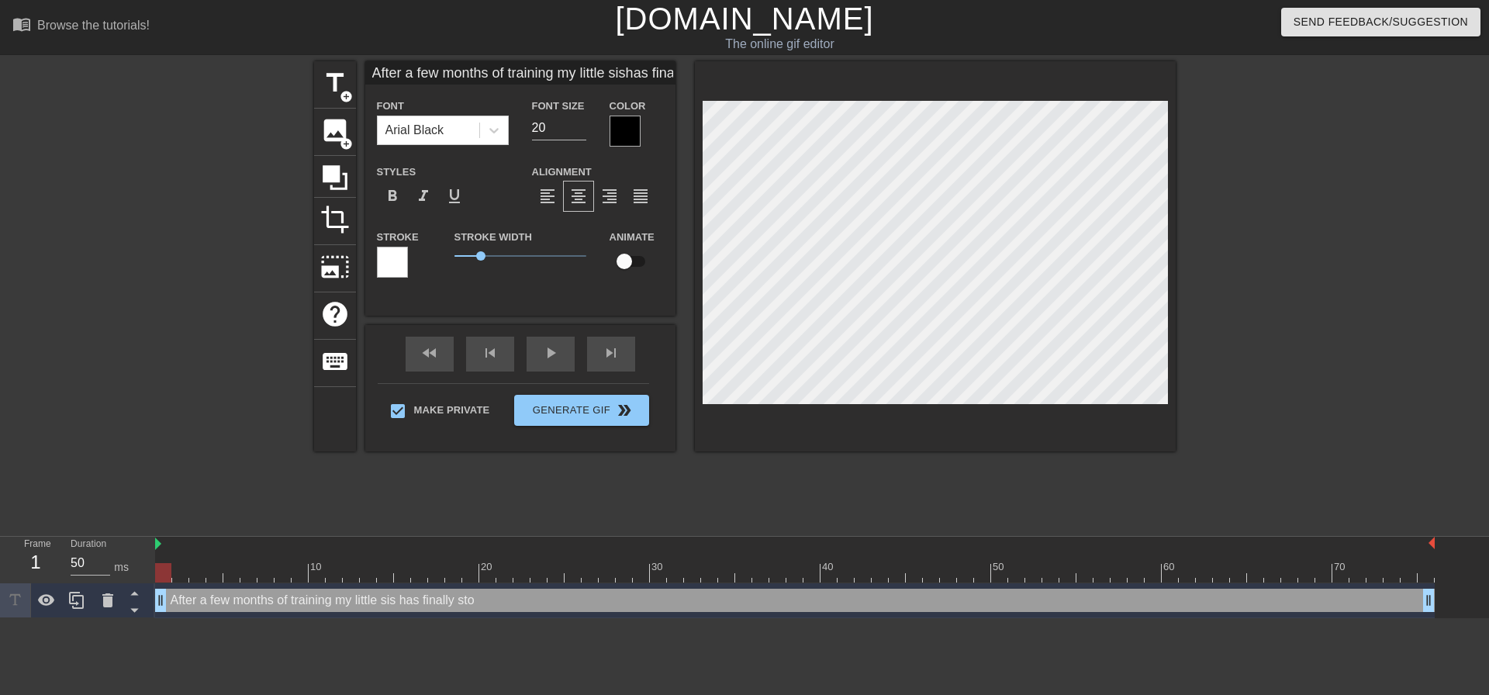
type textarea "After a few months of training my little sis has finally stoppe"
type input "After a few months of training my little sishas finally stopped"
type textarea "After a few months of training my little sis has finally stopped"
type input "After a few months of training my little sishas finally stopped"
type textarea "After a few months of training my little sis has finally stopped"
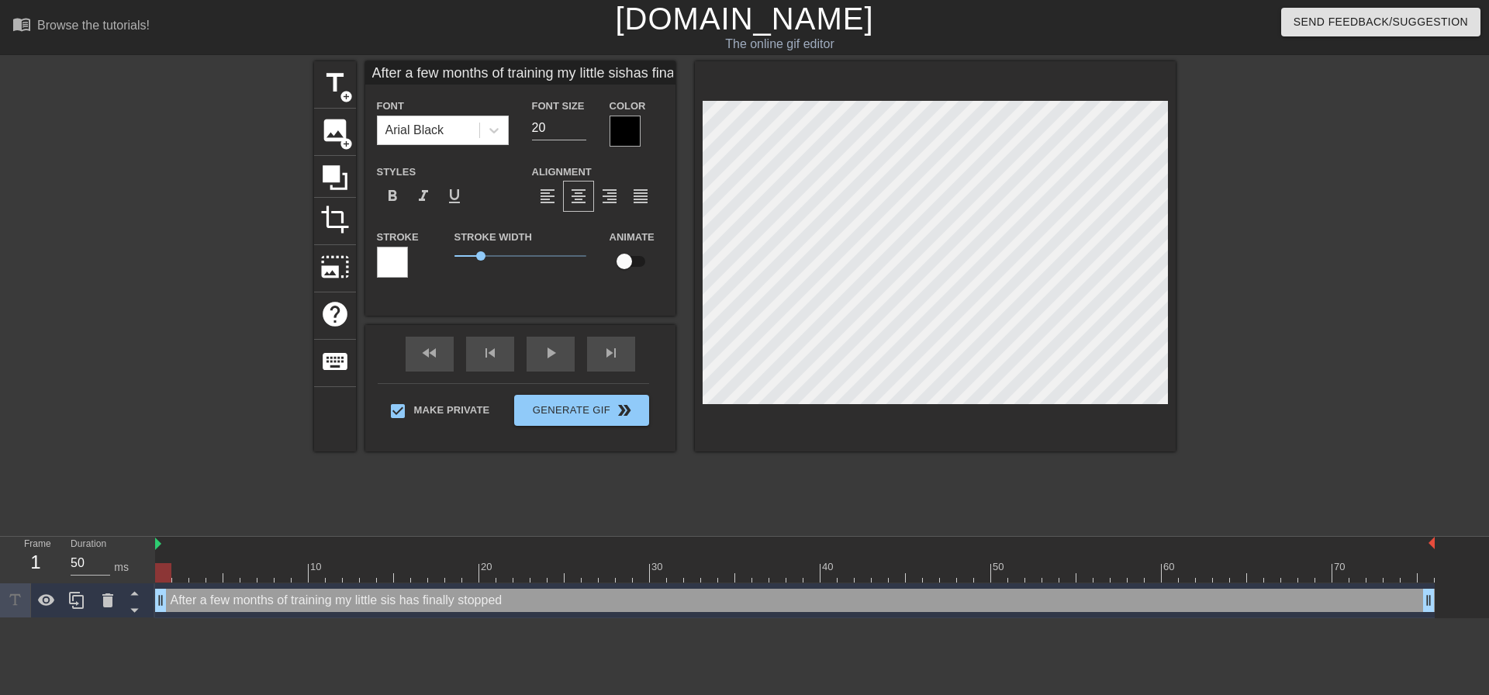
type input "After a few months of training my little sishas finally stopped d"
type textarea "After a few months of training my little sis has finally stopped d"
type input "After a few months of training my little sishas finally stopped"
type textarea "After a few months of training my little sis has finally stopped"
type input "After a few months of training my little sishas finally stopped s"
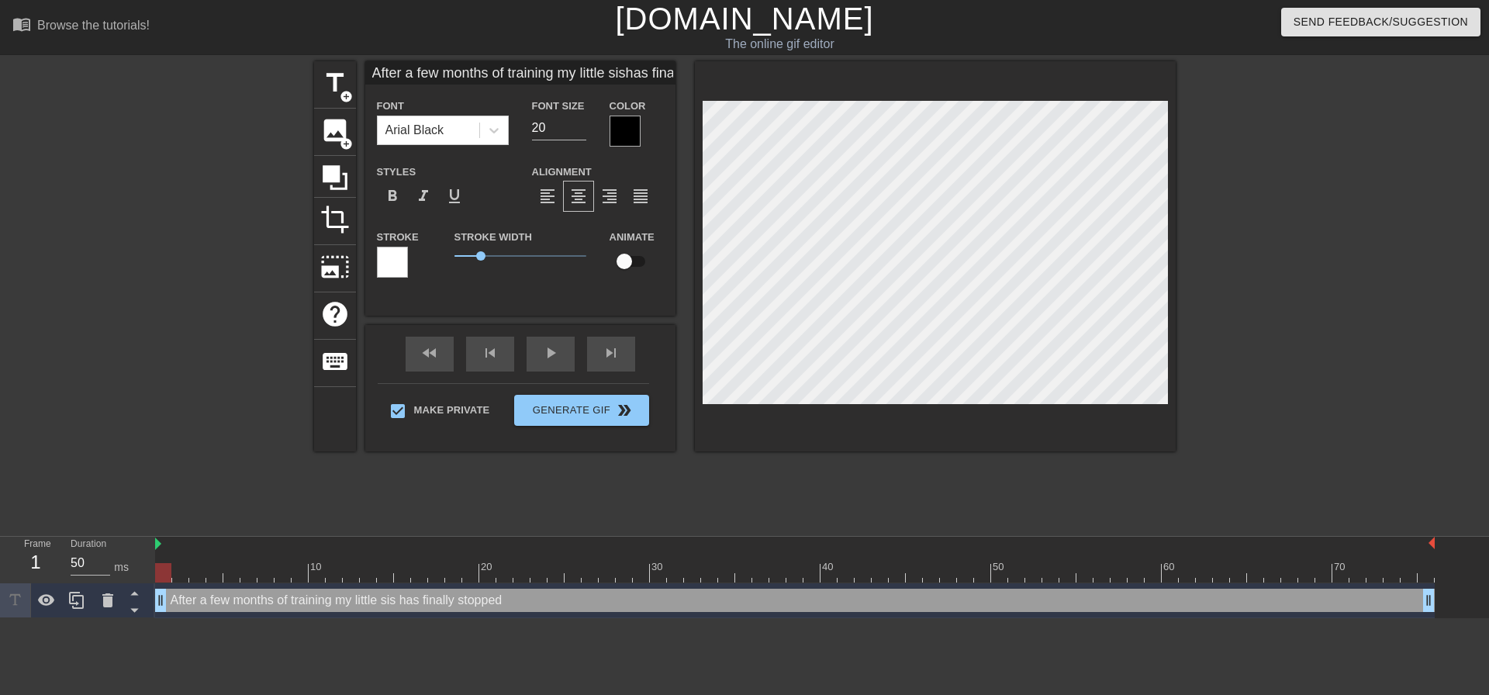
type textarea "After a few months of training my little sis has finally stopped s"
type input "After a few months of training my little sishas finally stopped st"
type textarea "After a few months of training my little sis has finally stopped str"
type input "After a few months of training my little sishas finally stopped stre"
type textarea "After a few months of training my little sis has finally stopped stre"
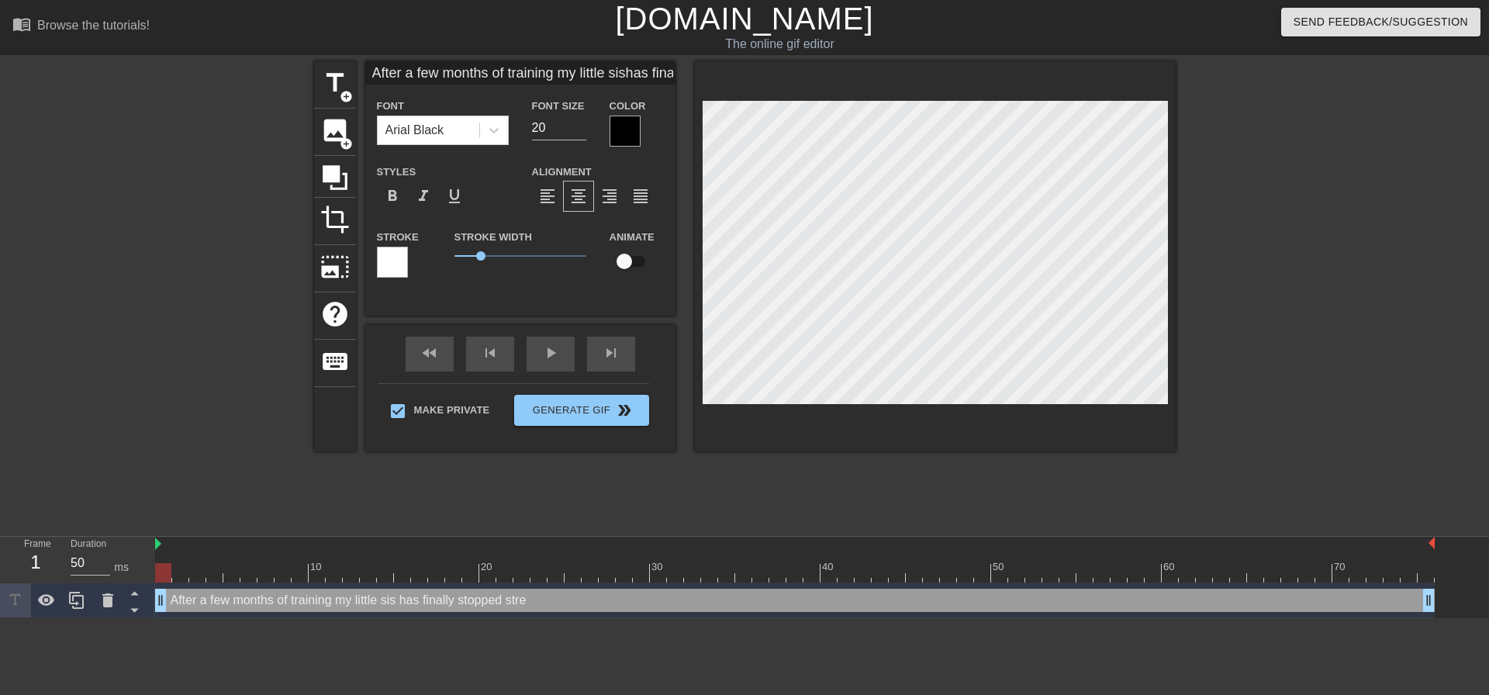
scroll to position [3, 9]
type input "After a few months of training my little sishas finally stopped str"
type textarea "After a few months of training my little sis has finally stopped str"
type input "After a few months of training my little sishas finally stopped stru"
type textarea "After a few months of training my little sis has finally stopped stru"
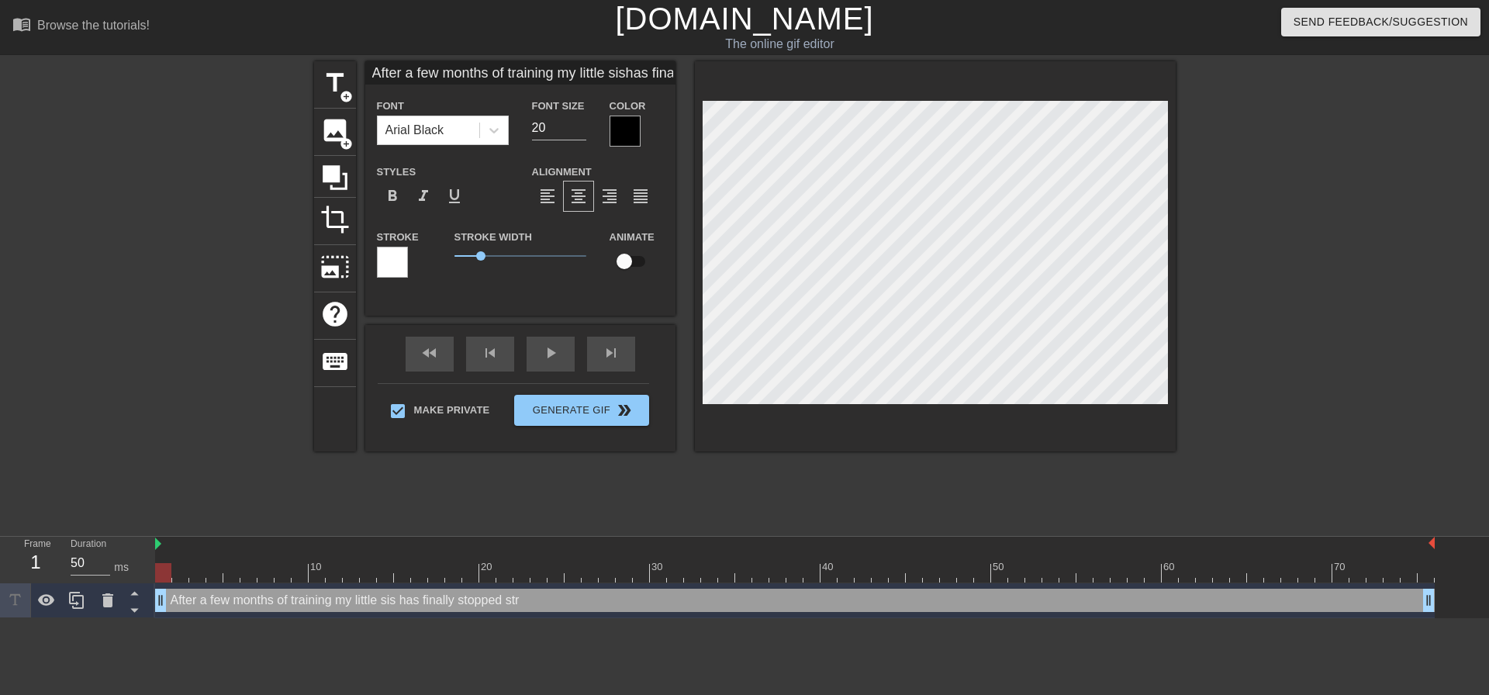
type input "After a few months of training my little sishas finally stopped strug"
type textarea "After a few months of training my little sis has finally stopped strug"
type input "After a few months of training my little sishas finally stopped strugg"
type textarea "After a few months of training my little sis has finally stopped strugg"
type input "After a few months of training my little sishas finally stopped struggl"
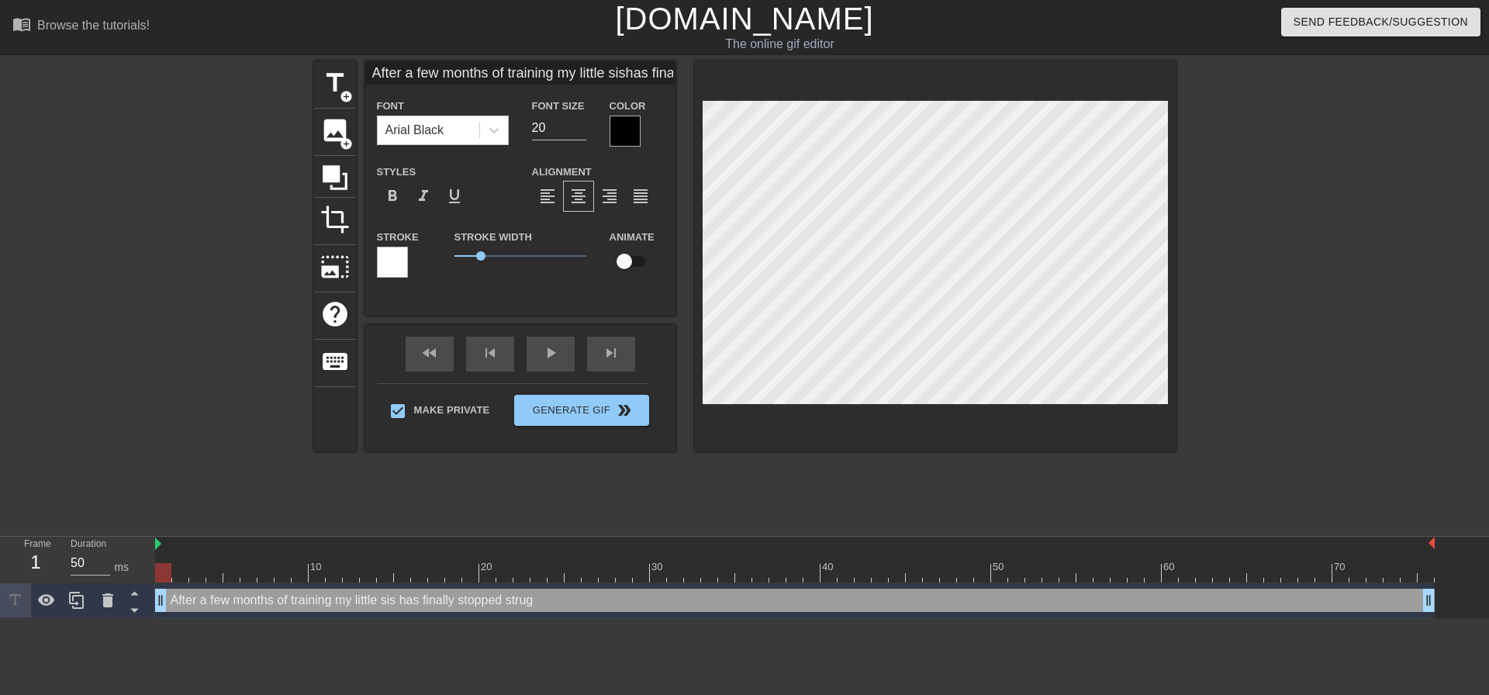
type textarea "After a few months of training my little sis has finally stopped struggl"
type input "After a few months of training my little sishas finally stopped struggli"
type textarea "After a few months of training my little sis has finally stopped struggli"
type input "After a few months of training my little sishas finally stopped strugglin"
type textarea "After a few months of training my little sis has finally stopped strugglin"
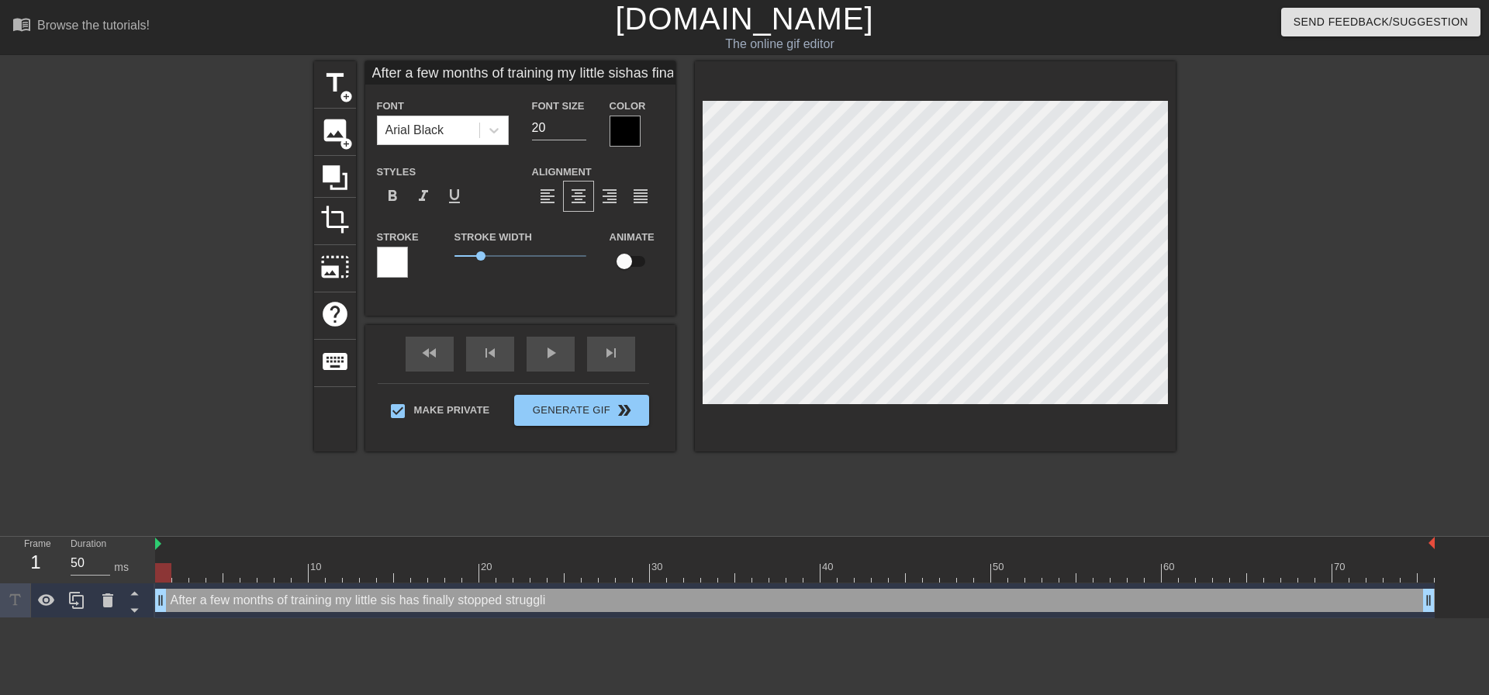
type input "After a few months of training my little sishas finally stopped struggling"
type textarea "After a few months of training my little sis has finally stopped struggling"
click at [1358, 264] on div at bounding box center [1310, 293] width 233 height 465
click at [579, 119] on input "21" at bounding box center [559, 128] width 54 height 25
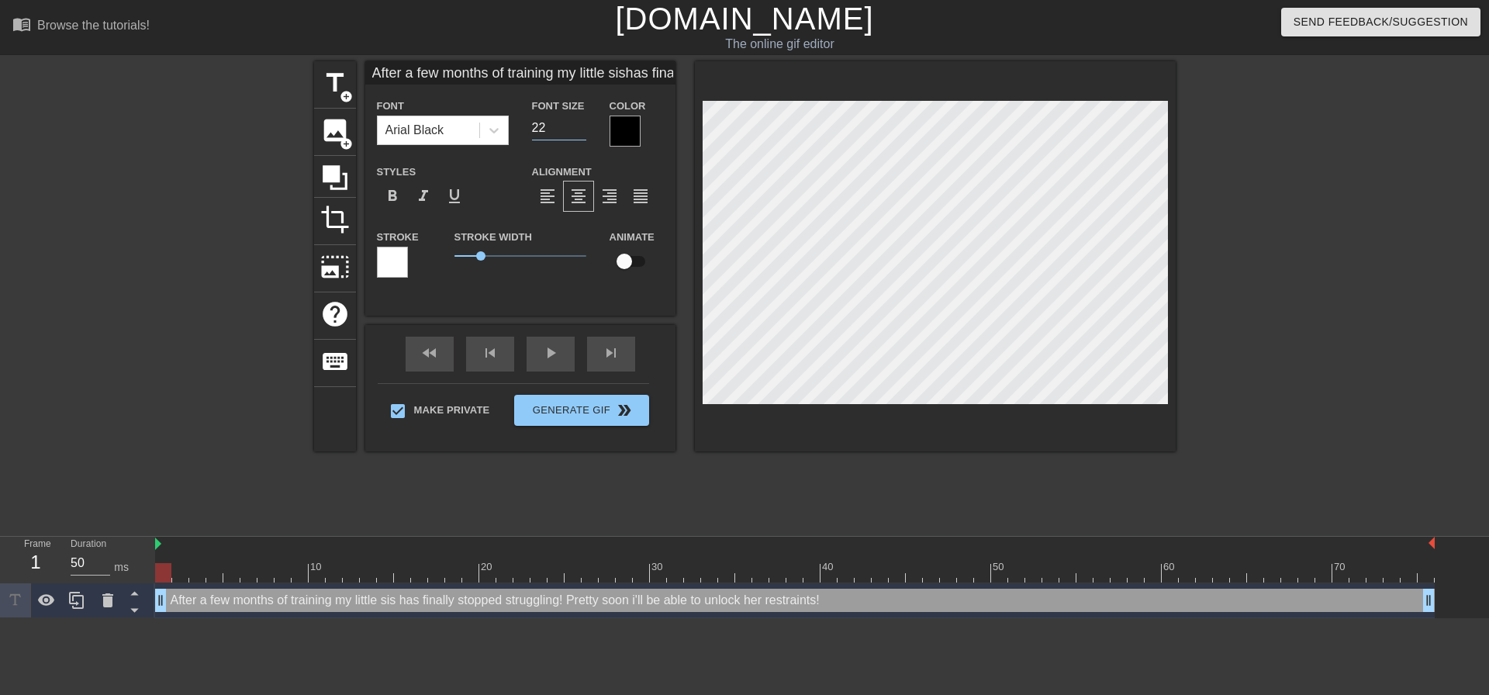
click at [579, 121] on input "22" at bounding box center [559, 128] width 54 height 25
click at [579, 121] on input "23" at bounding box center [559, 128] width 54 height 25
click at [579, 121] on input "24" at bounding box center [559, 128] width 54 height 25
click at [576, 123] on input "25" at bounding box center [559, 128] width 54 height 25
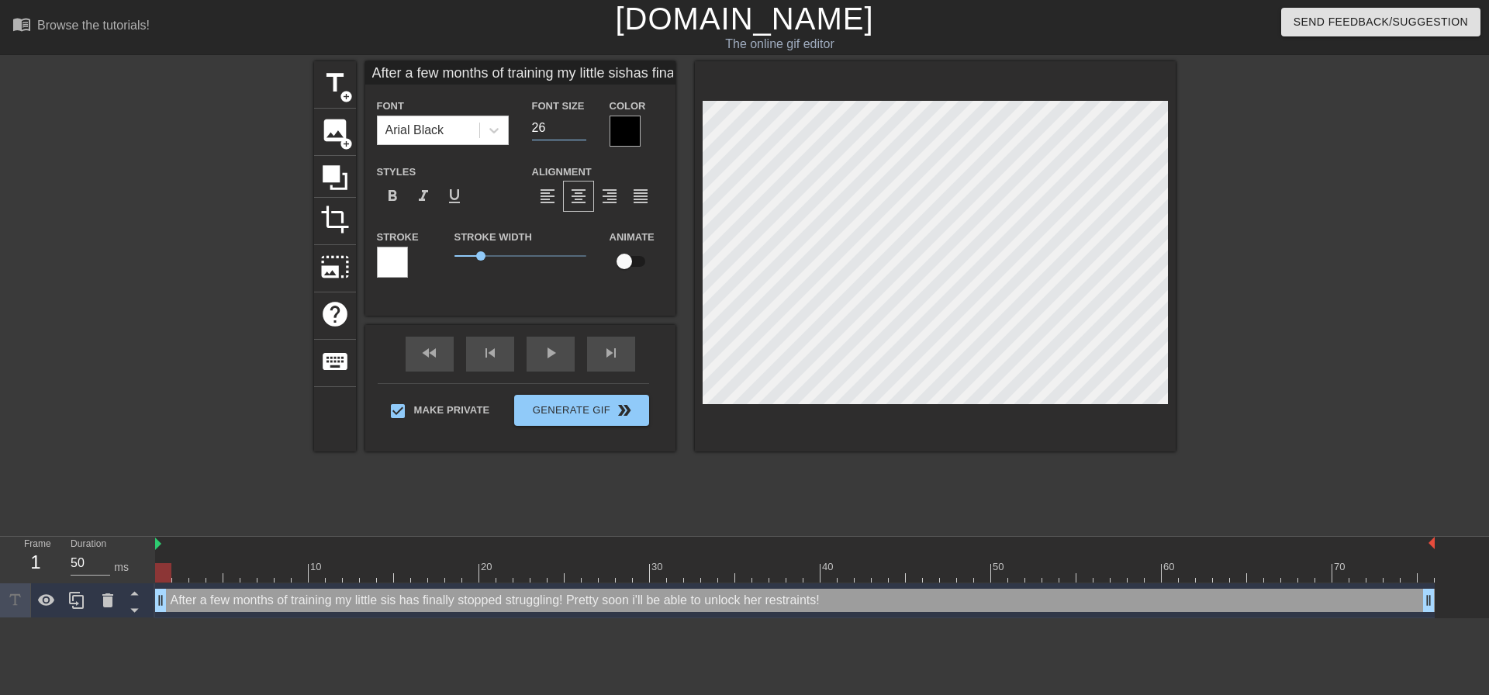
click at [576, 123] on input "26" at bounding box center [559, 128] width 54 height 25
click at [576, 123] on input "27" at bounding box center [559, 128] width 54 height 25
drag, startPoint x: 1397, startPoint y: 235, endPoint x: 1193, endPoint y: 230, distance: 204.0
click at [1395, 232] on div at bounding box center [1310, 293] width 233 height 465
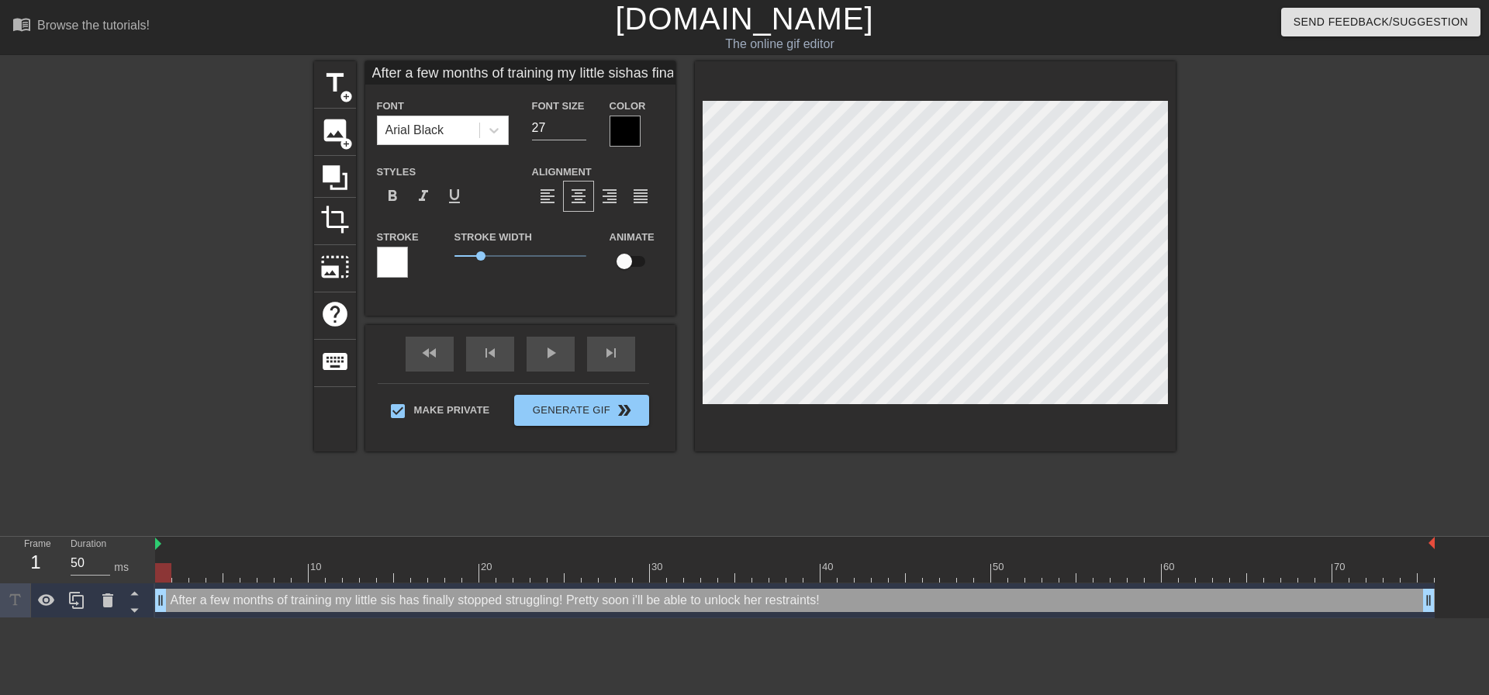
scroll to position [14, 2]
click at [1250, 252] on div at bounding box center [1310, 293] width 233 height 465
click at [1188, 380] on div "title add_circle image add_circle crop photo_size_select_large help keyboard Af…" at bounding box center [744, 293] width 1489 height 465
click at [1289, 389] on div at bounding box center [1310, 293] width 233 height 465
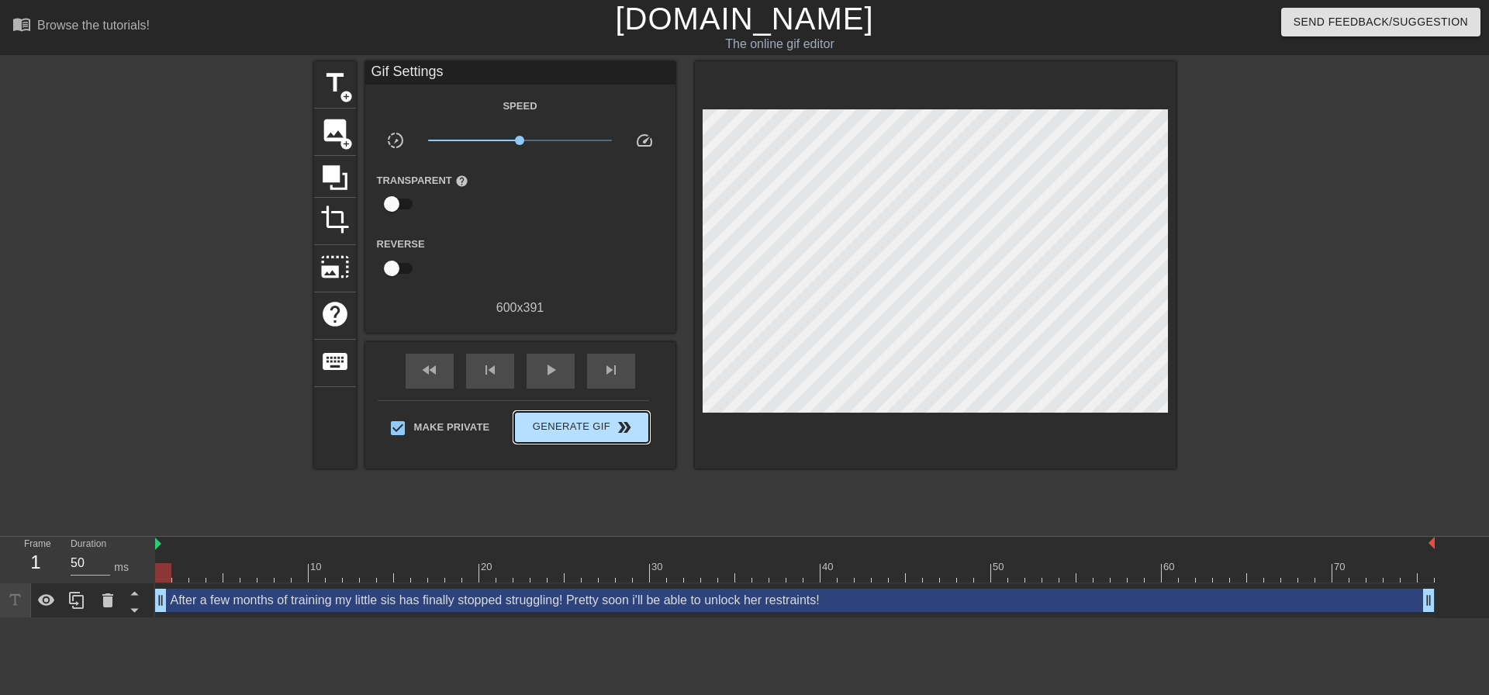
click at [601, 433] on span "Generate Gif double_arrow" at bounding box center [581, 427] width 122 height 19
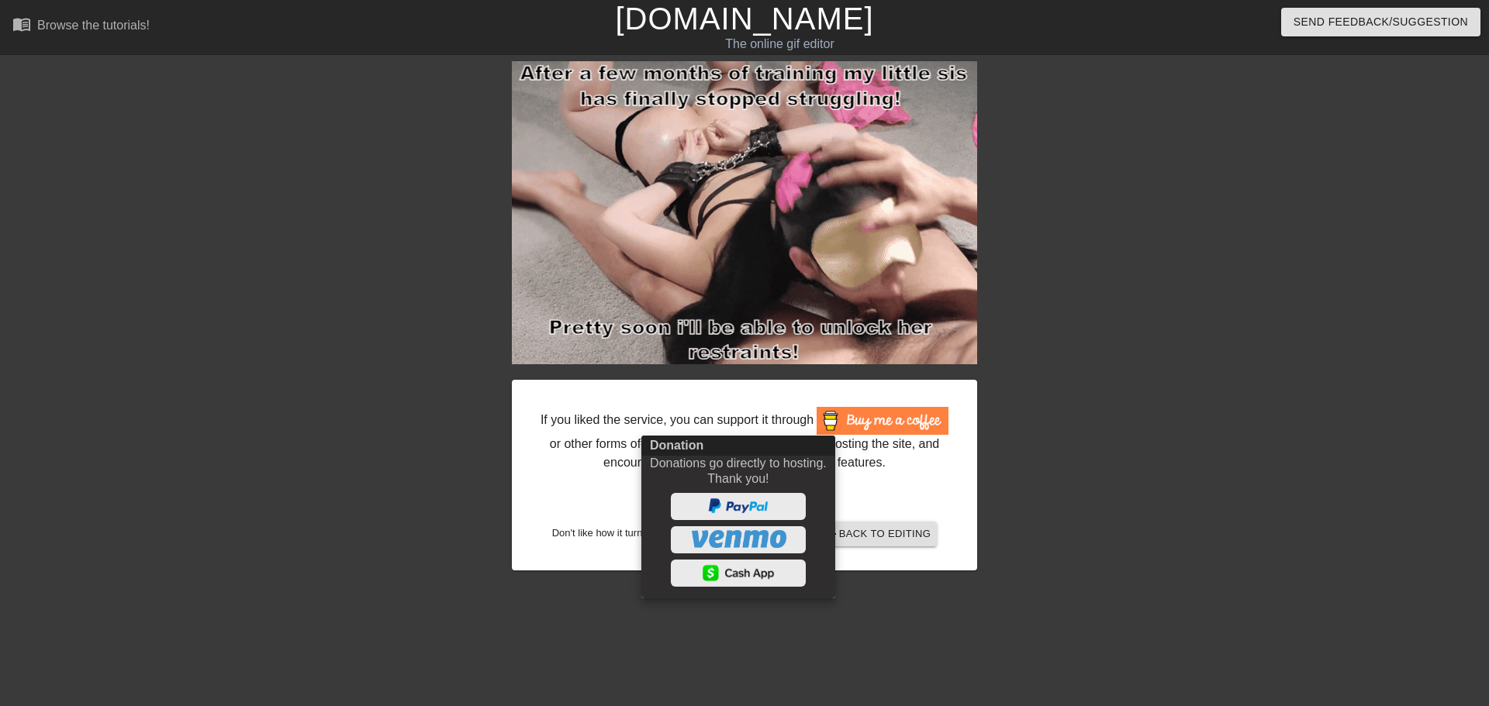
click at [1334, 467] on div at bounding box center [744, 353] width 1489 height 706
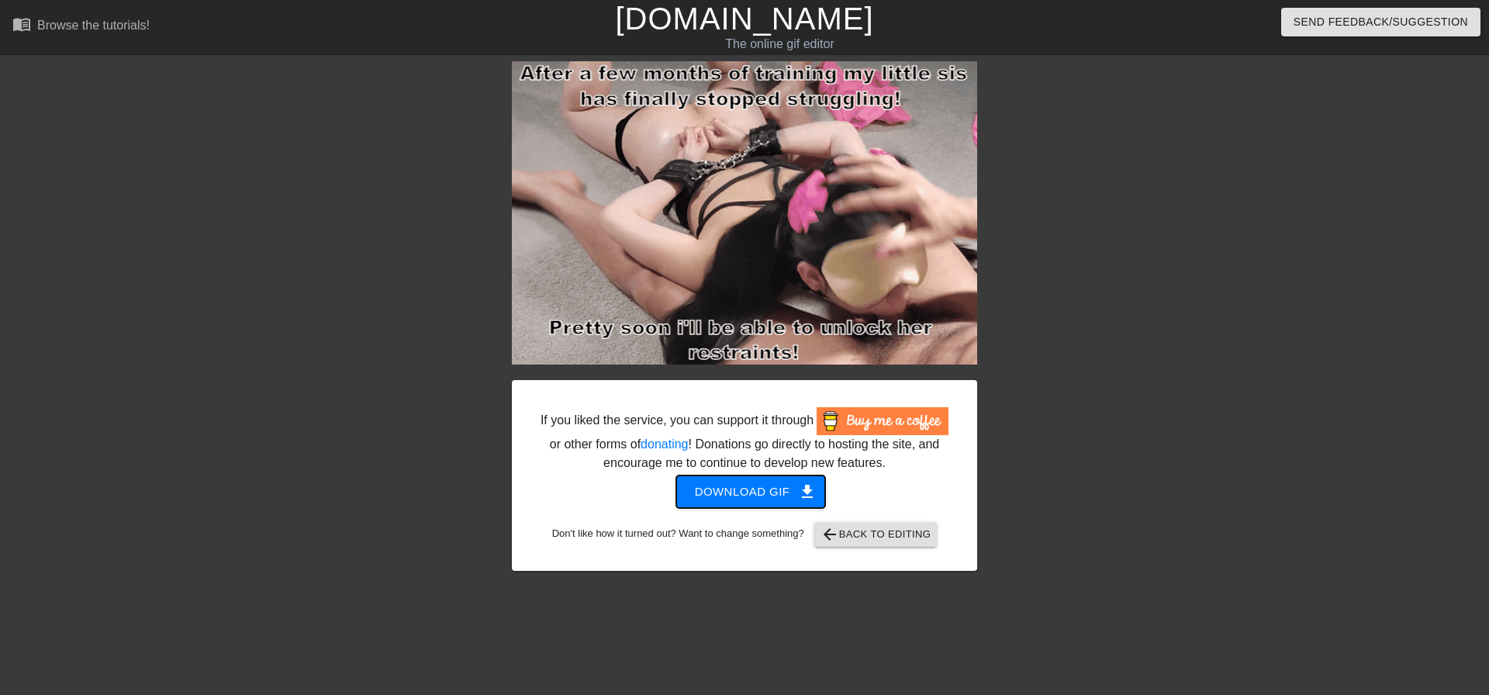
click at [767, 476] on button "Download gif get_app" at bounding box center [751, 491] width 150 height 33
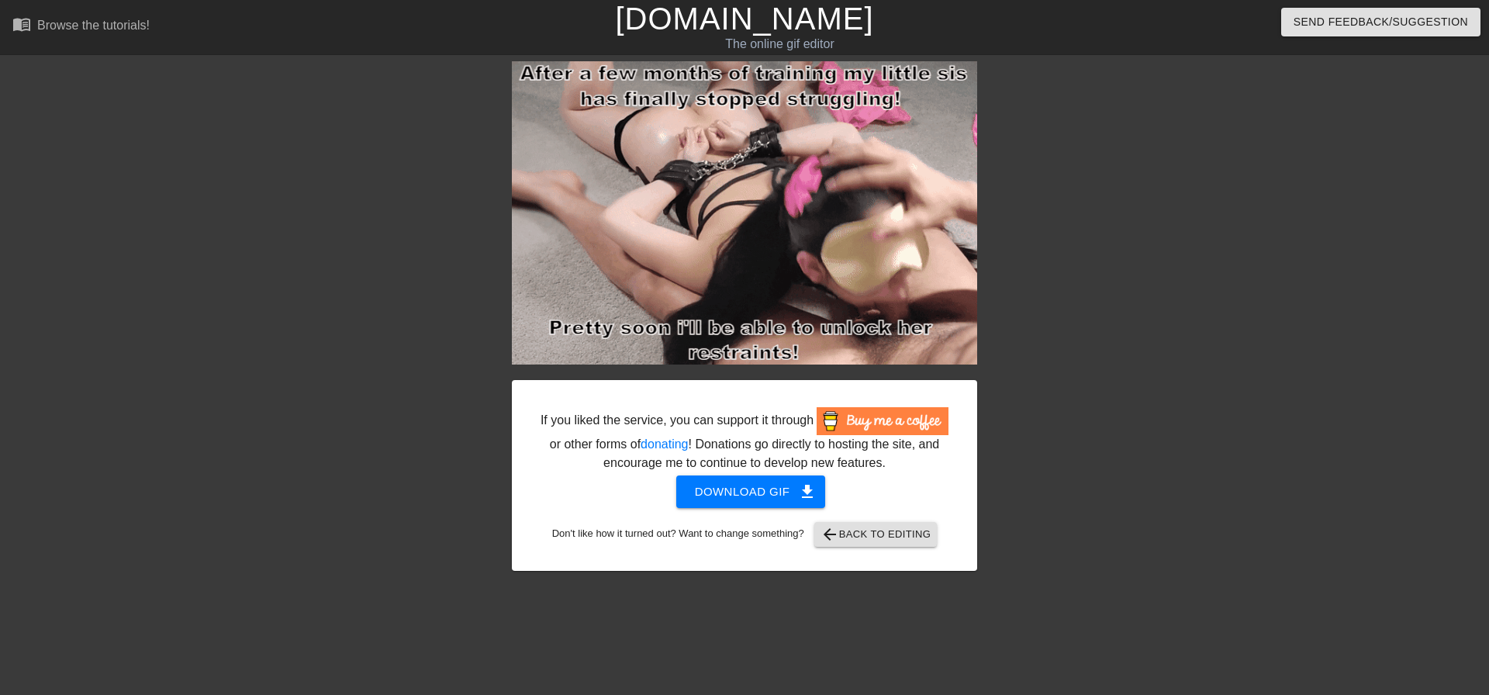
click at [976, 337] on img at bounding box center [744, 212] width 465 height 303
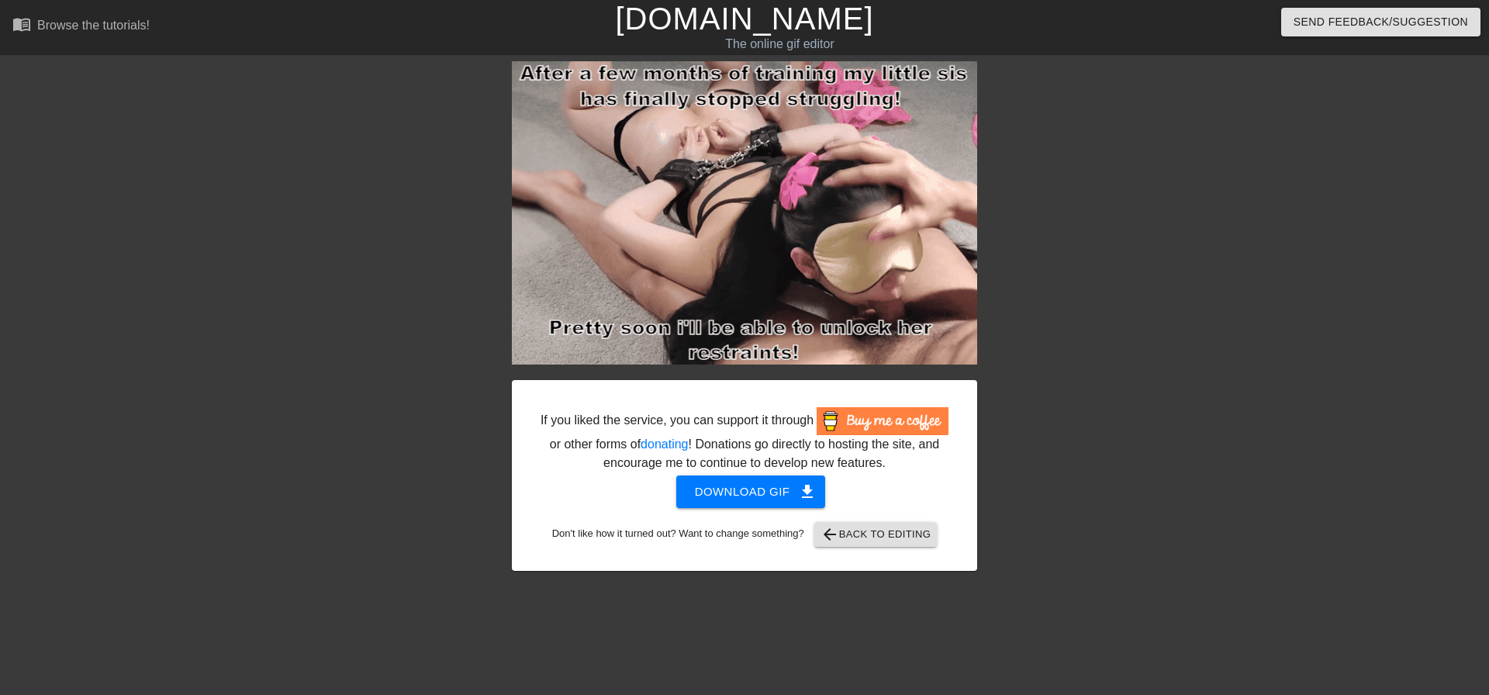
click at [1001, 312] on div at bounding box center [1112, 293] width 233 height 465
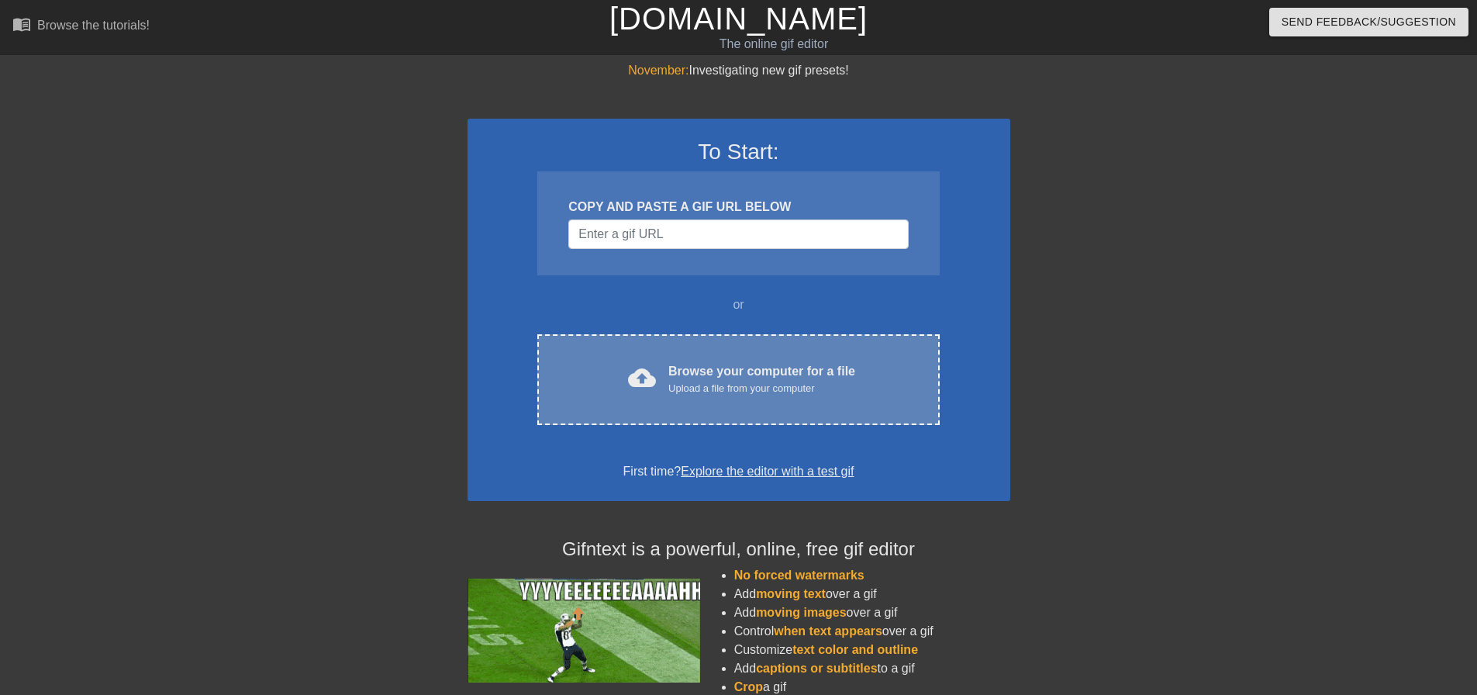
click at [850, 344] on div "cloud_upload Browse your computer for a file Upload a file from your computer C…" at bounding box center [738, 379] width 402 height 91
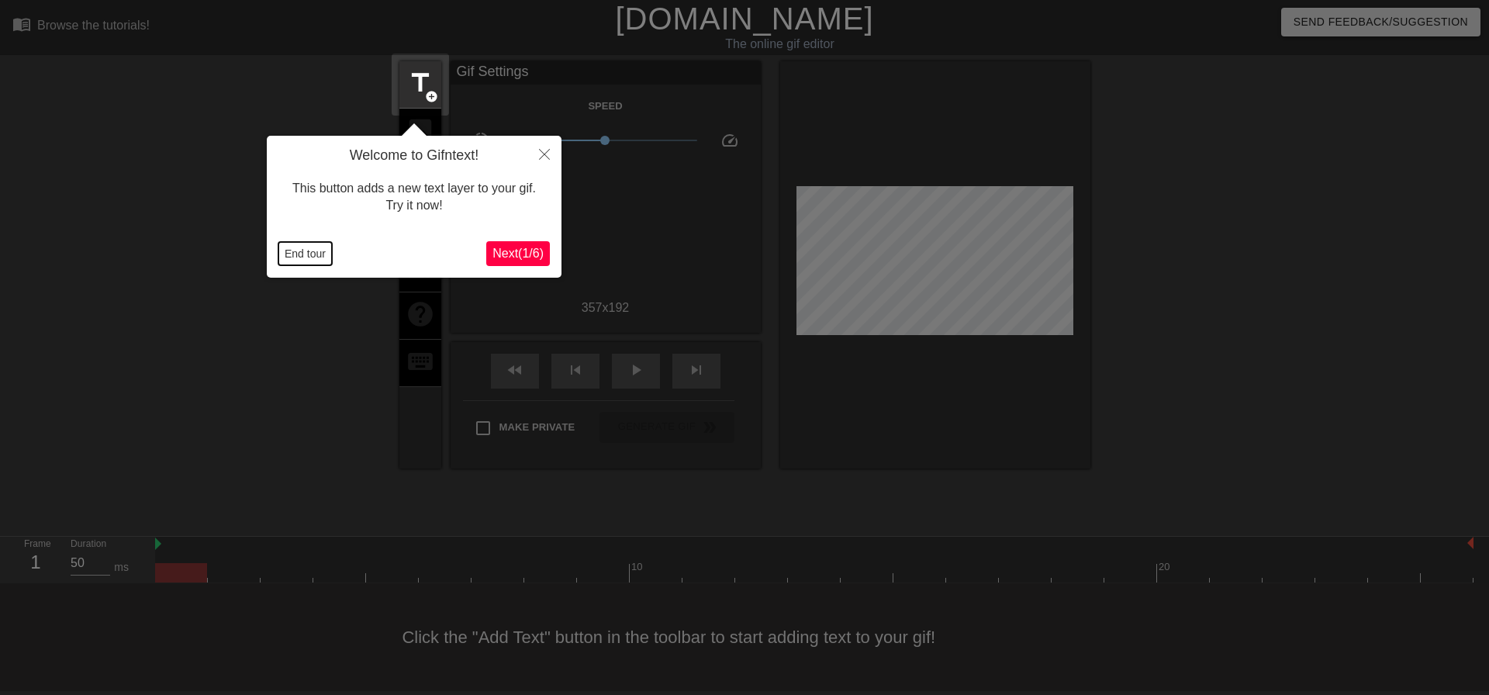
click at [319, 245] on button "End tour" at bounding box center [305, 253] width 54 height 23
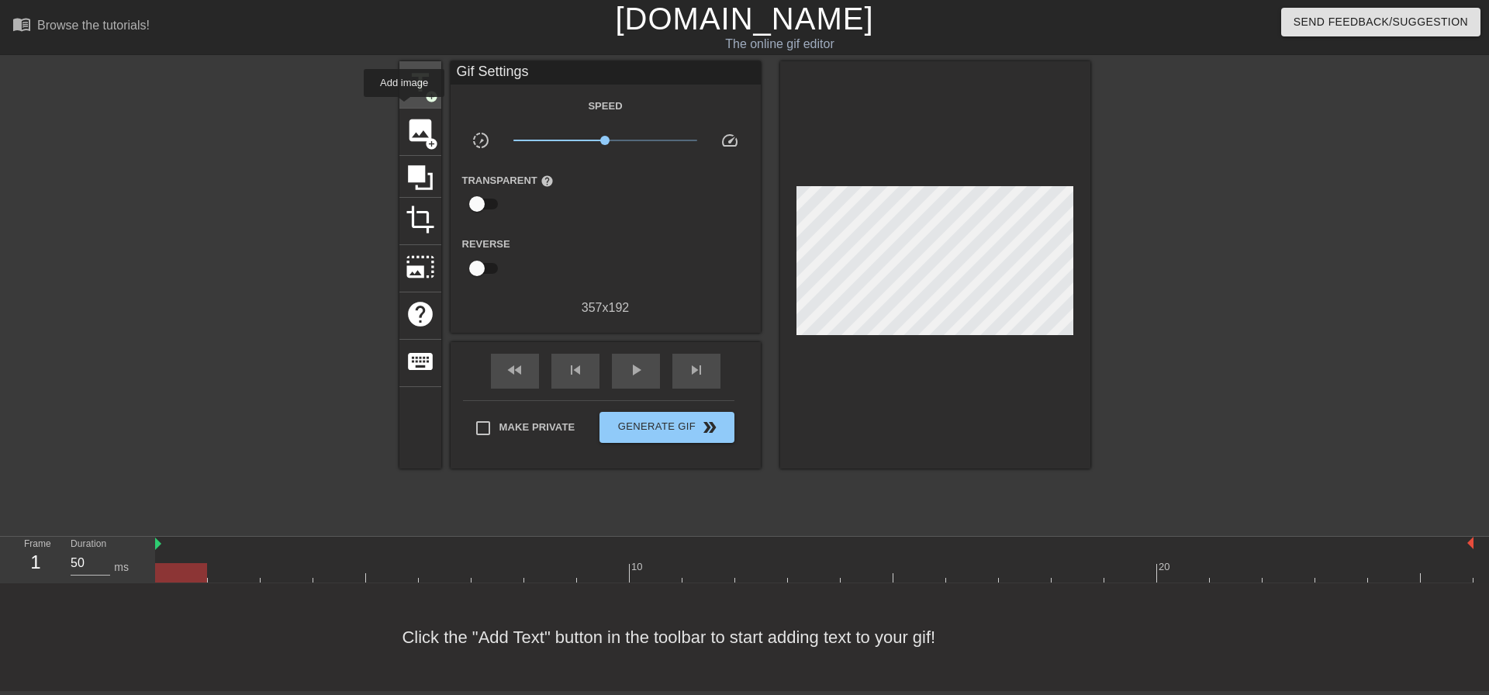
click at [419, 90] on span "title" at bounding box center [420, 82] width 29 height 29
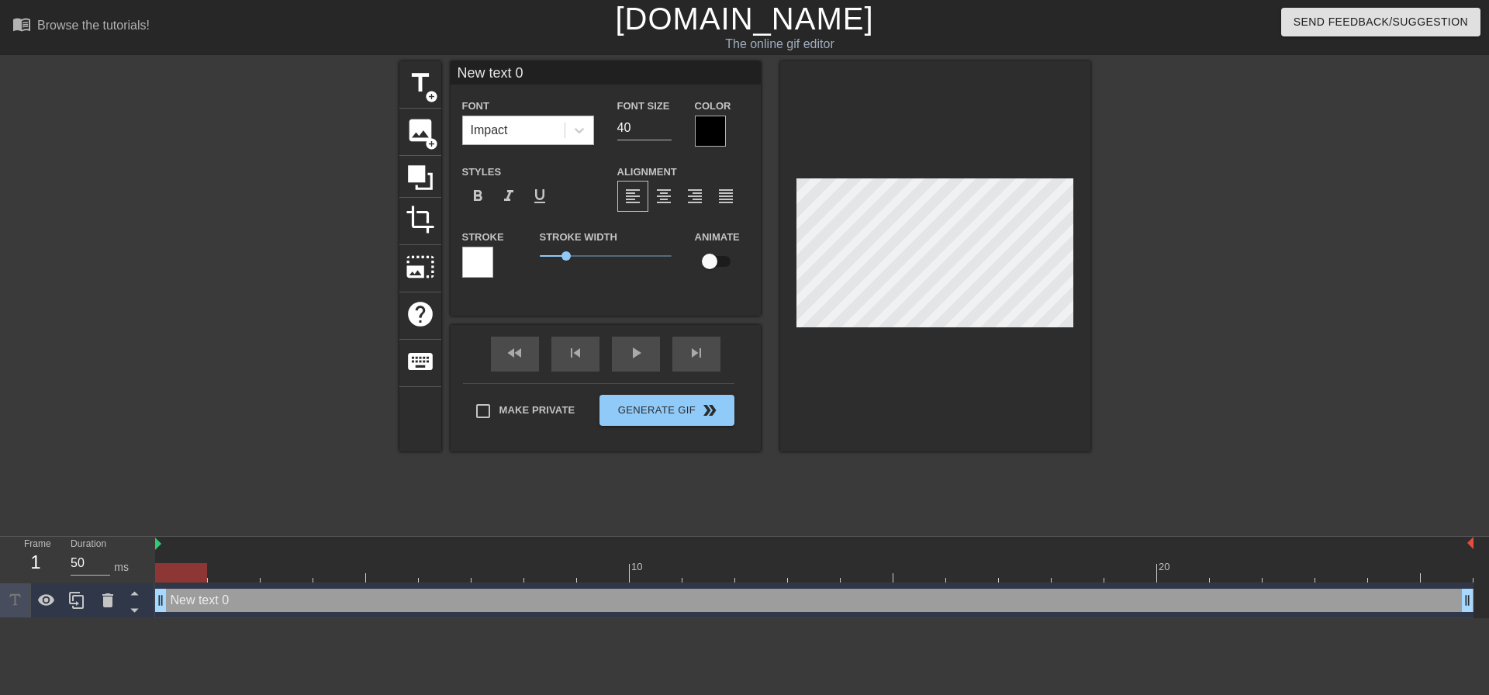
click at [546, 131] on div "Impact" at bounding box center [514, 130] width 102 height 28
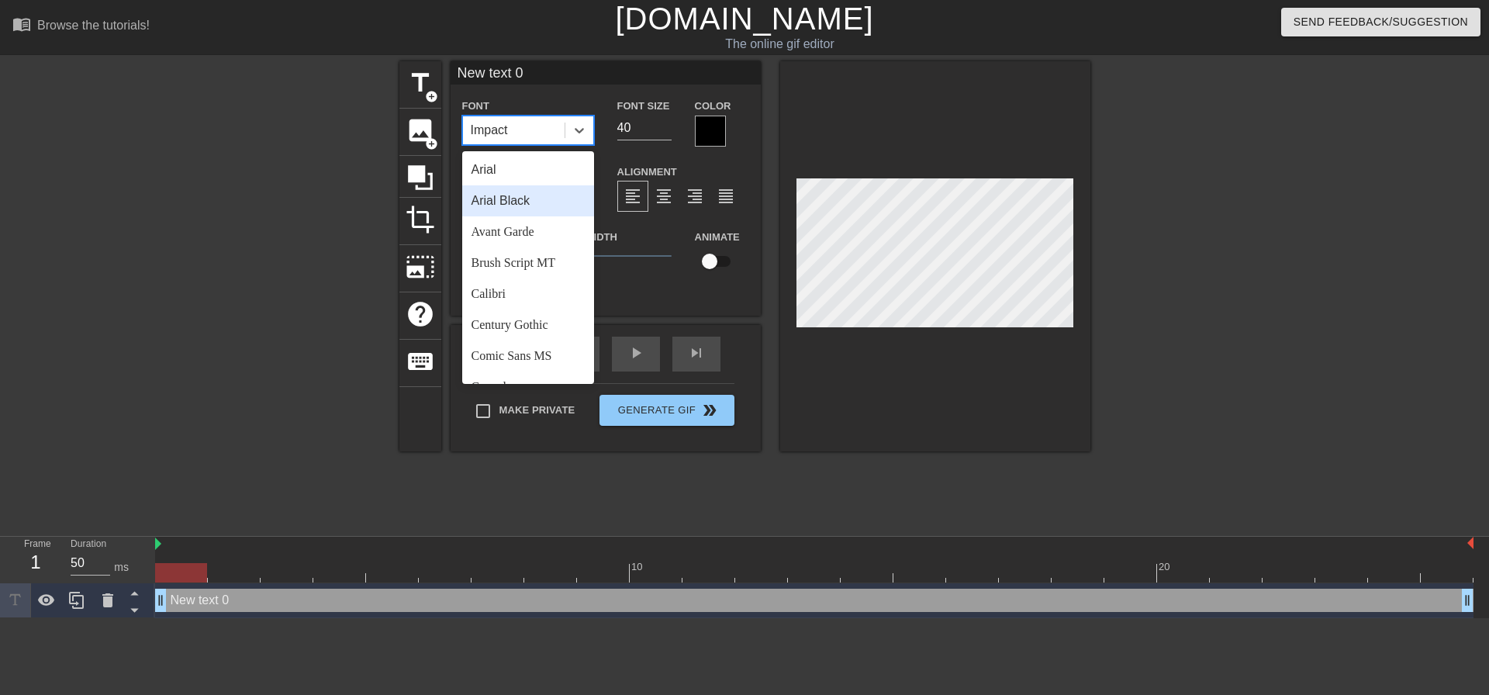
click at [542, 199] on div "Arial Black" at bounding box center [528, 200] width 132 height 31
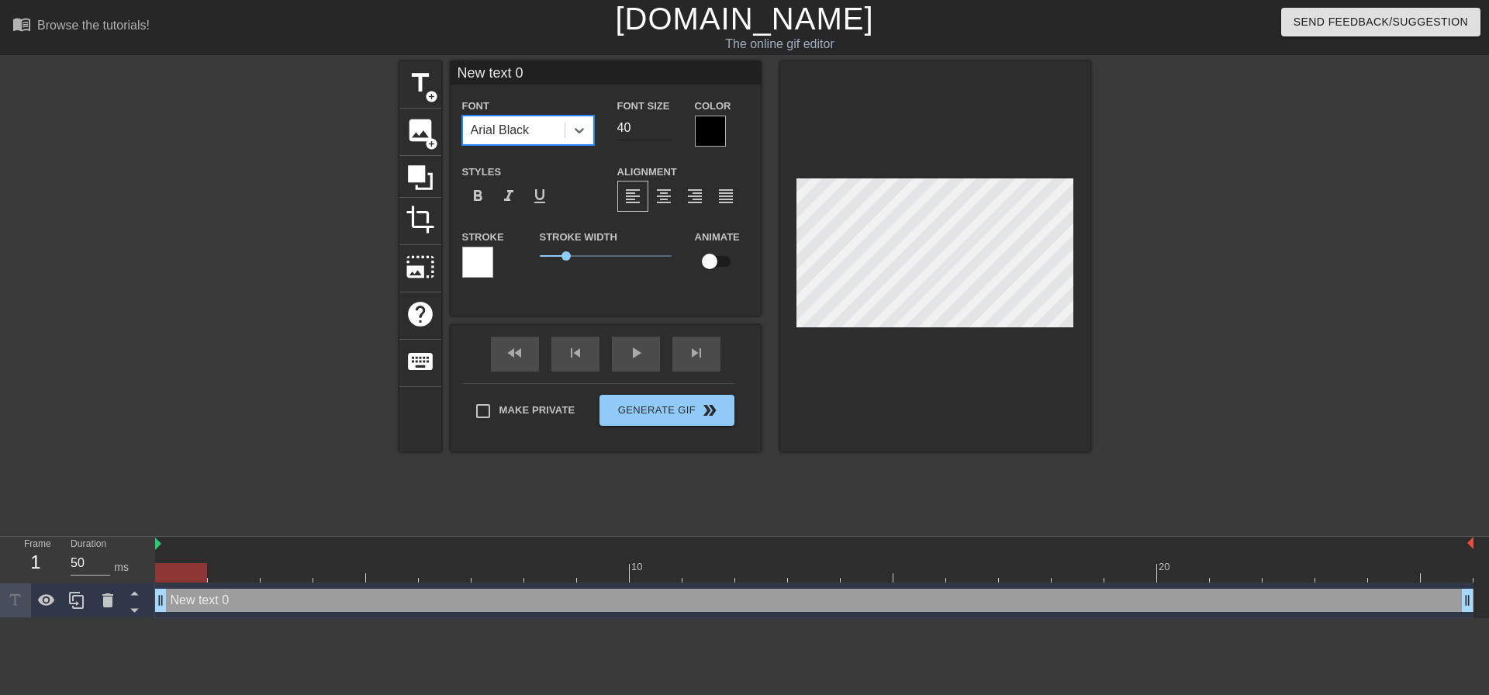
drag, startPoint x: 651, startPoint y: 116, endPoint x: 643, endPoint y: 120, distance: 9.4
click at [646, 119] on input "40" at bounding box center [644, 128] width 54 height 25
drag, startPoint x: 643, startPoint y: 120, endPoint x: 574, endPoint y: 123, distance: 69.0
click at [574, 122] on div "Font Arial Black Font Size 40 Color" at bounding box center [606, 121] width 310 height 50
type input "17"
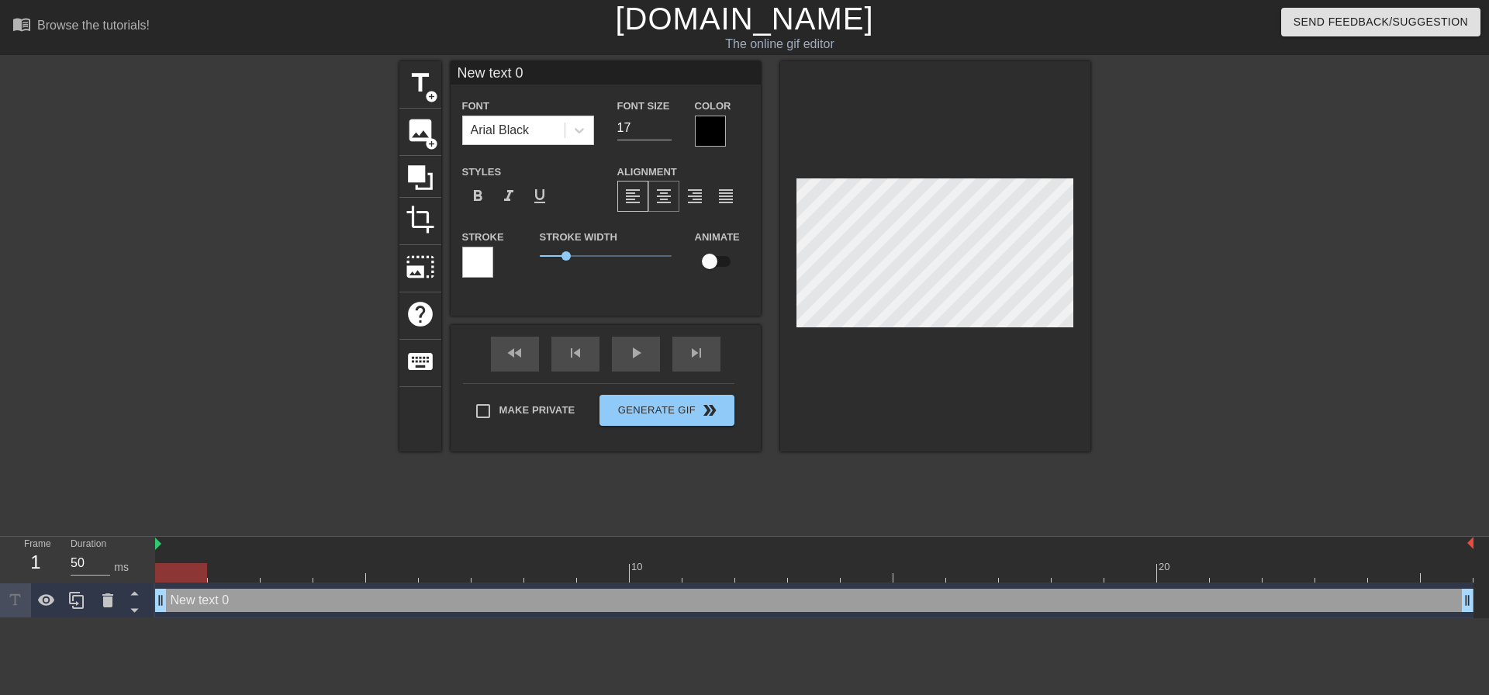
click at [661, 199] on span "format_align_center" at bounding box center [663, 196] width 19 height 19
click at [470, 416] on input "Make Private" at bounding box center [483, 411] width 33 height 33
checkbox input "true"
click at [665, 119] on input "17" at bounding box center [644, 128] width 54 height 25
click at [666, 121] on input "18" at bounding box center [644, 128] width 54 height 25
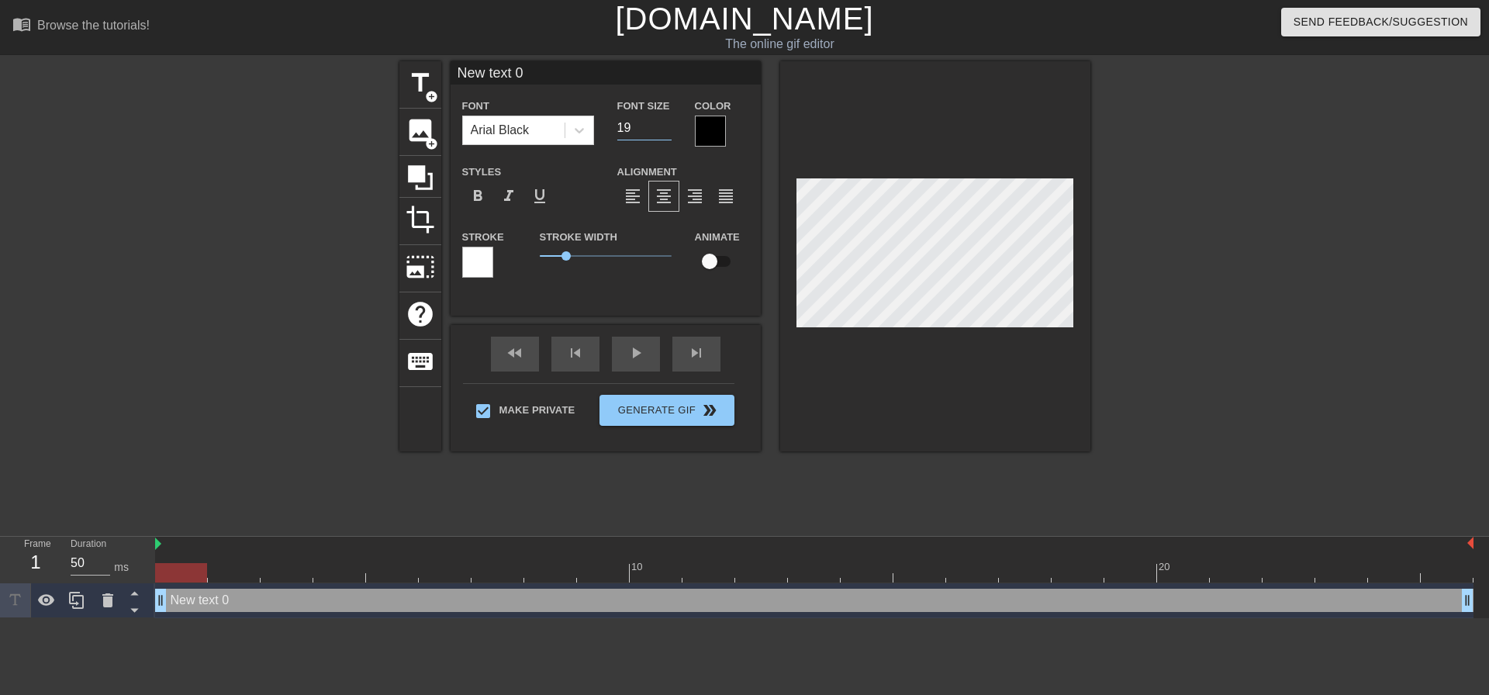
click at [666, 121] on input "19" at bounding box center [644, 128] width 54 height 25
click at [666, 121] on input "20" at bounding box center [644, 128] width 54 height 25
click at [667, 136] on input "20" at bounding box center [644, 128] width 54 height 25
click at [667, 143] on div "Font Size 20" at bounding box center [645, 121] width 78 height 50
click at [666, 133] on input "19" at bounding box center [644, 128] width 54 height 25
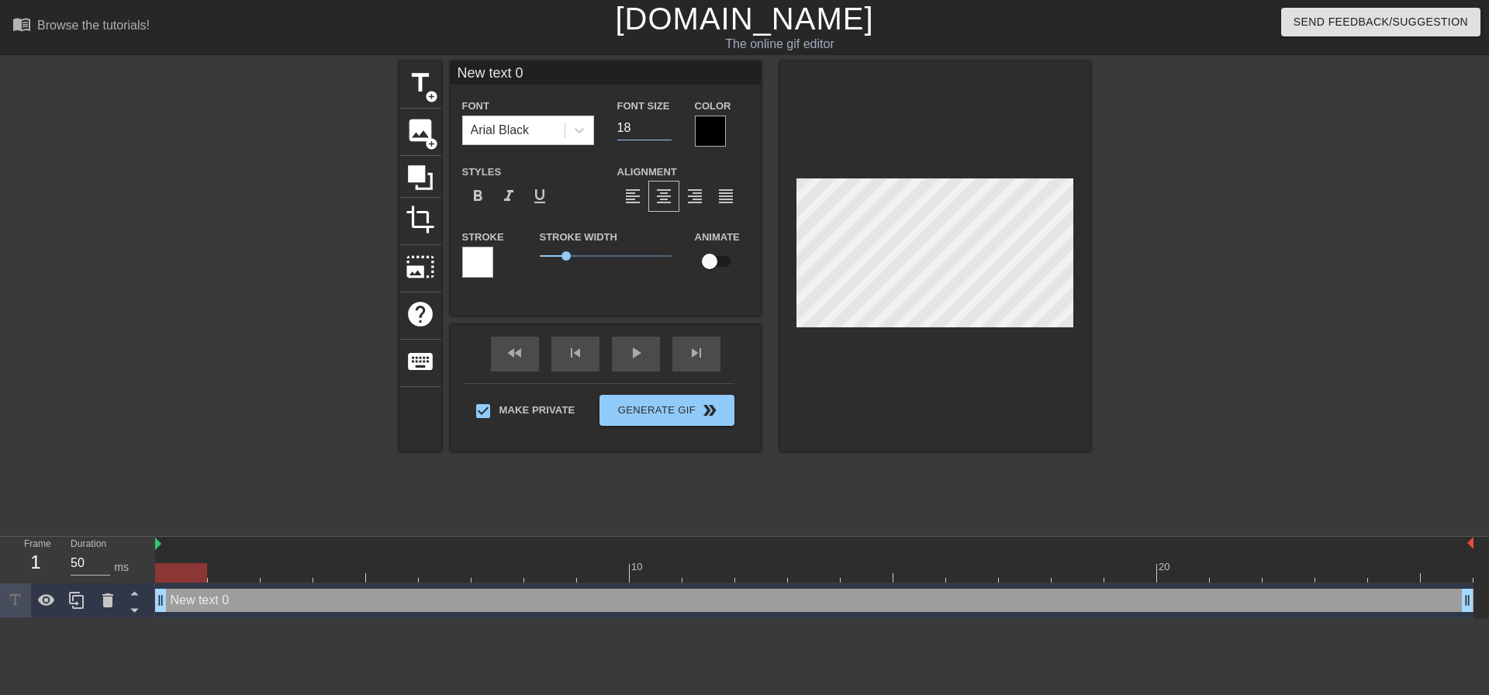
type input "18"
click at [666, 133] on input "18" at bounding box center [644, 128] width 54 height 25
drag, startPoint x: 178, startPoint y: 570, endPoint x: 59, endPoint y: 530, distance: 125.8
click at [0, 578] on div "Frame 3 Duration 50 ms 10 20 New text 0 drag_handle drag_handle" at bounding box center [744, 577] width 1489 height 81
